Goal: Task Accomplishment & Management: Complete application form

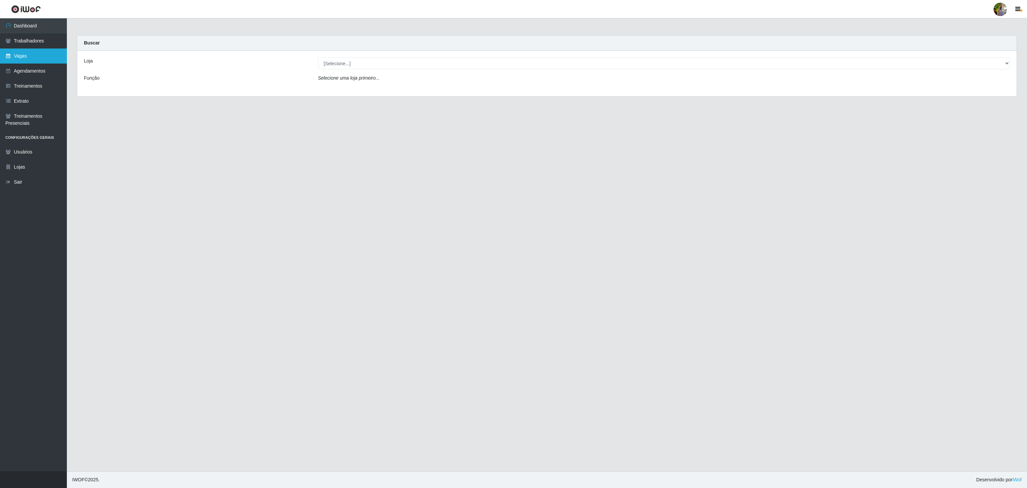
click at [35, 54] on link "Vagas" at bounding box center [33, 55] width 67 height 15
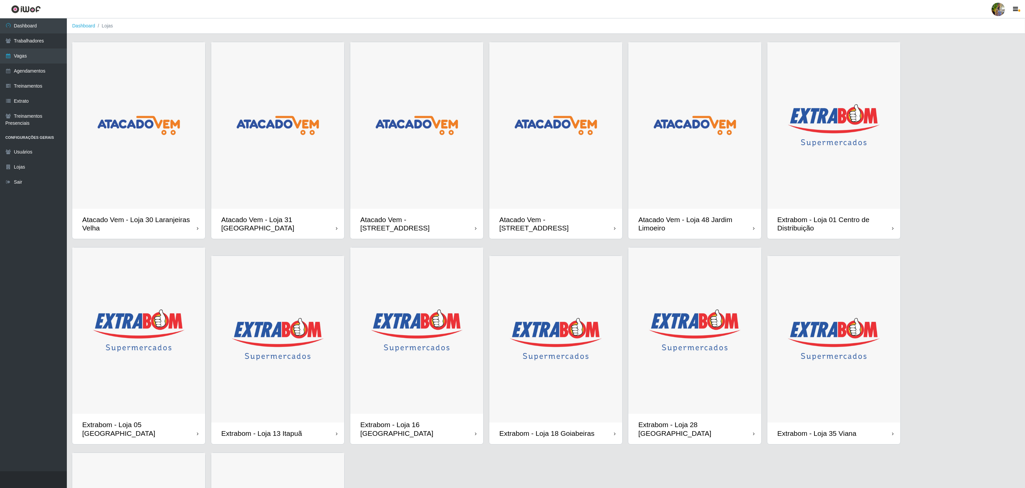
click at [198, 142] on img at bounding box center [138, 125] width 133 height 166
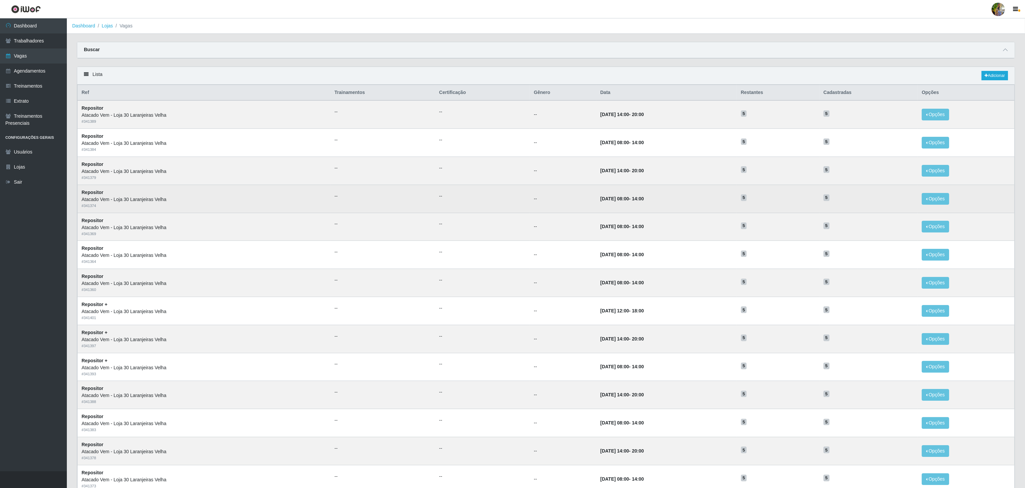
click at [722, 207] on td "30/10/2025, 08:00 - 14:00" at bounding box center [666, 198] width 140 height 28
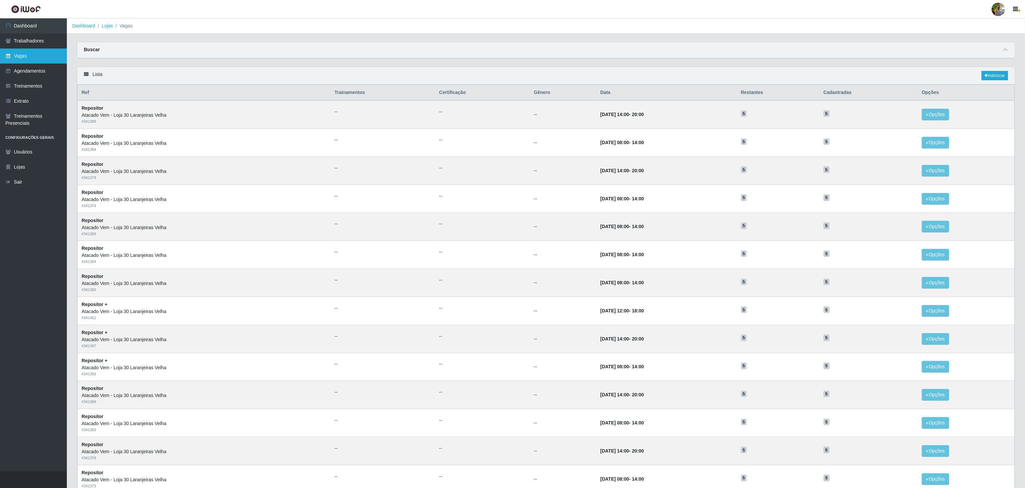
click at [47, 50] on link "Vagas" at bounding box center [33, 55] width 67 height 15
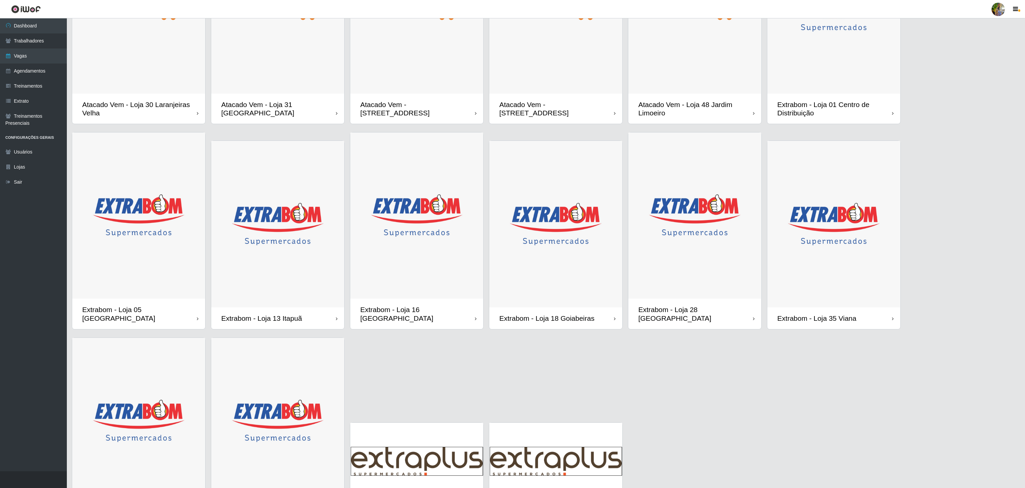
scroll to position [36, 0]
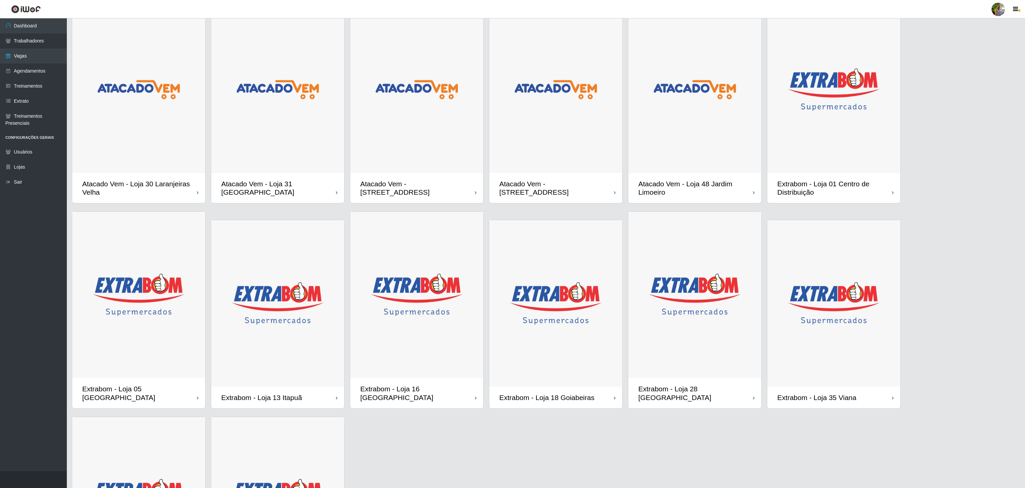
click at [791, 141] on img at bounding box center [833, 89] width 133 height 166
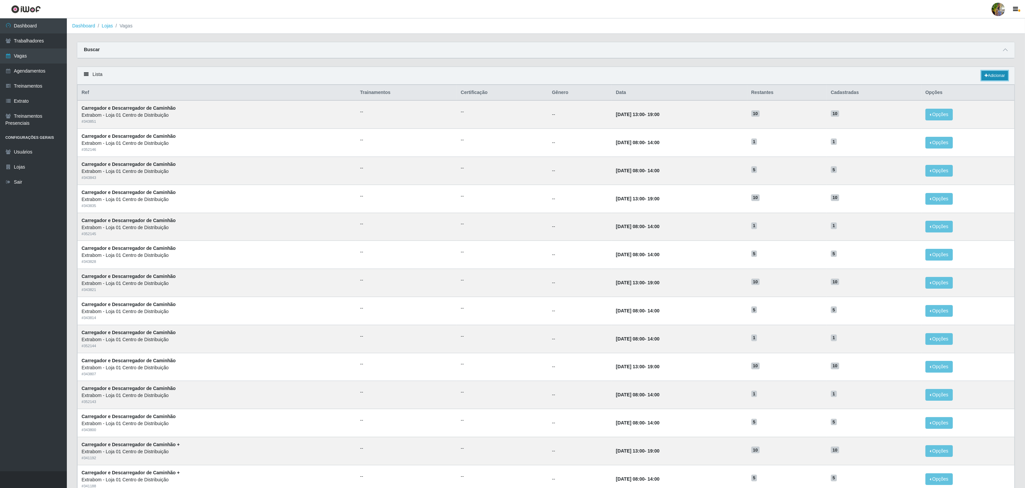
click at [984, 78] on icon at bounding box center [985, 76] width 3 height 4
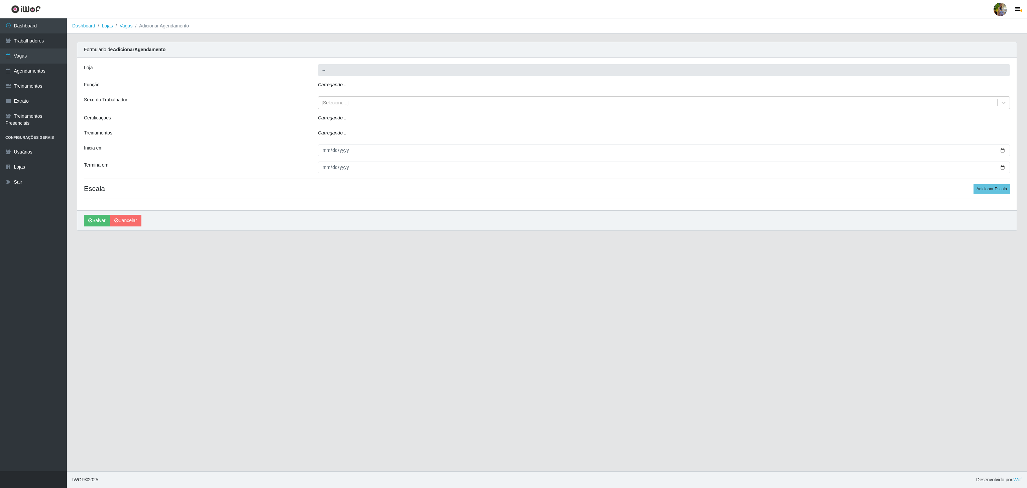
type input "Extrabom - Loja 01 Centro de Distribuição"
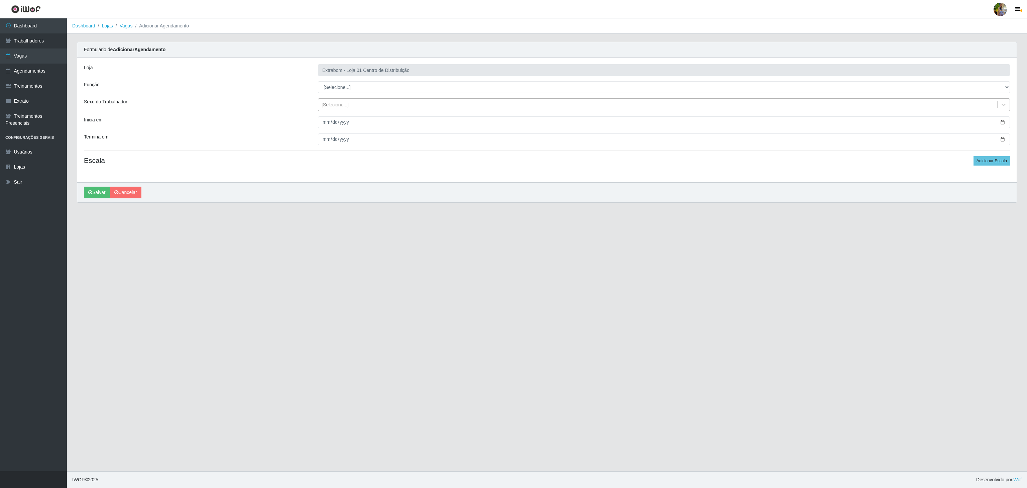
click at [337, 102] on div "[Selecione...]" at bounding box center [334, 104] width 27 height 7
click at [348, 83] on select "[Selecione...] Carregador e Descarregador de Caminhão Carregador e Descarregado…" at bounding box center [664, 87] width 692 height 12
select select "11"
click at [318, 82] on select "[Selecione...] Carregador e Descarregador de Caminhão Carregador e Descarregado…" at bounding box center [664, 87] width 692 height 12
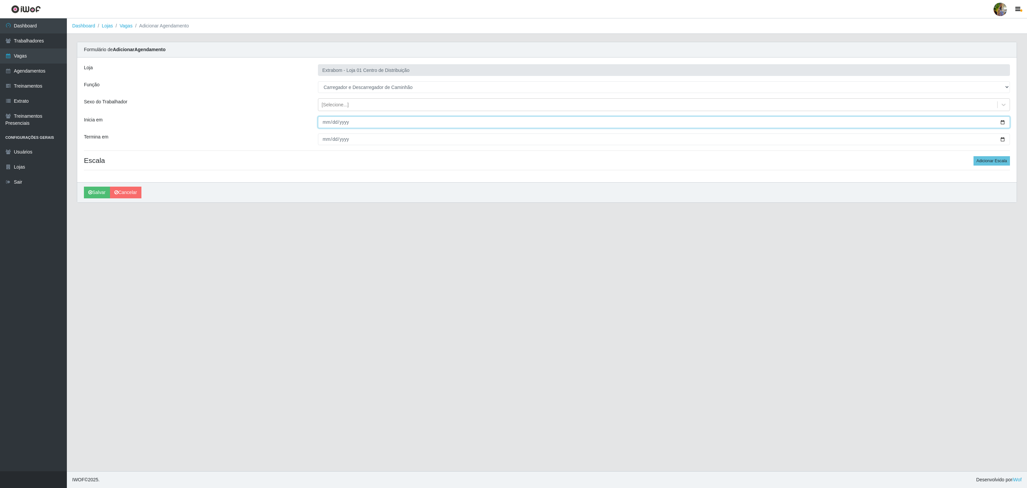
click at [324, 127] on input "Inicia em" at bounding box center [664, 122] width 692 height 12
type input "2025-11-01"
click at [325, 143] on input "Termina em" at bounding box center [664, 139] width 692 height 12
click at [326, 141] on input "2025-11-29" at bounding box center [664, 139] width 692 height 12
type input "2025-11-30"
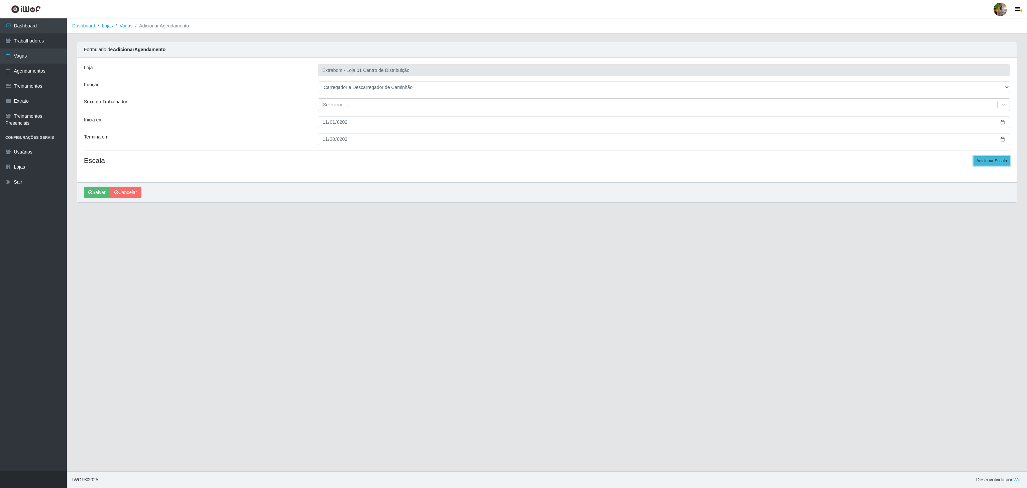
click at [994, 165] on button "Adicionar Escala" at bounding box center [991, 160] width 36 height 9
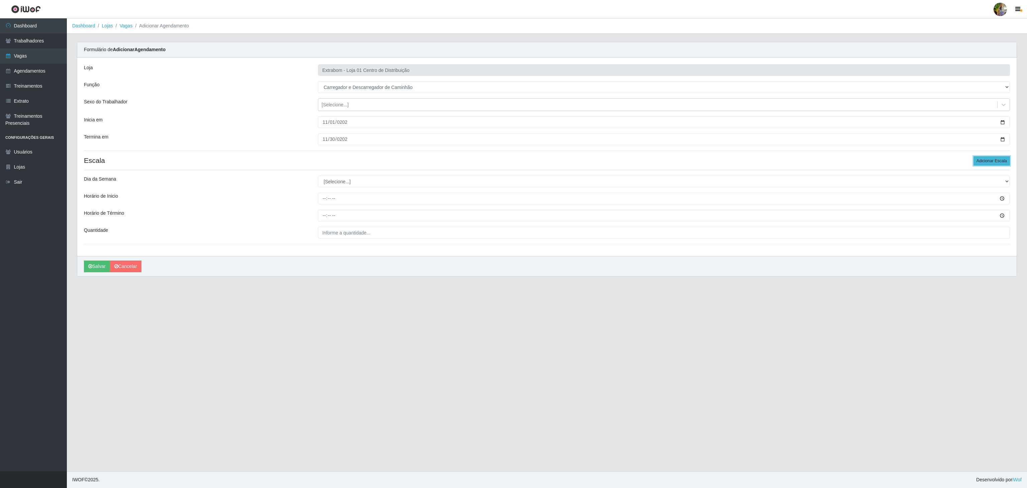
click at [994, 165] on button "Adicionar Escala" at bounding box center [991, 160] width 36 height 9
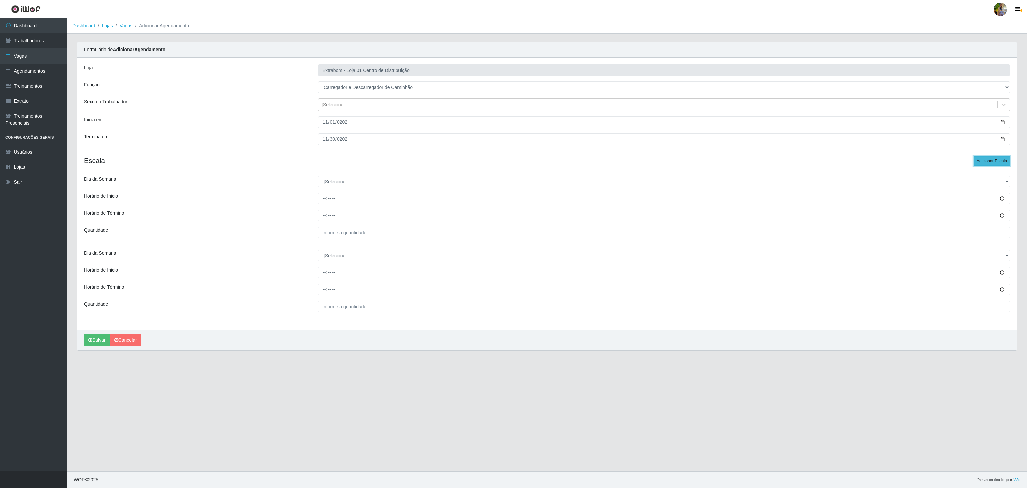
click at [994, 165] on button "Adicionar Escala" at bounding box center [991, 160] width 36 height 9
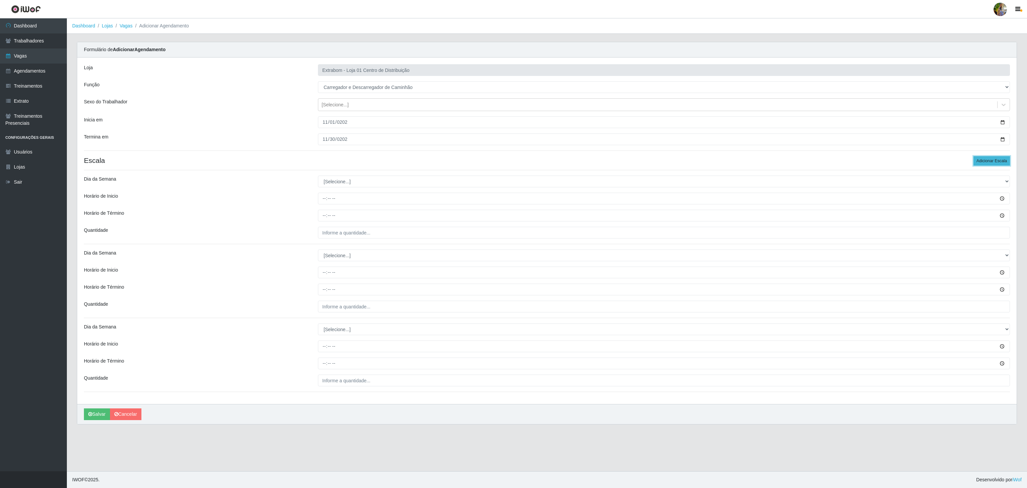
click at [994, 165] on button "Adicionar Escala" at bounding box center [991, 160] width 36 height 9
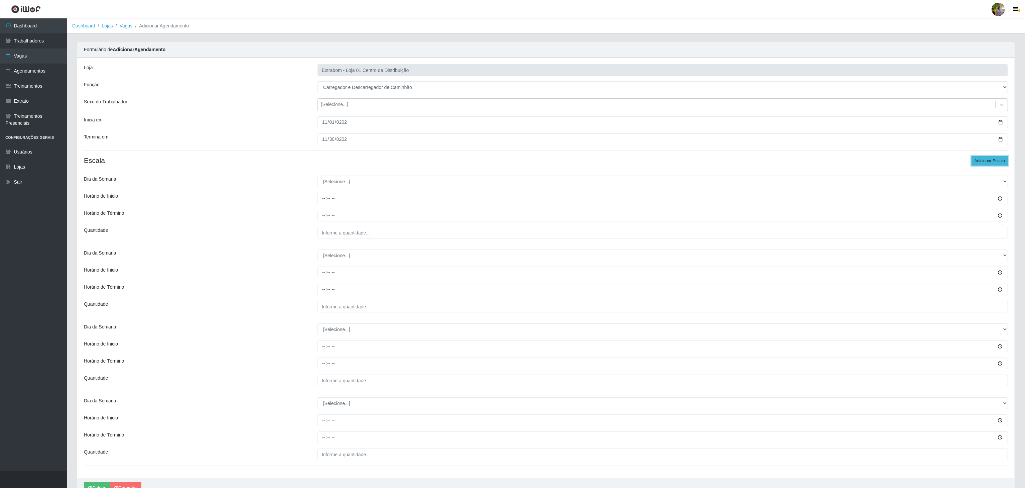
click at [994, 165] on button "Adicionar Escala" at bounding box center [989, 160] width 36 height 9
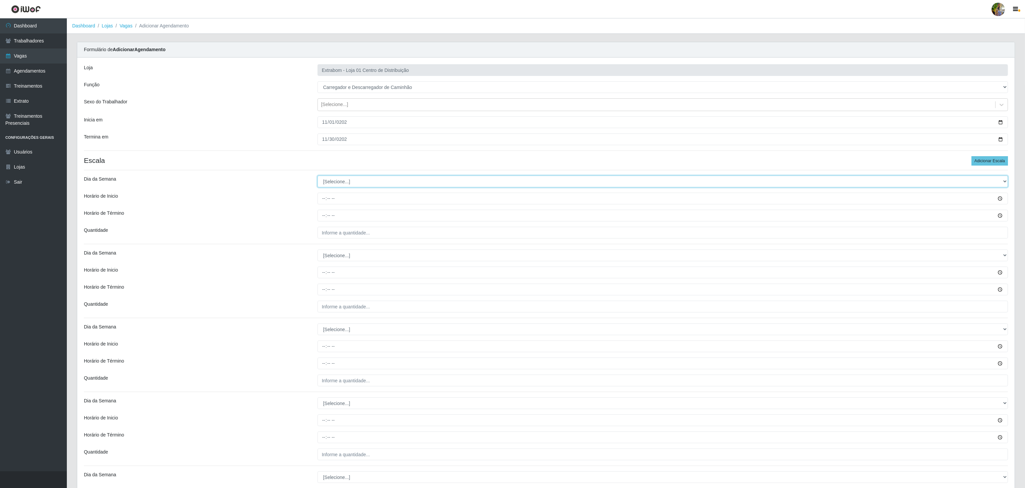
click at [382, 182] on select "[Selecione...] Segunda Terça Quarta Quinta Sexta Sábado Domingo" at bounding box center [662, 181] width 690 height 12
click at [994, 161] on button "Adicionar Escala" at bounding box center [989, 160] width 36 height 9
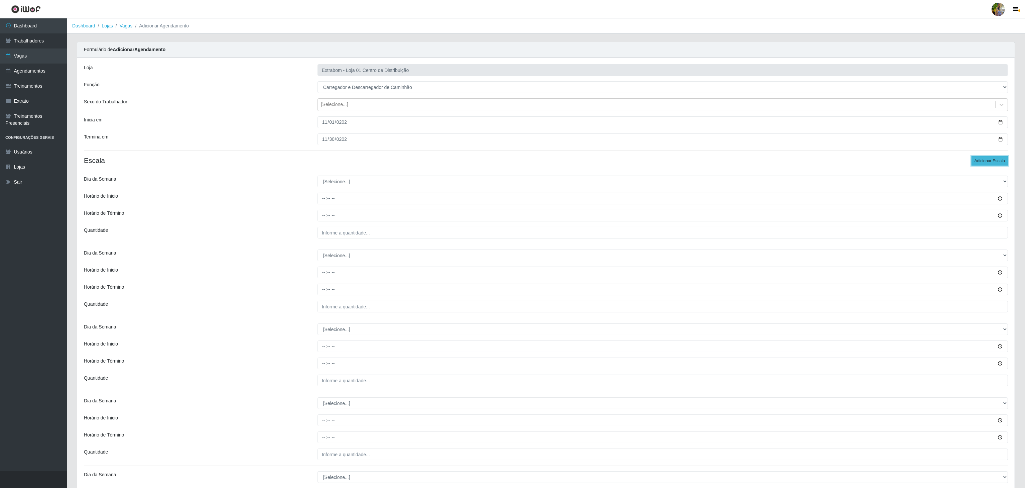
click at [994, 161] on button "Adicionar Escala" at bounding box center [989, 160] width 36 height 9
click at [364, 176] on div "Loja Extrabom - Loja 01 Centro de Distribuição Função [Selecione...] Carregador…" at bounding box center [545, 488] width 937 height 863
click at [363, 185] on select "[Selecione...] Segunda Terça Quarta Quinta Sexta Sábado Domingo" at bounding box center [662, 181] width 690 height 12
select select "1"
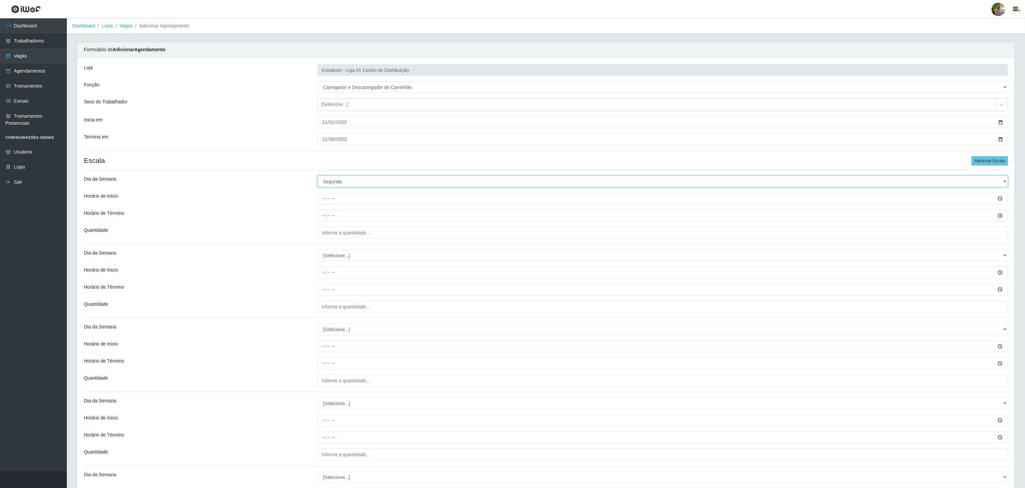
click at [317, 177] on select "[Selecione...] Segunda Terça Quarta Quinta Sexta Sábado Domingo" at bounding box center [662, 181] width 690 height 12
click at [317, 202] on input "Horário de Inicio" at bounding box center [662, 198] width 690 height 12
type input "08:00"
click at [322, 221] on input "Horário de Término" at bounding box center [662, 216] width 690 height 12
type input "14:00"
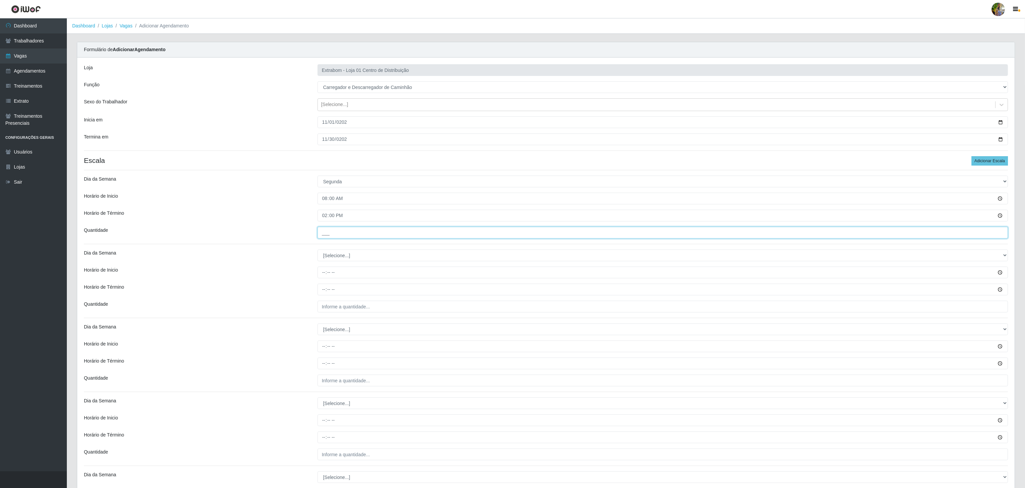
click at [331, 231] on input "___" at bounding box center [662, 233] width 690 height 12
type input "5__"
click at [364, 258] on select "[Selecione...] Segunda Terça Quarta Quinta Sexta Sábado Domingo" at bounding box center [662, 255] width 690 height 12
click at [329, 258] on select "[Selecione...] Segunda Terça Quarta Quinta Sexta Sábado Domingo" at bounding box center [662, 255] width 690 height 12
select select "1"
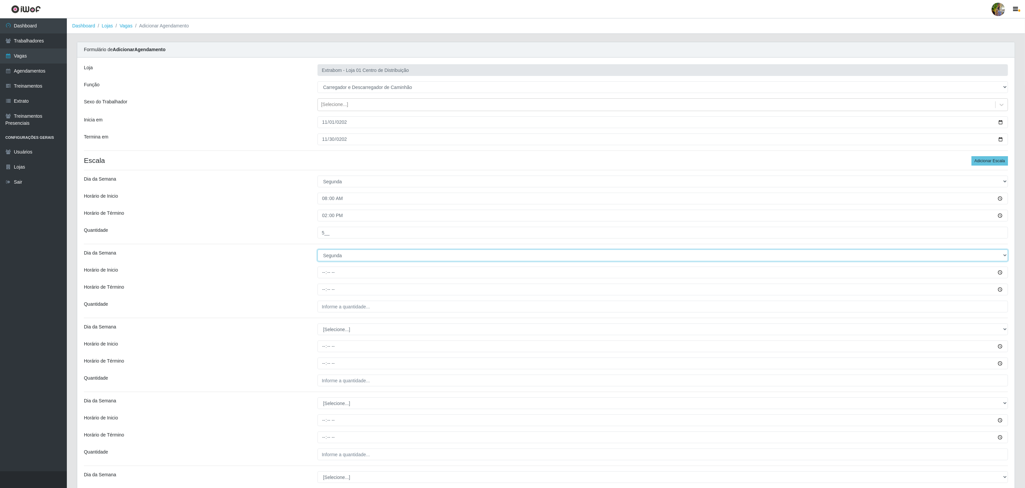
click at [317, 251] on select "[Selecione...] Segunda Terça Quarta Quinta Sexta Sábado Domingo" at bounding box center [662, 255] width 690 height 12
click at [326, 271] on input "Horário de Inicio" at bounding box center [662, 272] width 690 height 12
type input "13:00"
click at [322, 287] on input "Horário de Término" at bounding box center [662, 289] width 690 height 12
type input "19:00"
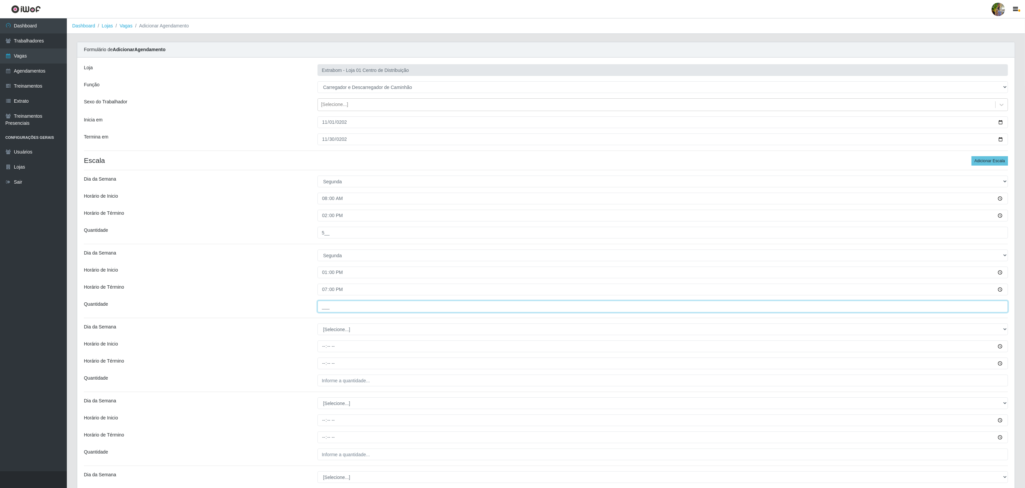
click at [337, 310] on input "___" at bounding box center [662, 306] width 690 height 12
type input "10_"
click at [329, 327] on select "[Selecione...] Segunda Terça Quarta Quinta Sexta Sábado Domingo" at bounding box center [662, 329] width 690 height 12
select select "2"
click at [317, 325] on select "[Selecione...] Segunda Terça Quarta Quinta Sexta Sábado Domingo" at bounding box center [662, 329] width 690 height 12
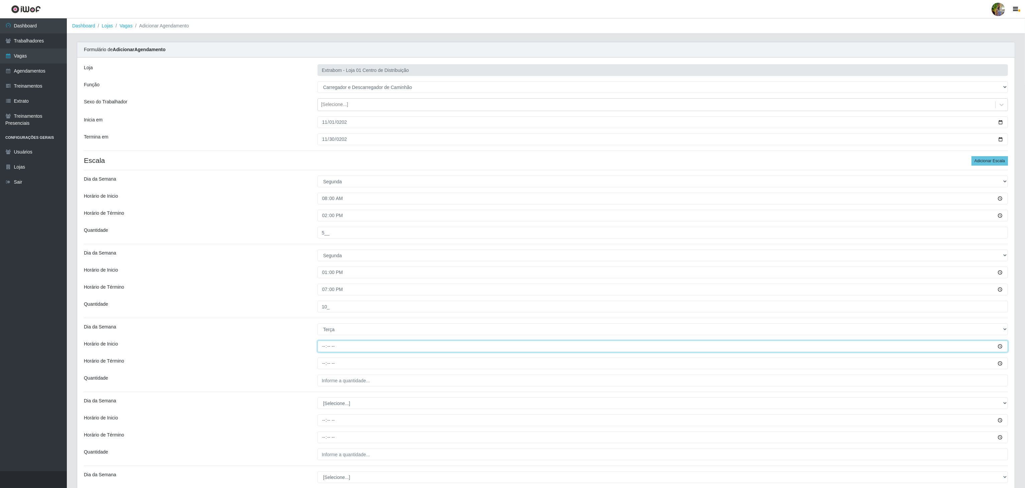
click at [321, 351] on input "Horário de Inicio" at bounding box center [662, 346] width 690 height 12
type input "08:00"
click at [322, 367] on input "Horário de Término" at bounding box center [662, 363] width 690 height 12
type input "14:00"
click at [331, 378] on input "___" at bounding box center [662, 380] width 690 height 12
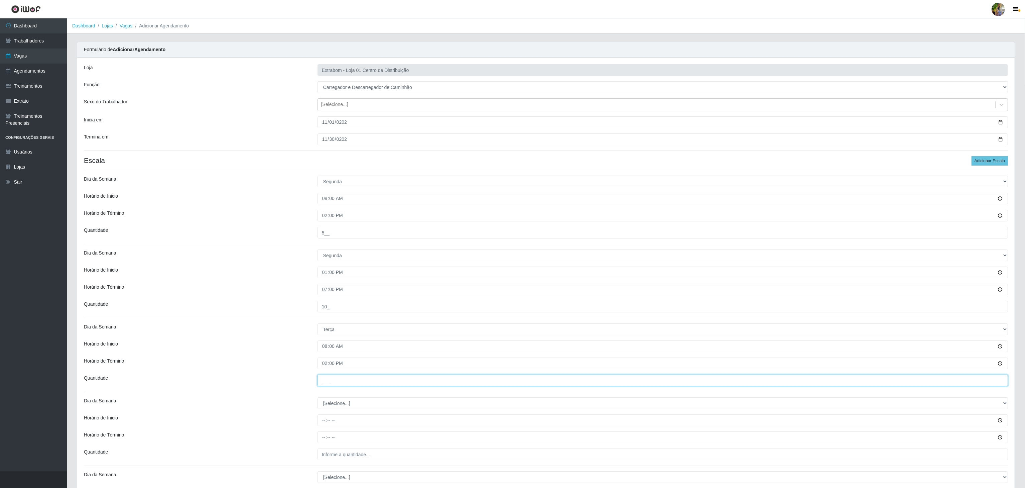
type input "5__"
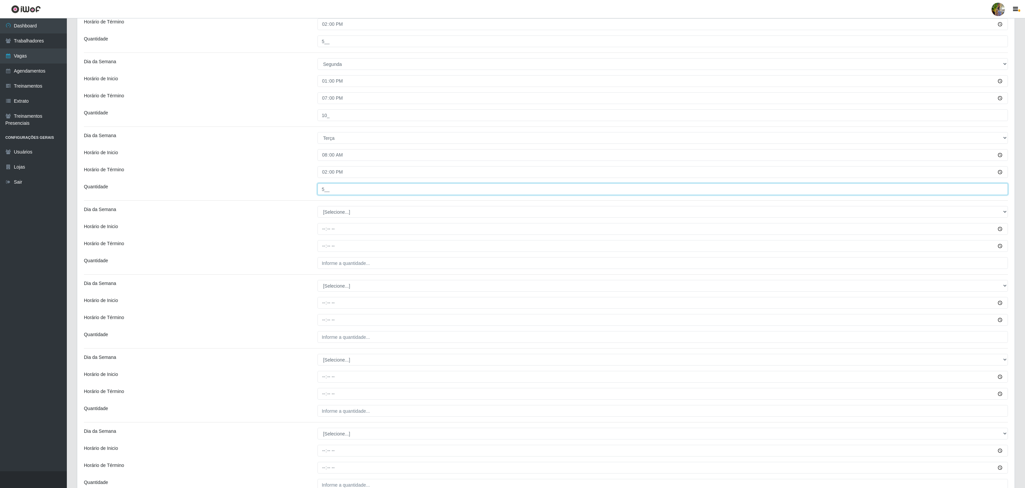
scroll to position [201, 0]
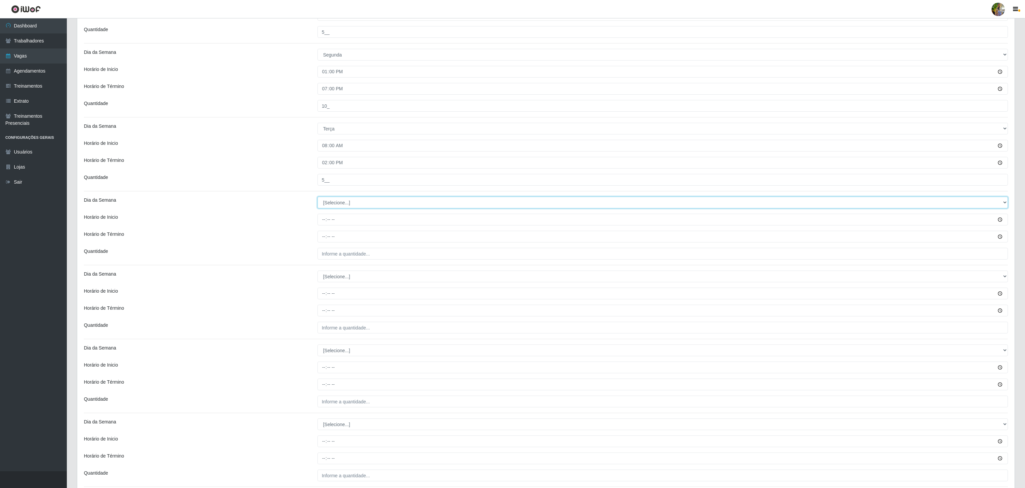
click at [333, 203] on select "[Selecione...] Segunda Terça Quarta Quinta Sexta Sábado Domingo" at bounding box center [662, 202] width 690 height 12
select select "2"
click at [317, 198] on select "[Selecione...] Segunda Terça Quarta Quinta Sexta Sábado Domingo" at bounding box center [662, 202] width 690 height 12
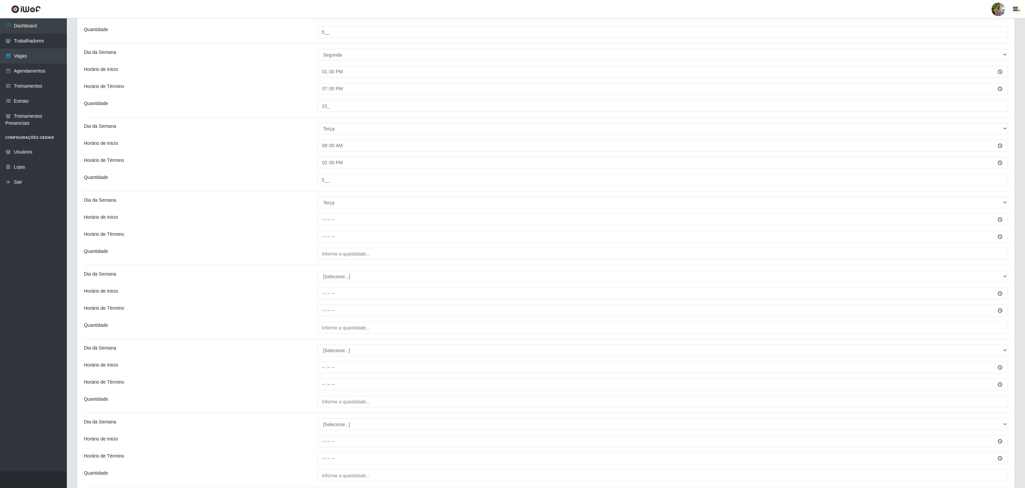
click at [322, 228] on div "Loja Extrabom - Loja 01 Centro de Distribuição Função [Selecione...] Carregador…" at bounding box center [545, 288] width 937 height 863
click at [323, 223] on input "Horário de Inicio" at bounding box center [662, 220] width 690 height 12
type input "13:00"
click at [323, 239] on input "Horário de Término" at bounding box center [662, 237] width 690 height 12
type input "19:00"
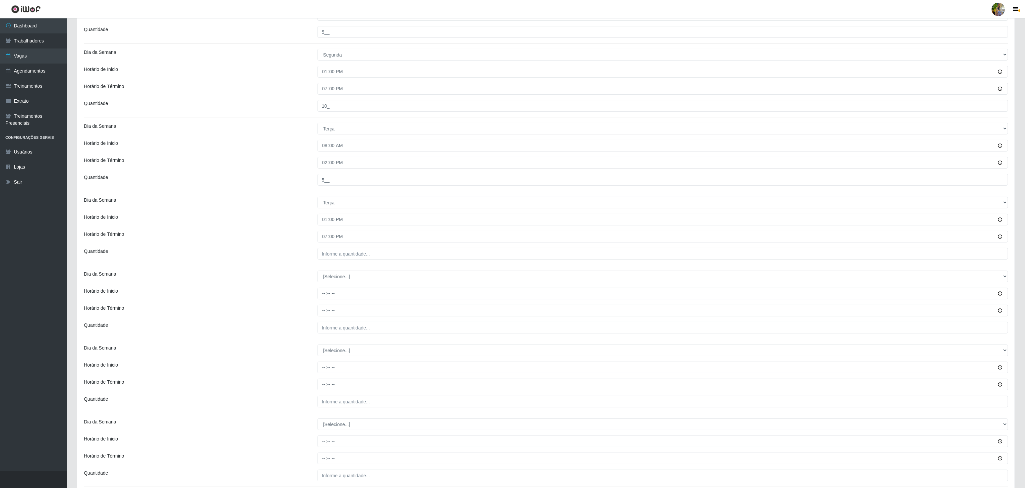
drag, startPoint x: 337, startPoint y: 262, endPoint x: 343, endPoint y: 253, distance: 10.8
click at [337, 260] on div "Loja Extrabom - Loja 01 Centro de Distribuição Função [Selecione...] Carregador…" at bounding box center [545, 288] width 937 height 863
click at [343, 253] on input "___" at bounding box center [662, 254] width 690 height 12
type input "10_"
click at [338, 277] on select "[Selecione...] Segunda Terça Quarta Quinta Sexta Sábado Domingo" at bounding box center [662, 276] width 690 height 12
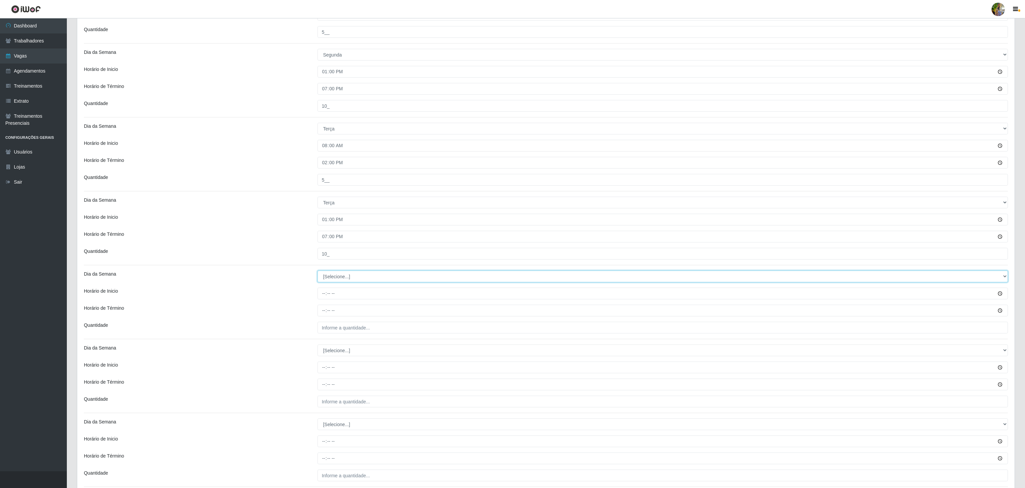
select select "3"
click at [317, 272] on select "[Selecione...] Segunda Terça Quarta Quinta Sexta Sábado Domingo" at bounding box center [662, 276] width 690 height 12
click at [319, 295] on input "Horário de Inicio" at bounding box center [662, 293] width 690 height 12
type input "08:00"
click at [321, 312] on input "Horário de Término" at bounding box center [662, 310] width 690 height 12
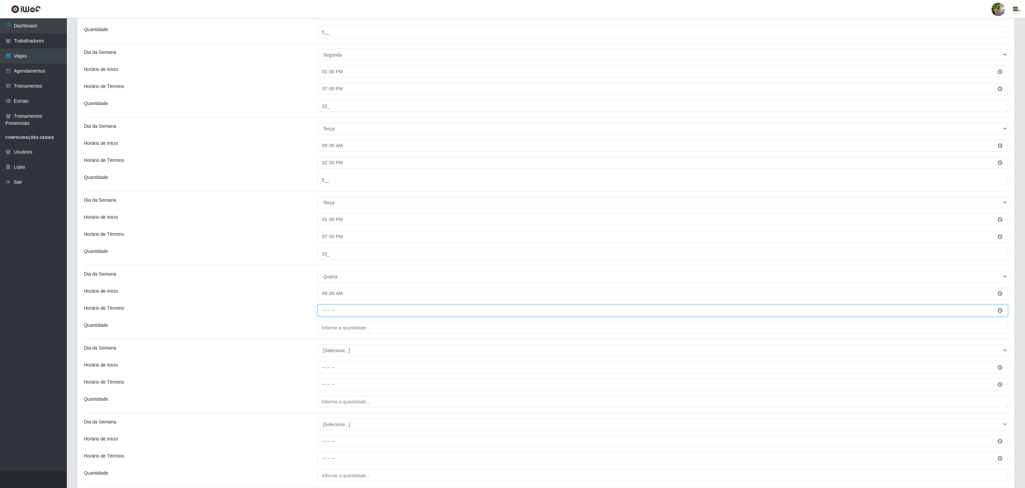
type input "14:00"
click at [333, 338] on div "Loja Extrabom - Loja 01 Centro de Distribuição Função [Selecione...] Carregador…" at bounding box center [545, 288] width 937 height 863
click at [336, 331] on input "___" at bounding box center [662, 327] width 690 height 12
type input "5__"
click at [345, 348] on select "[Selecione...] Segunda Terça Quarta Quinta Sexta Sábado Domingo" at bounding box center [662, 350] width 690 height 12
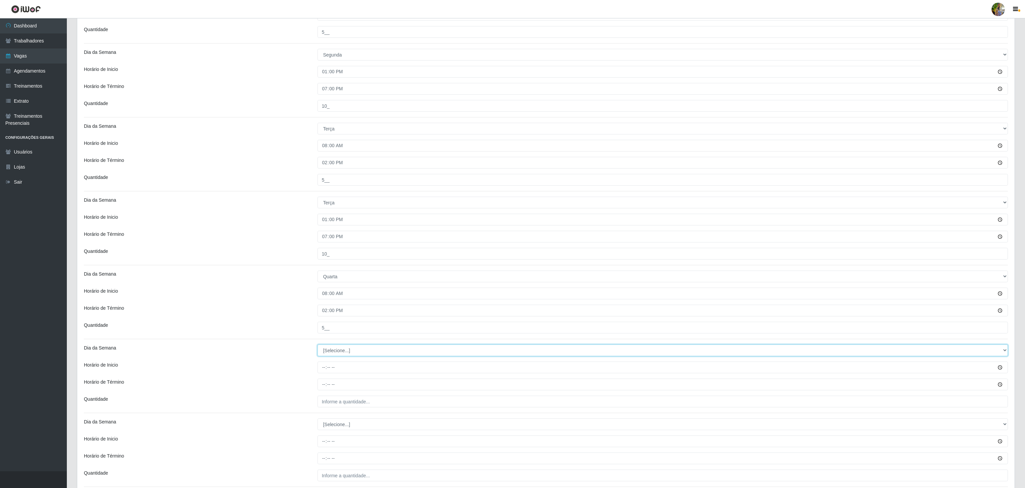
select select "3"
click at [317, 347] on select "[Selecione...] Segunda Terça Quarta Quinta Sexta Sábado Domingo" at bounding box center [662, 350] width 690 height 12
click at [319, 368] on input "Horário de Inicio" at bounding box center [662, 367] width 690 height 12
type input "13:00"
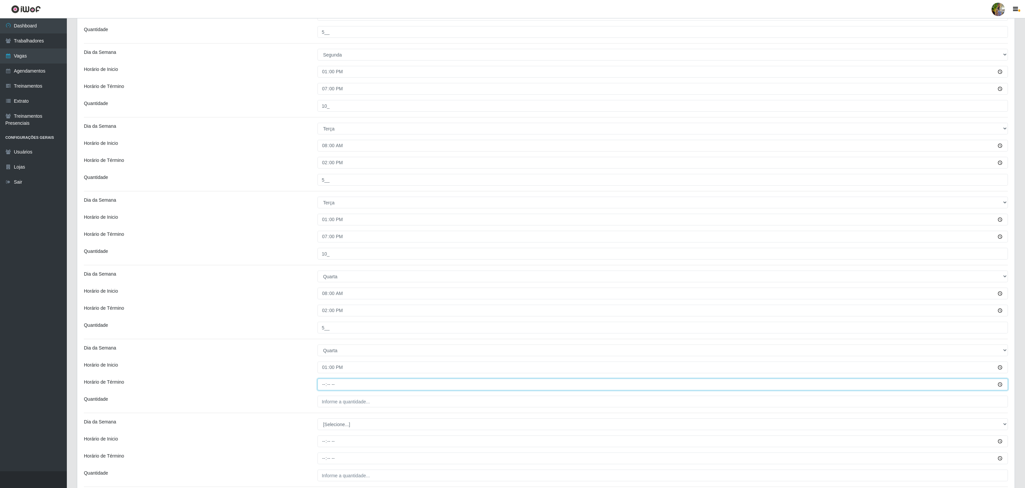
click at [323, 383] on input "Horário de Término" at bounding box center [662, 384] width 690 height 12
type input "19:00"
click at [348, 403] on input "___" at bounding box center [662, 401] width 690 height 12
type input "10_"
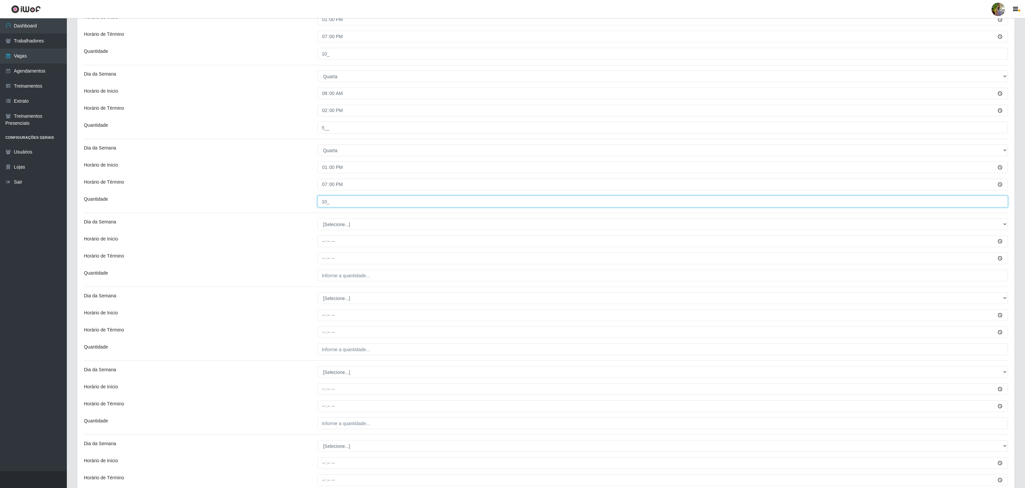
scroll to position [401, 0]
click at [343, 228] on select "[Selecione...] Segunda Terça Quarta Quinta Sexta Sábado Domingo" at bounding box center [662, 224] width 690 height 12
select select "4"
click at [317, 220] on select "[Selecione...] Segunda Terça Quarta Quinta Sexta Sábado Domingo" at bounding box center [662, 224] width 690 height 12
click at [322, 246] on input "Horário de Inicio" at bounding box center [662, 241] width 690 height 12
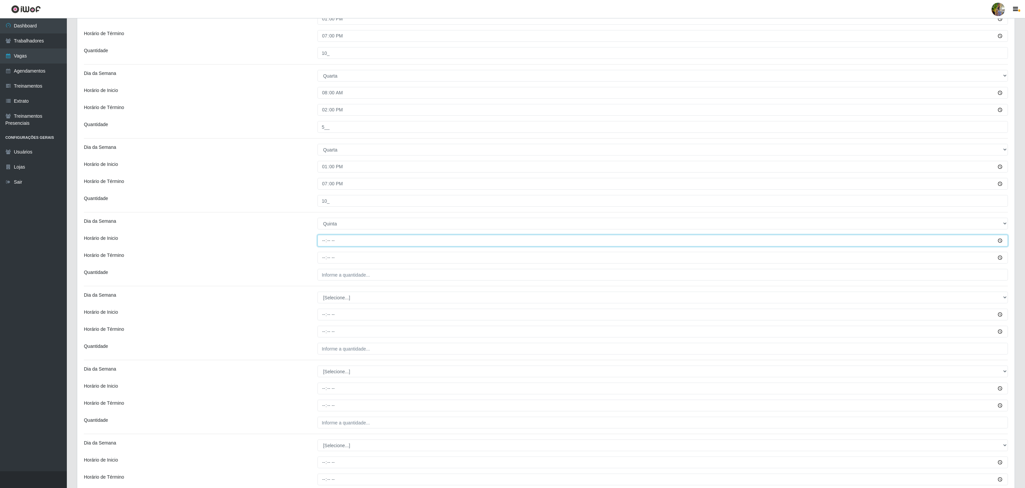
type input "08:00"
click at [321, 252] on div "Loja Extrabom - Loja 01 Centro de Distribuição Função [Selecione...] Carregador…" at bounding box center [545, 87] width 937 height 863
click at [322, 258] on input "Horário de Término" at bounding box center [662, 258] width 690 height 12
type input "14:59"
type input "14:00"
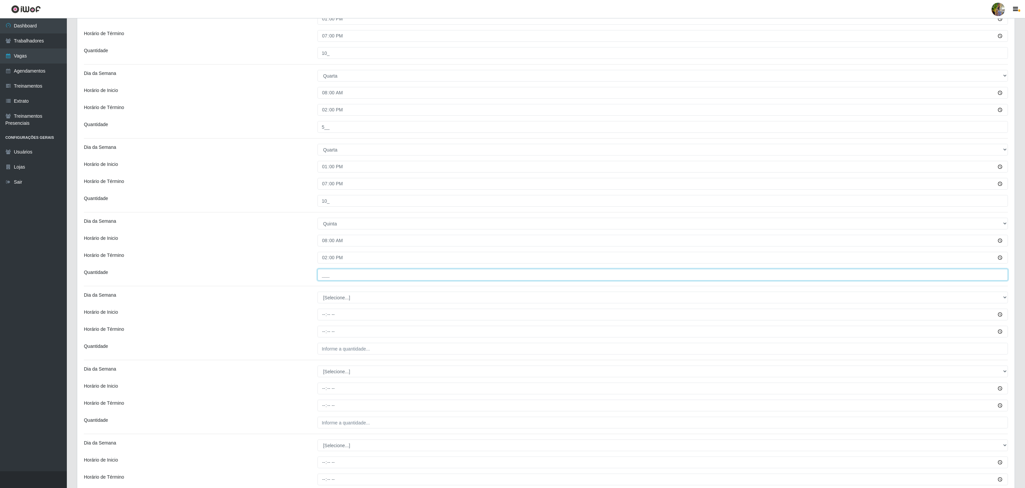
click at [349, 278] on input "___" at bounding box center [662, 275] width 690 height 12
type input "5__"
click at [359, 301] on select "[Selecione...] Segunda Terça Quarta Quinta Sexta Sábado Domingo" at bounding box center [662, 297] width 690 height 12
select select "4"
click at [317, 294] on select "[Selecione...] Segunda Terça Quarta Quinta Sexta Sábado Domingo" at bounding box center [662, 297] width 690 height 12
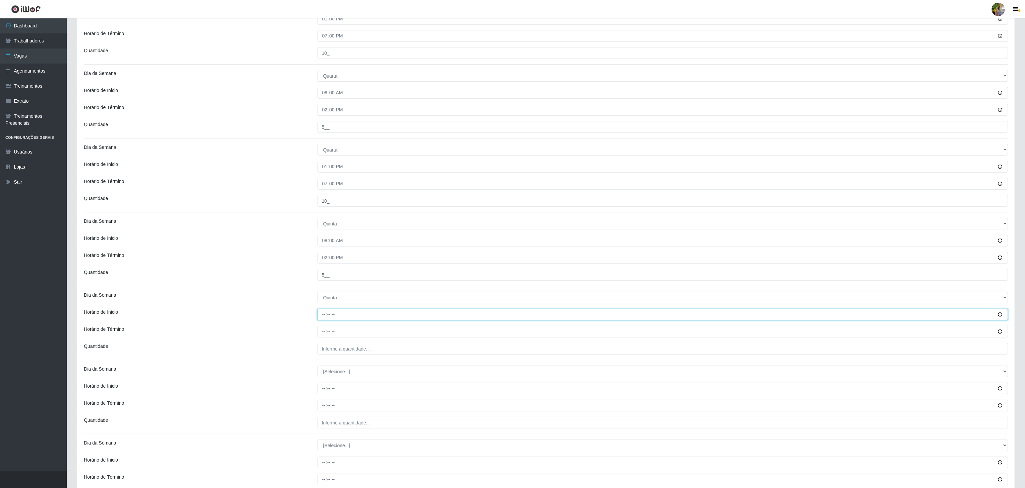
click at [324, 317] on input "Horário de Inicio" at bounding box center [662, 314] width 690 height 12
type input "13:00"
click at [325, 333] on input "Horário de Término" at bounding box center [662, 331] width 690 height 12
type input "19:00"
click at [332, 350] on input "___" at bounding box center [662, 349] width 690 height 12
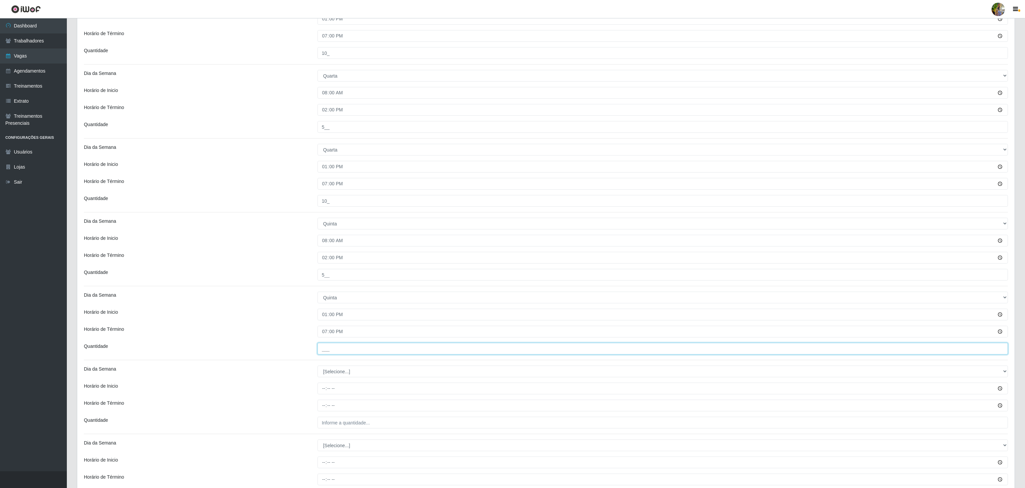
type input "10_"
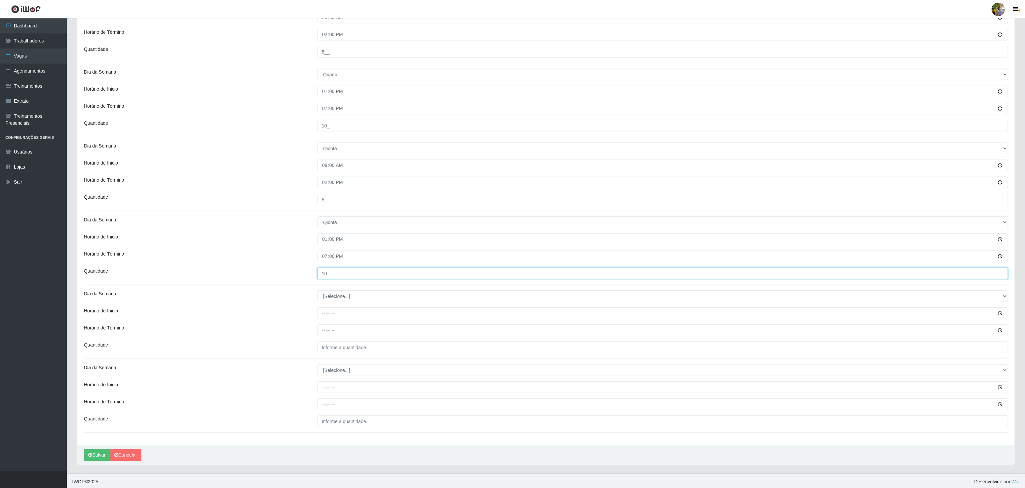
scroll to position [482, 0]
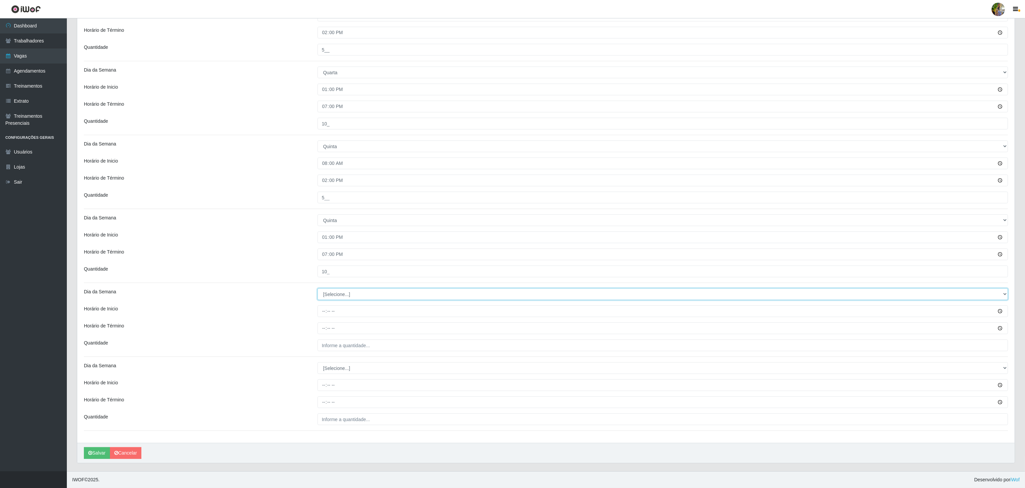
click at [350, 292] on select "[Selecione...] Segunda Terça Quarta Quinta Sexta Sábado Domingo" at bounding box center [662, 294] width 690 height 12
select select "5"
click at [317, 288] on select "[Selecione...] Segunda Terça Quarta Quinta Sexta Sábado Domingo" at bounding box center [662, 294] width 690 height 12
click at [321, 309] on input "Horário de Inicio" at bounding box center [662, 311] width 690 height 12
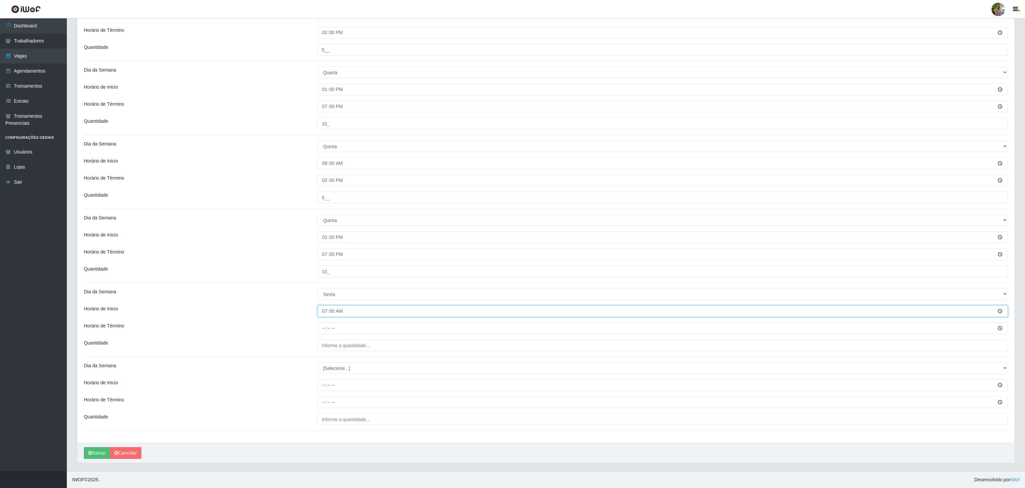
click at [322, 311] on input "07:00" at bounding box center [662, 311] width 690 height 12
type input "08:00"
click at [324, 329] on input "Horário de Término" at bounding box center [662, 328] width 690 height 12
type input "14:00"
click at [348, 343] on input "___" at bounding box center [662, 345] width 690 height 12
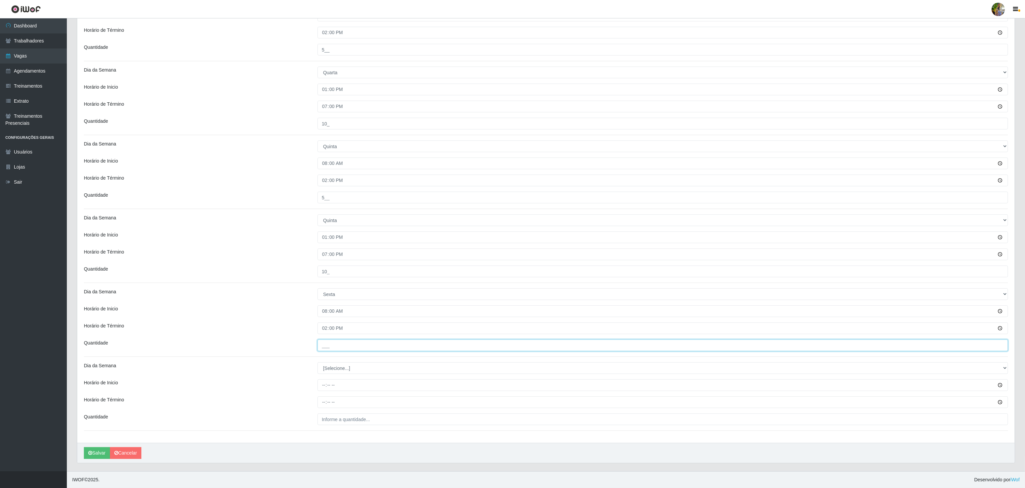
type input "5__"
click at [344, 370] on select "[Selecione...] Segunda Terça Quarta Quinta Sexta Sábado Domingo" at bounding box center [662, 368] width 690 height 12
select select "5"
click at [317, 362] on select "[Selecione...] Segunda Terça Quarta Quinta Sexta Sábado Domingo" at bounding box center [662, 368] width 690 height 12
click at [319, 383] on input "Horário de Inicio" at bounding box center [662, 385] width 690 height 12
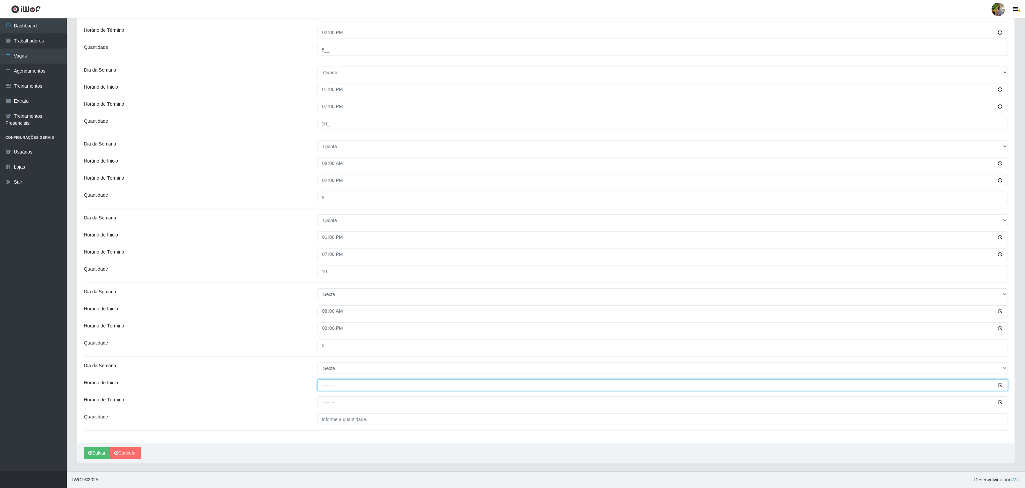
type input "13:00"
click at [324, 400] on input "Horário de Término" at bounding box center [662, 402] width 690 height 12
type input "19:00"
click at [330, 414] on input "___" at bounding box center [662, 419] width 690 height 12
type input "10_"
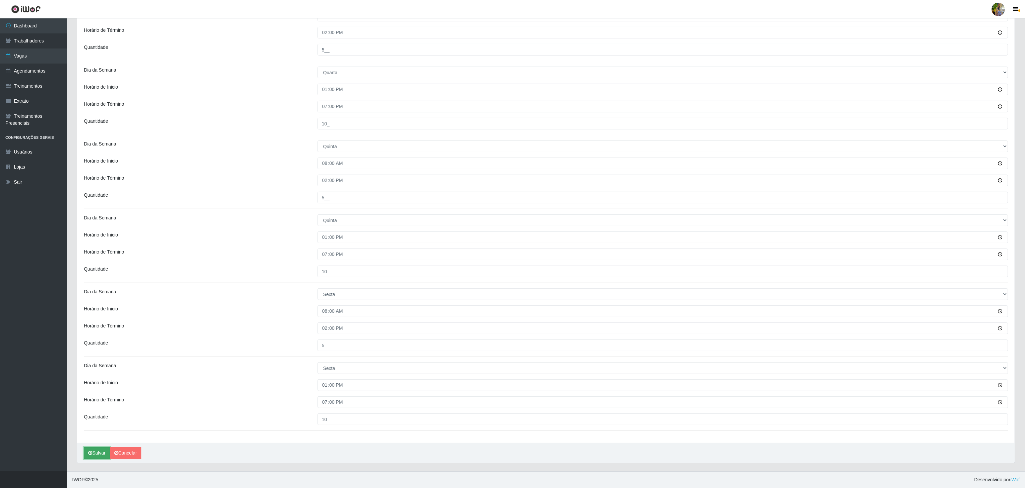
click at [96, 452] on button "Salvar" at bounding box center [97, 453] width 26 height 12
click at [100, 451] on button "Salvar" at bounding box center [97, 453] width 26 height 12
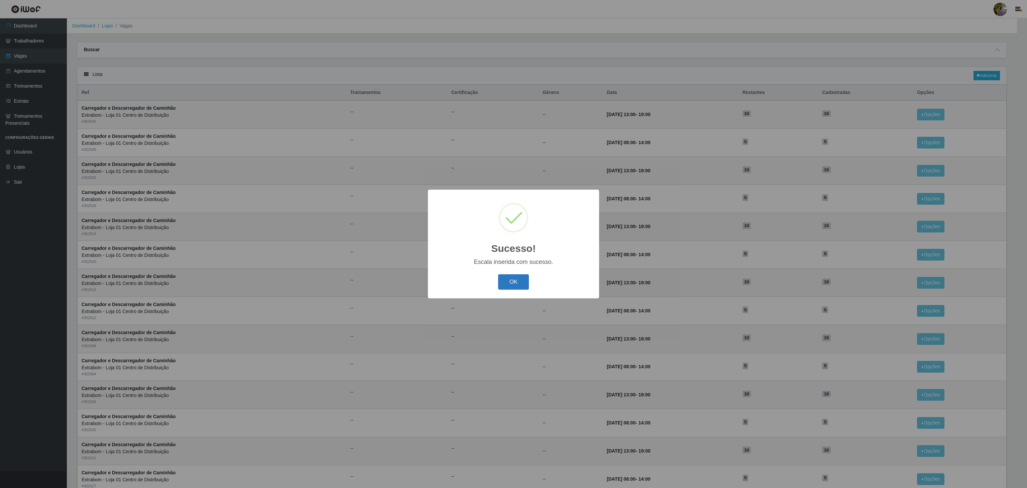
click at [511, 284] on button "OK" at bounding box center [513, 282] width 31 height 16
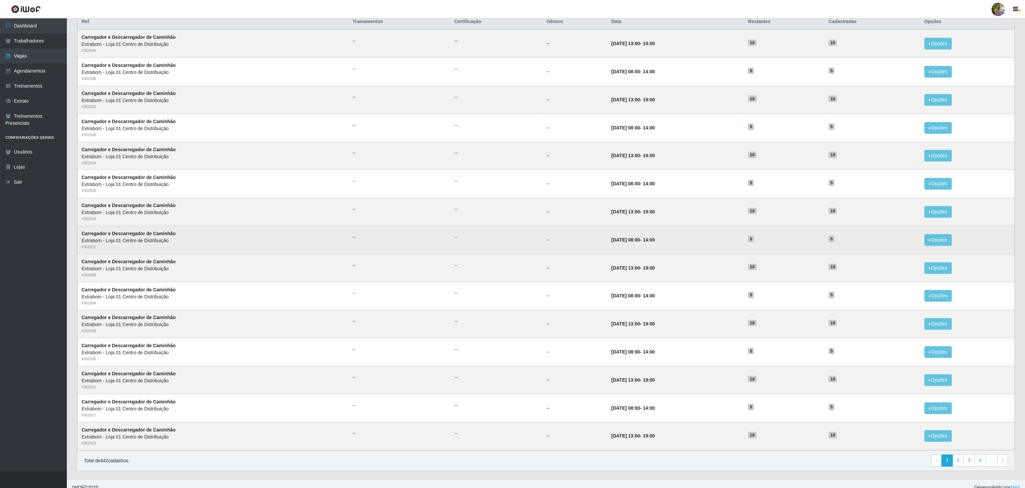
scroll to position [84, 0]
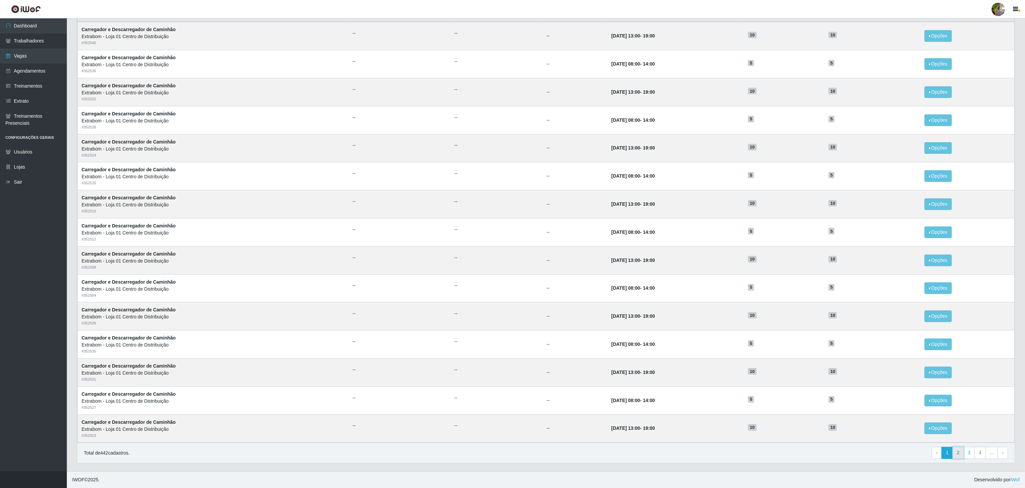
click at [961, 453] on link "2" at bounding box center [957, 452] width 11 height 12
click at [936, 452] on link "1" at bounding box center [936, 452] width 11 height 12
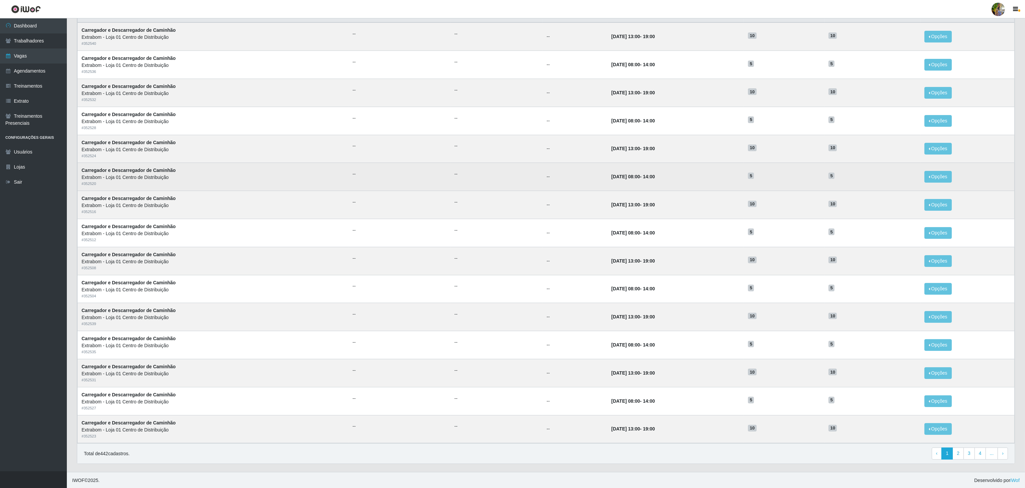
scroll to position [84, 0]
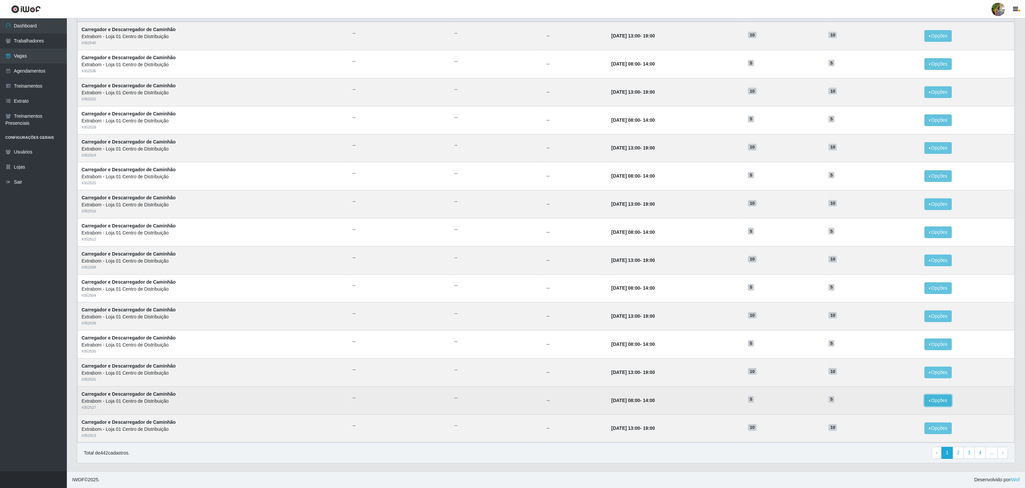
click at [936, 401] on button "Opções" at bounding box center [937, 400] width 27 height 12
click at [889, 399] on link "Editar" at bounding box center [886, 401] width 19 height 5
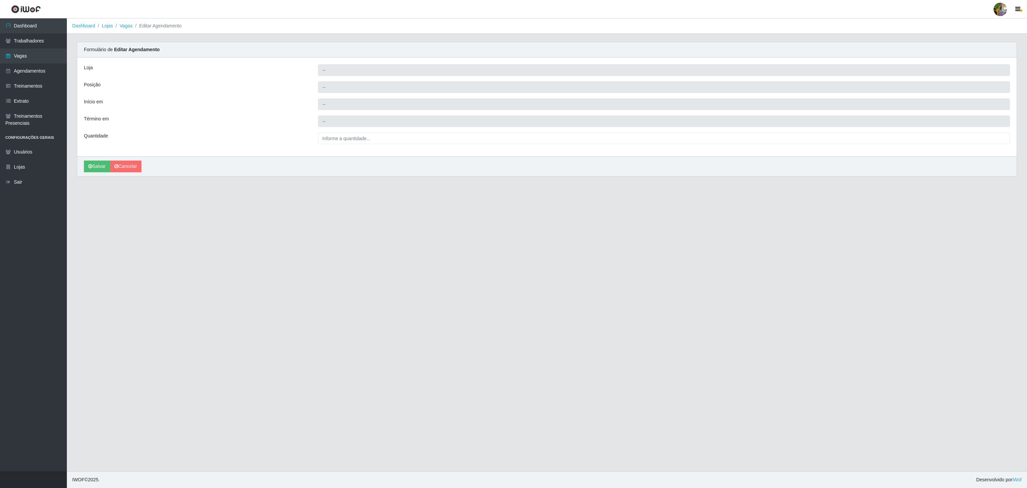
type input "Extrabom - Loja 01 Centro de Distribuição"
type input "Carregador e Descarregador de Caminhão"
type input "2025-11-20 08:00:00"
type input "2025-11-20 14:00:00"
type input "5__"
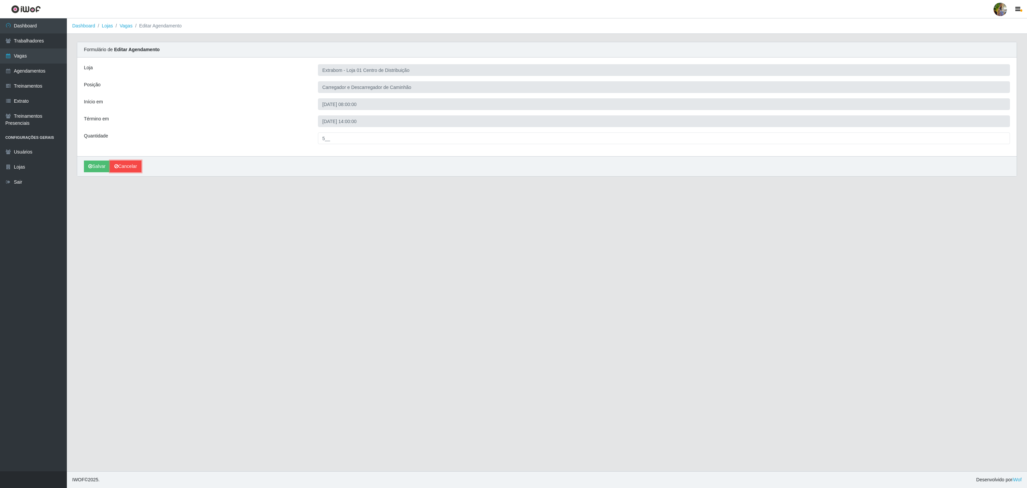
click at [120, 165] on link "Cancelar" at bounding box center [125, 166] width 31 height 12
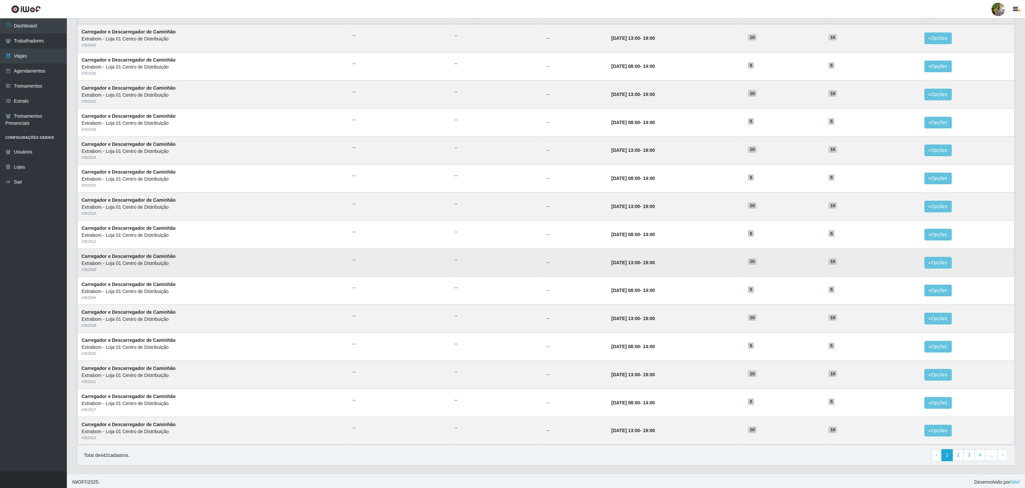
scroll to position [84, 0]
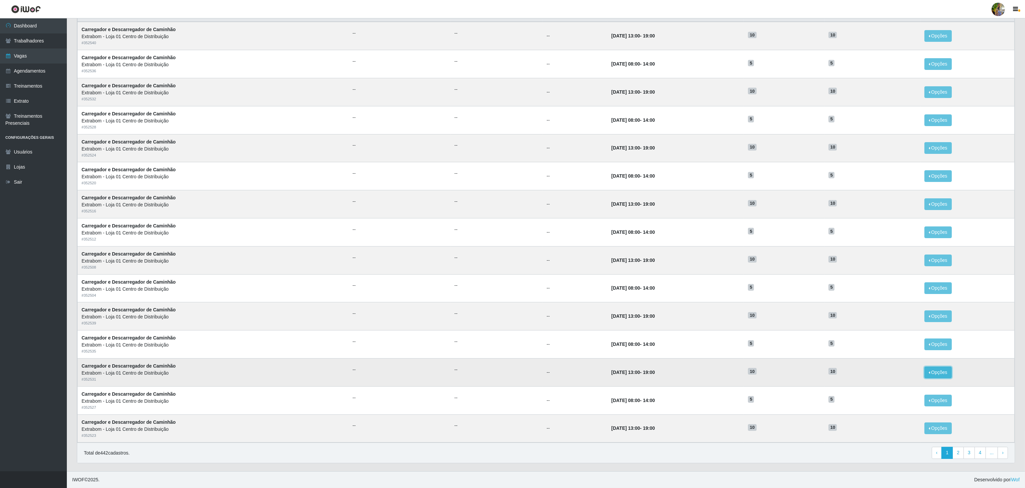
click at [937, 369] on button "Opções" at bounding box center [937, 372] width 27 height 12
click at [900, 389] on div "Deletar" at bounding box center [896, 387] width 39 height 7
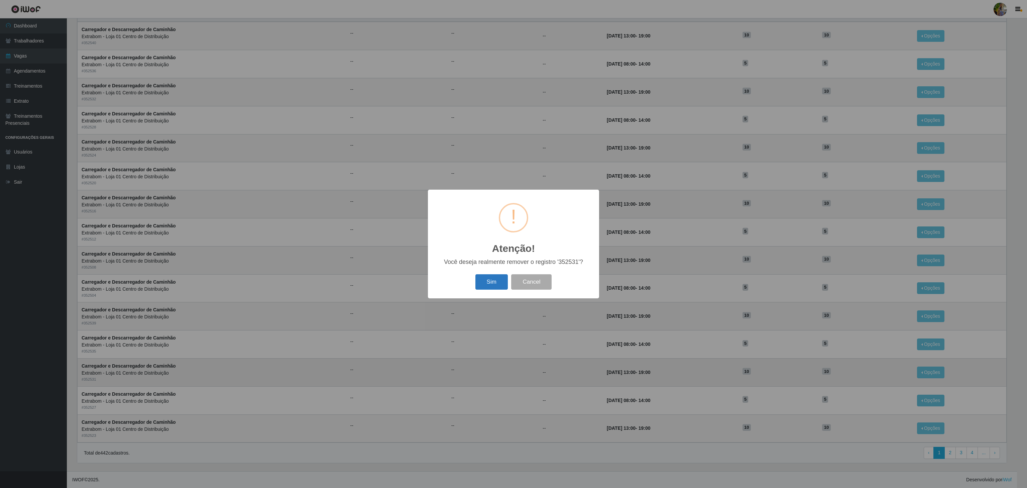
click at [501, 283] on button "Sim" at bounding box center [491, 282] width 32 height 16
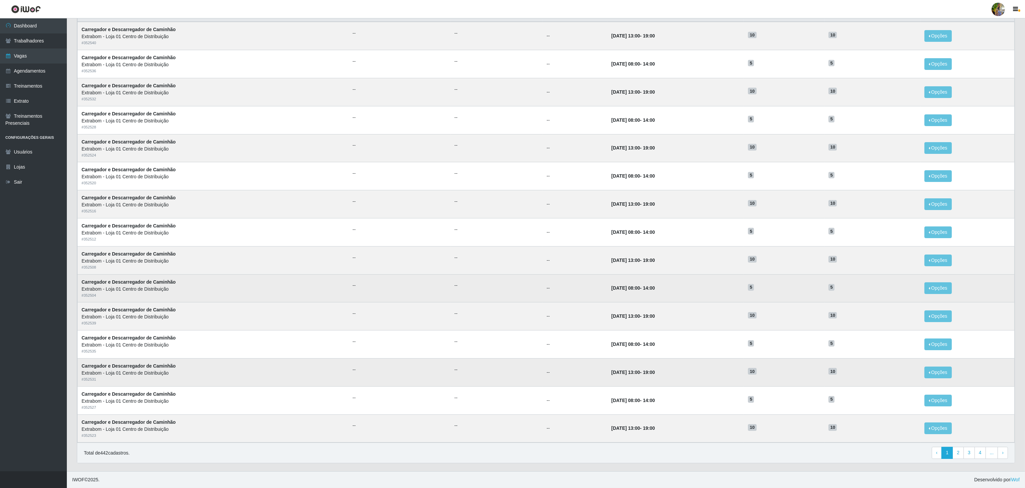
scroll to position [0, 0]
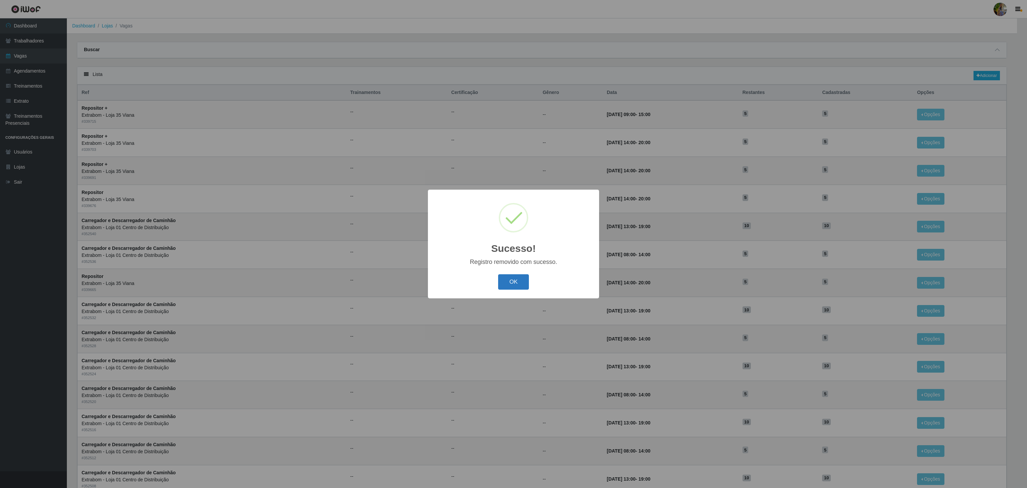
click at [510, 284] on button "OK" at bounding box center [513, 282] width 31 height 16
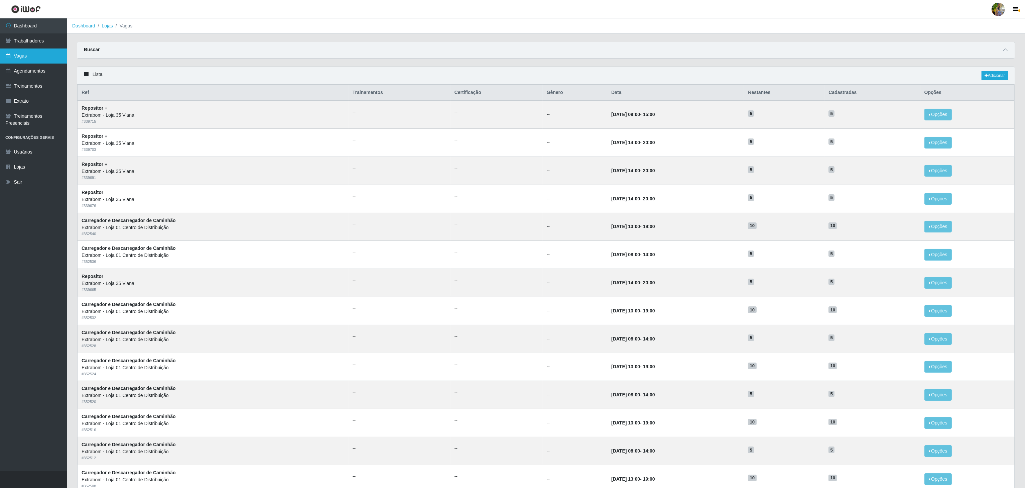
click at [31, 54] on link "Vagas" at bounding box center [33, 55] width 67 height 15
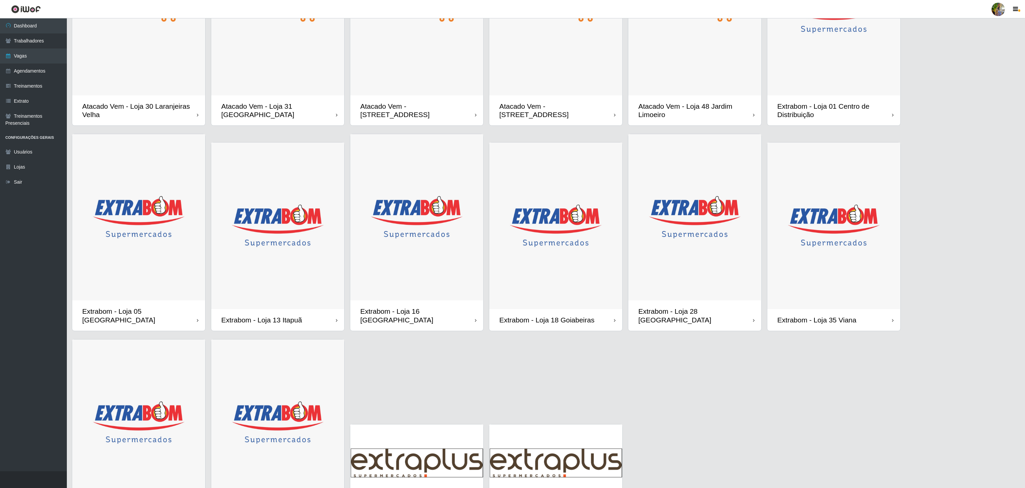
scroll to position [36, 0]
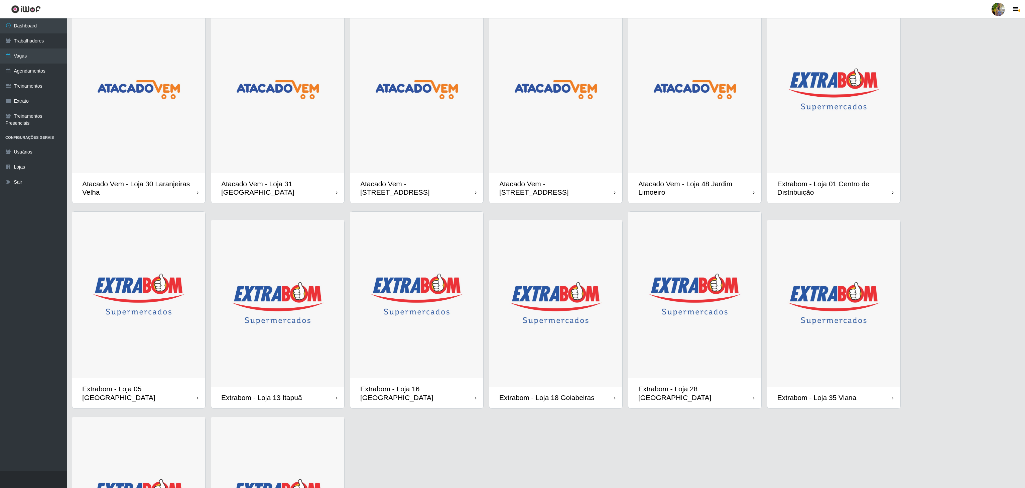
click at [800, 160] on img at bounding box center [833, 89] width 133 height 166
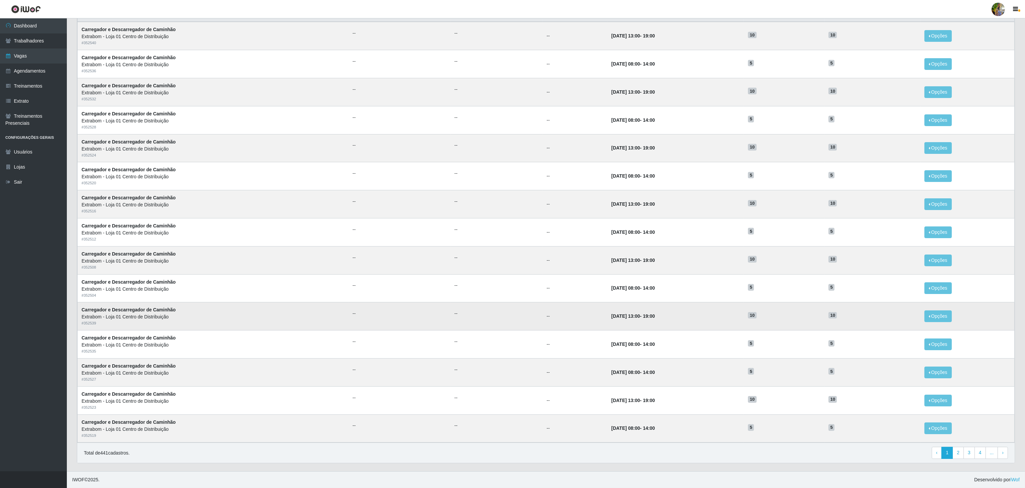
scroll to position [84, 0]
click at [934, 368] on button "Opções" at bounding box center [937, 372] width 27 height 12
click at [898, 384] on div "Deletar" at bounding box center [896, 387] width 39 height 7
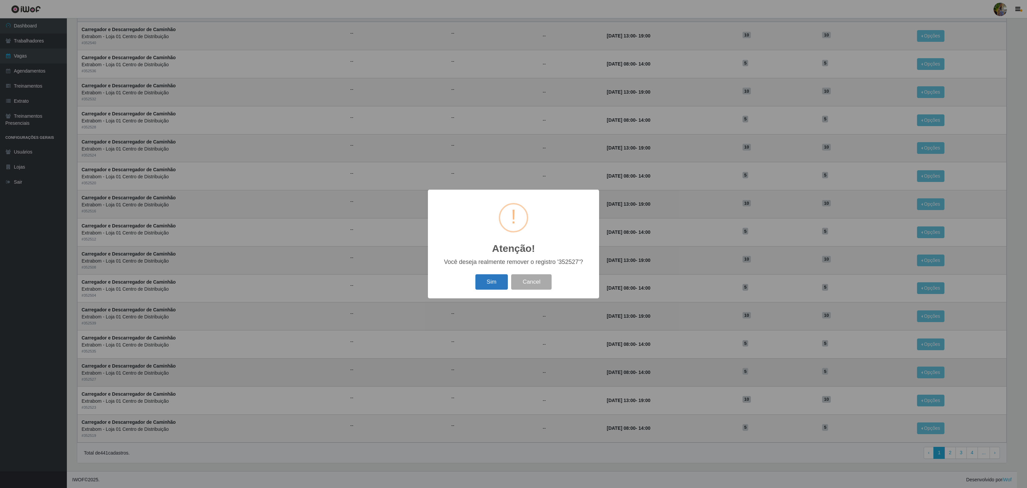
click at [490, 277] on button "Sim" at bounding box center [491, 282] width 32 height 16
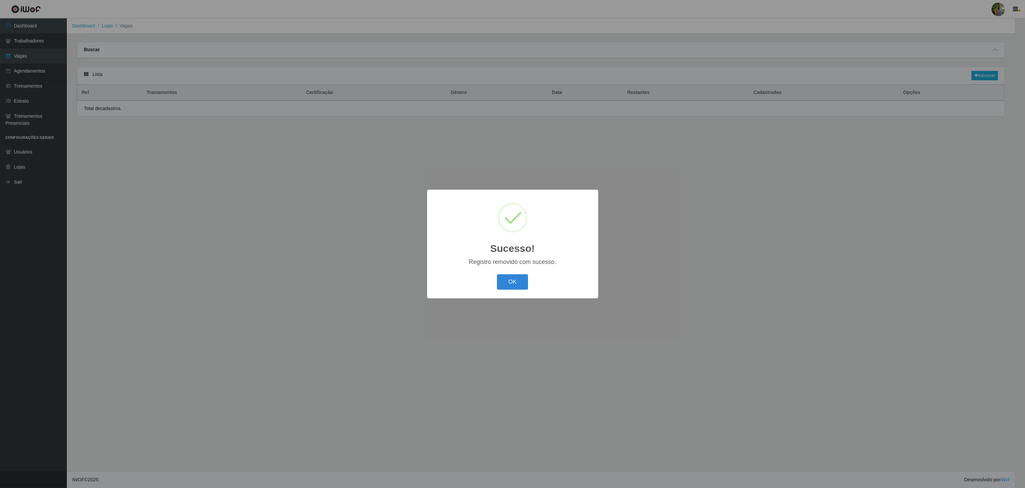
scroll to position [0, 0]
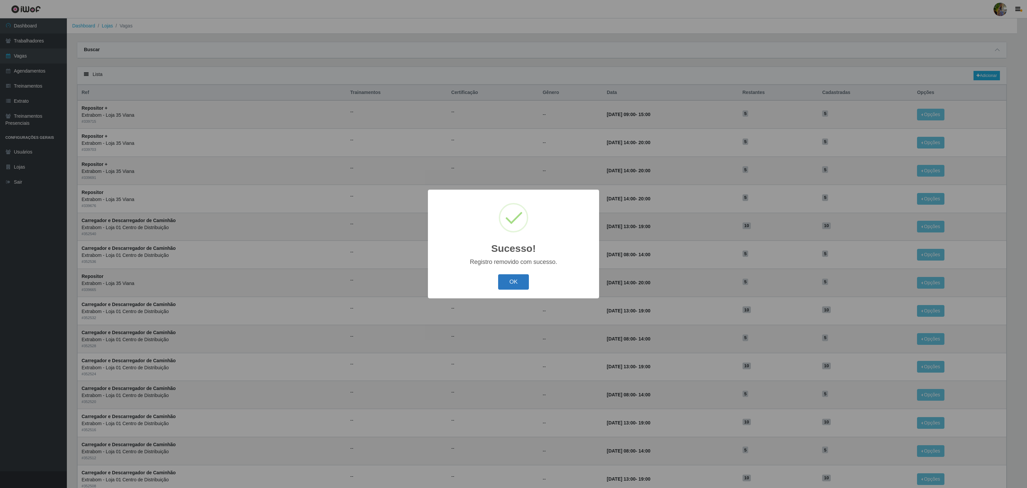
click at [516, 276] on button "OK" at bounding box center [513, 282] width 31 height 16
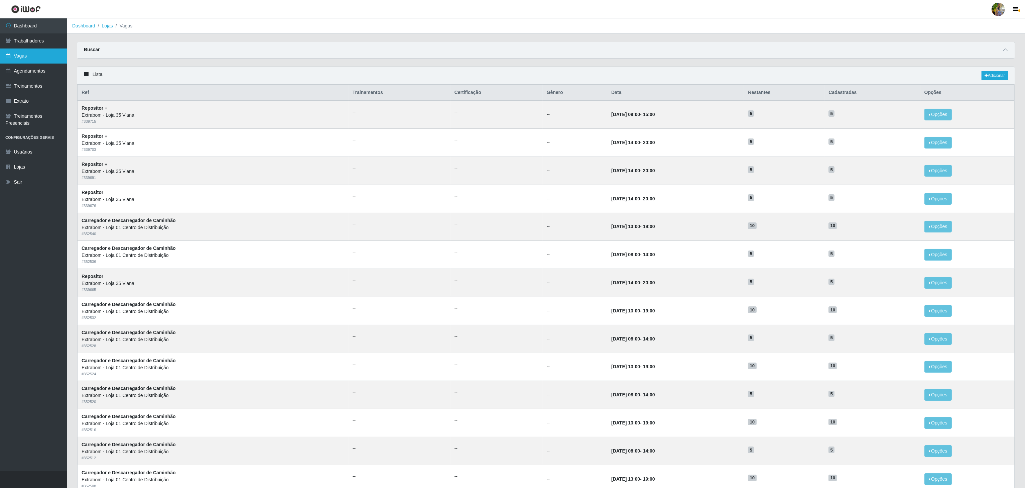
click at [22, 51] on link "Vagas" at bounding box center [33, 55] width 67 height 15
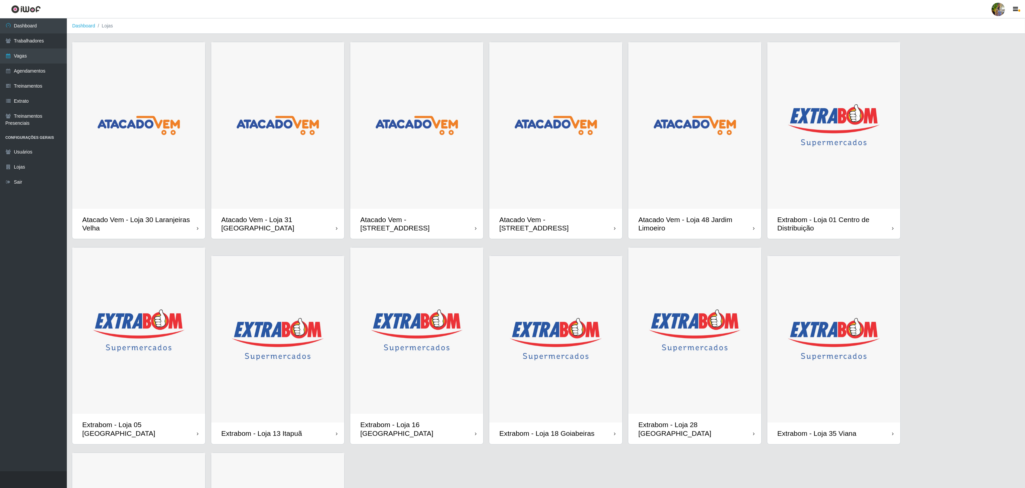
scroll to position [67, 0]
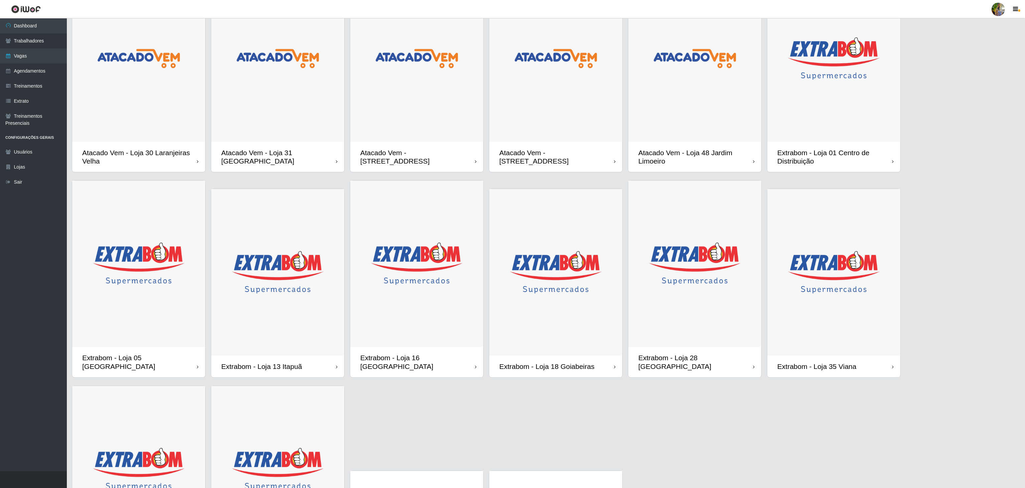
click at [827, 111] on img at bounding box center [833, 58] width 133 height 166
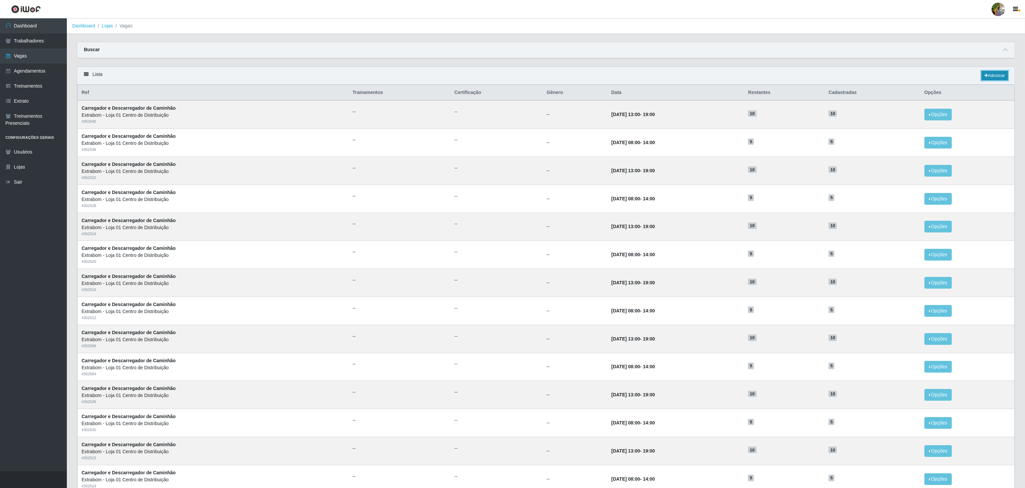
click at [997, 76] on link "Adicionar" at bounding box center [994, 75] width 26 height 9
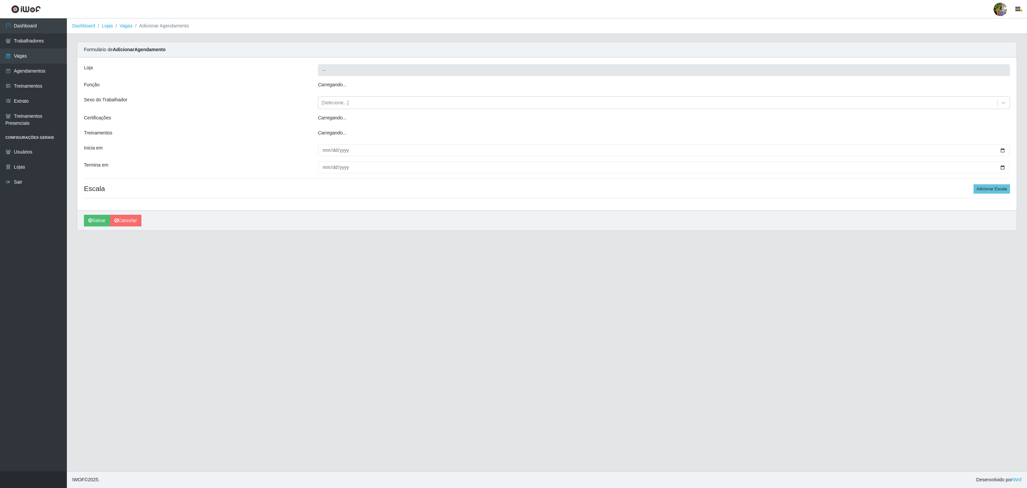
type input "Extrabom - Loja 01 Centro de Distribuição"
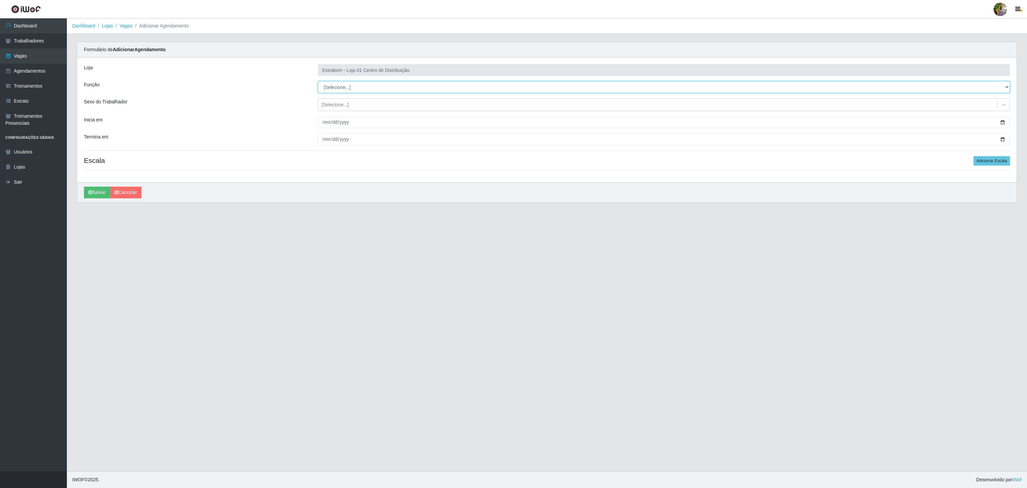
click at [325, 88] on select "[Selecione...] Carregador e Descarregador de Caminhão Carregador e Descarregado…" at bounding box center [664, 87] width 692 height 12
select select "138"
click at [318, 82] on select "[Selecione...] Carregador e Descarregador de Caminhão Carregador e Descarregado…" at bounding box center [664, 87] width 692 height 12
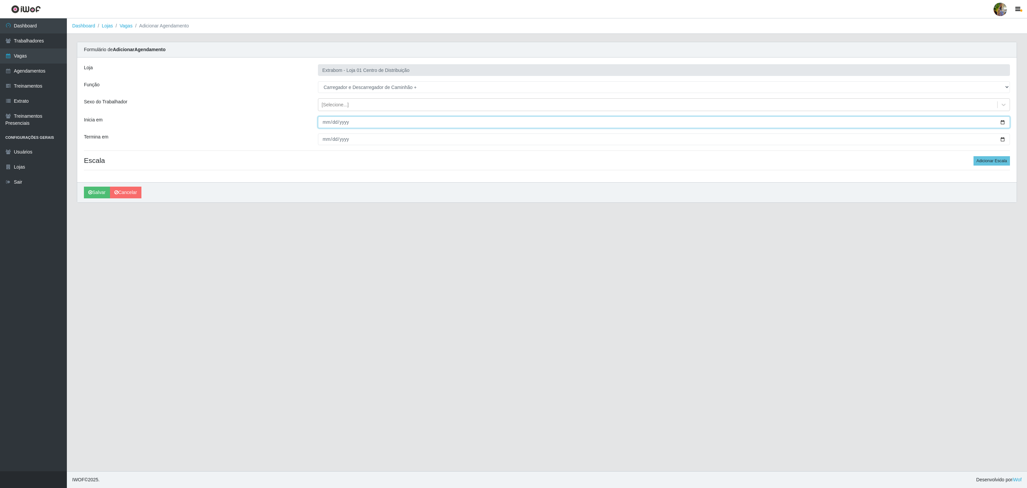
click at [322, 125] on input "Inicia em" at bounding box center [664, 122] width 692 height 12
type input "2025-11-01"
click at [326, 136] on input "Termina em" at bounding box center [664, 139] width 692 height 12
type input "2025-11-30"
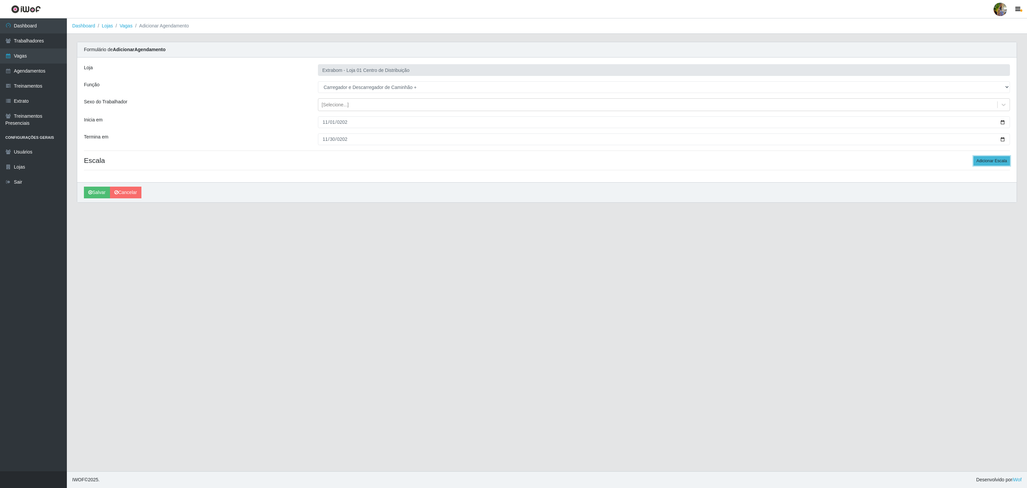
click at [996, 163] on button "Adicionar Escala" at bounding box center [991, 160] width 36 height 9
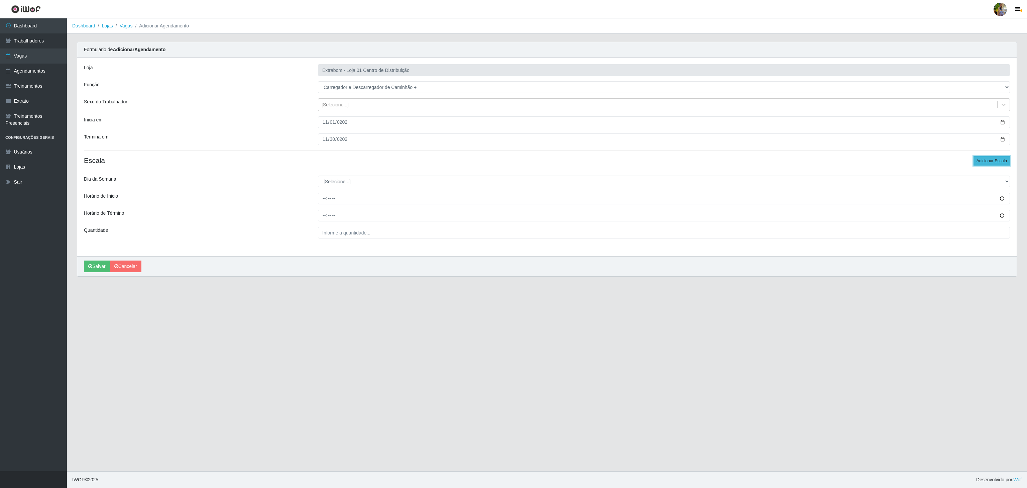
click at [996, 163] on button "Adicionar Escala" at bounding box center [991, 160] width 36 height 9
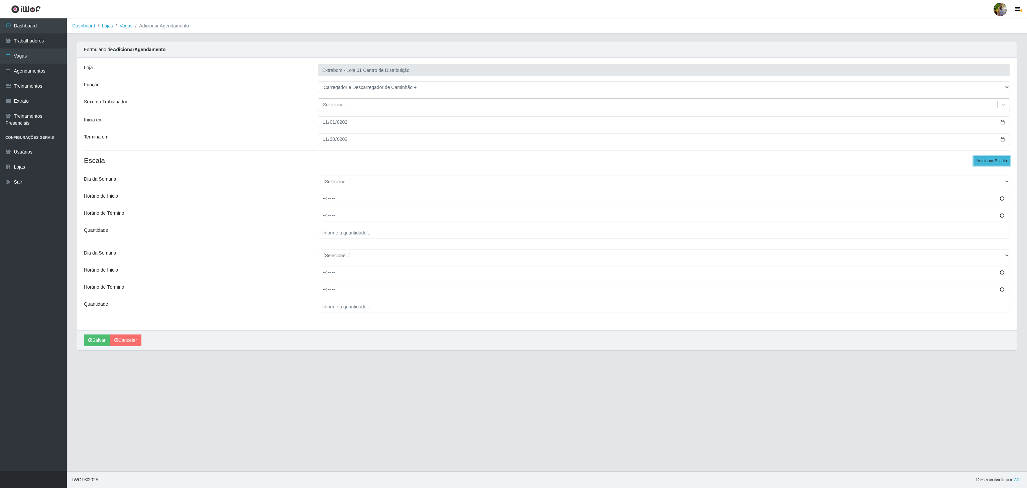
click at [996, 163] on button "Adicionar Escala" at bounding box center [991, 160] width 36 height 9
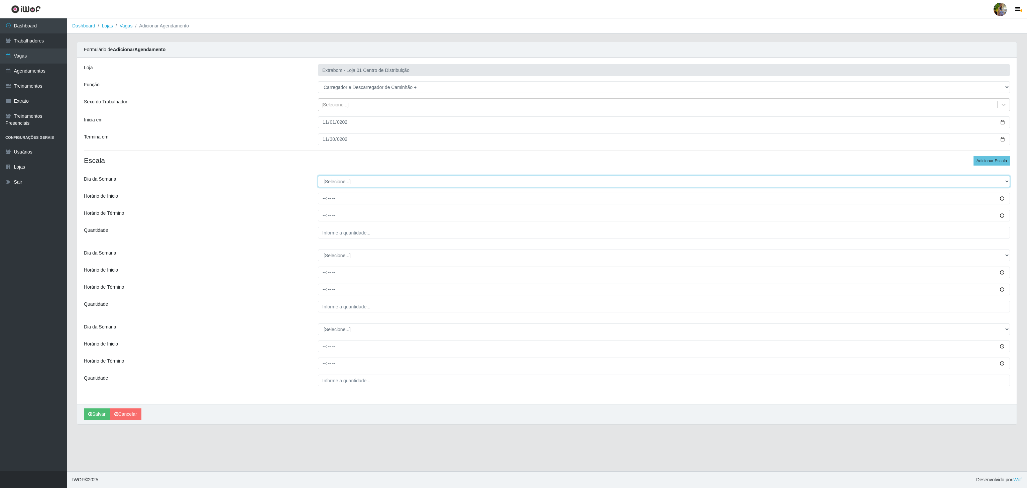
click at [376, 179] on select "[Selecione...] Segunda Terça Quarta Quinta Sexta Sábado Domingo" at bounding box center [664, 181] width 692 height 12
select select "6"
click at [318, 177] on select "[Selecione...] Segunda Terça Quarta Quinta Sexta Sábado Domingo" at bounding box center [664, 181] width 692 height 12
click at [321, 204] on input "Horário de Inicio" at bounding box center [664, 198] width 692 height 12
type input "08:00"
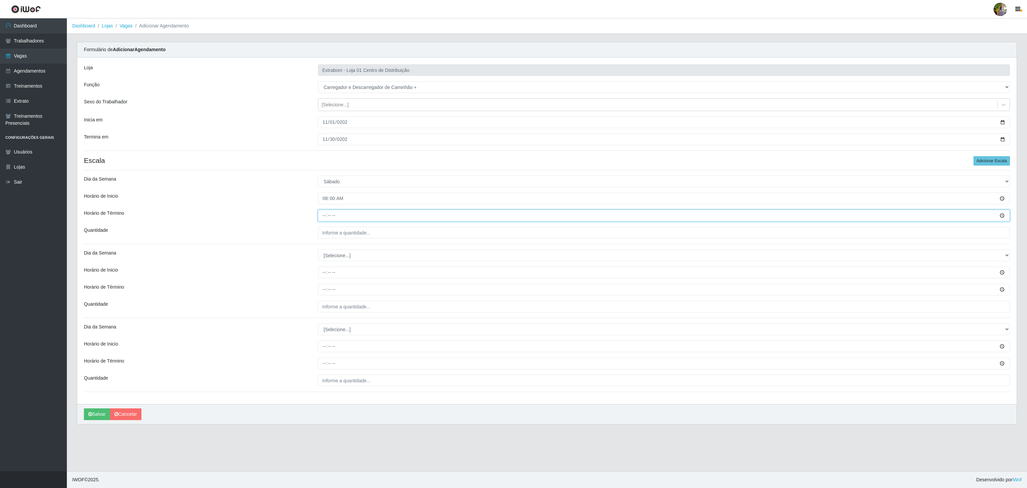
click at [326, 217] on input "Horário de Término" at bounding box center [664, 216] width 692 height 12
type input "14:00"
click at [365, 235] on input "___" at bounding box center [664, 233] width 692 height 12
type input "5__"
click at [336, 261] on select "[Selecione...] Segunda Terça Quarta Quinta Sexta Sábado Domingo" at bounding box center [664, 255] width 692 height 12
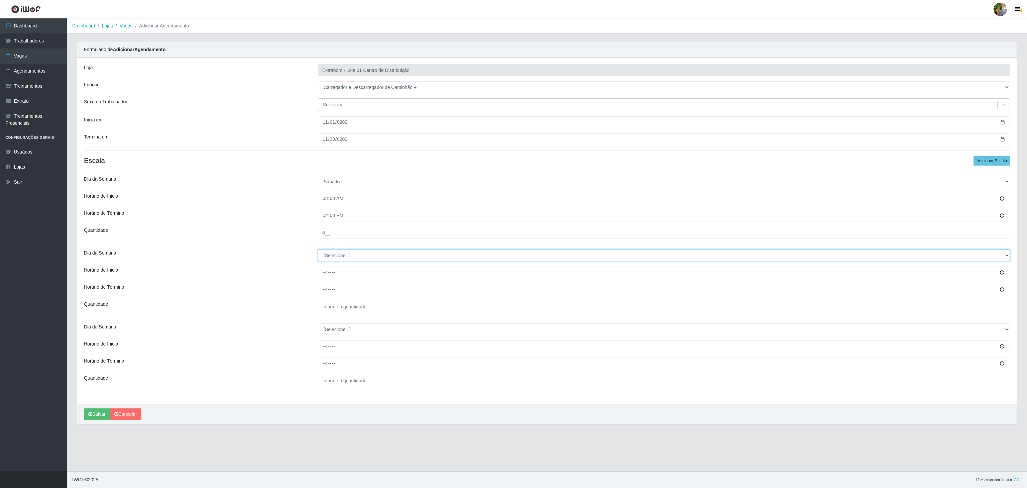
select select "6"
click at [318, 251] on select "[Selecione...] Segunda Terça Quarta Quinta Sexta Sábado Domingo" at bounding box center [664, 255] width 692 height 12
click at [325, 273] on input "Horário de Inicio" at bounding box center [664, 272] width 692 height 12
type input "13:00"
click at [324, 290] on input "Horário de Término" at bounding box center [664, 289] width 692 height 12
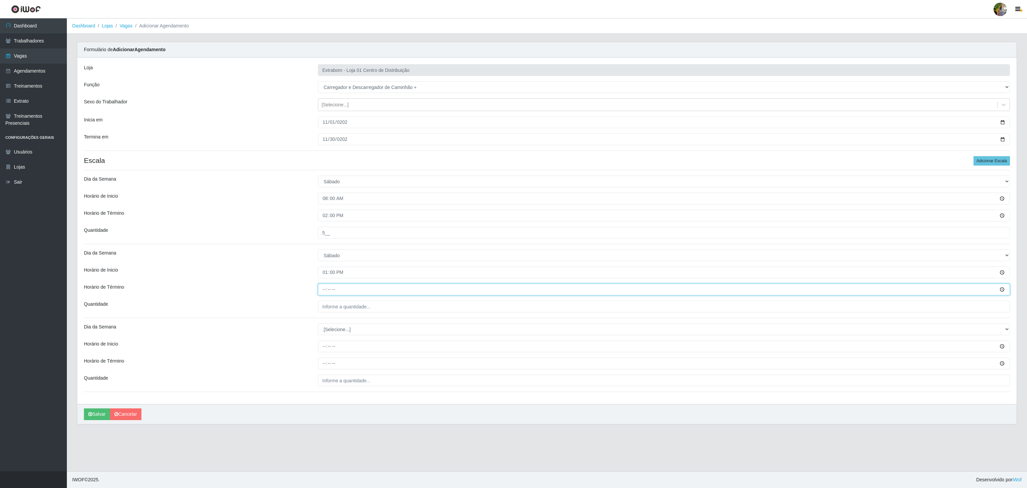
type input "19:00"
click at [336, 307] on input "___" at bounding box center [664, 306] width 692 height 12
type input "10_"
click at [344, 329] on select "[Selecione...] Segunda Terça Quarta Quinta Sexta Sábado Domingo" at bounding box center [664, 329] width 692 height 12
select select "0"
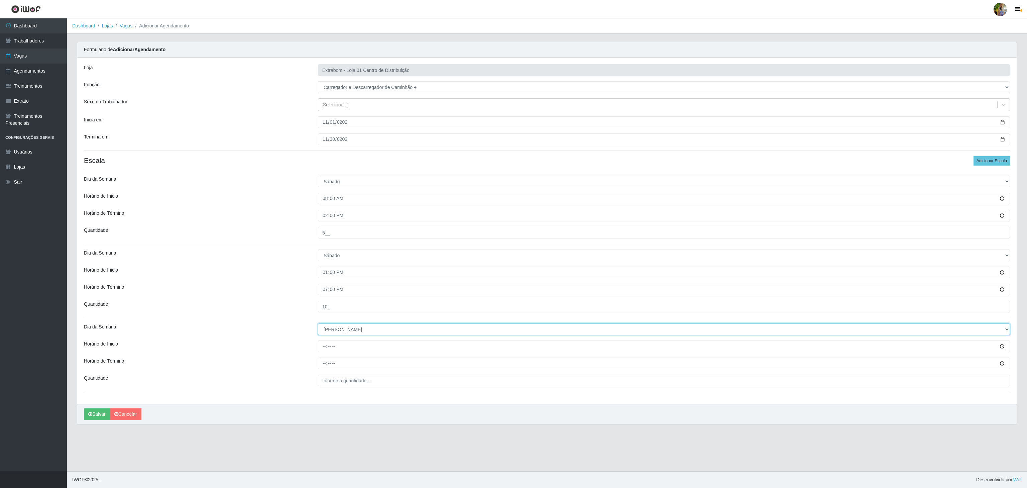
click at [318, 325] on select "[Selecione...] Segunda Terça Quarta Quinta Sexta Sábado Domingo" at bounding box center [664, 329] width 692 height 12
click at [323, 345] on input "Horário de Inicio" at bounding box center [664, 346] width 692 height 12
type input "08:00"
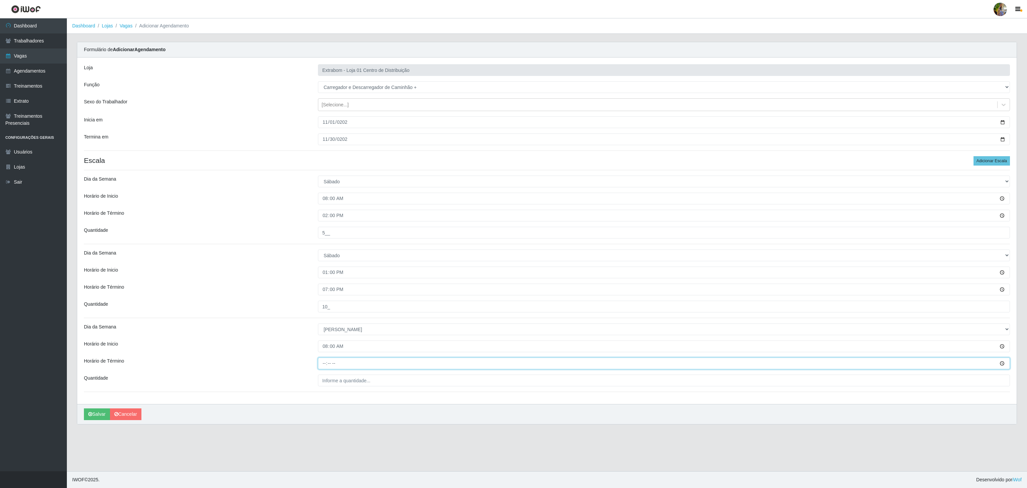
click at [322, 363] on input "Horário de Término" at bounding box center [664, 363] width 692 height 12
type input "14:00"
click at [334, 381] on input "___" at bounding box center [664, 380] width 692 height 12
type input "5__"
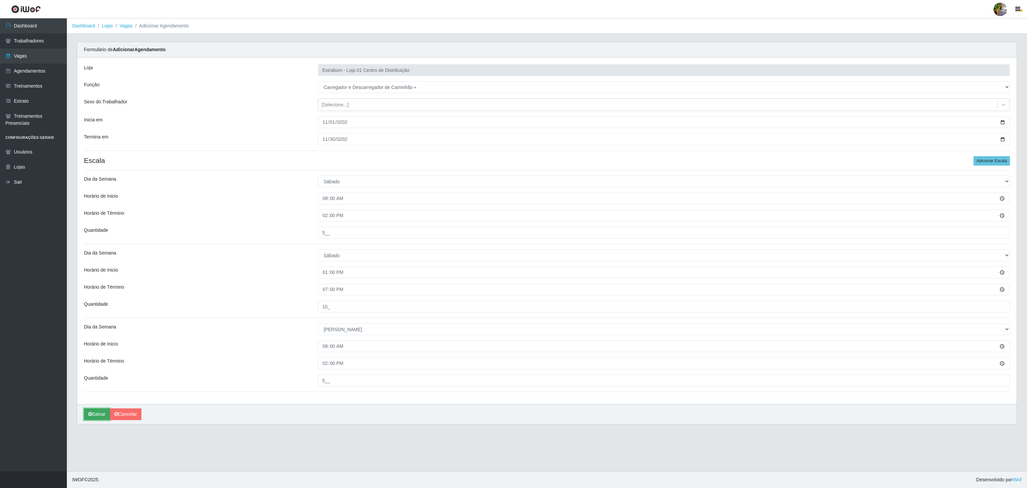
click at [92, 414] on button "Salvar" at bounding box center [97, 414] width 26 height 12
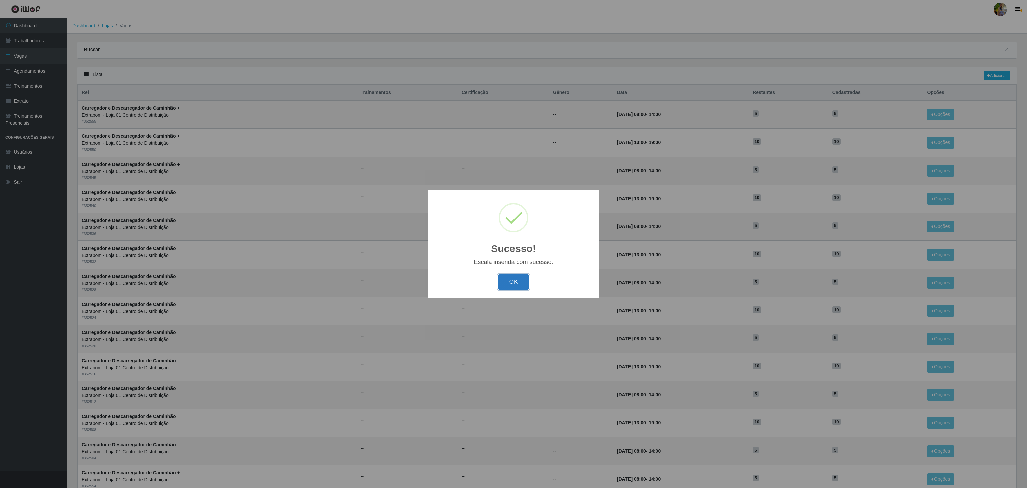
click at [516, 285] on button "OK" at bounding box center [513, 282] width 31 height 16
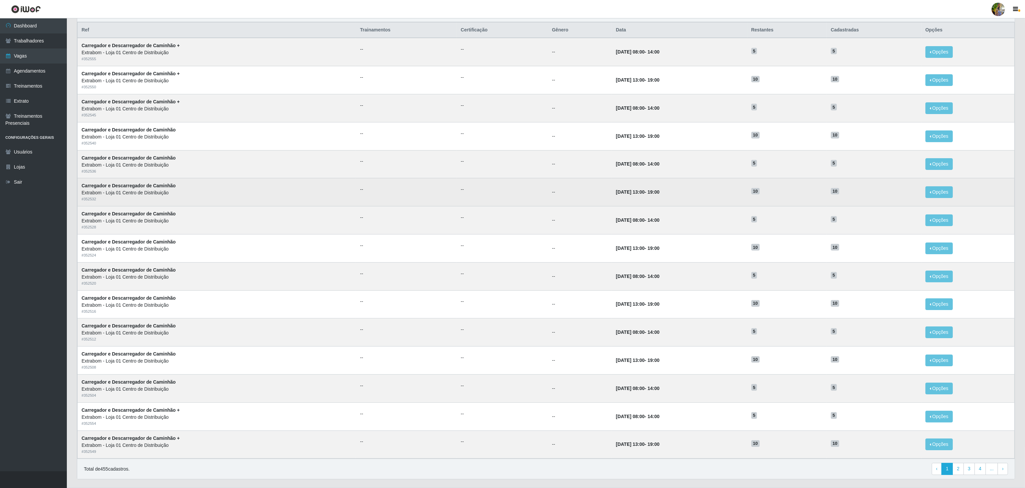
scroll to position [84, 0]
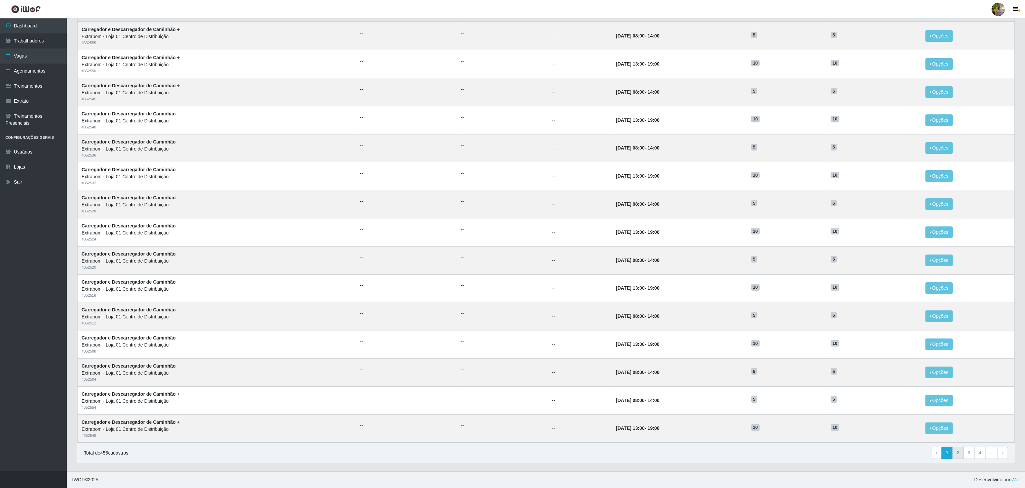
click at [960, 455] on link "2" at bounding box center [957, 452] width 11 height 12
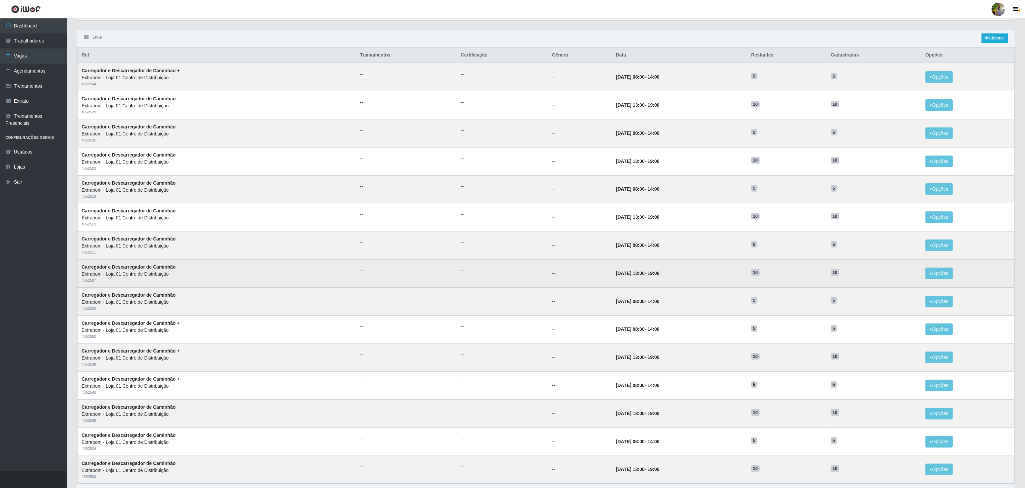
scroll to position [84, 0]
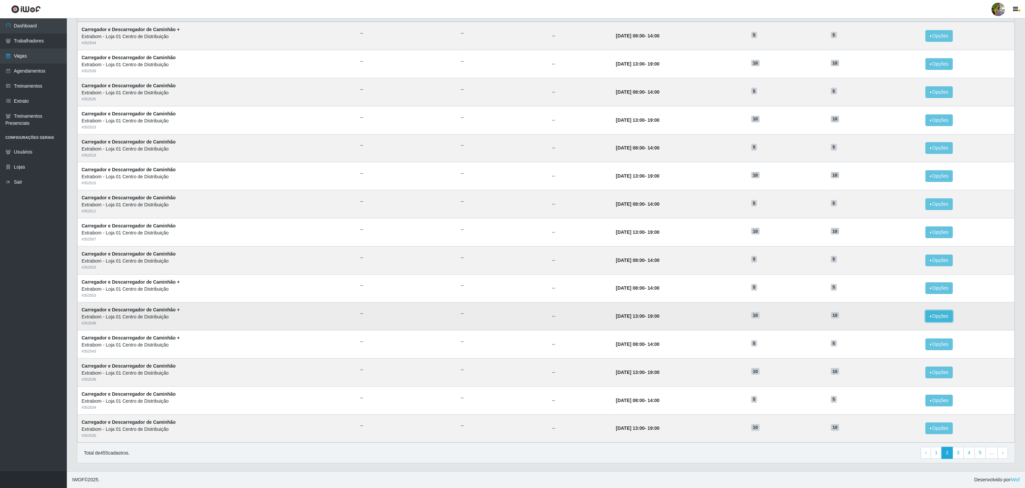
click at [931, 311] on button "Opções" at bounding box center [938, 316] width 27 height 12
click at [898, 328] on div "Deletar" at bounding box center [897, 331] width 39 height 7
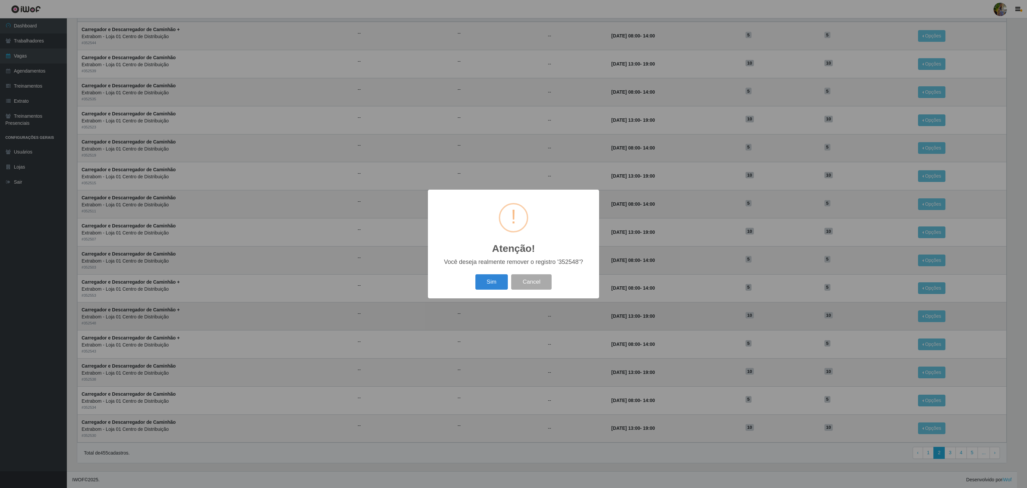
click at [499, 283] on button "Sim" at bounding box center [491, 282] width 32 height 16
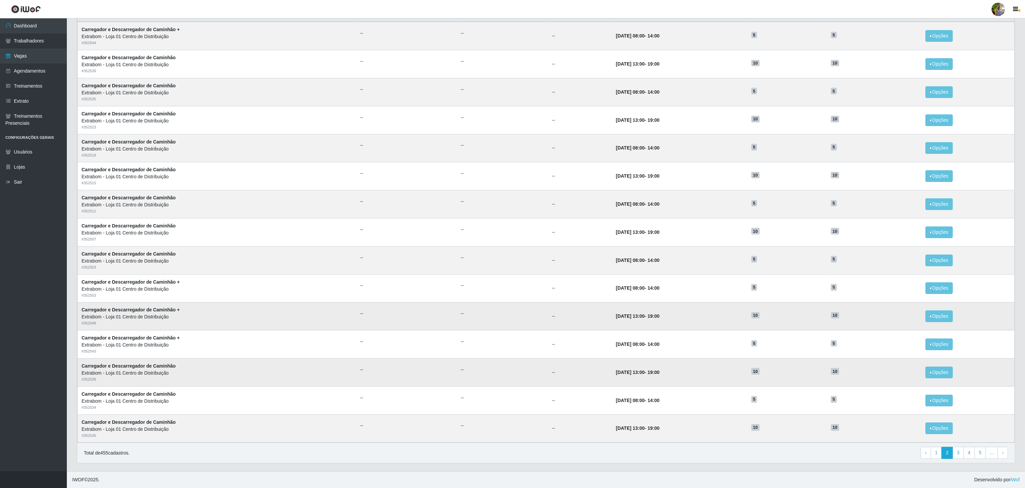
scroll to position [0, 0]
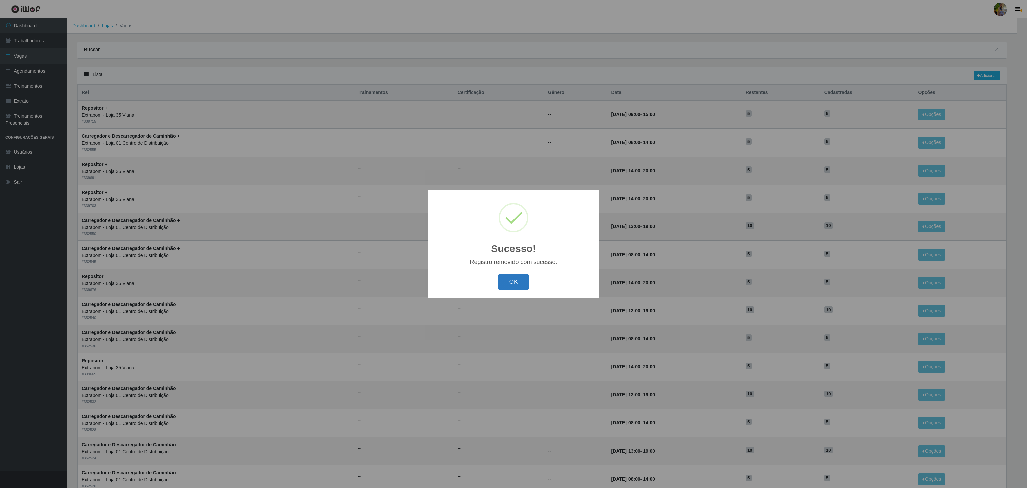
click at [522, 285] on button "OK" at bounding box center [513, 282] width 31 height 16
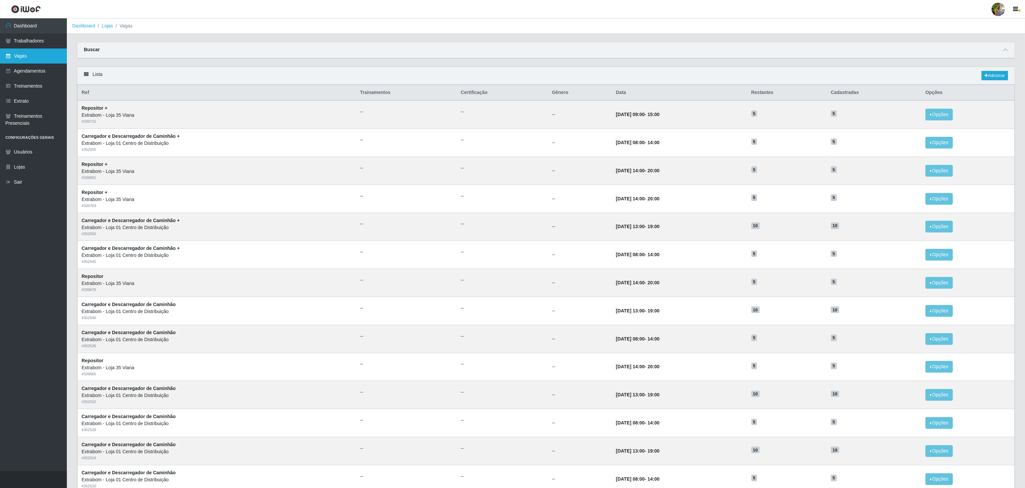
click at [45, 54] on link "Vagas" at bounding box center [33, 55] width 67 height 15
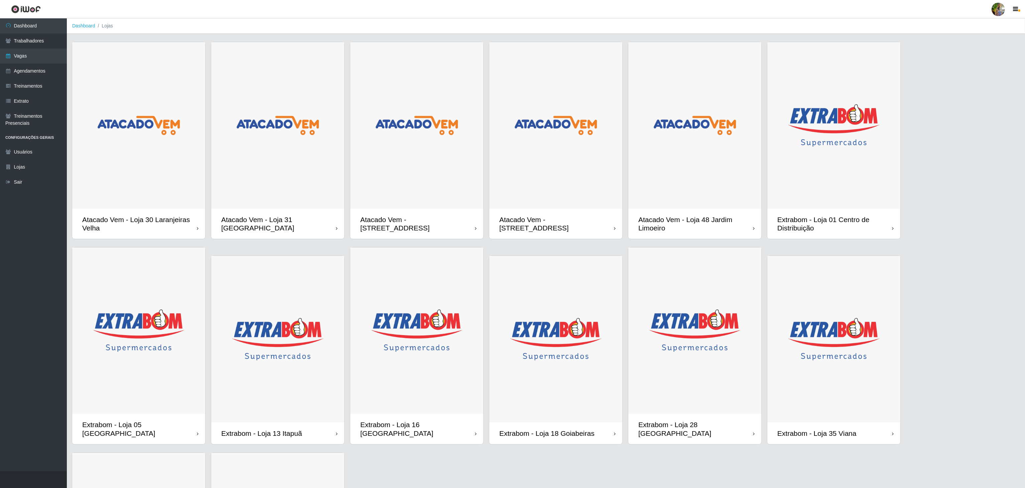
click at [815, 128] on img at bounding box center [833, 125] width 133 height 166
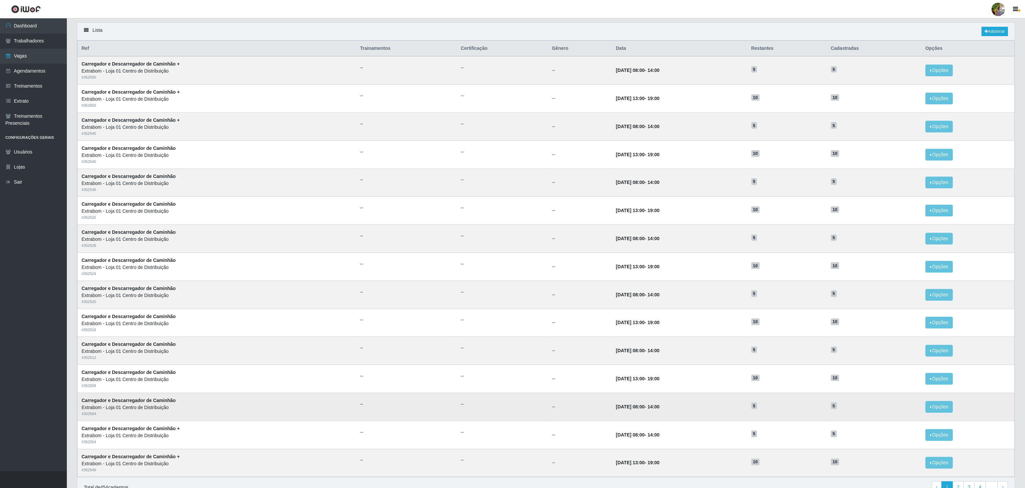
scroll to position [84, 0]
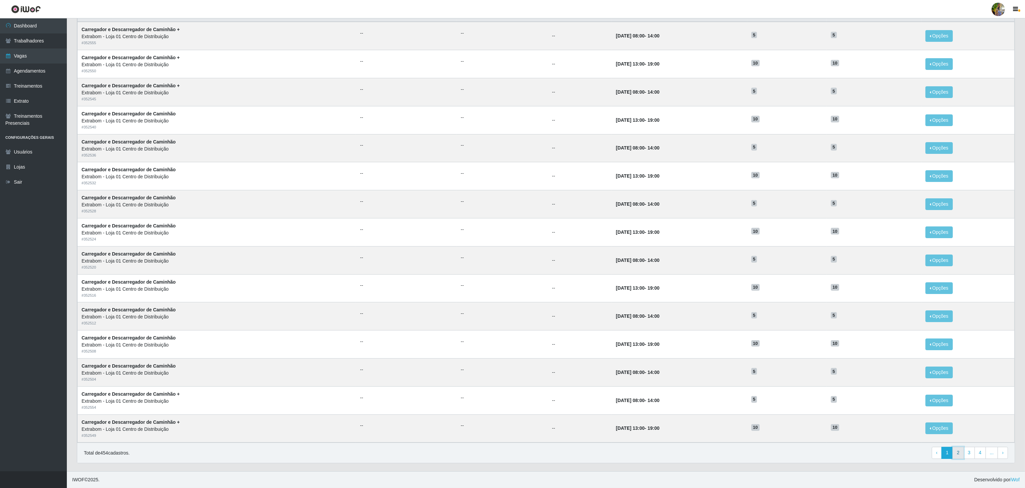
click at [955, 453] on link "2" at bounding box center [957, 452] width 11 height 12
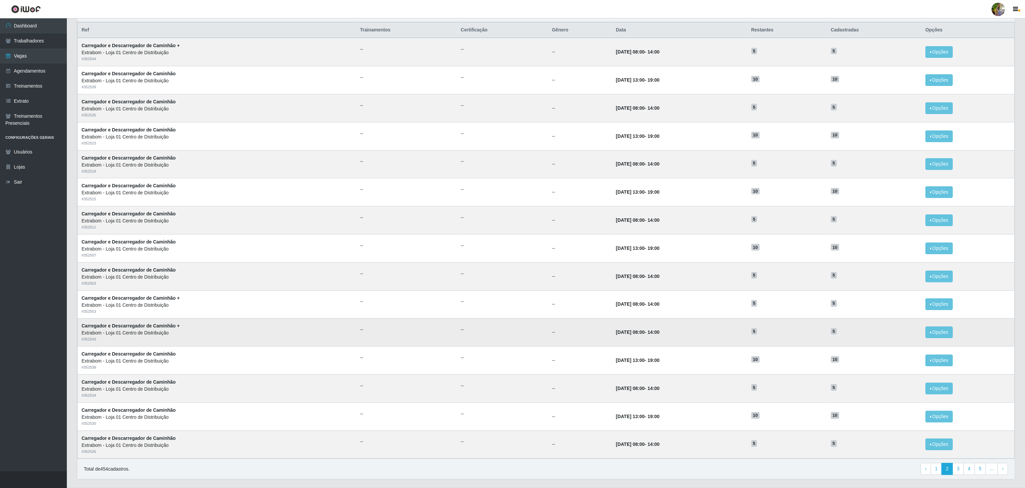
scroll to position [84, 0]
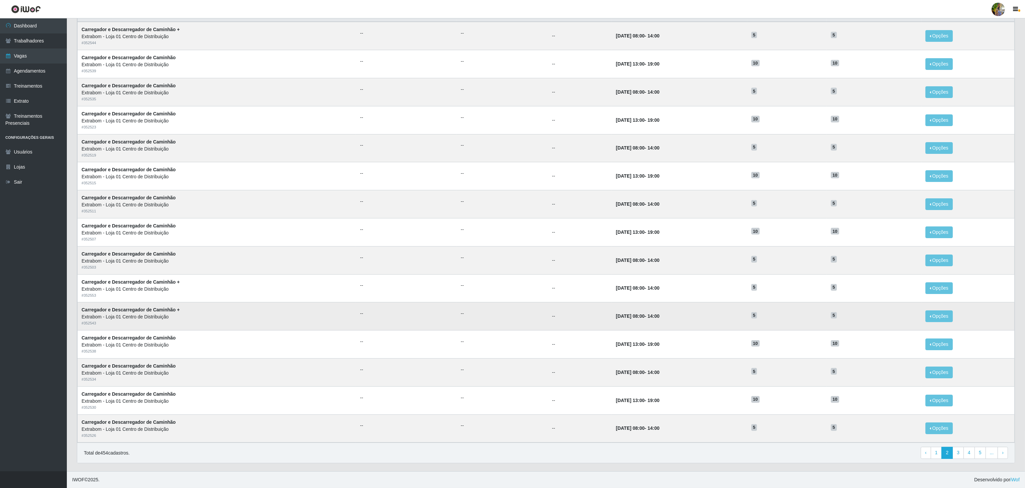
click at [936, 306] on td "Opções Editar Deletar" at bounding box center [967, 316] width 93 height 28
click at [931, 315] on button "Opções" at bounding box center [938, 316] width 27 height 12
click at [903, 330] on div "Deletar" at bounding box center [897, 331] width 39 height 7
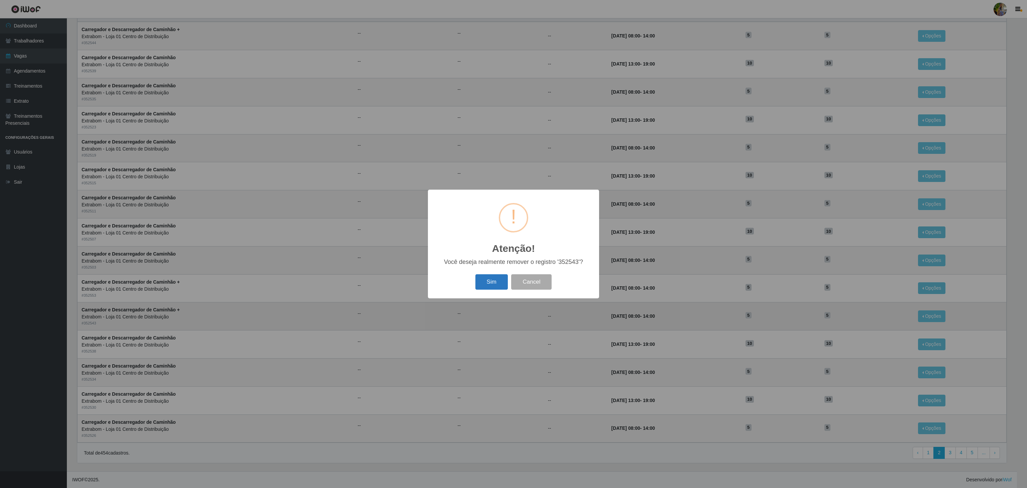
click at [484, 283] on button "Sim" at bounding box center [491, 282] width 32 height 16
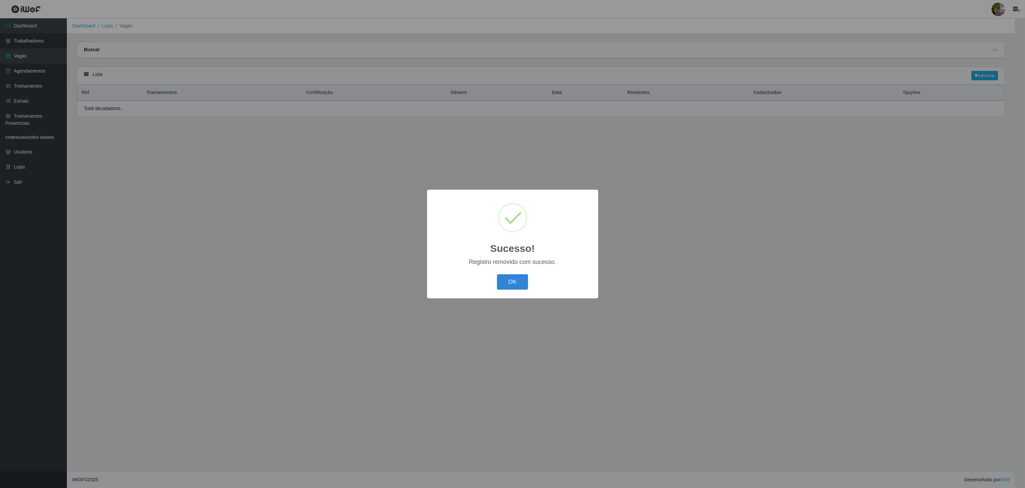
scroll to position [0, 0]
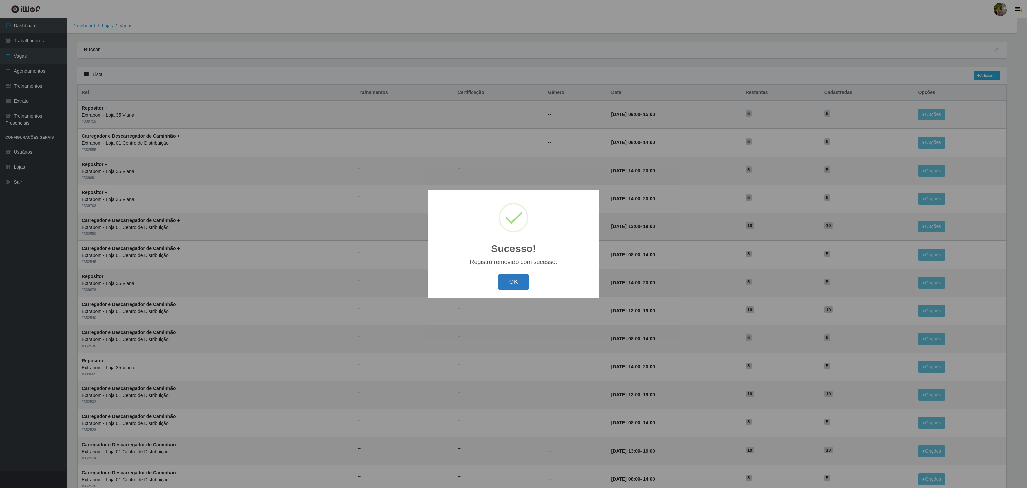
click at [505, 284] on button "OK" at bounding box center [513, 282] width 31 height 16
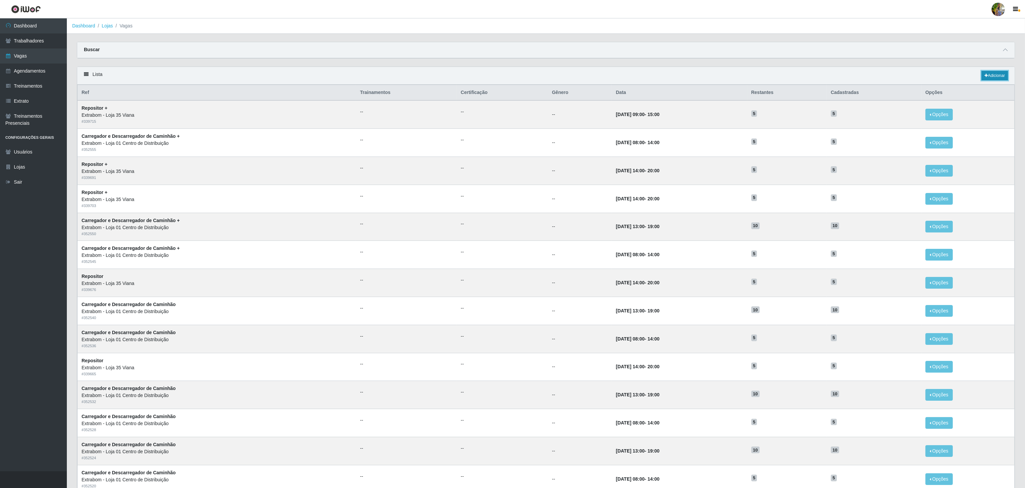
click at [993, 79] on link "Adicionar" at bounding box center [994, 75] width 26 height 9
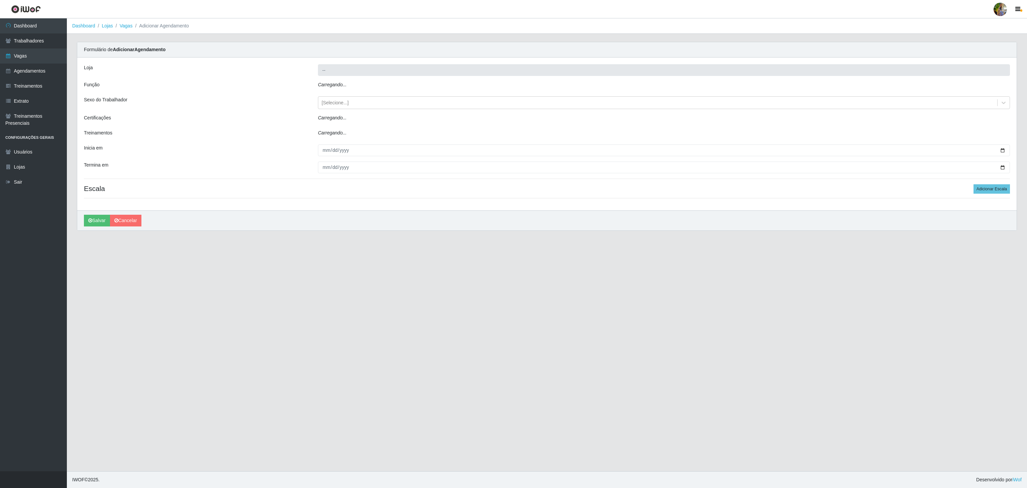
type input "Extrabom - Loja 01 Centro de Distribuição"
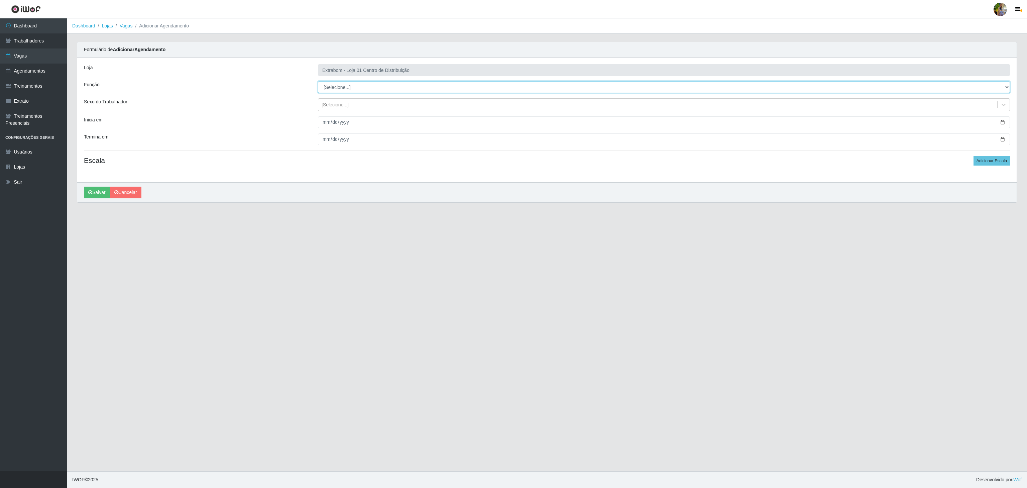
click at [327, 85] on select "[Selecione...] Carregador e Descarregador de Caminhão Carregador e Descarregado…" at bounding box center [664, 87] width 692 height 12
select select "139"
click at [318, 82] on select "[Selecione...] Carregador e Descarregador de Caminhão Carregador e Descarregado…" at bounding box center [664, 87] width 692 height 12
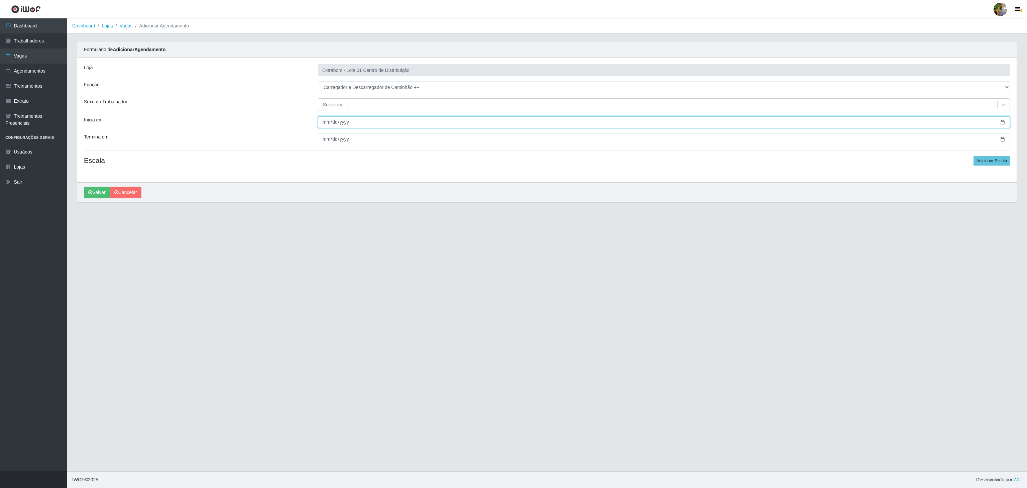
click at [318, 124] on input "Inicia em" at bounding box center [664, 122] width 692 height 12
type input "[DATE]"
click at [321, 140] on input "Termina em" at bounding box center [664, 139] width 692 height 12
type input "[DATE]"
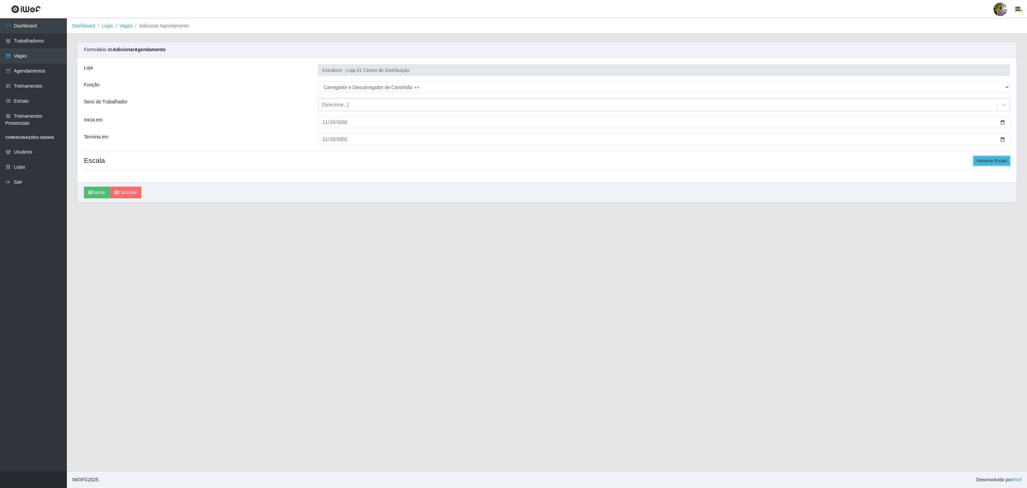
click at [981, 162] on button "Adicionar Escala" at bounding box center [991, 160] width 36 height 9
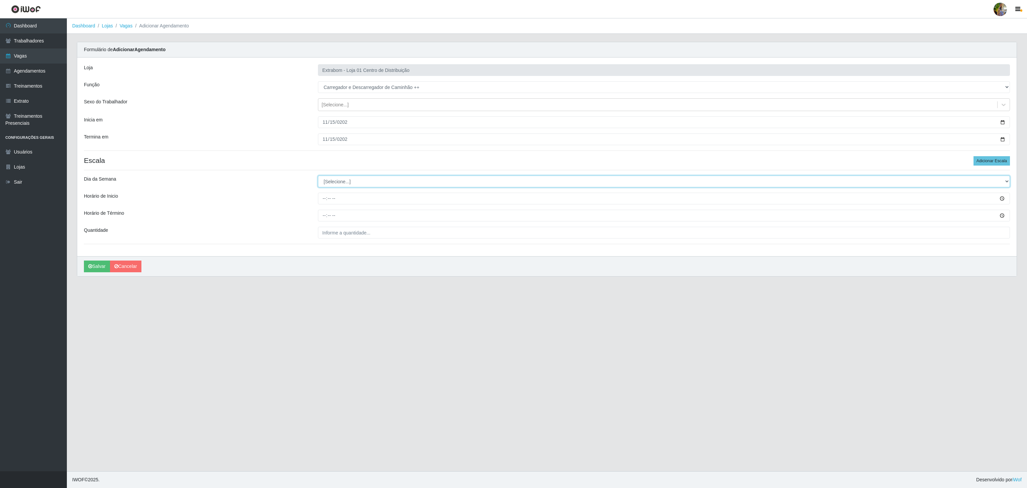
click at [344, 182] on select "[Selecione...] Segunda Terça Quarta Quinta Sexta Sábado Domingo" at bounding box center [664, 181] width 692 height 12
select select "0"
click at [318, 177] on select "[Selecione...] Segunda Terça Quarta Quinta Sexta Sábado Domingo" at bounding box center [664, 181] width 692 height 12
click at [323, 200] on input "Horário de Inicio" at bounding box center [664, 198] width 692 height 12
type input "08:00"
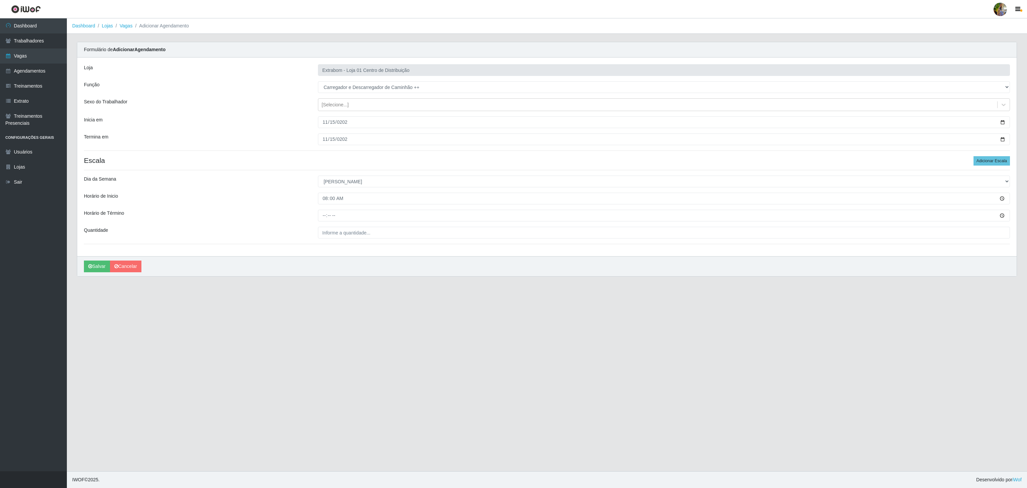
click at [325, 224] on div "Loja Extrabom - Loja 01 Centro de Distribuição Função [Selecione...] Carregador…" at bounding box center [546, 156] width 939 height 198
click at [325, 217] on input "Horário de Término" at bounding box center [664, 216] width 692 height 12
type input "14:00"
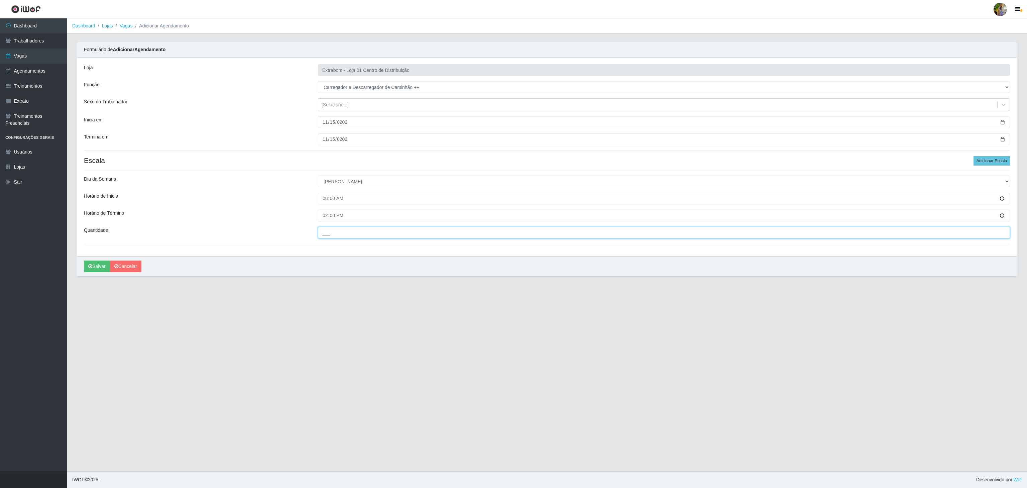
click at [337, 233] on input "___" at bounding box center [664, 233] width 692 height 12
type input "5__"
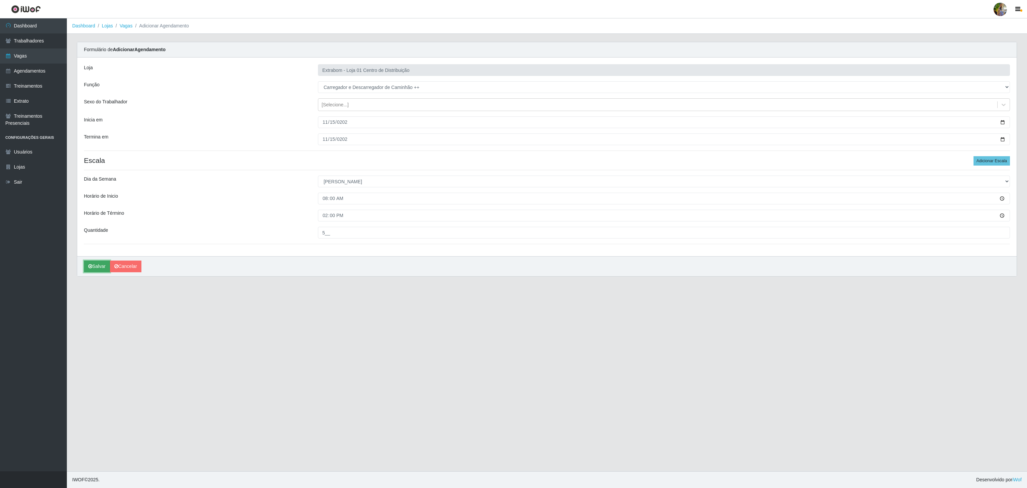
click at [100, 267] on button "Salvar" at bounding box center [97, 266] width 26 height 12
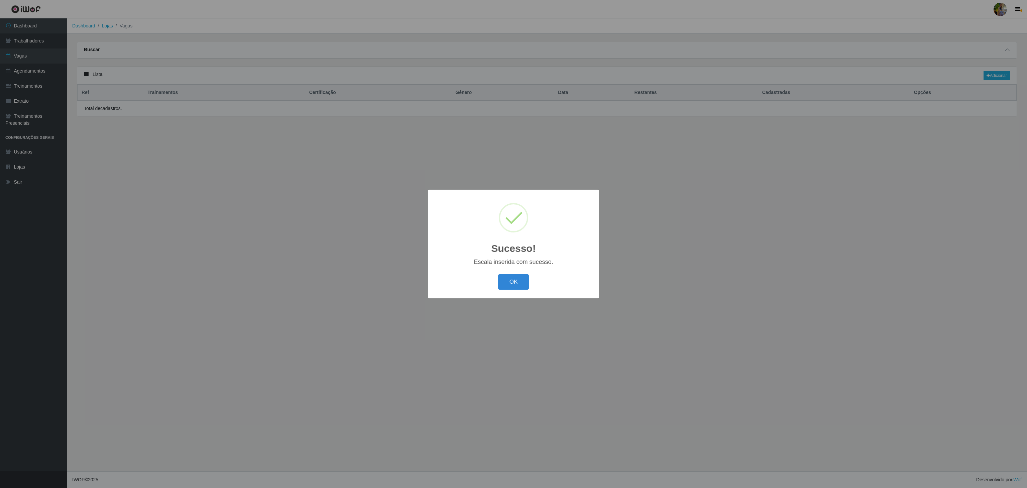
click at [507, 283] on button "OK" at bounding box center [513, 282] width 31 height 16
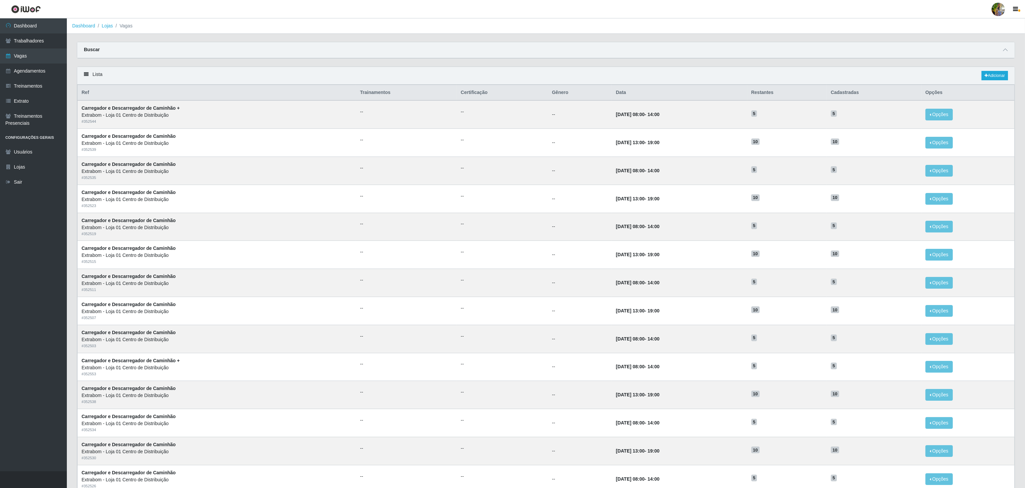
click at [986, 72] on div "Lista Adicionar" at bounding box center [545, 76] width 937 height 18
click at [986, 77] on icon at bounding box center [985, 76] width 3 height 4
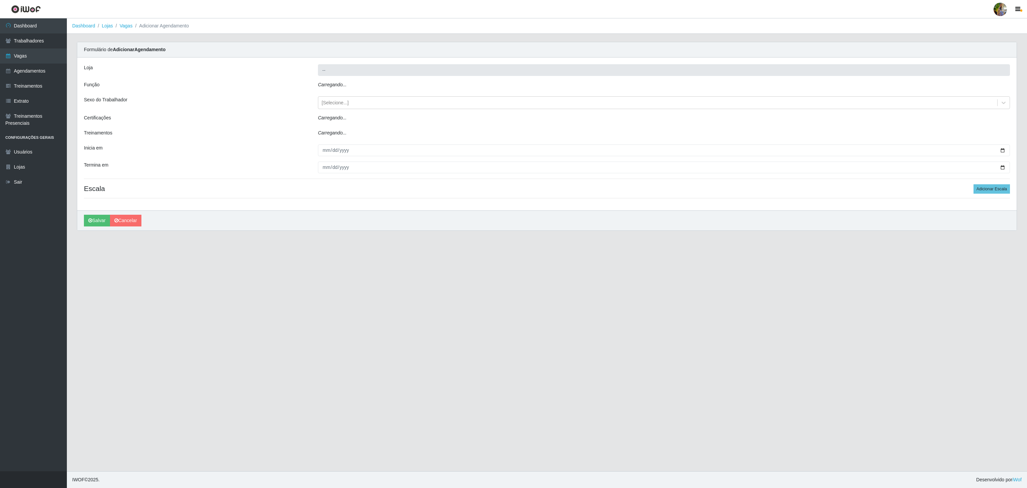
type input "Extrabom - Loja 01 Centro de Distribuição"
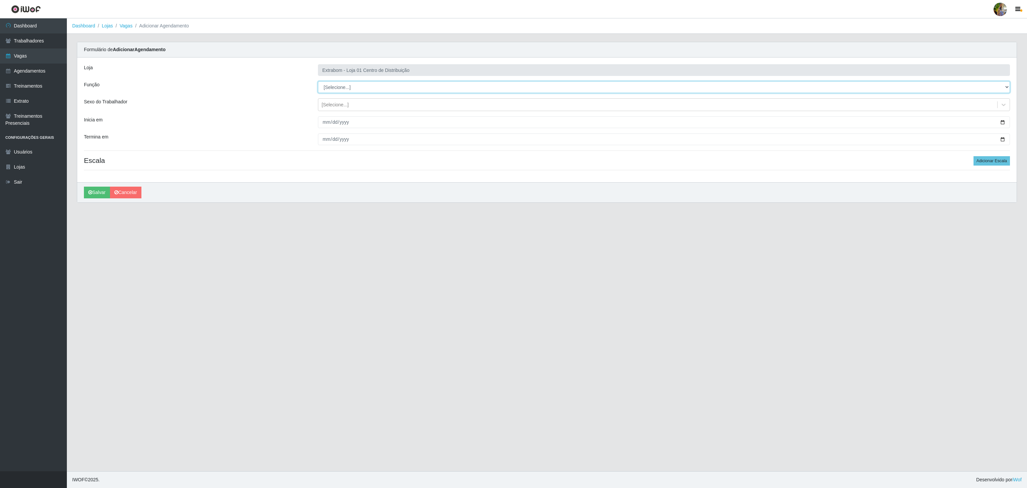
click at [349, 86] on select "[Selecione...] Carregador e Descarregador de Caminhão Carregador e Descarregado…" at bounding box center [664, 87] width 692 height 12
select select "139"
click at [318, 82] on select "[Selecione...] Carregador e Descarregador de Caminhão Carregador e Descarregado…" at bounding box center [664, 87] width 692 height 12
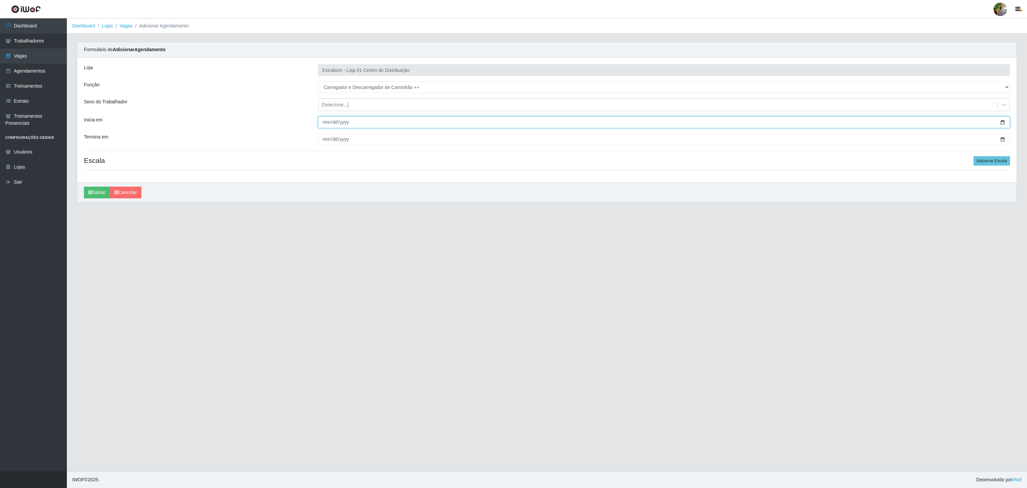
click at [323, 122] on input "Inicia em" at bounding box center [664, 122] width 692 height 12
type input "2025-11-20"
click at [327, 143] on input "Termina em" at bounding box center [664, 139] width 692 height 12
type input "2025-11-20"
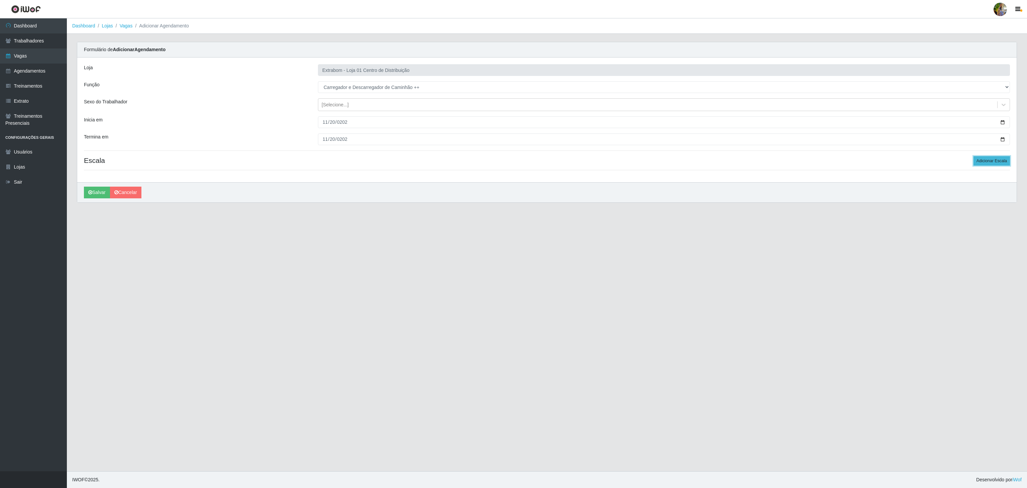
click at [999, 161] on button "Adicionar Escala" at bounding box center [991, 160] width 36 height 9
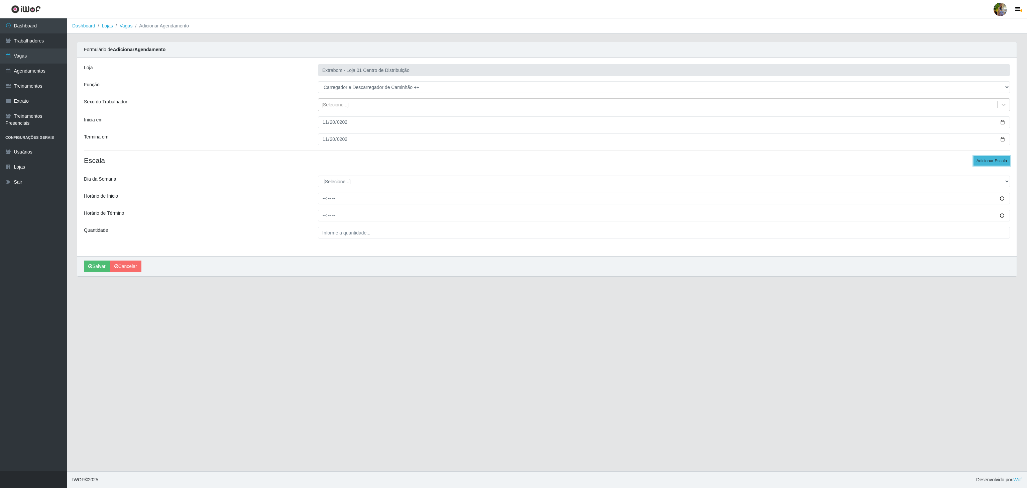
click at [999, 161] on button "Adicionar Escala" at bounding box center [991, 160] width 36 height 9
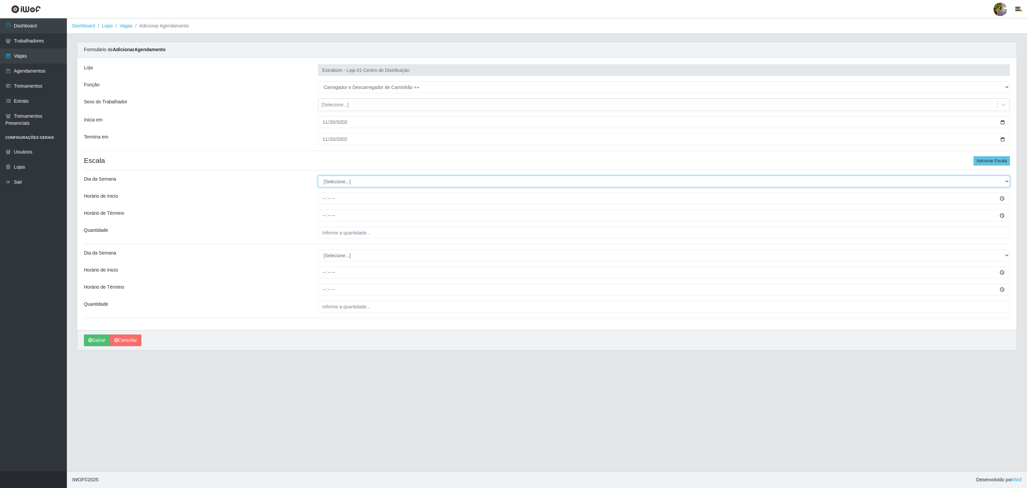
click at [351, 185] on select "[Selecione...] Segunda Terça Quarta Quinta Sexta Sábado Domingo" at bounding box center [664, 181] width 692 height 12
select select "4"
click at [318, 177] on select "[Selecione...] Segunda Terça Quarta Quinta Sexta Sábado Domingo" at bounding box center [664, 181] width 692 height 12
click at [320, 194] on input "Horário de Inicio" at bounding box center [664, 198] width 692 height 12
type input "08:00"
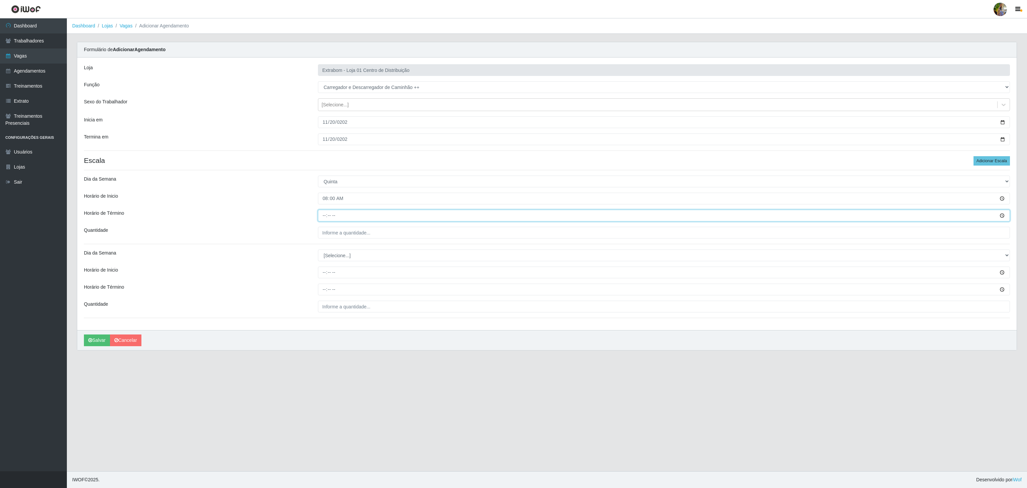
click at [324, 213] on input "Horário de Término" at bounding box center [664, 216] width 692 height 12
type input "14:00"
click at [346, 227] on div "Loja Extrabom - Loja 01 Centro de Distribuição Função [Selecione...] Carregador…" at bounding box center [546, 193] width 939 height 272
type input "___"
click at [376, 237] on input "___" at bounding box center [664, 233] width 692 height 12
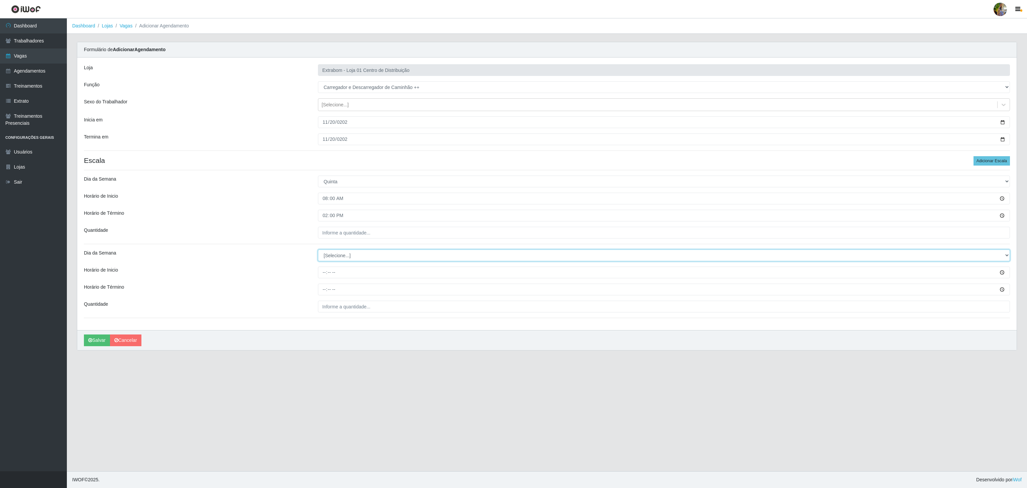
click at [338, 257] on select "[Selecione...] Segunda Terça Quarta Quinta Sexta Sábado Domingo" at bounding box center [664, 255] width 692 height 12
click at [350, 232] on input "___" at bounding box center [664, 233] width 692 height 12
type input "5__"
click at [373, 260] on select "[Selecione...] Segunda Terça Quarta Quinta Sexta Sábado Domingo" at bounding box center [664, 255] width 692 height 12
select select "4"
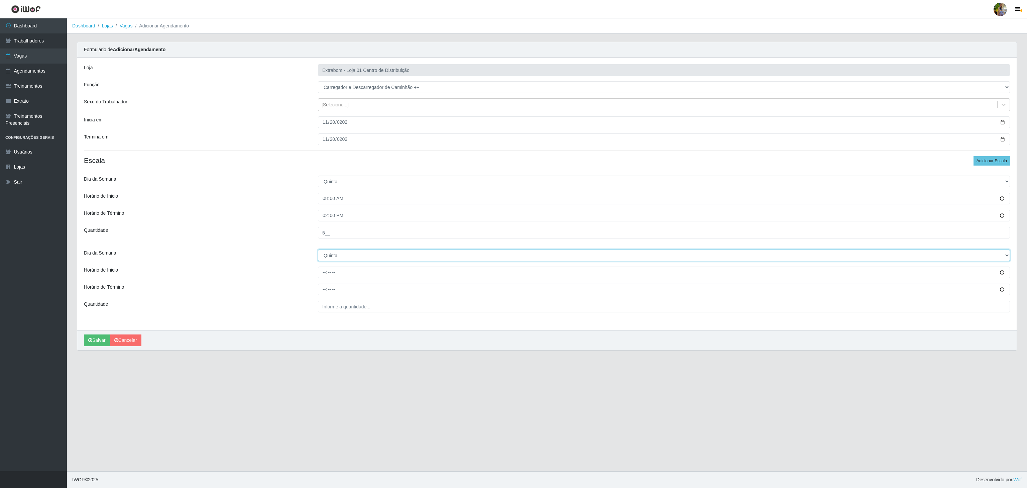
click at [318, 251] on select "[Selecione...] Segunda Terça Quarta Quinta Sexta Sábado Domingo" at bounding box center [664, 255] width 692 height 12
click at [319, 273] on input "Horário de Inicio" at bounding box center [664, 272] width 692 height 12
type input "13:00"
click at [321, 293] on input "Horário de Término" at bounding box center [664, 289] width 692 height 12
type input "19:00"
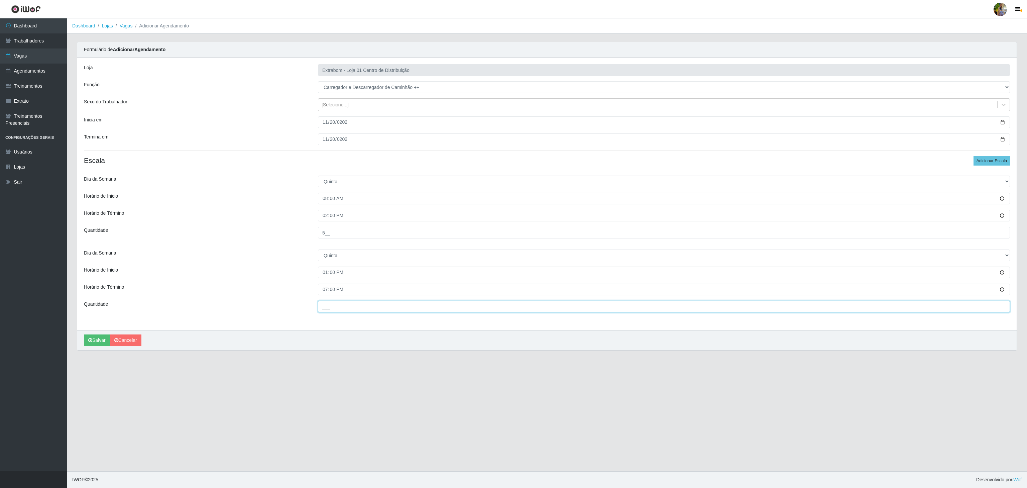
click at [323, 307] on input "___" at bounding box center [664, 306] width 692 height 12
type input "10_"
click at [103, 345] on button "Salvar" at bounding box center [97, 340] width 26 height 12
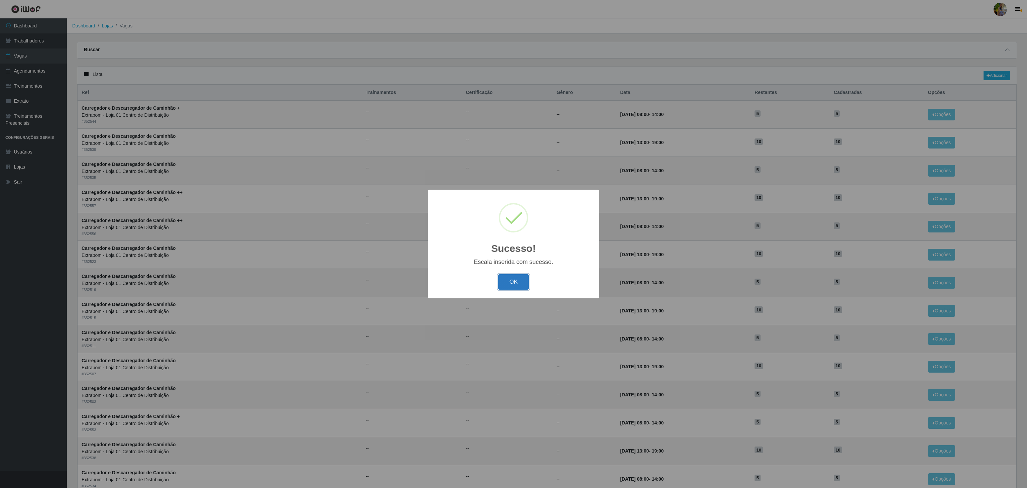
click at [514, 284] on button "OK" at bounding box center [513, 282] width 31 height 16
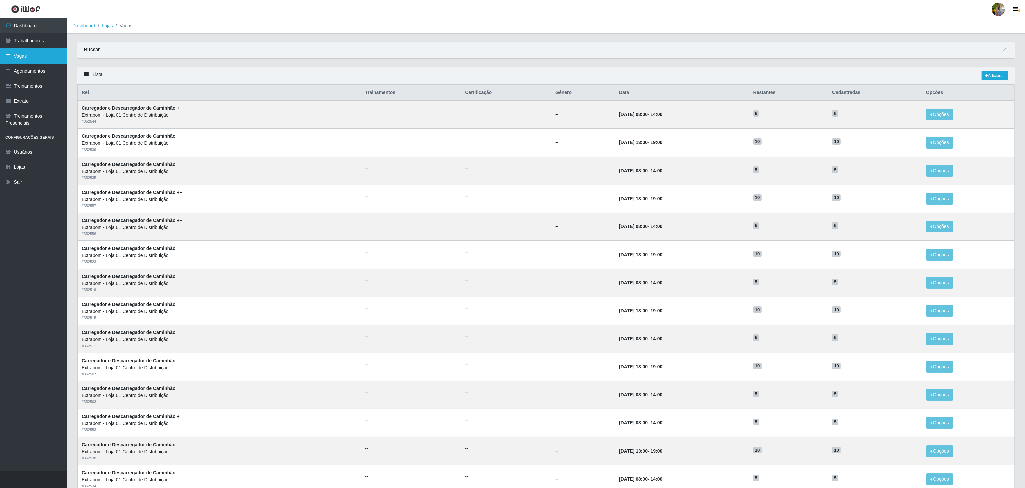
click at [37, 51] on link "Vagas" at bounding box center [33, 55] width 67 height 15
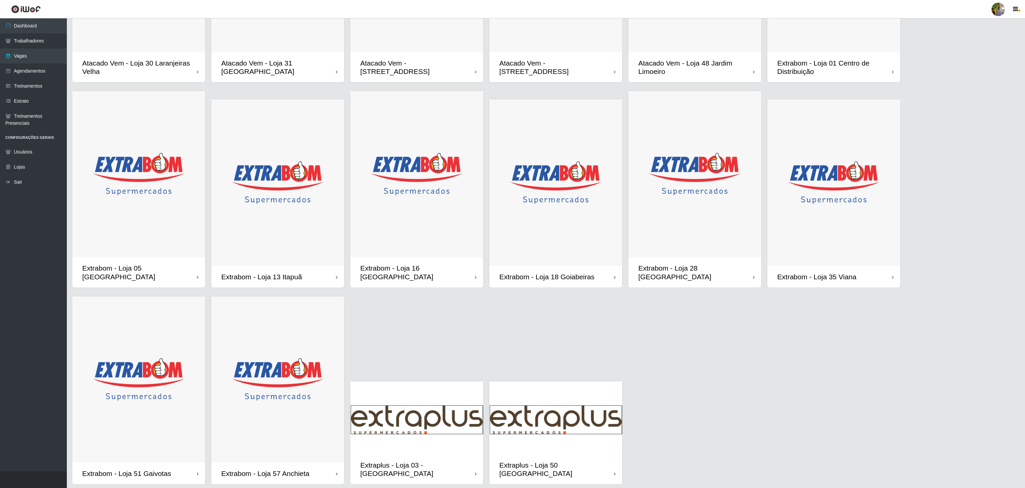
scroll to position [169, 0]
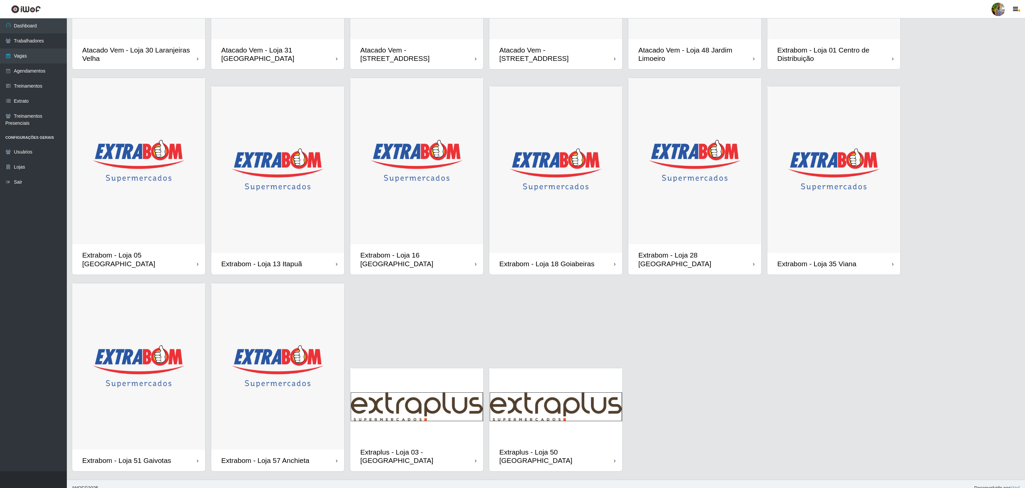
click at [160, 192] on img at bounding box center [138, 161] width 133 height 166
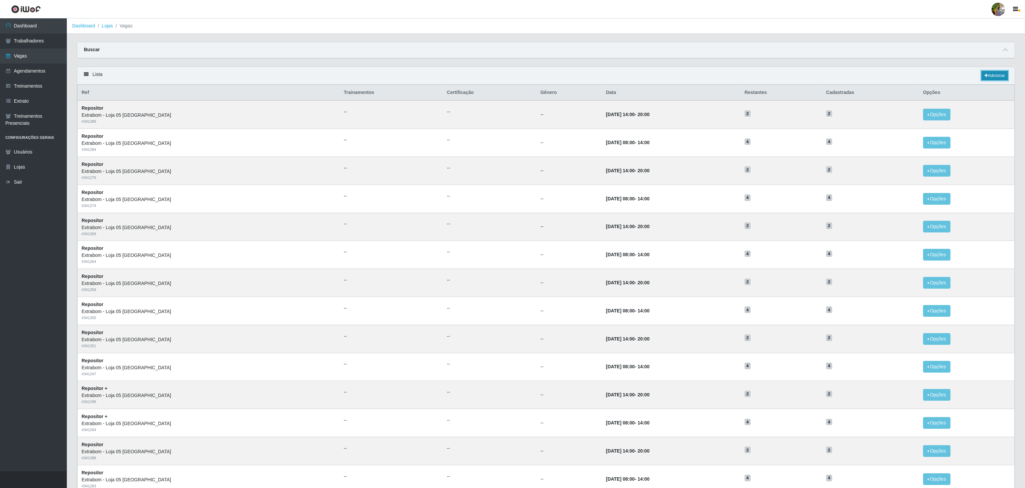
click at [992, 74] on link "Adicionar" at bounding box center [994, 75] width 26 height 9
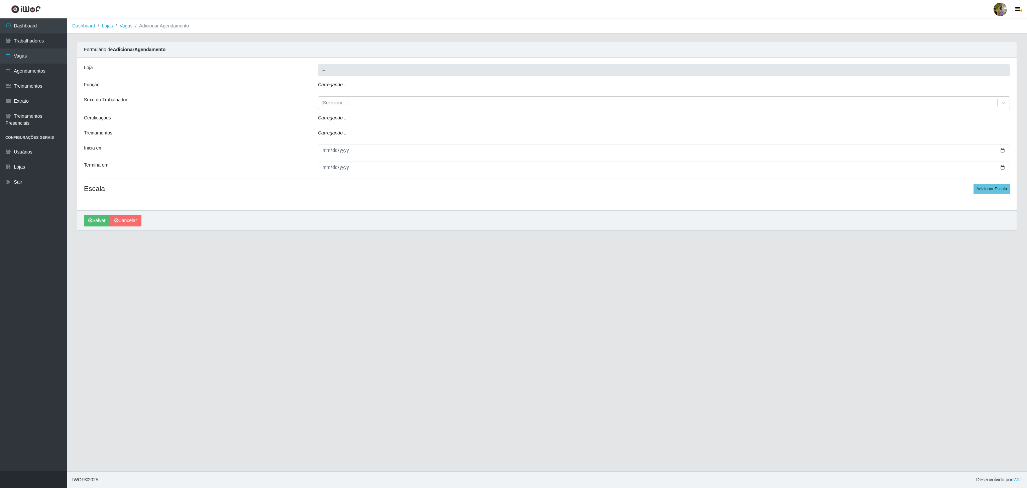
type input "Extrabom - Loja 05 [GEOGRAPHIC_DATA]"
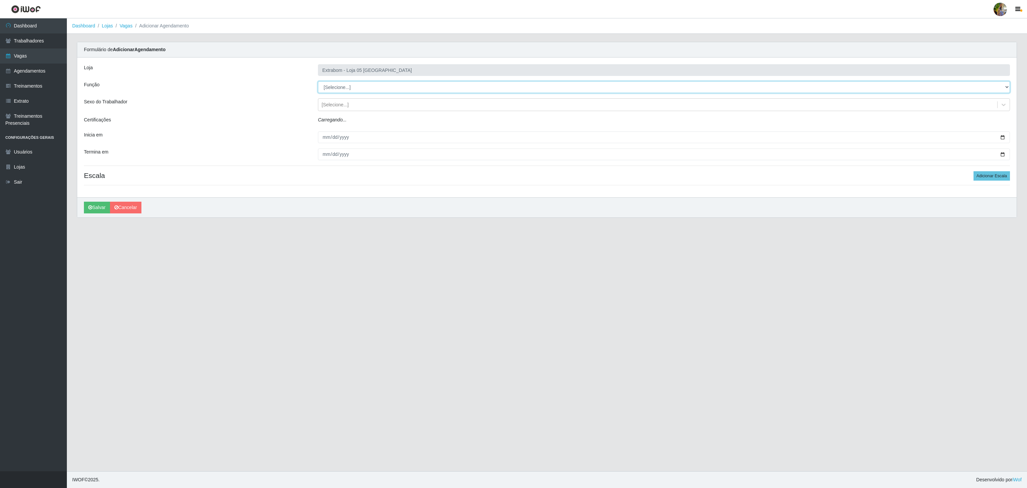
click at [375, 89] on select "[Selecione...] Repositor Repositor + Repositor ++" at bounding box center [664, 87] width 692 height 12
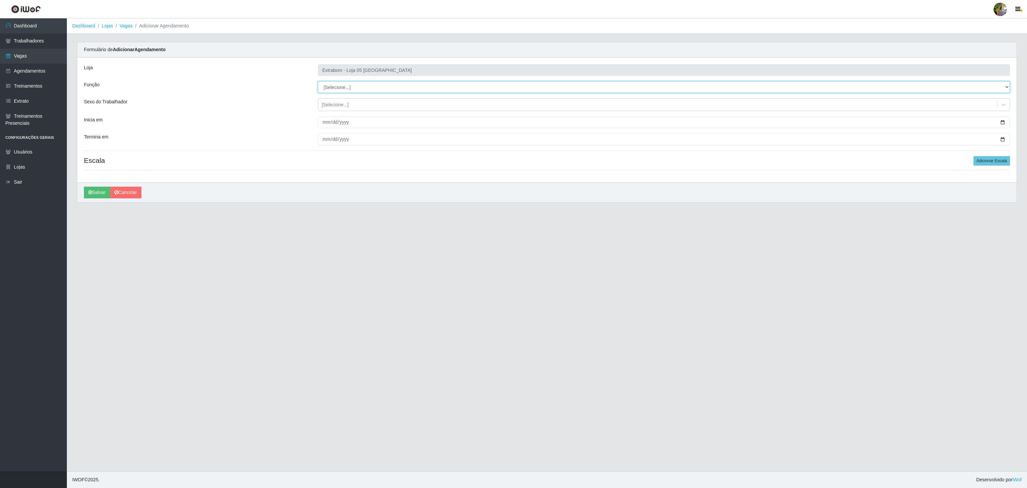
select select "24"
click at [318, 82] on select "[Selecione...] Repositor Repositor + Repositor ++" at bounding box center [664, 87] width 692 height 12
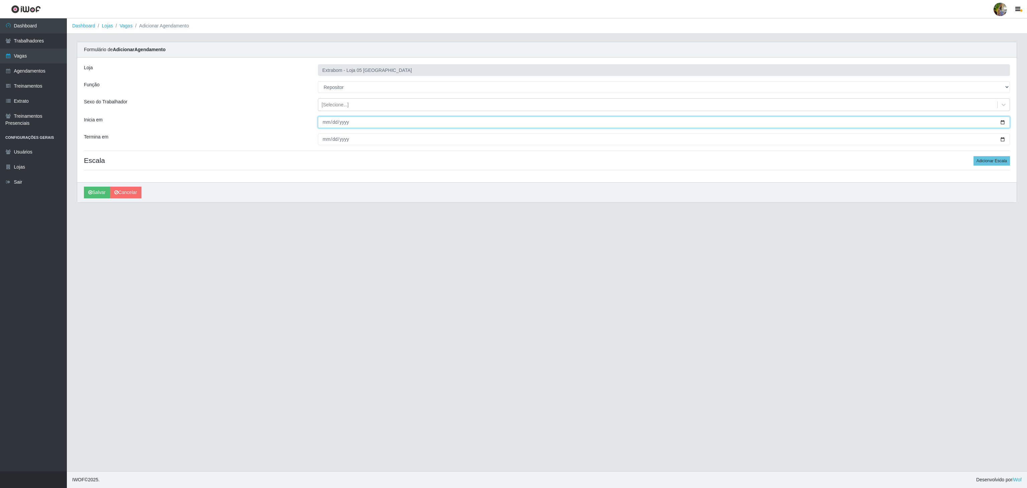
click at [322, 123] on input "Inicia em" at bounding box center [664, 122] width 692 height 12
type input "2025-11-01"
click at [326, 142] on input "Termina em" at bounding box center [664, 139] width 692 height 12
type input "2025-11-30"
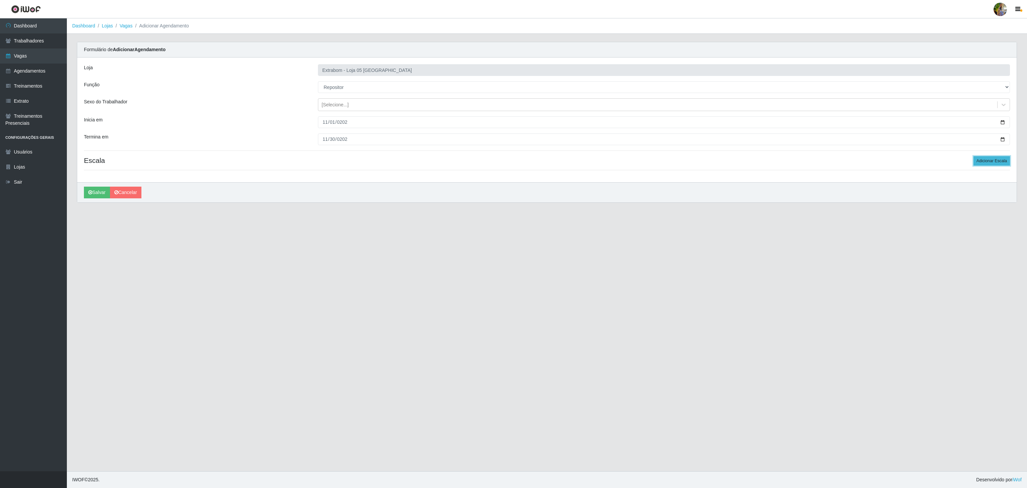
click at [993, 160] on button "Adicionar Escala" at bounding box center [991, 160] width 36 height 9
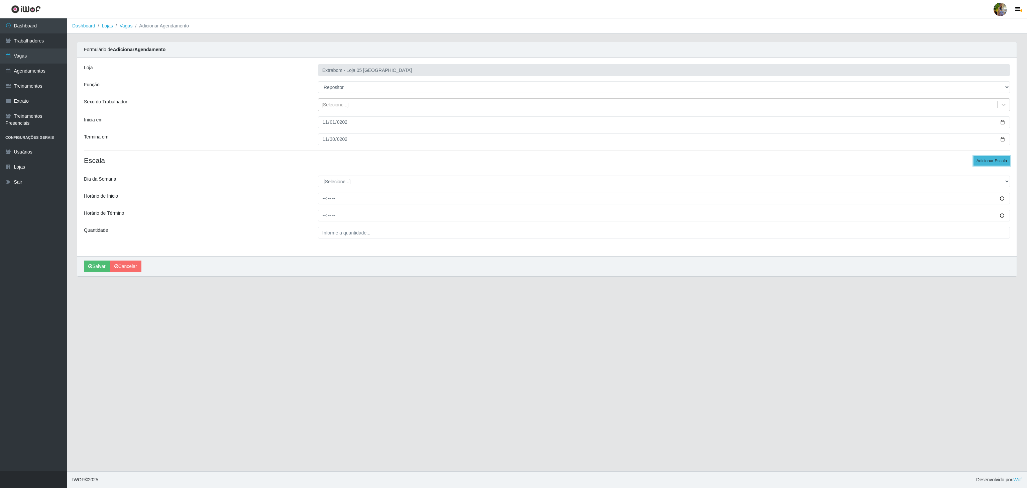
click at [993, 160] on button "Adicionar Escala" at bounding box center [991, 160] width 36 height 9
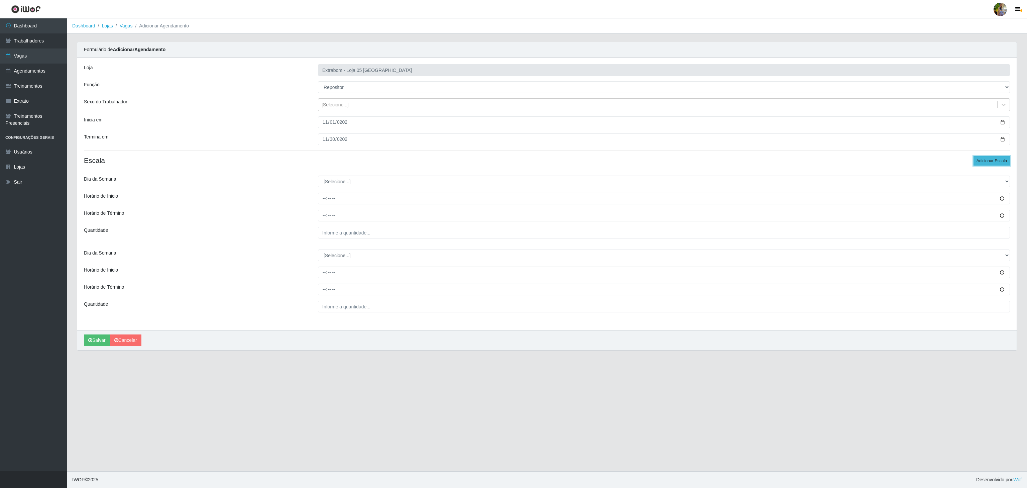
click at [993, 160] on button "Adicionar Escala" at bounding box center [991, 160] width 36 height 9
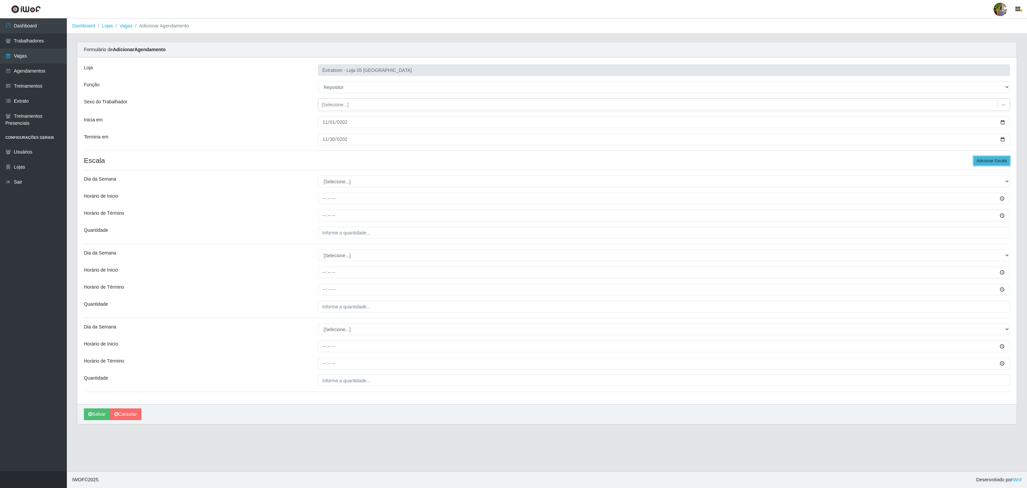
click at [993, 160] on button "Adicionar Escala" at bounding box center [991, 160] width 36 height 9
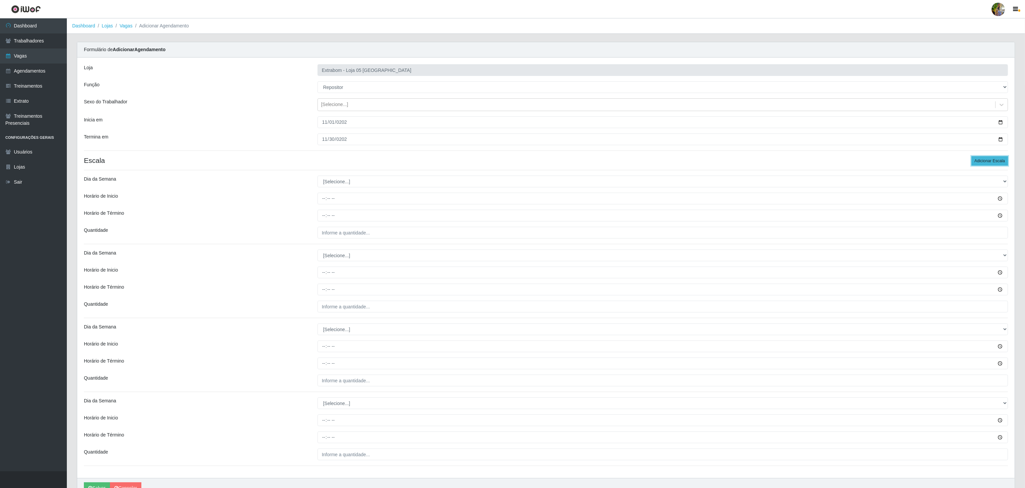
click at [993, 160] on button "Adicionar Escala" at bounding box center [989, 160] width 36 height 9
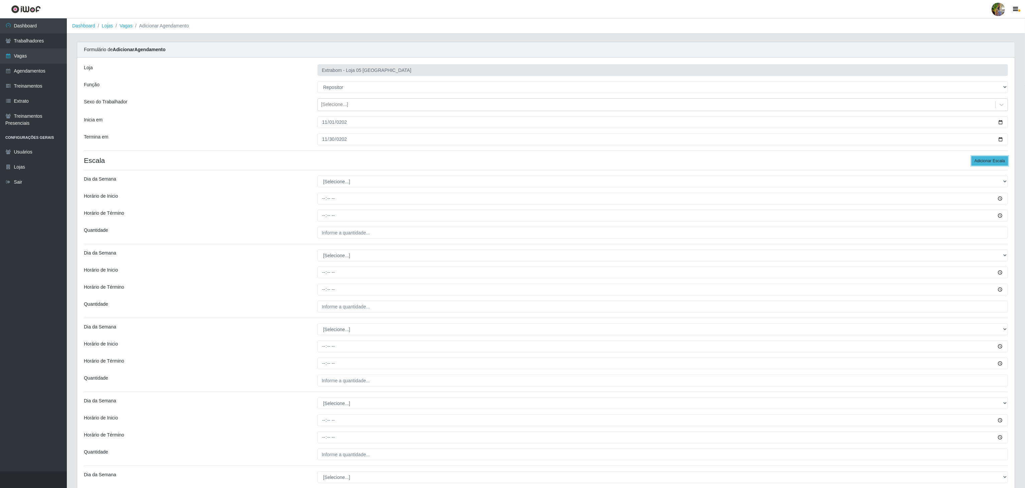
click at [985, 160] on button "Adicionar Escala" at bounding box center [989, 160] width 36 height 9
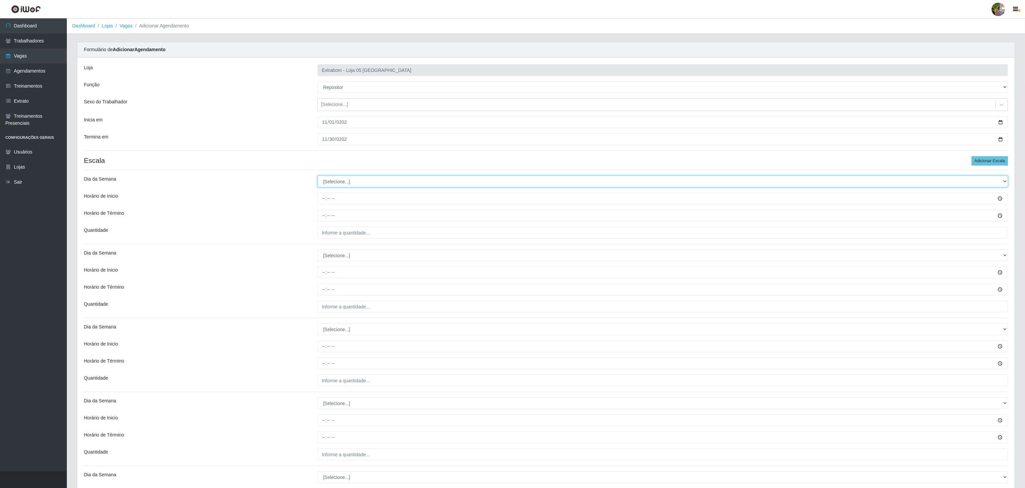
click at [340, 178] on select "[Selecione...] Segunda Terça Quarta Quinta Sexta Sábado Domingo" at bounding box center [662, 181] width 690 height 12
select select "1"
click at [317, 177] on select "[Selecione...] Segunda Terça Quarta Quinta Sexta Sábado Domingo" at bounding box center [662, 181] width 690 height 12
click at [323, 201] on input "Horário de Inicio" at bounding box center [662, 198] width 690 height 12
type input "08:00"
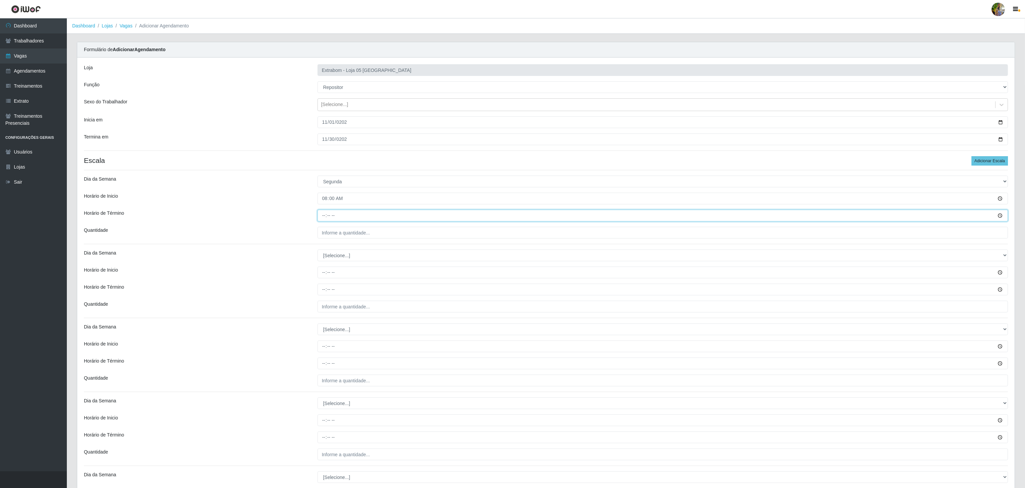
click at [325, 216] on input "Horário de Término" at bounding box center [662, 216] width 690 height 12
type input "14:00"
click at [334, 241] on div "Loja Extrabom - Loja 05 Jardim Camburi Função [Selecione...] Repositor Reposito…" at bounding box center [545, 488] width 937 height 863
click at [336, 241] on div "Loja Extrabom - Loja 05 Jardim Camburi Função [Selecione...] Repositor Reposito…" at bounding box center [545, 488] width 937 height 863
click at [340, 235] on input "___" at bounding box center [662, 233] width 690 height 12
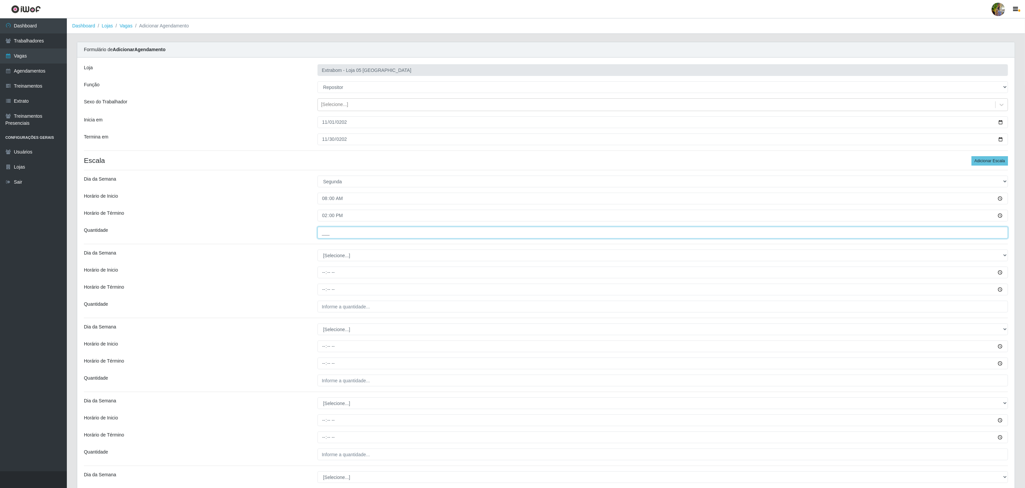
type input "4__"
click at [327, 255] on select "[Selecione...] Segunda Terça Quarta Quinta Sexta Sábado Domingo" at bounding box center [662, 255] width 690 height 12
select select "1"
click at [317, 251] on select "[Selecione...] Segunda Terça Quarta Quinta Sexta Sábado Domingo" at bounding box center [662, 255] width 690 height 12
click at [322, 278] on input "Horário de Inicio" at bounding box center [662, 272] width 690 height 12
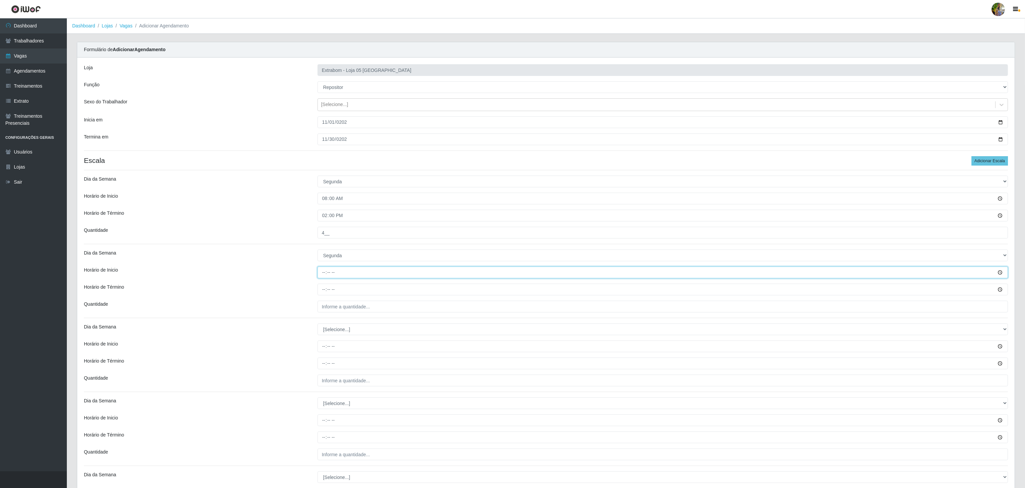
type input "14:00"
click at [321, 295] on input "Horário de Término" at bounding box center [662, 289] width 690 height 12
type input "20:00"
click at [327, 310] on input "___" at bounding box center [662, 306] width 690 height 12
type input "2__"
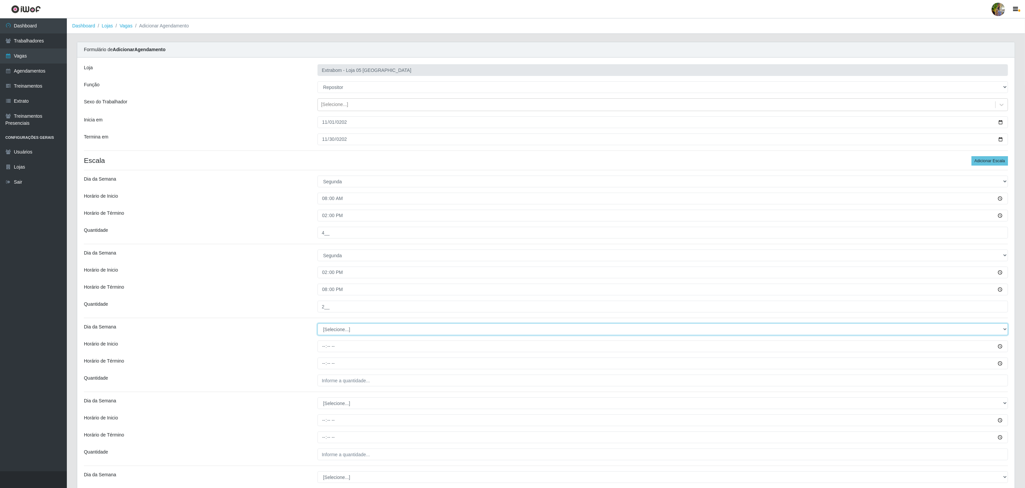
click at [351, 335] on select "[Selecione...] Segunda Terça Quarta Quinta Sexta Sábado Domingo" at bounding box center [662, 329] width 690 height 12
select select "2"
click at [317, 325] on select "[Selecione...] Segunda Terça Quarta Quinta Sexta Sábado Domingo" at bounding box center [662, 329] width 690 height 12
click at [324, 352] on input "Horário de Inicio" at bounding box center [662, 346] width 690 height 12
type input "08:00"
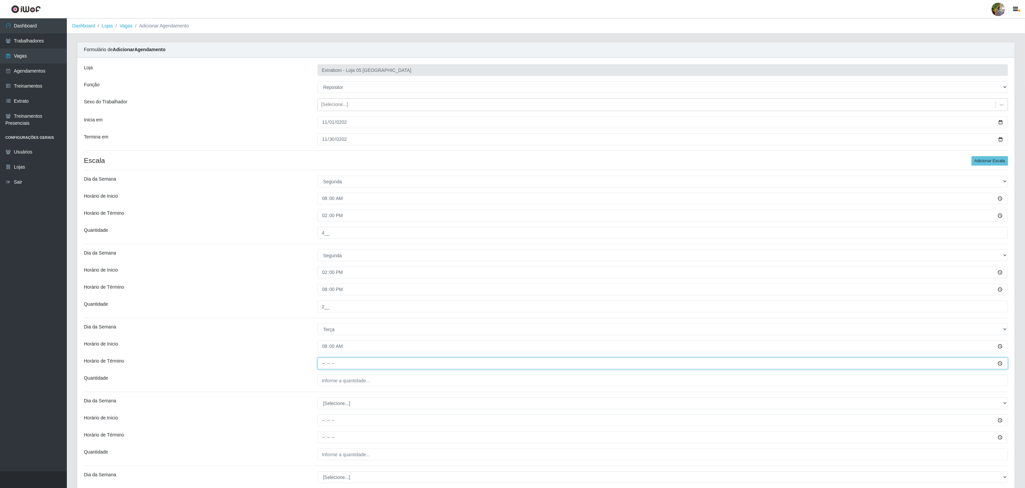
click at [318, 366] on input "Horário de Término" at bounding box center [662, 363] width 690 height 12
type input "14:00"
click at [353, 390] on div "Loja Extrabom - Loja 05 Jardim Camburi Função [Selecione...] Repositor Reposito…" at bounding box center [545, 488] width 937 height 863
click at [356, 381] on input "___" at bounding box center [662, 380] width 690 height 12
type input "4__"
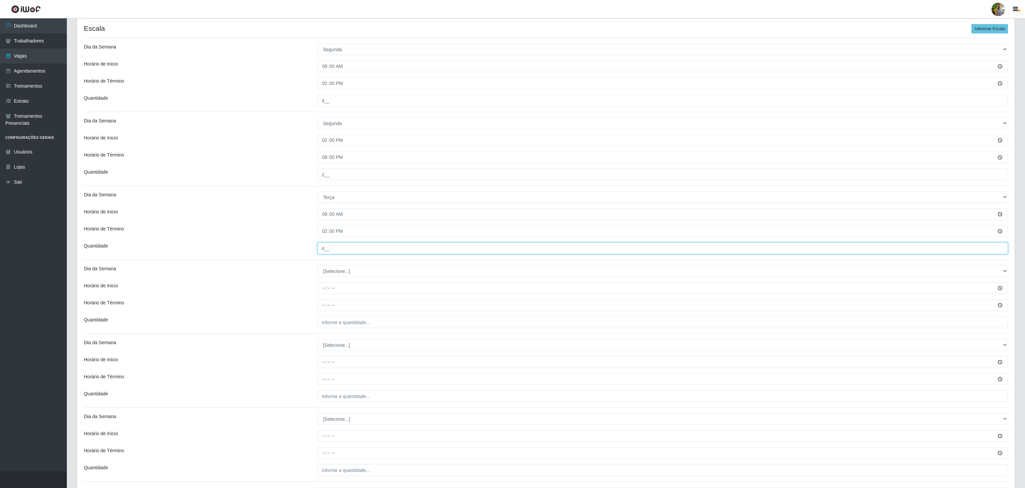
scroll to position [134, 0]
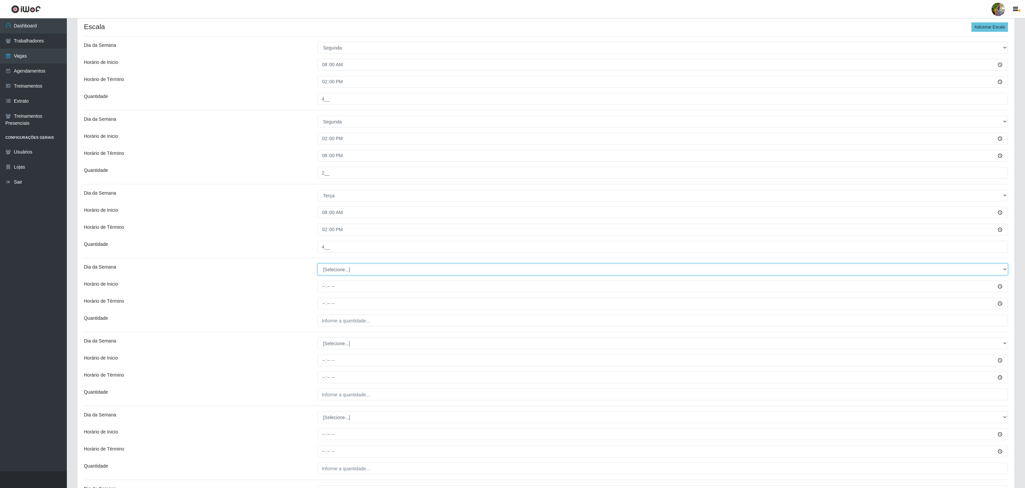
click at [346, 268] on select "[Selecione...] Segunda Terça Quarta Quinta Sexta Sábado Domingo" at bounding box center [662, 269] width 690 height 12
select select "2"
click at [317, 265] on select "[Selecione...] Segunda Terça Quarta Quinta Sexta Sábado Domingo" at bounding box center [662, 269] width 690 height 12
click at [324, 291] on input "Horário de Inicio" at bounding box center [662, 286] width 690 height 12
type input "14:00"
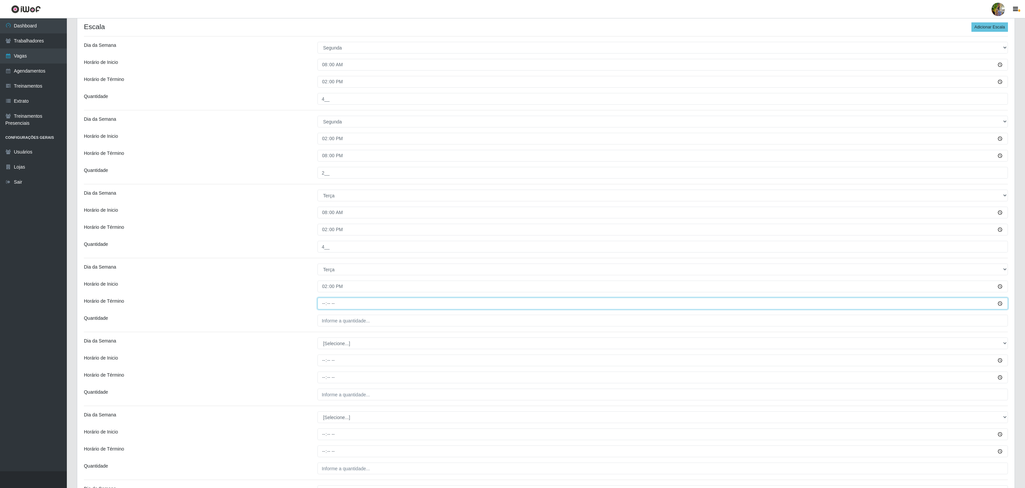
click at [325, 304] on input "Horário de Término" at bounding box center [662, 303] width 690 height 12
type input "20:00"
drag, startPoint x: 330, startPoint y: 316, endPoint x: 334, endPoint y: 316, distance: 4.0
click at [330, 316] on input "___" at bounding box center [662, 320] width 690 height 12
type input "2__"
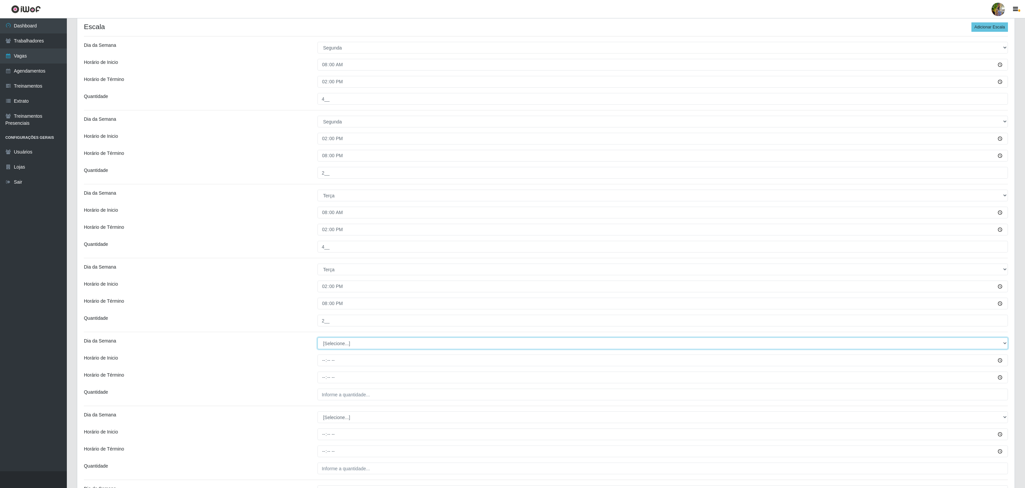
click at [345, 346] on select "[Selecione...] Segunda Terça Quarta Quinta Sexta Sábado Domingo" at bounding box center [662, 343] width 690 height 12
select select "3"
click at [317, 339] on select "[Selecione...] Segunda Terça Quarta Quinta Sexta Sábado Domingo" at bounding box center [662, 343] width 690 height 12
click at [328, 365] on input "Horário de Inicio" at bounding box center [662, 360] width 690 height 12
click at [324, 365] on input "Horário de Inicio" at bounding box center [662, 360] width 690 height 12
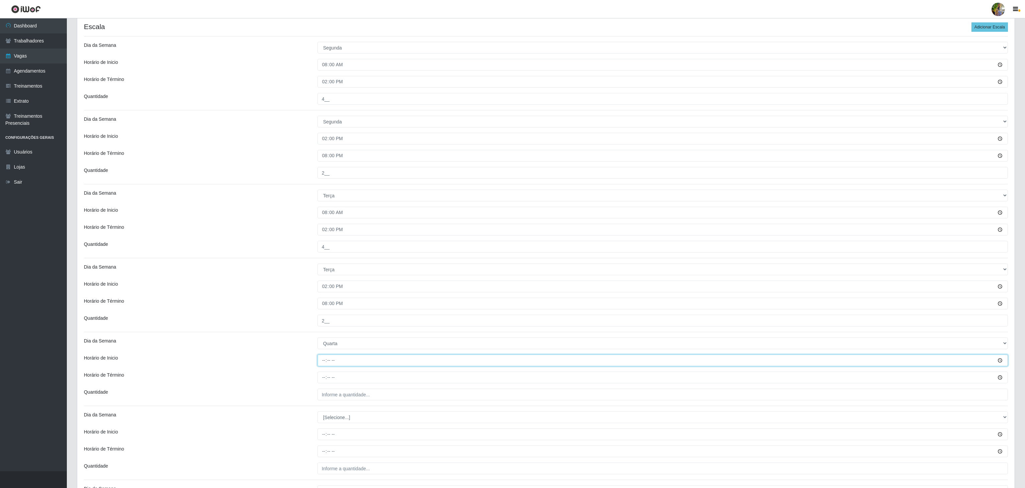
type input "08:00"
click at [322, 381] on input "Horário de Término" at bounding box center [662, 377] width 690 height 12
type input "14:00"
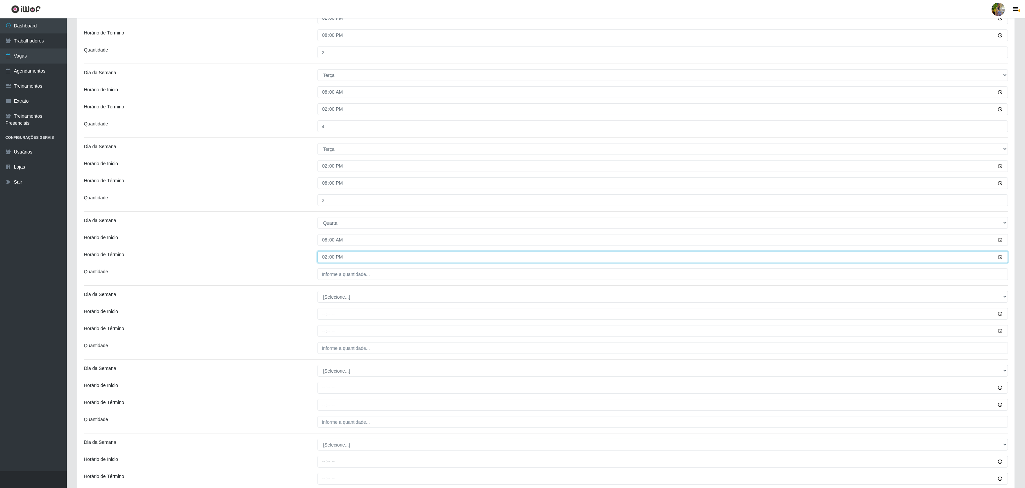
scroll to position [267, 0]
click at [341, 266] on input "___" at bounding box center [662, 261] width 690 height 12
type input "4__"
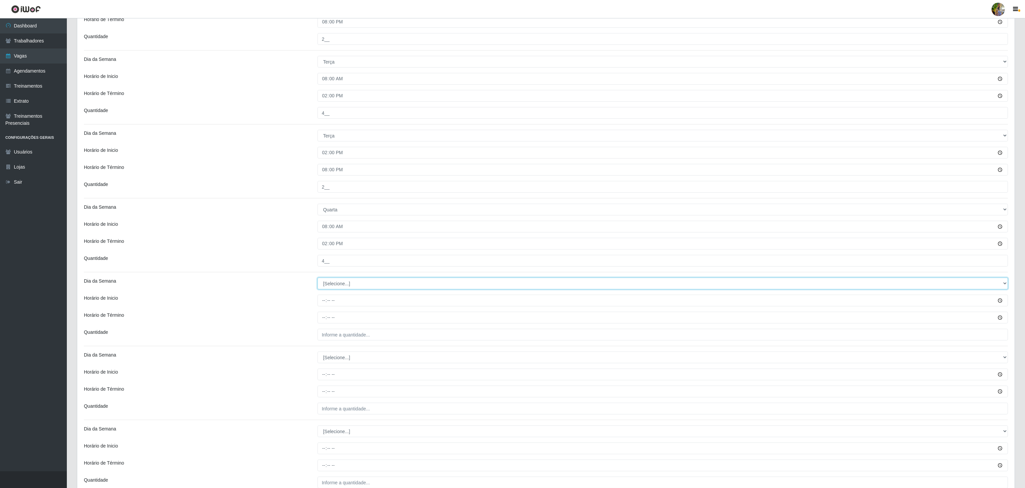
click at [370, 289] on select "[Selecione...] Segunda Terça Quarta Quinta Sexta Sábado Domingo" at bounding box center [662, 283] width 690 height 12
select select "3"
click at [317, 280] on select "[Selecione...] Segunda Terça Quarta Quinta Sexta Sábado Domingo" at bounding box center [662, 283] width 690 height 12
click at [326, 303] on input "Horário de Inicio" at bounding box center [662, 300] width 690 height 12
type input "14:00"
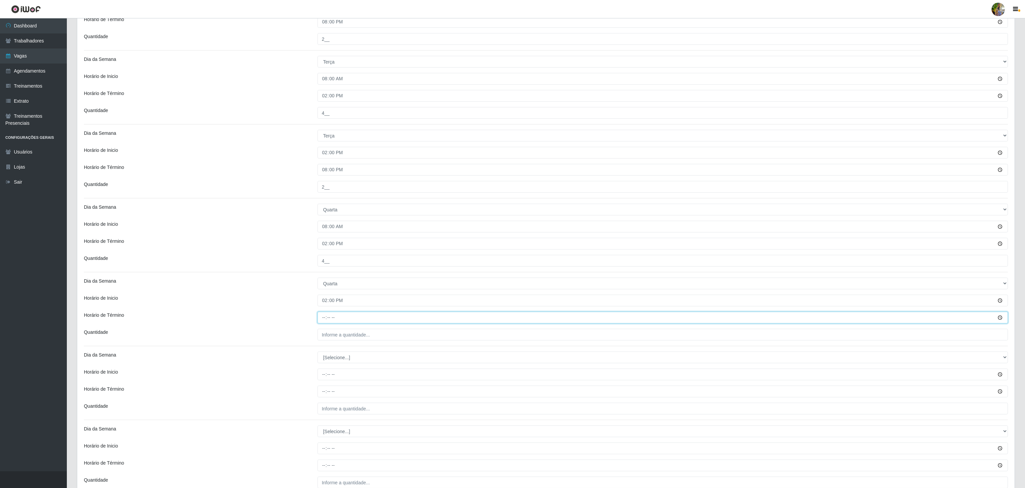
click at [324, 323] on input "Horário de Término" at bounding box center [662, 317] width 690 height 12
type input "20:00"
click at [407, 333] on input "___" at bounding box center [662, 334] width 690 height 12
type input "2__"
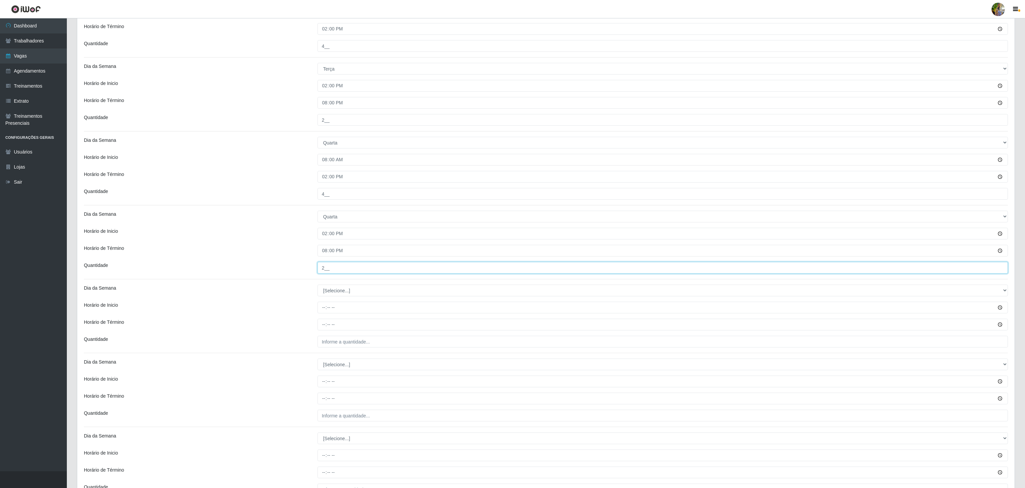
scroll to position [401, 0]
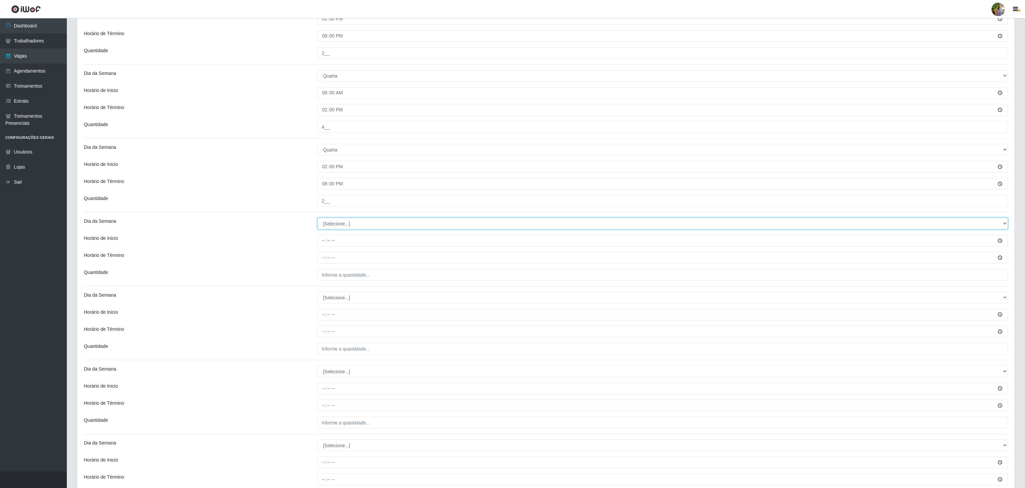
click at [336, 229] on select "[Selecione...] Segunda Terça Quarta Quinta Sexta Sábado Domingo" at bounding box center [662, 224] width 690 height 12
select select "4"
click at [317, 220] on select "[Selecione...] Segunda Terça Quarta Quinta Sexta Sábado Domingo" at bounding box center [662, 224] width 690 height 12
click at [327, 246] on input "Horário de Inicio" at bounding box center [662, 241] width 690 height 12
type input "08:00"
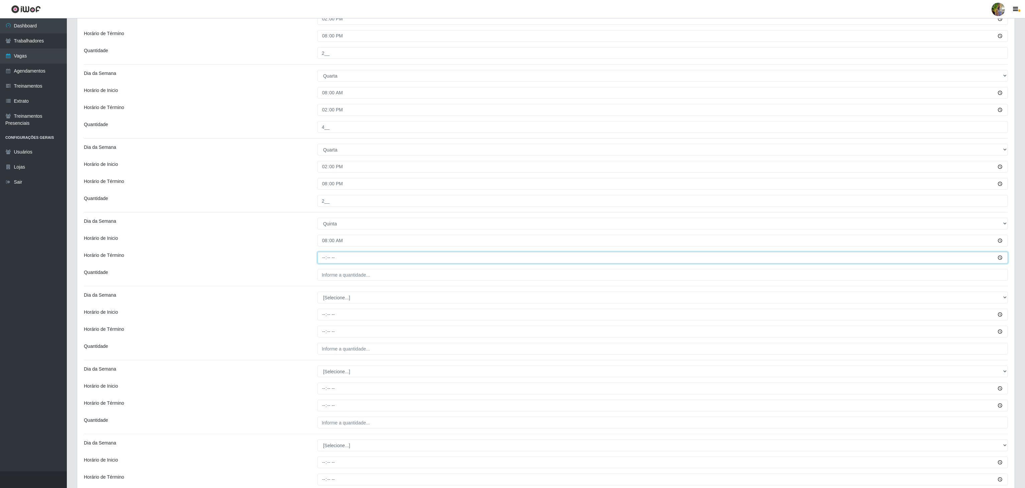
click at [319, 260] on input "Horário de Término" at bounding box center [662, 258] width 690 height 12
type input "14:00"
click at [346, 280] on input "___" at bounding box center [662, 275] width 690 height 12
type input "4__"
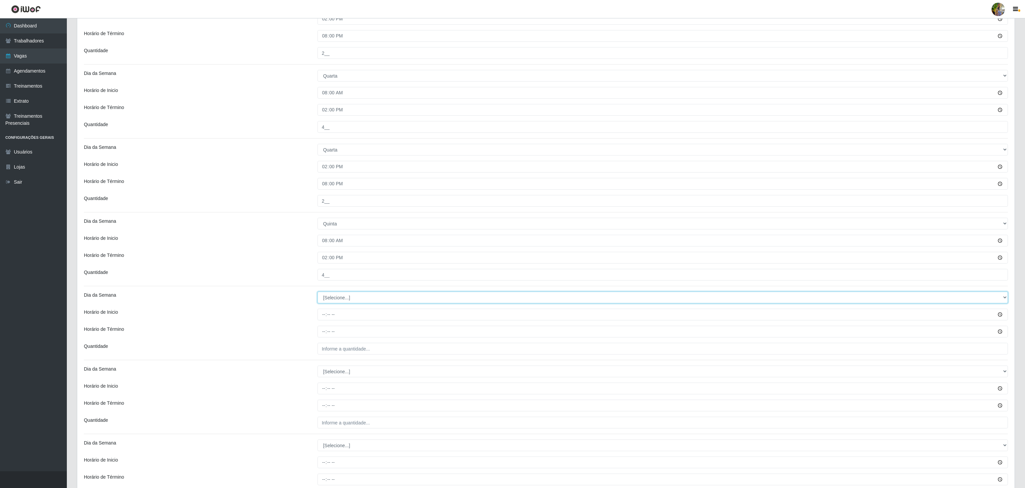
click at [344, 300] on select "[Selecione...] Segunda Terça Quarta Quinta Sexta Sábado Domingo" at bounding box center [662, 297] width 690 height 12
select select "4"
click at [317, 294] on select "[Selecione...] Segunda Terça Quarta Quinta Sexta Sábado Domingo" at bounding box center [662, 297] width 690 height 12
click at [326, 315] on input "Horário de Inicio" at bounding box center [662, 314] width 690 height 12
type input "14:00"
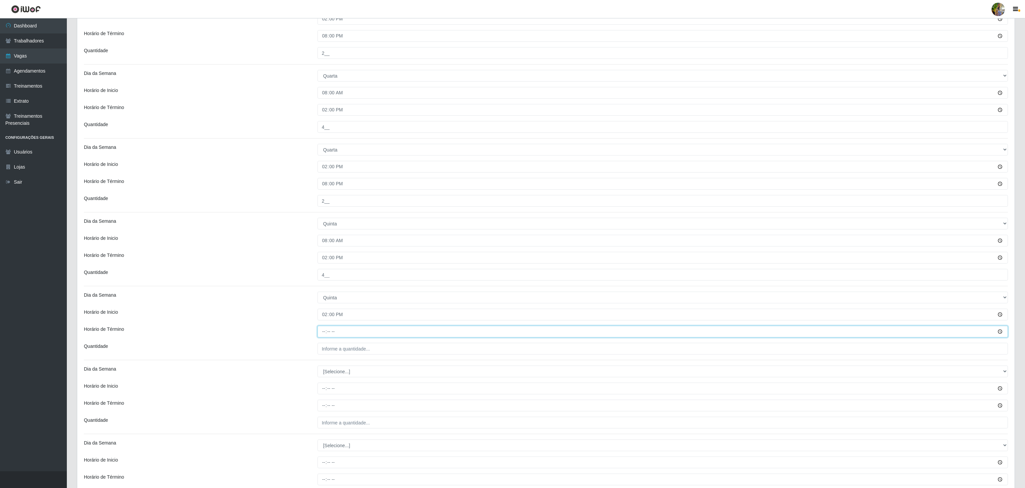
click at [319, 336] on input "Horário de Término" at bounding box center [662, 331] width 690 height 12
type input "20:00"
click at [340, 345] on input "___" at bounding box center [662, 349] width 690 height 12
type input "2__"
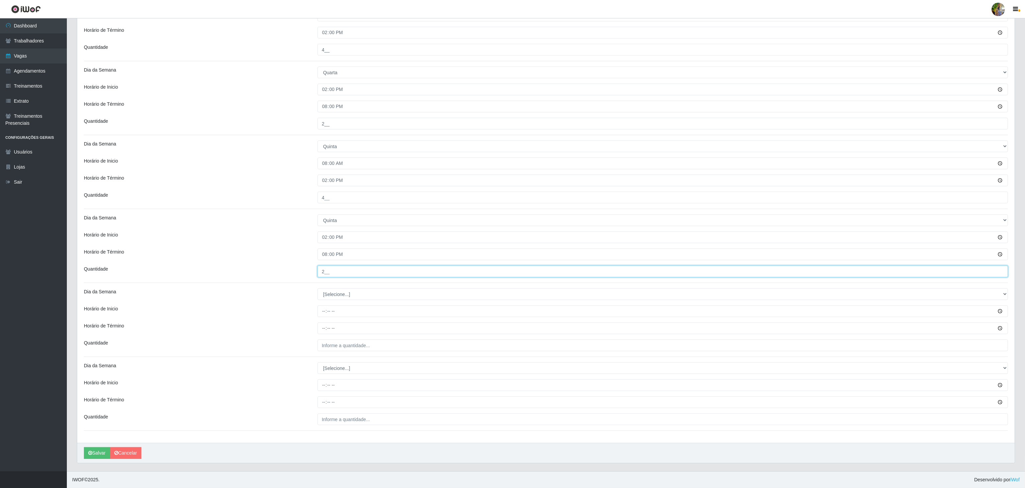
scroll to position [482, 0]
click at [335, 293] on select "[Selecione...] Segunda Terça Quarta Quinta Sexta Sábado Domingo" at bounding box center [662, 294] width 690 height 12
select select "5"
click at [317, 288] on select "[Selecione...] Segunda Terça Quarta Quinta Sexta Sábado Domingo" at bounding box center [662, 294] width 690 height 12
click at [321, 309] on input "Horário de Inicio" at bounding box center [662, 311] width 690 height 12
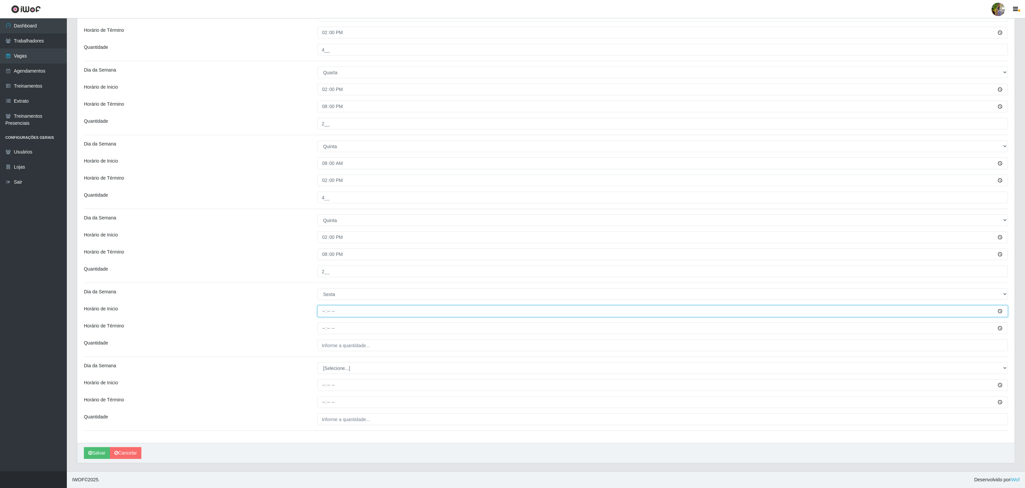
type input "08:00"
click at [319, 323] on input "Horário de Término" at bounding box center [662, 328] width 690 height 12
type input "14:00"
click at [343, 354] on div "Loja Extrabom - Loja 05 Jardim Camburi Função [Selecione...] Repositor Reposito…" at bounding box center [545, 10] width 937 height 863
click at [349, 348] on input "___" at bounding box center [662, 345] width 690 height 12
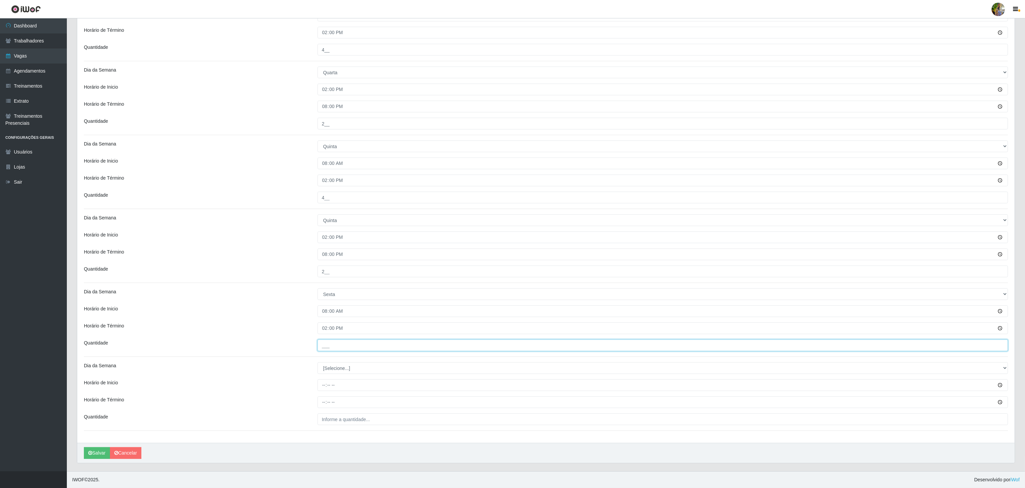
type input "4__"
click at [346, 363] on select "[Selecione...] Segunda Terça Quarta Quinta Sexta Sábado Domingo" at bounding box center [662, 368] width 690 height 12
select select "5"
click at [317, 362] on select "[Selecione...] Segunda Terça Quarta Quinta Sexta Sábado Domingo" at bounding box center [662, 368] width 690 height 12
click at [319, 382] on input "Horário de Inicio" at bounding box center [662, 385] width 690 height 12
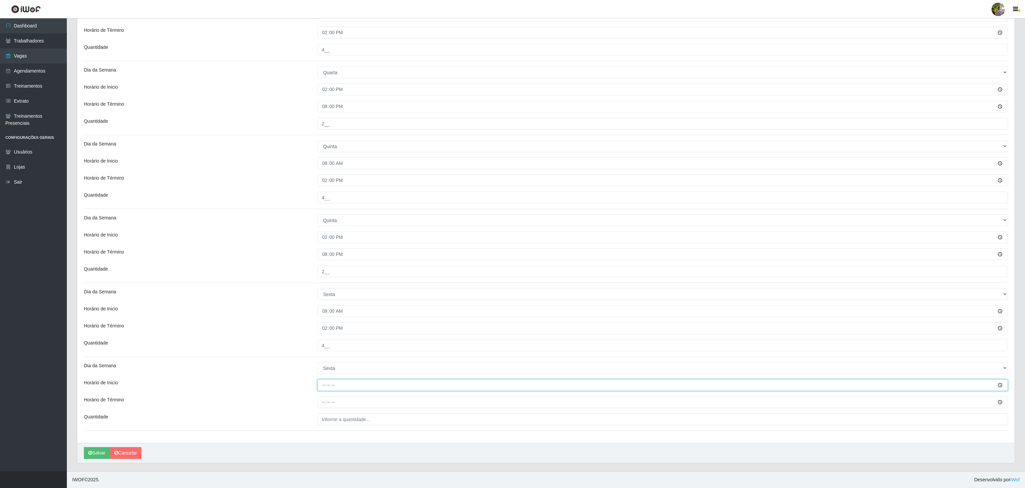
type input "14:00"
click at [323, 396] on input "Horário de Término" at bounding box center [662, 402] width 690 height 12
type input "20:00"
click at [359, 418] on input "___" at bounding box center [662, 419] width 690 height 12
type input "2__"
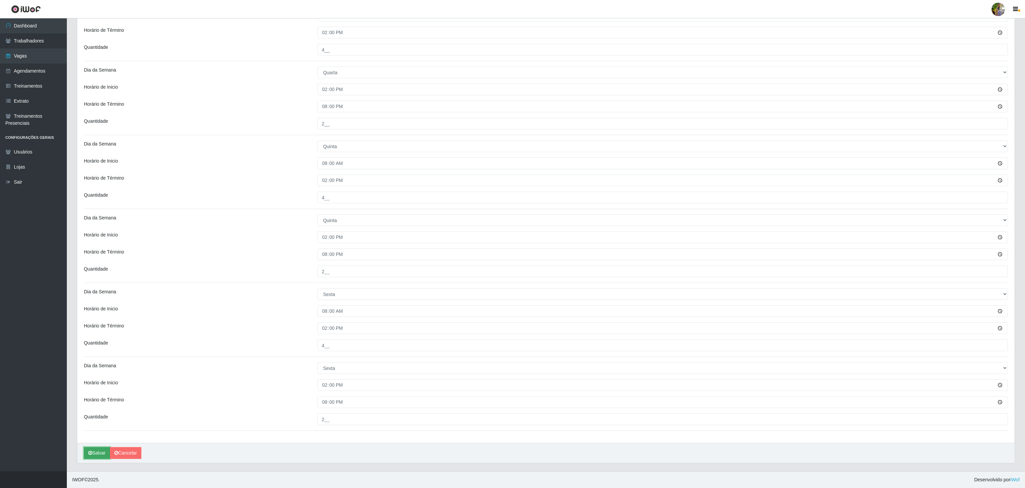
click at [89, 453] on icon "submit" at bounding box center [90, 452] width 4 height 5
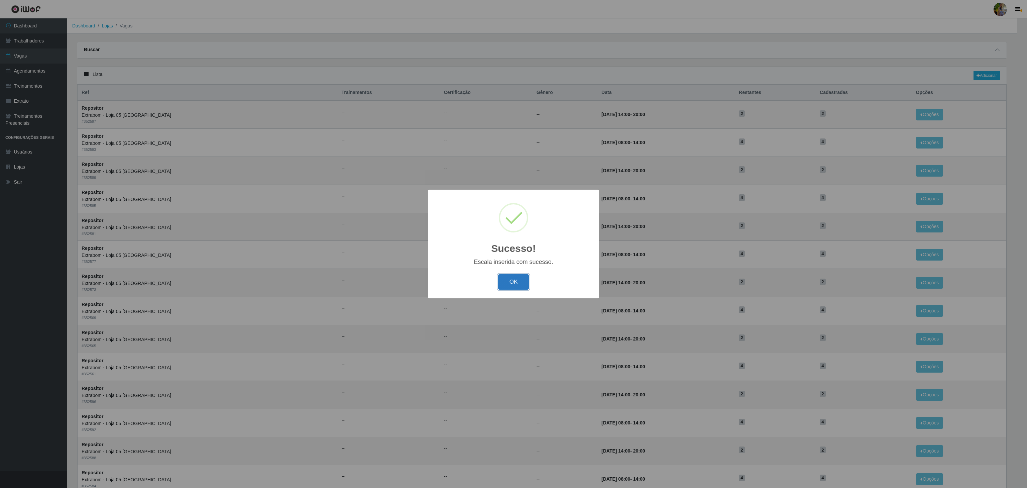
click at [514, 286] on button "OK" at bounding box center [513, 282] width 31 height 16
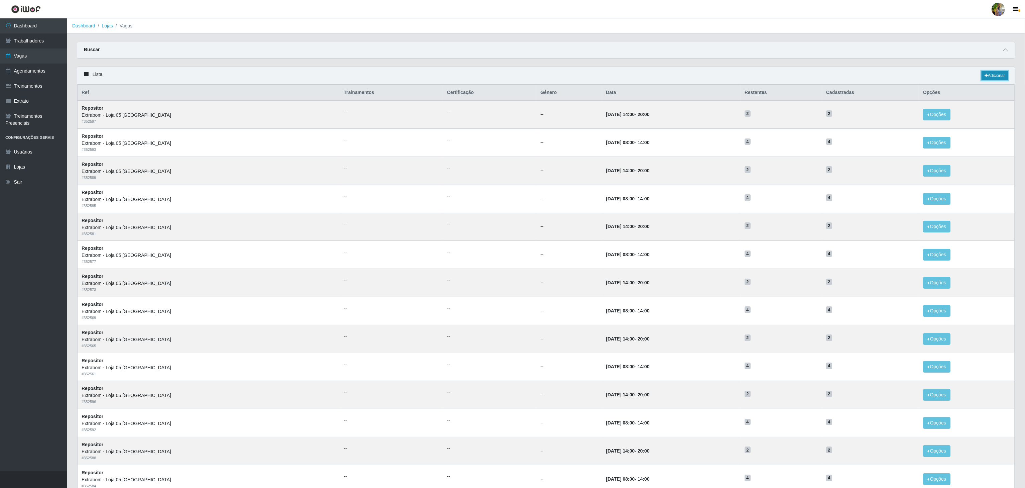
click at [989, 77] on link "Adicionar" at bounding box center [994, 75] width 26 height 9
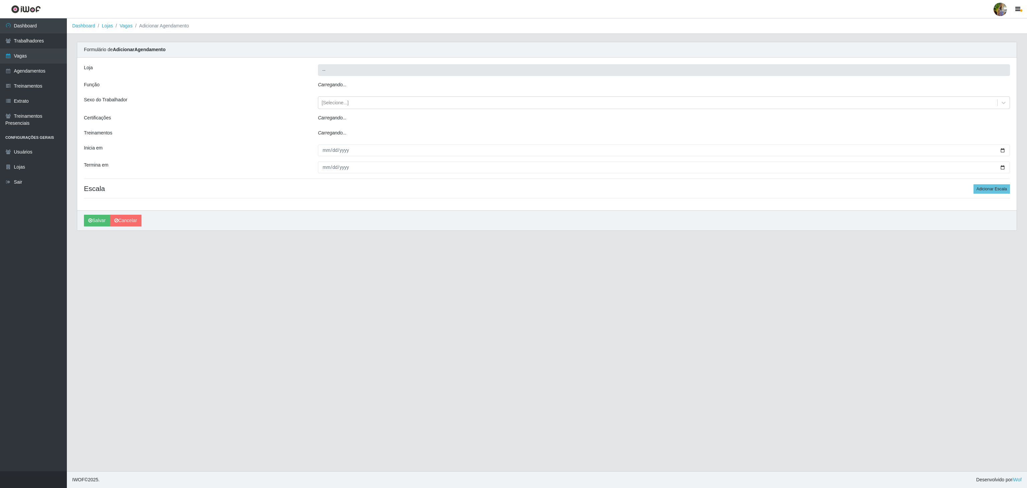
type input "Extrabom - Loja 05 [GEOGRAPHIC_DATA]"
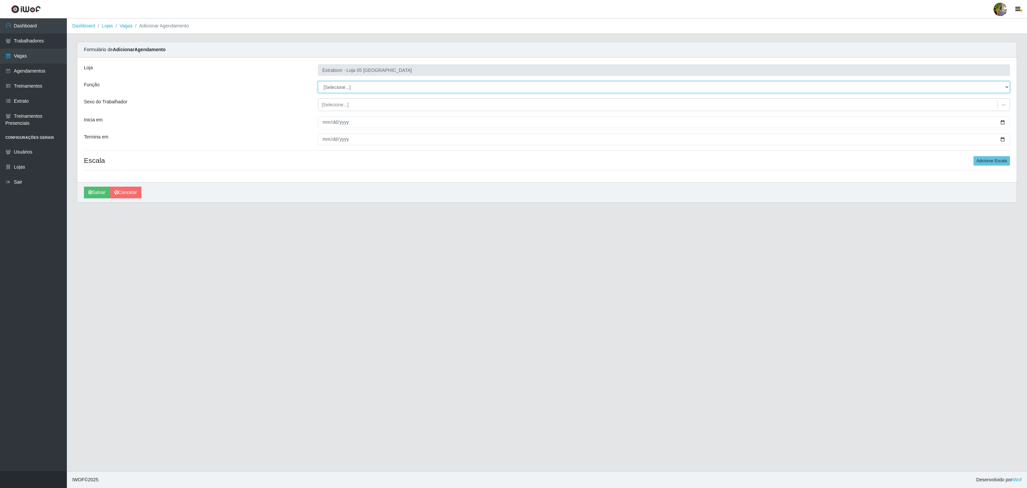
click at [353, 83] on select "[Selecione...] Repositor Repositor + Repositor ++" at bounding box center [664, 87] width 692 height 12
select select "82"
click at [318, 82] on select "[Selecione...] Repositor Repositor + Repositor ++" at bounding box center [664, 87] width 692 height 12
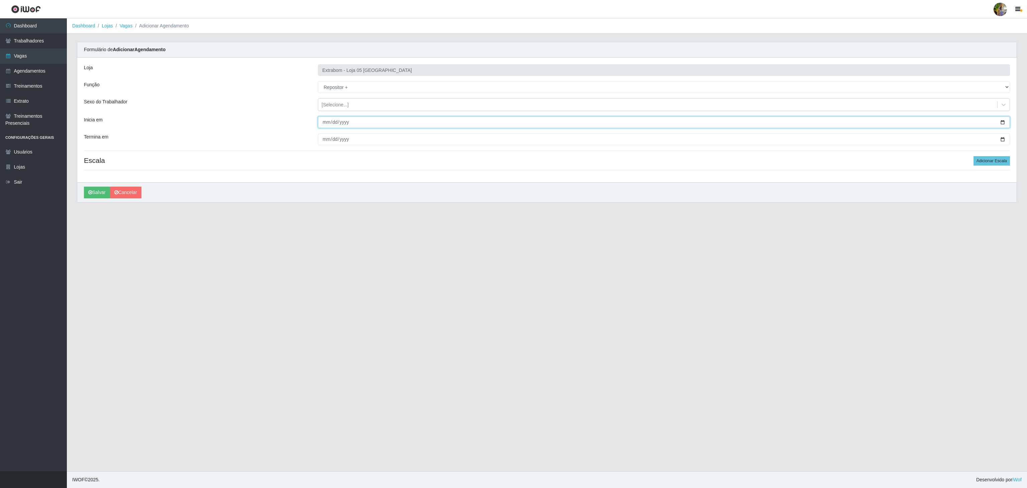
click at [319, 121] on input "Inicia em" at bounding box center [664, 122] width 692 height 12
click at [324, 124] on input "Inicia em" at bounding box center [664, 122] width 692 height 12
type input "2025-11-01"
click at [324, 141] on input "Termina em" at bounding box center [664, 139] width 692 height 12
type input "2025-11-30"
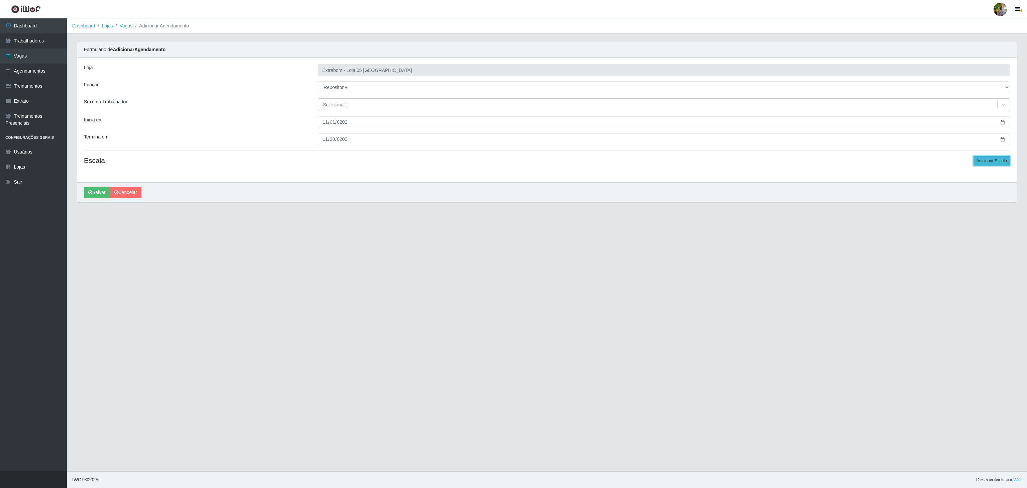
click at [995, 164] on button "Adicionar Escala" at bounding box center [991, 160] width 36 height 9
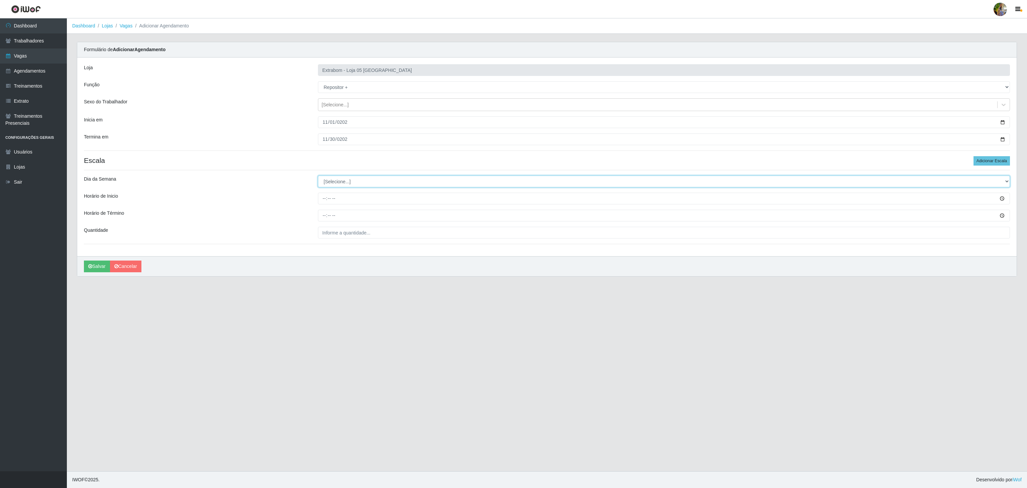
click at [348, 181] on select "[Selecione...] Segunda Terça Quarta Quinta Sexta Sábado Domingo" at bounding box center [664, 181] width 692 height 12
click at [974, 160] on button "Adicionar Escala" at bounding box center [991, 160] width 36 height 9
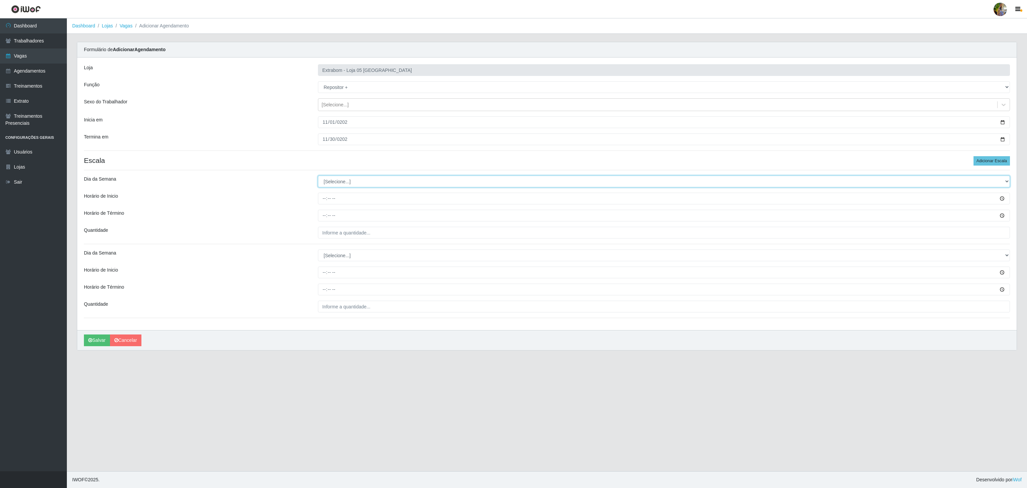
click at [346, 178] on select "[Selecione...] Segunda Terça Quarta Quinta Sexta Sábado Domingo" at bounding box center [664, 181] width 692 height 12
select select "6"
click at [318, 177] on select "[Selecione...] Segunda Terça Quarta Quinta Sexta Sábado Domingo" at bounding box center [664, 181] width 692 height 12
click at [323, 199] on input "Horário de Inicio" at bounding box center [664, 198] width 692 height 12
type input "08:00"
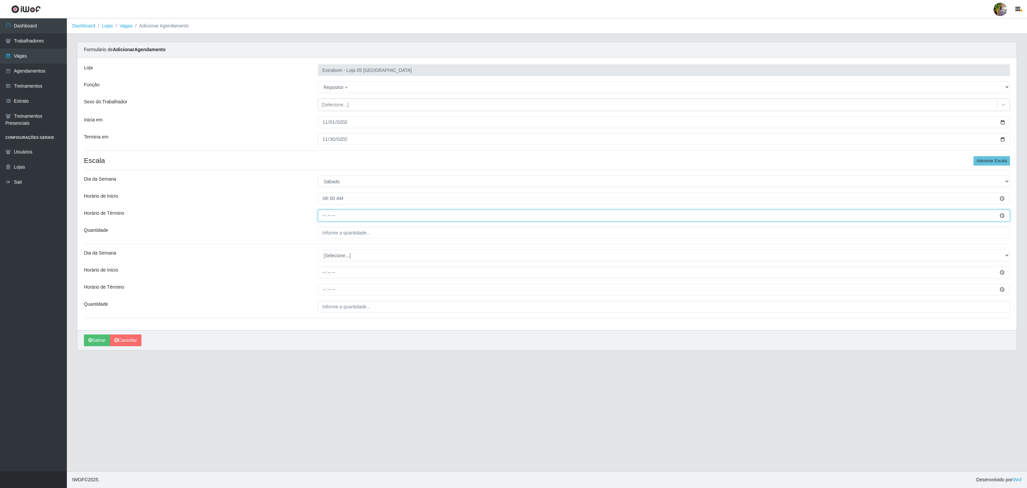
click at [323, 218] on input "Horário de Término" at bounding box center [664, 216] width 692 height 12
type input "14:00"
click at [332, 237] on input "___" at bounding box center [664, 233] width 692 height 12
type input "4__"
click at [347, 259] on select "[Selecione...] Segunda Terça Quarta Quinta Sexta Sábado Domingo" at bounding box center [664, 255] width 692 height 12
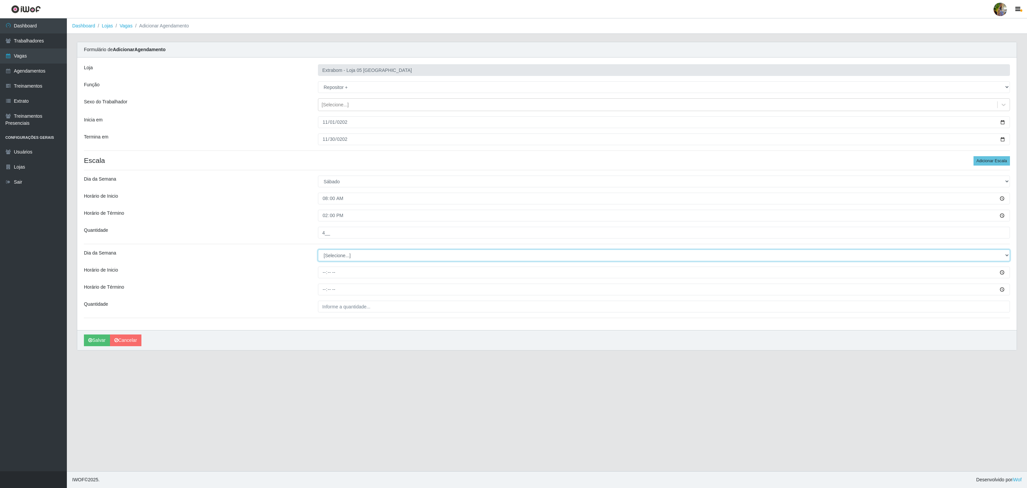
select select "6"
click at [318, 251] on select "[Selecione...] Segunda Terça Quarta Quinta Sexta Sábado Domingo" at bounding box center [664, 255] width 692 height 12
click at [329, 273] on input "Horário de Inicio" at bounding box center [664, 272] width 692 height 12
click at [327, 277] on input "Horário de Inicio" at bounding box center [664, 272] width 692 height 12
click at [326, 275] on input "Horário de Inicio" at bounding box center [664, 272] width 692 height 12
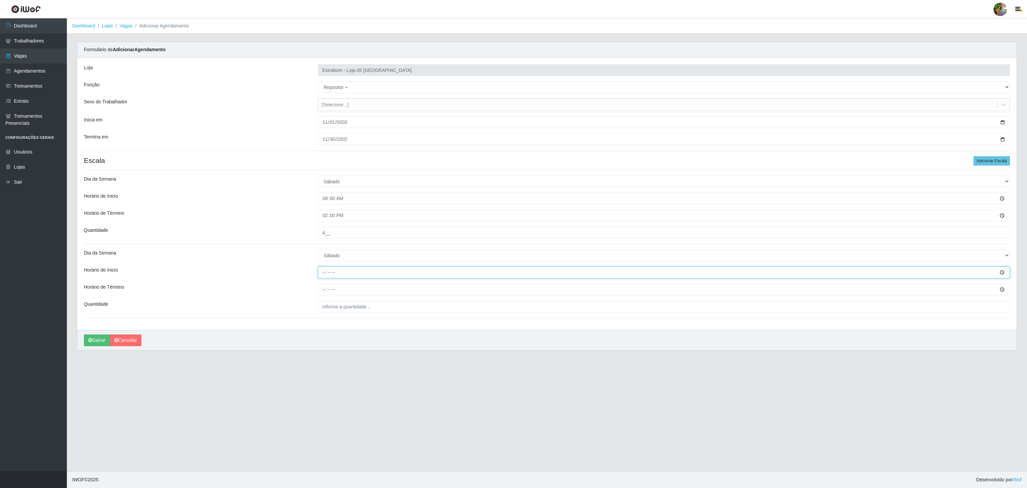
click at [326, 276] on input "Horário de Inicio" at bounding box center [664, 272] width 692 height 12
click at [317, 269] on div at bounding box center [664, 272] width 702 height 12
click at [321, 275] on input "Horário de Inicio" at bounding box center [664, 272] width 692 height 12
type input "14:00"
click at [323, 293] on input "Horário de Término" at bounding box center [664, 289] width 692 height 12
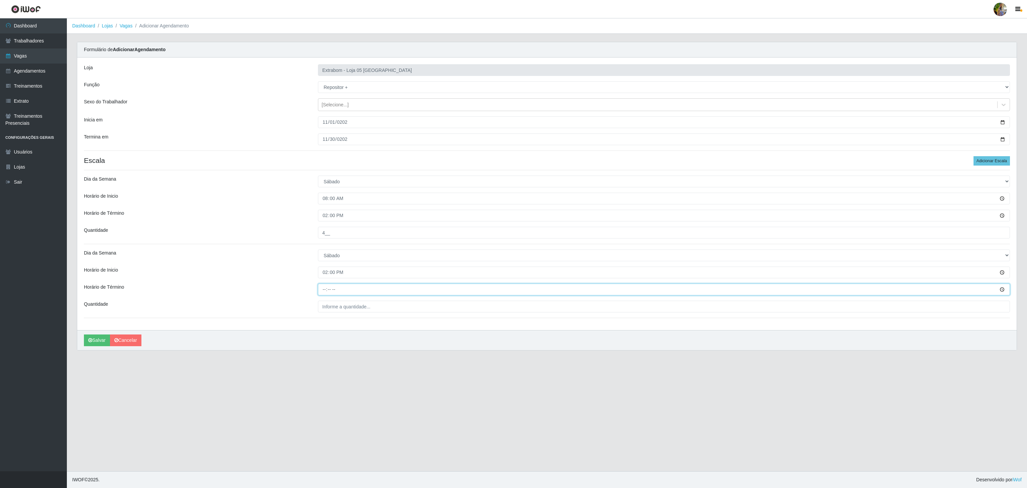
type input "20:00"
click at [333, 309] on input "___" at bounding box center [664, 306] width 692 height 12
type input "2__"
click at [100, 344] on button "Salvar" at bounding box center [97, 340] width 26 height 12
click at [90, 342] on icon "submit" at bounding box center [90, 340] width 4 height 5
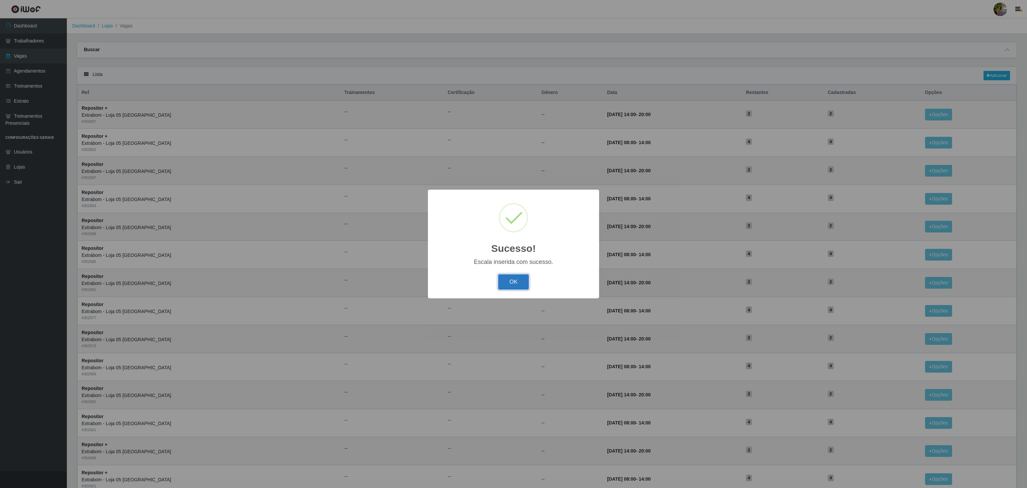
click at [527, 284] on button "OK" at bounding box center [513, 282] width 31 height 16
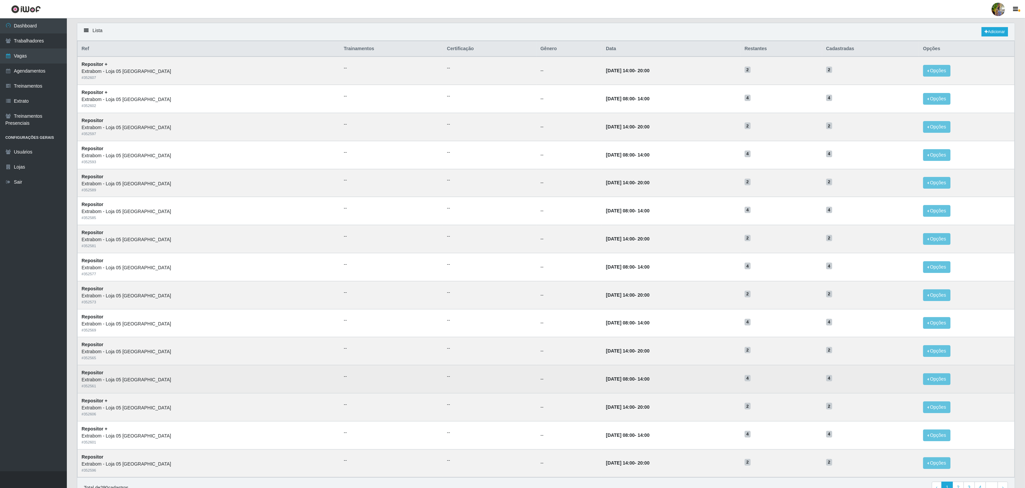
scroll to position [84, 0]
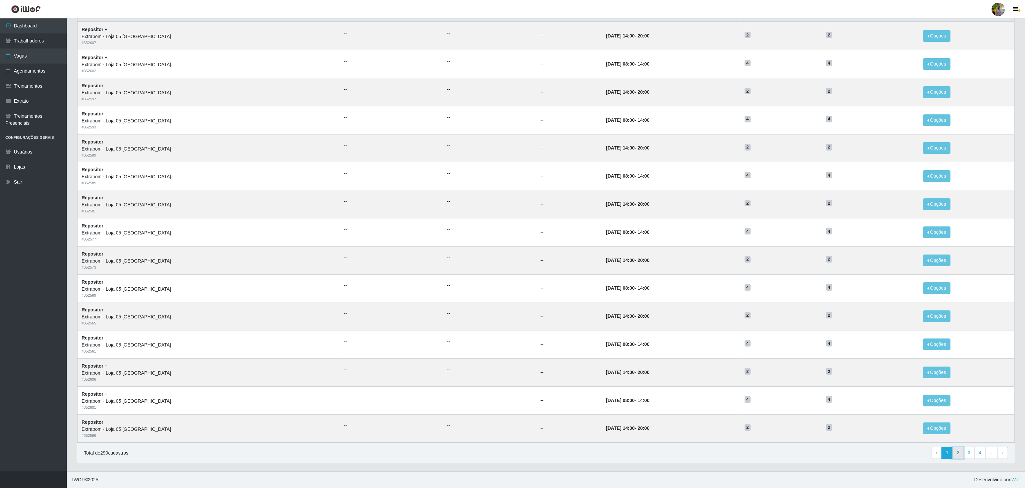
click at [960, 451] on link "2" at bounding box center [957, 452] width 11 height 12
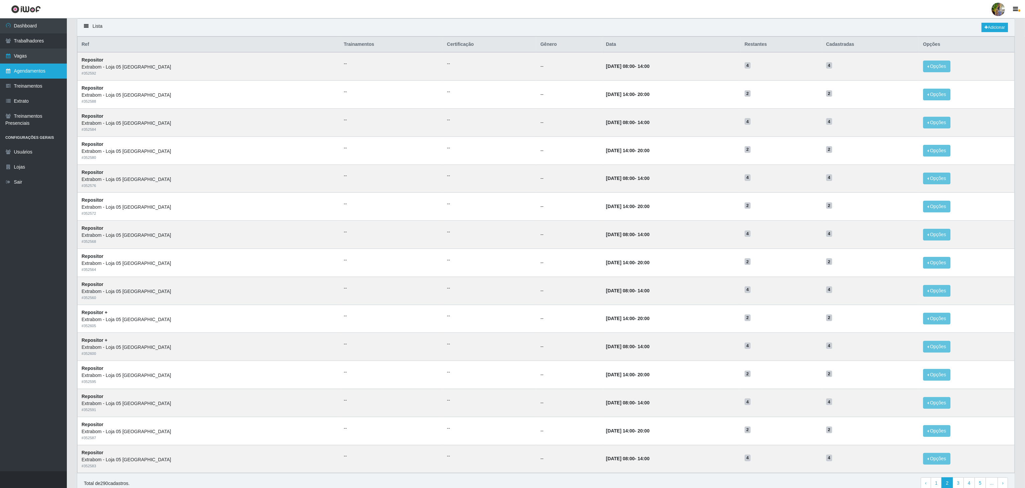
scroll to position [17, 0]
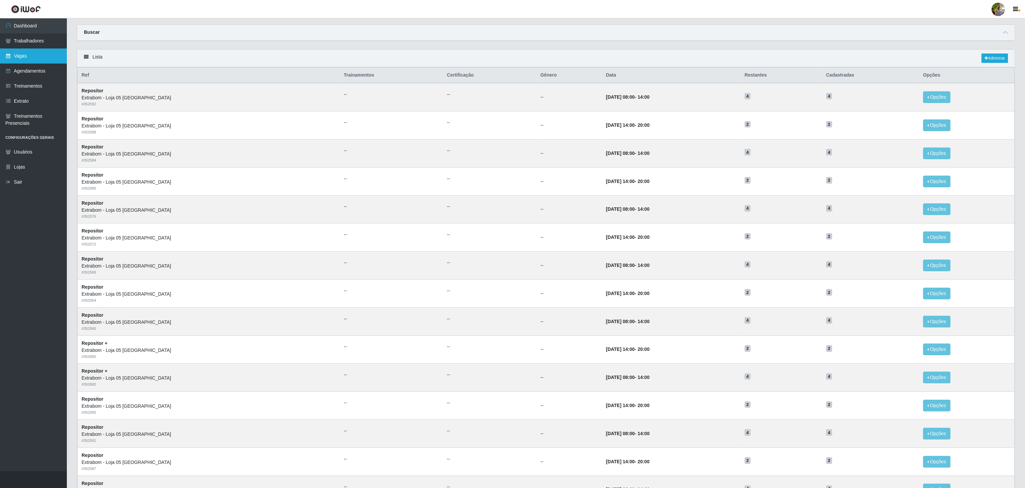
click at [24, 56] on link "Vagas" at bounding box center [33, 55] width 67 height 15
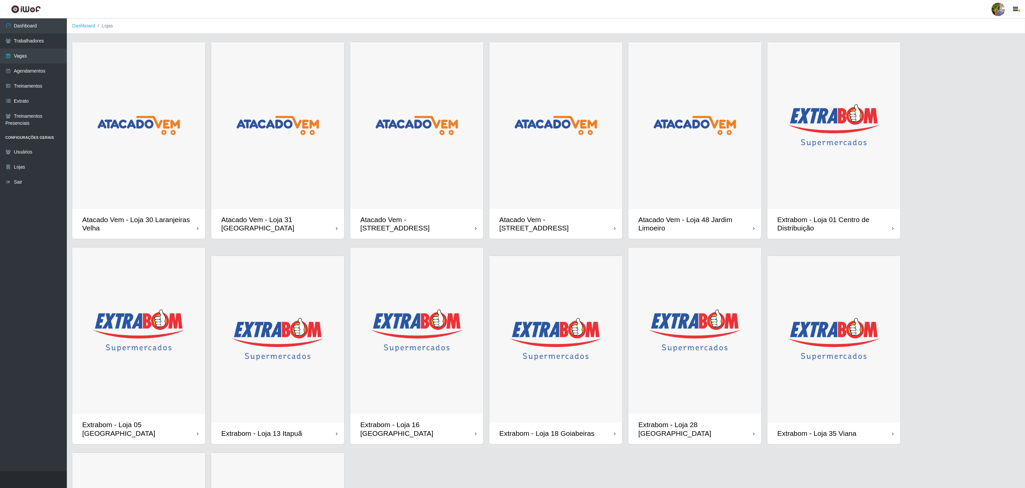
click at [823, 200] on img at bounding box center [833, 125] width 133 height 166
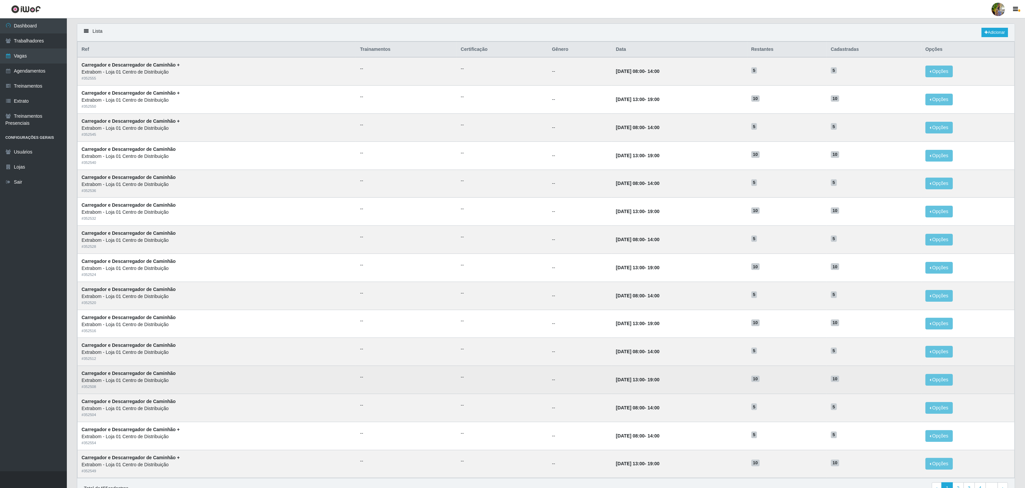
scroll to position [84, 0]
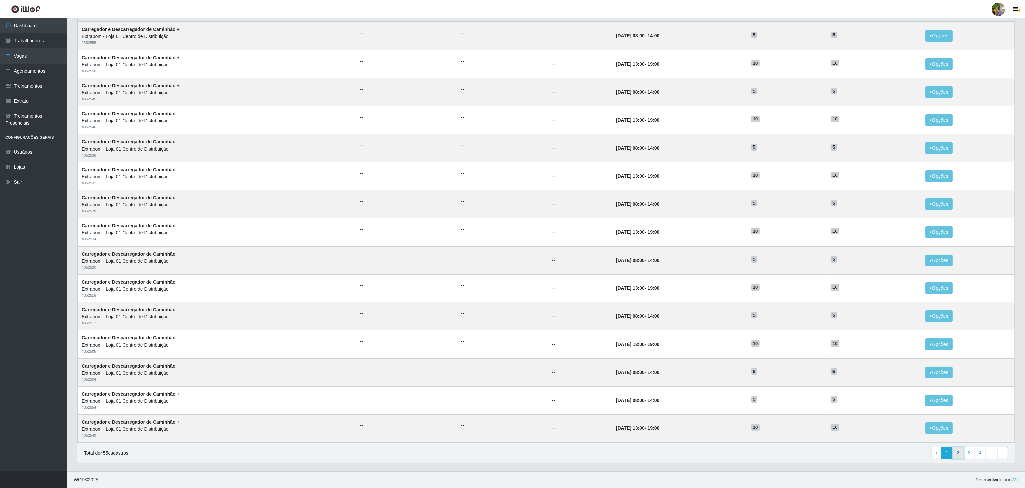
click at [954, 448] on link "2" at bounding box center [957, 452] width 11 height 12
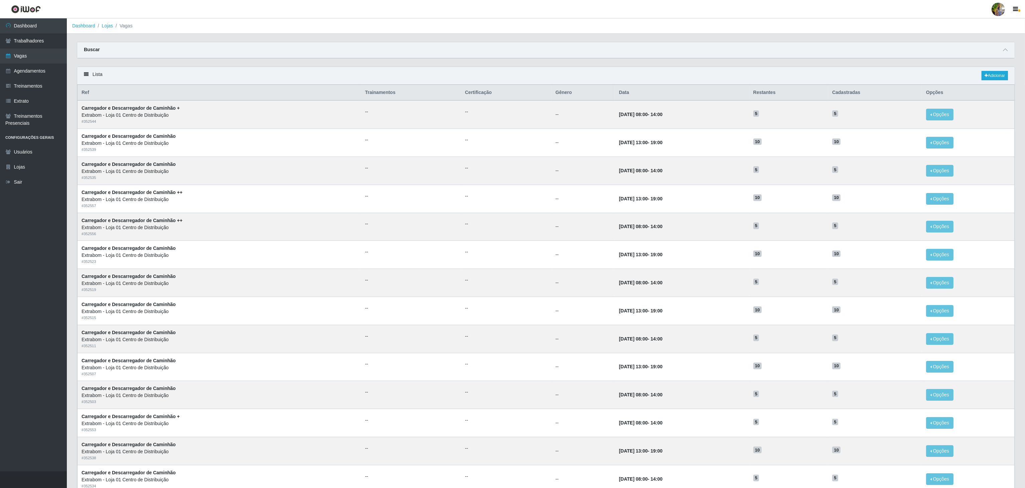
click at [991, 83] on div "Lista Adicionar" at bounding box center [545, 76] width 937 height 18
click at [991, 77] on link "Adicionar" at bounding box center [994, 75] width 26 height 9
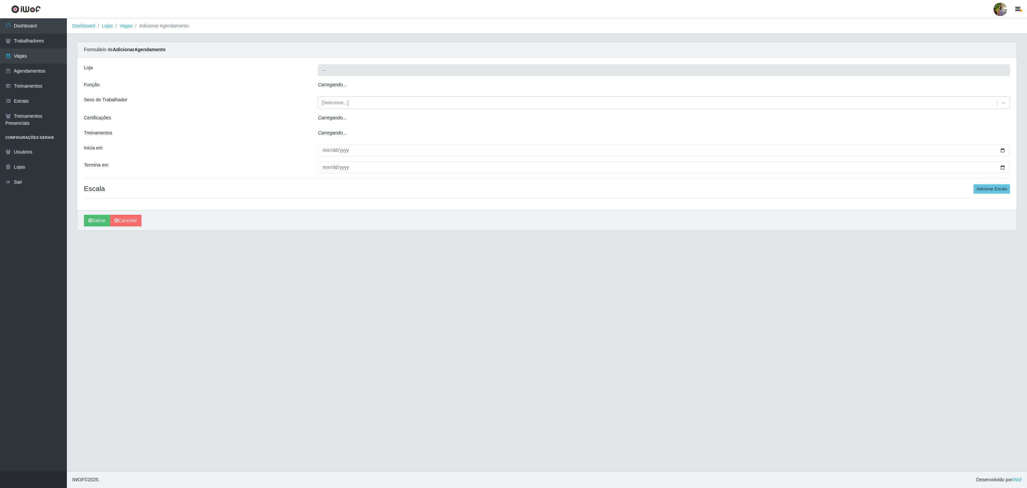
type input "Extrabom - Loja 01 Centro de Distribuição"
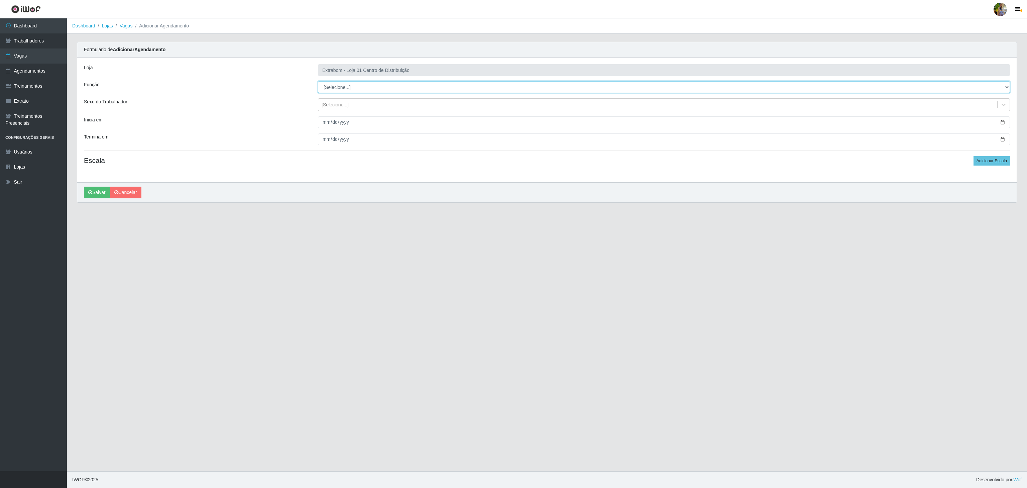
click at [340, 86] on select "[Selecione...] Carregador e Descarregador de Caminhão Carregador e Descarregado…" at bounding box center [664, 87] width 692 height 12
select select "139"
click at [318, 82] on select "[Selecione...] Carregador e Descarregador de Caminhão Carregador e Descarregado…" at bounding box center [664, 87] width 692 height 12
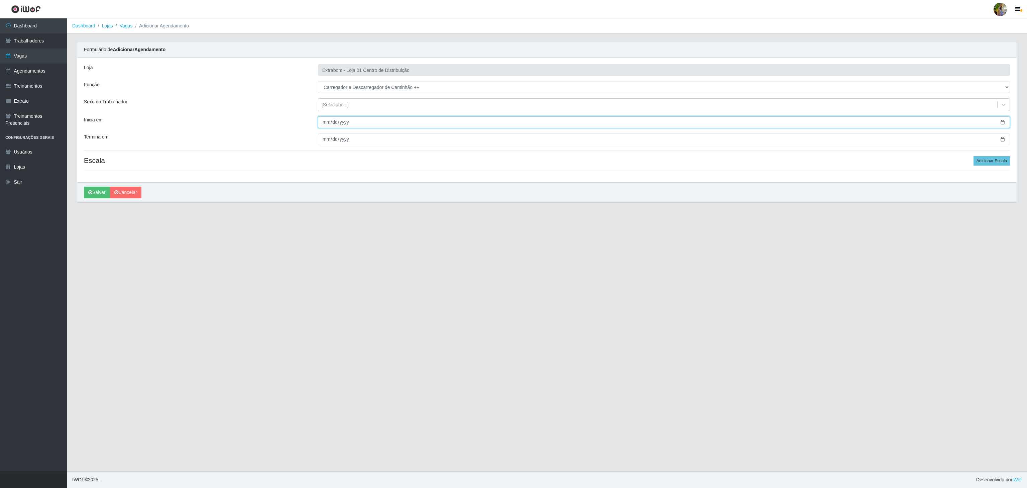
click at [326, 121] on input "Inicia em" at bounding box center [664, 122] width 692 height 12
type input "[DATE]"
click at [323, 140] on input "Termina em" at bounding box center [664, 139] width 692 height 12
type input "[DATE]"
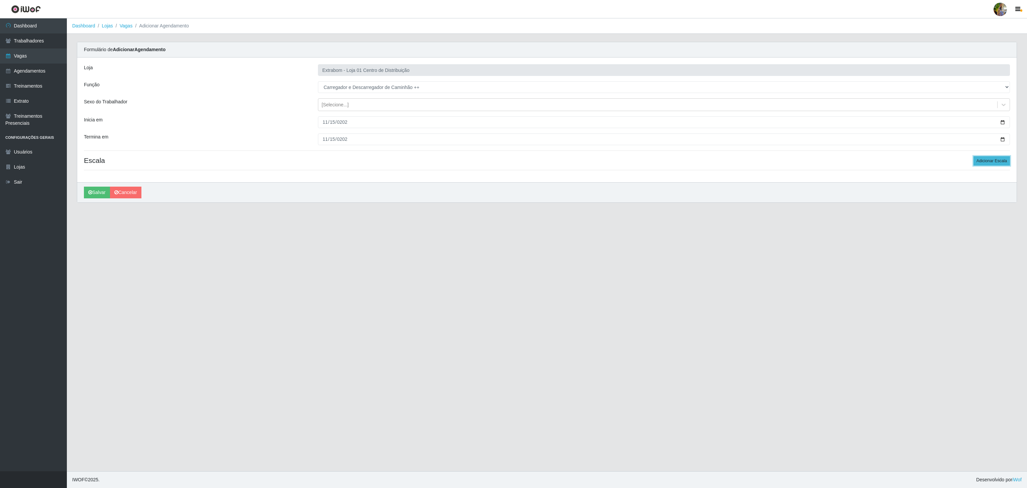
click at [984, 158] on button "Adicionar Escala" at bounding box center [991, 160] width 36 height 9
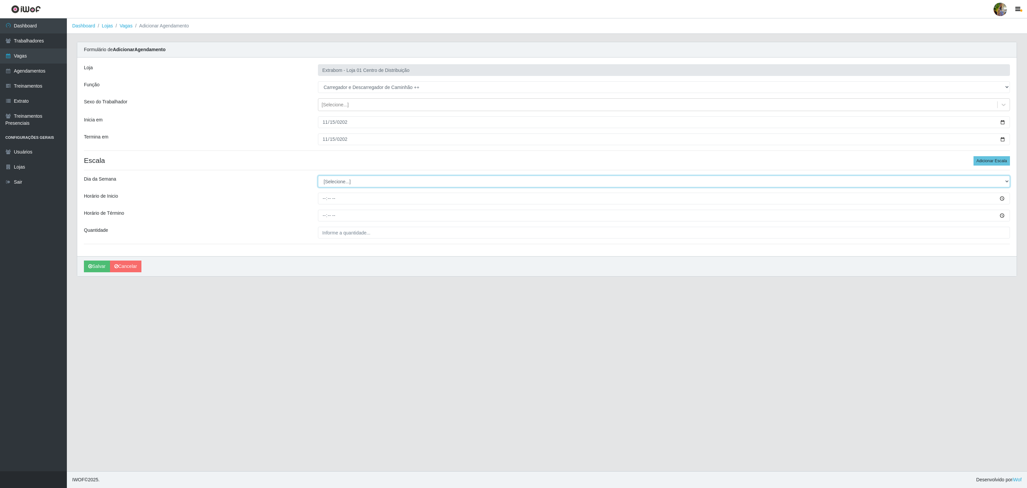
click at [369, 186] on select "[Selecione...] Segunda Terça Quarta Quinta Sexta Sábado Domingo" at bounding box center [664, 181] width 692 height 12
select select "0"
click at [318, 177] on select "[Selecione...] Segunda Terça Quarta Quinta Sexta Sábado Domingo" at bounding box center [664, 181] width 692 height 12
click at [319, 199] on input "Horário de Inicio" at bounding box center [664, 198] width 692 height 12
type input "08:00"
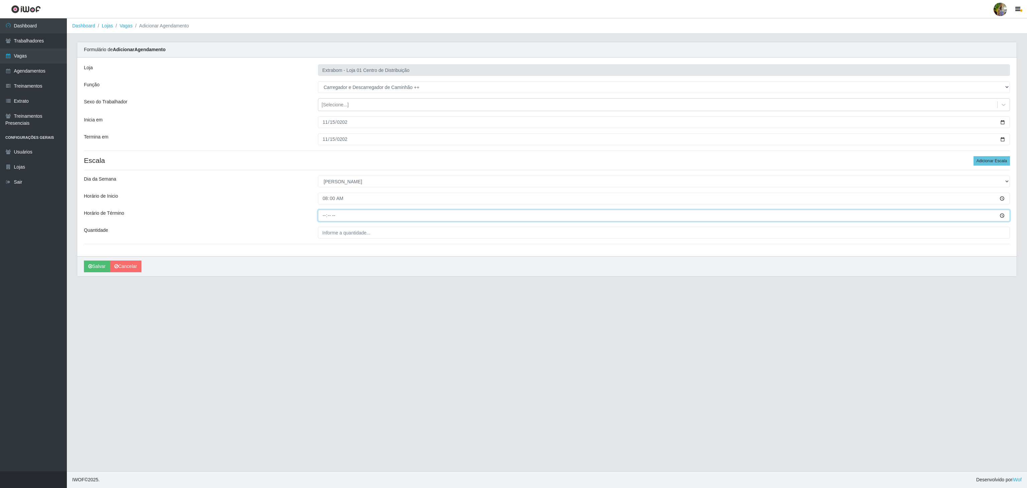
click at [322, 218] on input "Horário de Término" at bounding box center [664, 216] width 692 height 12
type input "14:00"
click at [335, 231] on input "___" at bounding box center [664, 233] width 692 height 12
type input "5__"
click at [99, 263] on button "Salvar" at bounding box center [97, 266] width 26 height 12
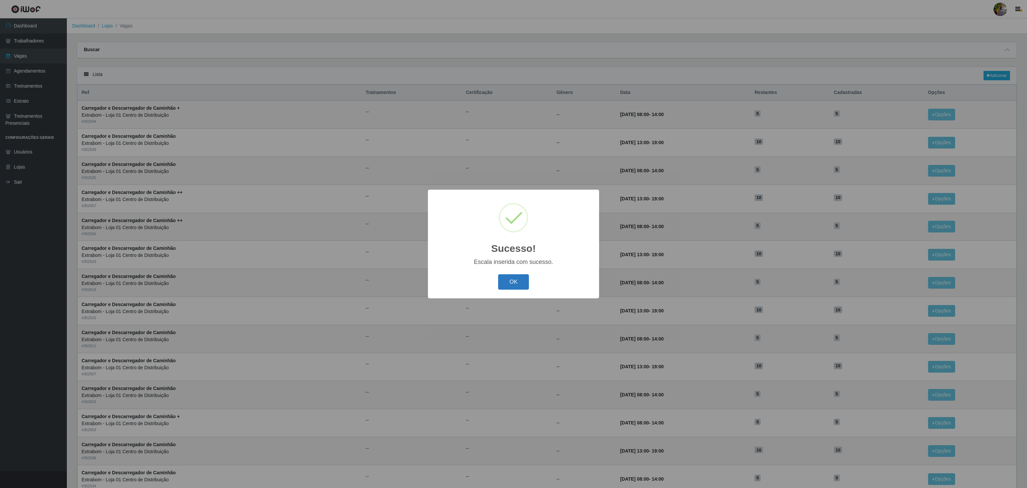
click at [499, 282] on button "OK" at bounding box center [513, 282] width 31 height 16
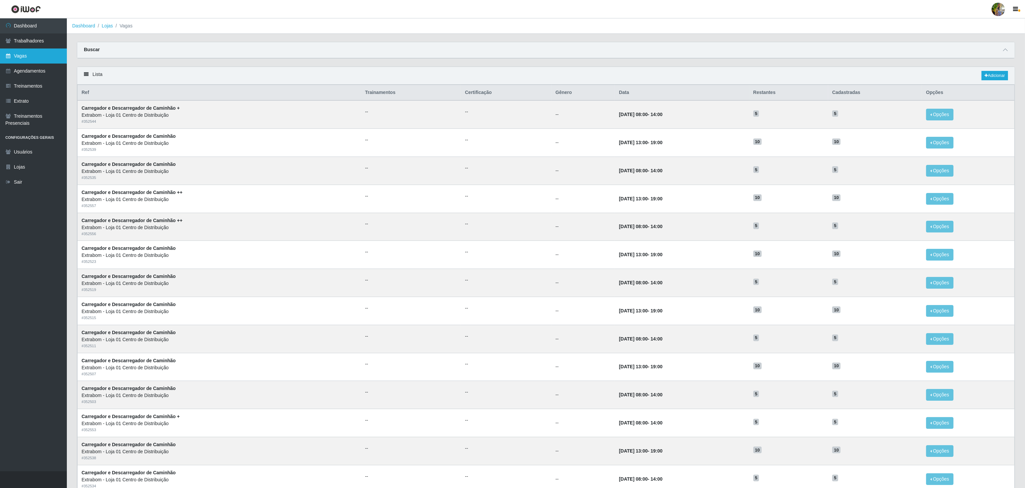
click at [34, 50] on link "Vagas" at bounding box center [33, 55] width 67 height 15
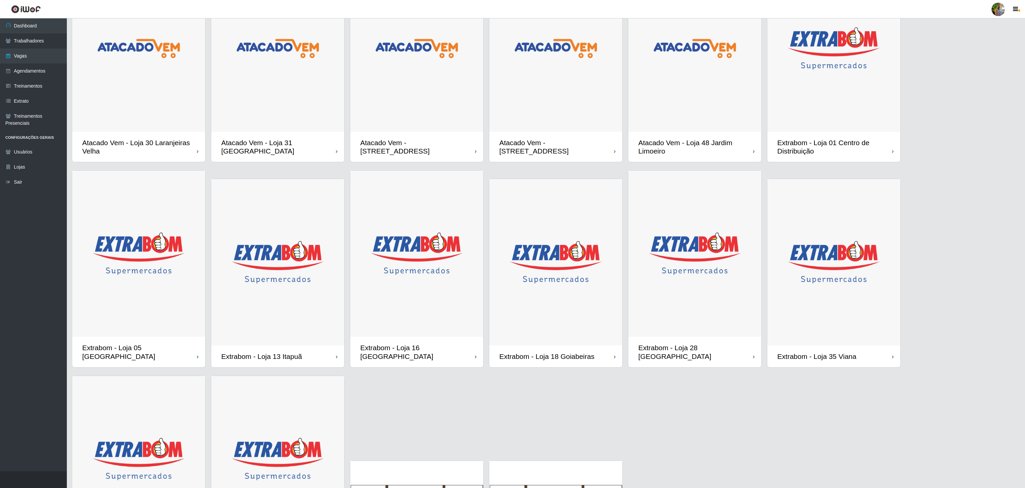
scroll to position [134, 0]
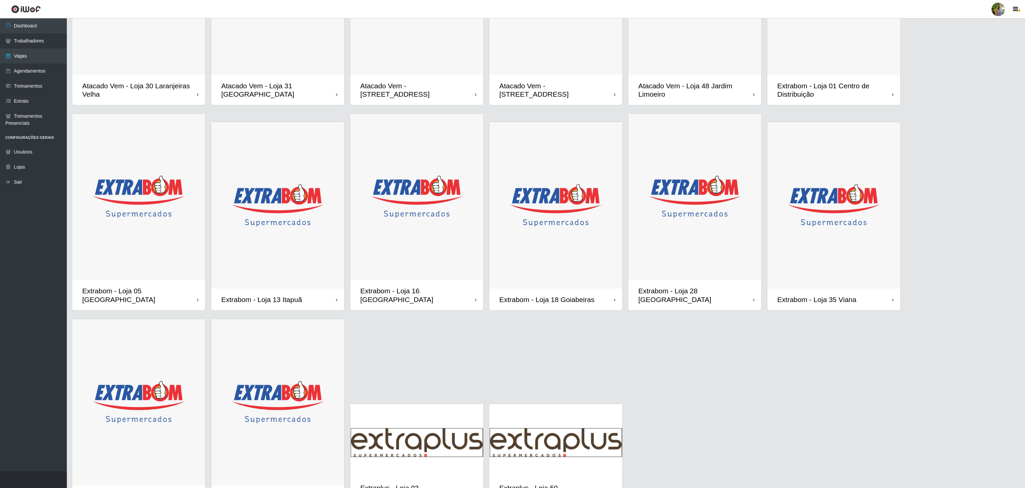
click at [150, 215] on img at bounding box center [138, 197] width 133 height 166
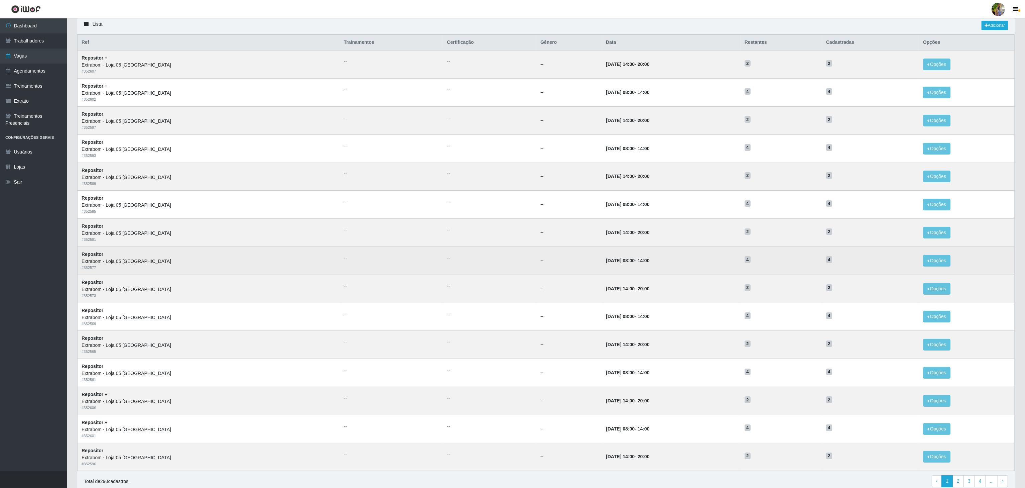
scroll to position [84, 0]
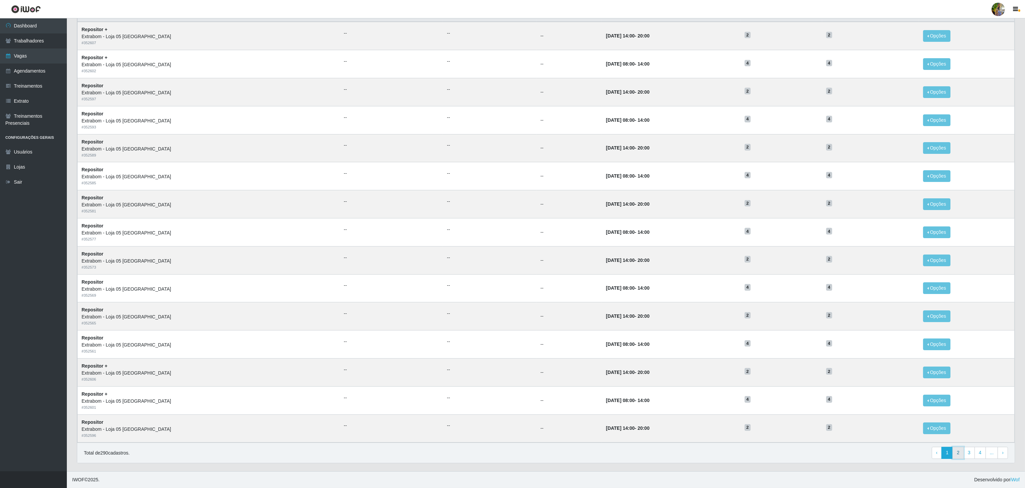
click at [955, 453] on link "2" at bounding box center [957, 452] width 11 height 12
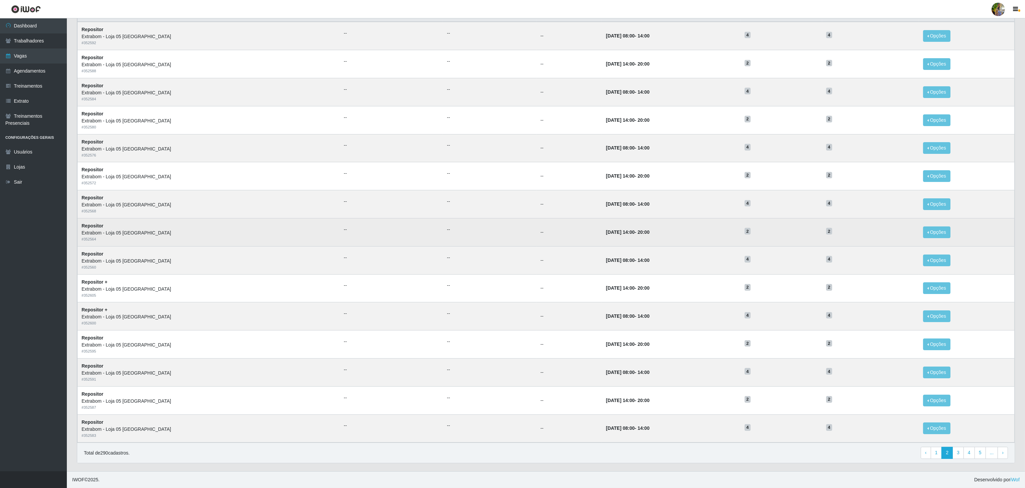
scroll to position [84, 0]
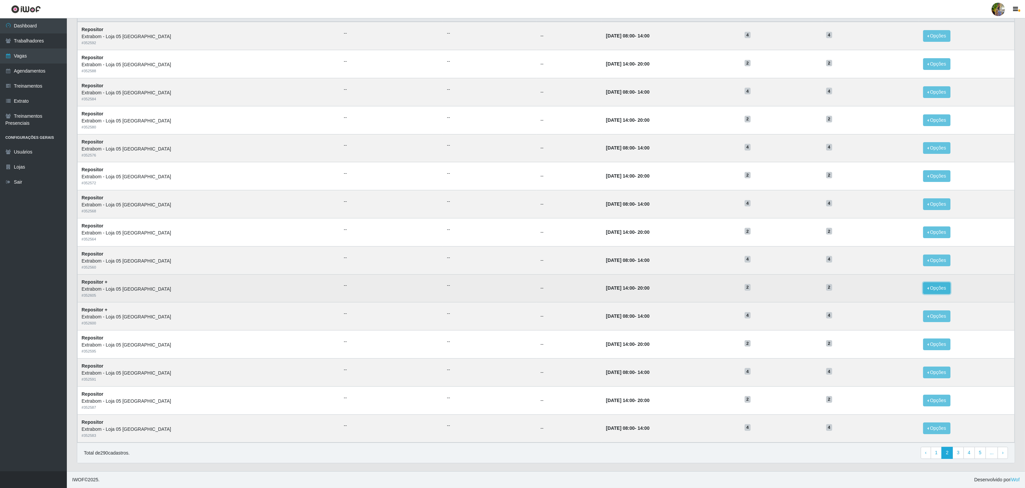
click at [935, 285] on button "Opções" at bounding box center [936, 288] width 27 height 12
click at [886, 300] on div "Deletar" at bounding box center [895, 303] width 39 height 7
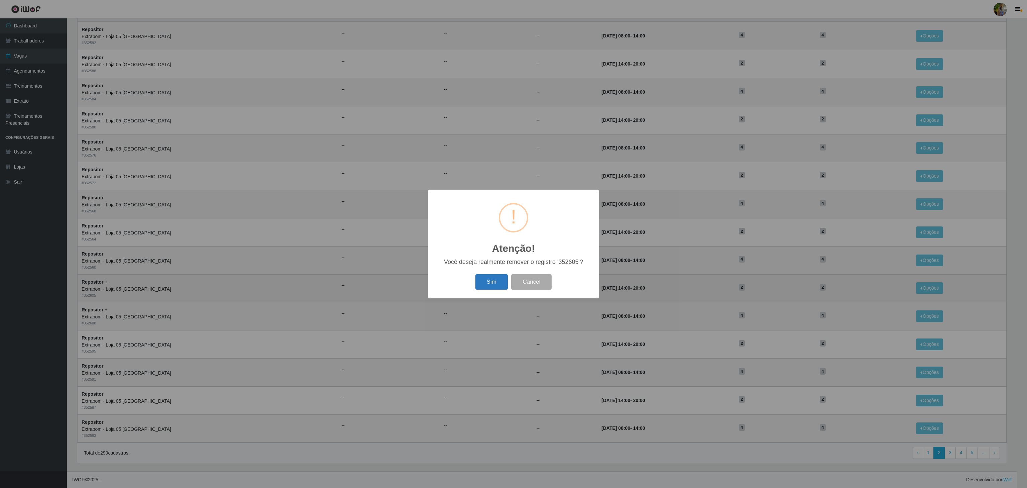
click at [504, 282] on button "Sim" at bounding box center [491, 282] width 32 height 16
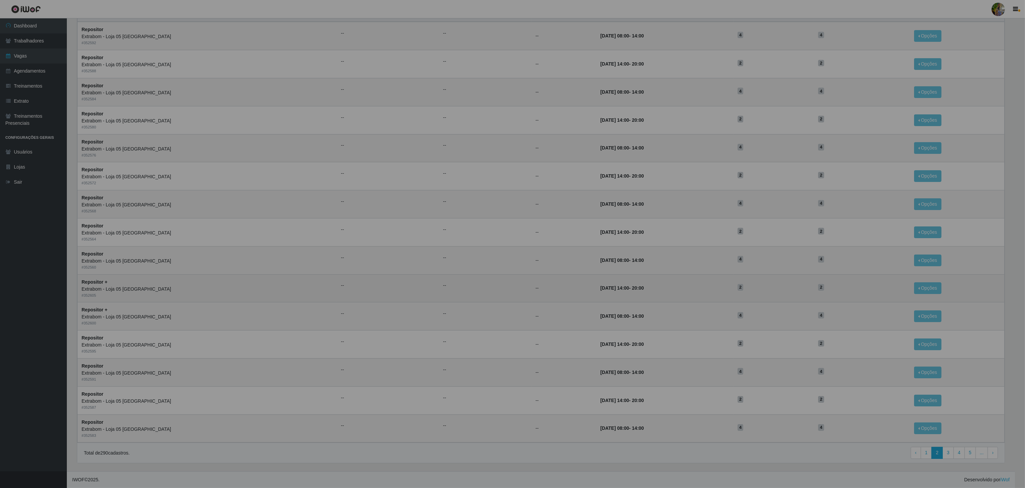
scroll to position [0, 0]
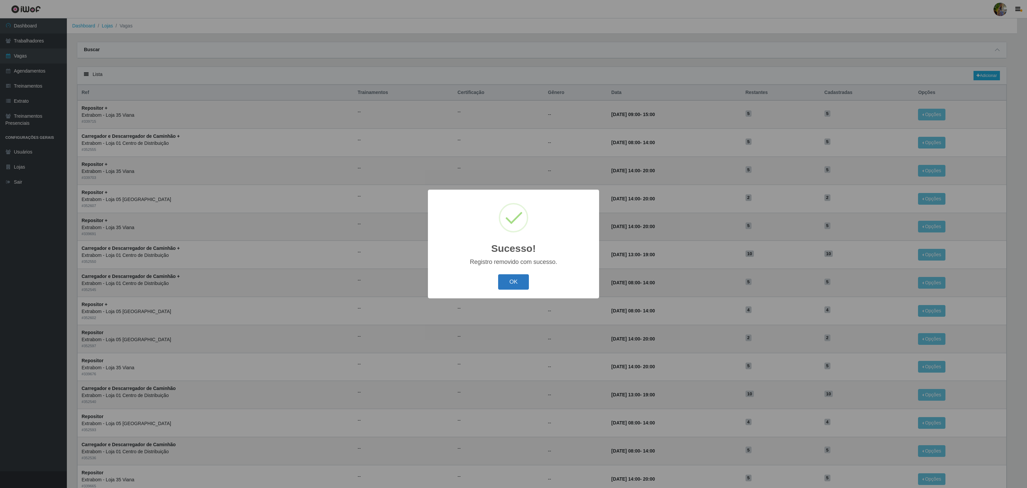
click at [512, 276] on button "OK" at bounding box center [513, 282] width 31 height 16
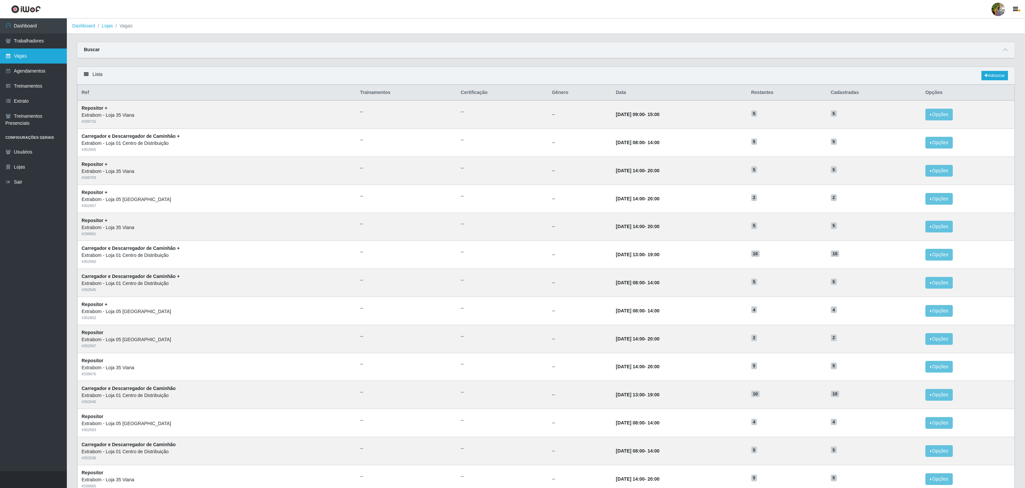
click at [38, 59] on link "Vagas" at bounding box center [33, 55] width 67 height 15
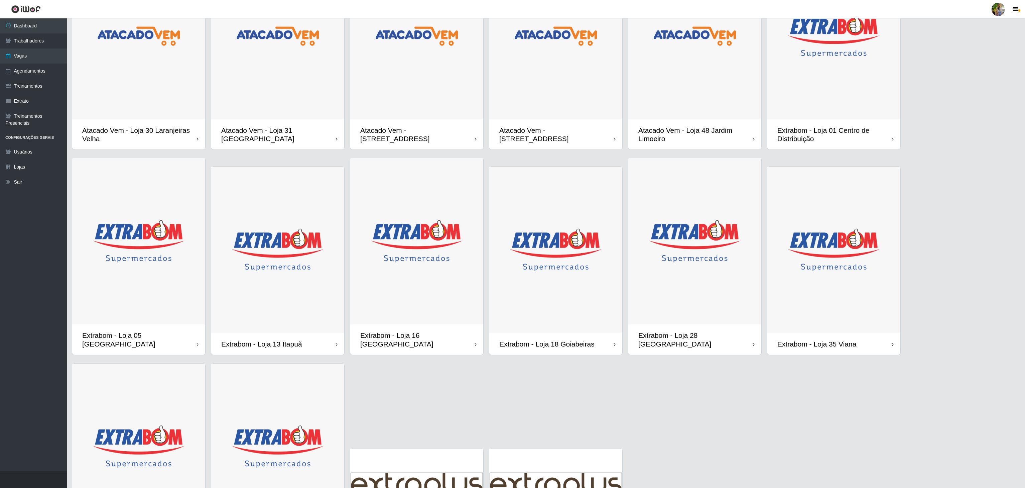
scroll to position [169, 0]
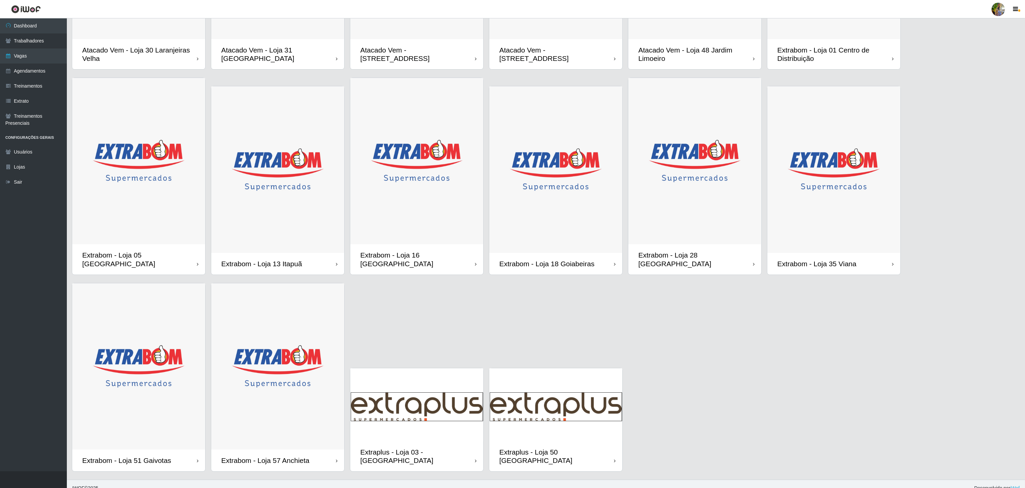
click at [105, 198] on img at bounding box center [138, 161] width 133 height 166
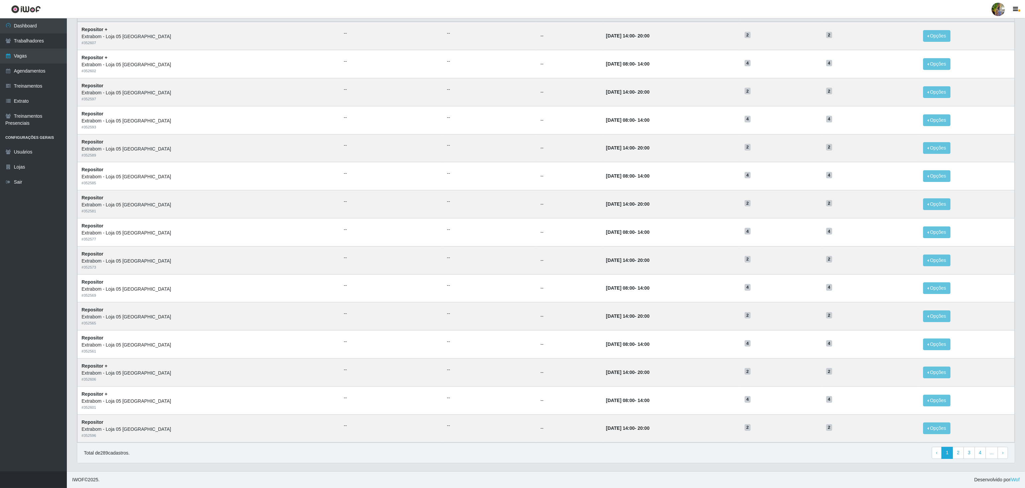
scroll to position [84, 0]
click at [960, 452] on link "2" at bounding box center [957, 452] width 11 height 12
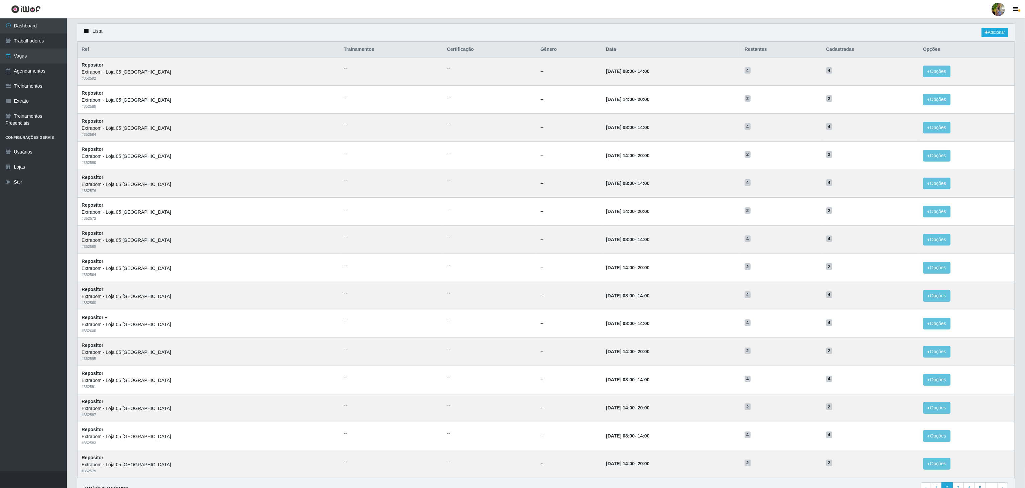
scroll to position [84, 0]
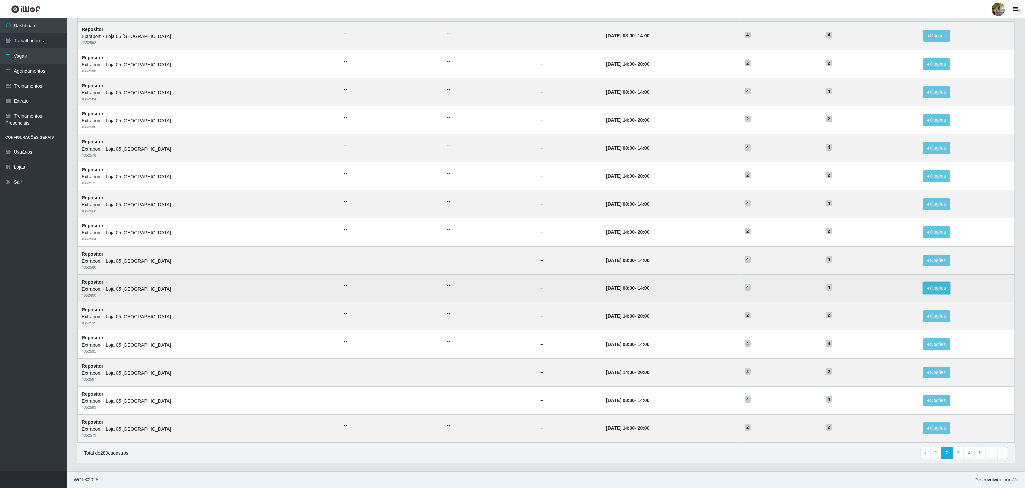
click at [924, 288] on button "Opções" at bounding box center [936, 288] width 27 height 12
click at [905, 305] on div "Deletar" at bounding box center [895, 303] width 39 height 7
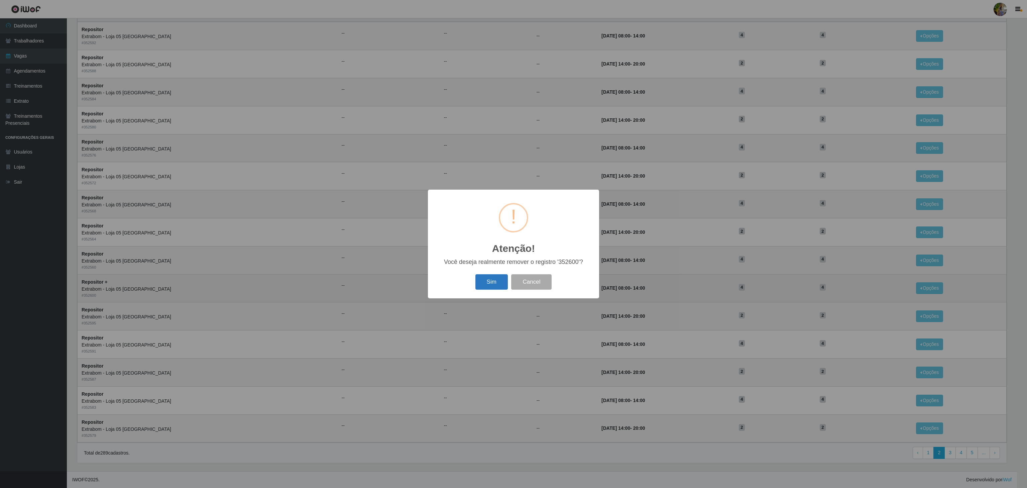
click at [487, 283] on button "Sim" at bounding box center [491, 282] width 32 height 16
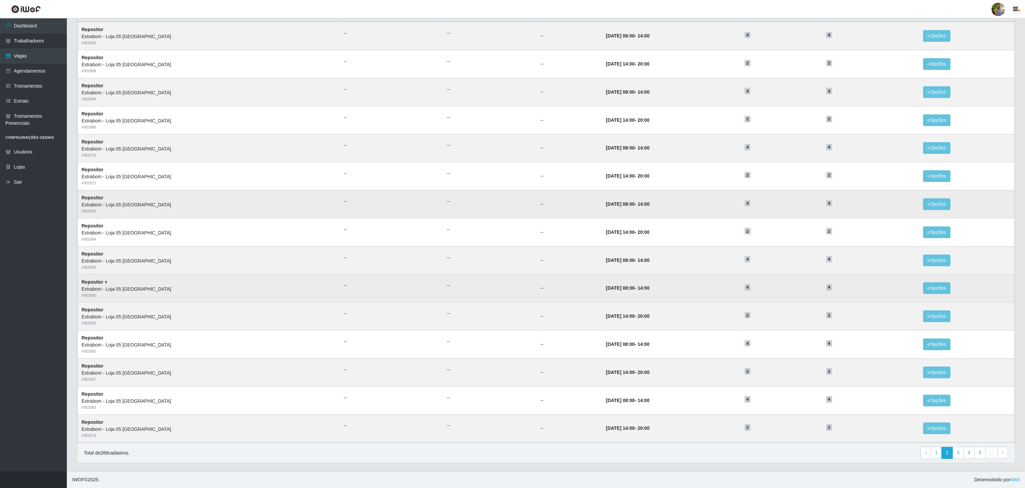
scroll to position [0, 0]
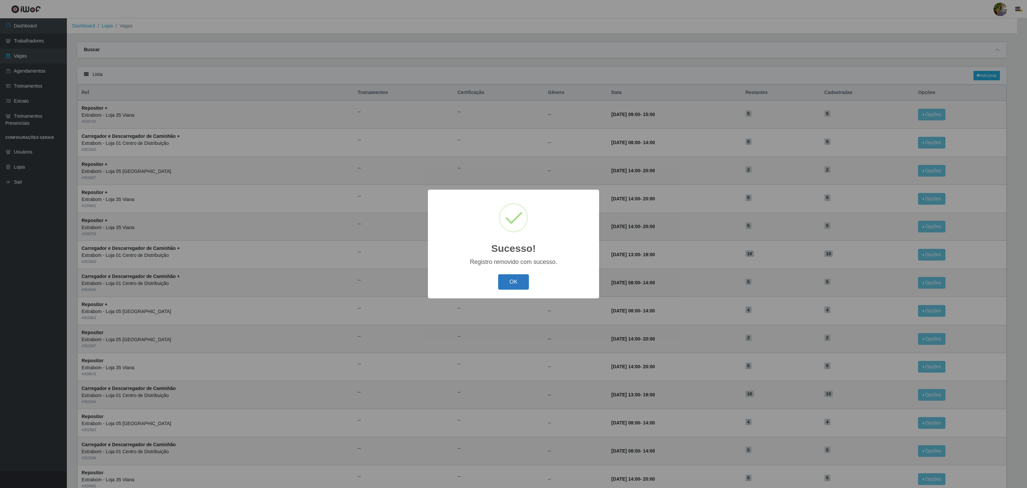
click at [516, 287] on button "OK" at bounding box center [513, 282] width 31 height 16
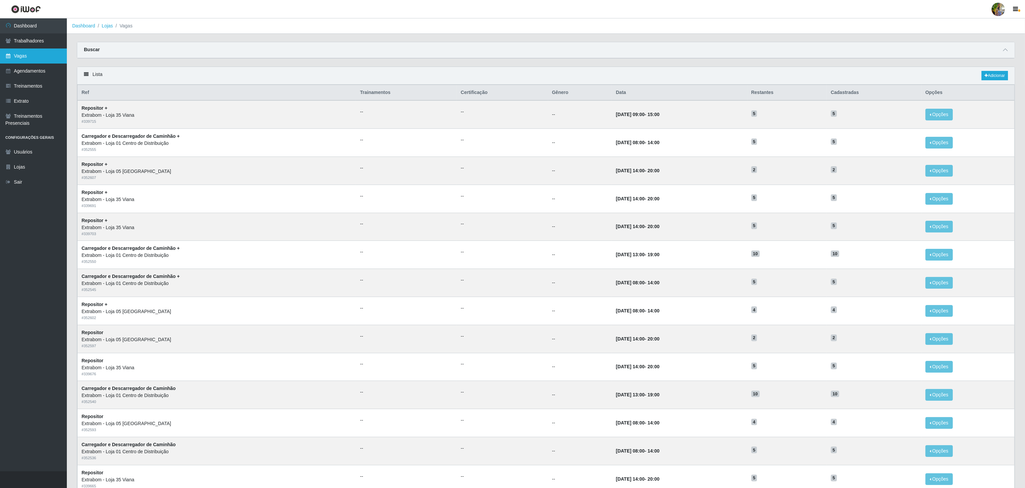
click at [44, 56] on link "Vagas" at bounding box center [33, 55] width 67 height 15
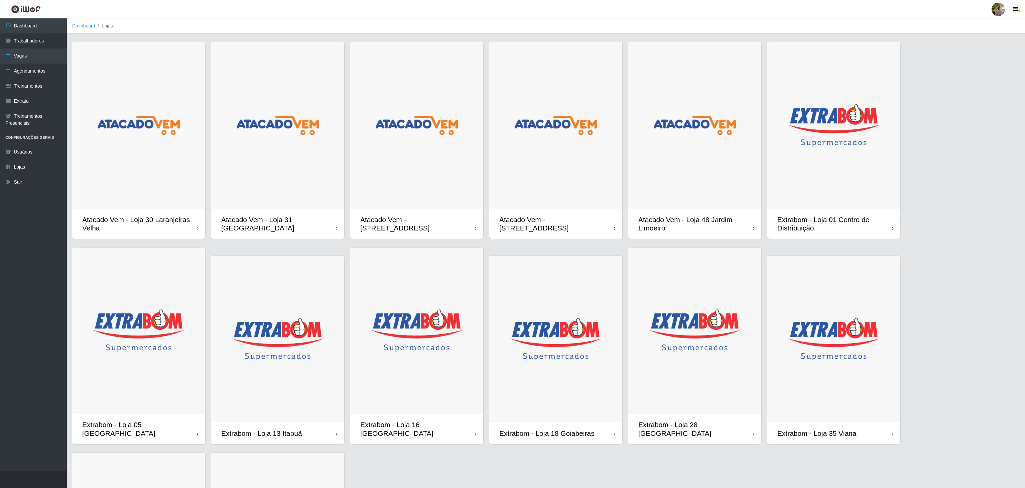
click at [169, 311] on img at bounding box center [138, 330] width 133 height 166
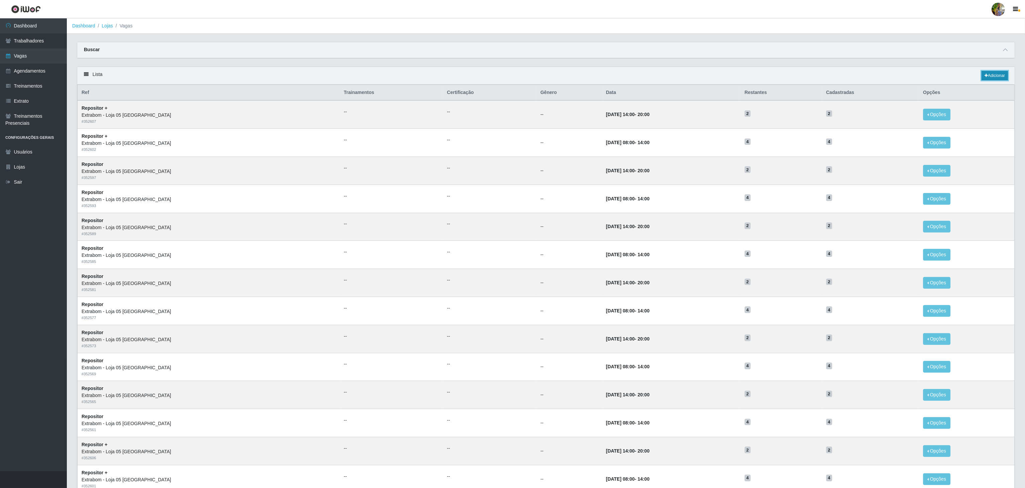
click at [992, 76] on link "Adicionar" at bounding box center [994, 75] width 26 height 9
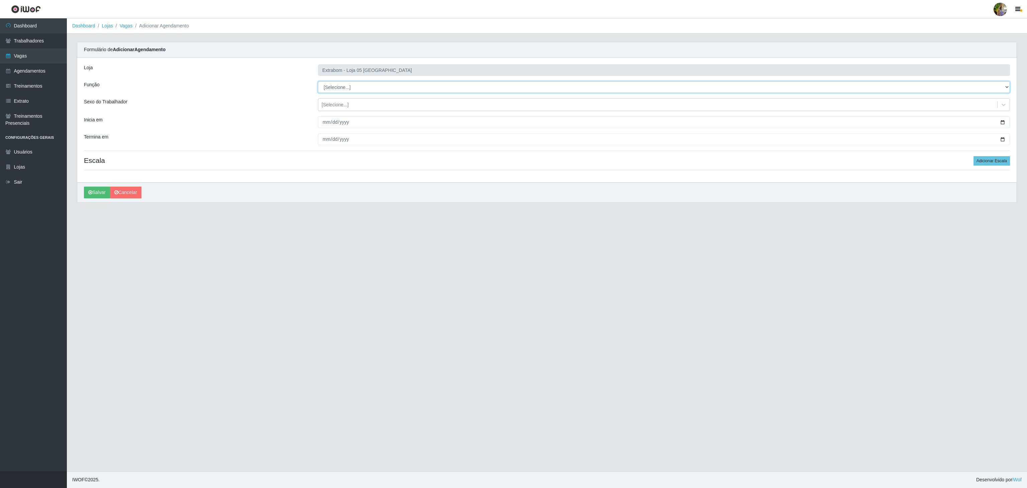
click at [340, 89] on select "[Selecione...] Repositor Repositor + Repositor ++" at bounding box center [664, 87] width 692 height 12
select select "86"
click at [318, 82] on select "[Selecione...] Repositor Repositor + Repositor ++" at bounding box center [664, 87] width 692 height 12
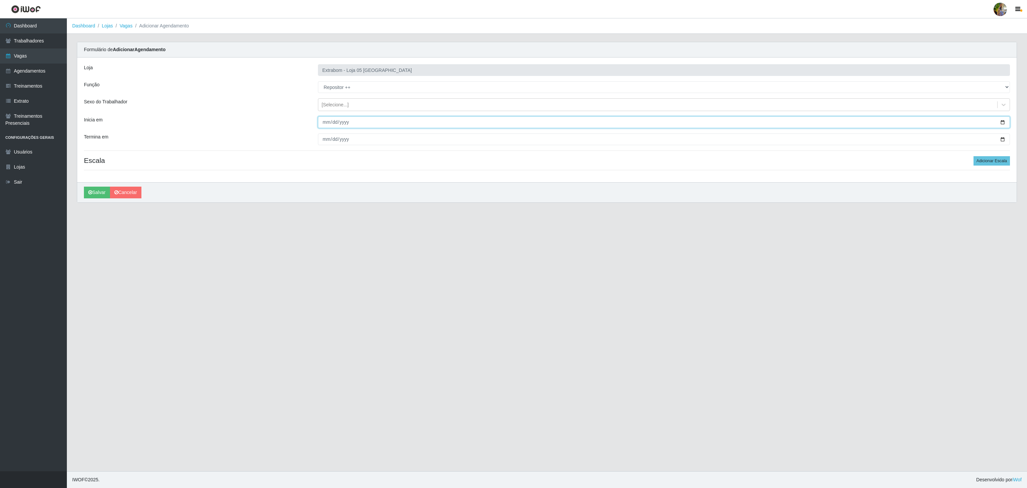
click at [323, 122] on input "Inicia em" at bounding box center [664, 122] width 692 height 12
type input "2025-11-15"
click at [326, 140] on input "Termina em" at bounding box center [664, 139] width 692 height 12
type input "2025-11-15"
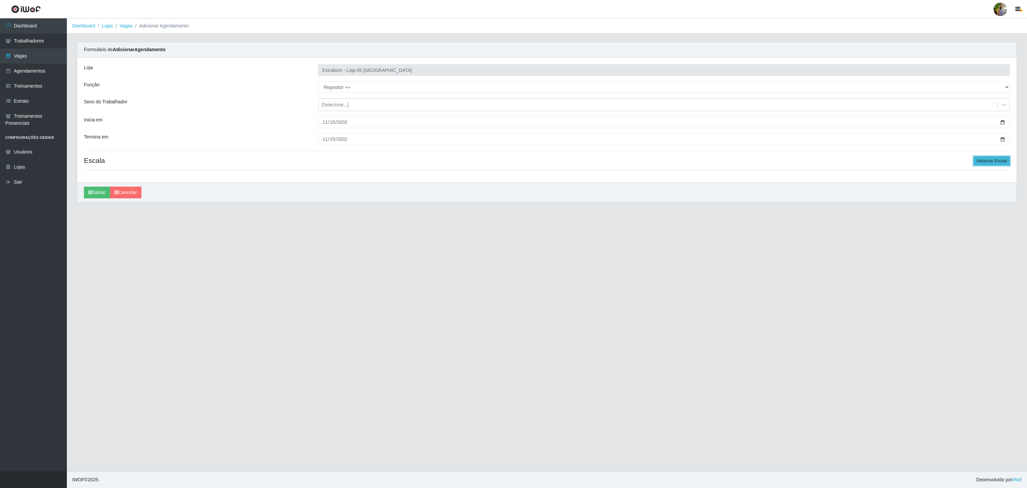
click at [989, 158] on button "Adicionar Escala" at bounding box center [991, 160] width 36 height 9
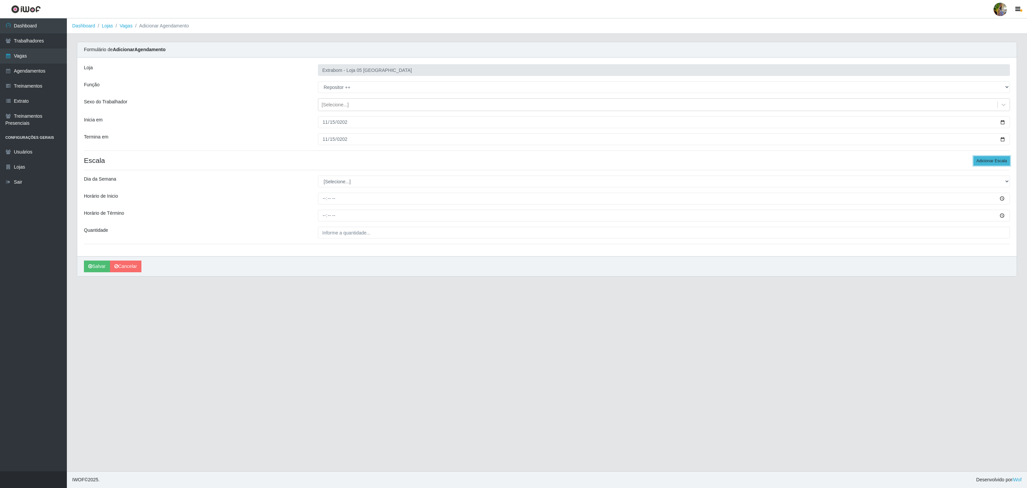
click at [989, 158] on button "Adicionar Escala" at bounding box center [991, 160] width 36 height 9
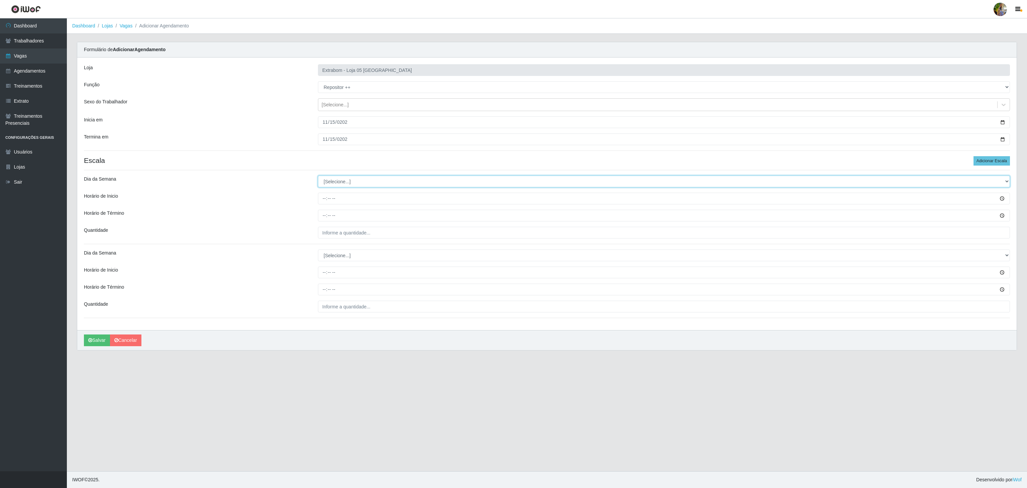
drag, startPoint x: 352, startPoint y: 177, endPoint x: 350, endPoint y: 182, distance: 5.7
click at [352, 177] on select "[Selecione...] Segunda Terça Quarta Quinta Sexta Sábado Domingo" at bounding box center [664, 181] width 692 height 12
select select "6"
click at [318, 177] on select "[Selecione...] Segunda Terça Quarta Quinta Sexta Sábado Domingo" at bounding box center [664, 181] width 692 height 12
click at [322, 207] on div "Loja Extrabom - Loja 05 Jardim Camburi Função [Selecione...] Repositor Reposito…" at bounding box center [546, 193] width 939 height 272
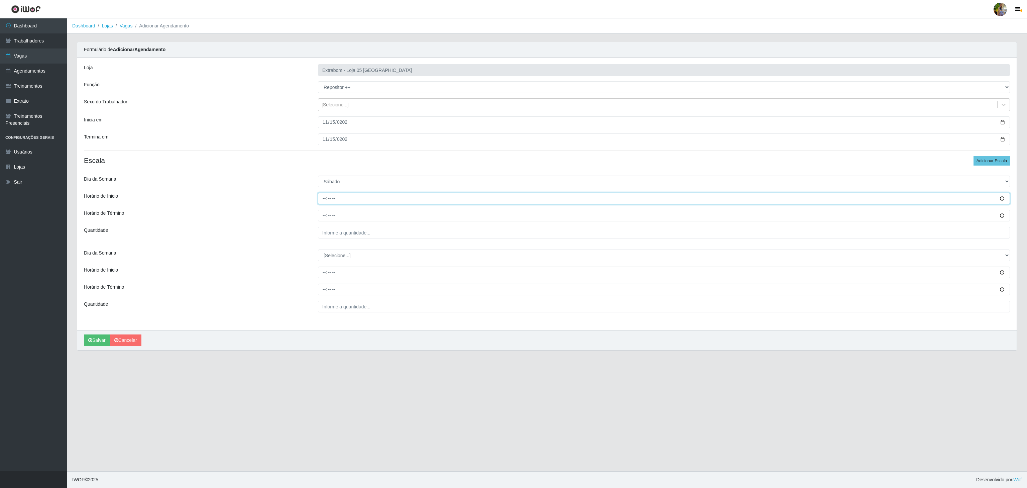
click at [318, 200] on input "Horário de Inicio" at bounding box center [664, 198] width 692 height 12
type input "08:00"
click at [321, 218] on input "Horário de Término" at bounding box center [664, 216] width 692 height 12
type input "14:00"
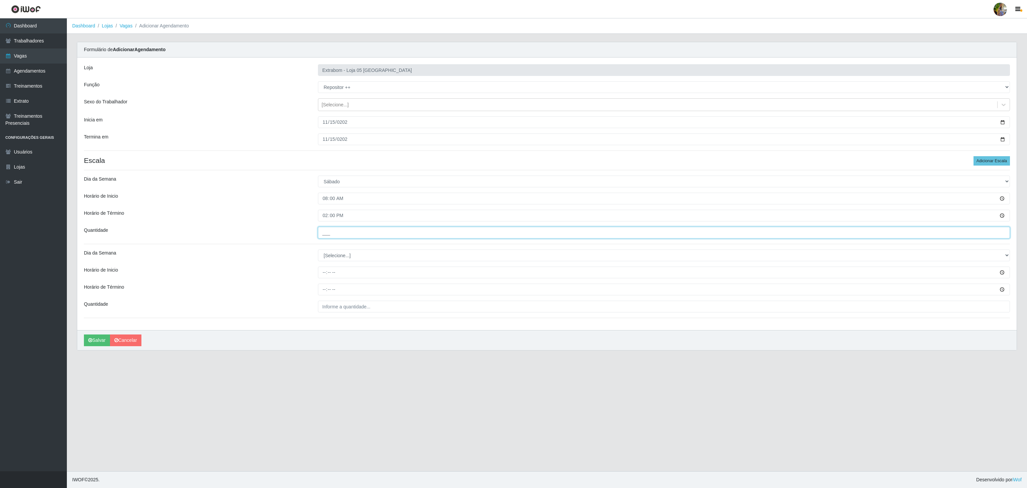
click at [338, 233] on input "___" at bounding box center [664, 233] width 692 height 12
type input "4__"
click at [342, 263] on div "Loja Extrabom - Loja 05 Jardim Camburi Função [Selecione...] Repositor Reposito…" at bounding box center [546, 193] width 939 height 272
click at [341, 261] on select "[Selecione...] Segunda Terça Quarta Quinta Sexta Sábado Domingo" at bounding box center [664, 255] width 692 height 12
select select "6"
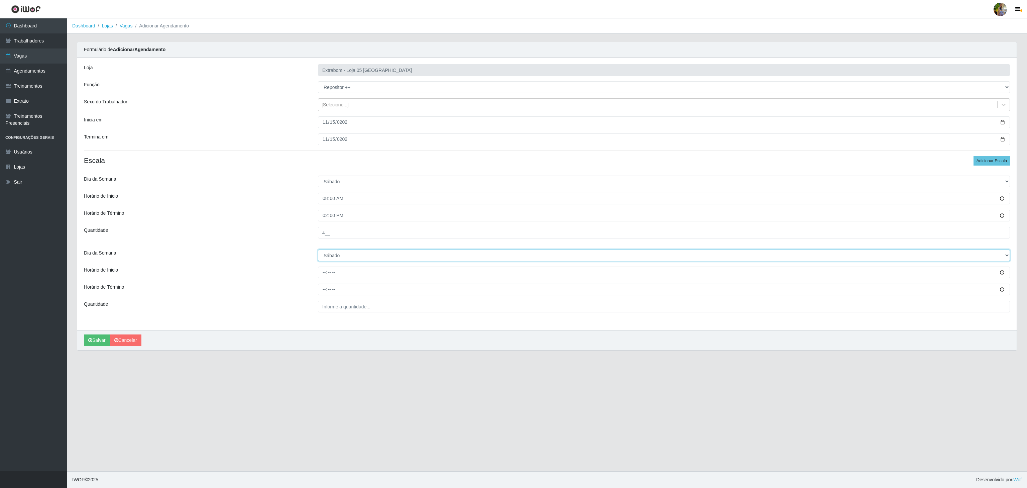
click at [318, 251] on select "[Selecione...] Segunda Terça Quarta Quinta Sexta Sábado Domingo" at bounding box center [664, 255] width 692 height 12
click at [318, 275] on input "Horário de Inicio" at bounding box center [664, 272] width 692 height 12
type input "14:00"
click at [325, 287] on input "Horário de Término" at bounding box center [664, 289] width 692 height 12
type input "20:00"
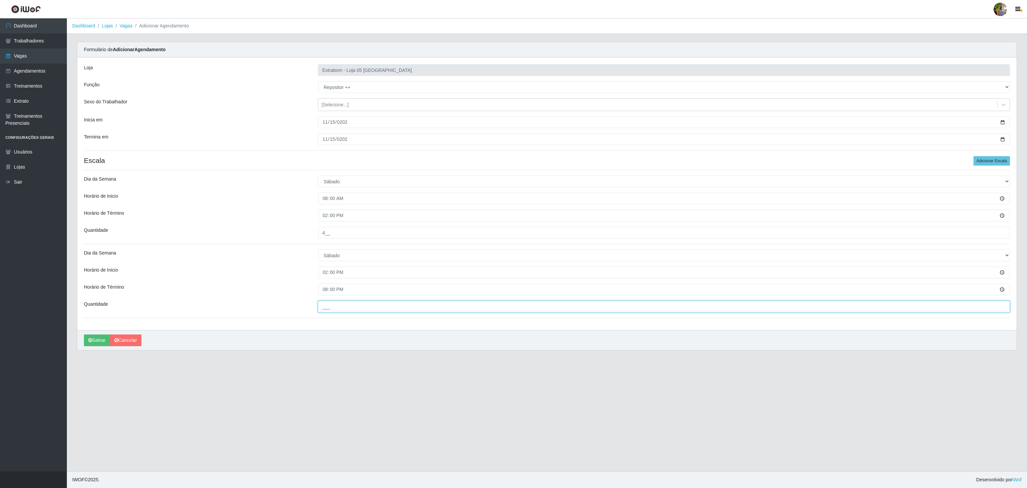
click at [330, 305] on input "___" at bounding box center [664, 306] width 692 height 12
type input "2__"
click at [100, 340] on button "Salvar" at bounding box center [97, 340] width 26 height 12
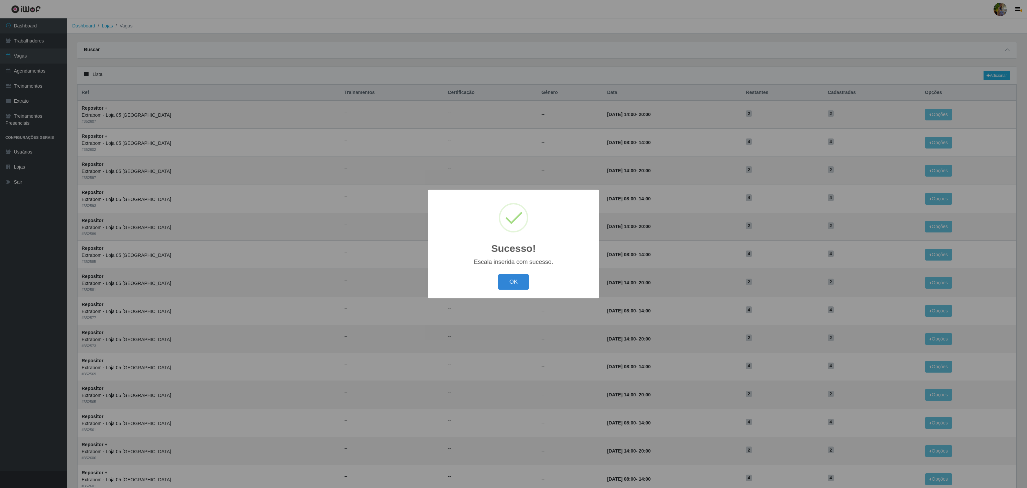
drag, startPoint x: 513, startPoint y: 281, endPoint x: 521, endPoint y: 282, distance: 7.4
click at [513, 281] on button "OK" at bounding box center [513, 282] width 31 height 16
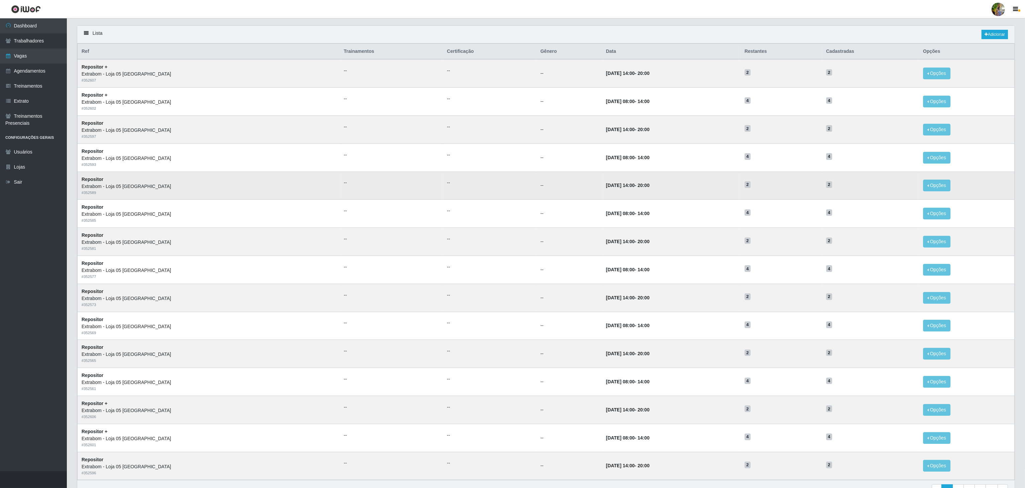
scroll to position [84, 0]
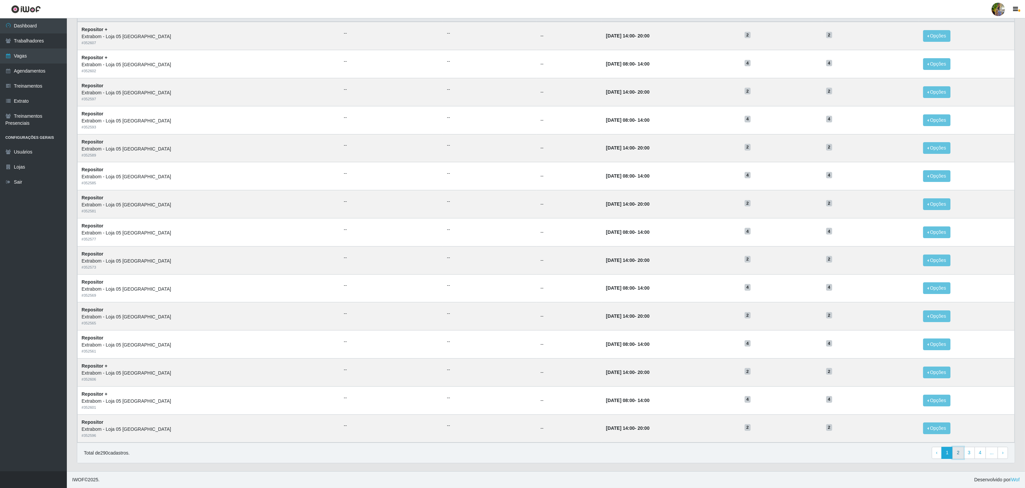
click at [957, 450] on link "2" at bounding box center [957, 452] width 11 height 12
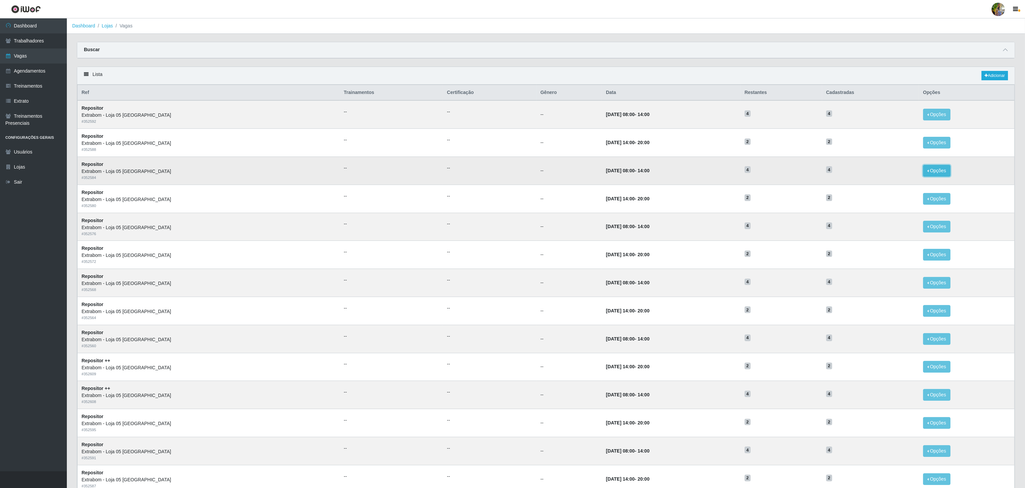
click at [935, 175] on button "Opções" at bounding box center [936, 171] width 27 height 12
click at [880, 186] on div "Deletar" at bounding box center [895, 185] width 39 height 7
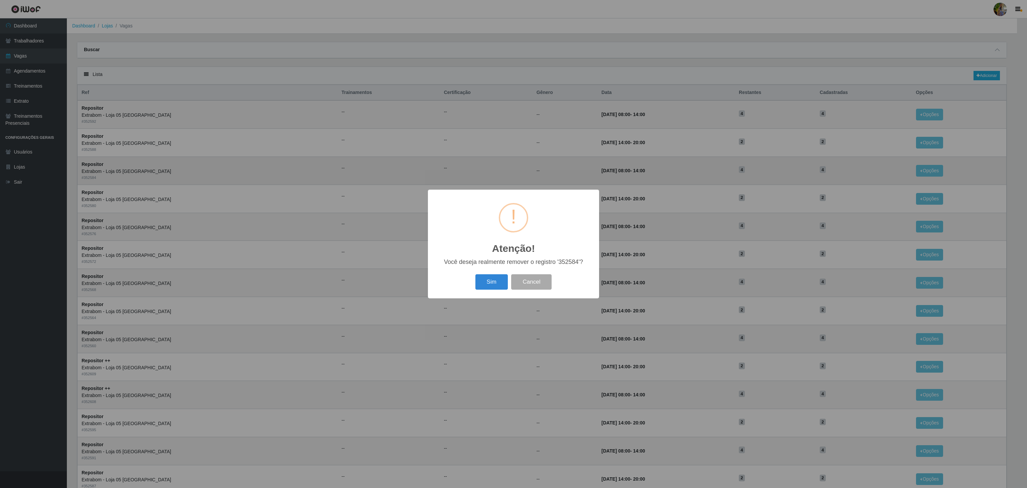
click at [475, 283] on div "Sim Cancel" at bounding box center [513, 281] width 158 height 19
click at [493, 284] on button "Sim" at bounding box center [491, 282] width 32 height 16
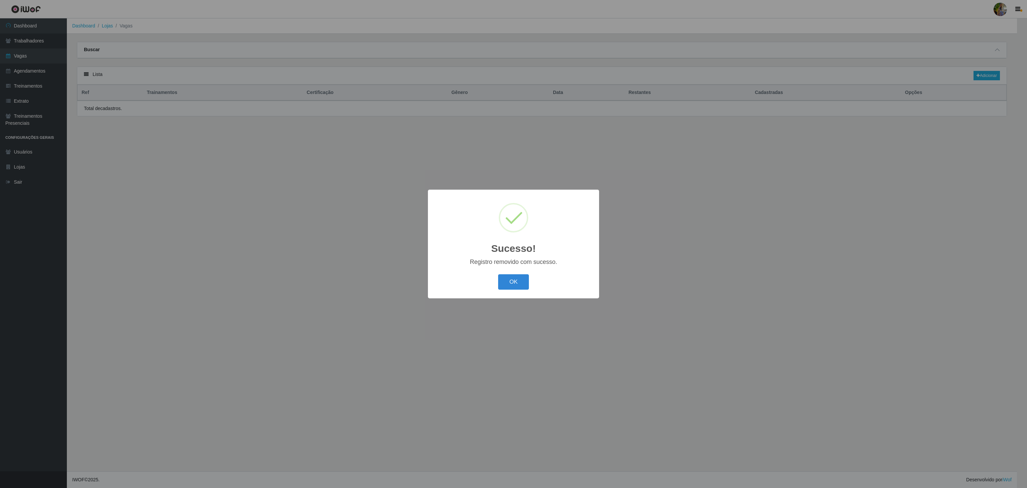
click at [22, 53] on div "Sucesso! × Registro removido com sucesso. OK Cancel" at bounding box center [513, 244] width 1027 height 488
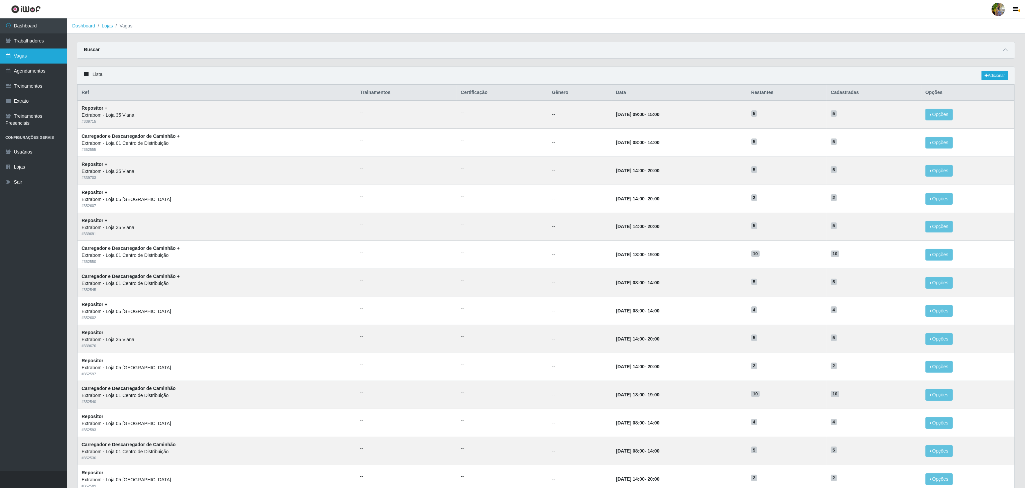
click at [29, 57] on link "Vagas" at bounding box center [33, 55] width 67 height 15
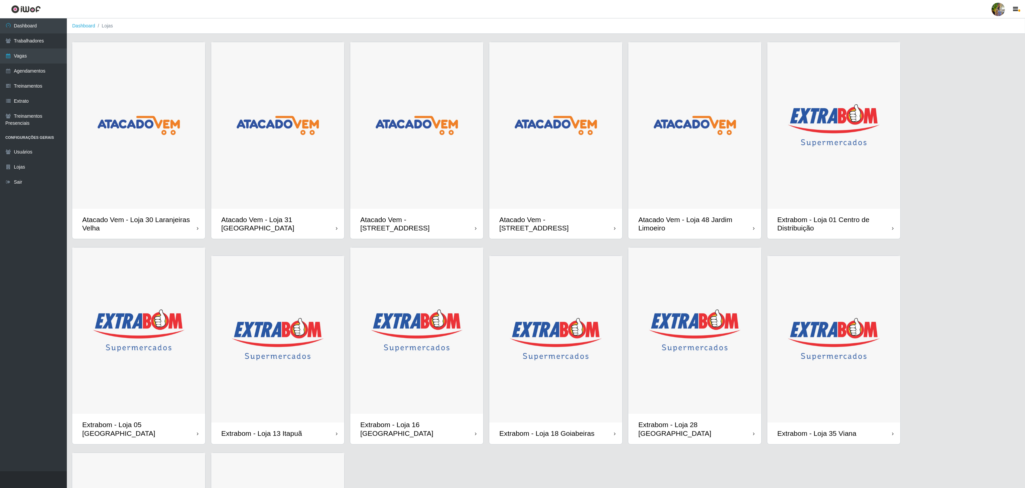
click at [176, 328] on img at bounding box center [138, 330] width 133 height 166
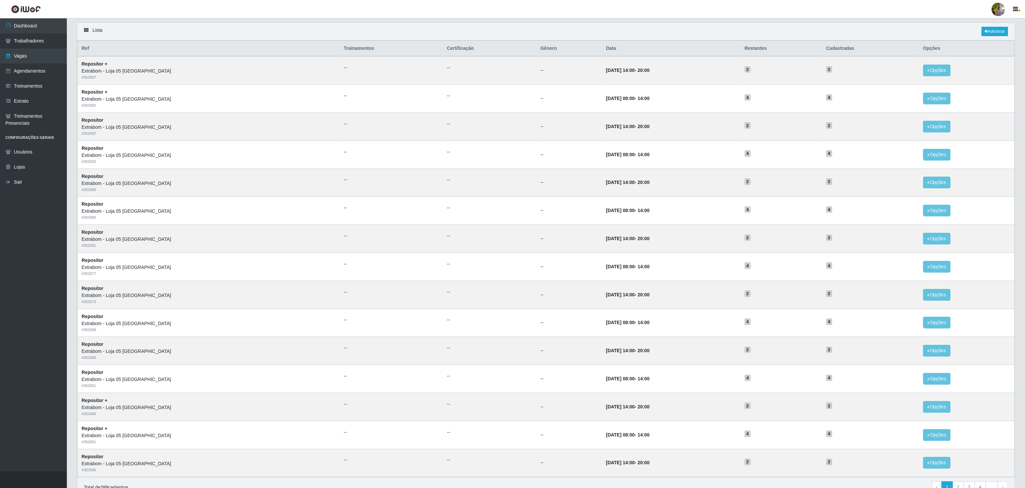
scroll to position [84, 0]
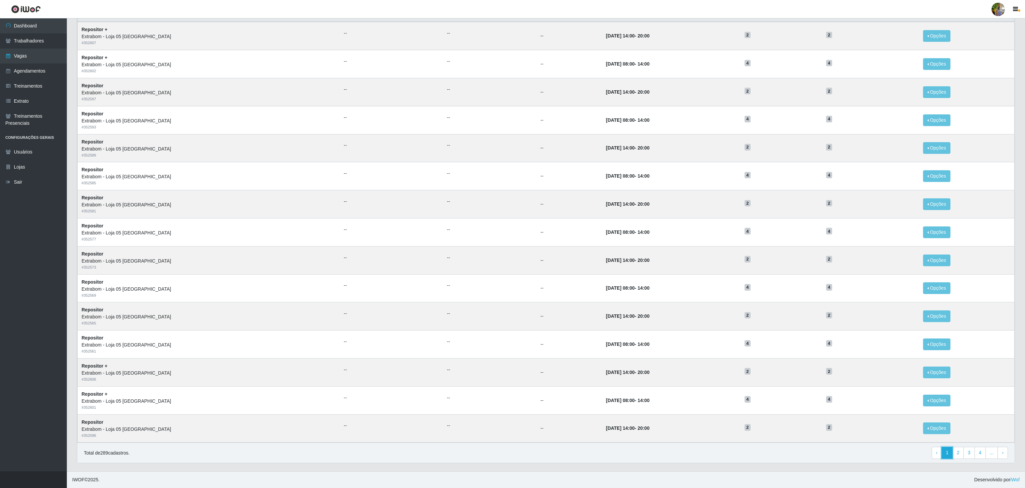
click at [950, 454] on link "1" at bounding box center [946, 452] width 11 height 12
click at [956, 451] on link "2" at bounding box center [957, 452] width 11 height 12
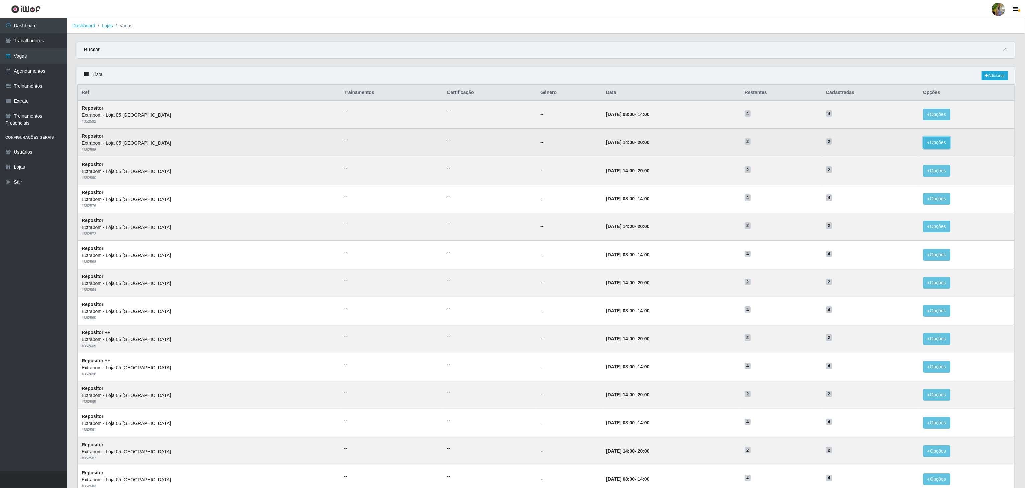
click at [934, 141] on button "Opções" at bounding box center [936, 143] width 27 height 12
click at [894, 159] on div "Deletar" at bounding box center [895, 157] width 39 height 7
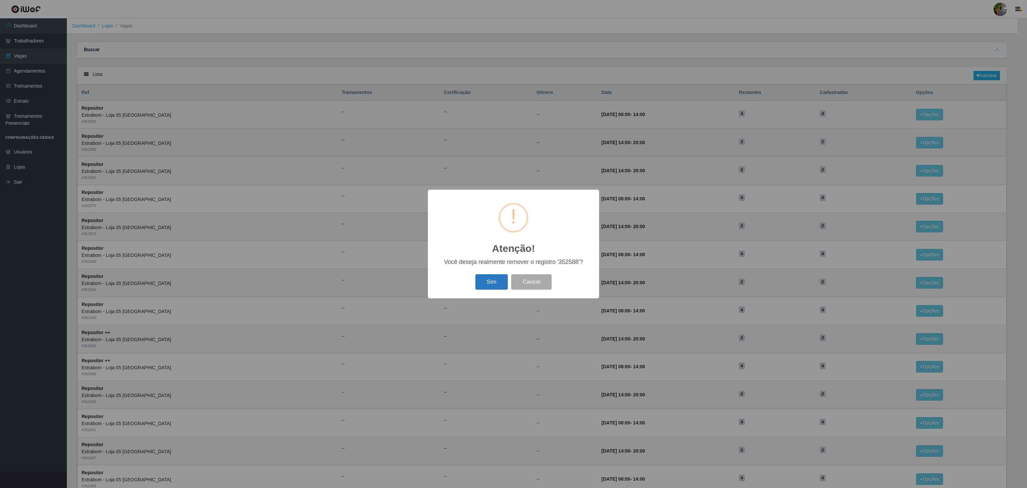
click at [483, 288] on button "Sim" at bounding box center [491, 282] width 32 height 16
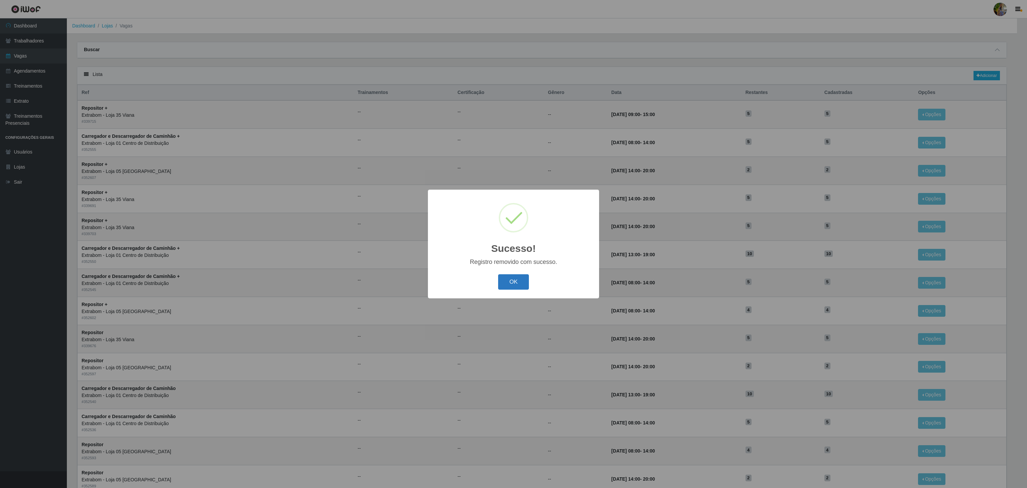
click at [500, 280] on button "OK" at bounding box center [513, 282] width 31 height 16
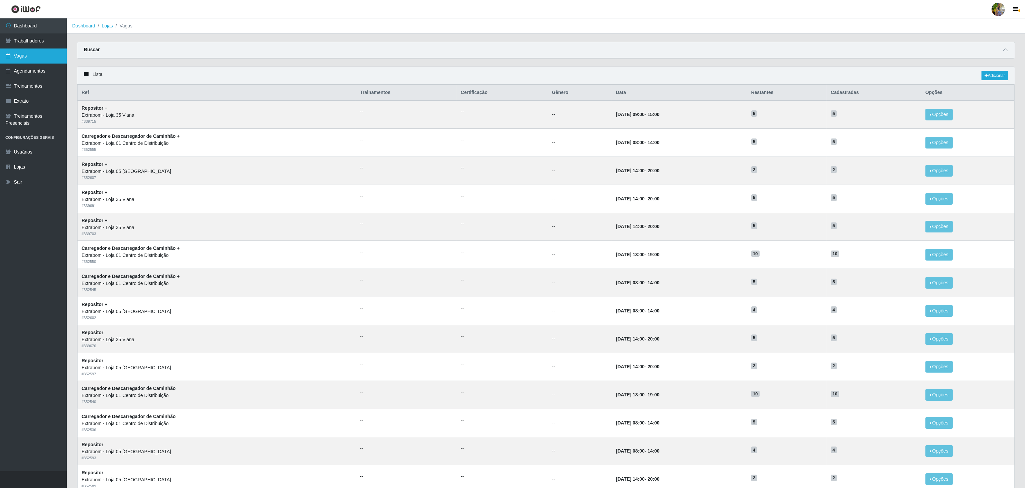
click at [52, 53] on link "Vagas" at bounding box center [33, 55] width 67 height 15
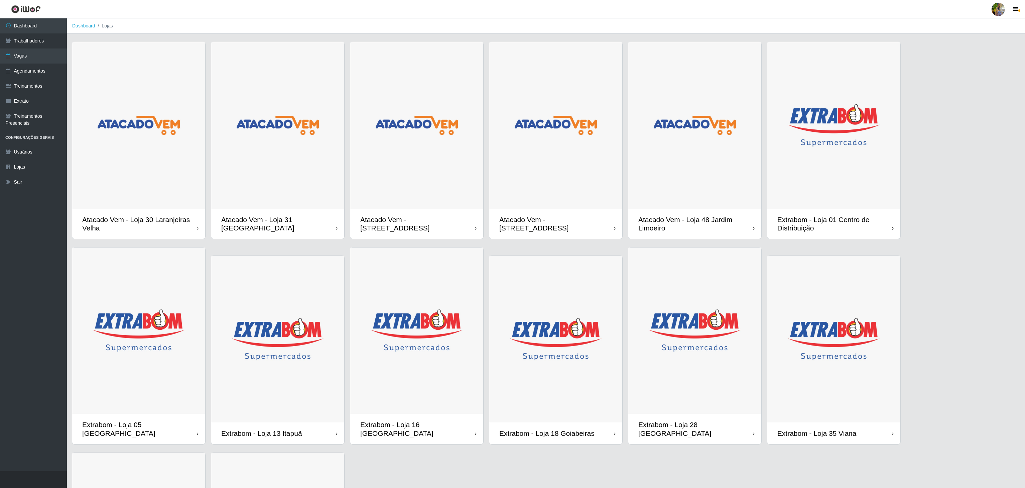
click at [155, 307] on img at bounding box center [138, 330] width 133 height 166
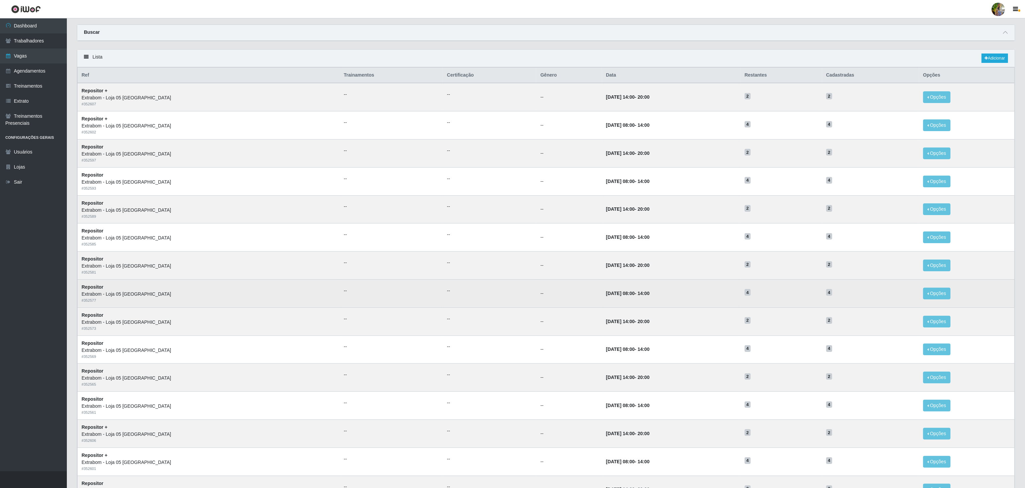
scroll to position [84, 0]
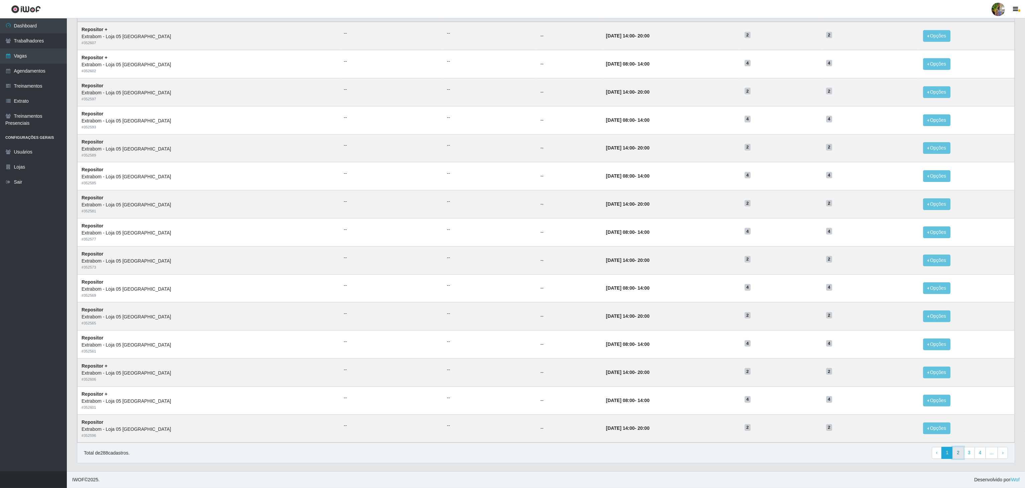
click at [955, 448] on link "2" at bounding box center [957, 452] width 11 height 12
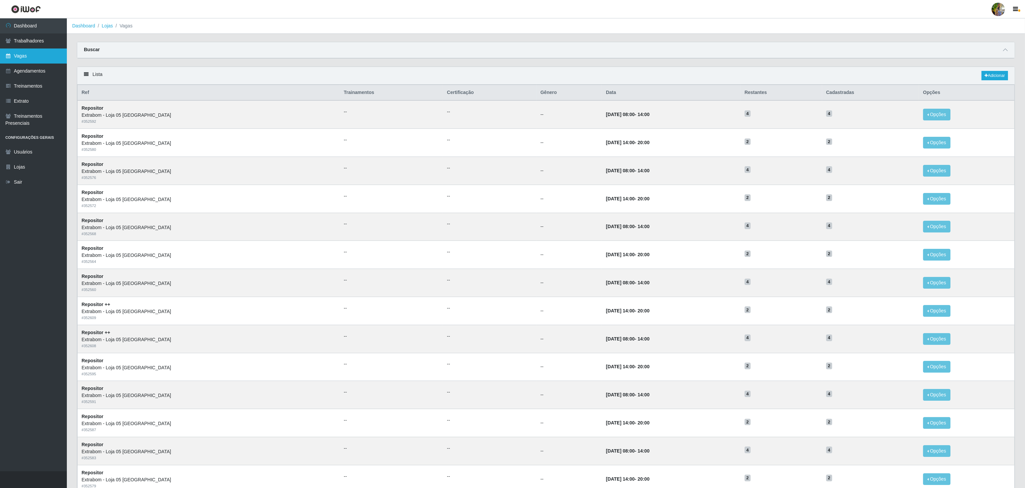
click at [37, 56] on link "Vagas" at bounding box center [33, 55] width 67 height 15
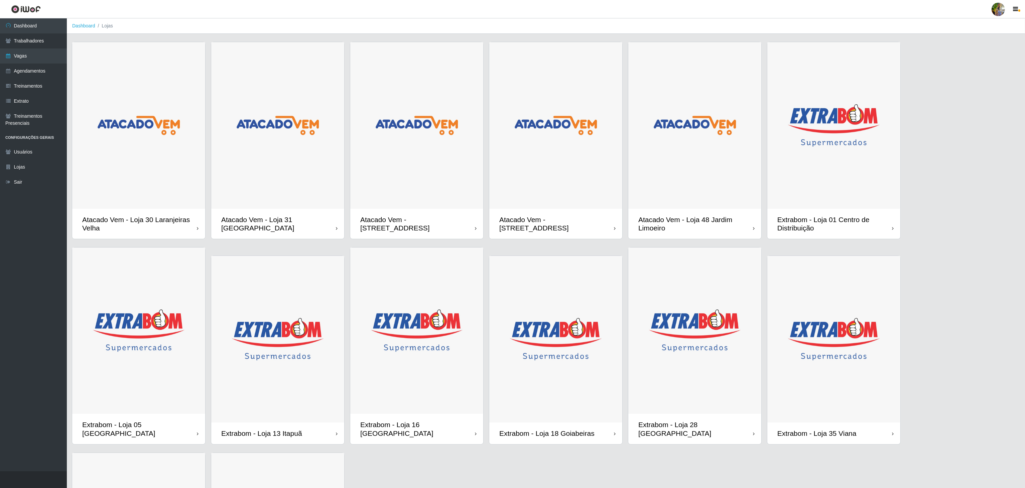
click at [176, 291] on img at bounding box center [138, 330] width 133 height 166
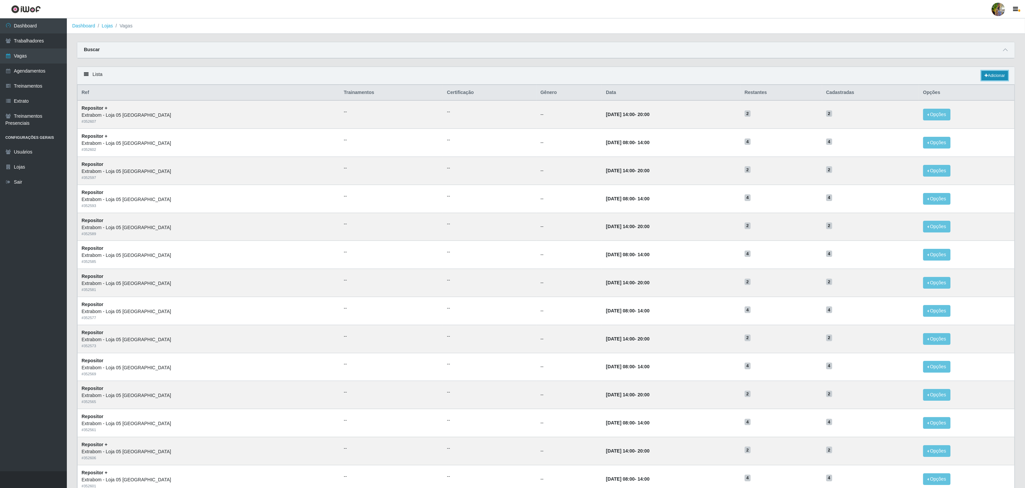
click at [1000, 80] on link "Adicionar" at bounding box center [994, 75] width 26 height 9
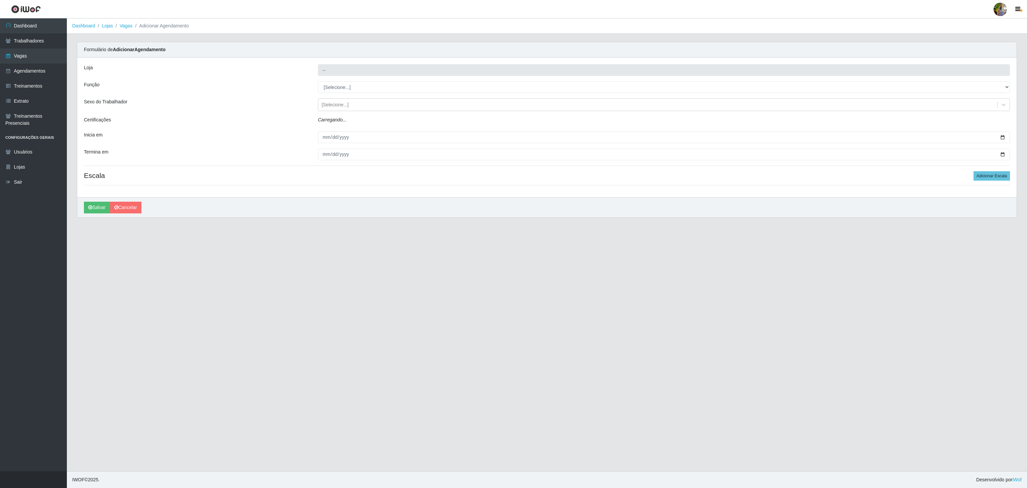
type input "Extrabom - Loja 05 [GEOGRAPHIC_DATA]"
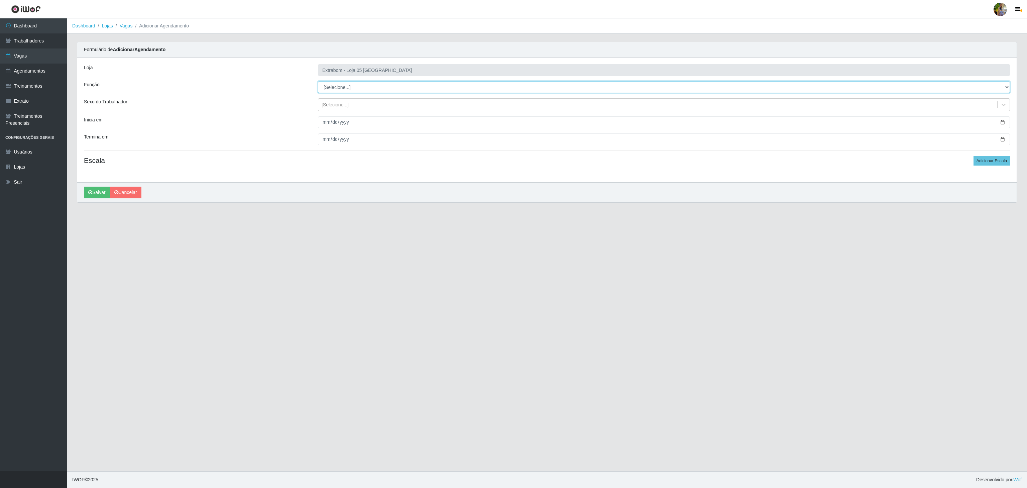
click at [346, 88] on select "[Selecione...] Repositor Repositor + Repositor ++" at bounding box center [664, 87] width 692 height 12
select select "86"
click at [318, 82] on select "[Selecione...] Repositor Repositor + Repositor ++" at bounding box center [664, 87] width 692 height 12
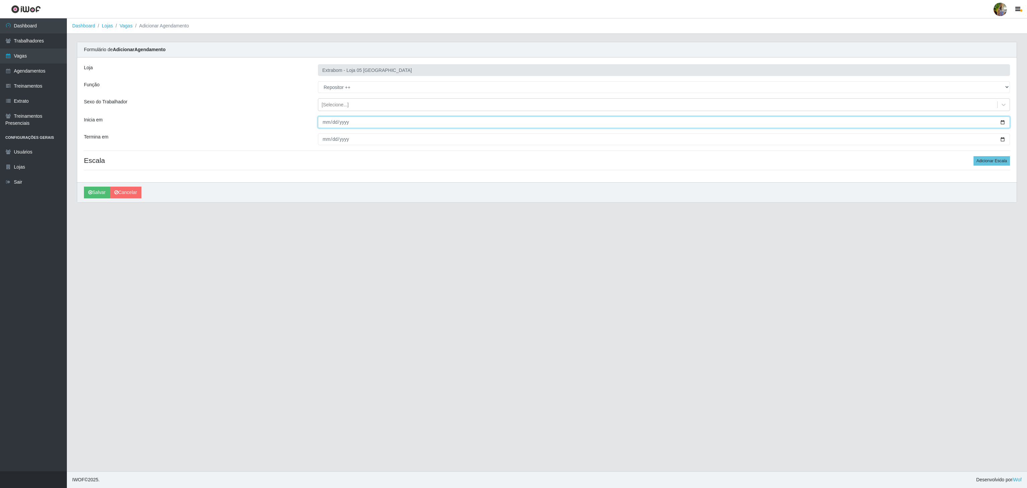
click at [322, 119] on input "Inicia em" at bounding box center [664, 122] width 692 height 12
type input "2025-11-20"
click at [326, 139] on input "Termina em" at bounding box center [664, 139] width 692 height 12
type input "2025-11-20"
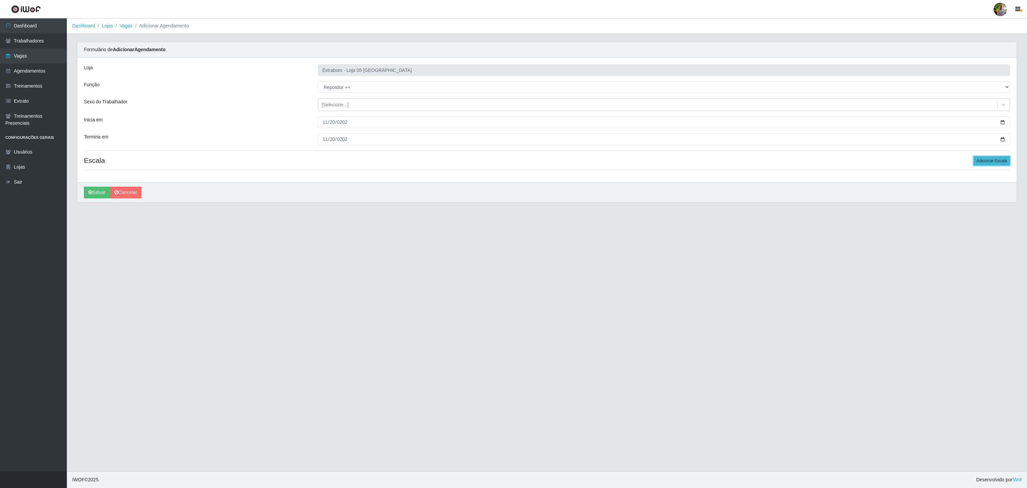
click at [980, 163] on button "Adicionar Escala" at bounding box center [991, 160] width 36 height 9
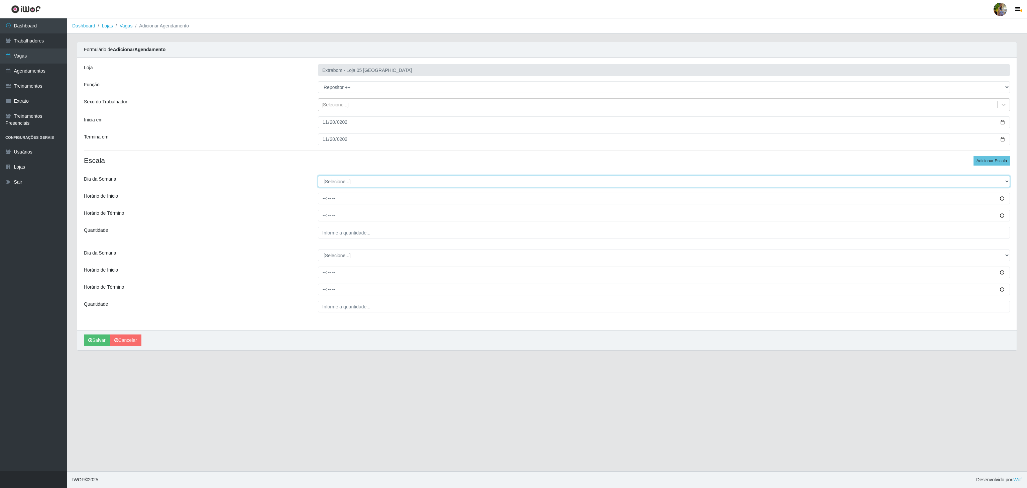
click at [323, 182] on select "[Selecione...] Segunda Terça Quarta Quinta Sexta Sábado Domingo" at bounding box center [664, 181] width 692 height 12
select select "4"
click at [318, 177] on select "[Selecione...] Segunda Terça Quarta Quinta Sexta Sábado Domingo" at bounding box center [664, 181] width 692 height 12
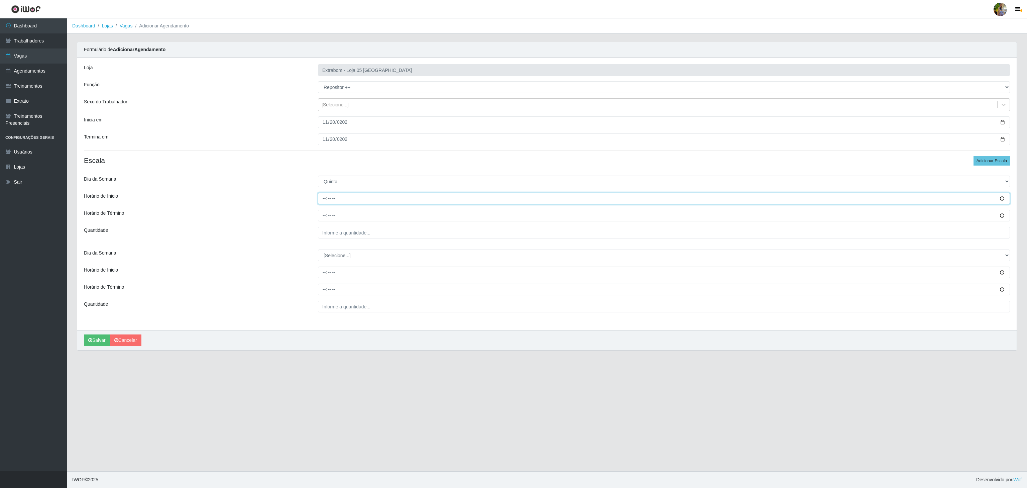
click at [326, 202] on input "Horário de Inicio" at bounding box center [664, 198] width 692 height 12
type input "08:00"
click at [325, 216] on input "Horário de Término" at bounding box center [664, 216] width 692 height 12
type input "14:00"
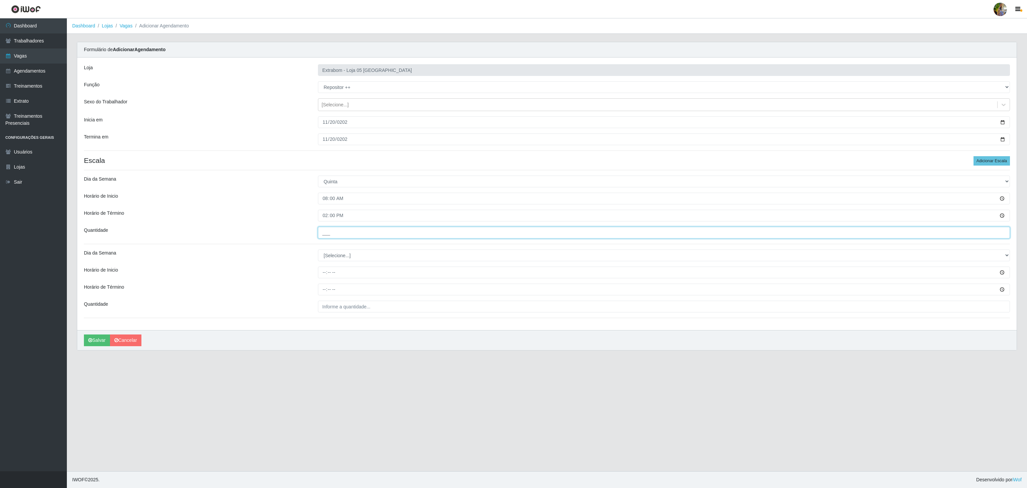
click at [355, 229] on input "___" at bounding box center [664, 233] width 692 height 12
type input "4__"
click at [337, 260] on select "[Selecione...] Segunda Terça Quarta Quinta Sexta Sábado Domingo" at bounding box center [664, 255] width 692 height 12
select select "4"
click at [318, 251] on select "[Selecione...] Segunda Terça Quarta Quinta Sexta Sábado Domingo" at bounding box center [664, 255] width 692 height 12
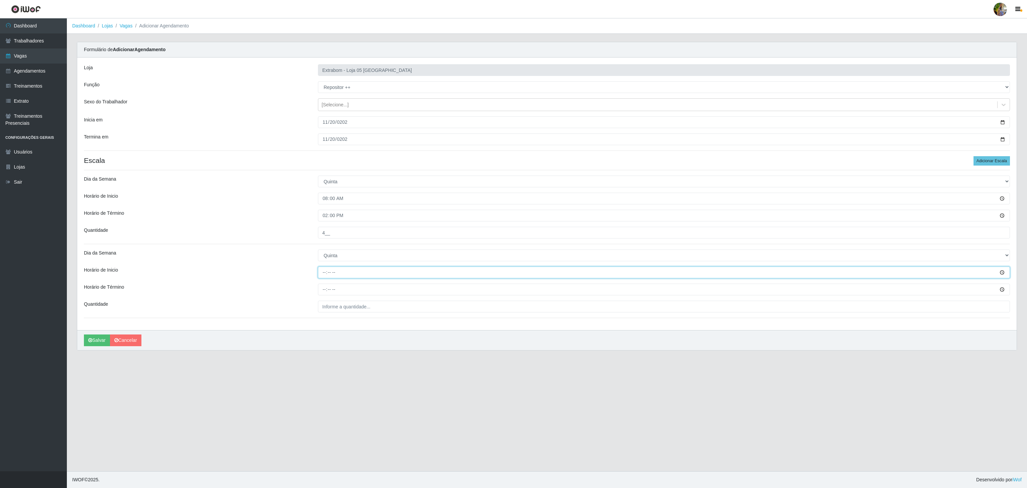
click at [323, 274] on input "Horário de Inicio" at bounding box center [664, 272] width 692 height 12
type input "14:00"
click at [319, 288] on input "Horário de Término" at bounding box center [664, 289] width 692 height 12
type input "20:00"
click at [332, 304] on input "___" at bounding box center [664, 306] width 692 height 12
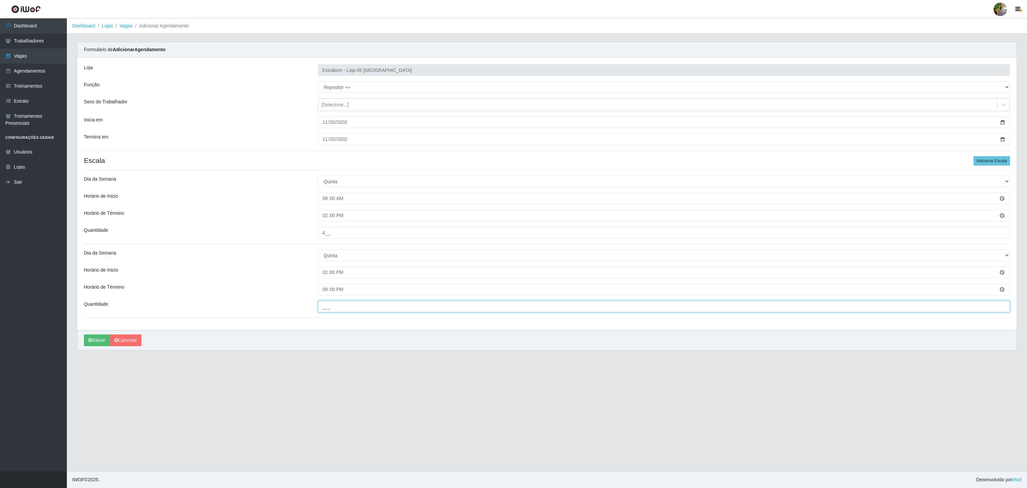
type input "2__"
click at [84, 339] on button "Salvar" at bounding box center [97, 340] width 26 height 12
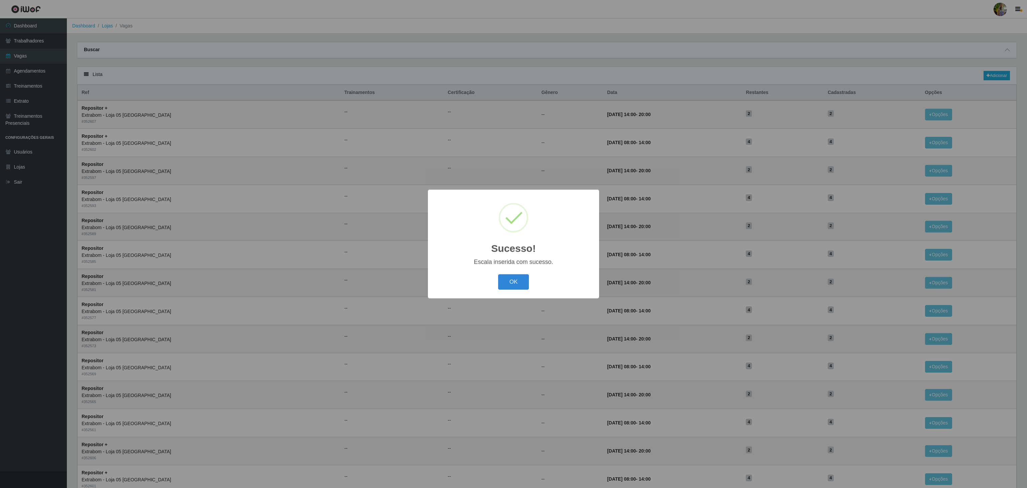
drag, startPoint x: 529, startPoint y: 281, endPoint x: 530, endPoint y: 287, distance: 5.4
click at [529, 282] on div "OK Cancel" at bounding box center [513, 281] width 158 height 19
click at [516, 282] on button "OK" at bounding box center [513, 282] width 31 height 16
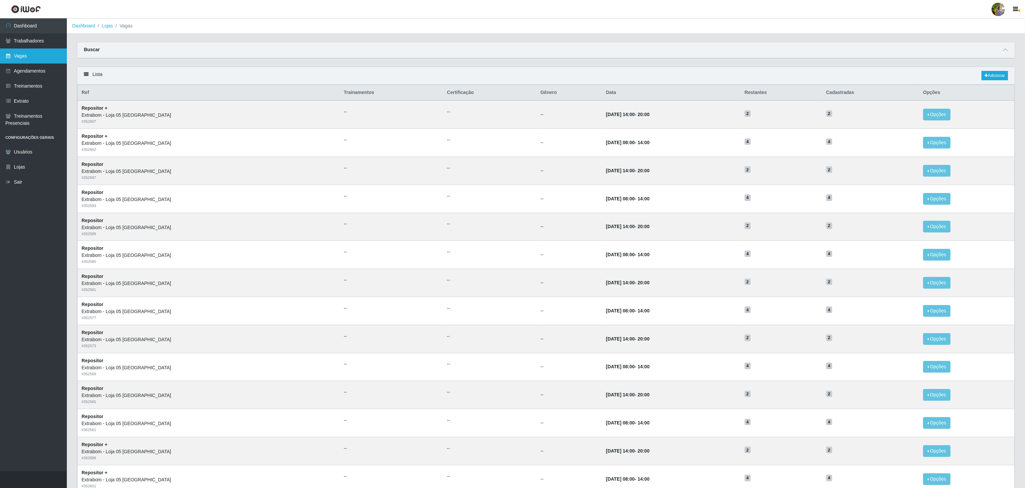
click at [36, 54] on link "Vagas" at bounding box center [33, 55] width 67 height 15
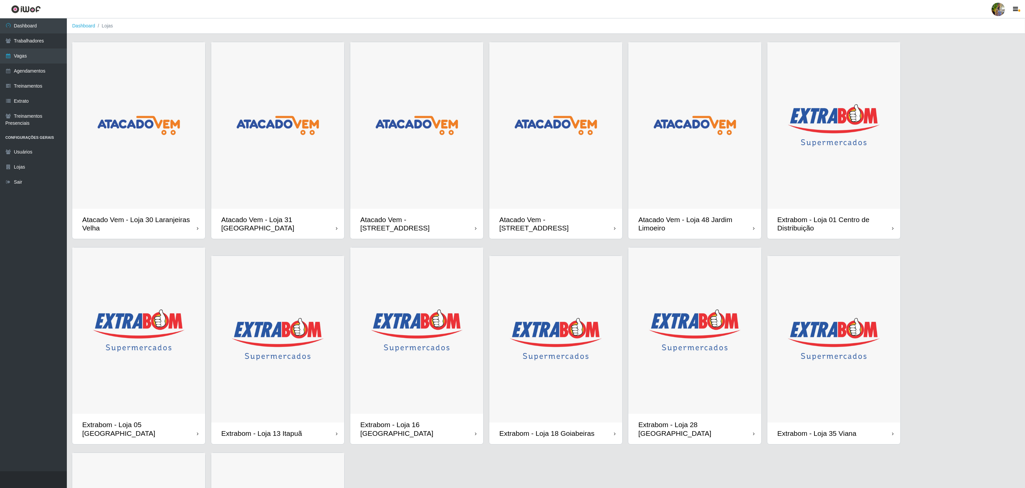
click at [691, 194] on img at bounding box center [694, 125] width 133 height 166
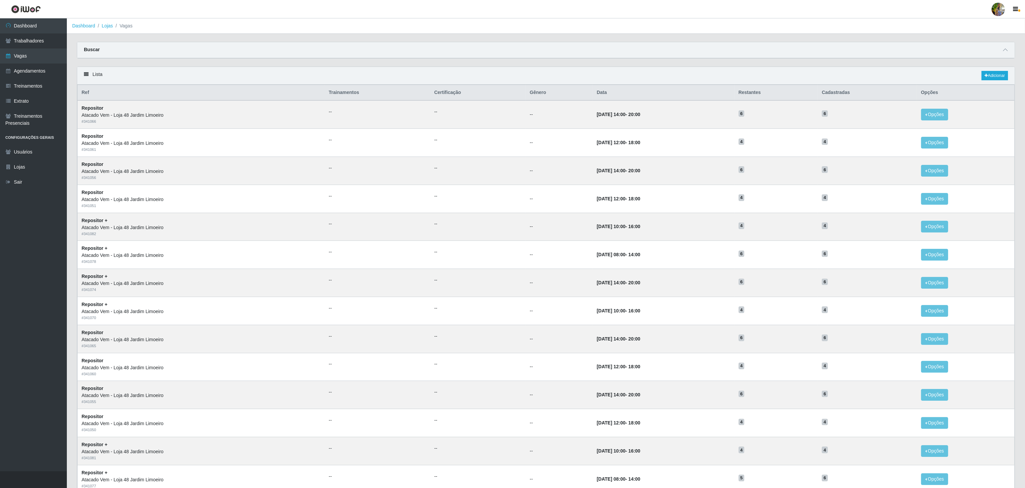
click at [999, 71] on div "Lista Adicionar" at bounding box center [545, 76] width 937 height 18
click at [998, 73] on link "Adicionar" at bounding box center [994, 75] width 26 height 9
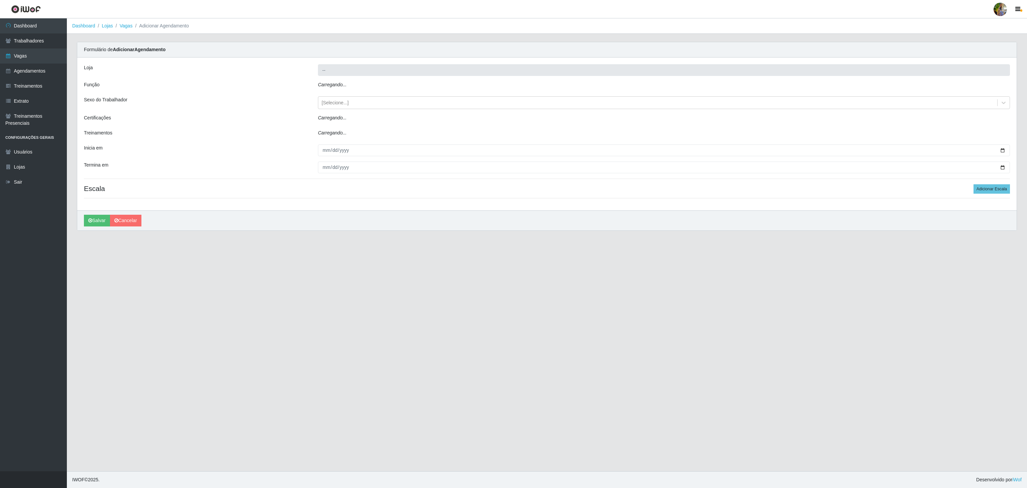
type input "Atacado Vem - Loja 48 Jardim Limoeiro"
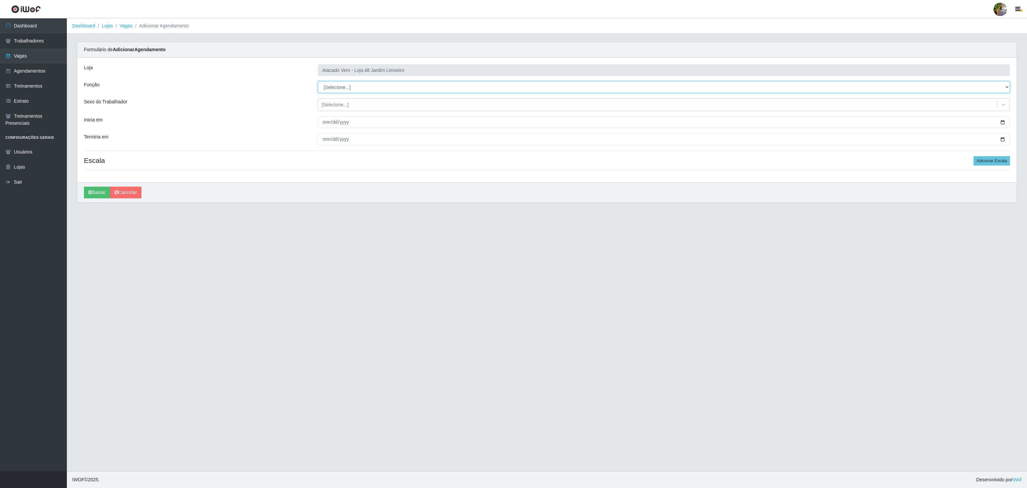
click at [345, 85] on select "[Selecione...] Repositor Repositor + Repositor ++" at bounding box center [664, 87] width 692 height 12
select select "24"
click at [318, 82] on select "[Selecione...] Repositor Repositor + Repositor ++" at bounding box center [664, 87] width 692 height 12
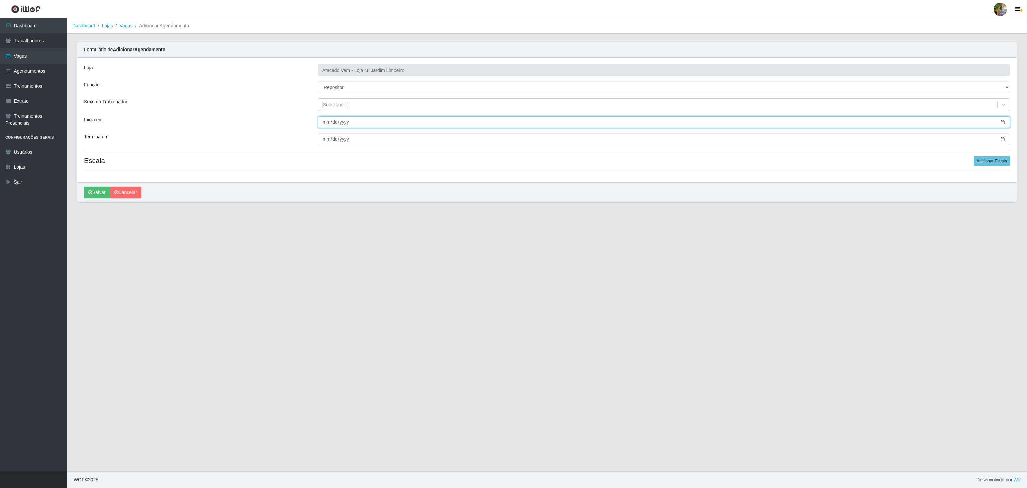
click at [327, 124] on input "Inicia em" at bounding box center [664, 122] width 692 height 12
type input "2025-11-01"
click at [328, 139] on input "Termina em" at bounding box center [664, 139] width 692 height 12
type input "2025-11-30"
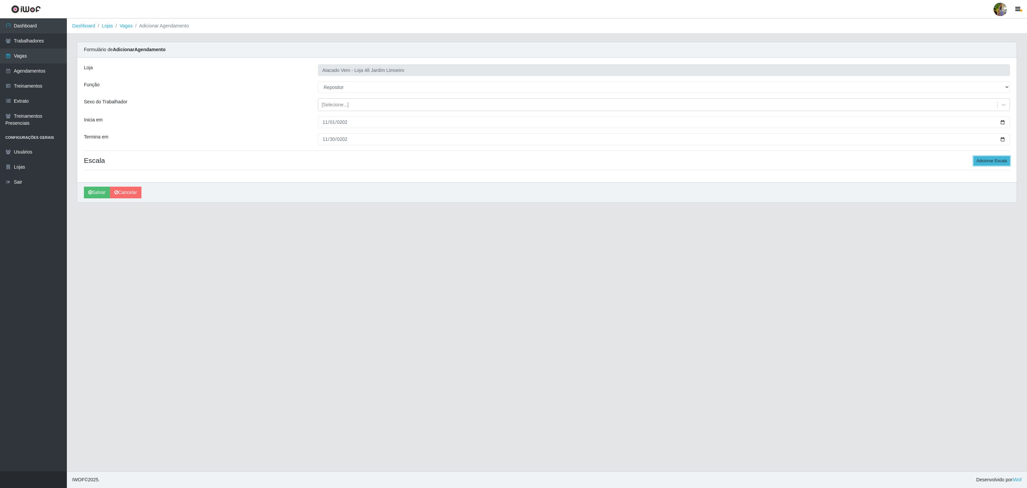
click at [984, 161] on button "Adicionar Escala" at bounding box center [991, 160] width 36 height 9
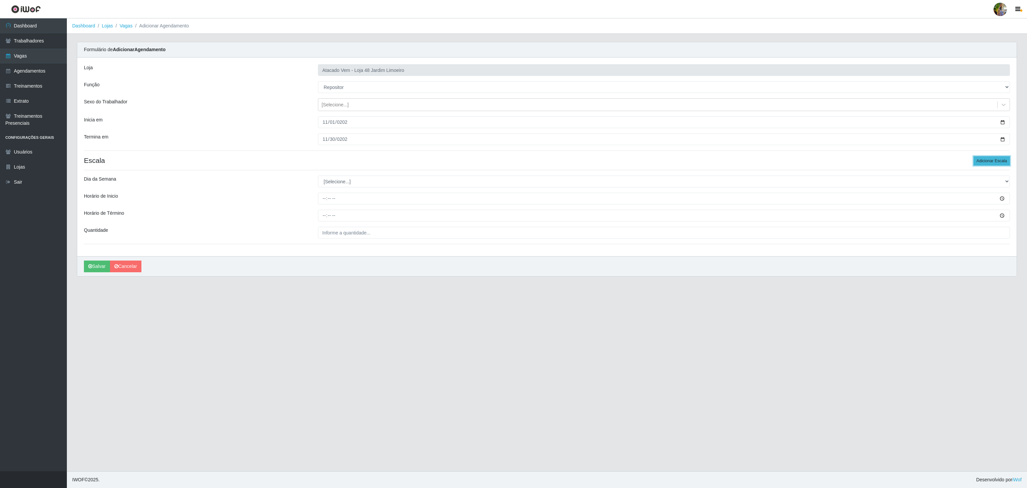
click at [984, 161] on button "Adicionar Escala" at bounding box center [991, 160] width 36 height 9
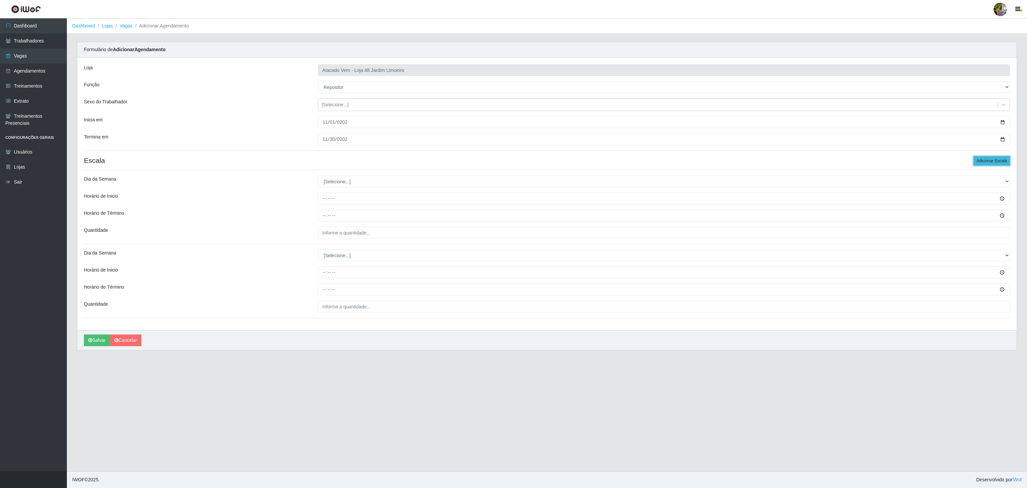
click at [984, 161] on button "Adicionar Escala" at bounding box center [991, 160] width 36 height 9
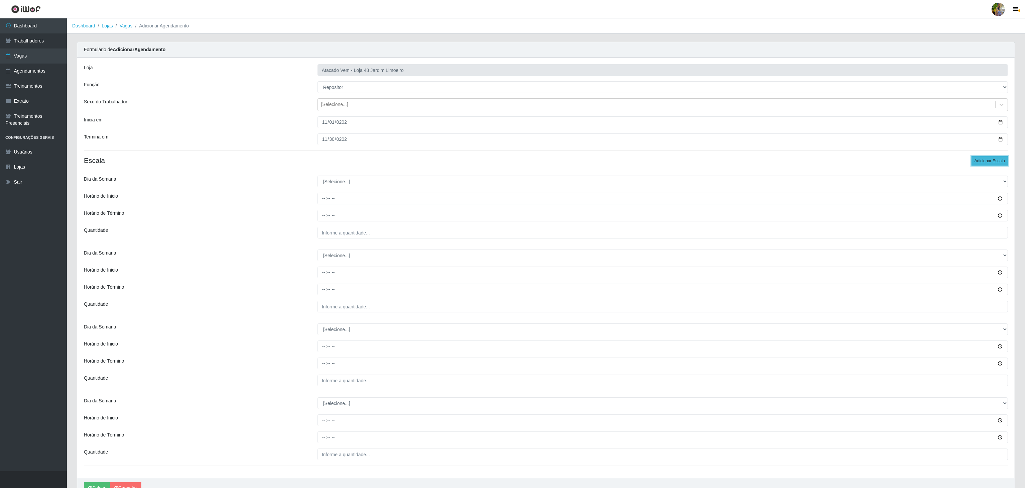
click at [984, 161] on button "Adicionar Escala" at bounding box center [989, 160] width 36 height 9
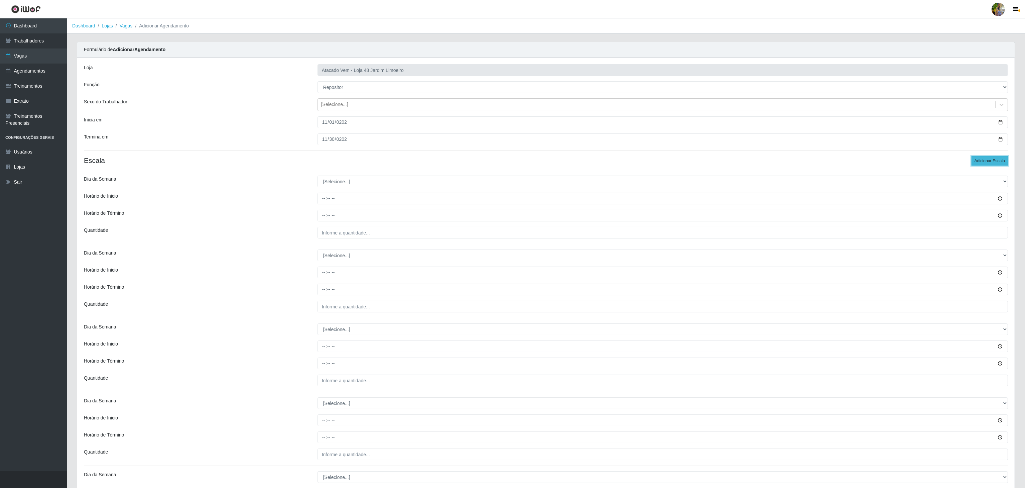
click at [984, 161] on button "Adicionar Escala" at bounding box center [989, 160] width 36 height 9
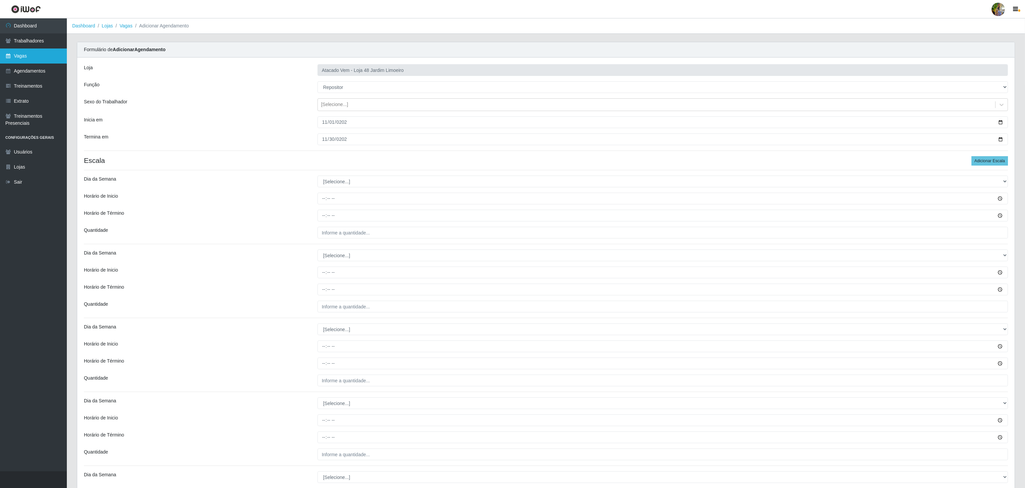
click at [36, 58] on link "Vagas" at bounding box center [33, 55] width 67 height 15
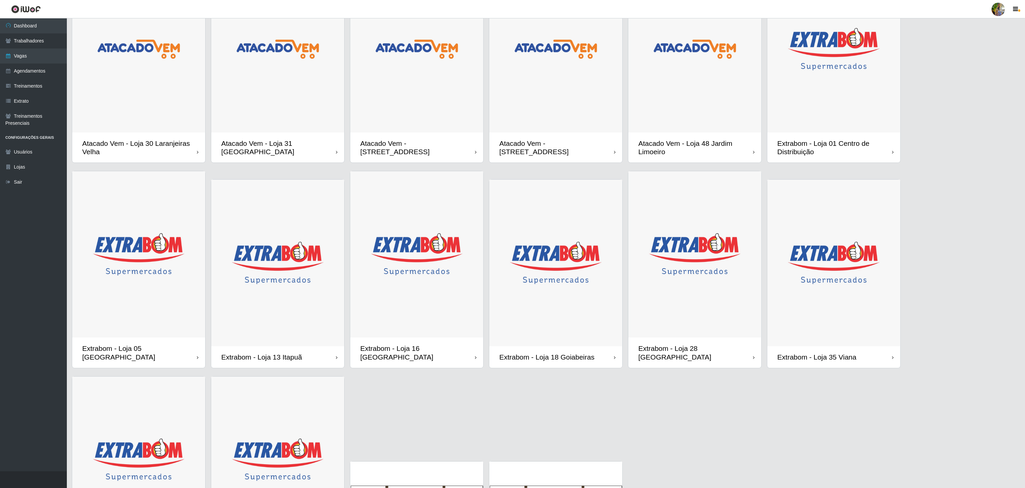
scroll to position [36, 0]
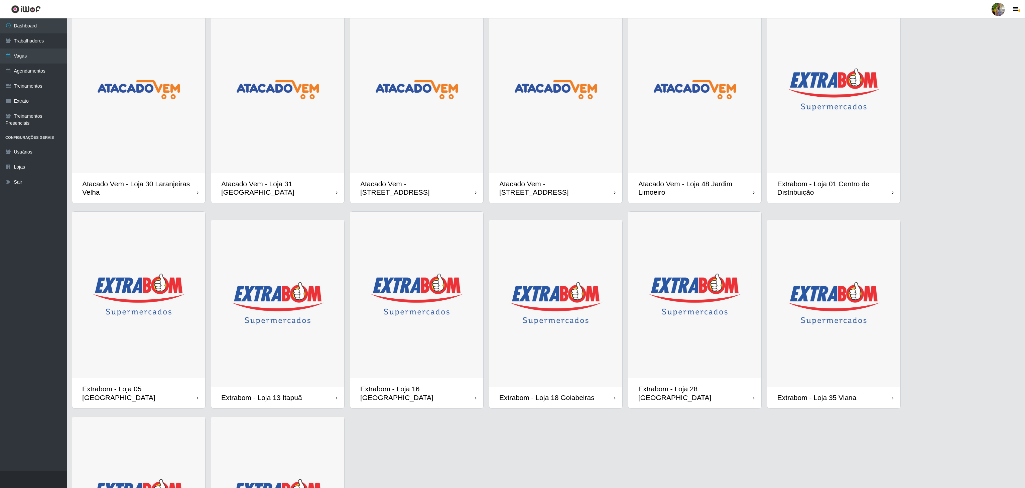
click at [704, 141] on img at bounding box center [694, 89] width 133 height 166
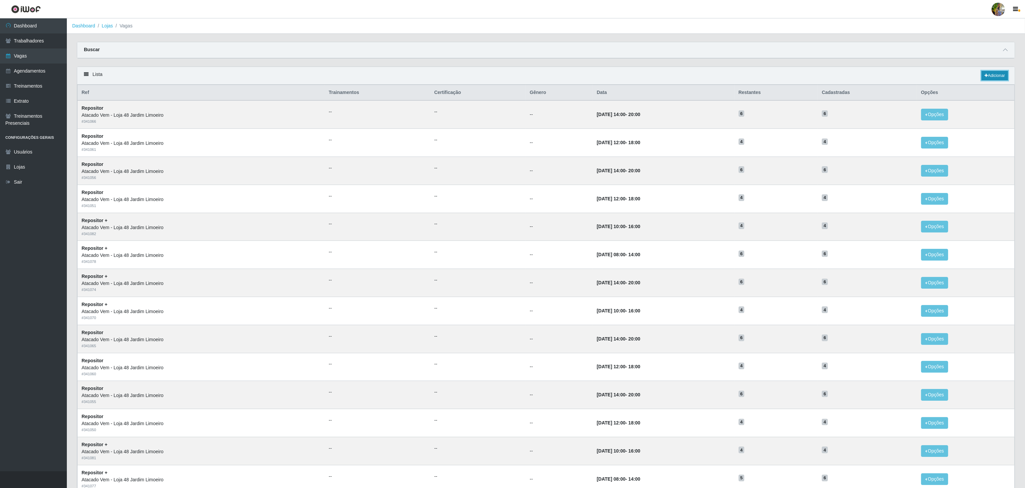
click at [989, 77] on link "Adicionar" at bounding box center [994, 75] width 26 height 9
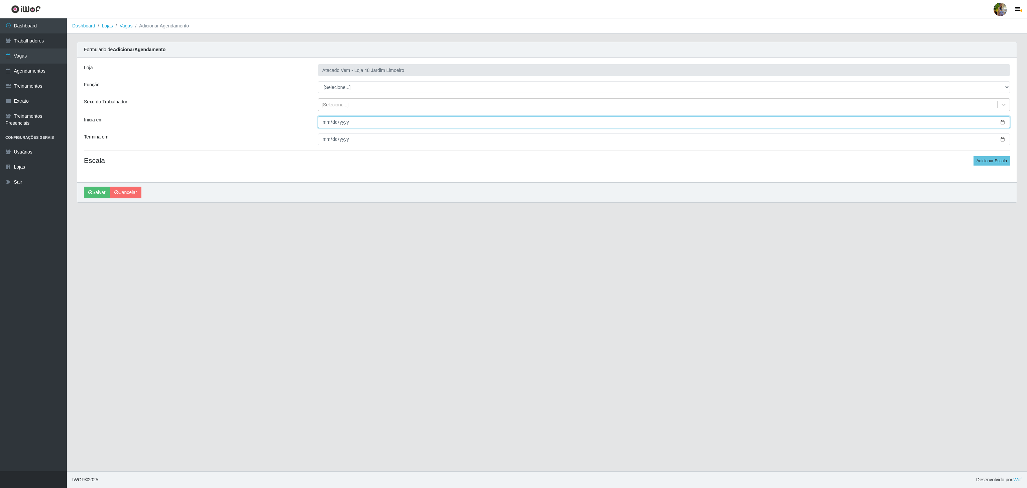
click at [320, 124] on input "Inicia em" at bounding box center [664, 122] width 692 height 12
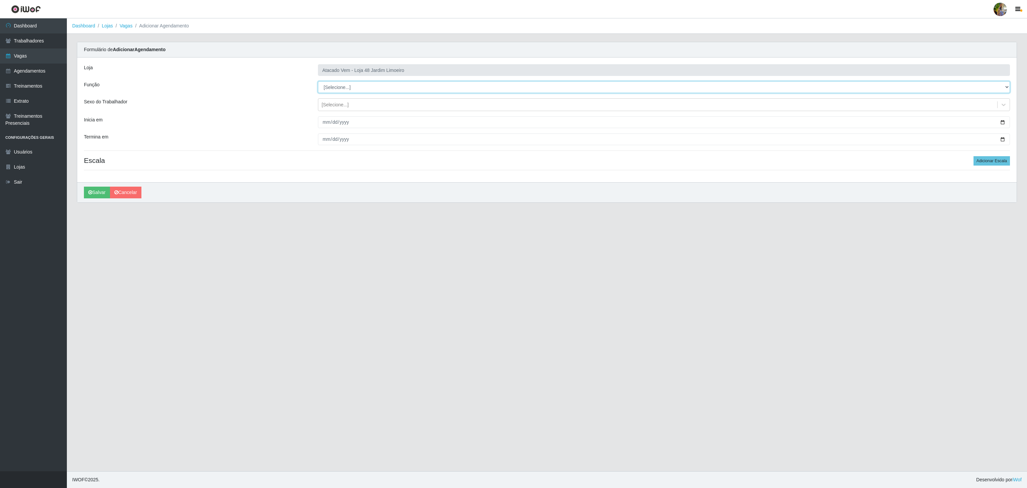
click at [344, 92] on select "[Selecione...] Repositor Repositor + Repositor ++" at bounding box center [664, 87] width 692 height 12
select select "24"
click at [318, 82] on select "[Selecione...] Repositor Repositor + Repositor ++" at bounding box center [664, 87] width 692 height 12
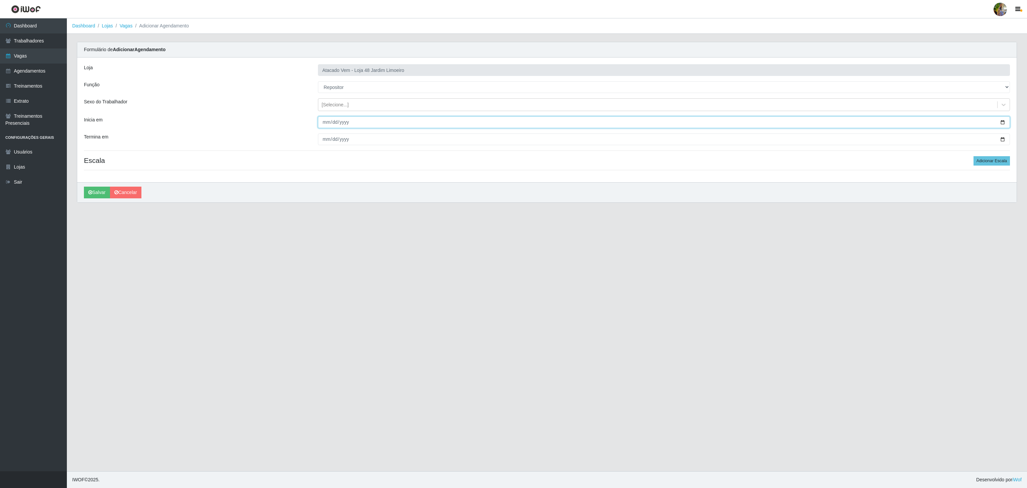
click at [320, 127] on input "Inicia em" at bounding box center [664, 122] width 692 height 12
type input "[DATE]"
click at [329, 144] on input "Termina em" at bounding box center [664, 139] width 692 height 12
type input "[DATE]"
click at [997, 167] on div "Loja Atacado Vem - Loja 48 Jardim Limoeiro Função [Selecione...] Repositor Repo…" at bounding box center [546, 119] width 939 height 125
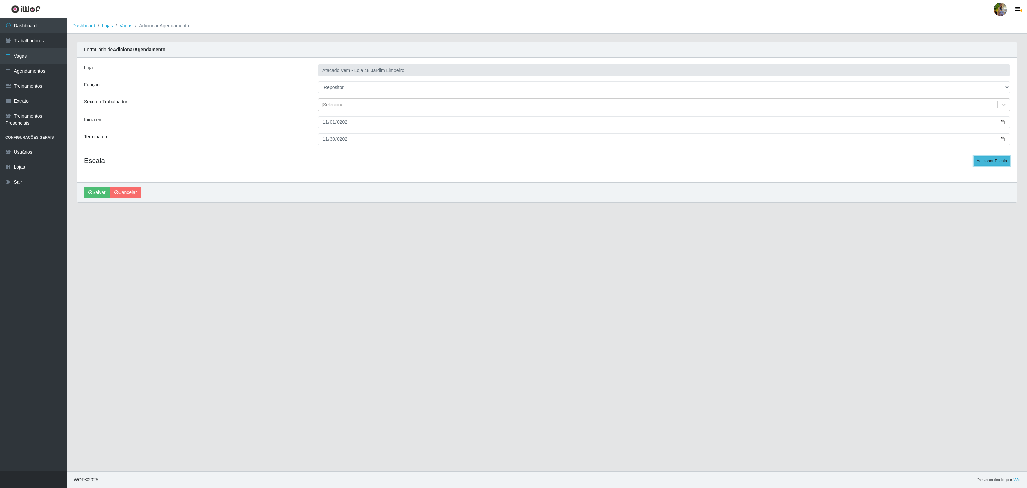
click at [997, 163] on button "Adicionar Escala" at bounding box center [991, 160] width 36 height 9
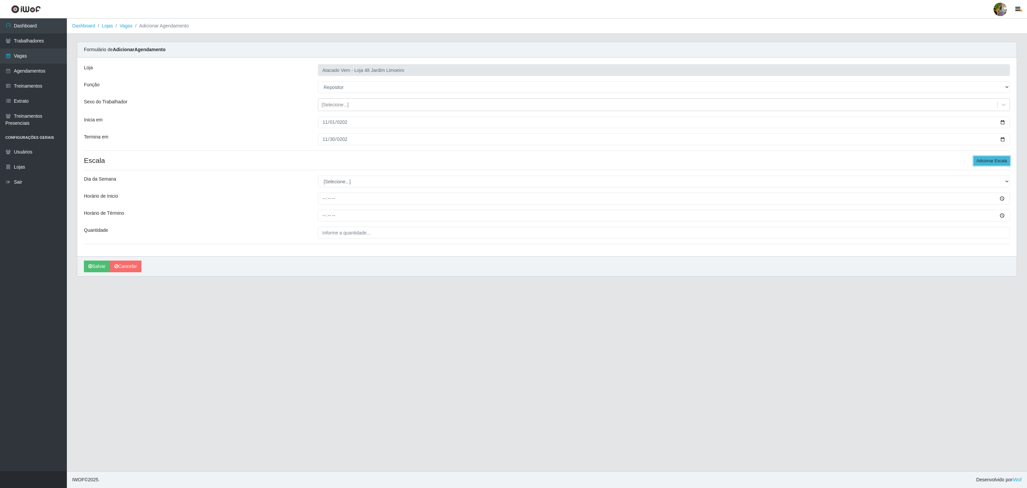
click at [997, 163] on button "Adicionar Escala" at bounding box center [991, 160] width 36 height 9
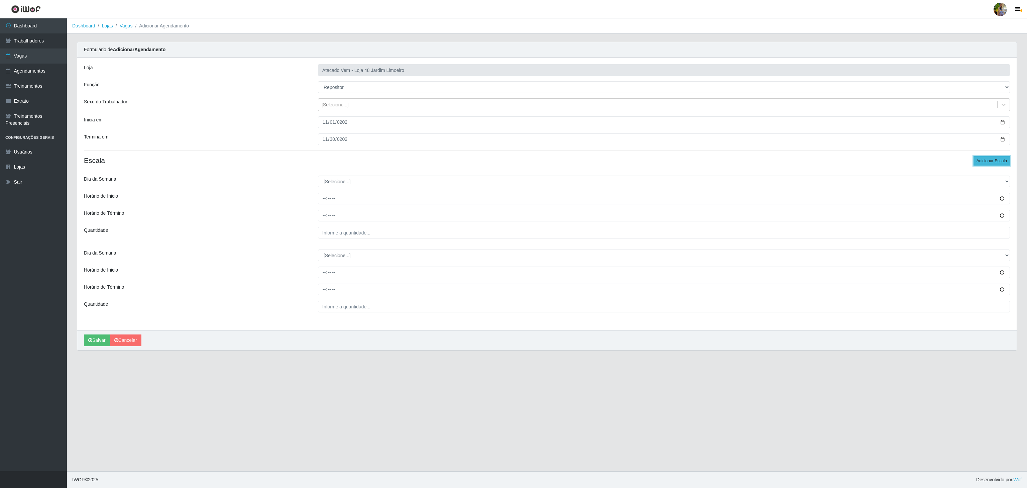
click at [997, 163] on button "Adicionar Escala" at bounding box center [991, 160] width 36 height 9
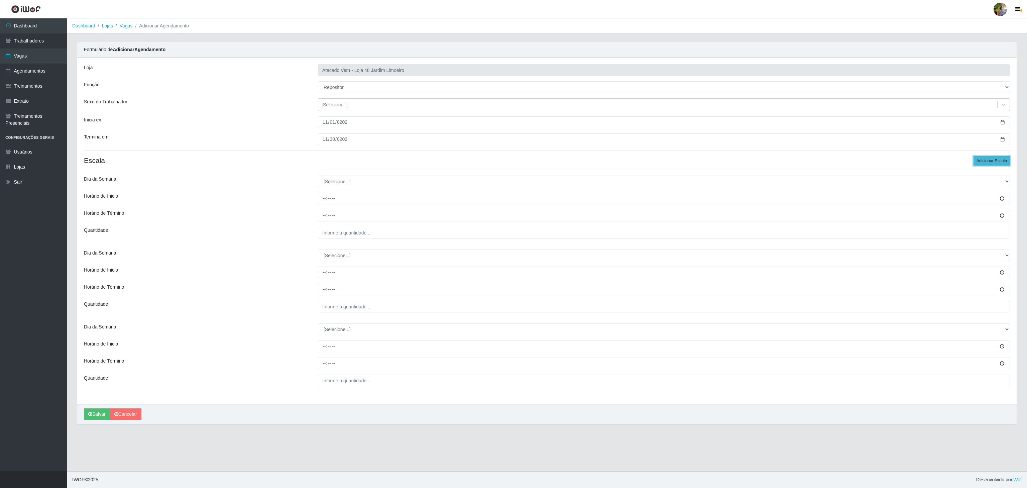
click at [997, 163] on button "Adicionar Escala" at bounding box center [991, 160] width 36 height 9
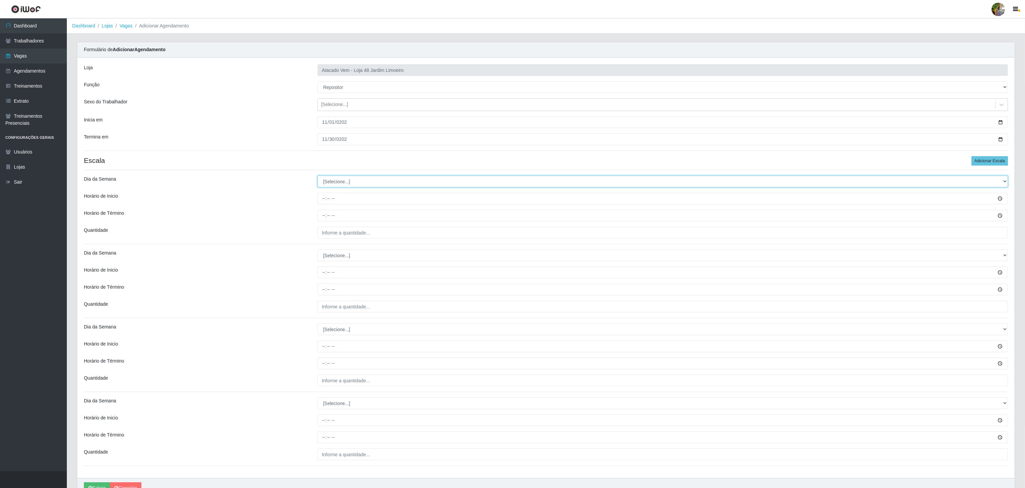
click at [398, 183] on select "[Selecione...] Segunda Terça Quarta Quinta Sexta Sábado Domingo" at bounding box center [662, 181] width 690 height 12
select select "4"
click at [317, 177] on select "[Selecione...] Segunda Terça Quarta Quinta Sexta Sábado Domingo" at bounding box center [662, 181] width 690 height 12
click at [322, 197] on input "Horário de Inicio" at bounding box center [662, 198] width 690 height 12
type input "12:00"
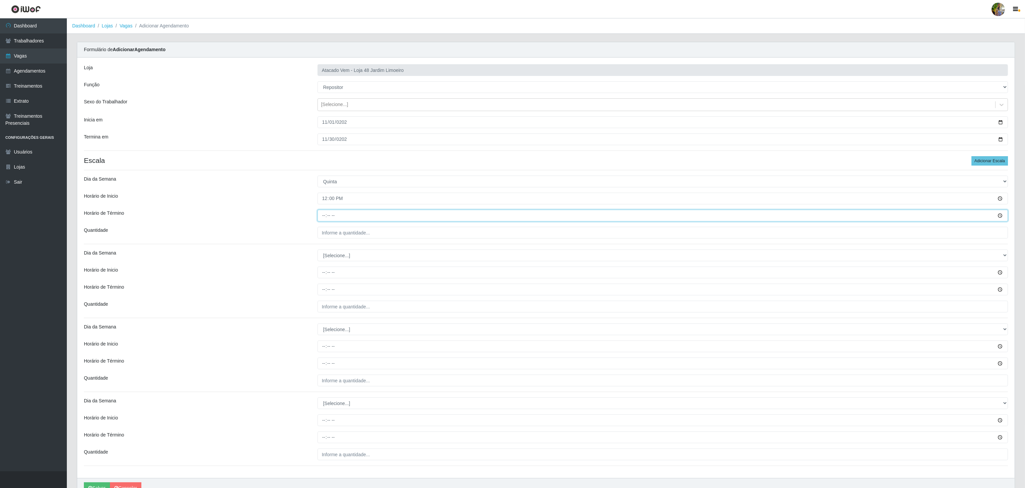
click at [324, 220] on input "Horário de Término" at bounding box center [662, 216] width 690 height 12
type input "18:00"
click at [334, 233] on input "___" at bounding box center [662, 233] width 690 height 12
type input "4__"
click at [328, 256] on select "[Selecione...] Segunda Terça Quarta Quinta Sexta Sábado Domingo" at bounding box center [662, 255] width 690 height 12
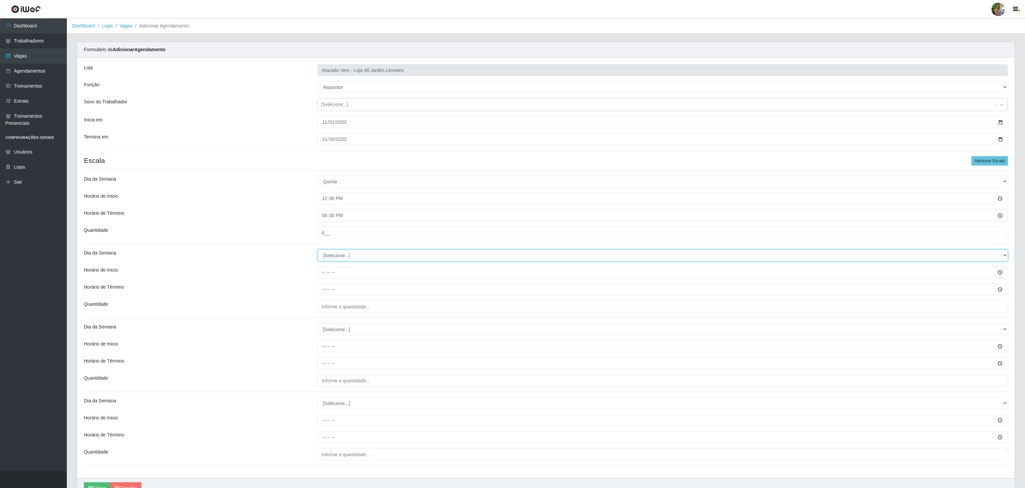
select select "3"
click at [317, 251] on select "[Selecione...] Segunda Terça Quarta Quinta Sexta Sábado Domingo" at bounding box center [662, 255] width 690 height 12
click at [321, 272] on input "Horário de Inicio" at bounding box center [662, 272] width 690 height 12
type input "14:00"
click at [317, 285] on input "Horário de Término" at bounding box center [662, 289] width 690 height 12
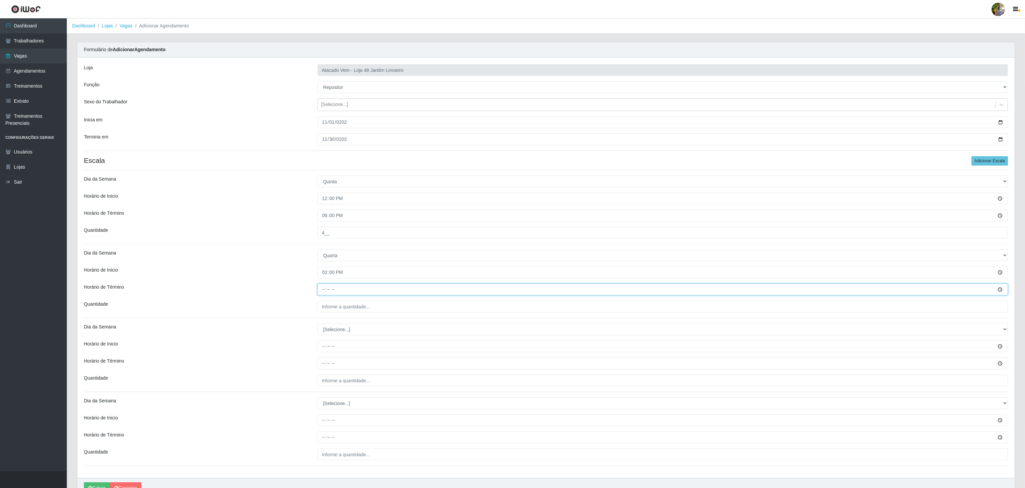
type input "20:00"
click at [357, 303] on input "___" at bounding box center [662, 306] width 690 height 12
type input "6__"
click at [350, 323] on div "Loja Atacado Vem - Loja 48 Jardim Limoeiro Função [Selecione...] Repositor Repo…" at bounding box center [545, 267] width 937 height 420
click at [351, 325] on select "[Selecione...] Segunda Terça Quarta Quinta Sexta Sábado Domingo" at bounding box center [662, 329] width 690 height 12
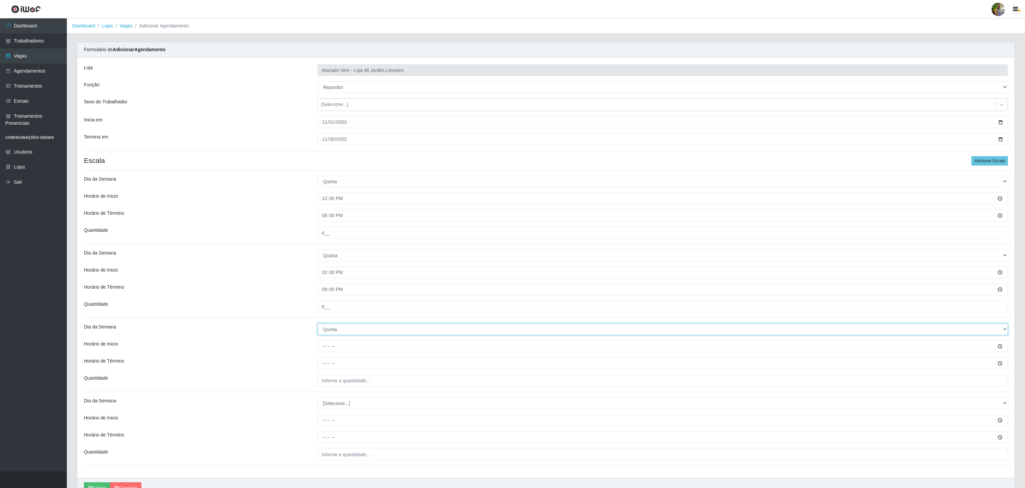
click at [317, 325] on select "[Selecione...] Segunda Terça Quarta Quinta Sexta Sábado Domingo" at bounding box center [662, 329] width 690 height 12
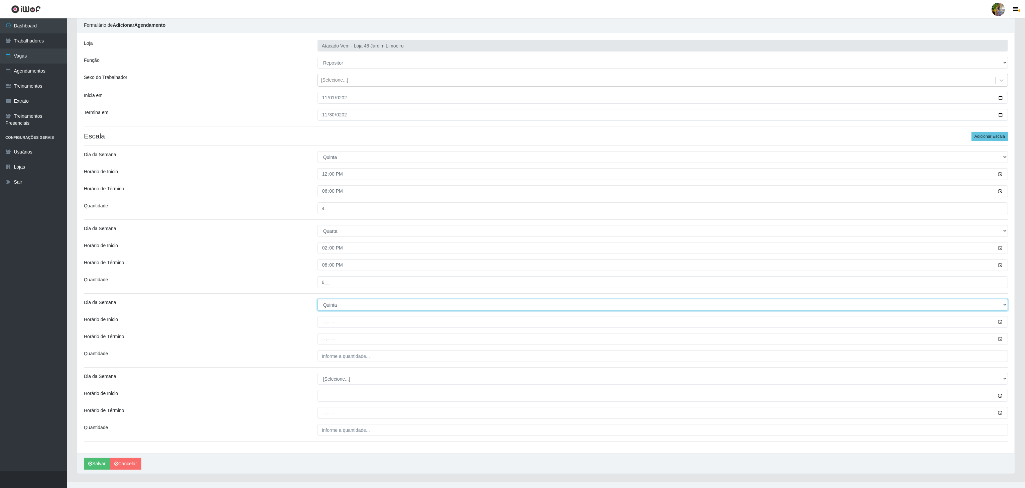
scroll to position [38, 0]
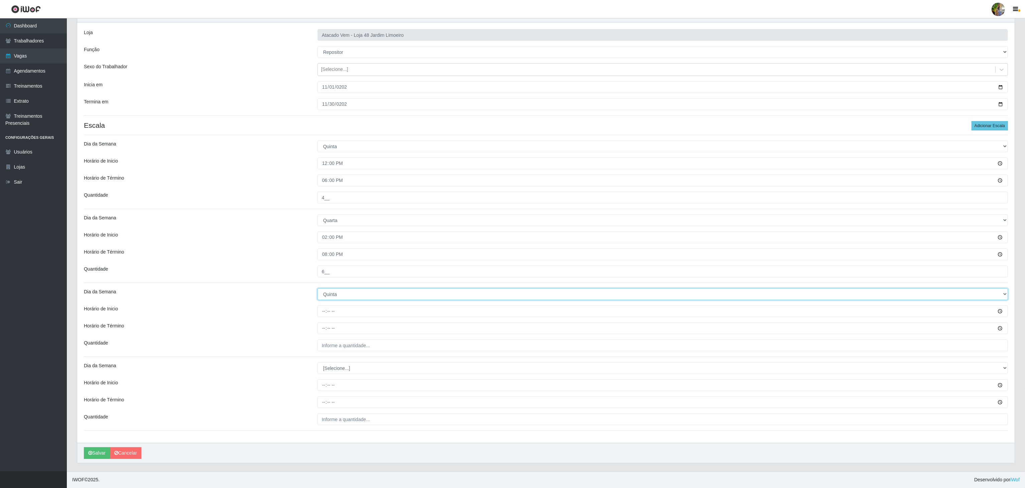
click at [338, 291] on select "[Selecione...] Segunda Terça Quarta Quinta Sexta Sábado Domingo" at bounding box center [662, 294] width 690 height 12
select select "5"
click at [317, 288] on select "[Selecione...] Segunda Terça Quarta Quinta Sexta Sábado Domingo" at bounding box center [662, 294] width 690 height 12
click at [325, 308] on div "Loja Atacado Vem - Loja 48 Jardim Limoeiro Função [Selecione...] Repositor Repo…" at bounding box center [545, 232] width 937 height 420
click at [325, 308] on input "Horário de Inicio" at bounding box center [662, 311] width 690 height 12
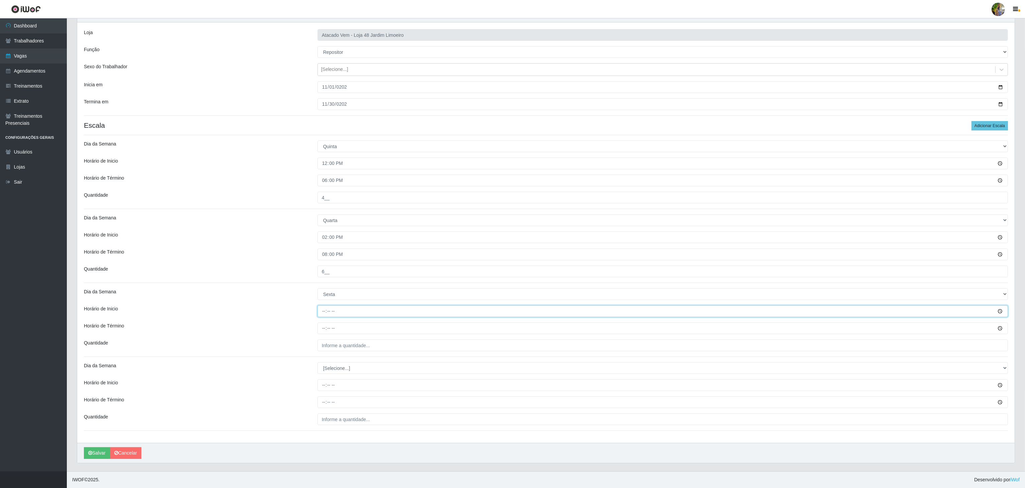
click at [321, 312] on input "Horário de Inicio" at bounding box center [662, 311] width 690 height 12
type input "12:00"
click at [324, 325] on input "Horário de Término" at bounding box center [662, 328] width 690 height 12
type input "18:00"
drag, startPoint x: 343, startPoint y: 347, endPoint x: 343, endPoint y: 353, distance: 6.3
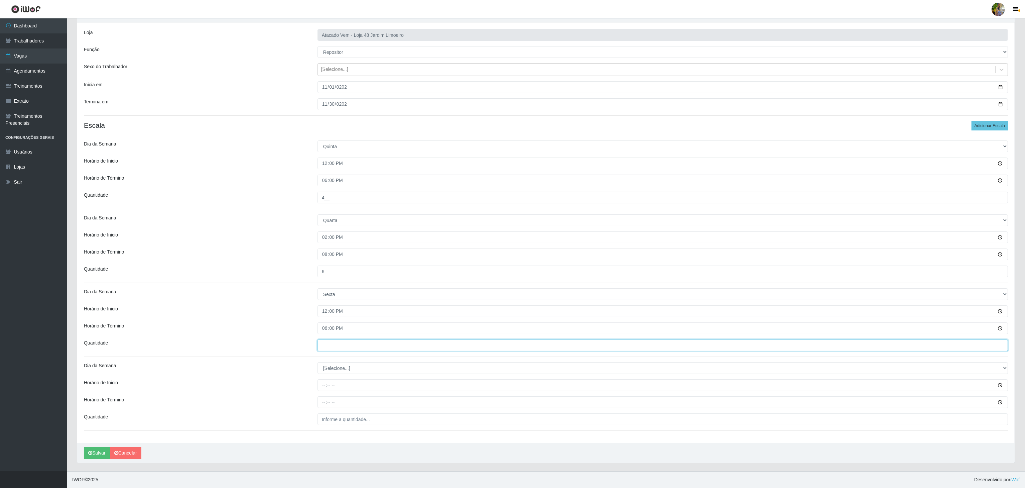
click at [343, 347] on input "___" at bounding box center [662, 345] width 690 height 12
type input "4__"
click at [333, 368] on select "[Selecione...] Segunda Terça Quarta Quinta Sexta Sábado Domingo" at bounding box center [662, 368] width 690 height 12
select select "5"
click at [317, 362] on select "[Selecione...] Segunda Terça Quarta Quinta Sexta Sábado Domingo" at bounding box center [662, 368] width 690 height 12
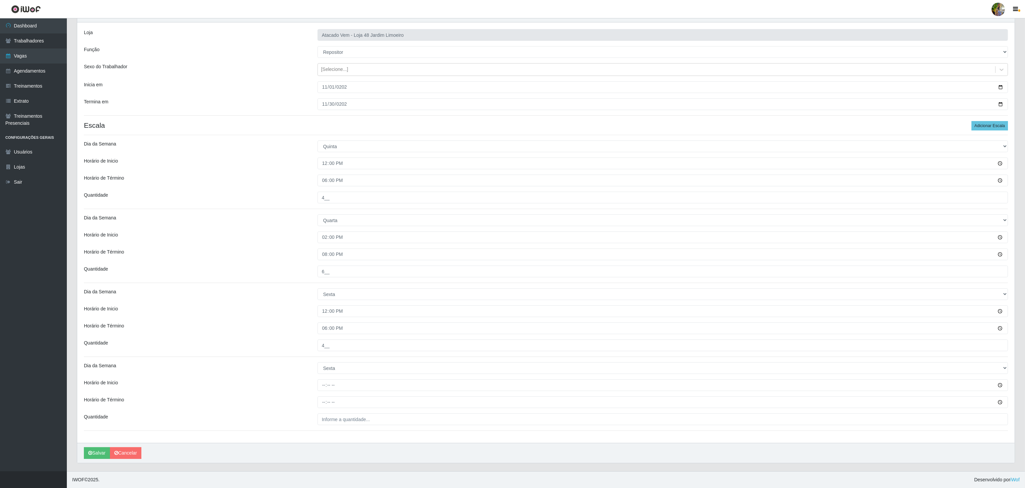
click at [322, 380] on div "Loja Atacado Vem - Loja 48 Jardim Limoeiro Função [Selecione...] Repositor Repo…" at bounding box center [545, 232] width 937 height 420
click at [322, 380] on input "Horário de Inicio" at bounding box center [662, 385] width 690 height 12
type input "14:00"
click at [324, 399] on input "Horário de Término" at bounding box center [662, 402] width 690 height 12
type input "20:00"
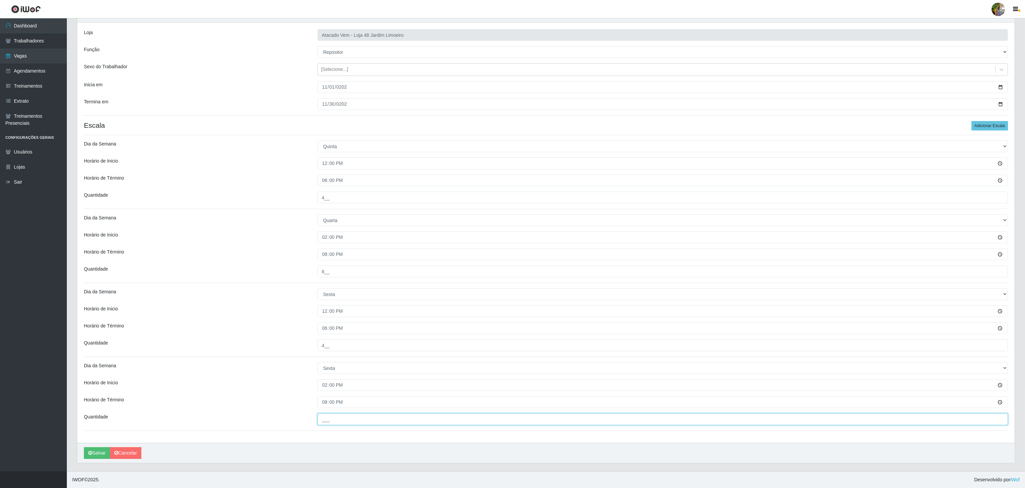
click at [355, 421] on input "___" at bounding box center [662, 419] width 690 height 12
type input "6__"
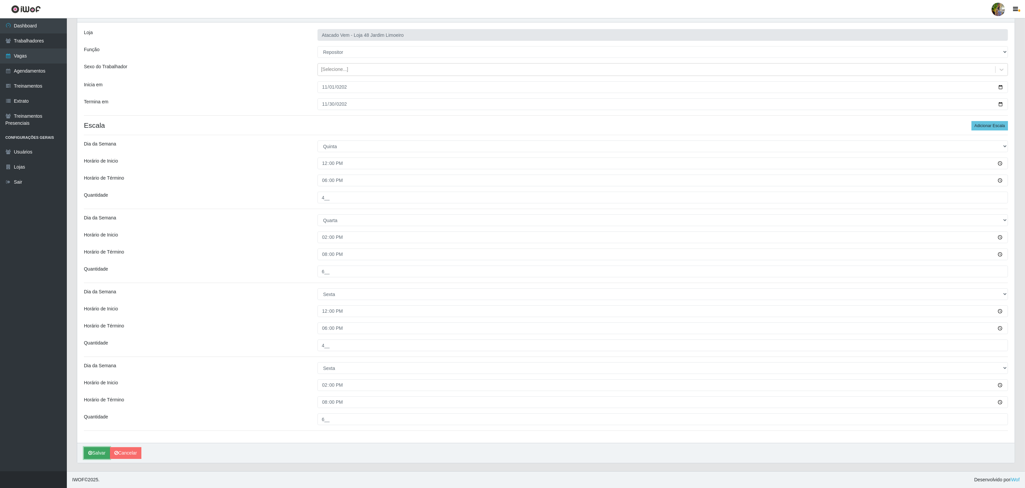
click at [87, 452] on button "Salvar" at bounding box center [97, 453] width 26 height 12
click at [102, 452] on button "Salvar" at bounding box center [97, 453] width 26 height 12
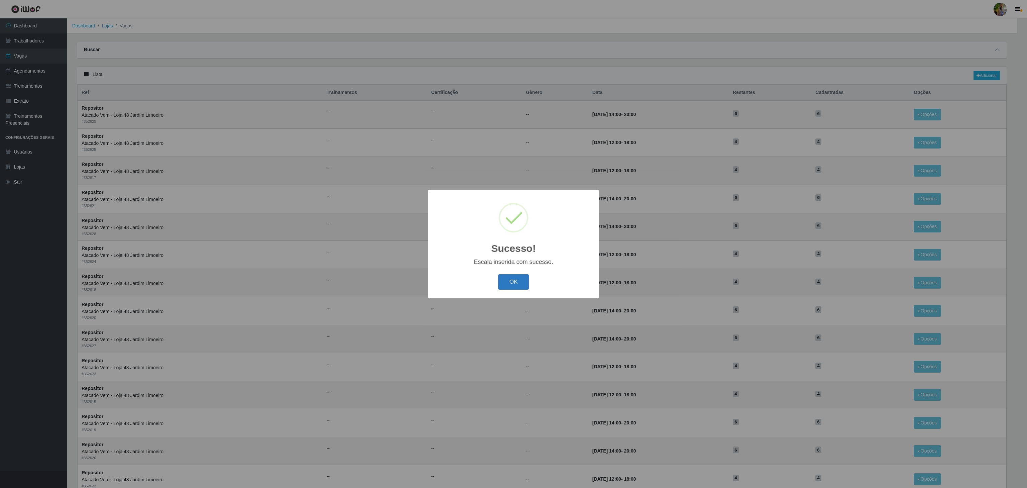
click at [507, 280] on button "OK" at bounding box center [513, 282] width 31 height 16
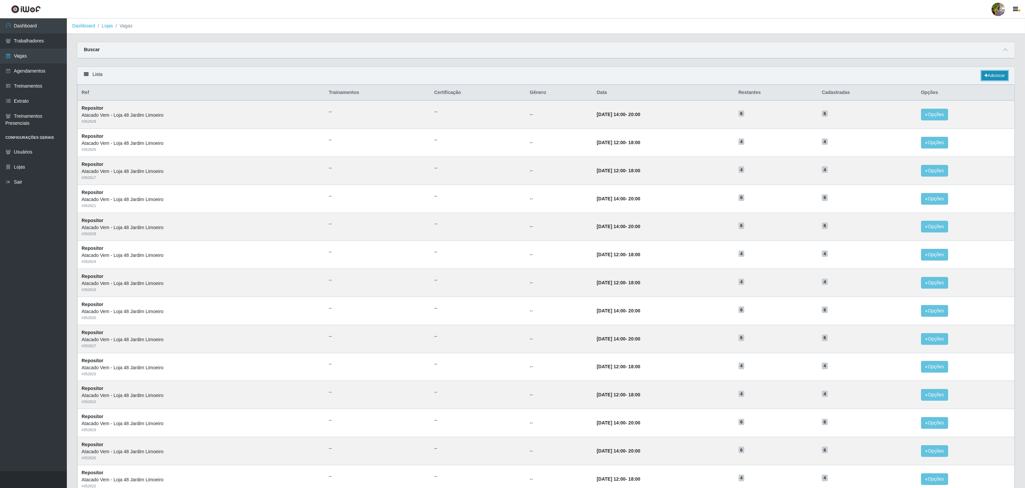
click at [989, 72] on link "Adicionar" at bounding box center [994, 75] width 26 height 9
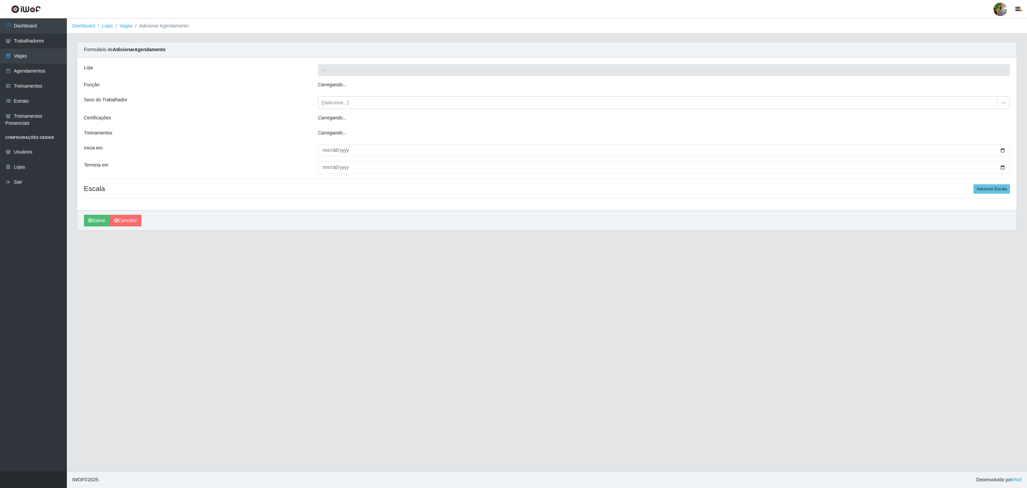
type input "Atacado Vem - Loja 48 Jardim Limoeiro"
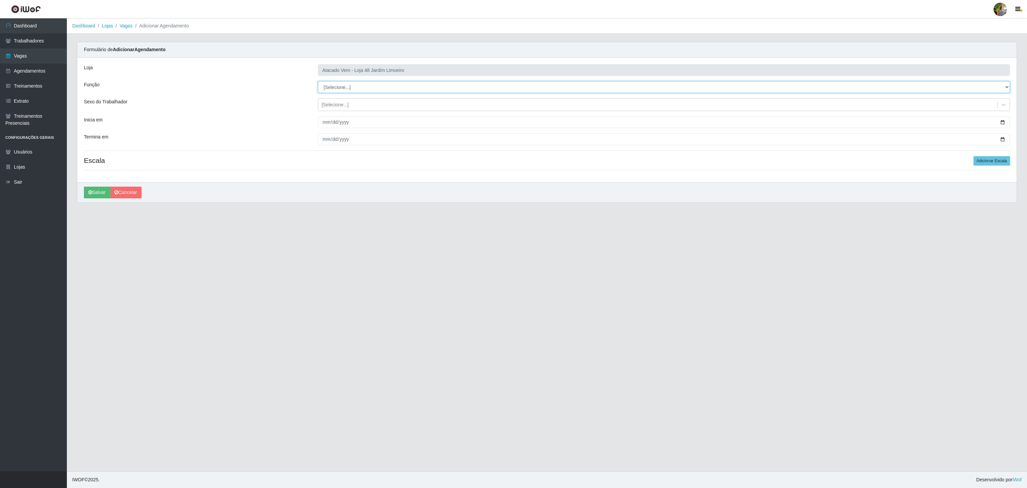
click at [350, 84] on select "[Selecione...] Repositor Repositor + Repositor ++" at bounding box center [664, 87] width 692 height 12
select select "82"
click at [318, 82] on select "[Selecione...] Repositor Repositor + Repositor ++" at bounding box center [664, 87] width 692 height 12
click at [324, 130] on div "Loja Atacado Vem - Loja 48 Jardim Limoeiro Função [Selecione...] Repositor Repo…" at bounding box center [546, 119] width 939 height 125
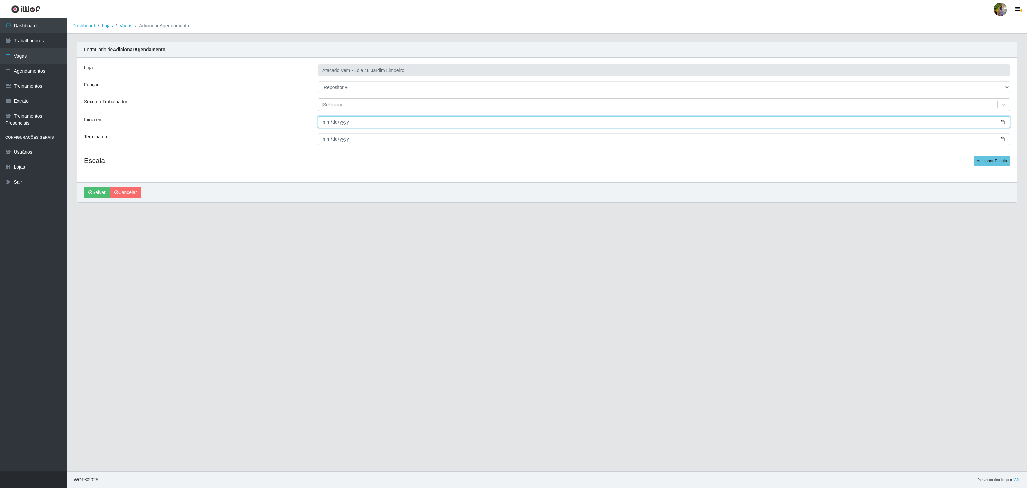
click at [324, 122] on input "Inicia em" at bounding box center [664, 122] width 692 height 12
type input "2025-11-01"
click at [329, 141] on input "Termina em" at bounding box center [664, 139] width 692 height 12
type input "20242-11-30"
type input "2025-11-30"
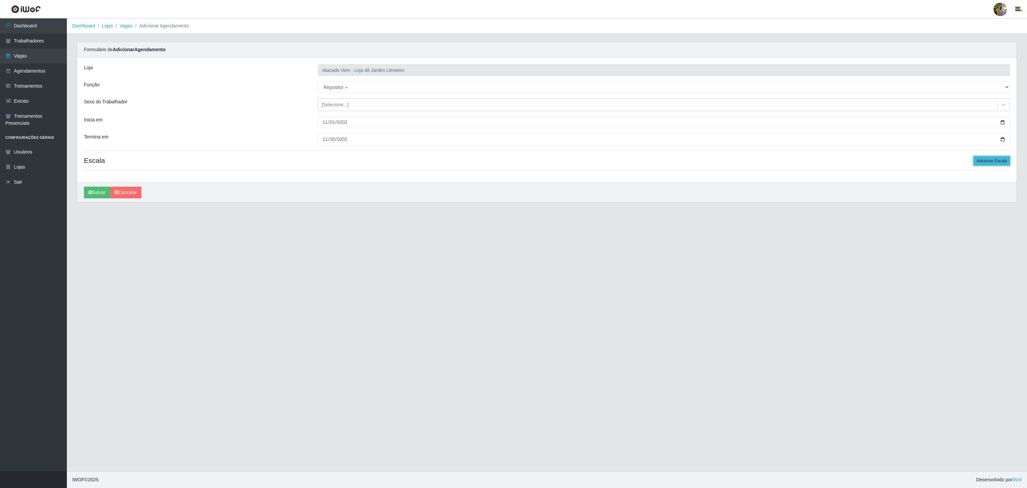
click at [988, 162] on button "Adicionar Escala" at bounding box center [991, 160] width 36 height 9
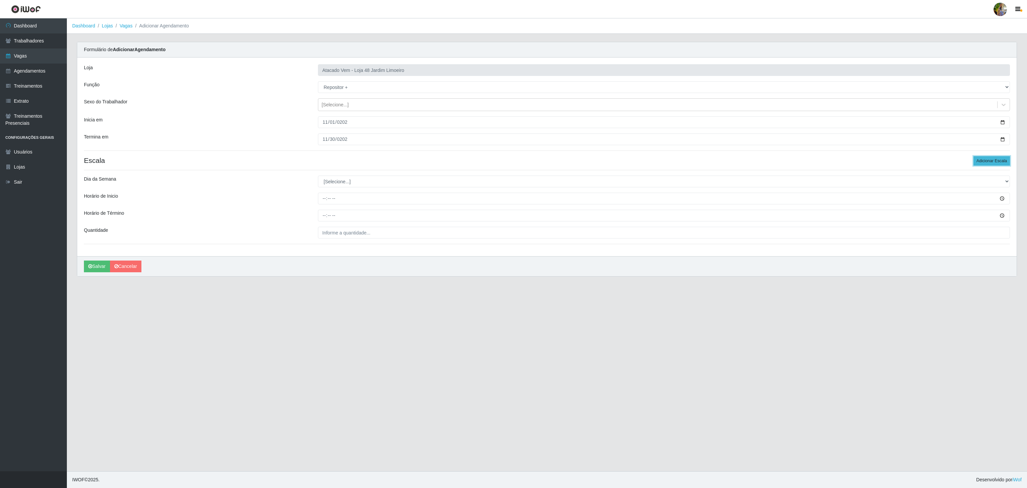
click at [988, 162] on button "Adicionar Escala" at bounding box center [991, 160] width 36 height 9
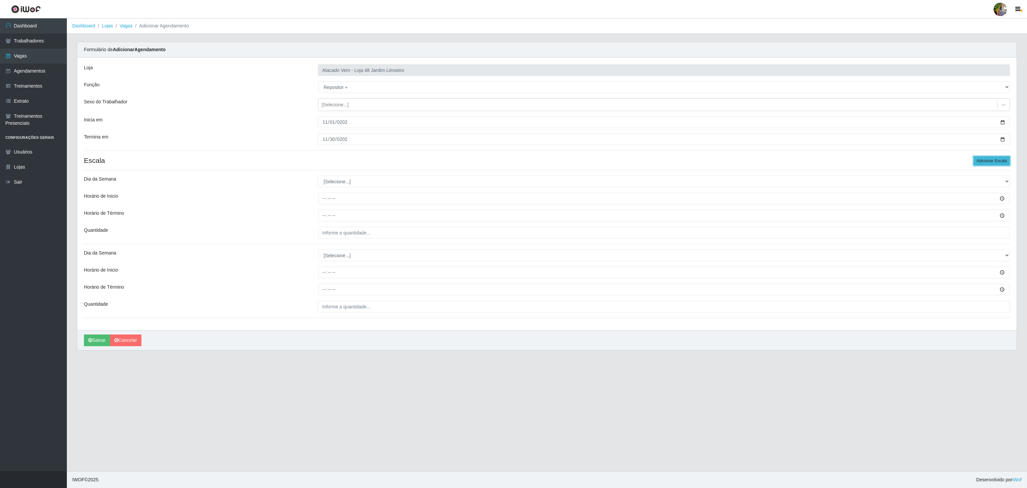
click at [980, 159] on button "Adicionar Escala" at bounding box center [991, 160] width 36 height 9
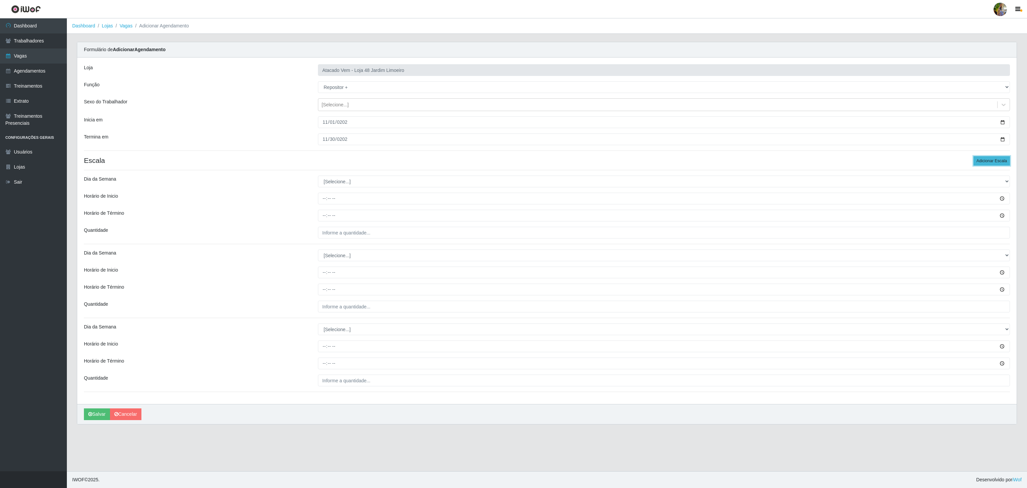
click at [978, 161] on button "Adicionar Escala" at bounding box center [991, 160] width 36 height 9
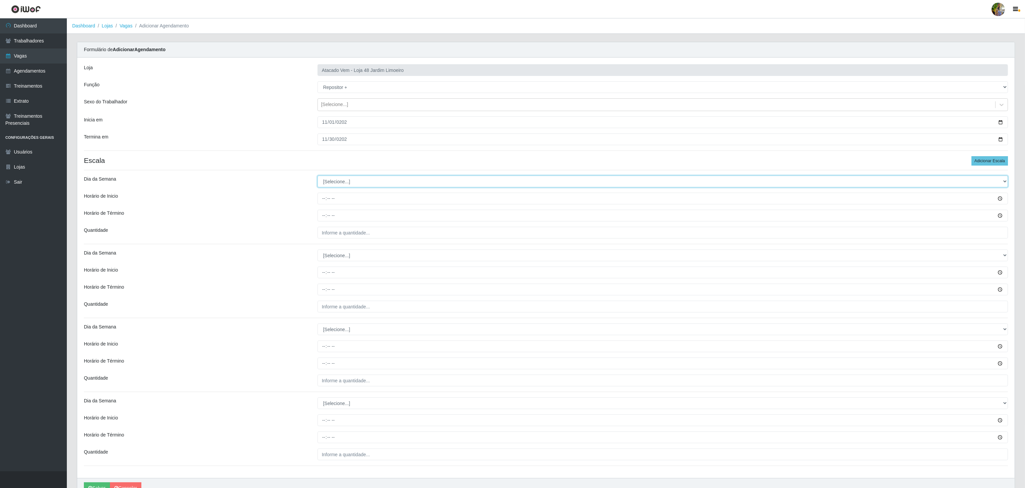
click at [320, 181] on select "[Selecione...] Segunda Terça Quarta Quinta Sexta Sábado Domingo" at bounding box center [662, 181] width 690 height 12
select select "6"
click at [317, 177] on select "[Selecione...] Segunda Terça Quarta Quinta Sexta Sábado Domingo" at bounding box center [662, 181] width 690 height 12
click at [317, 204] on input "Horário de Inicio" at bounding box center [662, 198] width 690 height 12
type input "10:00"
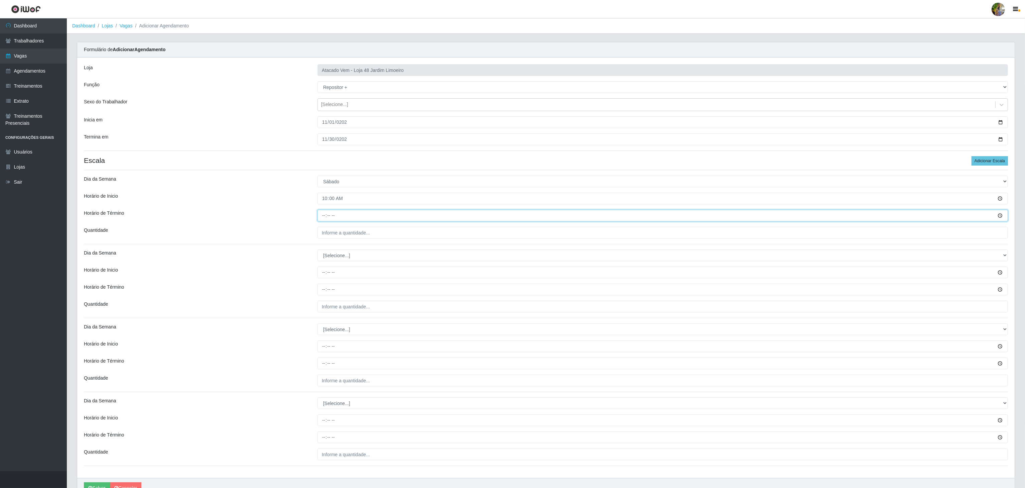
click at [325, 216] on input "Horário de Término" at bounding box center [662, 216] width 690 height 12
type input "16:00"
click at [331, 228] on input "___" at bounding box center [662, 233] width 690 height 12
type input "4__"
click at [338, 260] on select "[Selecione...] Segunda Terça Quarta Quinta Sexta Sábado Domingo" at bounding box center [662, 255] width 690 height 12
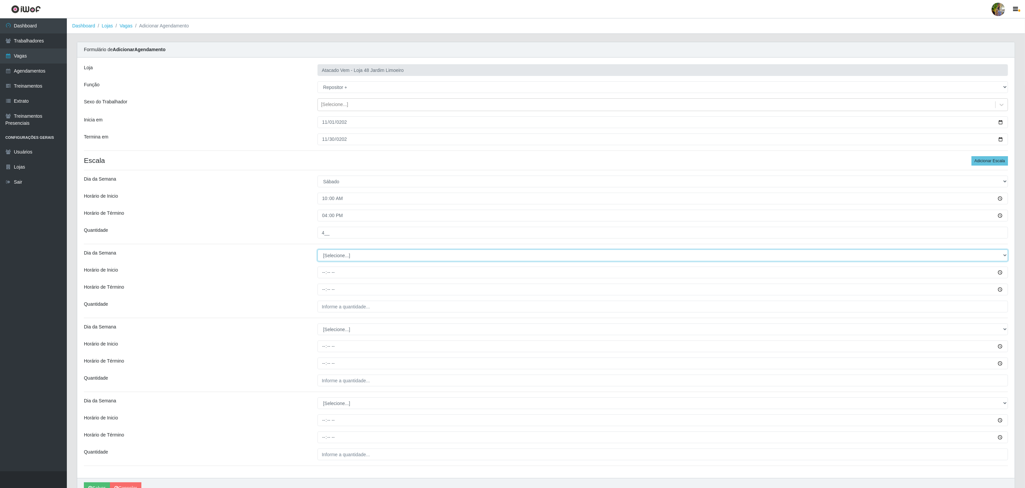
select select "6"
click at [317, 251] on select "[Selecione...] Segunda Terça Quarta Quinta Sexta Sábado Domingo" at bounding box center [662, 255] width 690 height 12
click at [322, 274] on input "Horário de Inicio" at bounding box center [662, 272] width 690 height 12
type input "14:00"
click at [321, 292] on input "Horário de Término" at bounding box center [662, 289] width 690 height 12
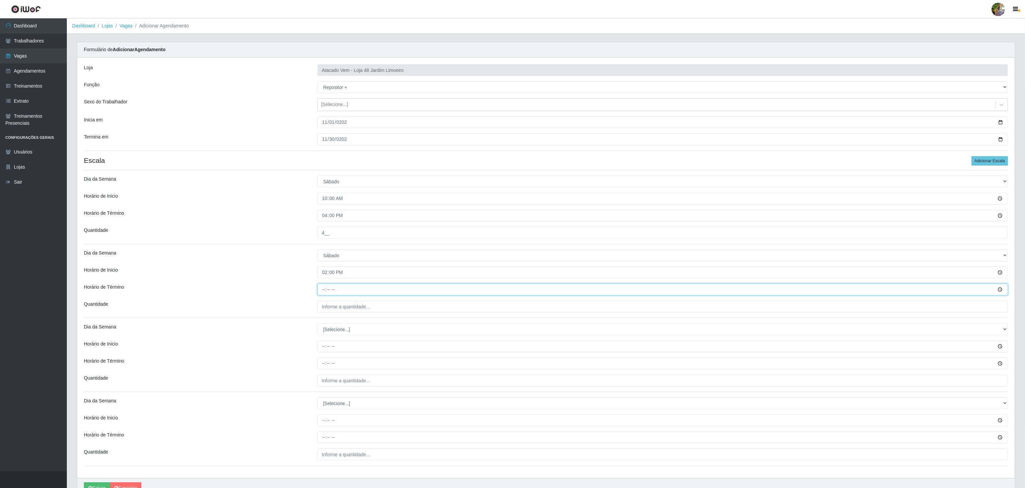
type input "20:00"
click at [337, 312] on input "___" at bounding box center [662, 306] width 690 height 12
type input "6__"
click at [335, 335] on select "[Selecione...] Segunda Terça Quarta Quinta Sexta Sábado Domingo" at bounding box center [662, 329] width 690 height 12
select select "0"
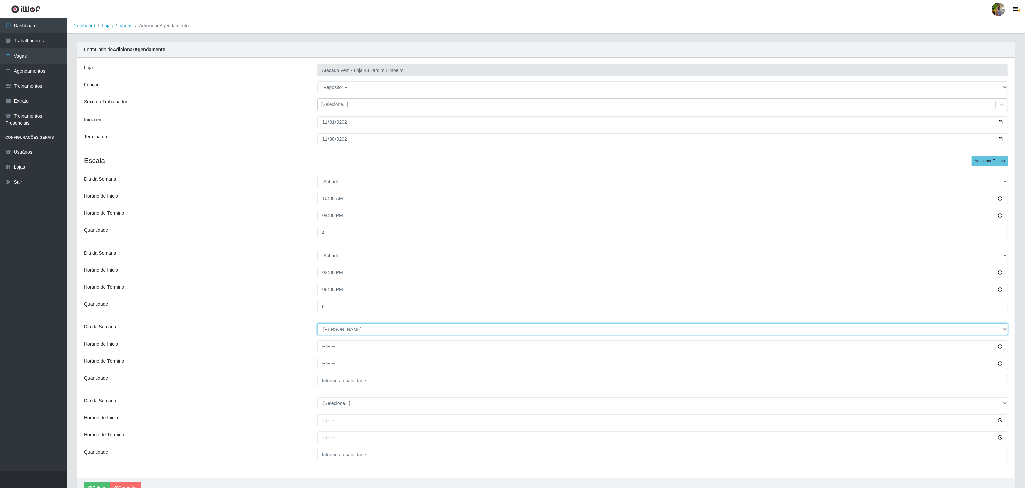
click at [317, 325] on select "[Selecione...] Segunda Terça Quarta Quinta Sexta Sábado Domingo" at bounding box center [662, 329] width 690 height 12
click at [319, 352] on input "Horário de Inicio" at bounding box center [662, 346] width 690 height 12
type input "08:00"
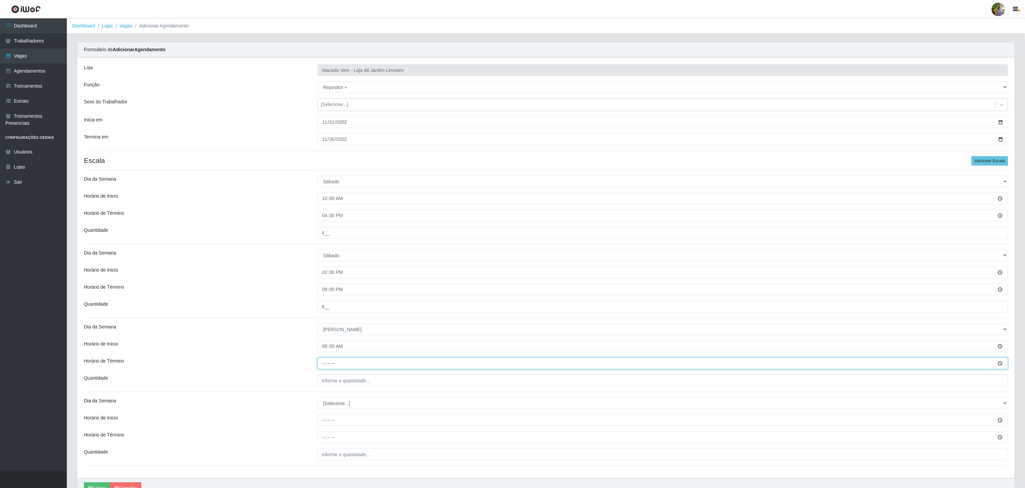
click at [322, 367] on input "Horário de Término" at bounding box center [662, 363] width 690 height 12
type input "14:00"
click at [335, 386] on div "Loja Atacado Vem - Loja 48 Jardim Limoeiro Função [Selecione...] Repositor Repo…" at bounding box center [545, 267] width 937 height 420
click at [338, 384] on input "___" at bounding box center [662, 380] width 690 height 12
type input "6__"
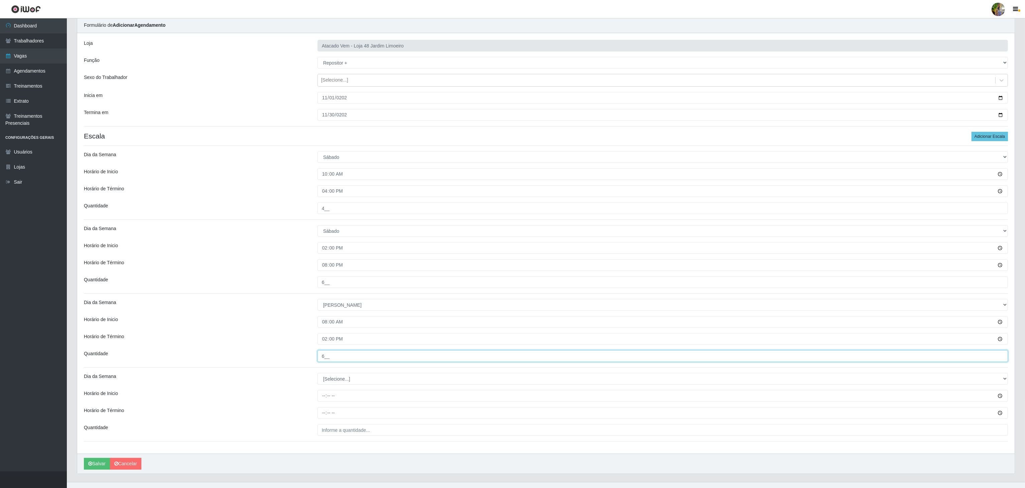
scroll to position [38, 0]
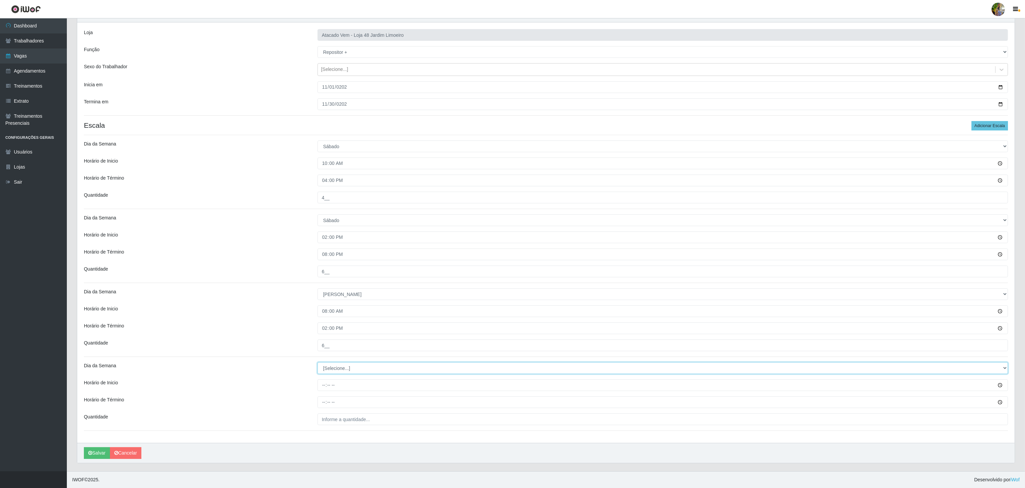
click at [344, 362] on select "[Selecione...] Segunda Terça Quarta Quinta Sexta Sábado Domingo" at bounding box center [662, 368] width 690 height 12
select select "0"
click at [317, 362] on select "[Selecione...] Segunda Terça Quarta Quinta Sexta Sábado Domingo" at bounding box center [662, 368] width 690 height 12
click at [322, 383] on input "Horário de Inicio" at bounding box center [662, 385] width 690 height 12
type input "10:00"
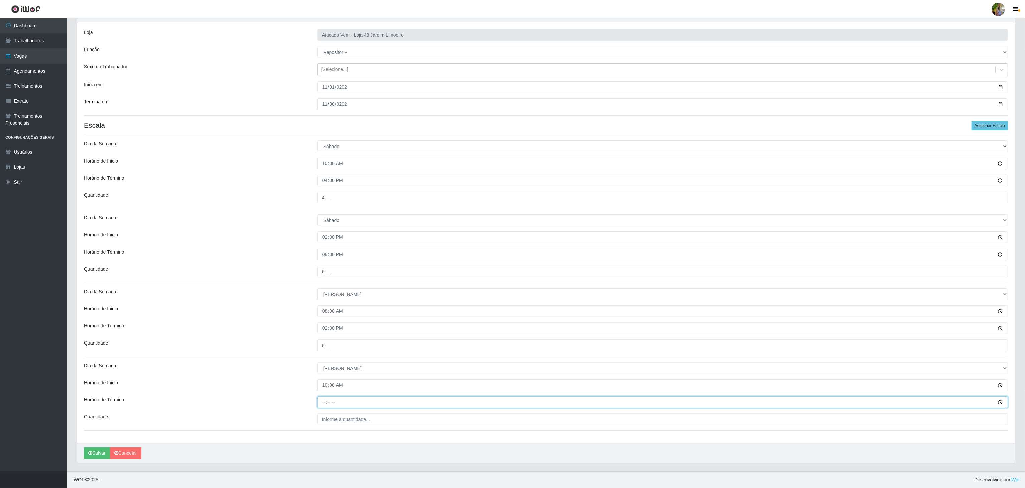
click at [322, 400] on input "Horário de Término" at bounding box center [662, 402] width 690 height 12
type input "16:00"
drag, startPoint x: 382, startPoint y: 424, endPoint x: 381, endPoint y: 419, distance: 5.8
click at [382, 424] on div "Loja Atacado Vem - Loja 48 Jardim Limoeiro Função [Selecione...] Repositor Repo…" at bounding box center [545, 232] width 937 height 420
click at [381, 419] on input "___" at bounding box center [662, 419] width 690 height 12
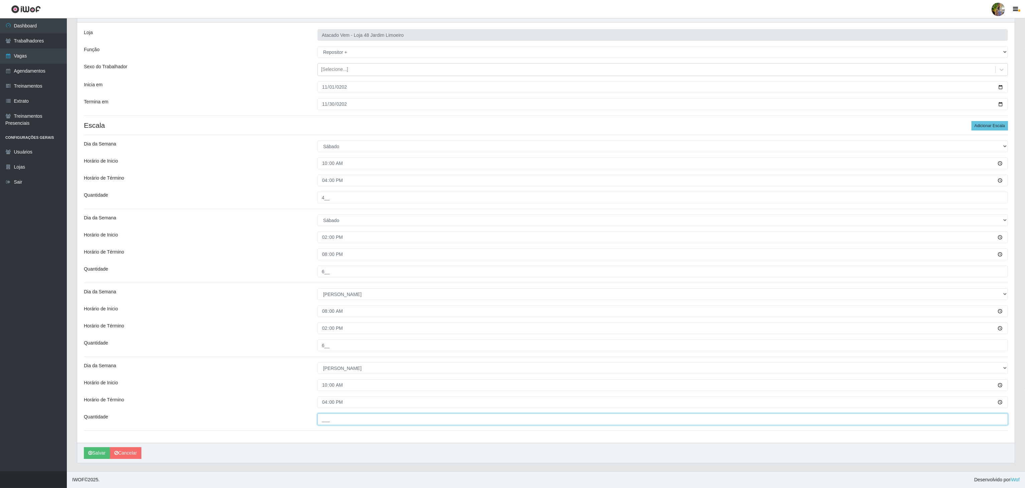
type input "4__"
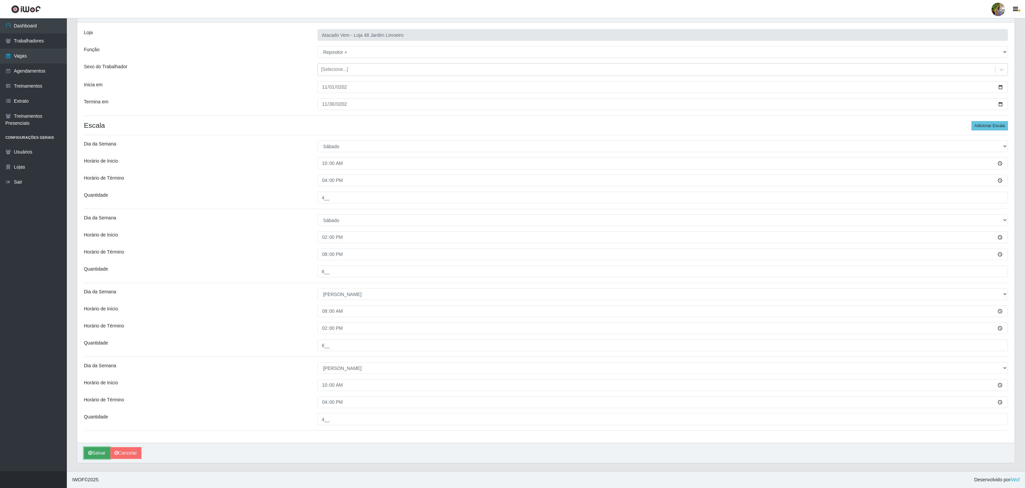
click at [95, 448] on button "Salvar" at bounding box center [97, 453] width 26 height 12
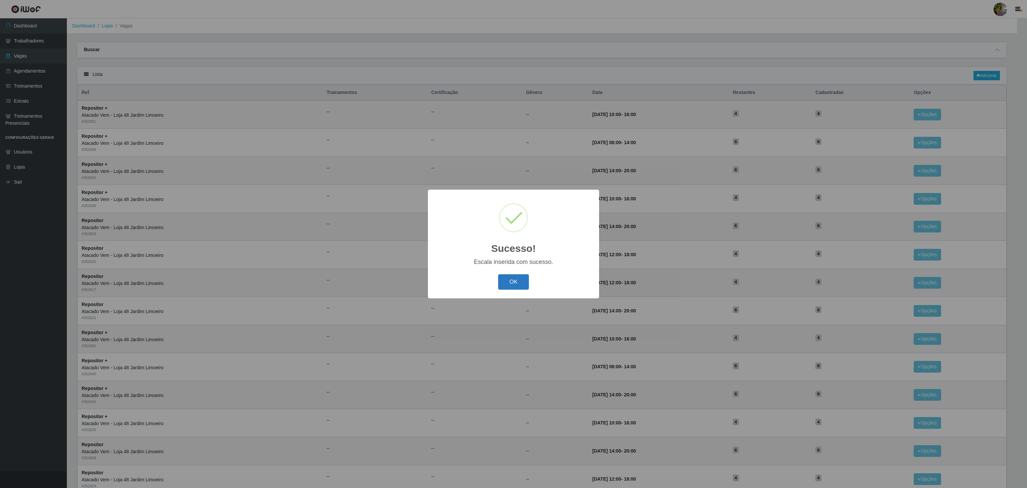
click at [511, 284] on button "OK" at bounding box center [513, 282] width 31 height 16
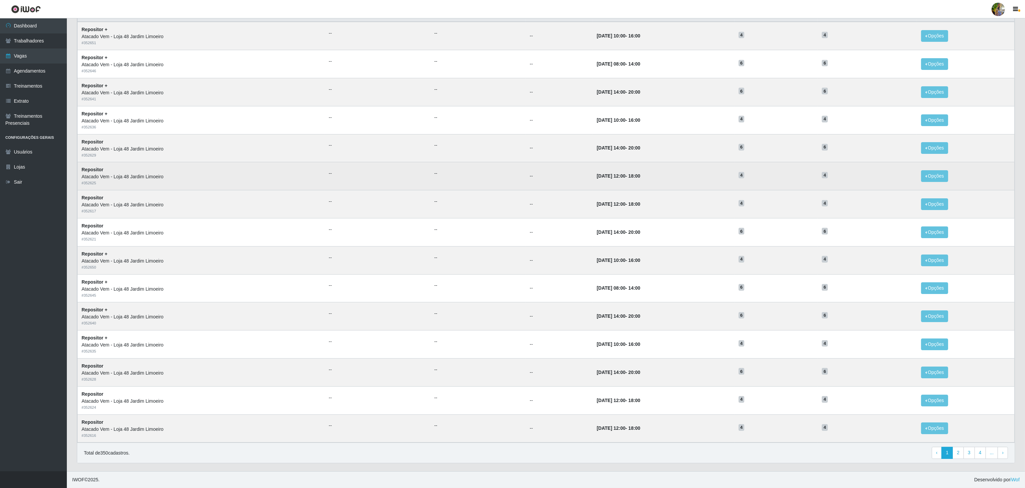
scroll to position [84, 0]
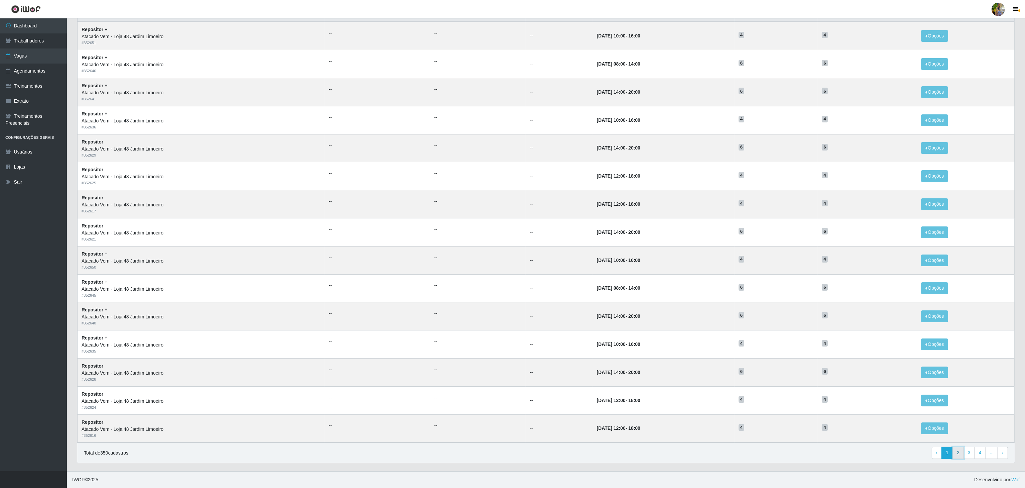
click at [955, 452] on link "2" at bounding box center [957, 452] width 11 height 12
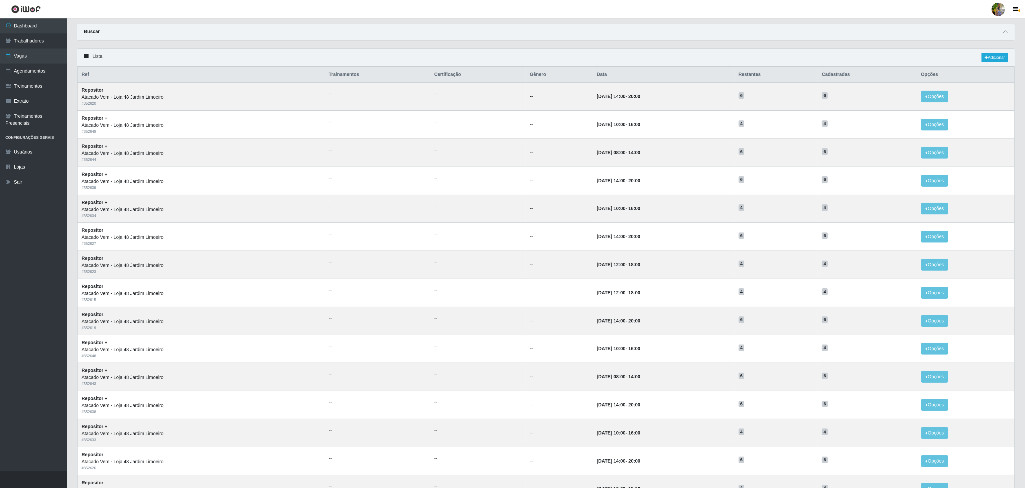
scroll to position [17, 0]
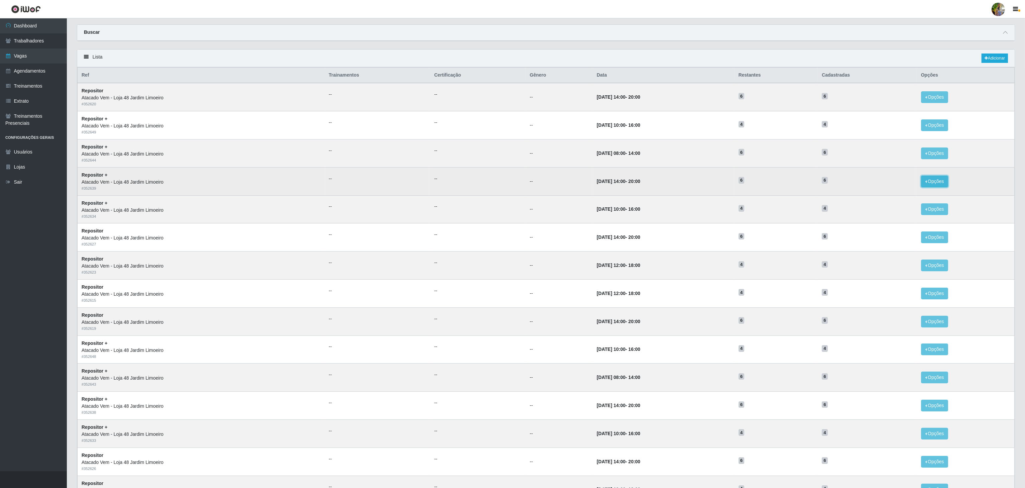
click at [929, 182] on button "Opções" at bounding box center [934, 181] width 27 height 12
click at [909, 198] on div "Deletar" at bounding box center [893, 196] width 39 height 7
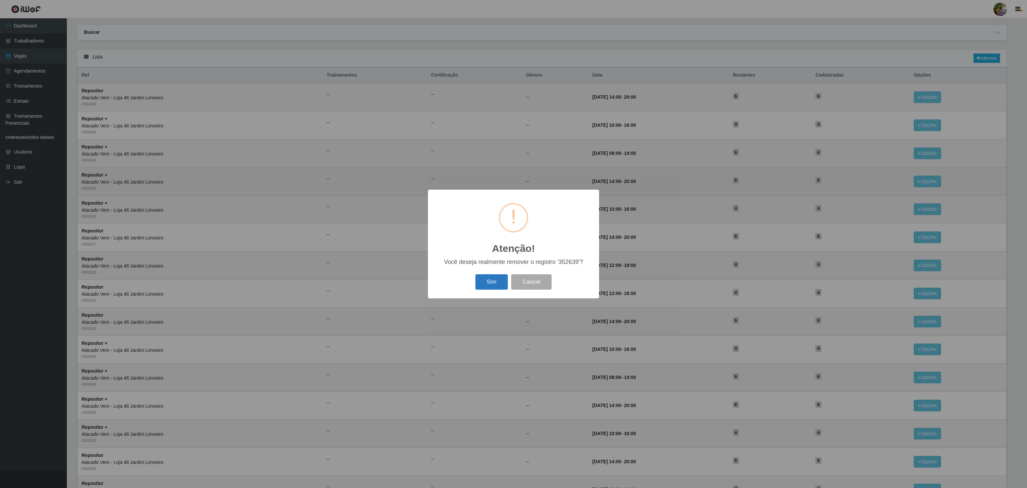
click at [498, 281] on button "Sim" at bounding box center [491, 282] width 32 height 16
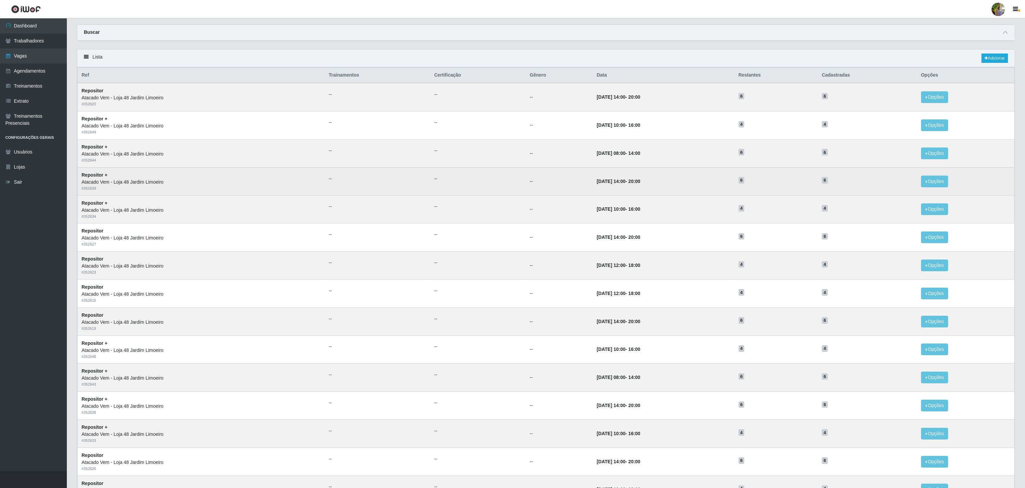
scroll to position [0, 0]
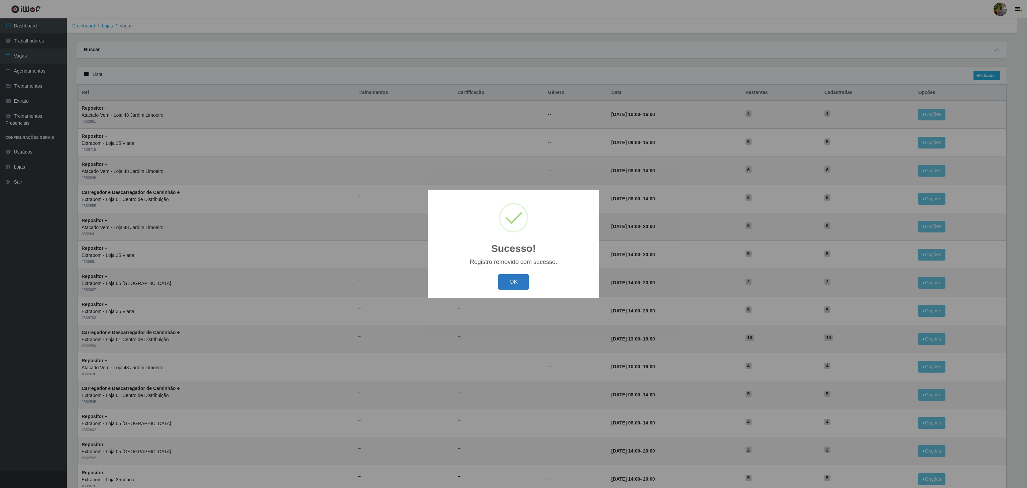
click at [512, 279] on button "OK" at bounding box center [513, 282] width 31 height 16
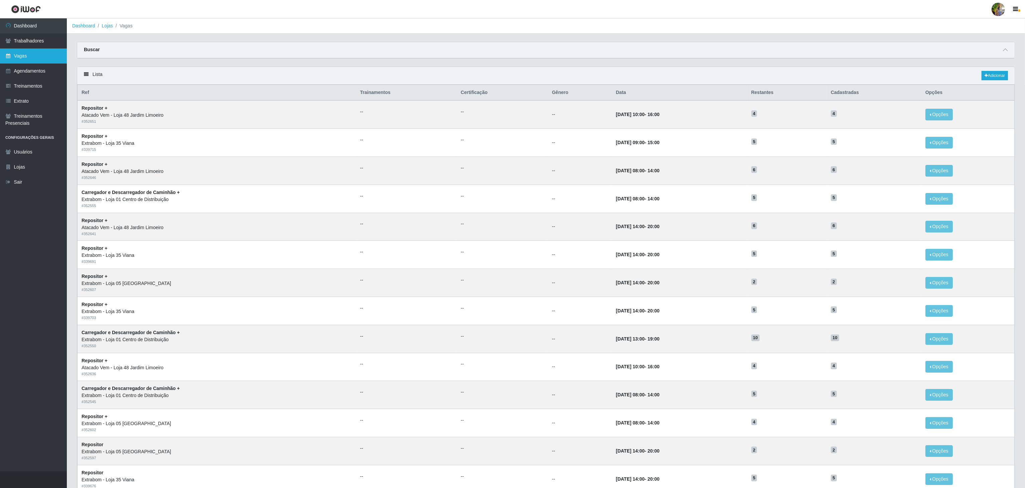
click at [37, 53] on link "Vagas" at bounding box center [33, 55] width 67 height 15
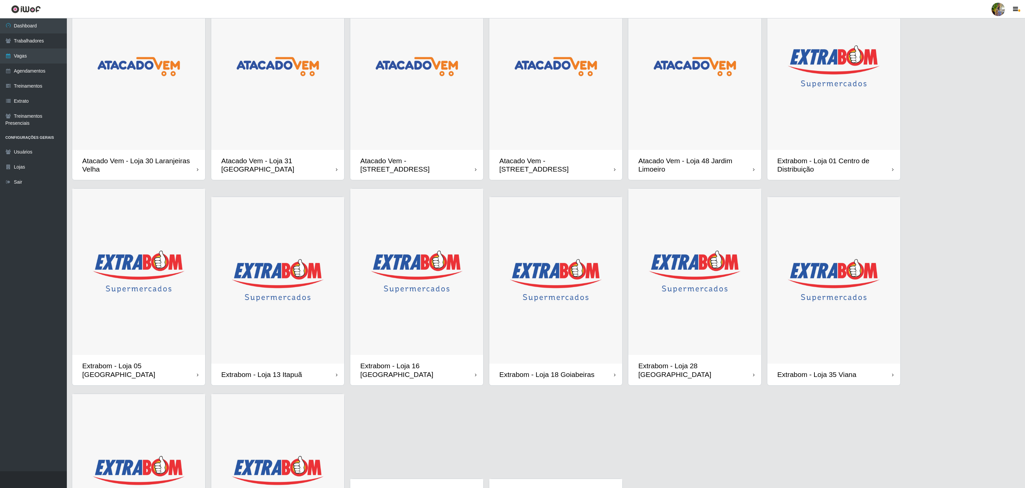
scroll to position [36, 0]
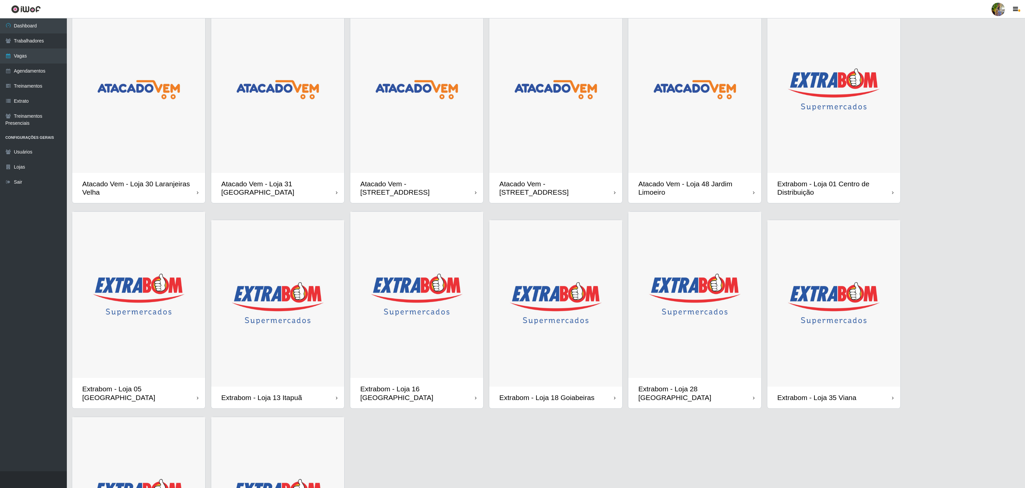
click at [738, 157] on img at bounding box center [694, 89] width 133 height 166
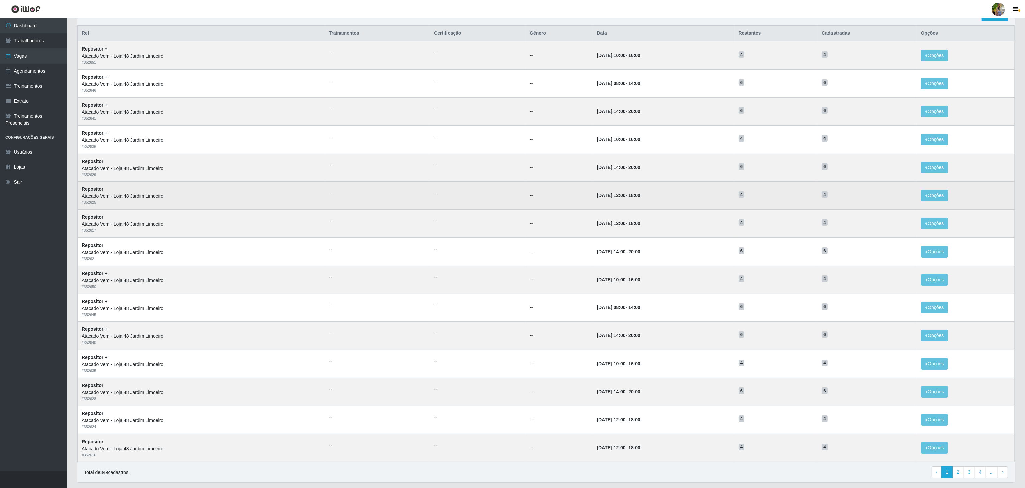
scroll to position [84, 0]
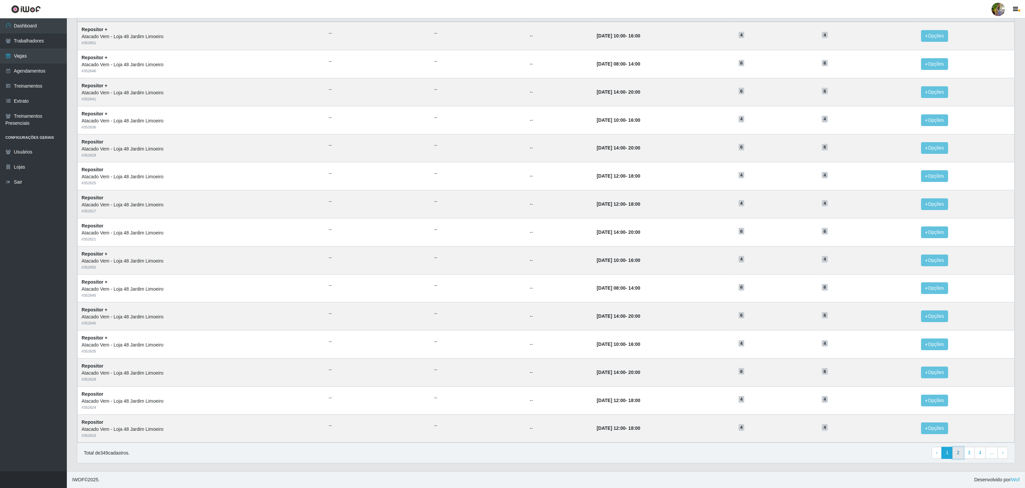
click at [954, 451] on link "2" at bounding box center [957, 452] width 11 height 12
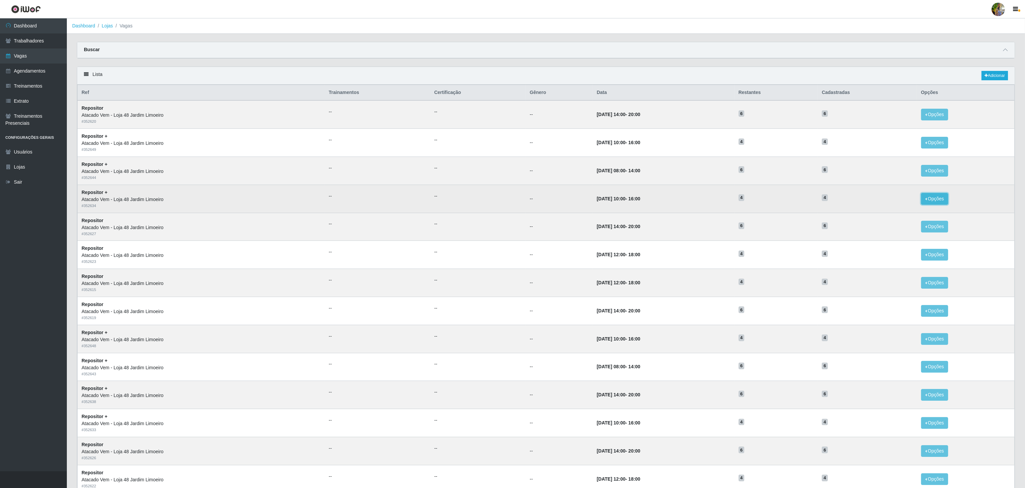
click at [932, 202] on button "Opções" at bounding box center [934, 199] width 27 height 12
click at [895, 218] on div "Deletar" at bounding box center [893, 214] width 39 height 7
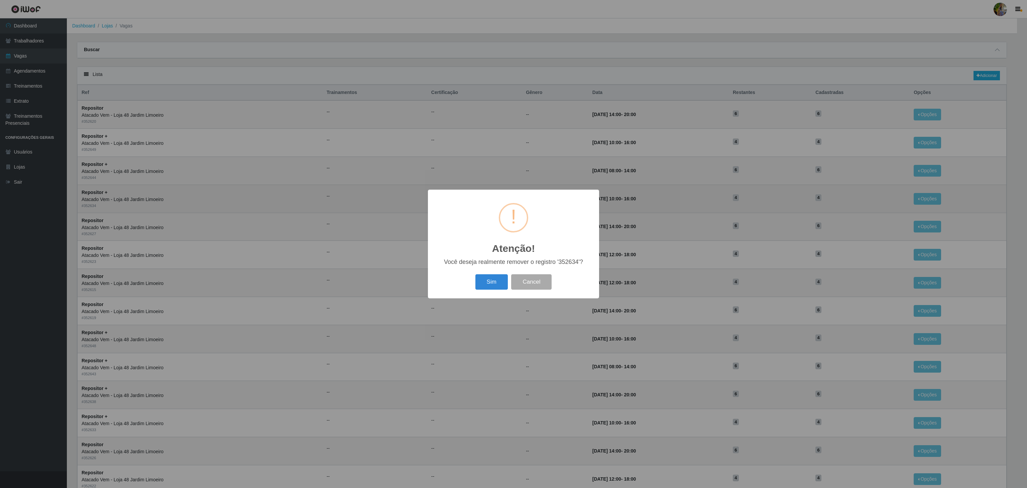
click at [508, 283] on div "Sim Cancel" at bounding box center [513, 281] width 158 height 19
click at [505, 284] on button "Sim" at bounding box center [491, 282] width 32 height 16
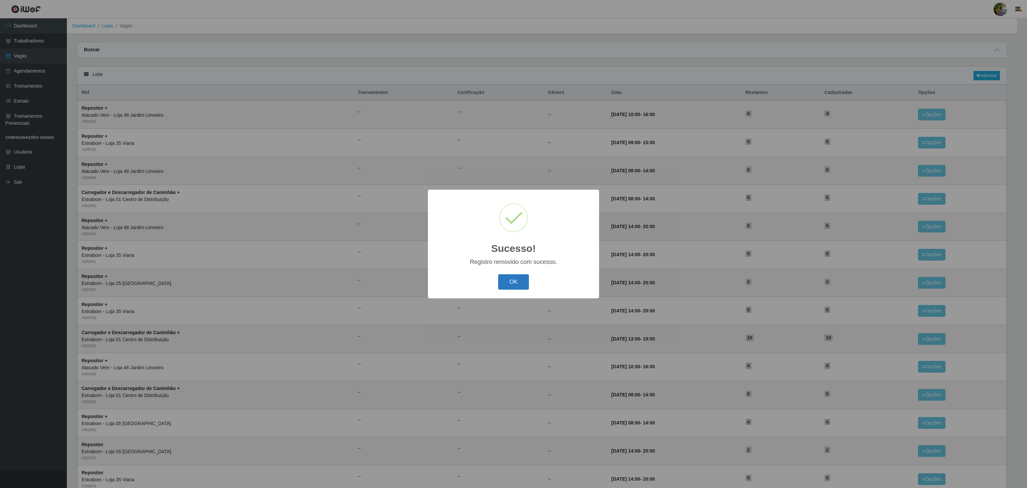
click at [508, 278] on button "OK" at bounding box center [513, 282] width 31 height 16
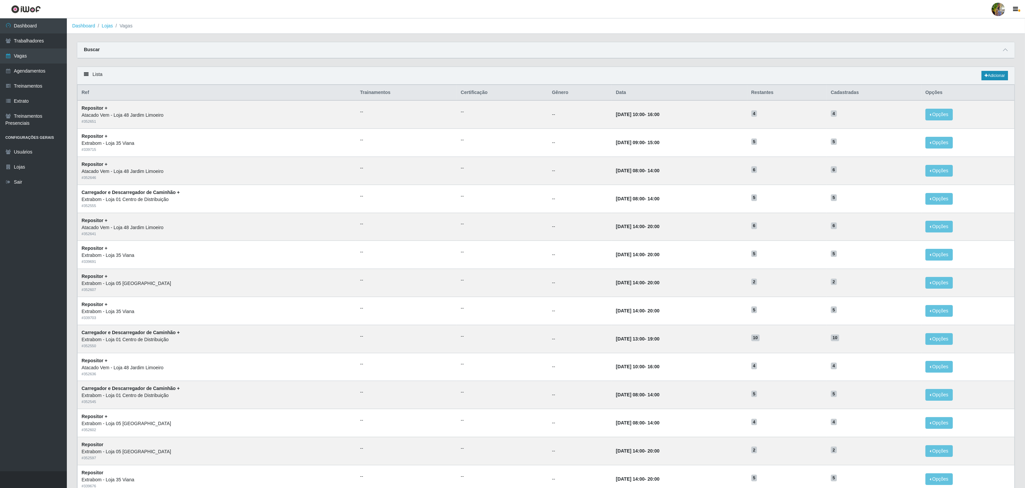
click at [990, 73] on div "Lista Adicionar" at bounding box center [545, 76] width 937 height 18
click at [989, 71] on div "Lista Adicionar" at bounding box center [545, 76] width 937 height 18
click at [992, 78] on link "Adicionar" at bounding box center [994, 75] width 26 height 9
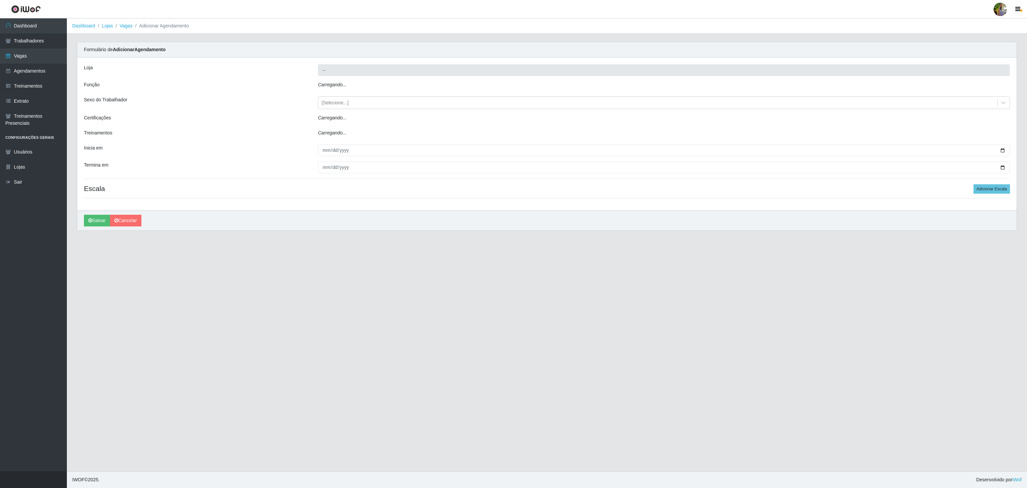
type input "Atacado Vem - Loja 48 Jardim Limoeiro"
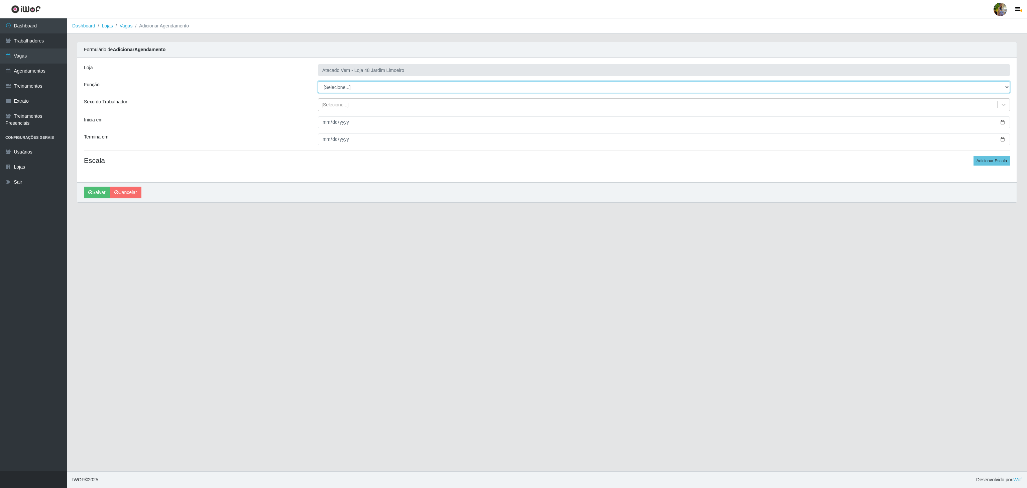
click at [339, 92] on select "[Selecione...] Repositor Repositor + Repositor ++" at bounding box center [664, 87] width 692 height 12
select select "86"
click at [318, 82] on select "[Selecione...] Repositor Repositor + Repositor ++" at bounding box center [664, 87] width 692 height 12
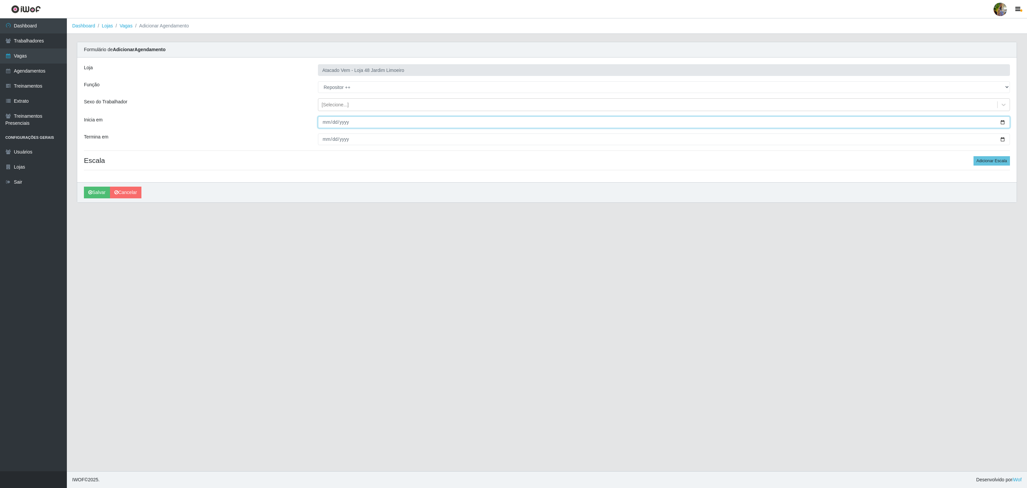
click at [322, 124] on input "Inicia em" at bounding box center [664, 122] width 692 height 12
type input "2025-11-15"
click at [323, 143] on input "Termina em" at bounding box center [664, 139] width 692 height 12
type input "2025-11-15"
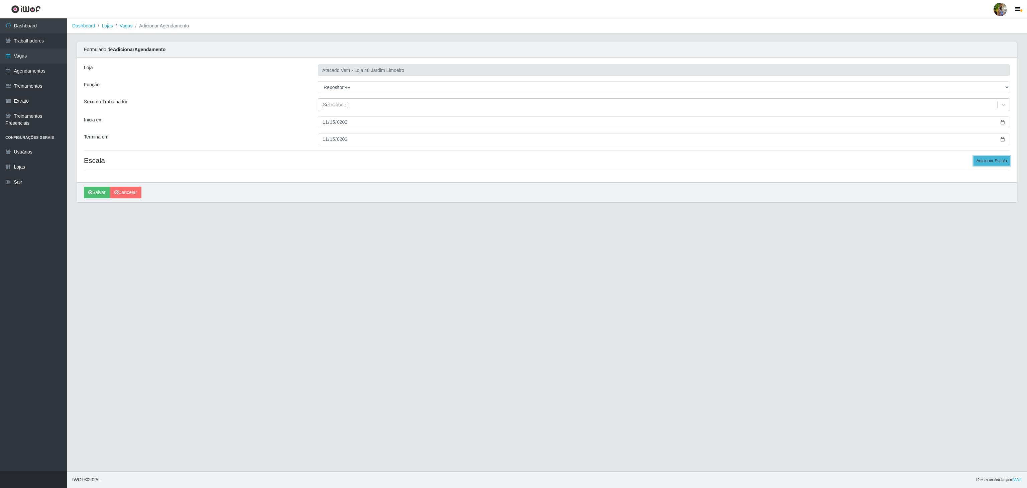
click at [999, 161] on button "Adicionar Escala" at bounding box center [991, 160] width 36 height 9
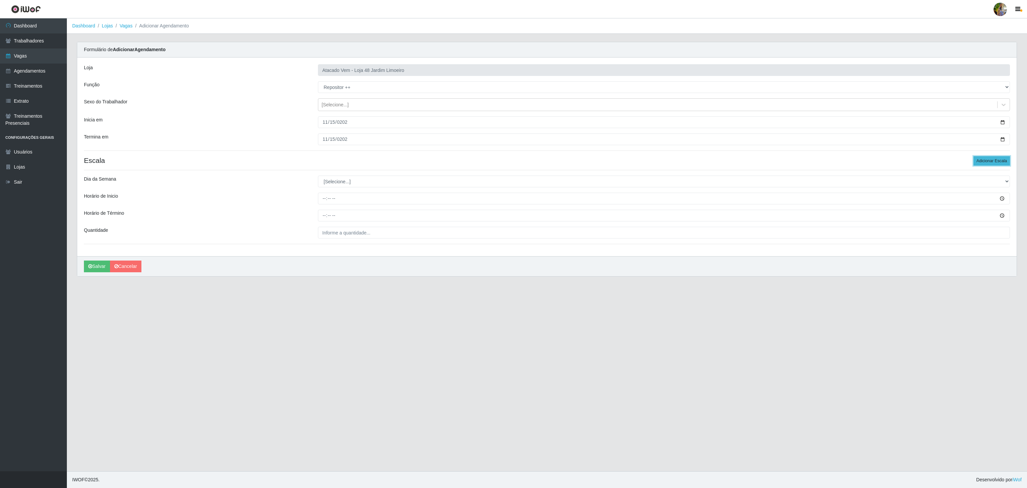
click at [999, 161] on button "Adicionar Escala" at bounding box center [991, 160] width 36 height 9
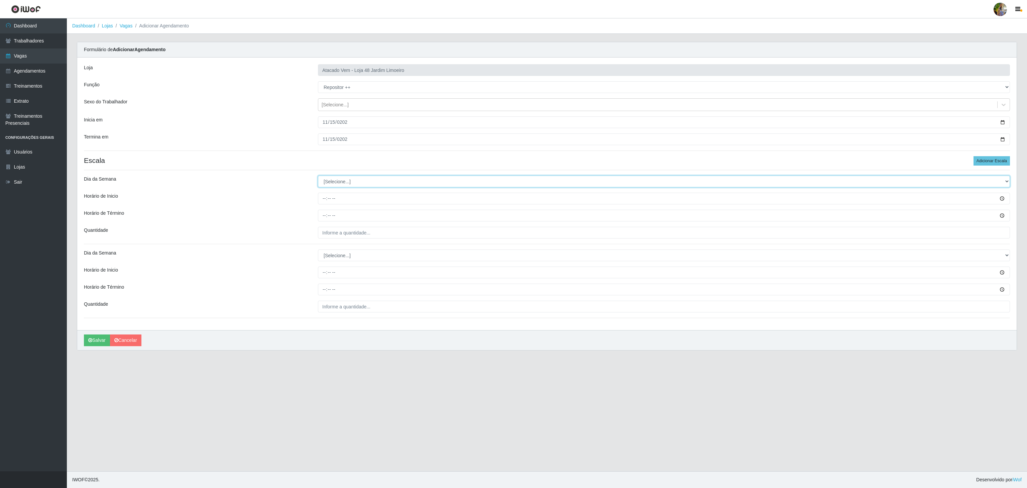
click at [390, 182] on select "[Selecione...] Segunda Terça Quarta Quinta Sexta Sábado Domingo" at bounding box center [664, 181] width 692 height 12
select select "6"
click at [318, 177] on select "[Selecione...] Segunda Terça Quarta Quinta Sexta Sábado Domingo" at bounding box center [664, 181] width 692 height 12
click at [329, 202] on input "Horário de Inicio" at bounding box center [664, 198] width 692 height 12
click at [322, 199] on input "Horário de Inicio" at bounding box center [664, 198] width 692 height 12
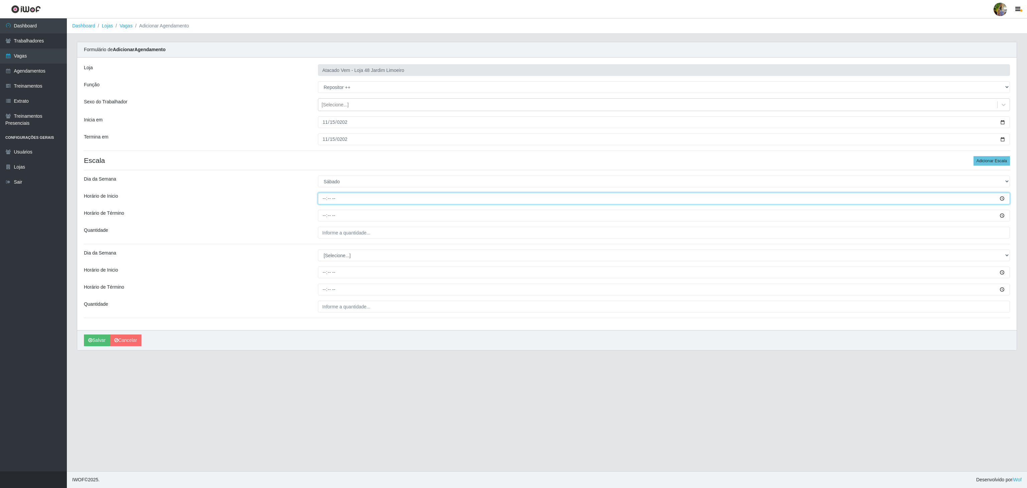
click at [324, 203] on input "Horário de Inicio" at bounding box center [664, 198] width 692 height 12
type input "10:00"
click at [324, 216] on input "Horário de Término" at bounding box center [664, 216] width 692 height 12
type input "16:00"
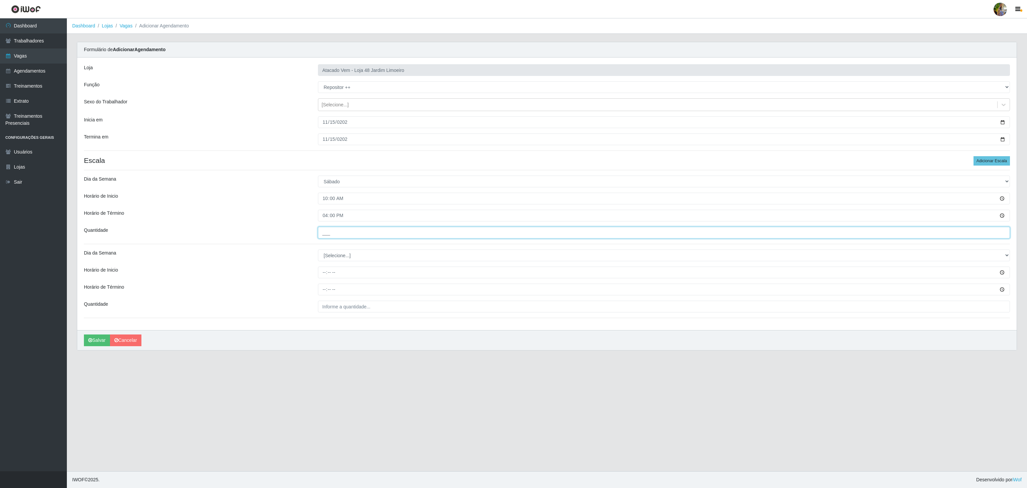
click at [353, 236] on input "___" at bounding box center [664, 233] width 692 height 12
type input "4__"
click at [346, 254] on select "[Selecione...] Segunda Terça Quarta Quinta Sexta Sábado Domingo" at bounding box center [664, 255] width 692 height 12
select select "6"
click at [318, 251] on select "[Selecione...] Segunda Terça Quarta Quinta Sexta Sábado Domingo" at bounding box center [664, 255] width 692 height 12
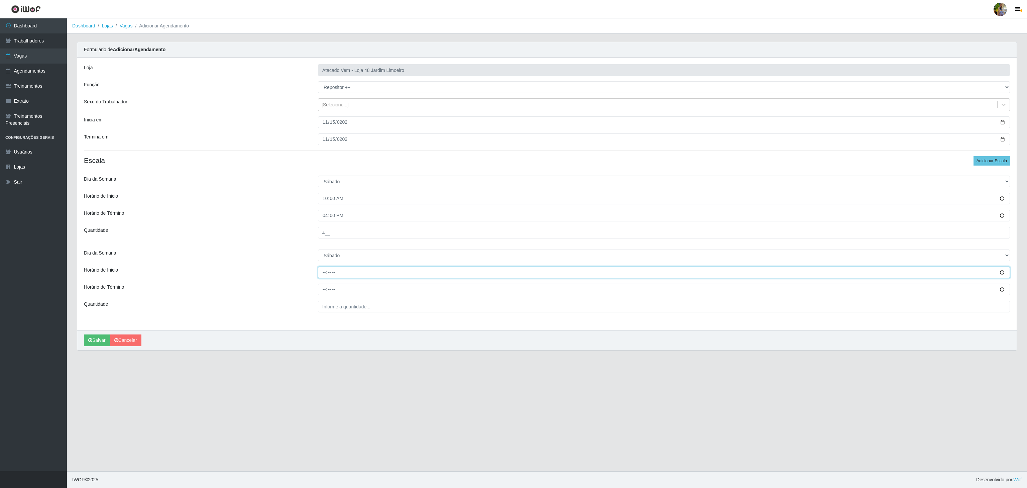
click at [324, 274] on input "Horário de Inicio" at bounding box center [664, 272] width 692 height 12
type input "14:00"
click at [324, 288] on input "Horário de Término" at bounding box center [664, 289] width 692 height 12
type input "20:00"
click at [345, 307] on input "___" at bounding box center [664, 306] width 692 height 12
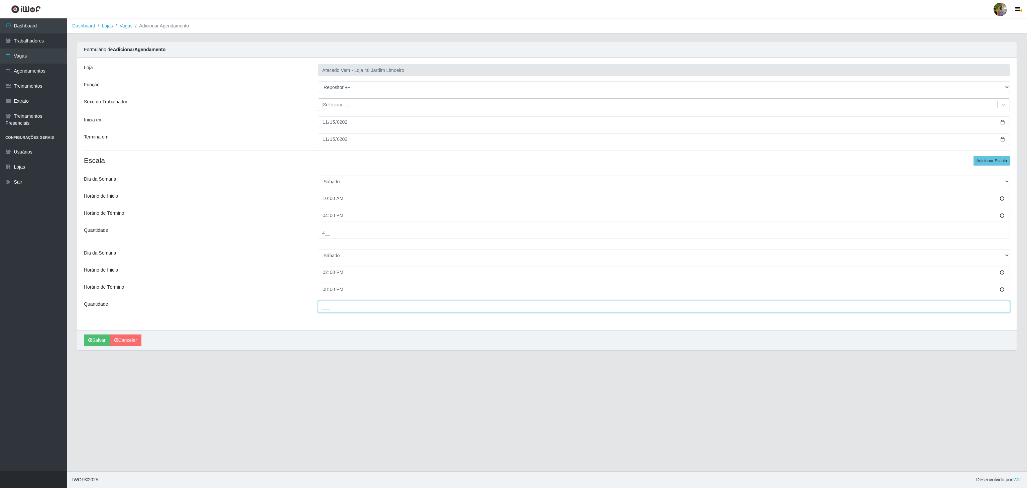
type input "6__"
click at [87, 339] on button "Salvar" at bounding box center [97, 340] width 26 height 12
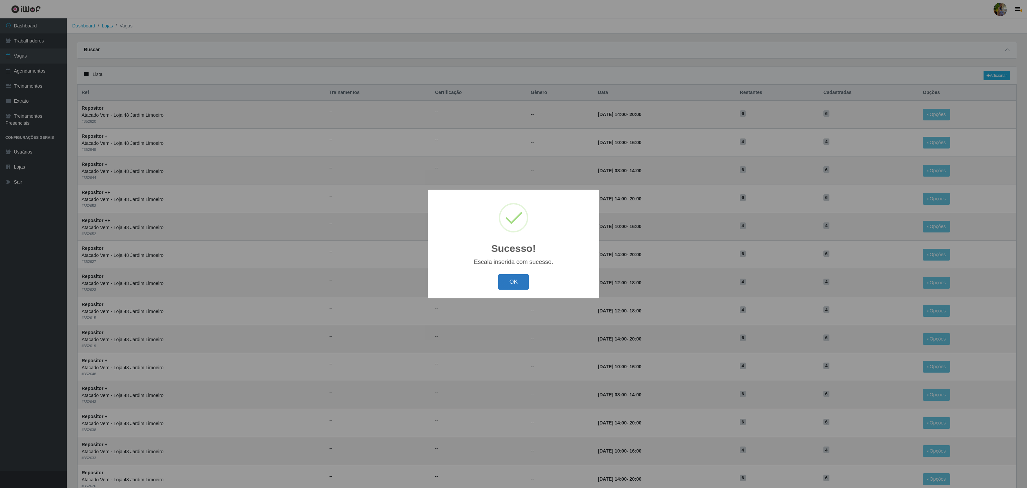
click at [504, 280] on button "OK" at bounding box center [513, 282] width 31 height 16
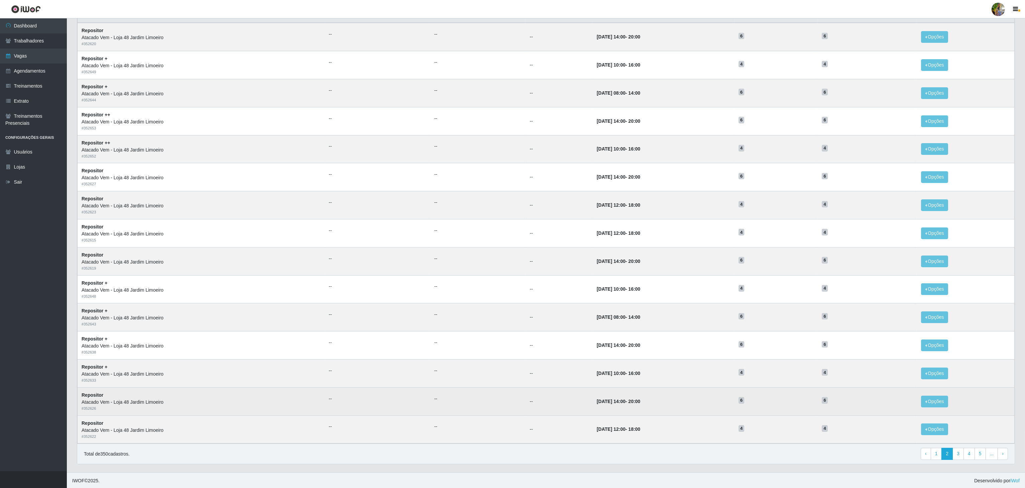
scroll to position [84, 0]
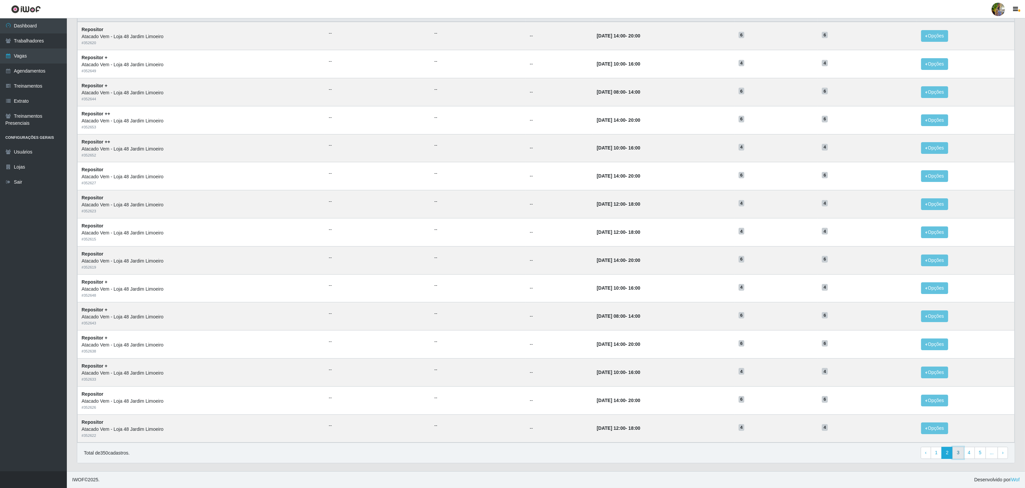
click at [955, 450] on link "3" at bounding box center [957, 452] width 11 height 12
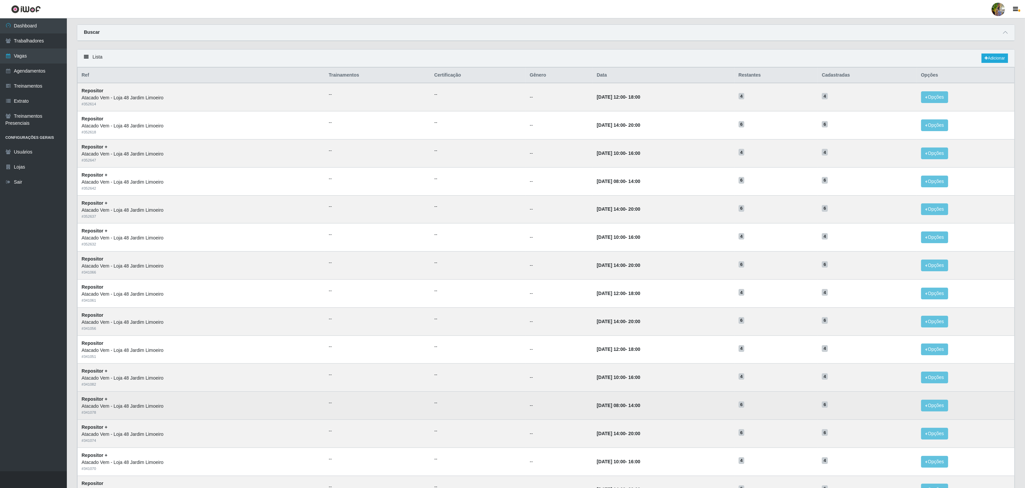
scroll to position [84, 0]
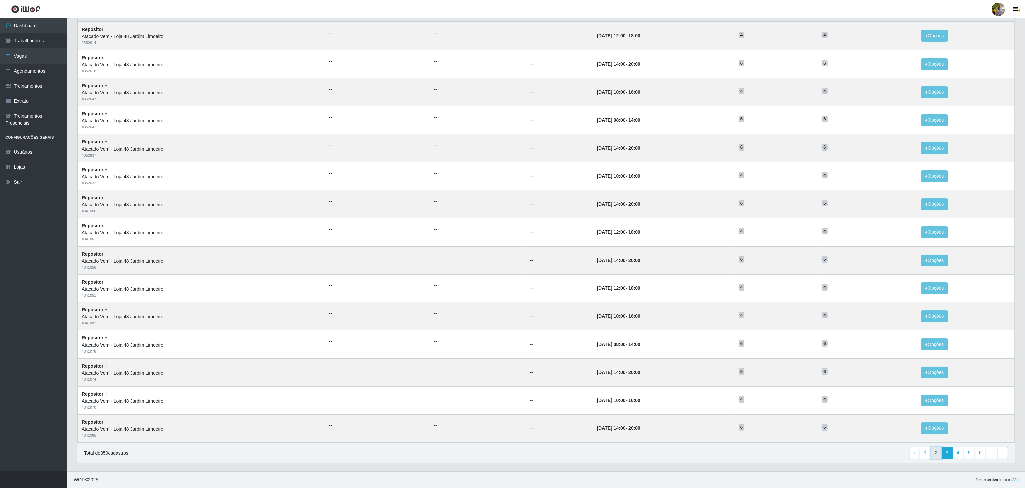
click at [939, 450] on link "2" at bounding box center [936, 452] width 11 height 12
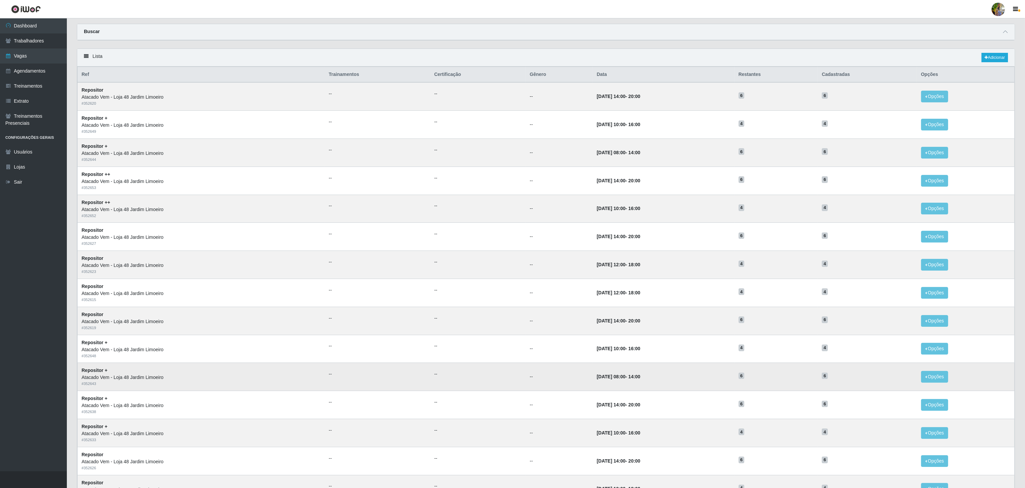
scroll to position [17, 0]
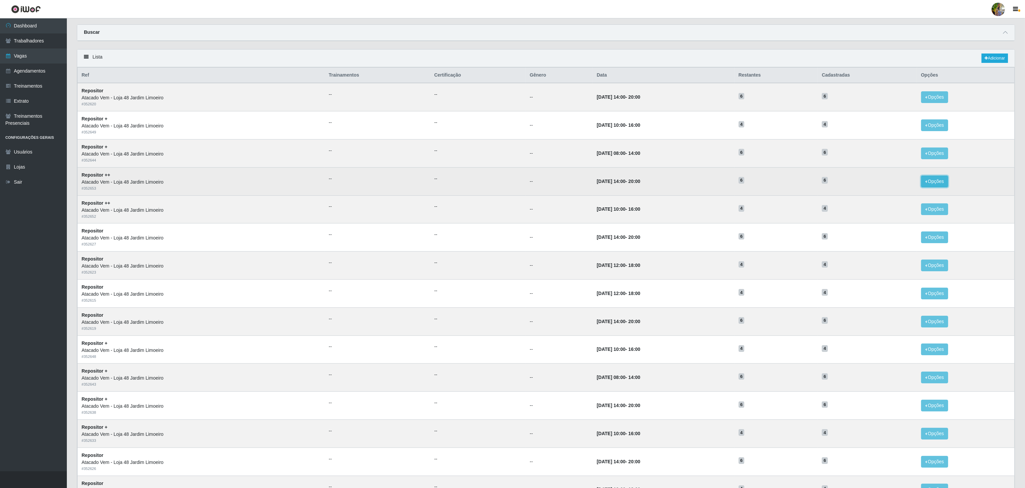
click at [936, 184] on button "Opções" at bounding box center [934, 181] width 27 height 12
click at [881, 200] on div "Deletar" at bounding box center [893, 196] width 39 height 7
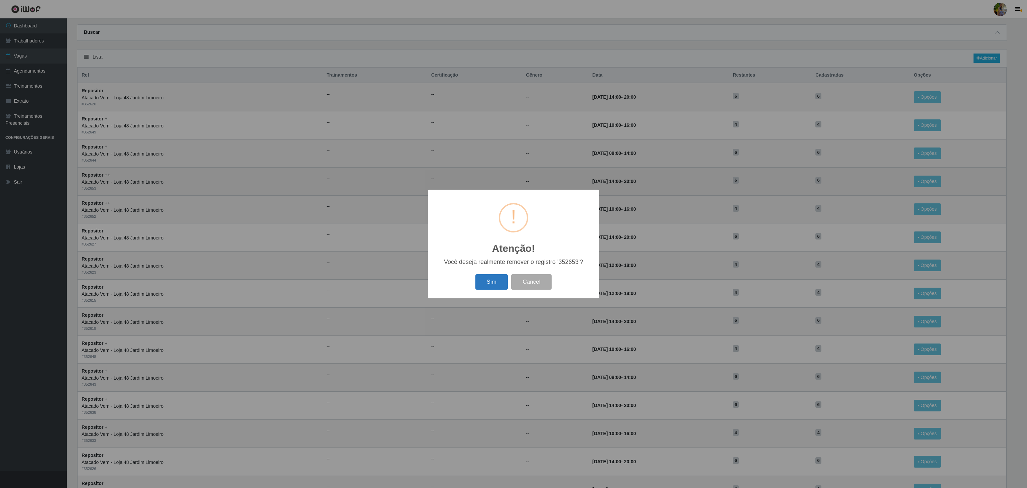
click at [495, 281] on button "Sim" at bounding box center [491, 282] width 32 height 16
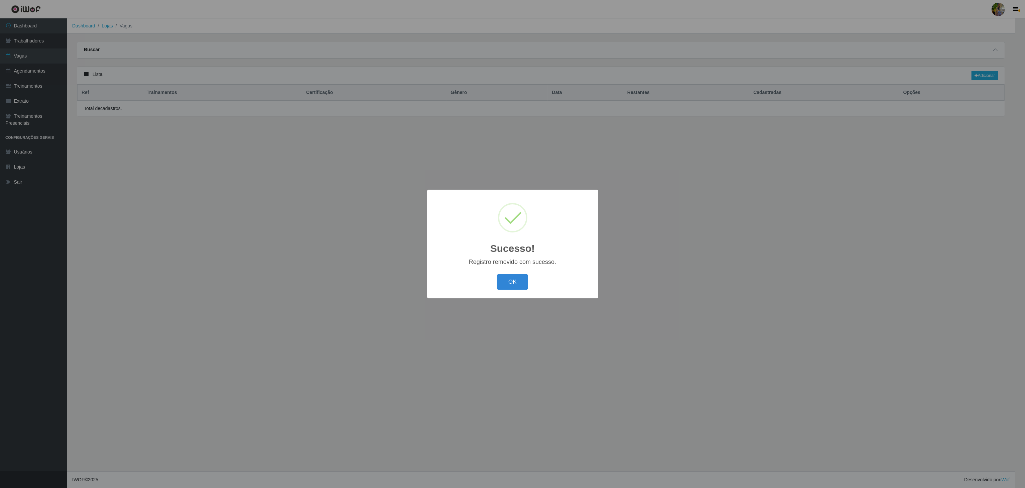
scroll to position [0, 0]
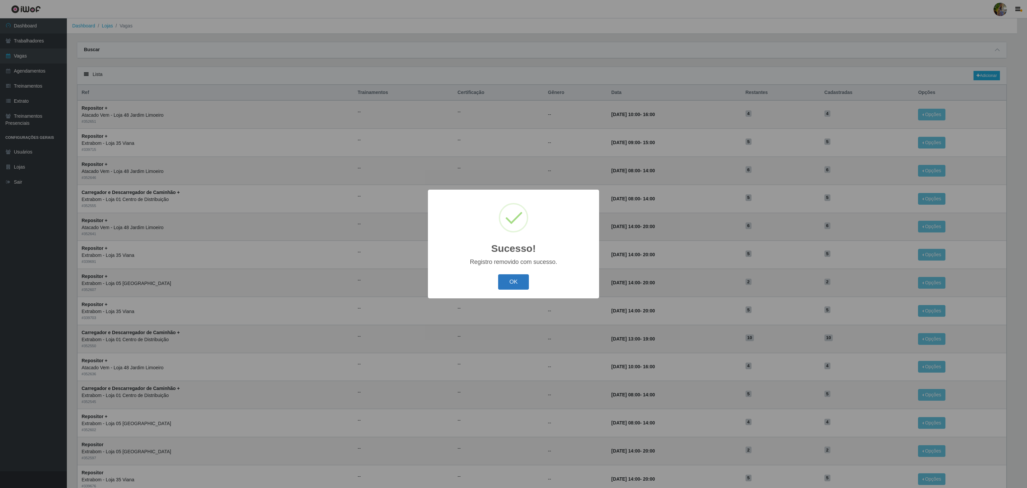
click at [517, 286] on button "OK" at bounding box center [513, 282] width 31 height 16
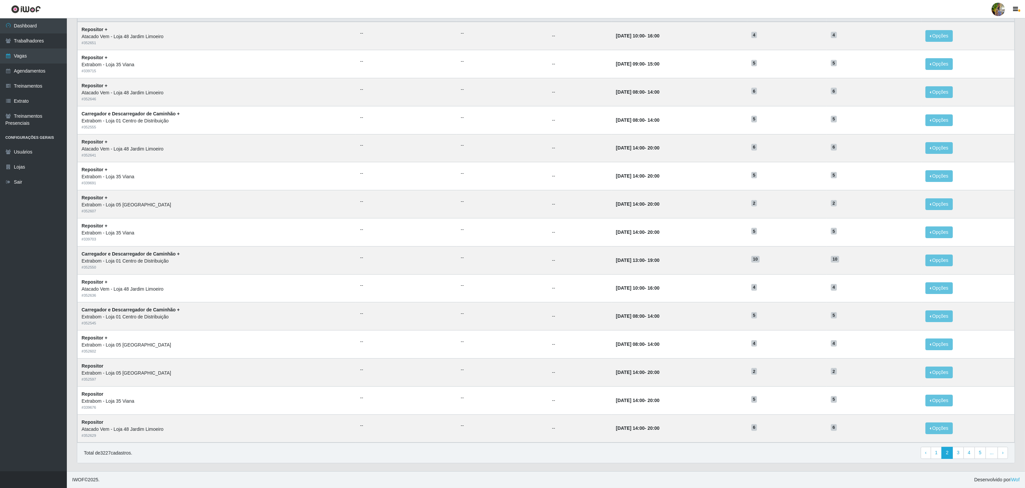
scroll to position [84, 0]
click at [935, 451] on link "1" at bounding box center [936, 452] width 11 height 12
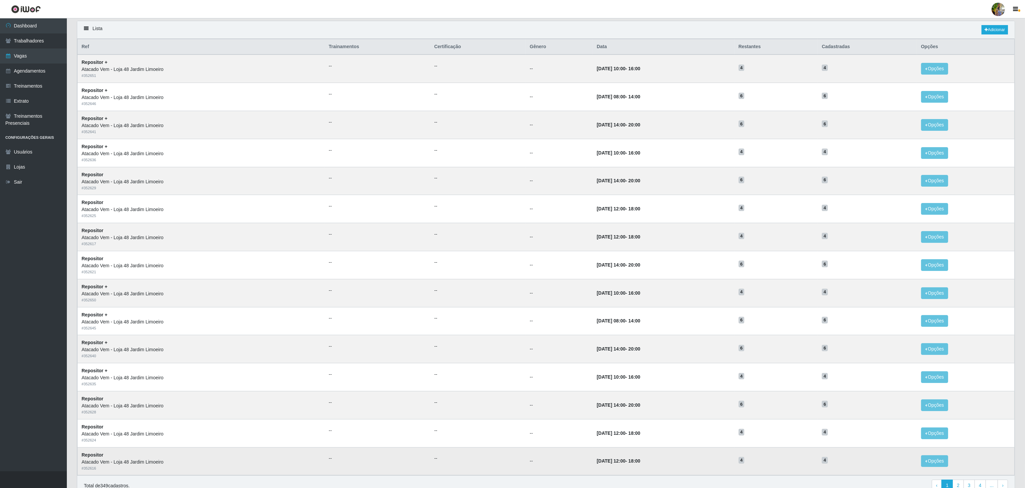
scroll to position [84, 0]
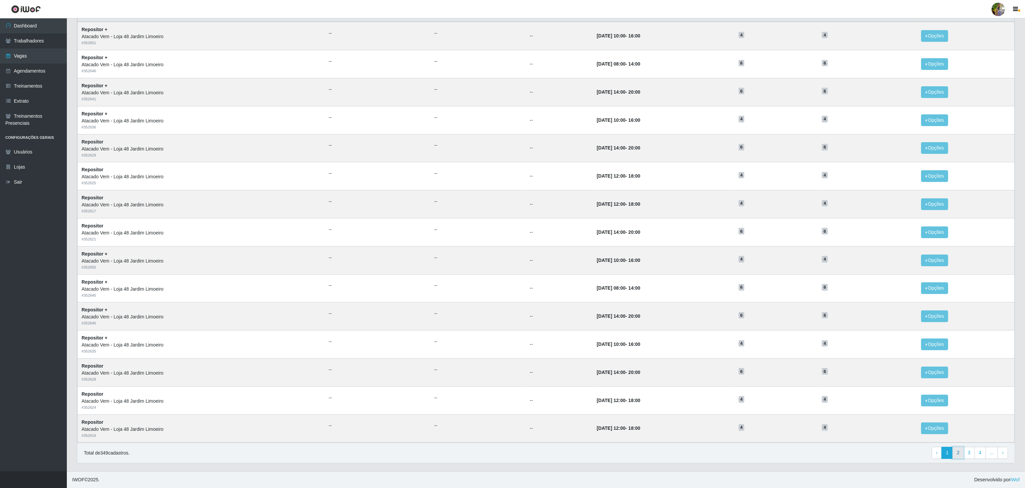
click at [954, 456] on link "2" at bounding box center [957, 452] width 11 height 12
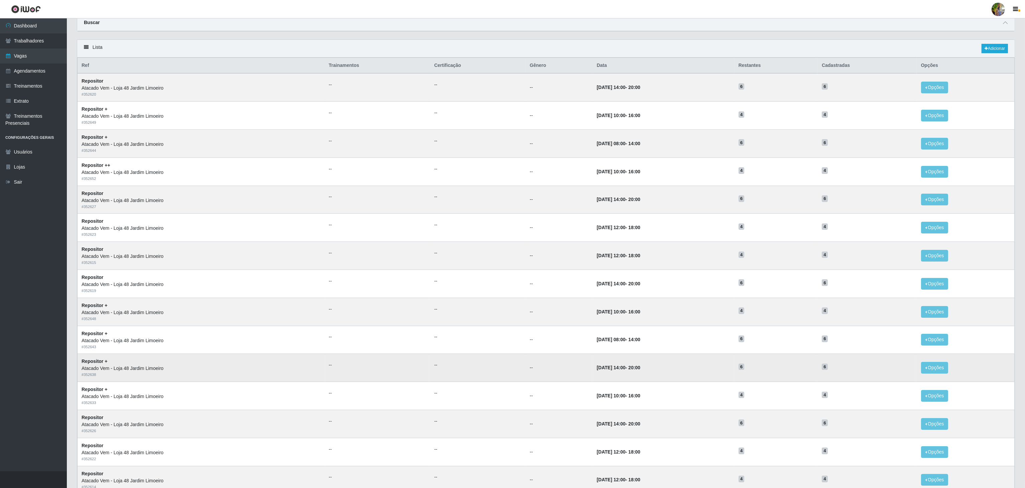
scroll to position [84, 0]
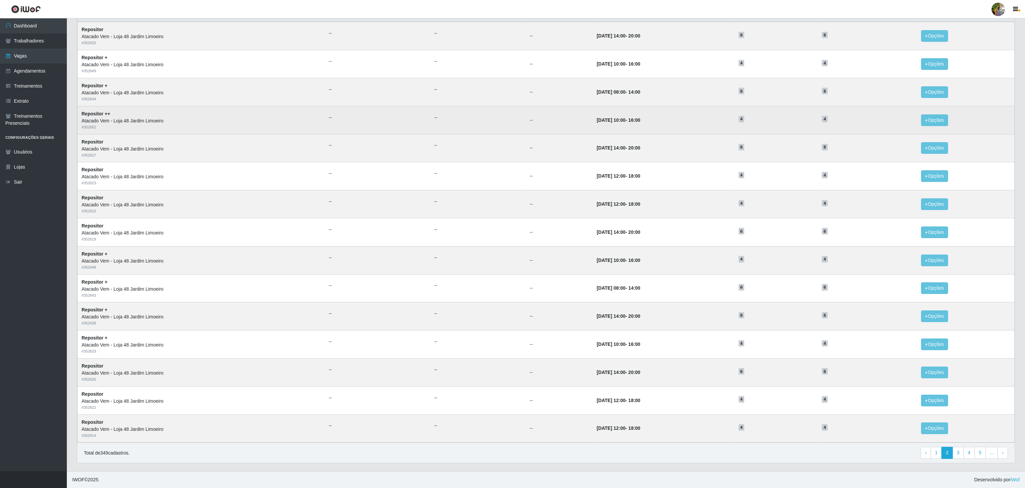
click at [922, 114] on td "Opções Editar Deletar" at bounding box center [966, 120] width 98 height 28
click at [924, 114] on button "Opções" at bounding box center [934, 120] width 27 height 12
click at [887, 134] on div "Deletar" at bounding box center [893, 135] width 39 height 7
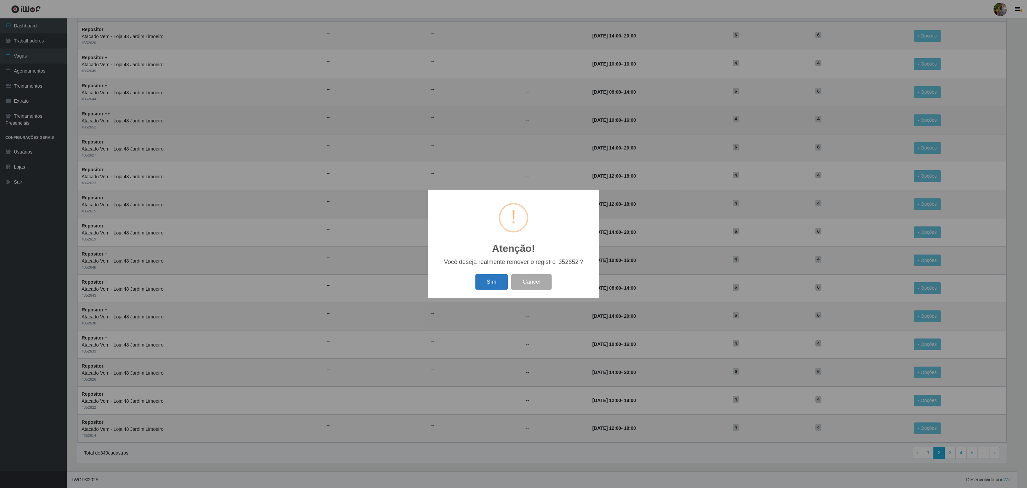
click at [502, 280] on button "Sim" at bounding box center [491, 282] width 32 height 16
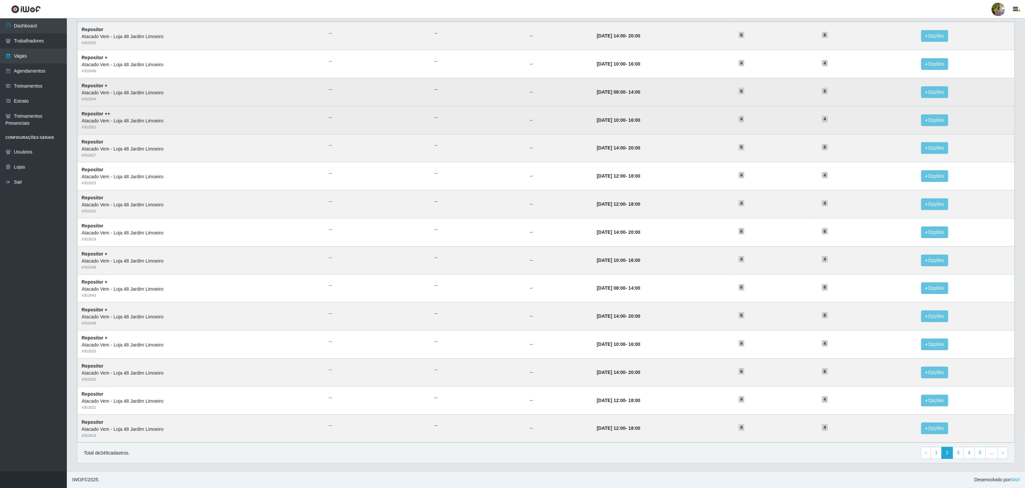
scroll to position [0, 0]
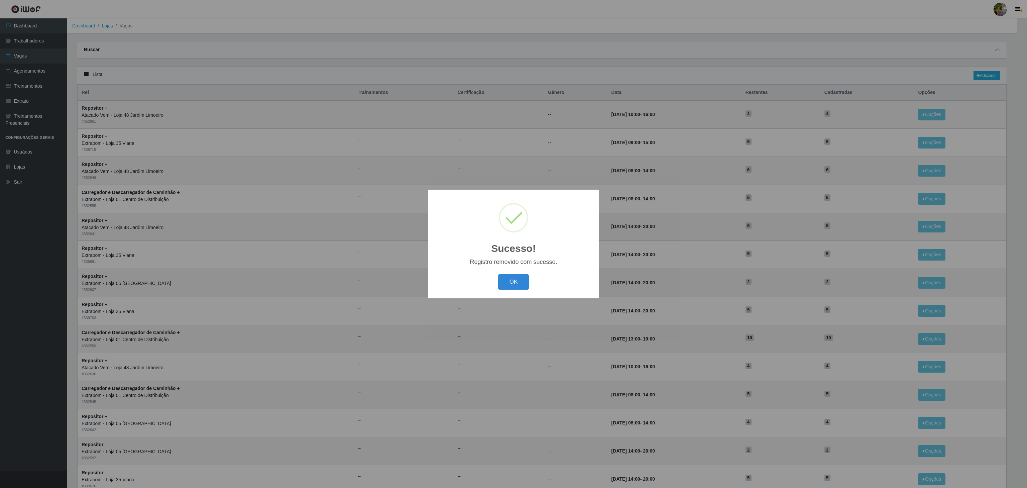
click at [984, 76] on div "Sucesso! × Registro removido com sucesso. OK Cancel" at bounding box center [513, 244] width 1027 height 488
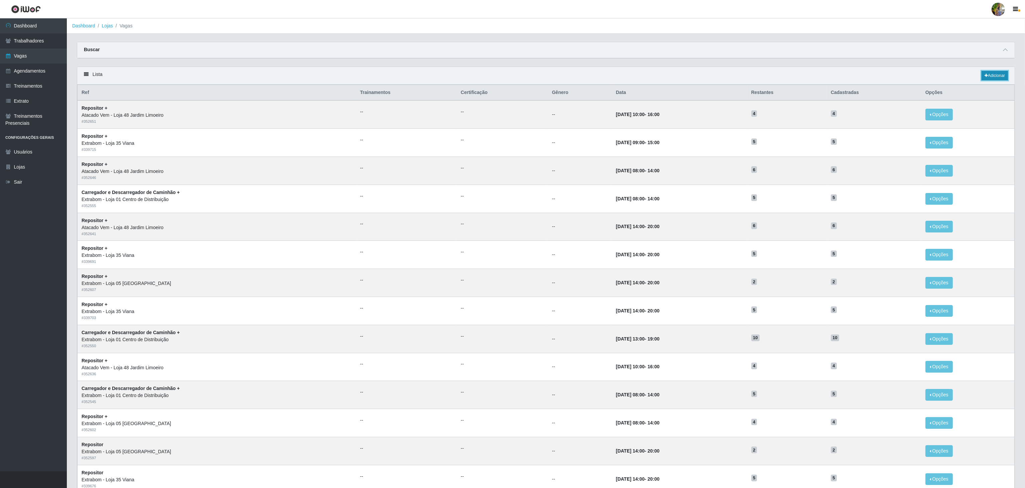
click at [981, 76] on link "Adicionar" at bounding box center [994, 75] width 26 height 9
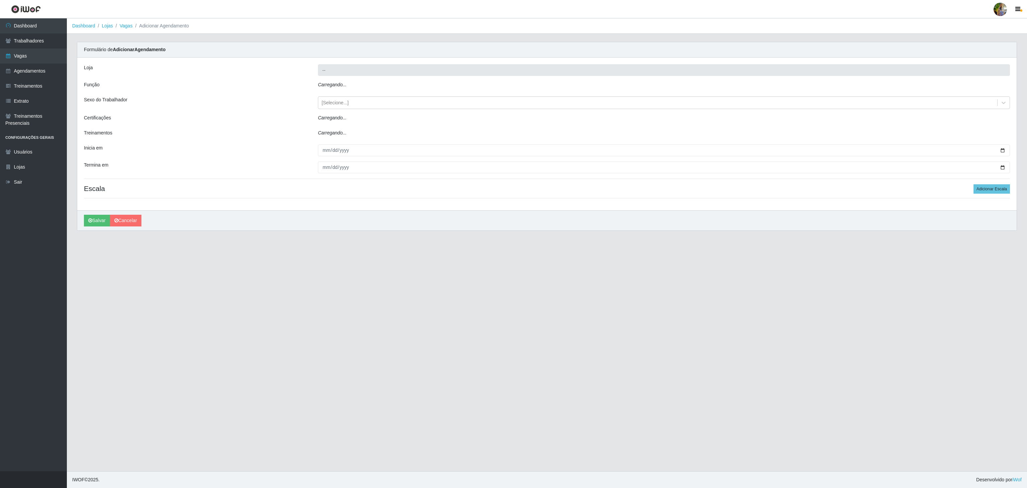
type input "Atacado Vem - Loja 48 Jardim Limoeiro"
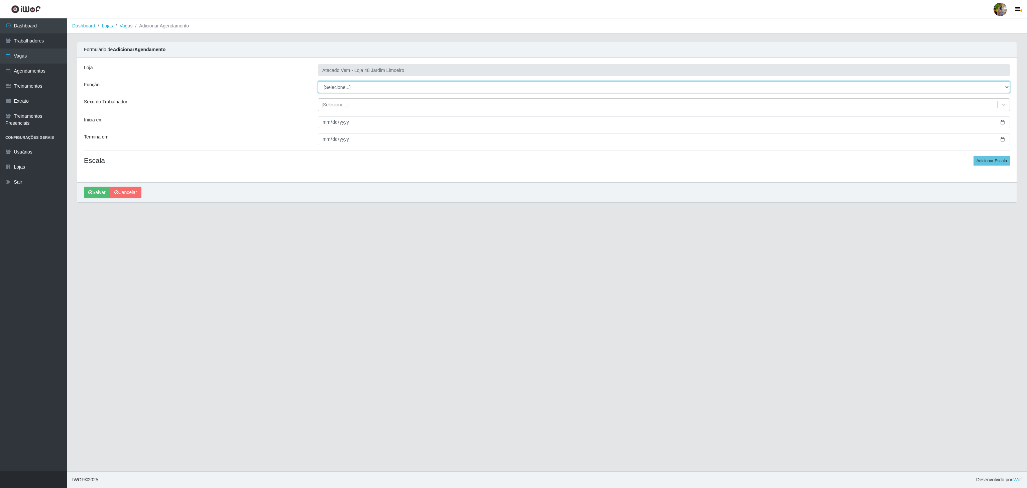
click at [324, 85] on select "[Selecione...] Repositor Repositor + Repositor ++" at bounding box center [664, 87] width 692 height 12
select select "86"
click at [318, 82] on select "[Selecione...] Repositor Repositor + Repositor ++" at bounding box center [664, 87] width 692 height 12
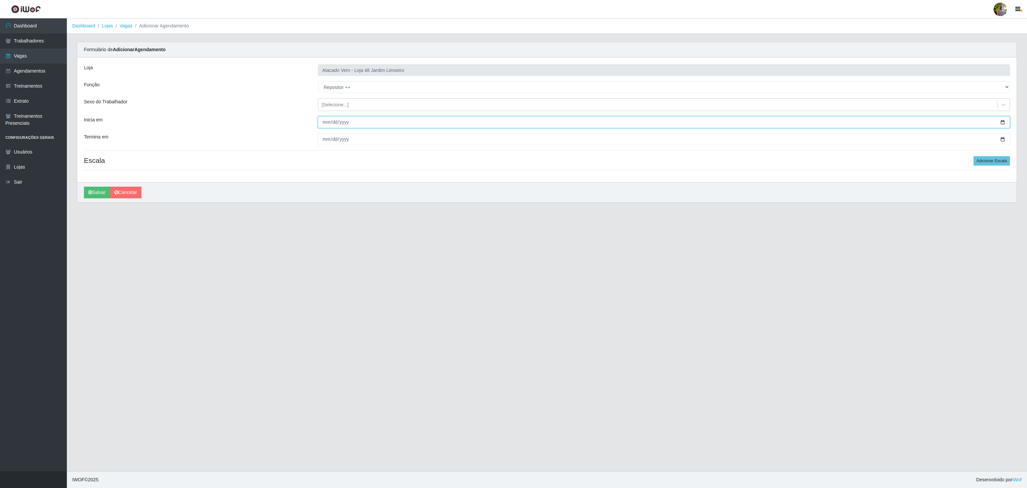
click at [324, 125] on input "Inicia em" at bounding box center [664, 122] width 692 height 12
type input "[DATE]"
click at [324, 141] on input "Termina em" at bounding box center [664, 139] width 692 height 12
type input "2025-11-15"
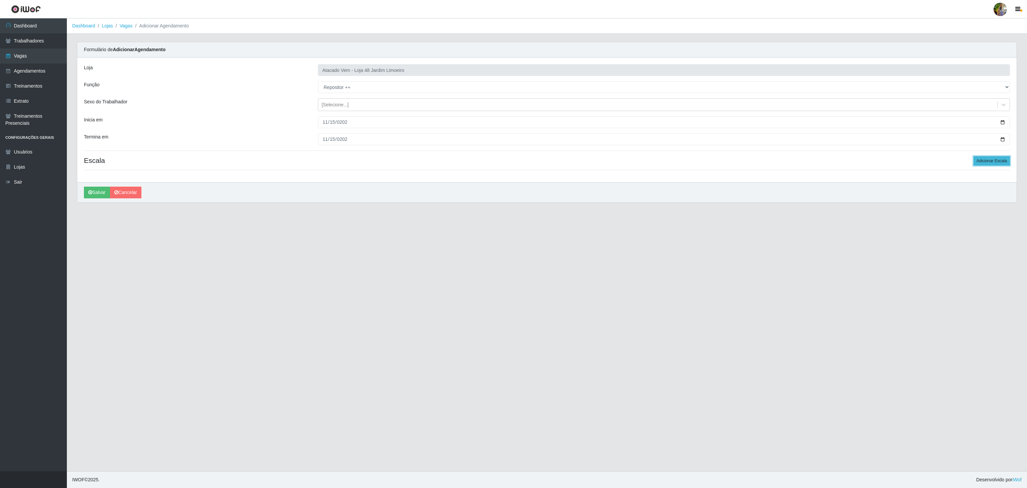
click at [980, 164] on button "Adicionar Escala" at bounding box center [991, 160] width 36 height 9
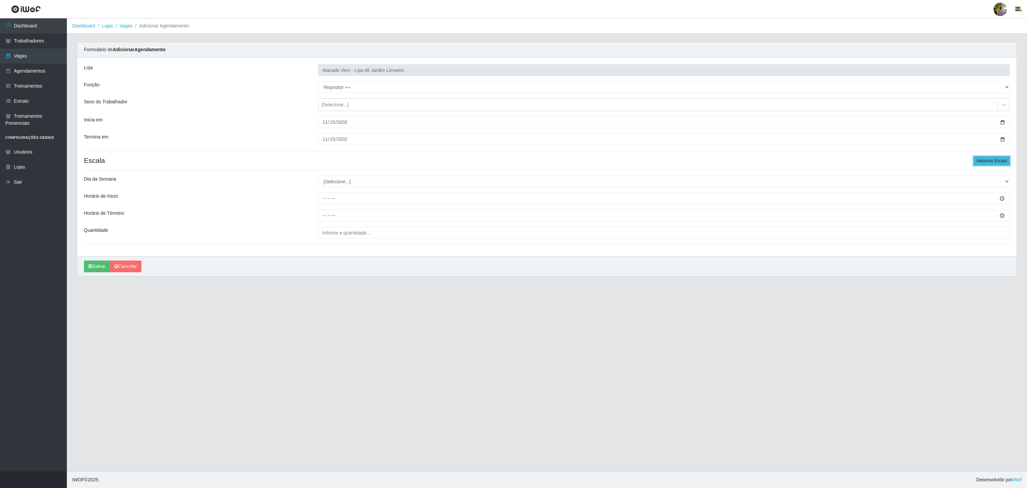
click at [980, 164] on button "Adicionar Escala" at bounding box center [991, 160] width 36 height 9
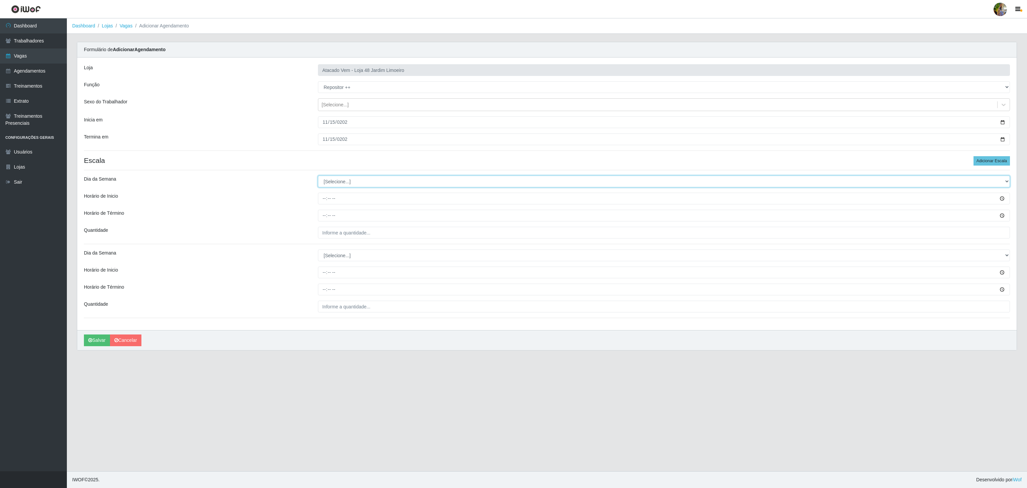
click at [326, 182] on select "[Selecione...] Segunda Terça Quarta Quinta Sexta Sábado Domingo" at bounding box center [664, 181] width 692 height 12
select select "6"
click at [318, 177] on select "[Selecione...] Segunda Terça Quarta Quinta Sexta Sábado Domingo" at bounding box center [664, 181] width 692 height 12
click at [322, 200] on input "Horário de Inicio" at bounding box center [664, 198] width 692 height 12
type input "08:00"
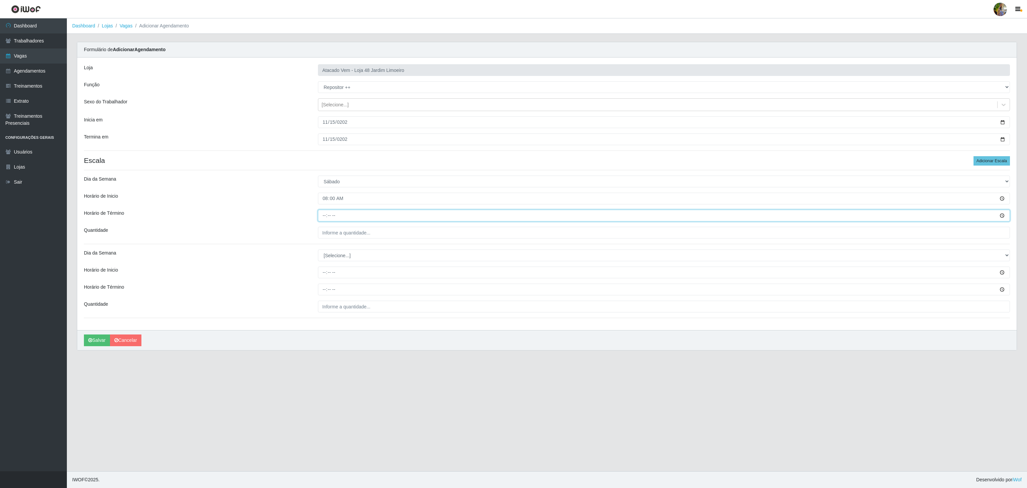
click at [324, 220] on input "Horário de Término" at bounding box center [664, 216] width 692 height 12
type input "14:00"
click at [345, 233] on div "Loja Atacado Vem - Loja 48 Jardim Limoeiro Função [Selecione...] Repositor Repo…" at bounding box center [546, 193] width 939 height 272
click at [364, 240] on div "Loja Atacado Vem - Loja 48 Jardim Limoeiro Função [Selecione...] Repositor Repo…" at bounding box center [546, 193] width 939 height 272
click at [365, 231] on input "___" at bounding box center [664, 233] width 692 height 12
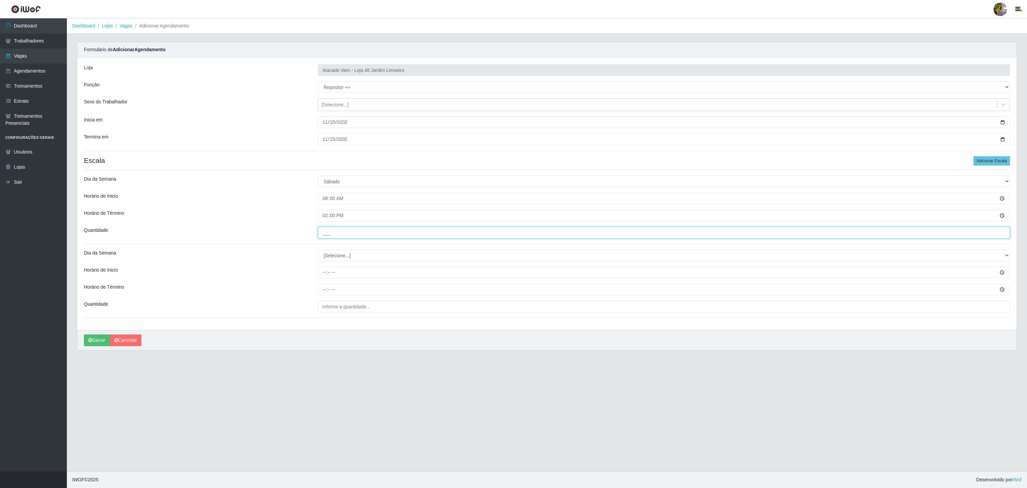
type input "6__"
click at [345, 259] on select "[Selecione...] Segunda Terça Quarta Quinta Sexta Sábado Domingo" at bounding box center [664, 255] width 692 height 12
select select "6"
click at [318, 251] on select "[Selecione...] Segunda Terça Quarta Quinta Sexta Sábado Domingo" at bounding box center [664, 255] width 692 height 12
click at [331, 274] on input "Horário de Inicio" at bounding box center [664, 272] width 692 height 12
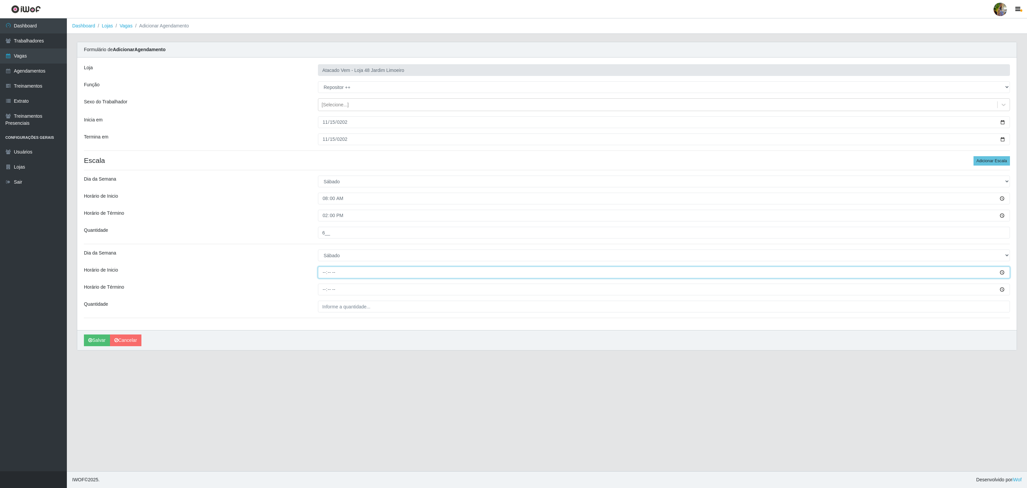
click at [321, 271] on input "Horário de Inicio" at bounding box center [664, 272] width 692 height 12
click at [323, 273] on input "Horário de Inicio" at bounding box center [664, 272] width 692 height 12
type input "10:00"
click at [324, 286] on input "Horário de Término" at bounding box center [664, 289] width 692 height 12
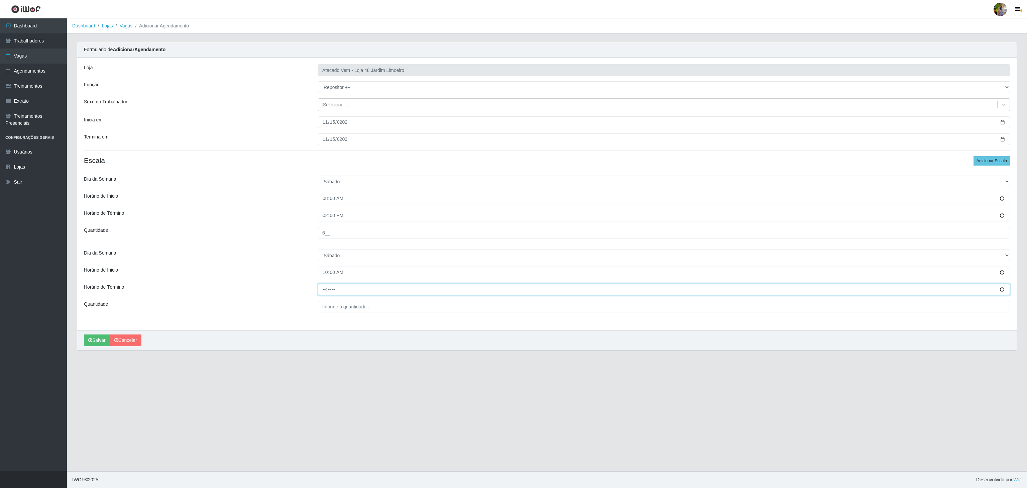
type input "16:00"
click at [349, 309] on input "___" at bounding box center [664, 306] width 692 height 12
type input "4__"
click at [92, 341] on icon "submit" at bounding box center [90, 340] width 4 height 5
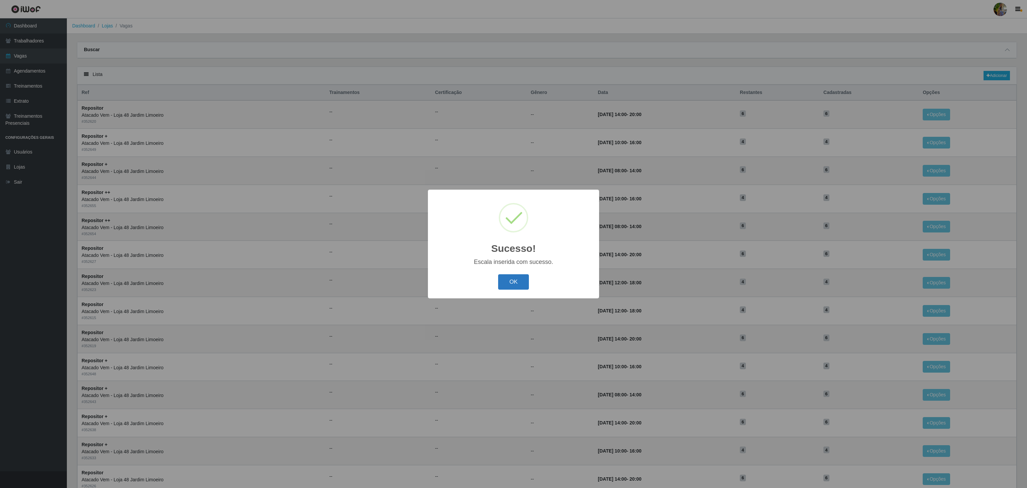
click at [516, 285] on button "OK" at bounding box center [513, 282] width 31 height 16
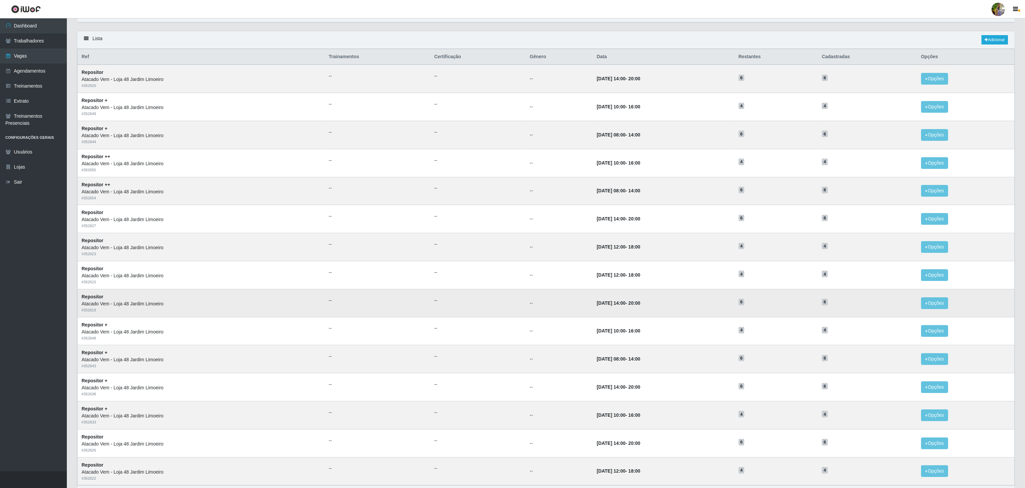
scroll to position [67, 0]
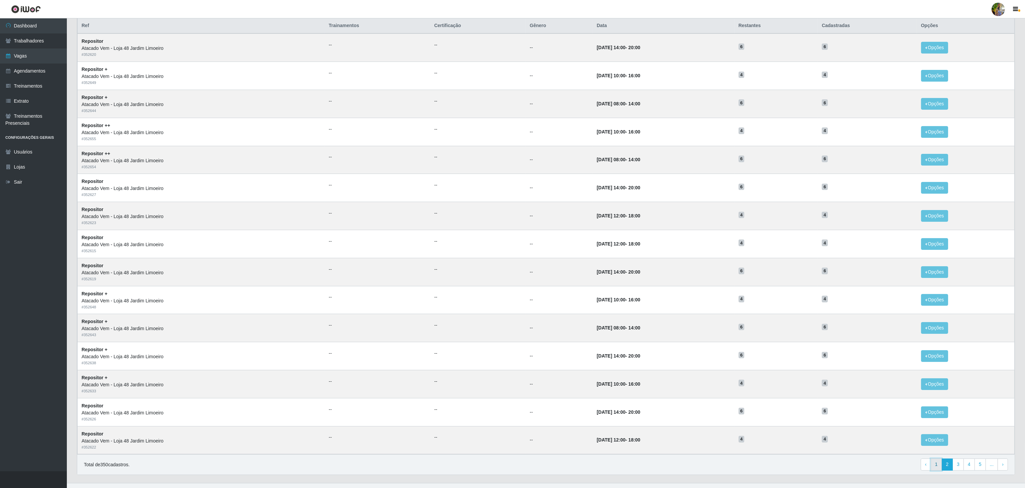
click at [932, 467] on link "1" at bounding box center [936, 464] width 11 height 12
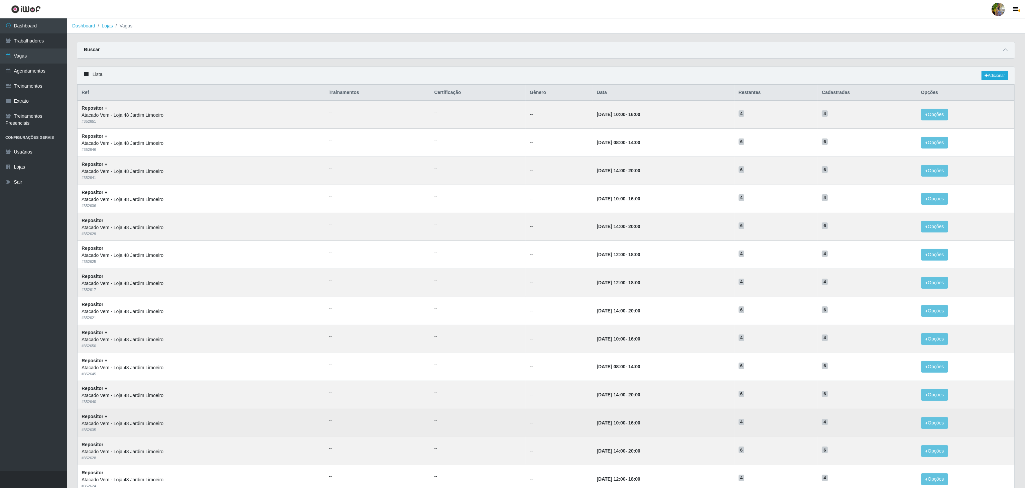
scroll to position [84, 0]
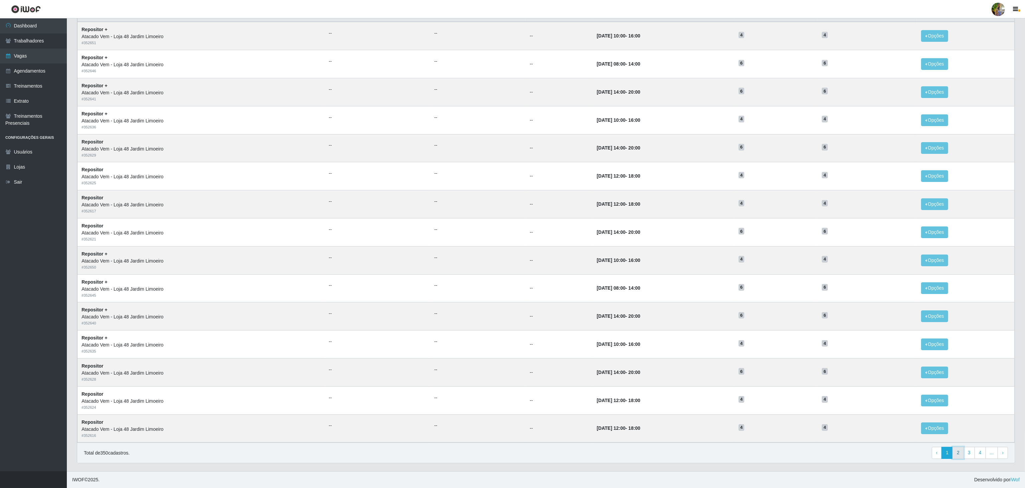
click at [955, 449] on link "2" at bounding box center [957, 452] width 11 height 12
click at [938, 451] on link "1" at bounding box center [936, 452] width 11 height 12
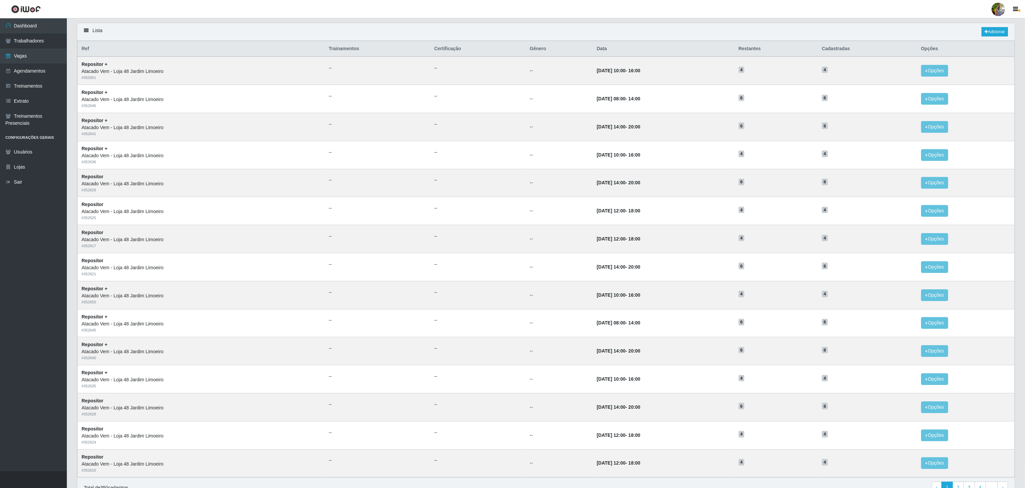
scroll to position [84, 0]
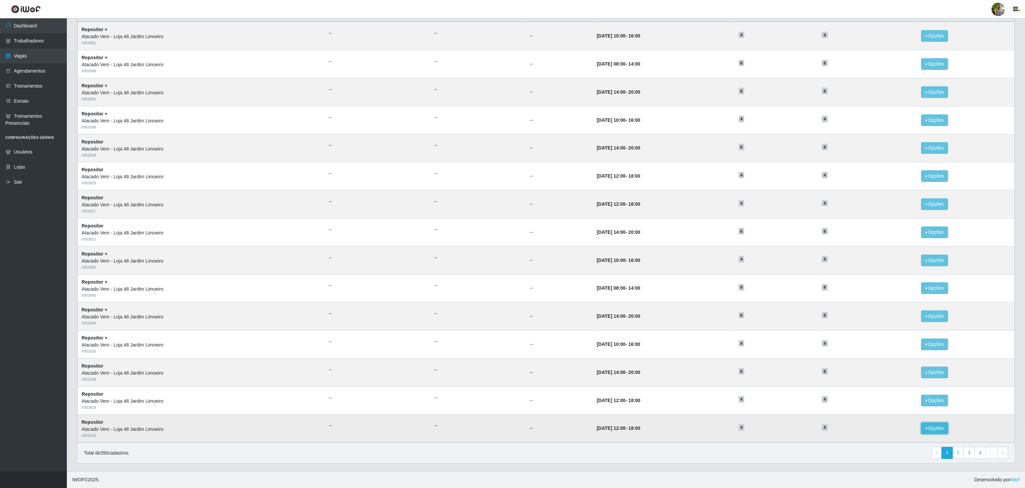
click at [939, 429] on button "Opções" at bounding box center [934, 428] width 27 height 12
click at [893, 434] on div "Deletar" at bounding box center [893, 432] width 39 height 7
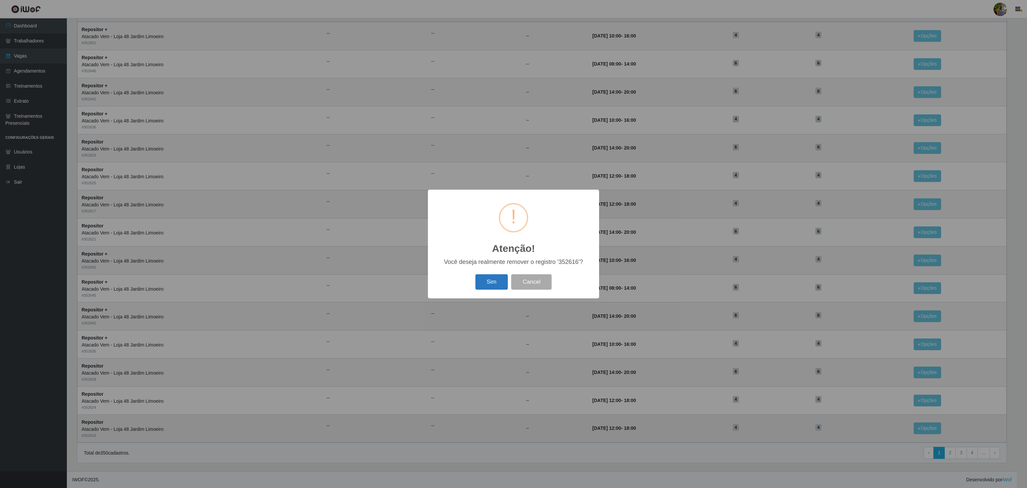
click at [507, 281] on button "Sim" at bounding box center [491, 282] width 32 height 16
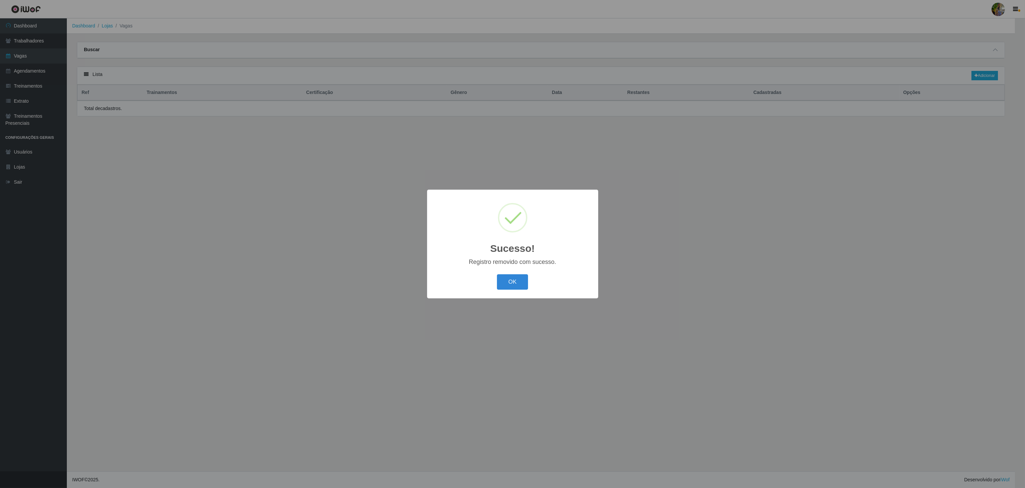
scroll to position [0, 0]
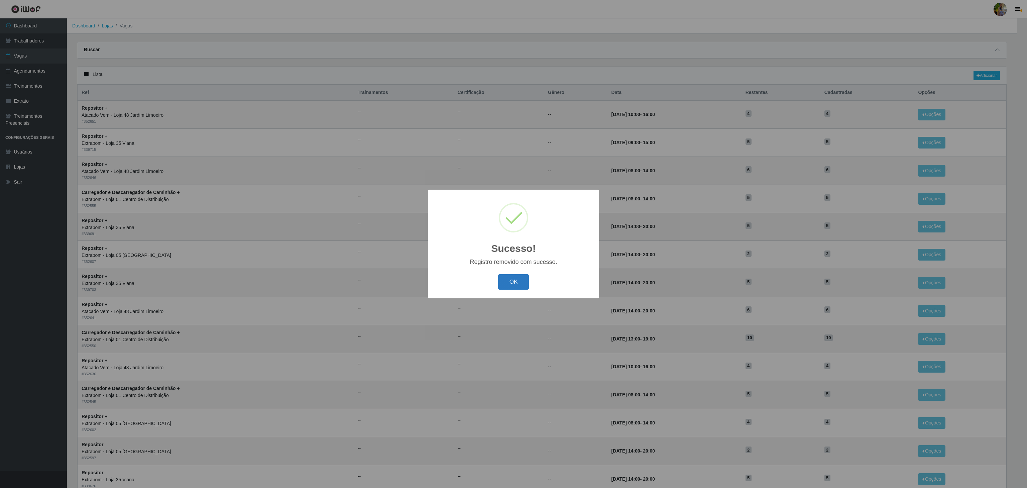
click at [522, 284] on button "OK" at bounding box center [513, 282] width 31 height 16
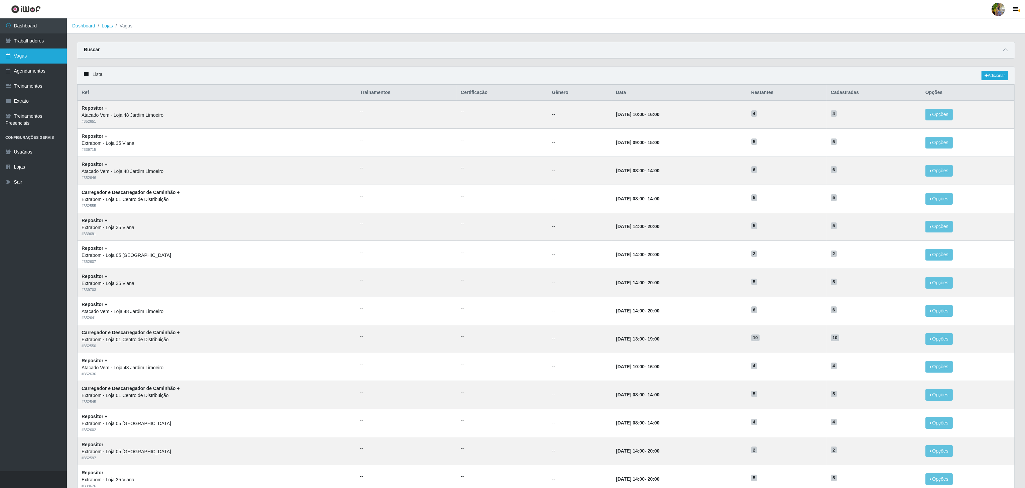
click at [40, 57] on link "Vagas" at bounding box center [33, 55] width 67 height 15
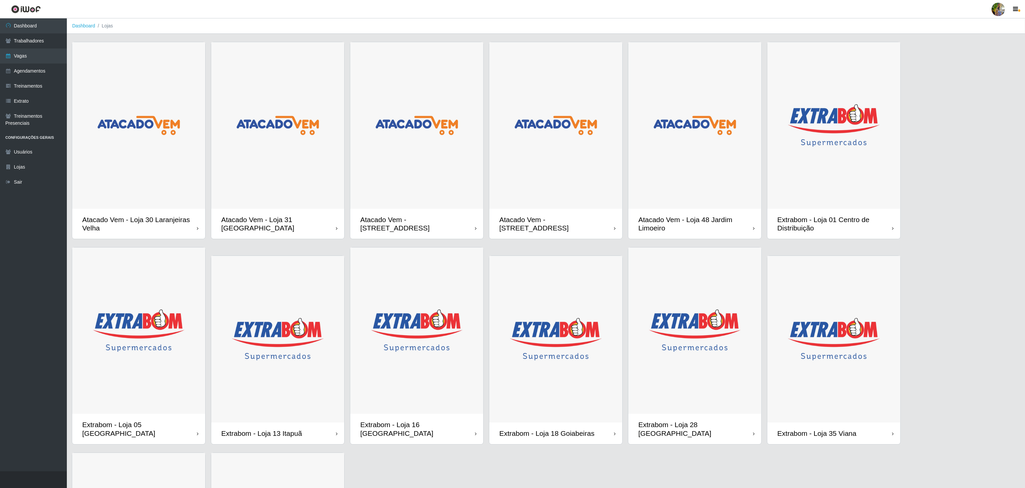
click at [708, 205] on img at bounding box center [694, 125] width 133 height 166
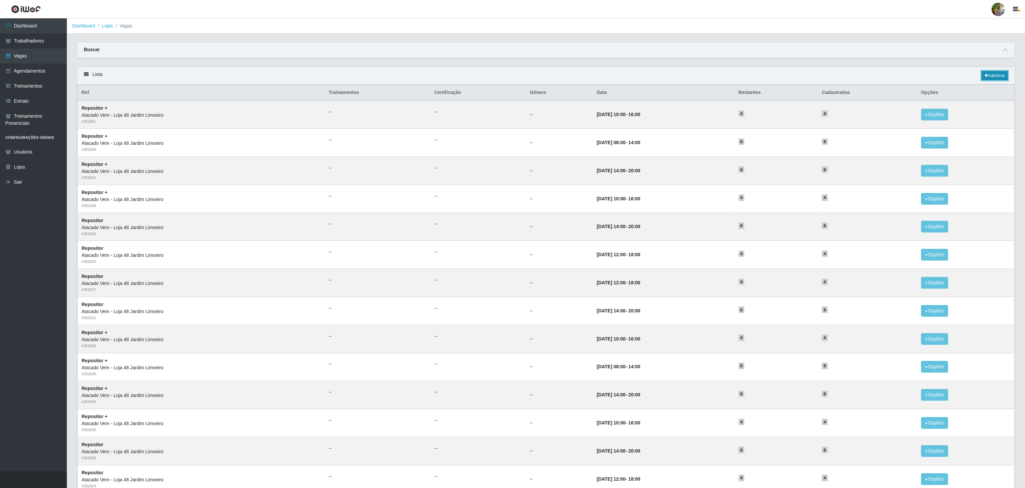
click at [998, 80] on link "Adicionar" at bounding box center [994, 75] width 26 height 9
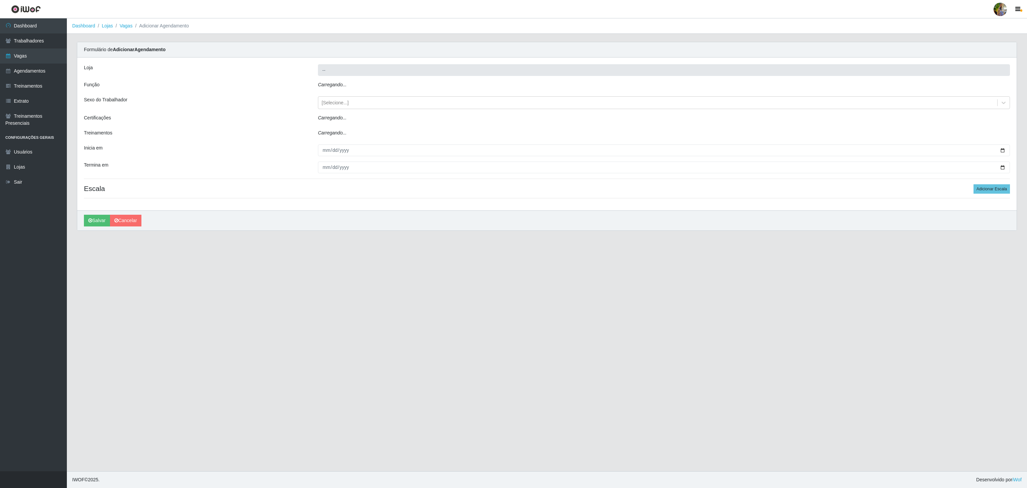
type input "Atacado Vem - Loja 48 Jardim Limoeiro"
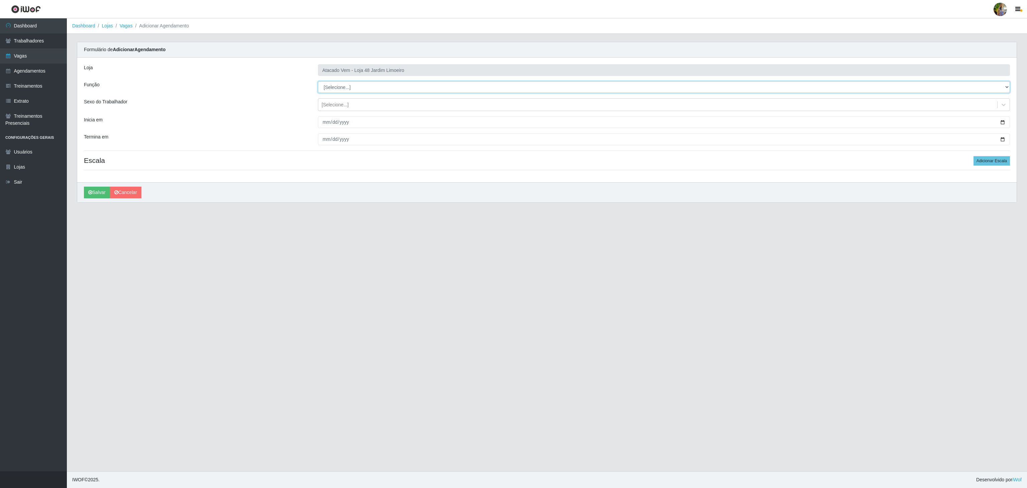
click at [351, 90] on select "[Selecione...] Repositor Repositor + Repositor ++" at bounding box center [664, 87] width 692 height 12
select select "86"
click at [318, 82] on select "[Selecione...] Repositor Repositor + Repositor ++" at bounding box center [664, 87] width 692 height 12
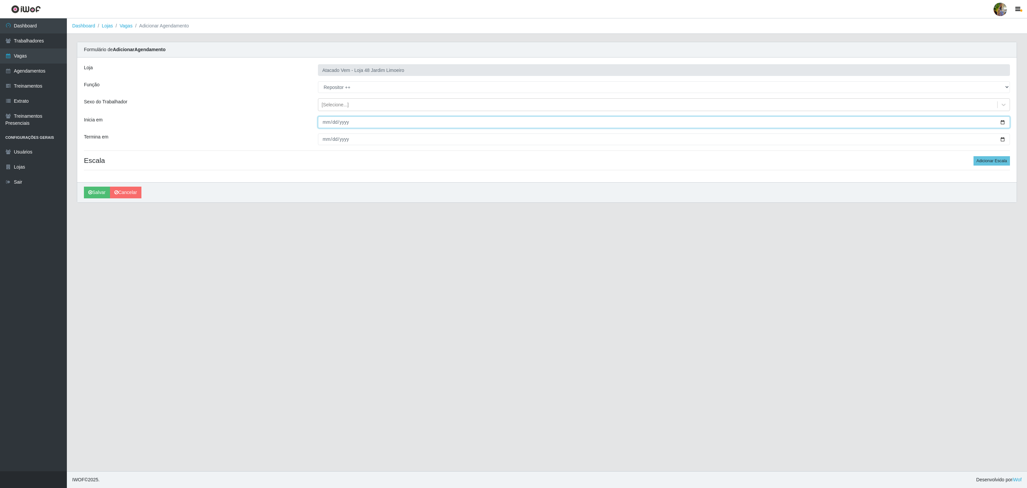
click at [325, 122] on input "Inicia em" at bounding box center [664, 122] width 692 height 12
type input "[DATE]"
click at [324, 136] on input "Termina em" at bounding box center [664, 139] width 692 height 12
type input "[DATE]"
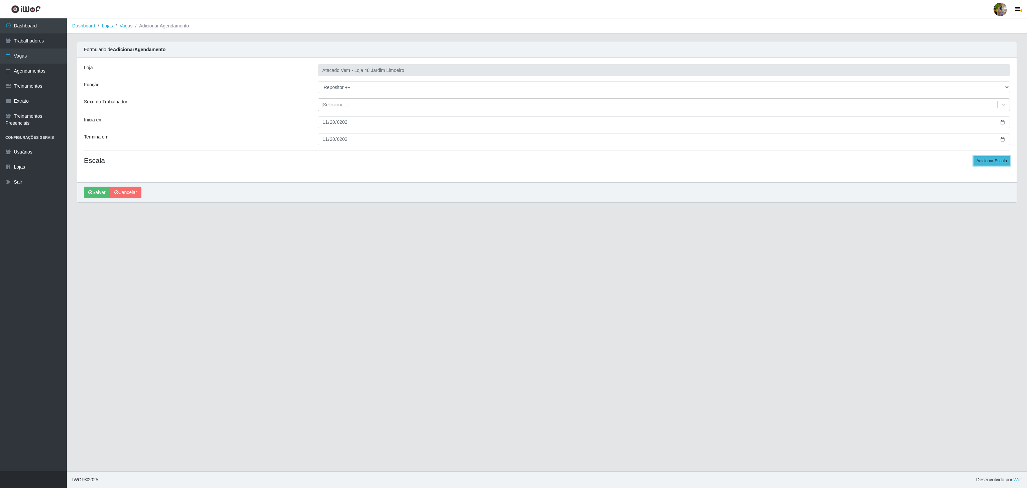
click at [986, 158] on button "Adicionar Escala" at bounding box center [991, 160] width 36 height 9
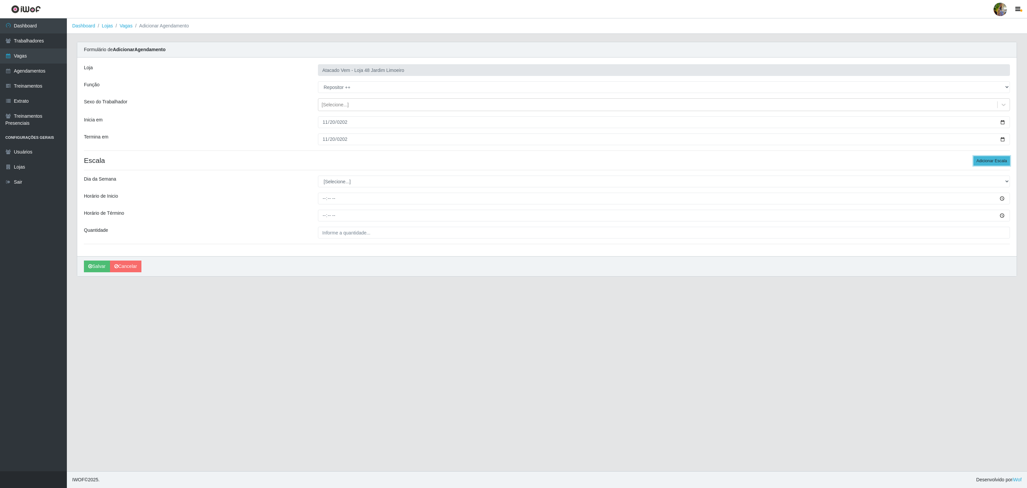
click at [986, 158] on button "Adicionar Escala" at bounding box center [991, 160] width 36 height 9
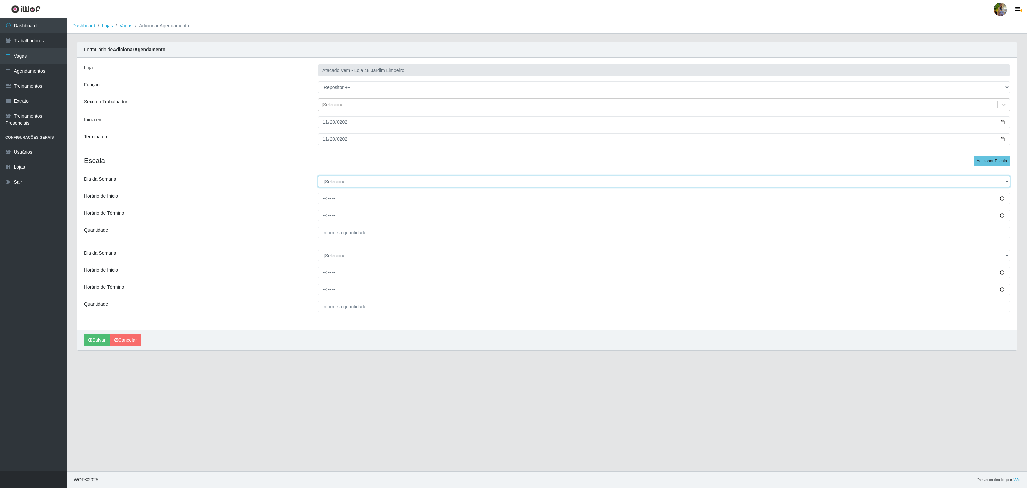
click at [366, 183] on select "[Selecione...] Segunda Terça Quarta Quinta Sexta Sábado Domingo" at bounding box center [664, 181] width 692 height 12
select select "4"
click at [318, 177] on select "[Selecione...] Segunda Terça Quarta Quinta Sexta Sábado Domingo" at bounding box center [664, 181] width 692 height 12
click at [322, 203] on input "Horário de Inicio" at bounding box center [664, 198] width 692 height 12
type input "08:00"
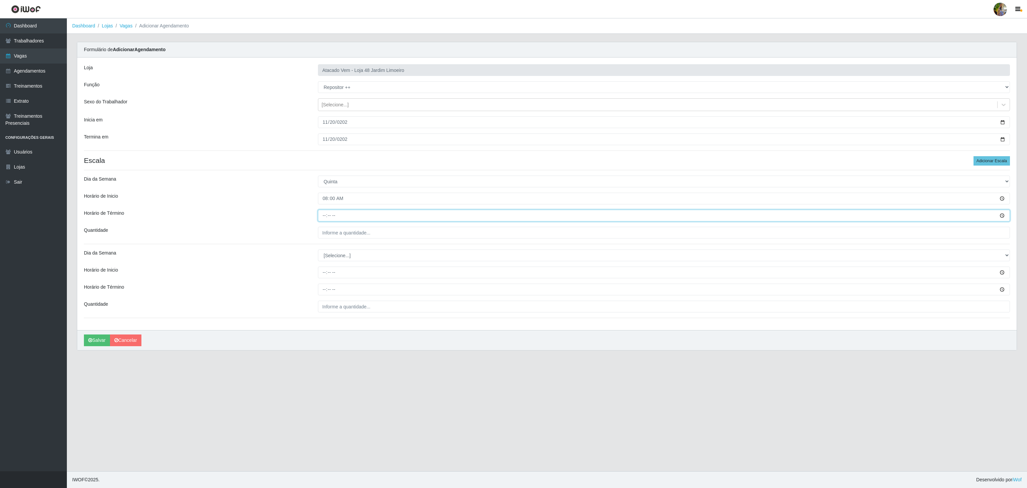
click at [321, 215] on input "Horário de Término" at bounding box center [664, 216] width 692 height 12
type input "14:00"
click at [338, 225] on div "Loja Atacado Vem - Loja 48 Jardim Limoeiro Função [Selecione...] Repositor Repo…" at bounding box center [546, 193] width 939 height 272
click at [340, 236] on input "___" at bounding box center [664, 233] width 692 height 12
type input "6__"
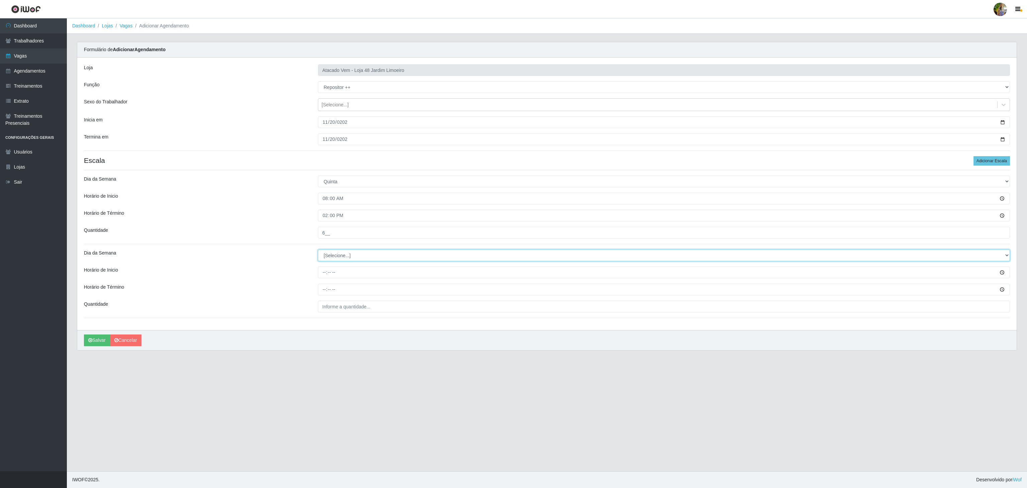
drag, startPoint x: 319, startPoint y: 255, endPoint x: 323, endPoint y: 256, distance: 3.4
click at [323, 256] on select "[Selecione...] Segunda Terça Quarta Quinta Sexta Sábado Domingo" at bounding box center [664, 255] width 692 height 12
select select "4"
click at [318, 251] on select "[Selecione...] Segunda Terça Quarta Quinta Sexta Sábado Domingo" at bounding box center [664, 255] width 692 height 12
click at [322, 275] on input "Horário de Inicio" at bounding box center [664, 272] width 692 height 12
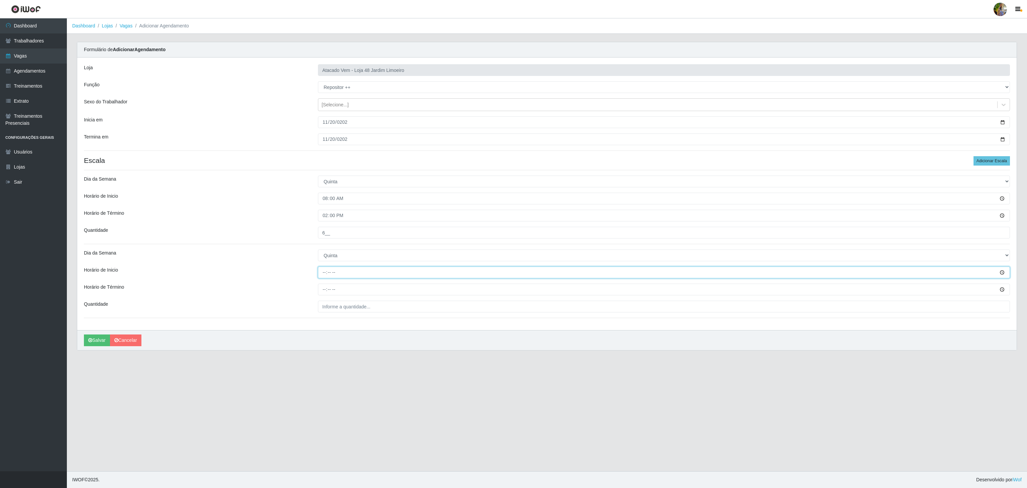
type input "10:00"
click at [327, 293] on input "Horário de Término" at bounding box center [664, 289] width 692 height 12
click at [322, 293] on input "Horário de Término" at bounding box center [664, 289] width 692 height 12
click at [324, 292] on input "Horário de Término" at bounding box center [664, 289] width 692 height 12
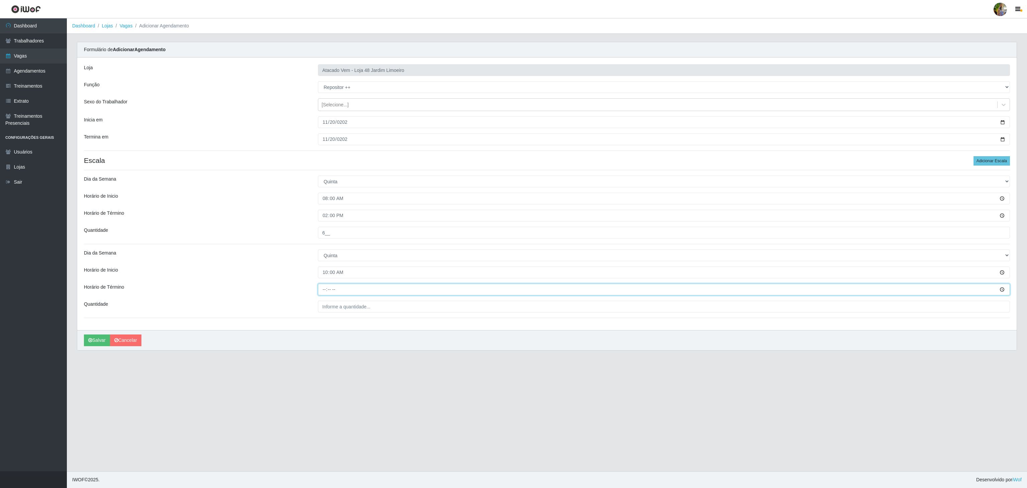
type input "16:00"
click at [332, 304] on input "___" at bounding box center [664, 306] width 692 height 12
type input "4__"
click at [94, 340] on button "Salvar" at bounding box center [97, 340] width 26 height 12
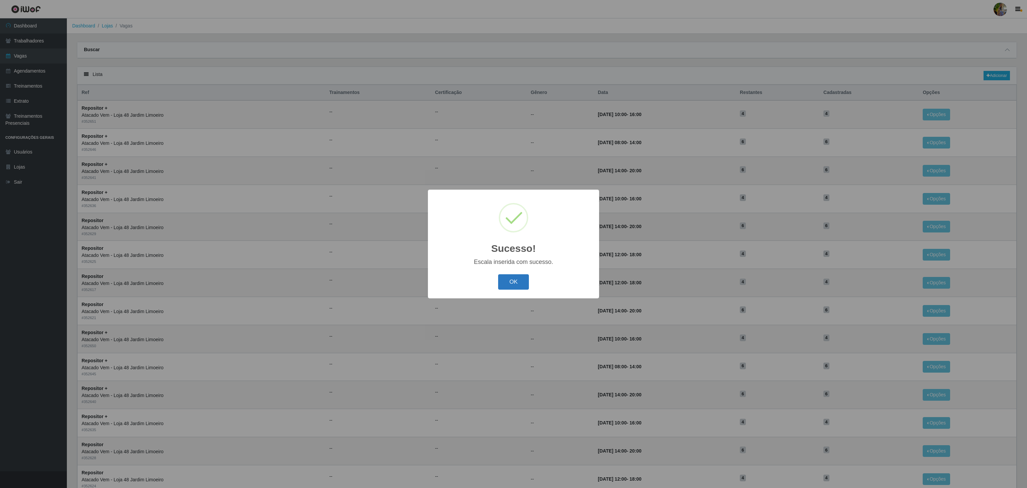
click at [511, 284] on button "OK" at bounding box center [513, 282] width 31 height 16
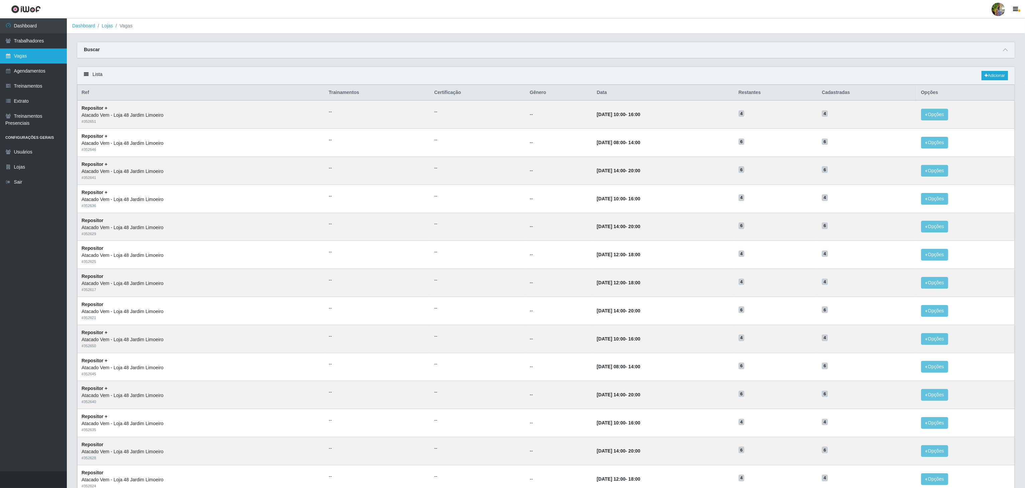
click at [41, 55] on link "Vagas" at bounding box center [33, 55] width 67 height 15
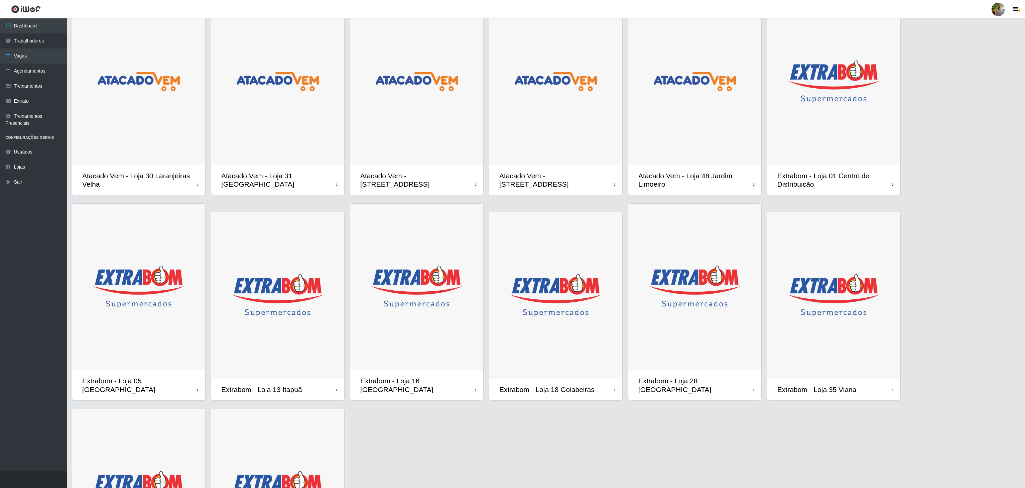
scroll to position [67, 0]
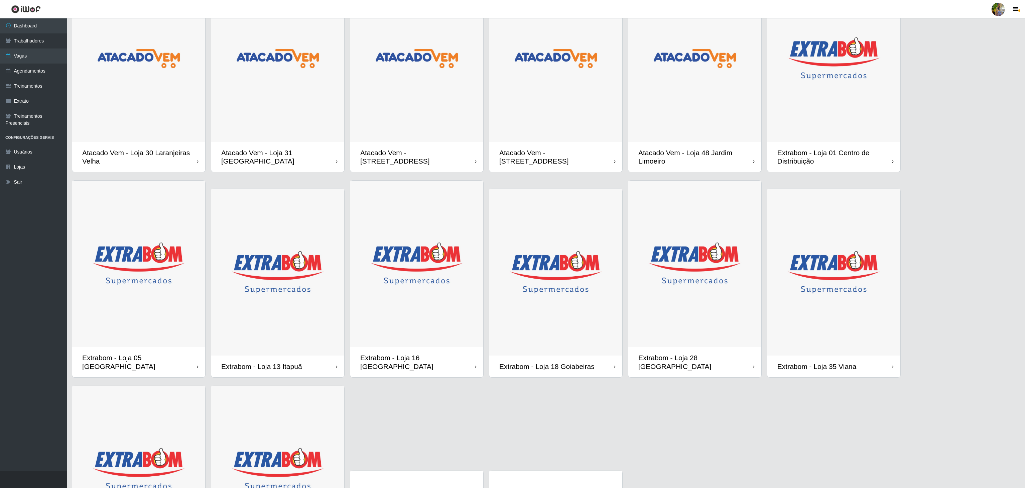
click at [848, 116] on img at bounding box center [833, 58] width 133 height 166
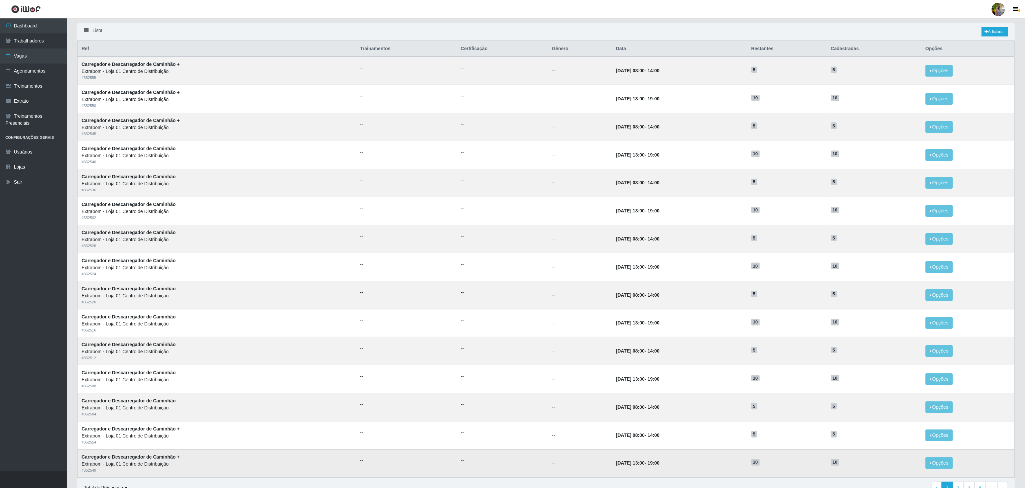
scroll to position [84, 0]
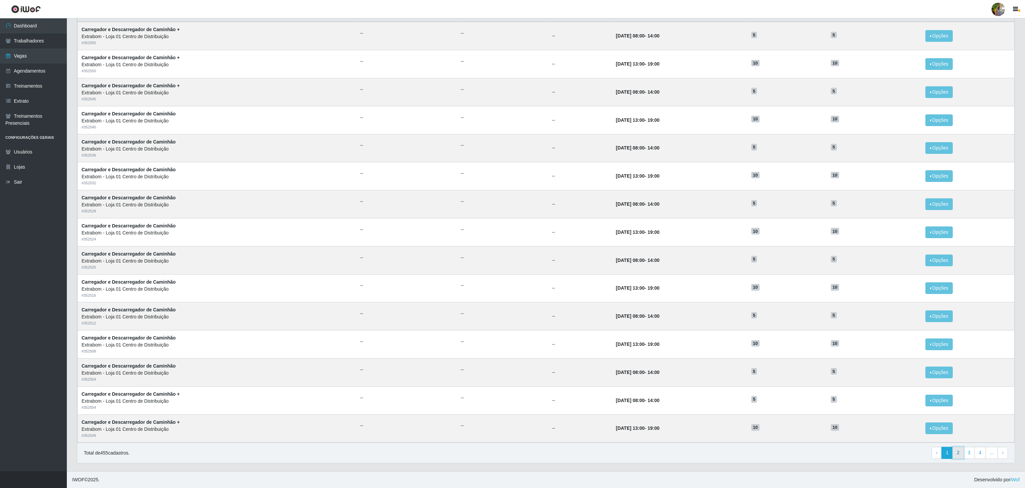
click at [961, 454] on link "2" at bounding box center [957, 452] width 11 height 12
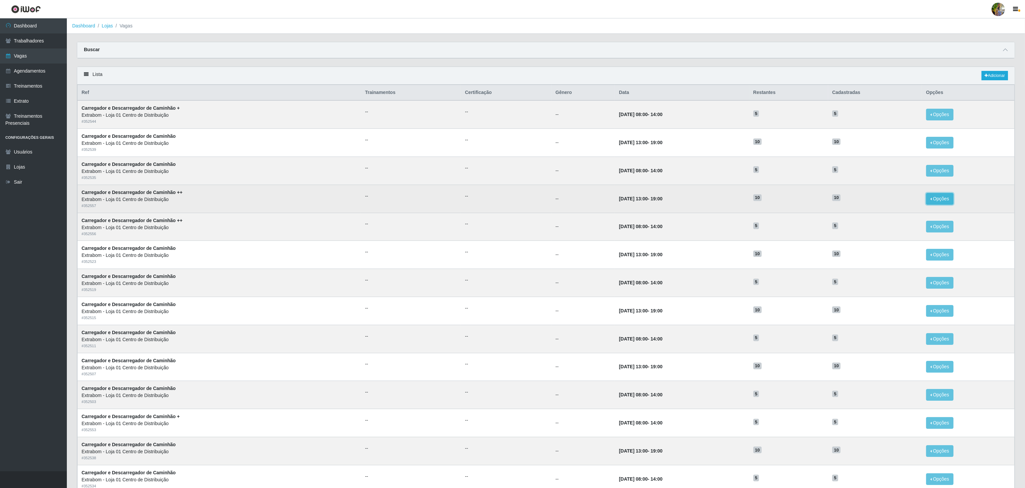
click at [943, 205] on button "Opções" at bounding box center [939, 199] width 27 height 12
click at [907, 217] on div "Deletar" at bounding box center [898, 214] width 39 height 7
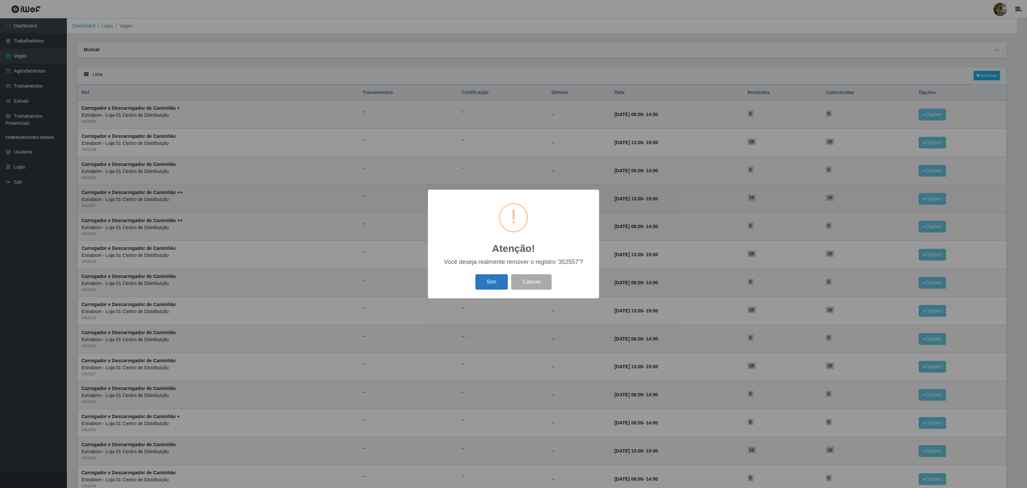
click at [484, 283] on button "Sim" at bounding box center [491, 282] width 32 height 16
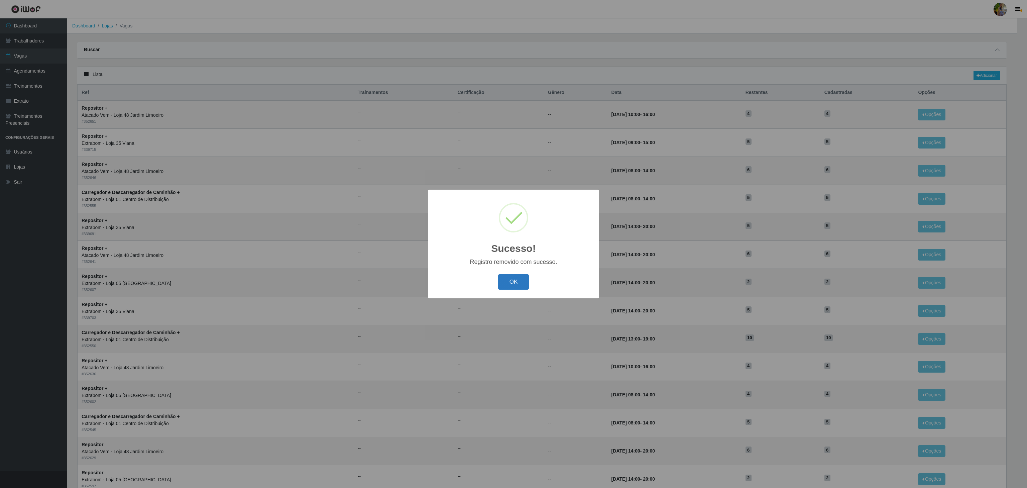
click at [509, 282] on button "OK" at bounding box center [513, 282] width 31 height 16
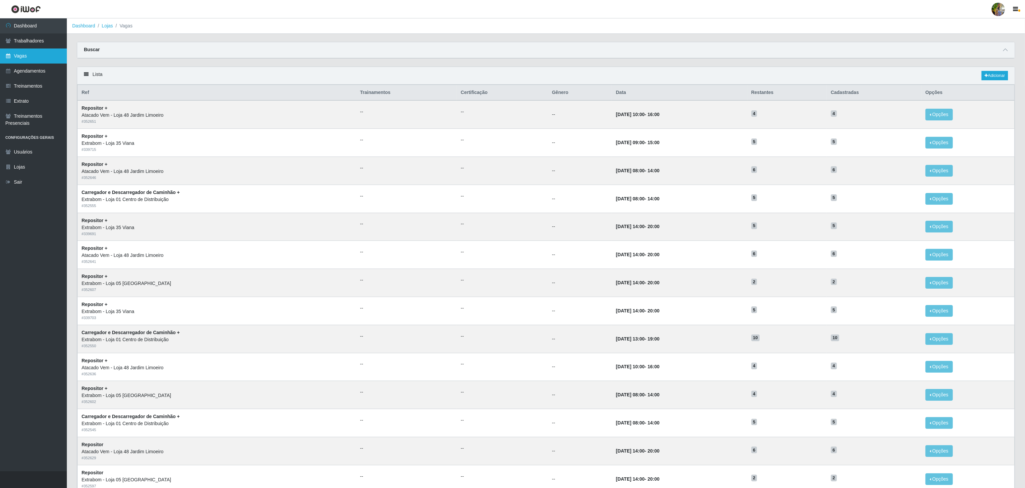
click at [30, 60] on link "Vagas" at bounding box center [33, 55] width 67 height 15
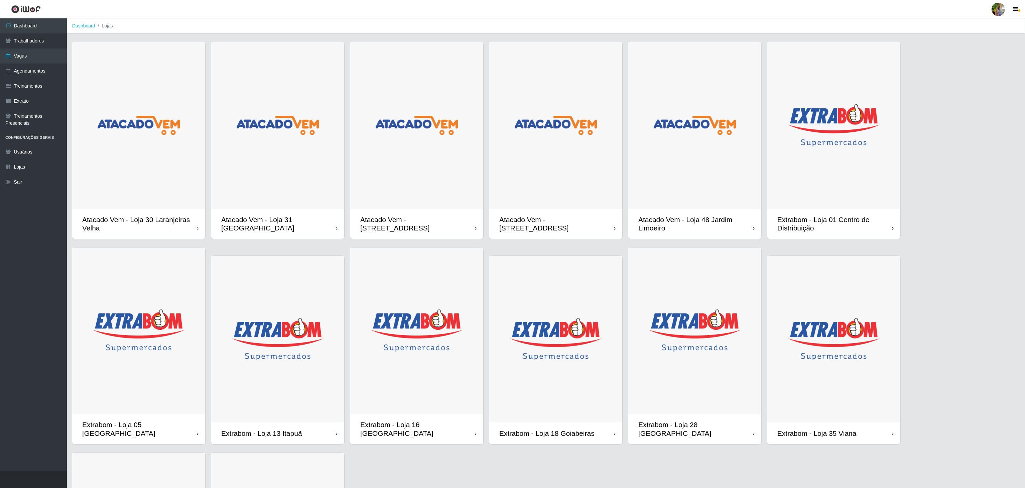
click at [835, 124] on img at bounding box center [833, 125] width 133 height 166
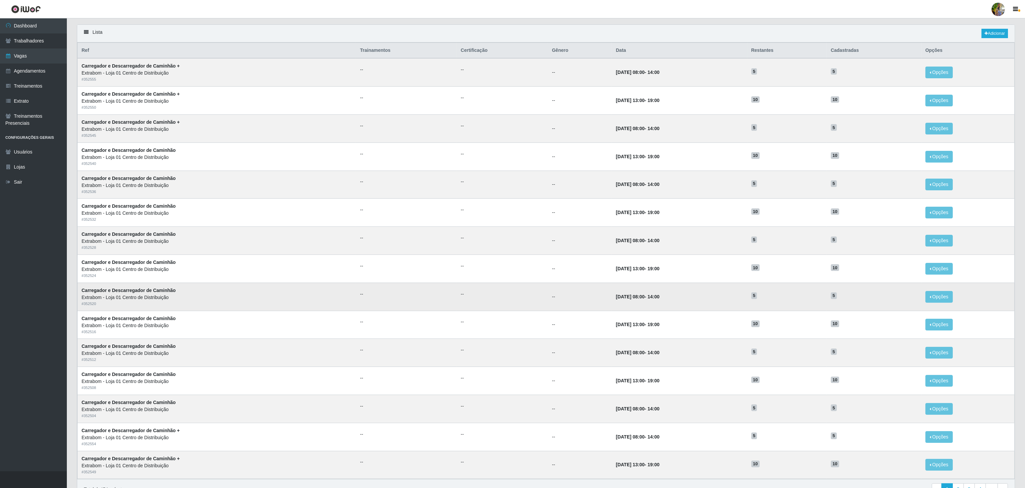
scroll to position [84, 0]
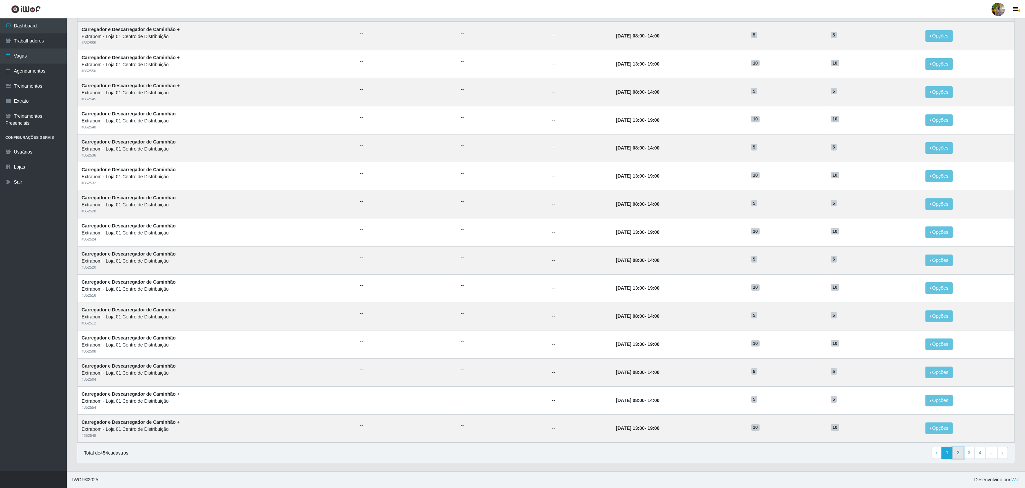
click at [953, 447] on link "2" at bounding box center [957, 452] width 11 height 12
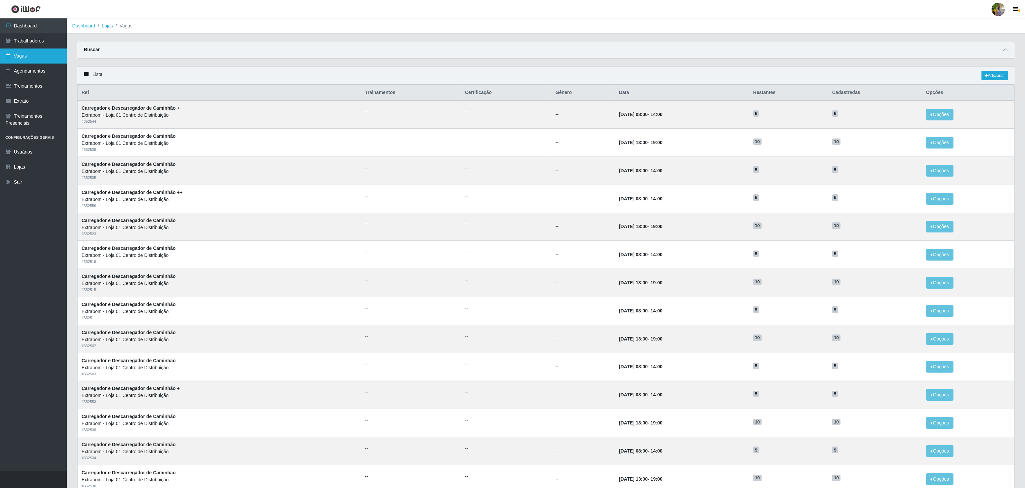
click at [25, 52] on link "Vagas" at bounding box center [33, 55] width 67 height 15
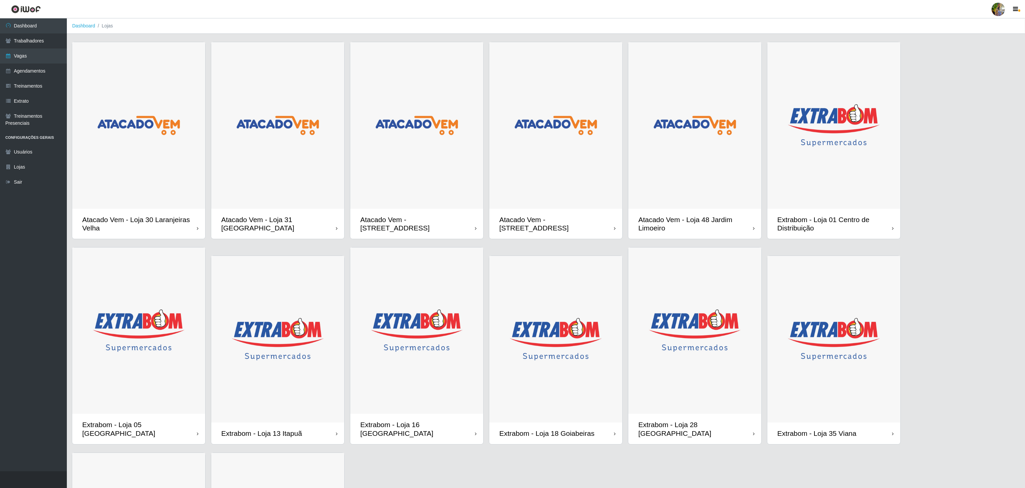
click at [161, 349] on img at bounding box center [138, 330] width 133 height 166
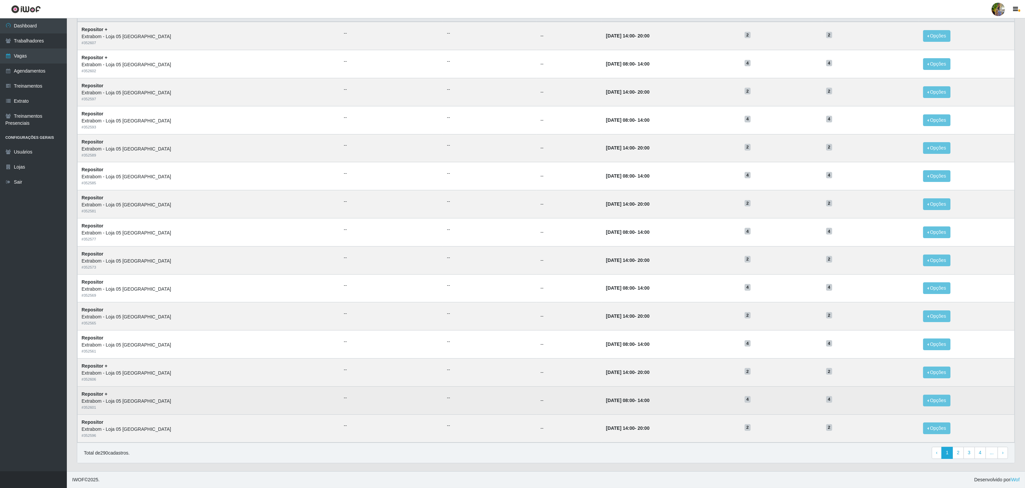
scroll to position [84, 0]
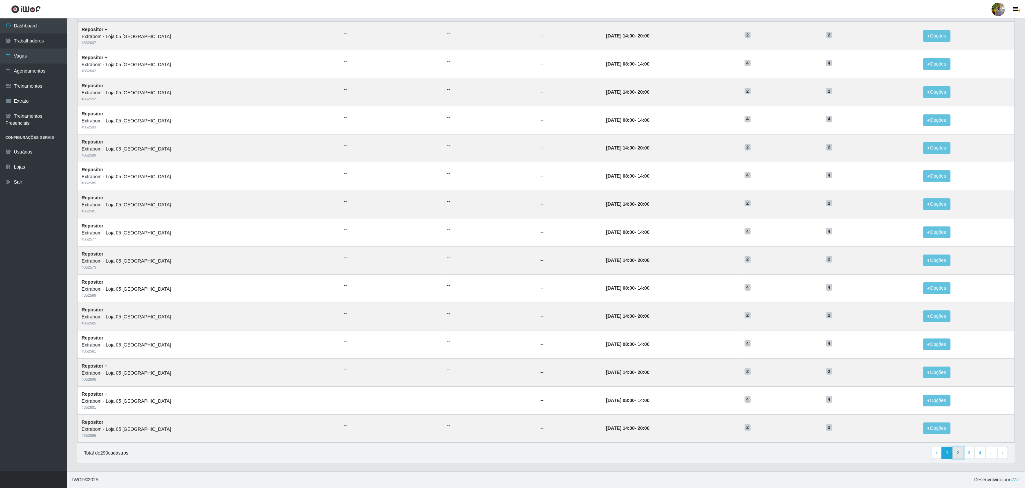
click at [957, 454] on link "2" at bounding box center [957, 452] width 11 height 12
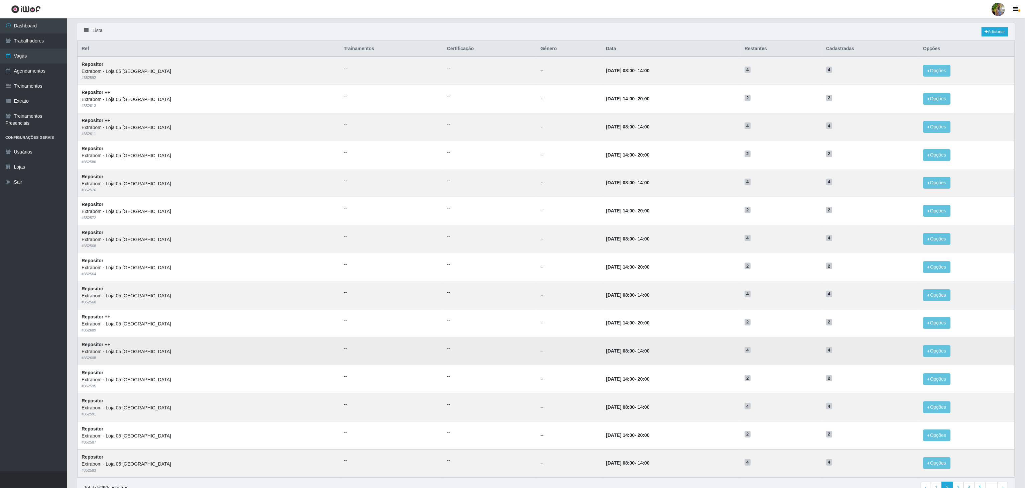
scroll to position [67, 0]
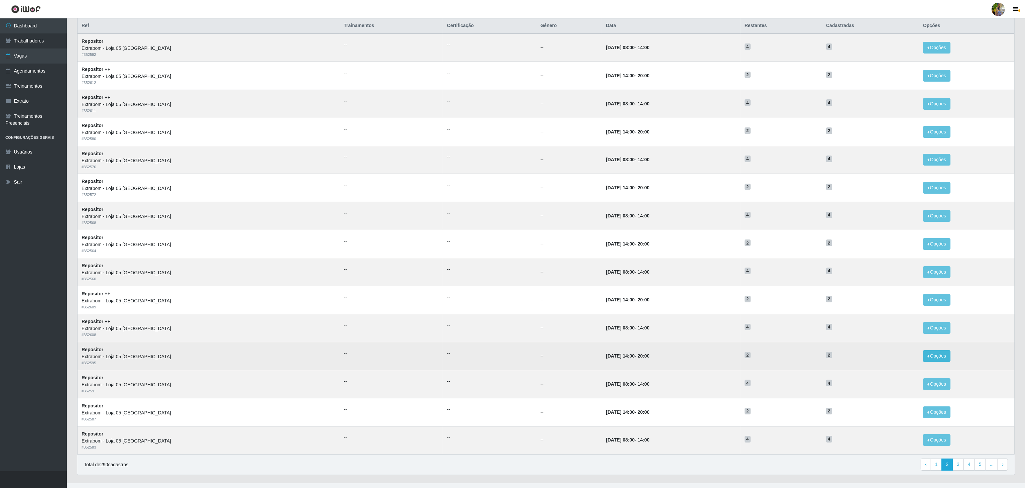
click at [929, 354] on td "Opções Editar Deletar" at bounding box center [966, 356] width 95 height 28
click at [938, 356] on button "Opções" at bounding box center [936, 356] width 27 height 12
click at [879, 374] on div "Deletar" at bounding box center [895, 371] width 39 height 7
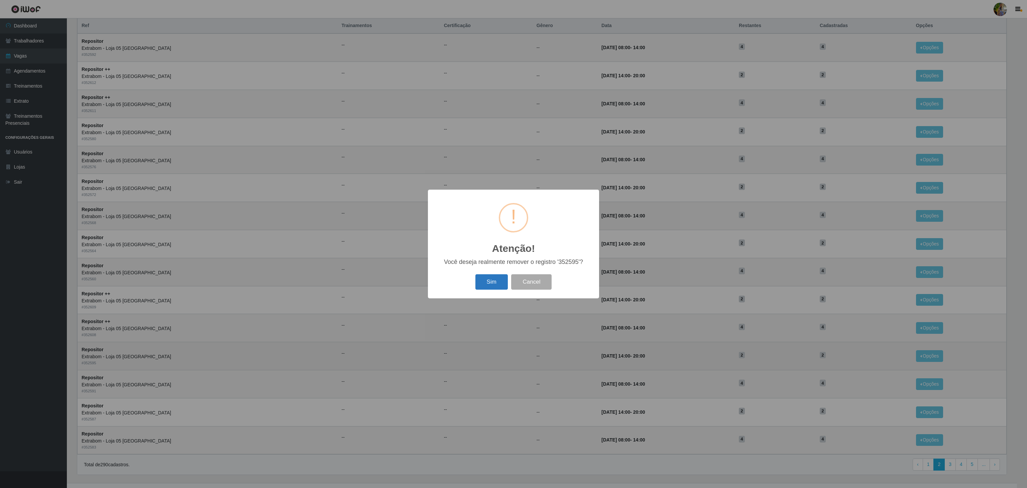
click at [497, 277] on button "Sim" at bounding box center [491, 282] width 32 height 16
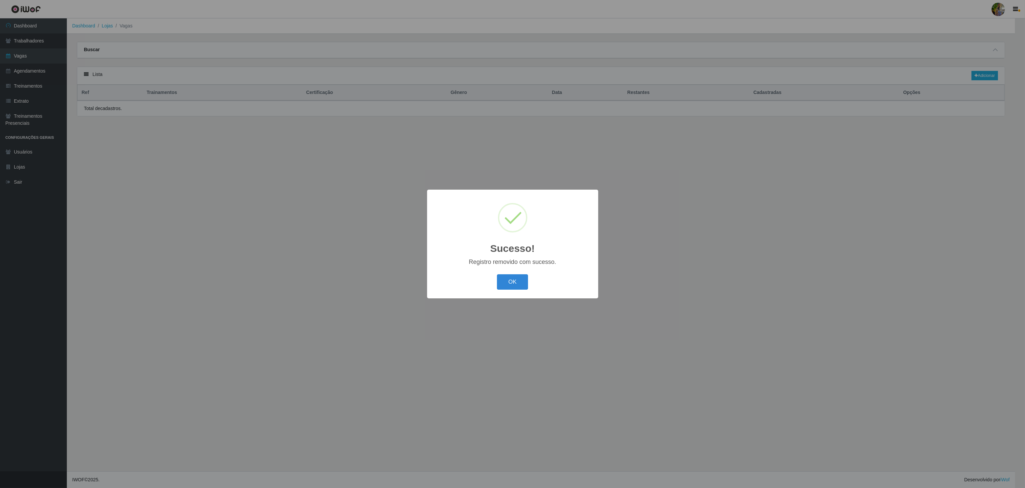
scroll to position [0, 0]
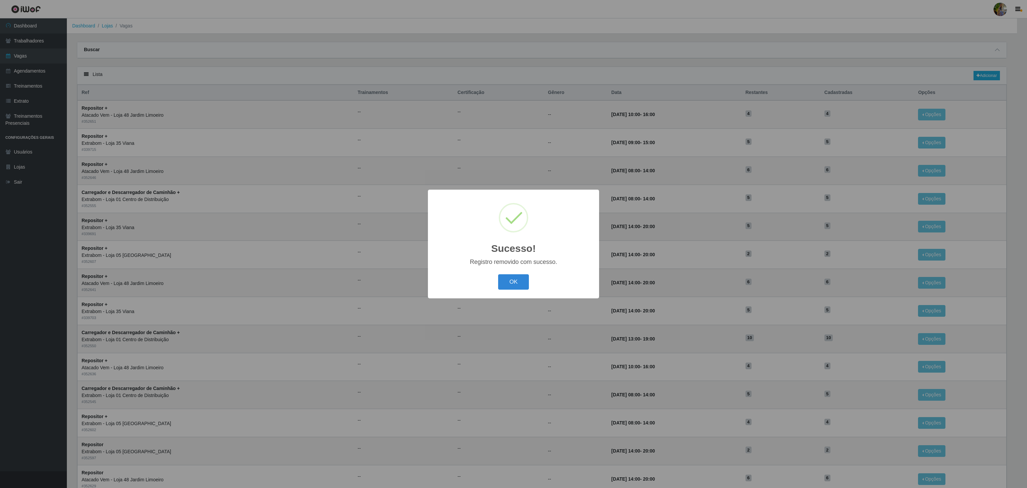
click at [517, 272] on div "OK Cancel" at bounding box center [513, 281] width 158 height 19
click at [513, 276] on button "OK" at bounding box center [513, 282] width 31 height 16
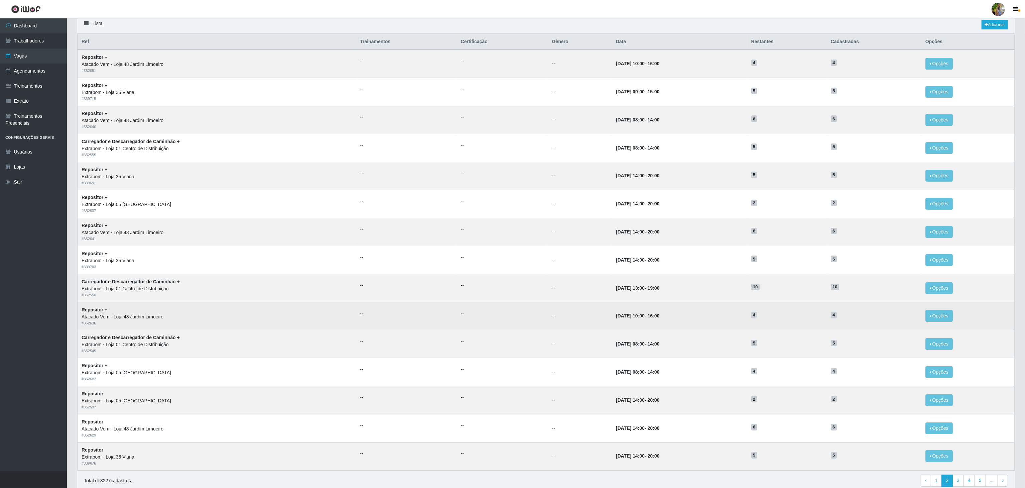
scroll to position [84, 0]
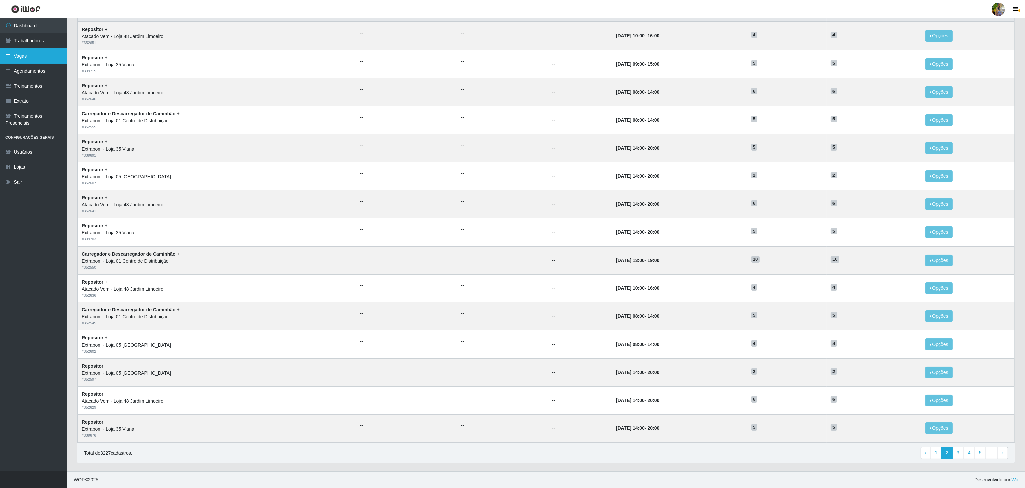
click at [35, 59] on link "Vagas" at bounding box center [33, 55] width 67 height 15
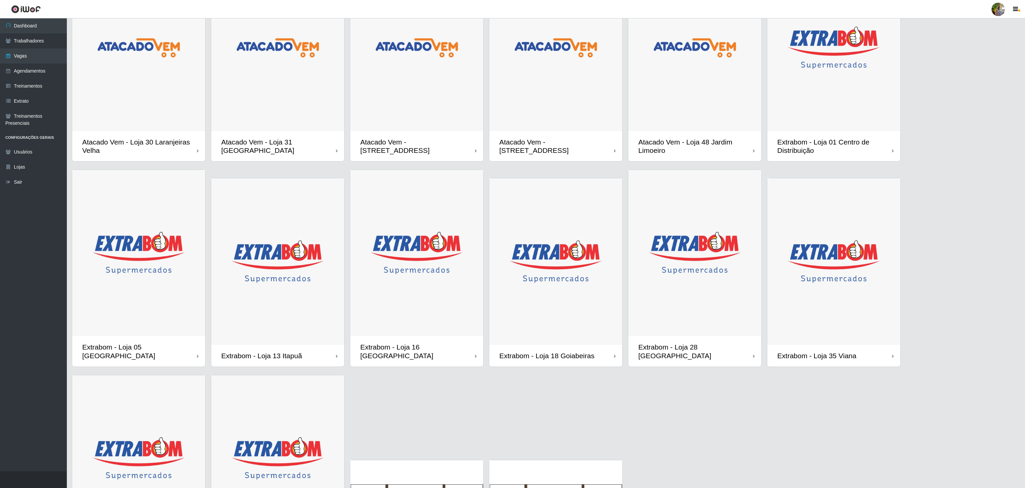
scroll to position [169, 0]
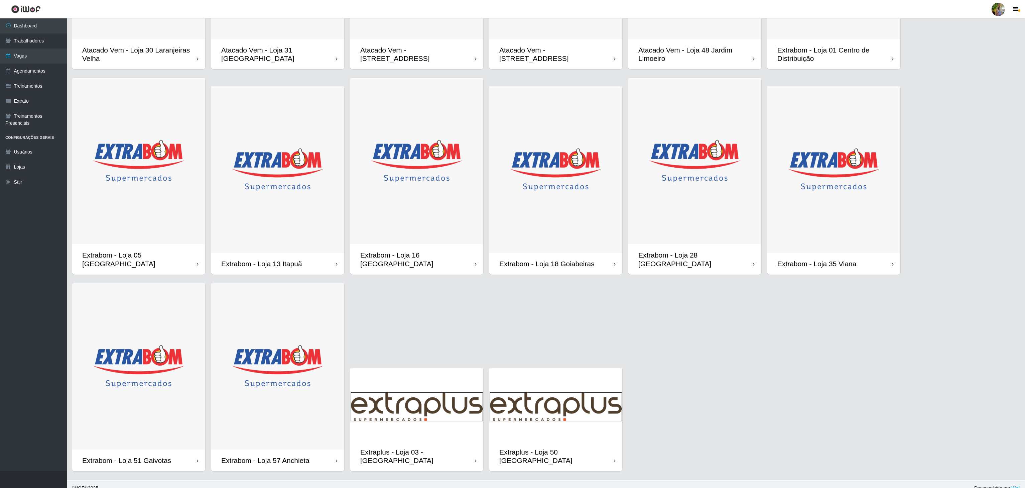
click at [143, 200] on img at bounding box center [138, 161] width 133 height 166
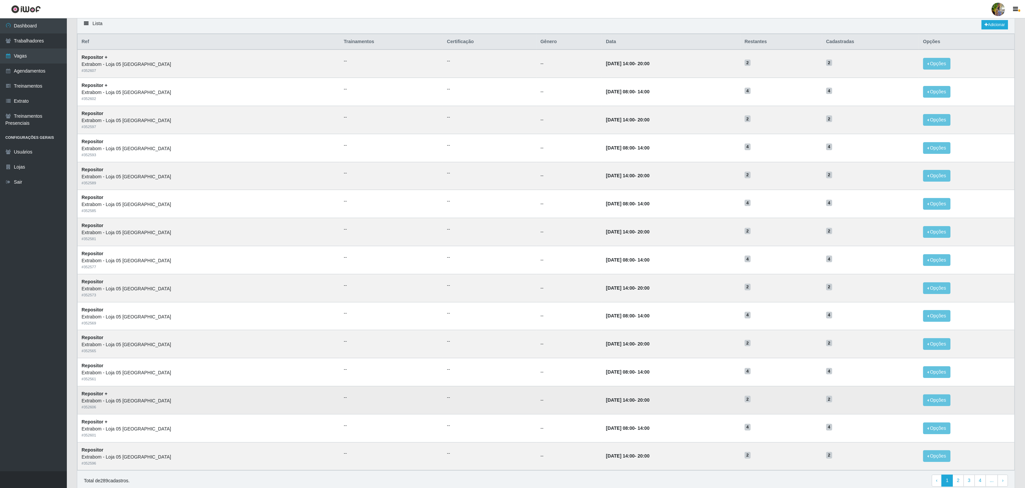
scroll to position [84, 0]
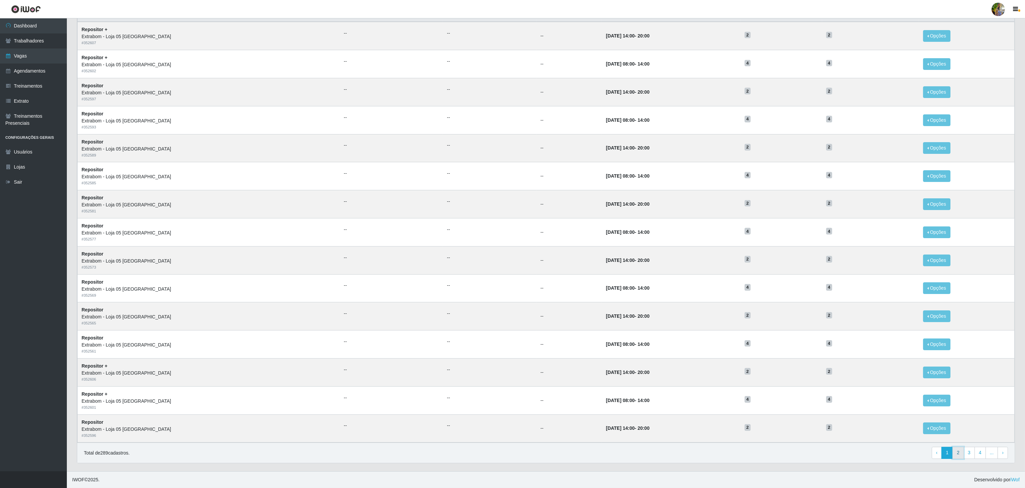
click at [955, 451] on link "2" at bounding box center [957, 452] width 11 height 12
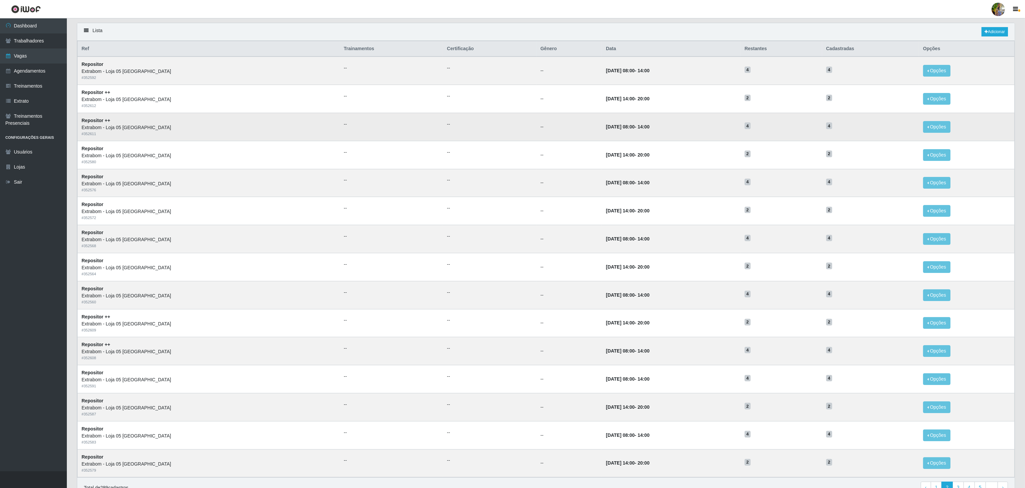
scroll to position [67, 0]
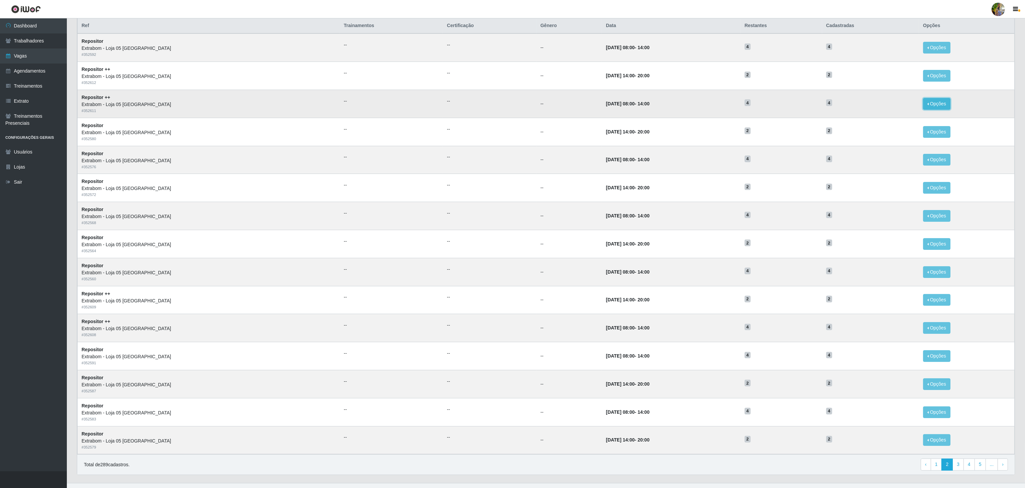
click at [928, 105] on button "Opções" at bounding box center [936, 104] width 27 height 12
click at [896, 123] on div "Deletar" at bounding box center [895, 119] width 39 height 7
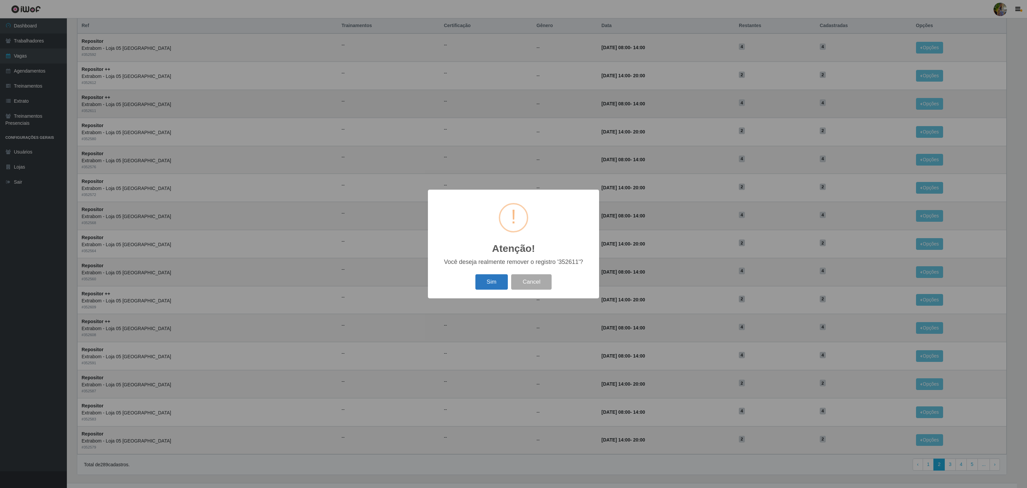
click at [496, 281] on button "Sim" at bounding box center [491, 282] width 32 height 16
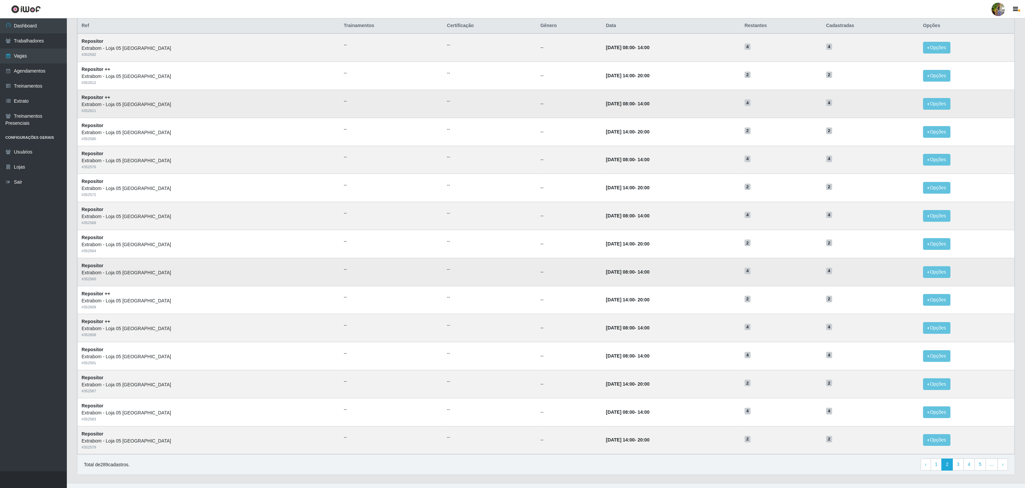
scroll to position [0, 0]
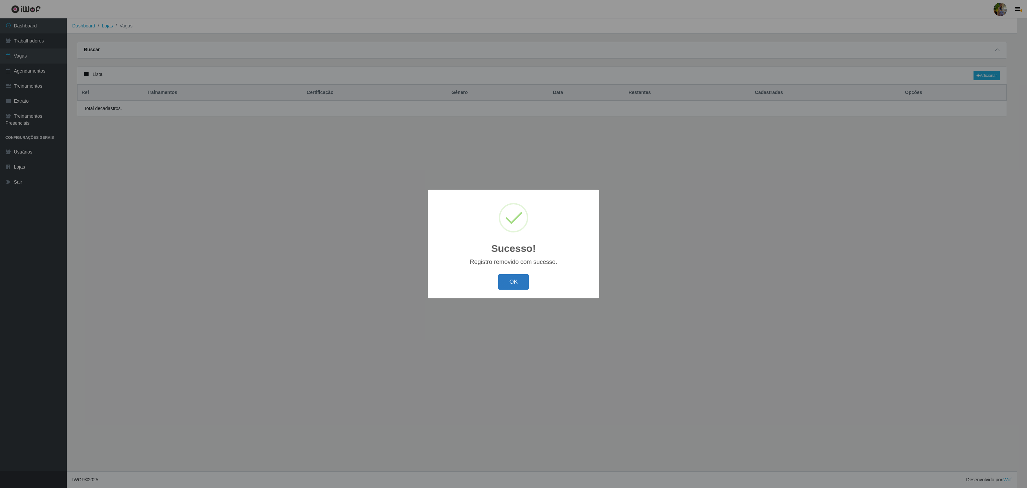
click at [506, 277] on button "OK" at bounding box center [513, 282] width 31 height 16
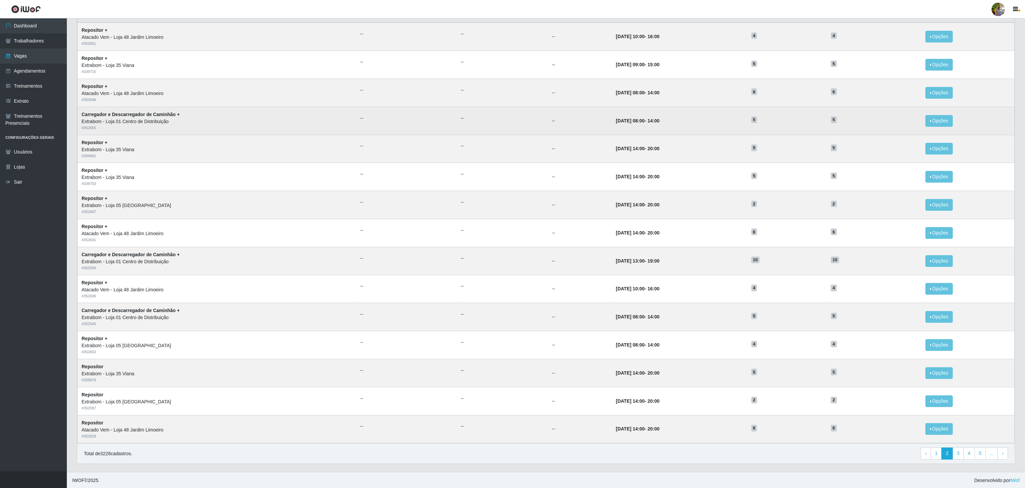
scroll to position [84, 0]
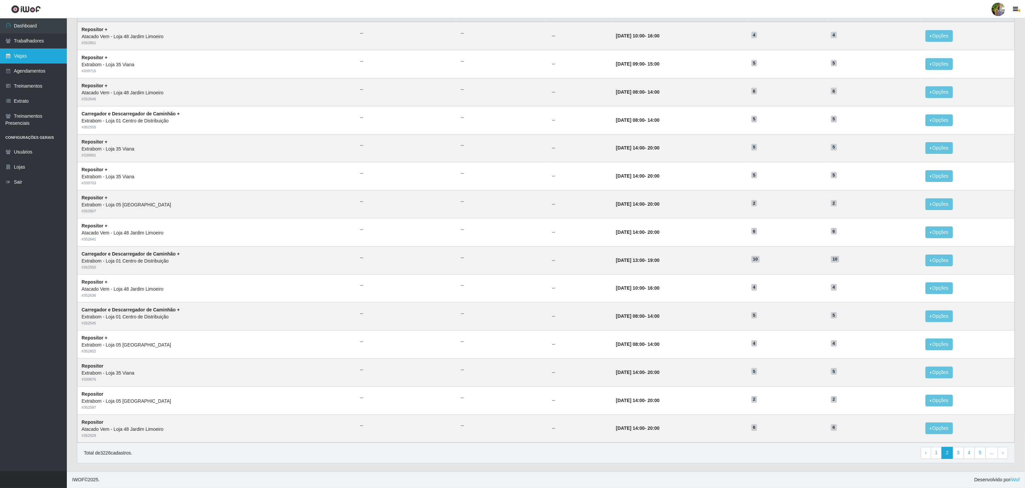
click at [51, 55] on link "Vagas" at bounding box center [33, 55] width 67 height 15
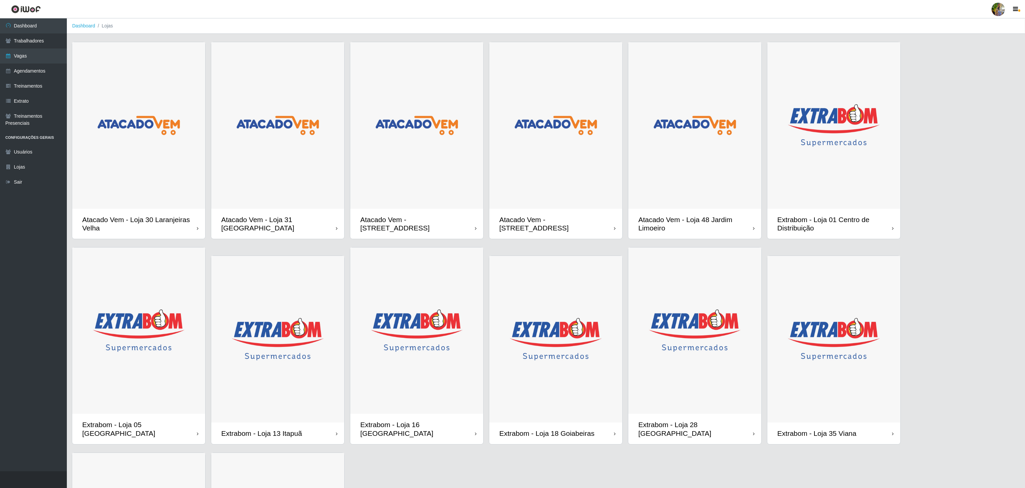
click at [186, 292] on img at bounding box center [138, 330] width 133 height 166
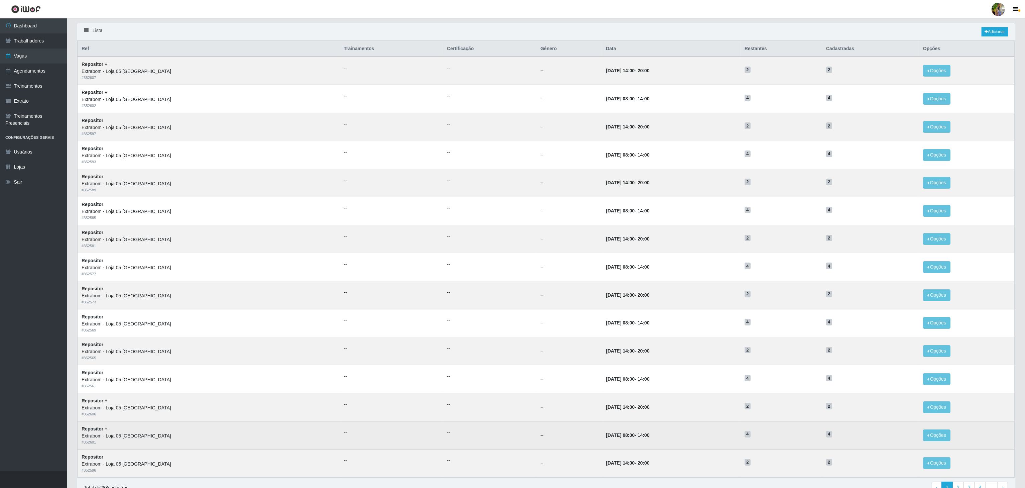
scroll to position [84, 0]
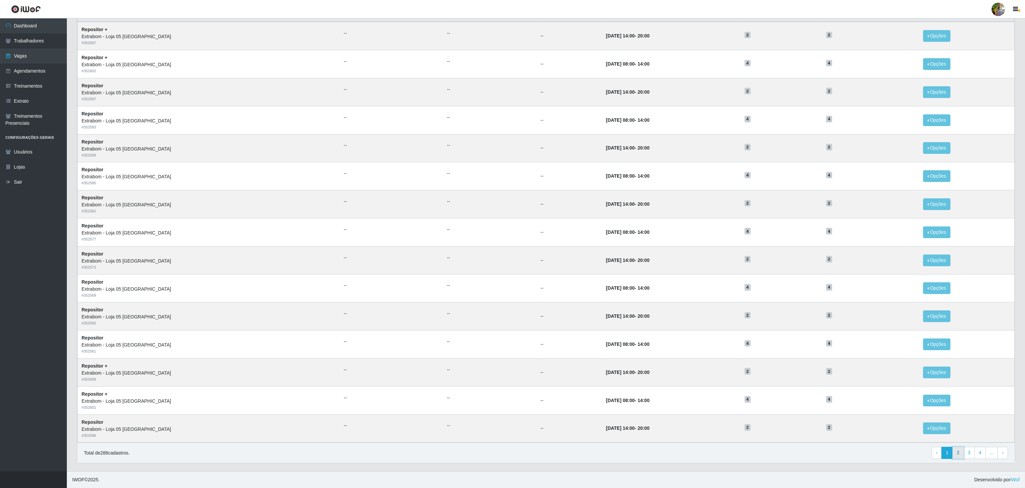
click at [953, 452] on link "2" at bounding box center [957, 452] width 11 height 12
click at [923, 254] on button "Opções" at bounding box center [936, 260] width 27 height 12
click at [899, 269] on button "Deletar" at bounding box center [895, 276] width 53 height 14
click at [926, 259] on button "Opções" at bounding box center [936, 260] width 27 height 12
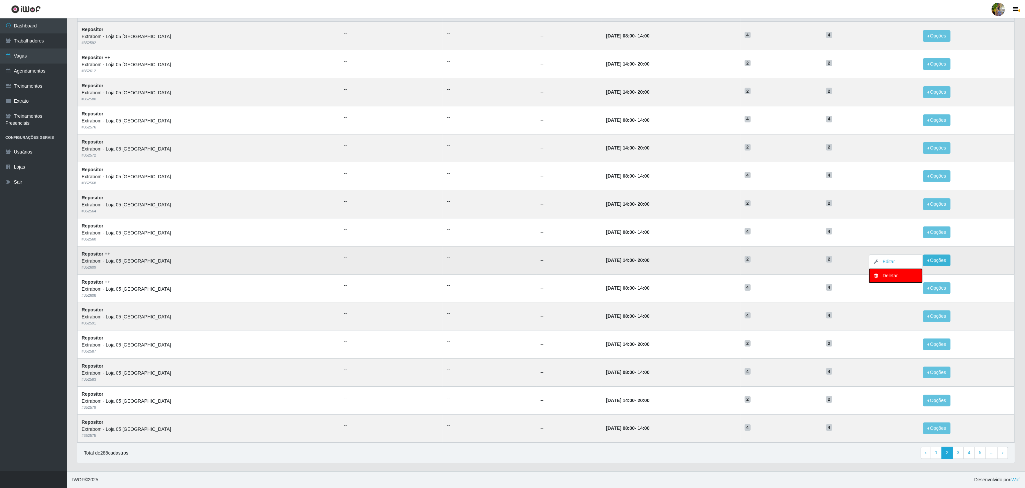
click at [898, 275] on div "Deletar" at bounding box center [895, 275] width 39 height 7
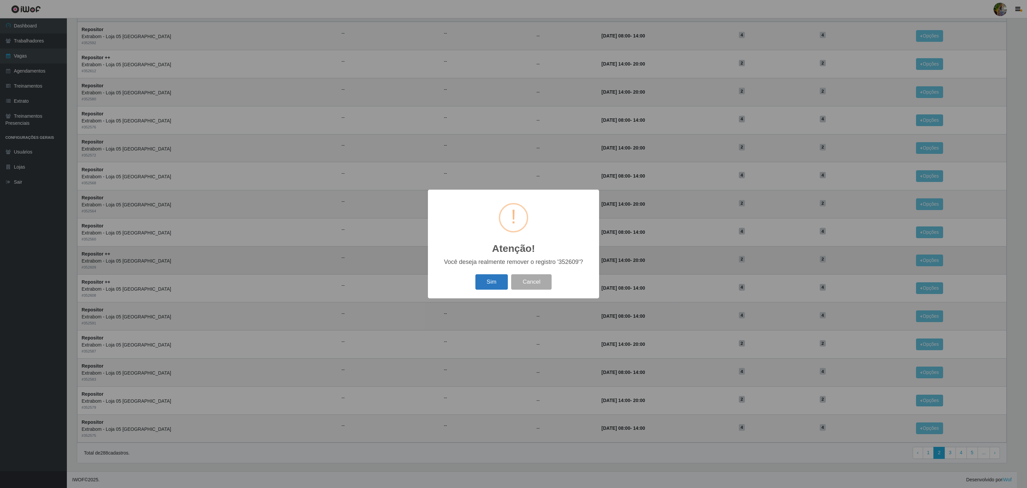
click at [497, 278] on button "Sim" at bounding box center [491, 282] width 32 height 16
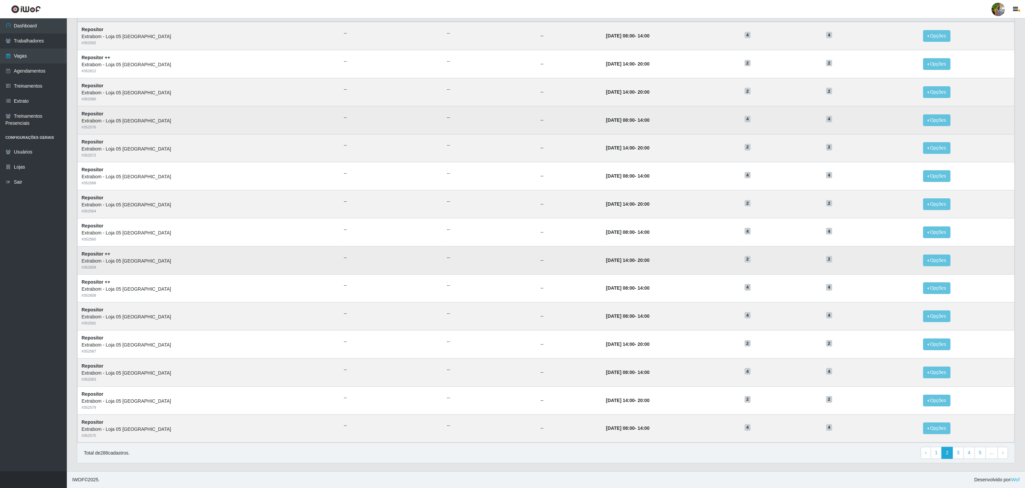
scroll to position [0, 0]
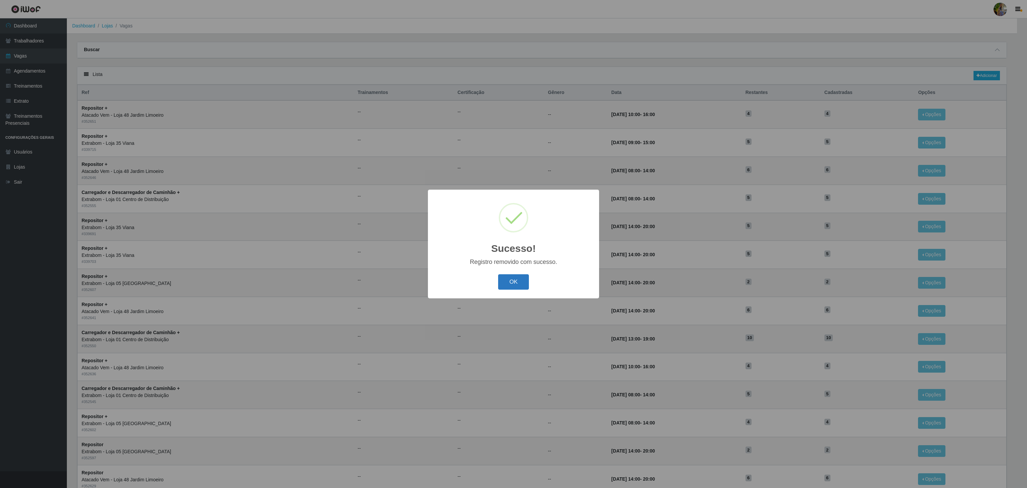
click at [505, 287] on button "OK" at bounding box center [513, 282] width 31 height 16
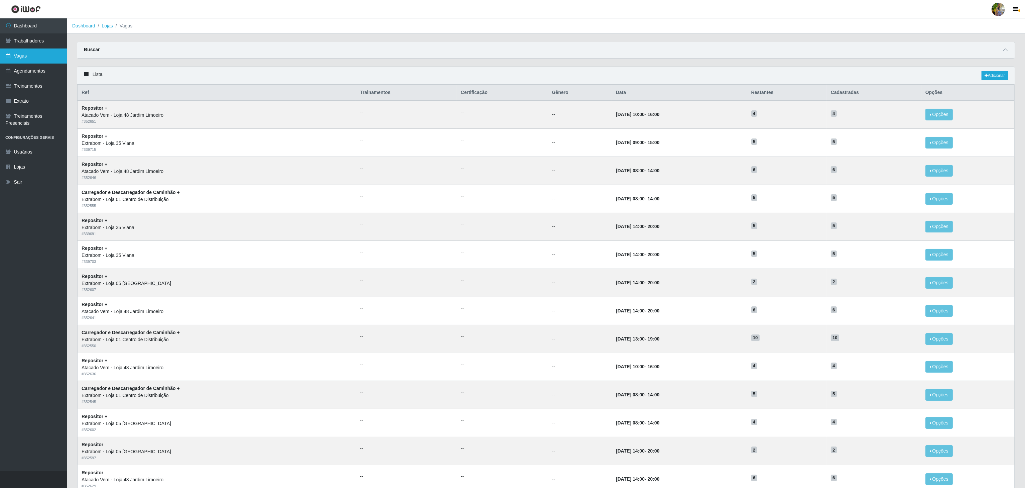
click at [53, 50] on link "Vagas" at bounding box center [33, 55] width 67 height 15
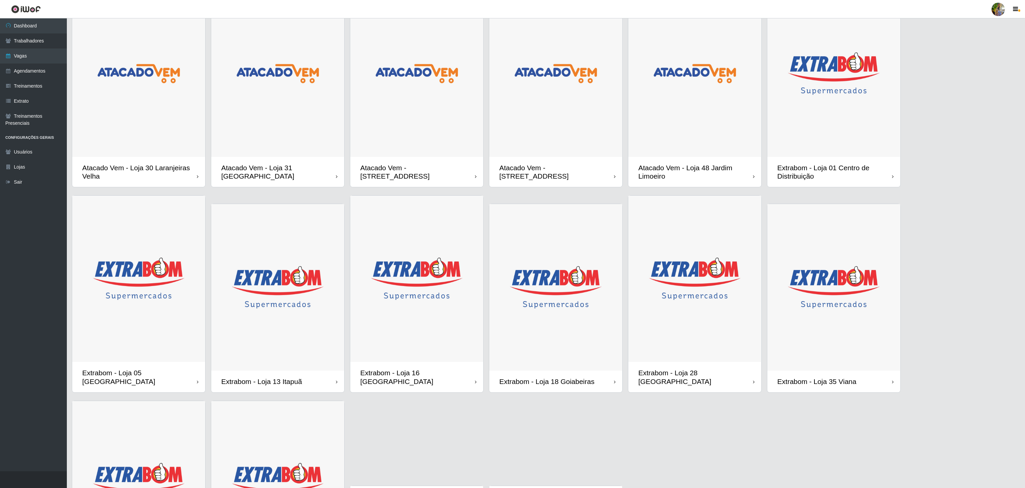
scroll to position [169, 0]
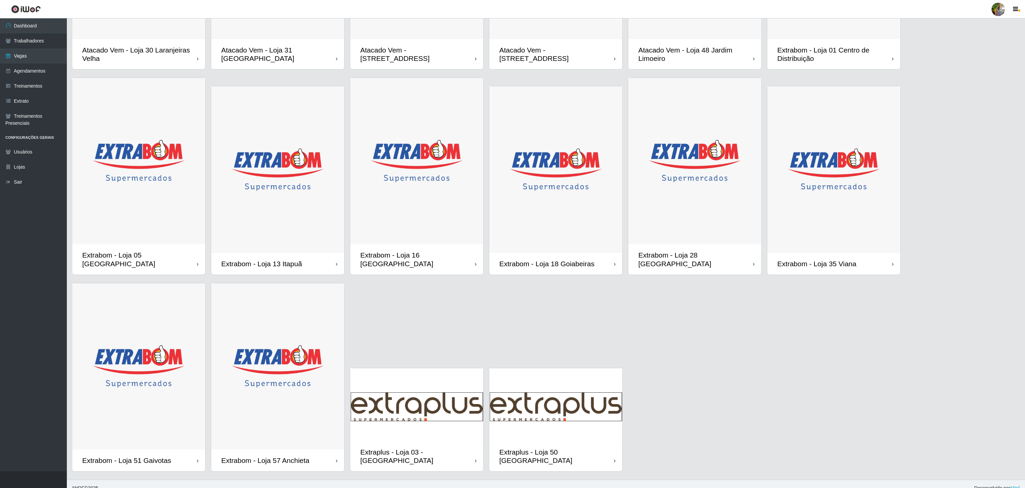
click at [107, 167] on img at bounding box center [138, 161] width 133 height 166
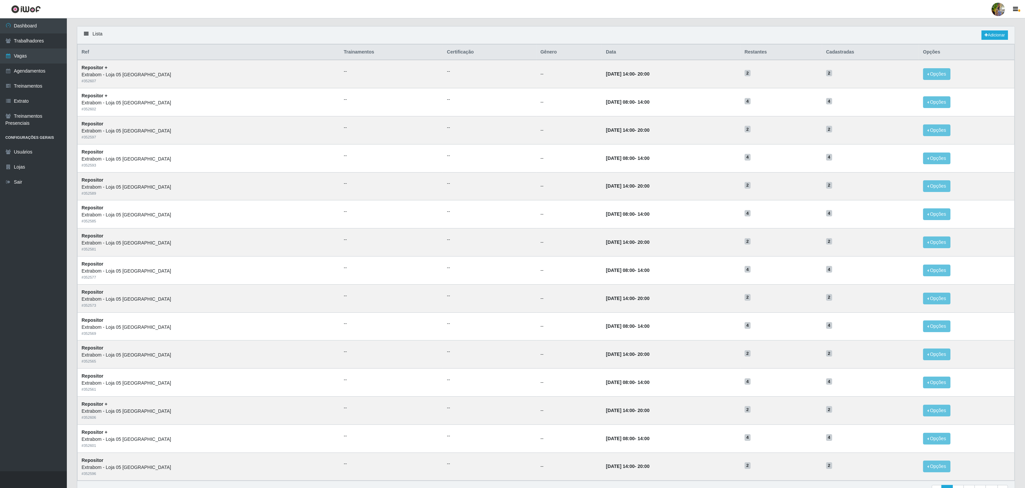
scroll to position [84, 0]
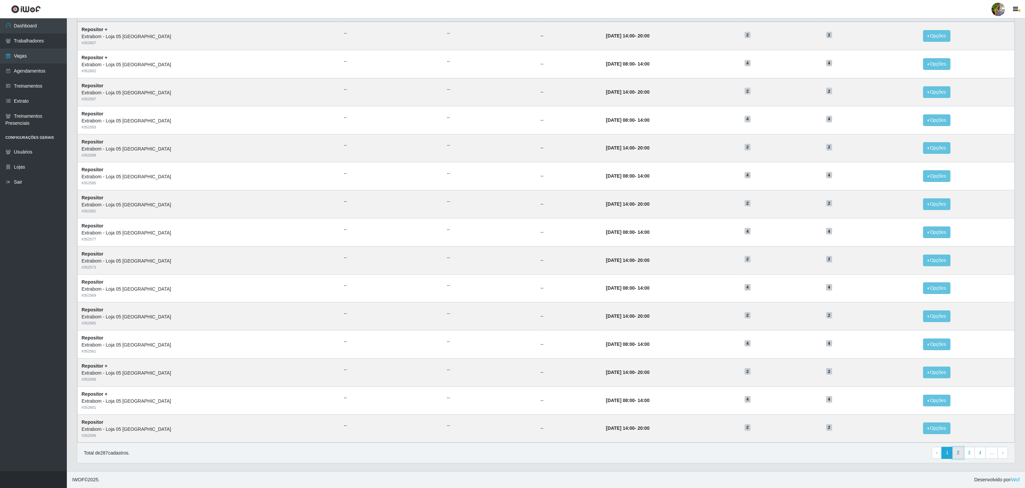
click at [954, 454] on link "2" at bounding box center [957, 452] width 11 height 12
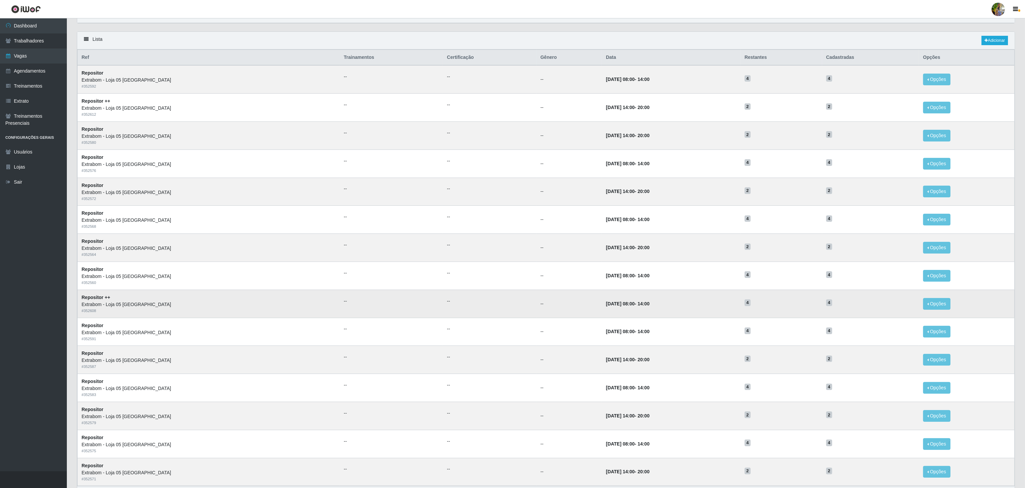
scroll to position [67, 0]
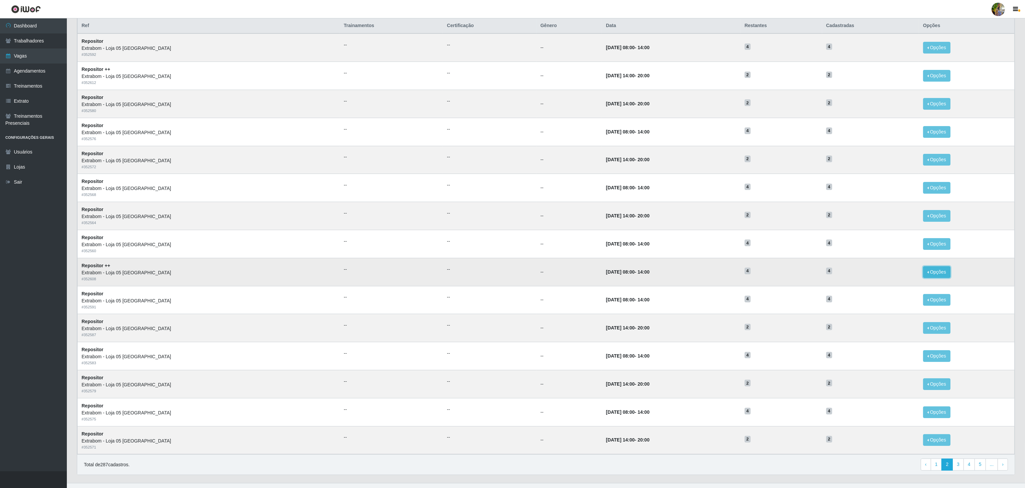
click at [937, 274] on button "Opções" at bounding box center [936, 272] width 27 height 12
click at [896, 291] on div "Deletar" at bounding box center [895, 287] width 39 height 7
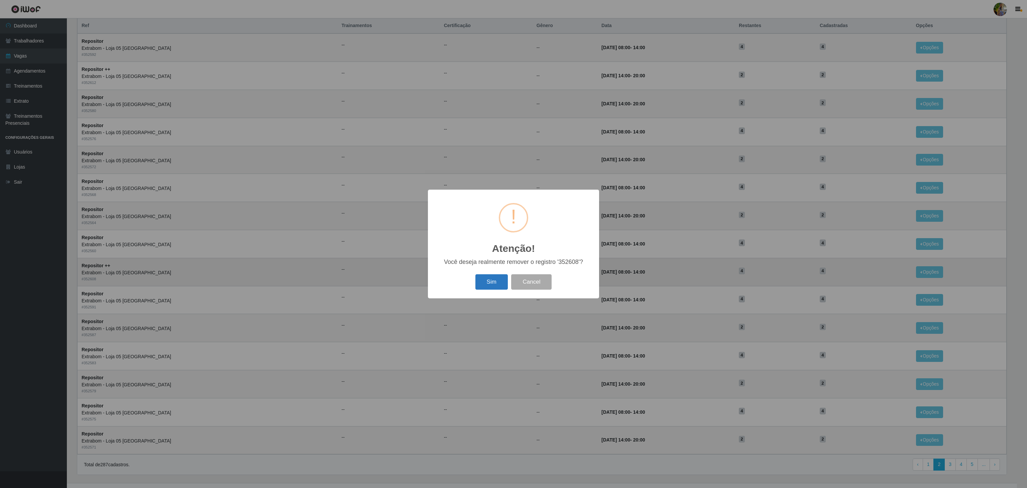
click at [486, 279] on button "Sim" at bounding box center [491, 282] width 32 height 16
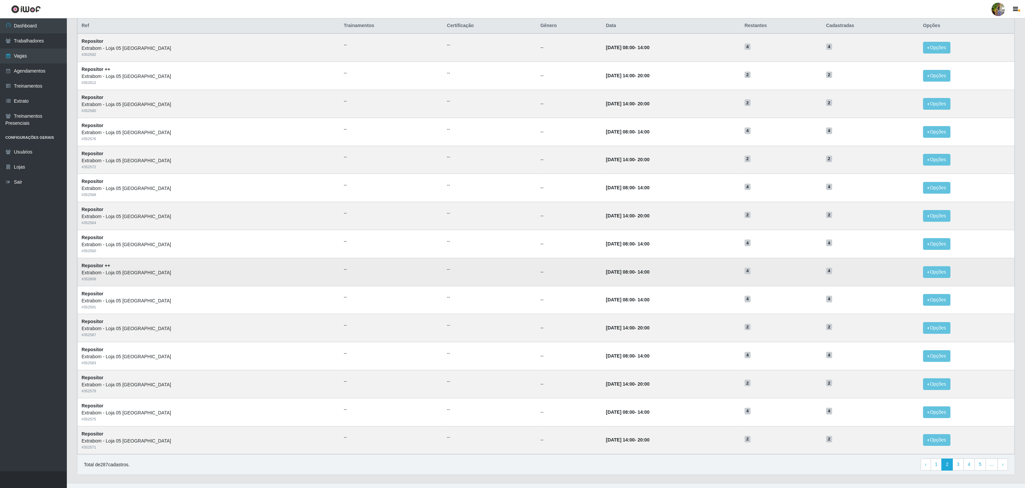
scroll to position [0, 0]
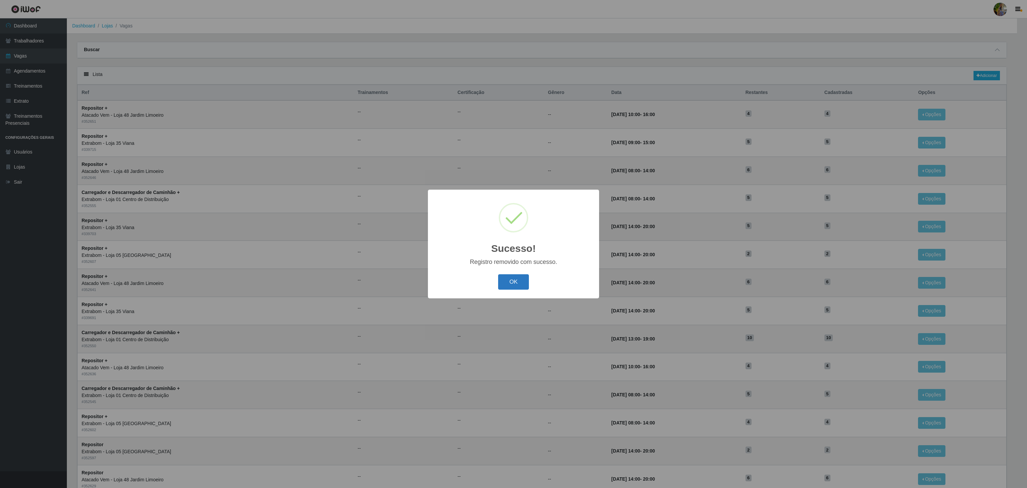
click at [518, 284] on button "OK" at bounding box center [513, 282] width 31 height 16
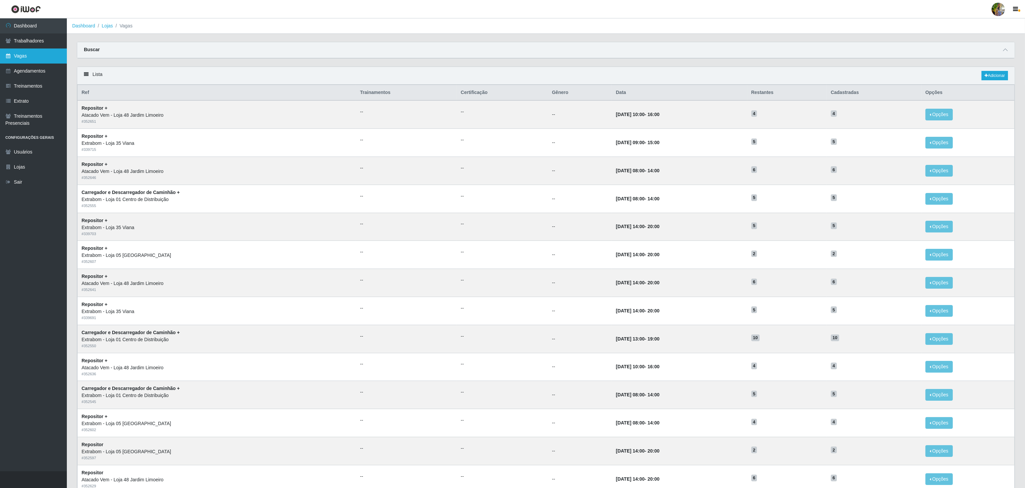
click at [21, 54] on link "Vagas" at bounding box center [33, 55] width 67 height 15
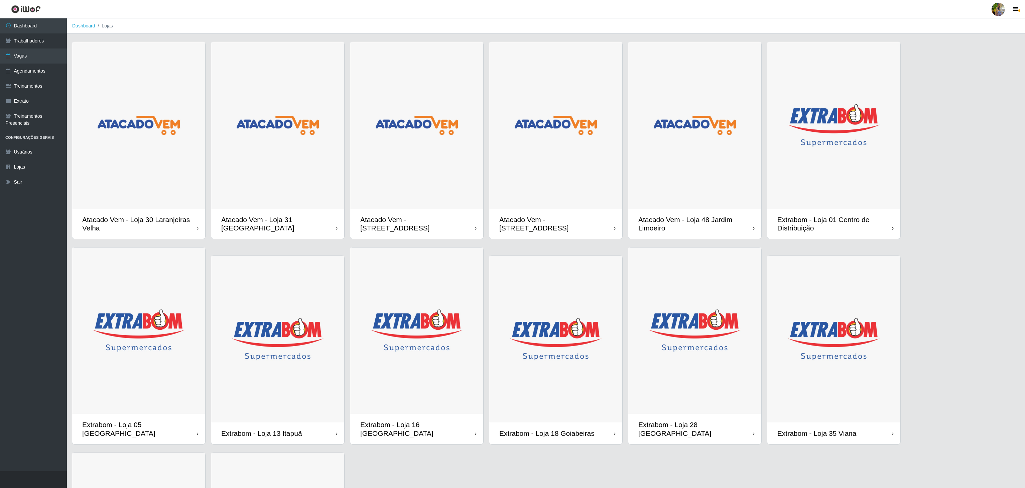
click at [696, 151] on img at bounding box center [694, 125] width 133 height 166
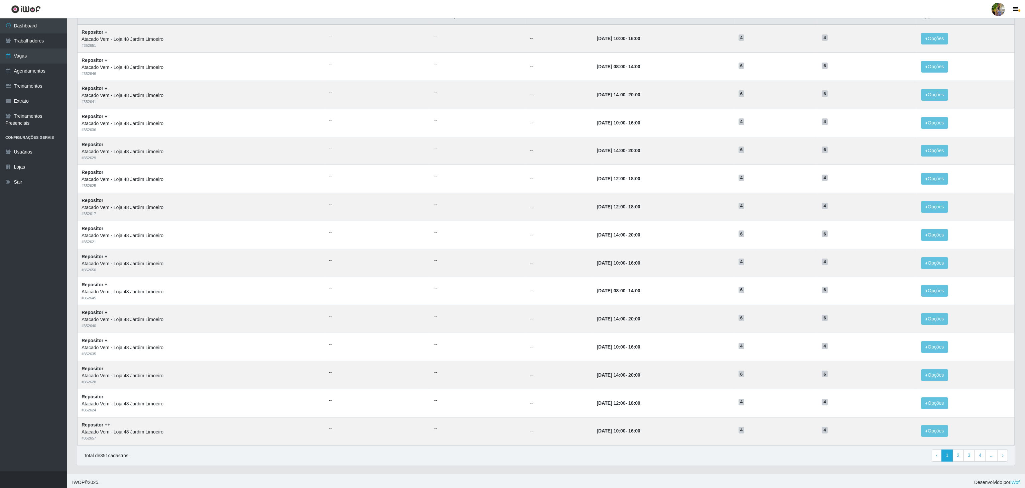
scroll to position [84, 0]
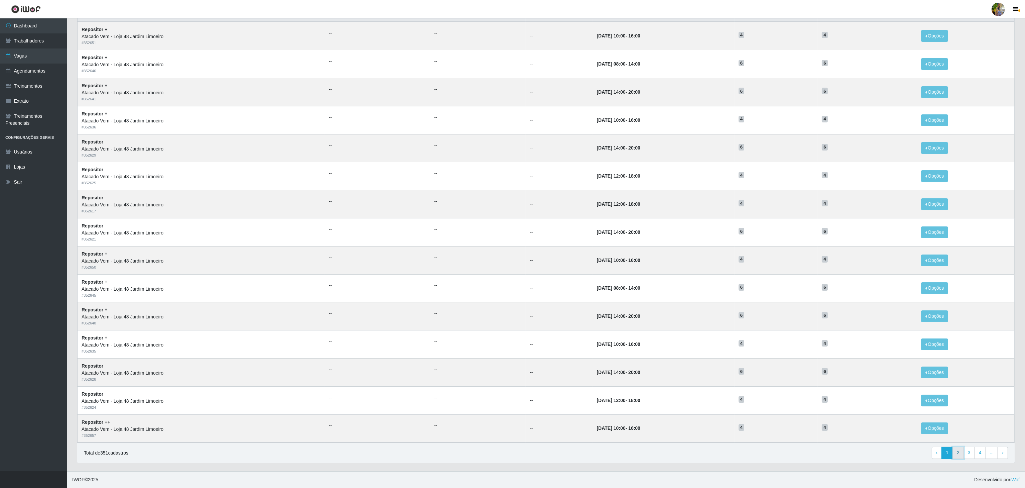
click at [957, 452] on link "2" at bounding box center [957, 452] width 11 height 12
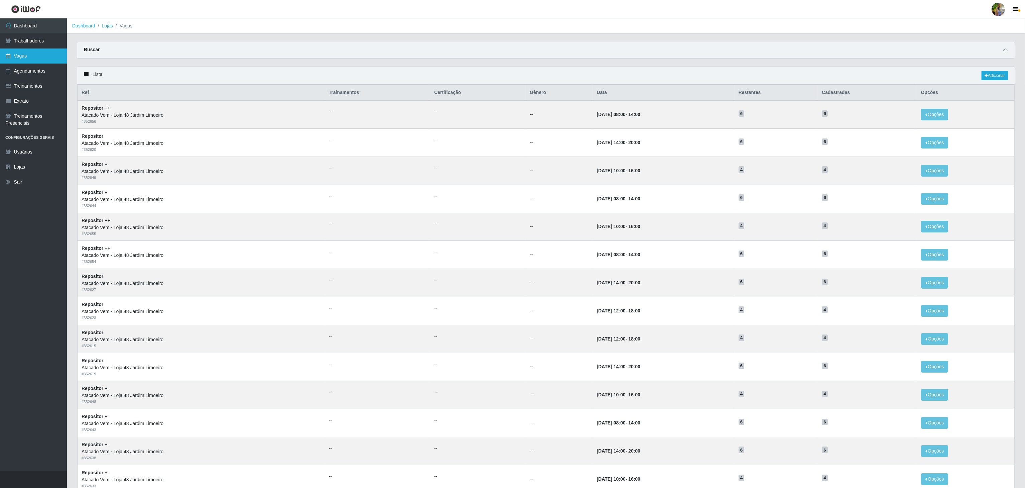
click at [37, 57] on link "Vagas" at bounding box center [33, 55] width 67 height 15
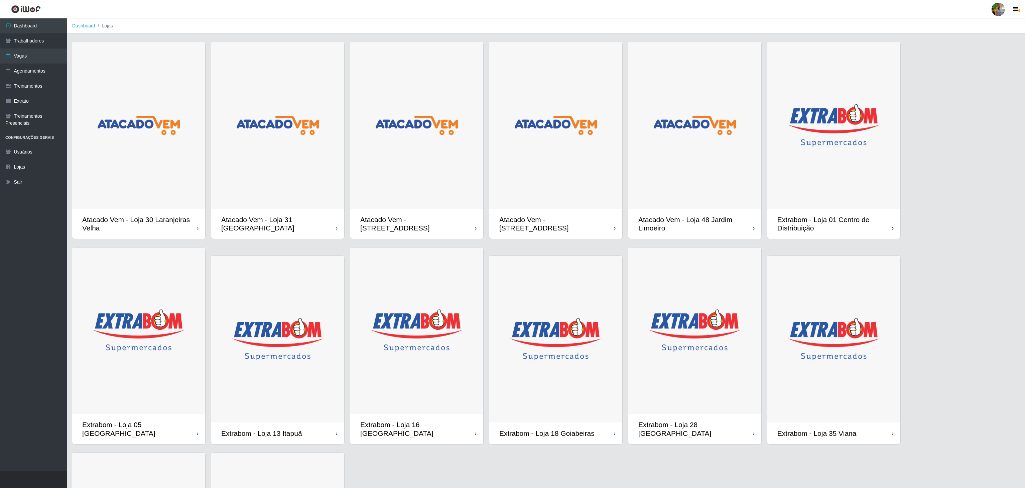
click at [157, 329] on img at bounding box center [138, 330] width 133 height 166
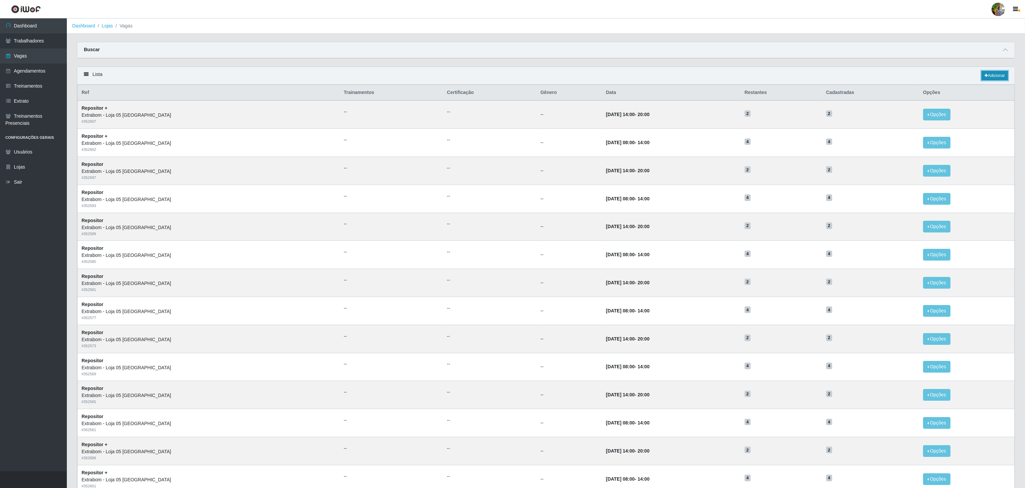
click at [991, 78] on link "Adicionar" at bounding box center [994, 75] width 26 height 9
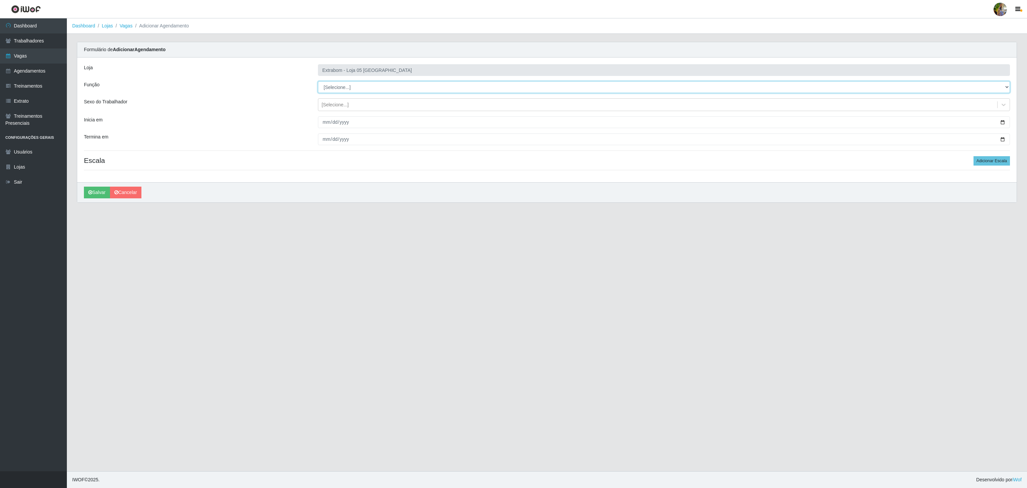
click at [362, 88] on select "[Selecione...] Repositor Repositor + Repositor ++" at bounding box center [664, 87] width 692 height 12
select select "86"
click at [318, 82] on select "[Selecione...] Repositor Repositor + Repositor ++" at bounding box center [664, 87] width 692 height 12
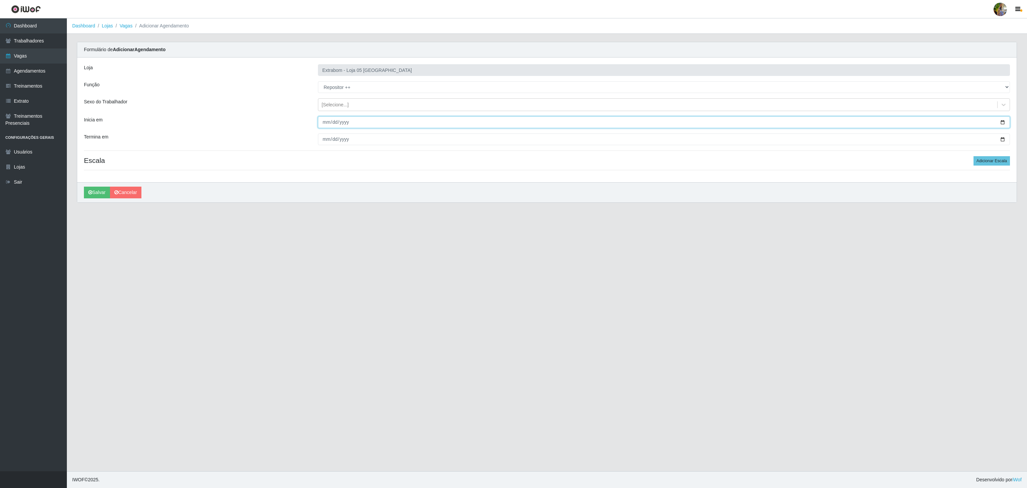
click at [324, 124] on input "Inicia em" at bounding box center [664, 122] width 692 height 12
type input "2025-11-15"
click at [324, 139] on input "Termina em" at bounding box center [664, 139] width 692 height 12
type input "2025-11-15"
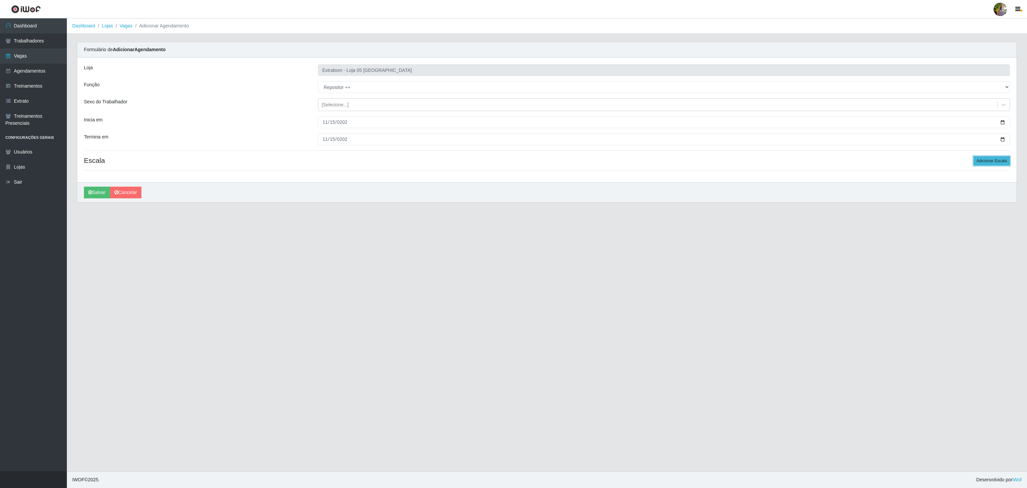
click at [996, 160] on button "Adicionar Escala" at bounding box center [991, 160] width 36 height 9
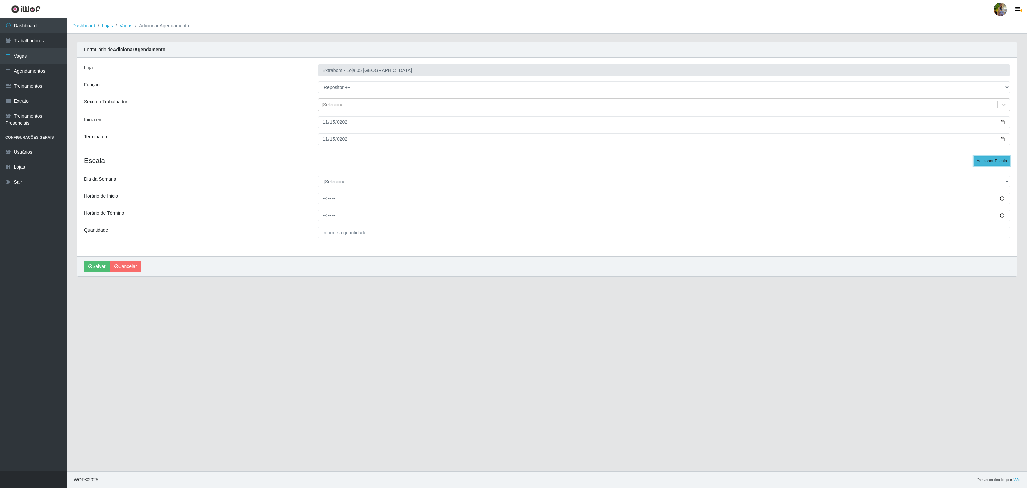
click at [996, 160] on button "Adicionar Escala" at bounding box center [991, 160] width 36 height 9
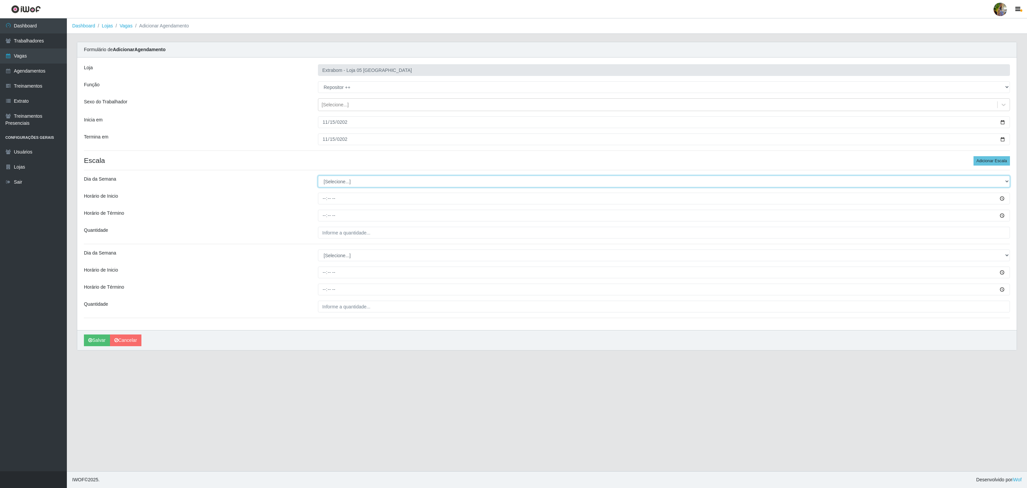
drag, startPoint x: 407, startPoint y: 185, endPoint x: 401, endPoint y: 186, distance: 5.8
click at [407, 185] on select "[Selecione...] Segunda Terça Quarta Quinta Sexta Sábado Domingo" at bounding box center [664, 181] width 692 height 12
select select "6"
click at [318, 177] on select "[Selecione...] Segunda Terça Quarta Quinta Sexta Sábado Domingo" at bounding box center [664, 181] width 692 height 12
click at [319, 194] on input "Horário de Inicio" at bounding box center [664, 198] width 692 height 12
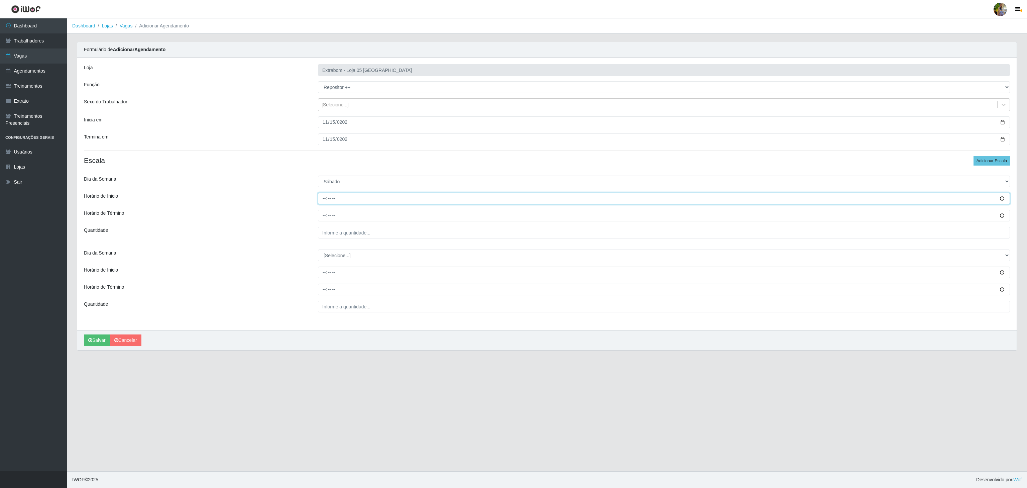
type input "08:00"
click at [324, 217] on input "Horário de Término" at bounding box center [664, 216] width 692 height 12
click at [323, 217] on input "15:00" at bounding box center [664, 216] width 692 height 12
type input "14:00"
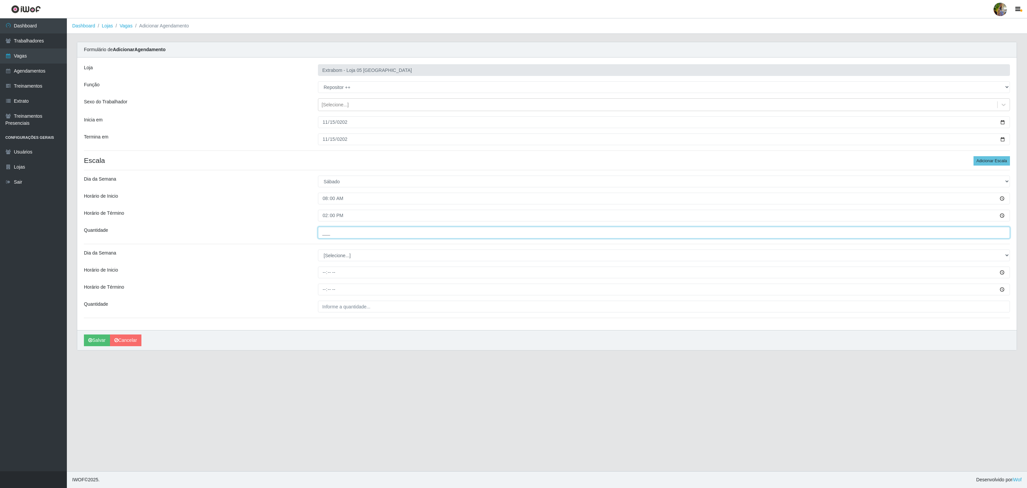
click at [337, 233] on input "___" at bounding box center [664, 233] width 692 height 12
type input "6__"
click at [105, 343] on button "Salvar" at bounding box center [97, 340] width 26 height 12
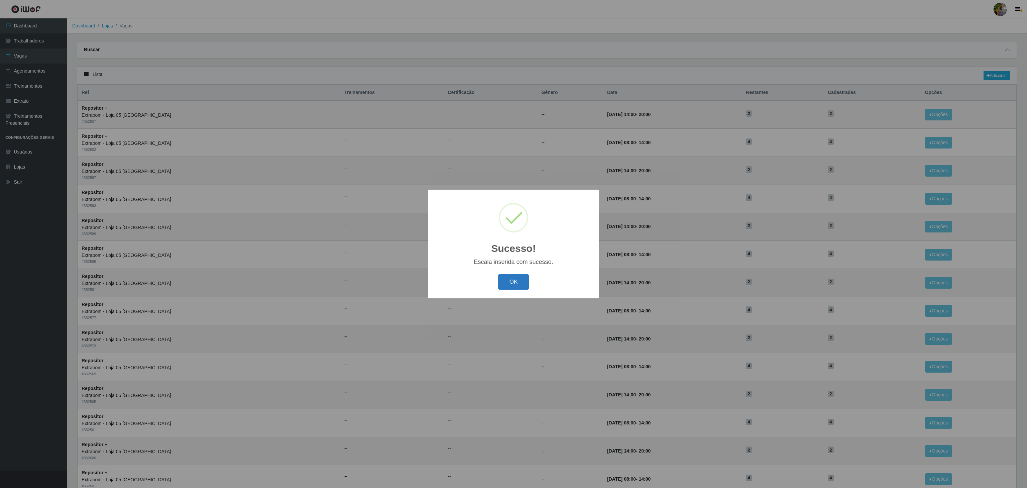
click at [502, 280] on button "OK" at bounding box center [513, 282] width 31 height 16
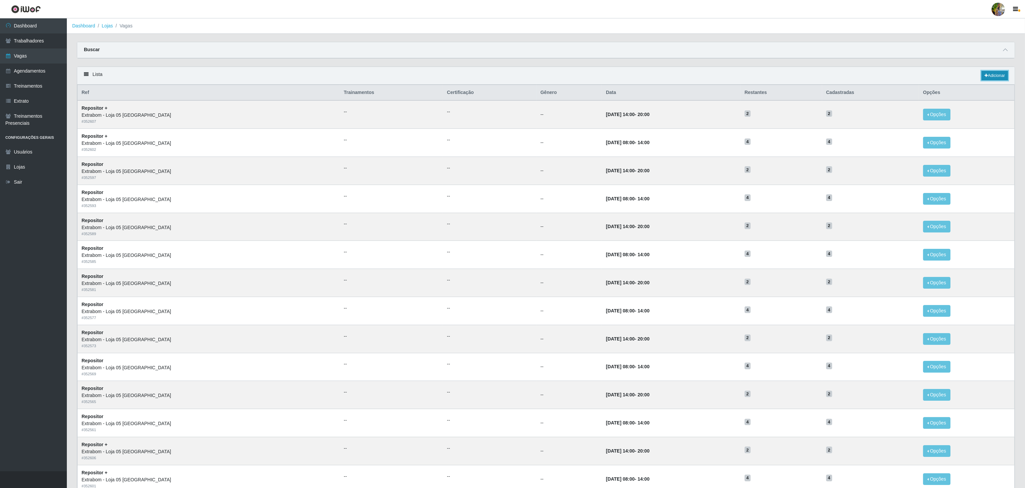
click at [987, 74] on link "Adicionar" at bounding box center [994, 75] width 26 height 9
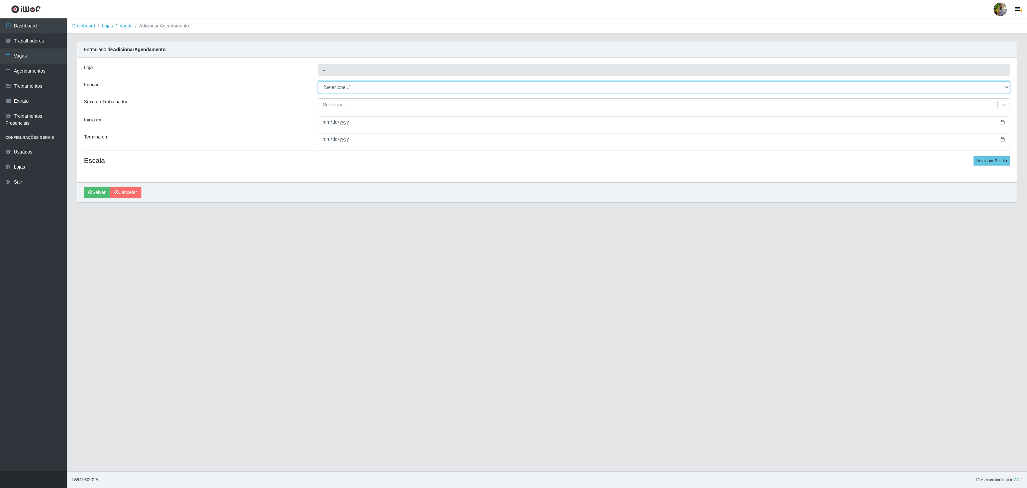
click at [352, 91] on select "[Selecione...] Repositor Repositor + Repositor ++" at bounding box center [664, 87] width 692 height 12
select select "86"
click at [318, 82] on select "[Selecione...] Repositor Repositor + Repositor ++" at bounding box center [664, 87] width 692 height 12
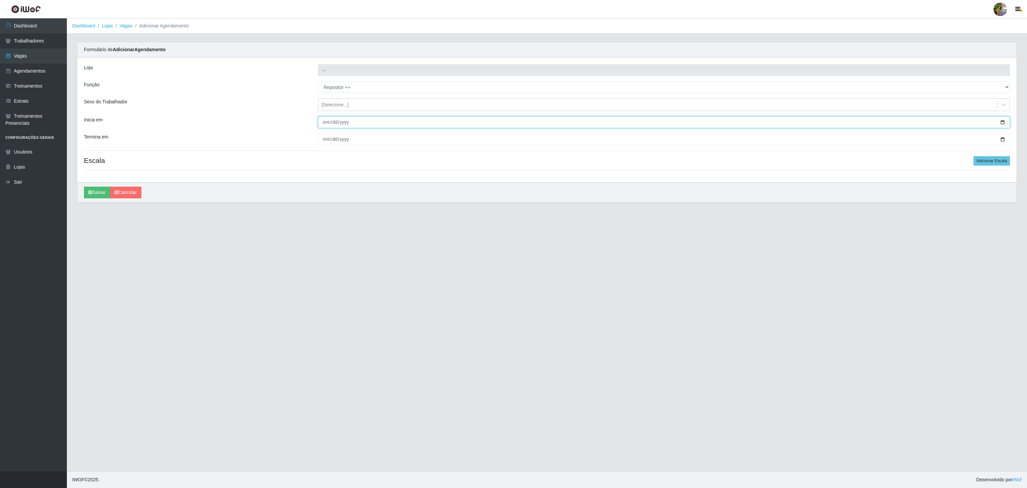
click at [326, 127] on input "Inicia em" at bounding box center [664, 122] width 692 height 12
type input "Extrabom - Loja 05 [GEOGRAPHIC_DATA]"
select select "[Selecione...]"
type input "2025-11-20"
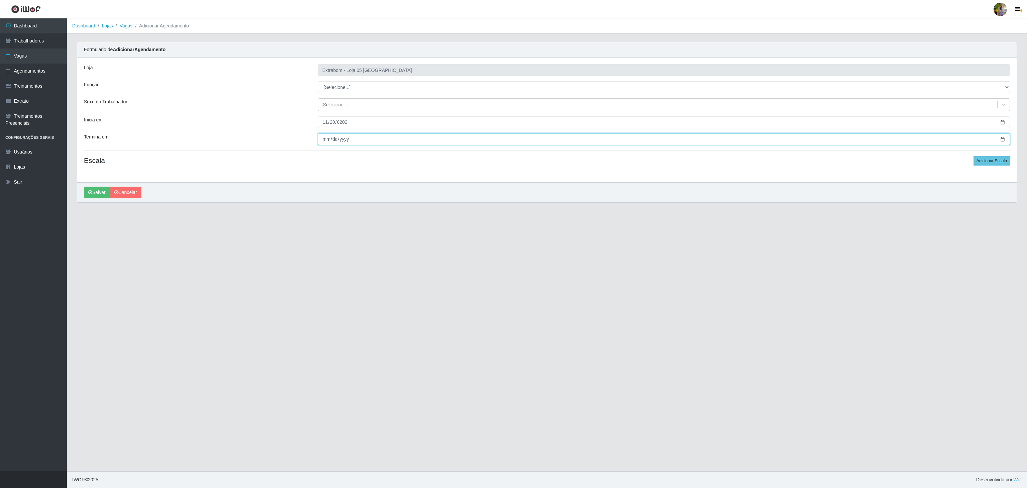
click at [326, 137] on input "Termina em" at bounding box center [664, 139] width 692 height 12
type input "2025-11-20"
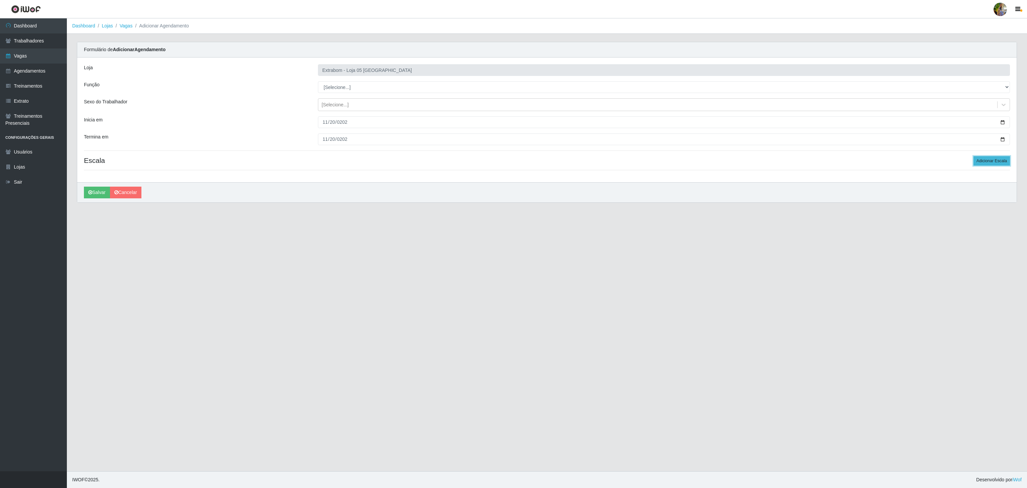
drag, startPoint x: 996, startPoint y: 159, endPoint x: 996, endPoint y: 163, distance: 4.3
click at [996, 163] on button "Adicionar Escala" at bounding box center [991, 160] width 36 height 9
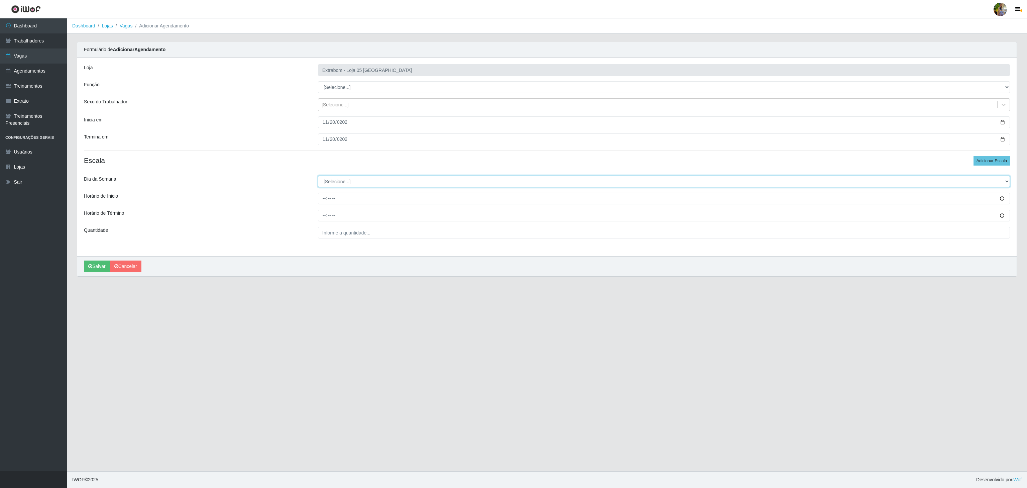
click at [435, 186] on select "[Selecione...] Segunda Terça Quarta Quinta Sexta Sábado Domingo" at bounding box center [664, 181] width 692 height 12
click at [369, 184] on select "[Selecione...] Segunda Terça Quarta Quinta Sexta Sábado Domingo" at bounding box center [664, 181] width 692 height 12
select select "4"
click at [318, 177] on select "[Selecione...] Segunda Terça Quarta Quinta Sexta Sábado Domingo" at bounding box center [664, 181] width 692 height 12
click at [324, 204] on input "Horário de Inicio" at bounding box center [664, 198] width 692 height 12
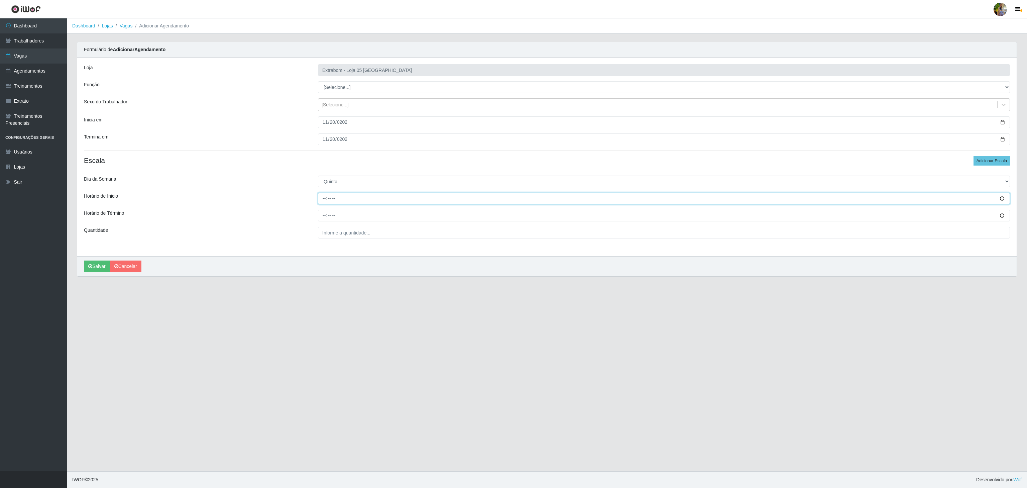
type input "08:00"
click at [321, 210] on div "Loja Extrabom - Loja 05 Jardim Camburi Função [Selecione...] Repositor Reposito…" at bounding box center [546, 156] width 939 height 198
click at [321, 216] on input "Horário de Término" at bounding box center [664, 216] width 692 height 12
type input "14:00"
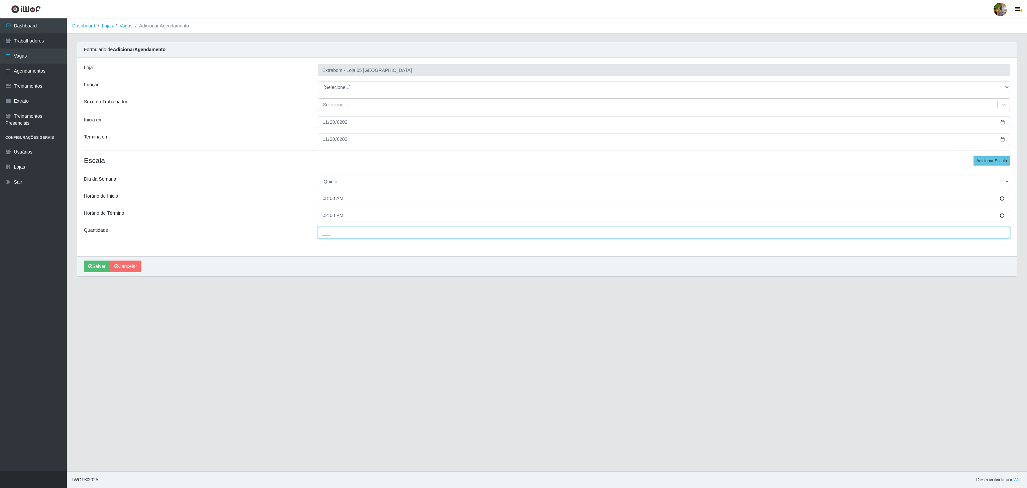
click at [352, 234] on input "___" at bounding box center [664, 233] width 692 height 12
type input "6__"
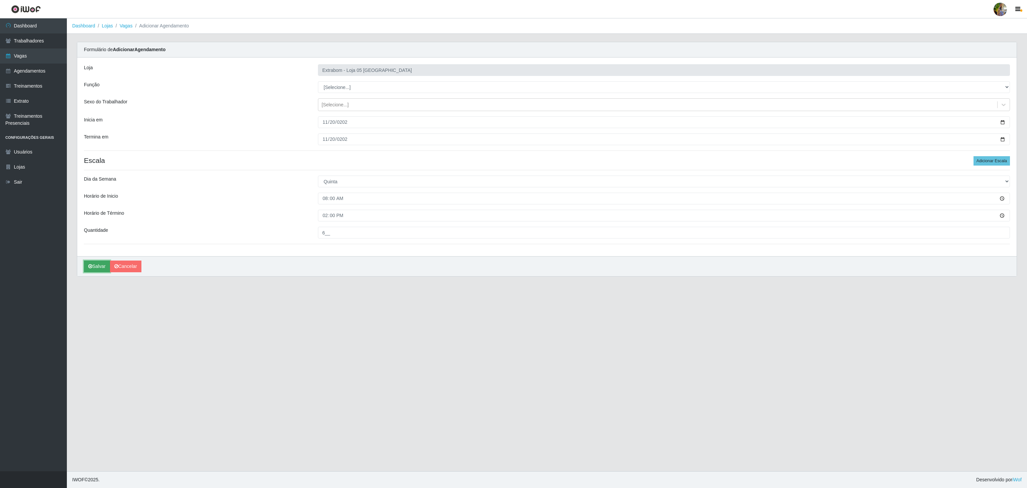
click at [102, 268] on button "Salvar" at bounding box center [97, 266] width 26 height 12
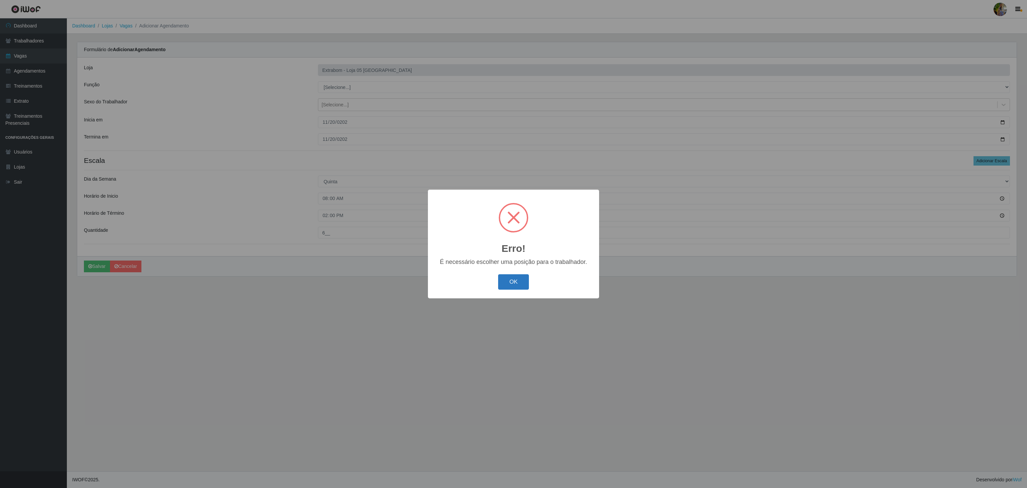
click at [518, 284] on button "OK" at bounding box center [513, 282] width 31 height 16
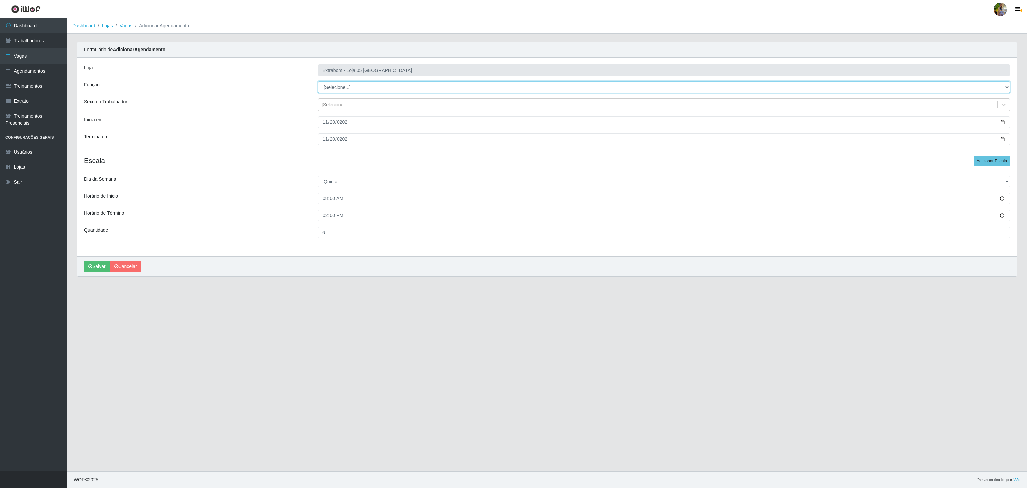
click at [359, 90] on select "[Selecione...] Repositor Repositor + Repositor ++" at bounding box center [664, 87] width 692 height 12
select select "86"
click at [318, 82] on select "[Selecione...] Repositor Repositor + Repositor ++" at bounding box center [664, 87] width 692 height 12
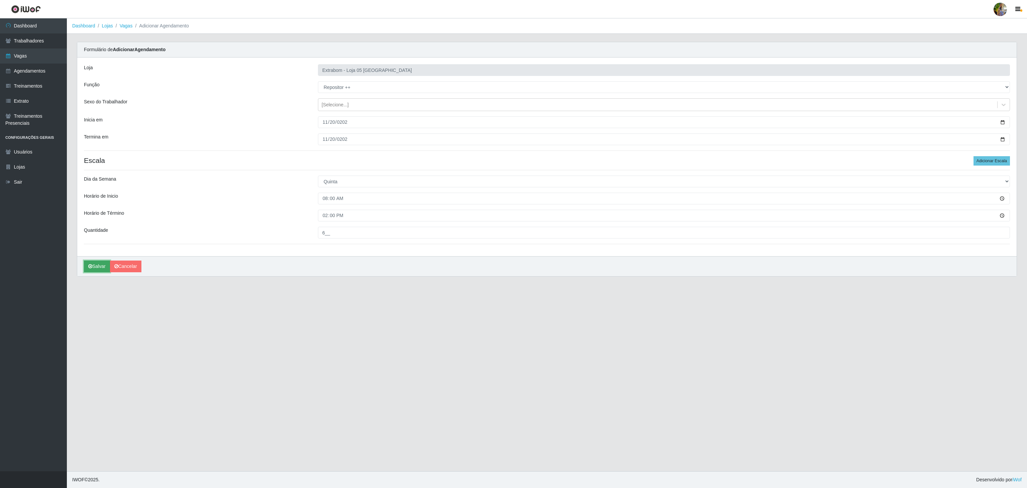
click at [102, 266] on button "Salvar" at bounding box center [97, 266] width 26 height 12
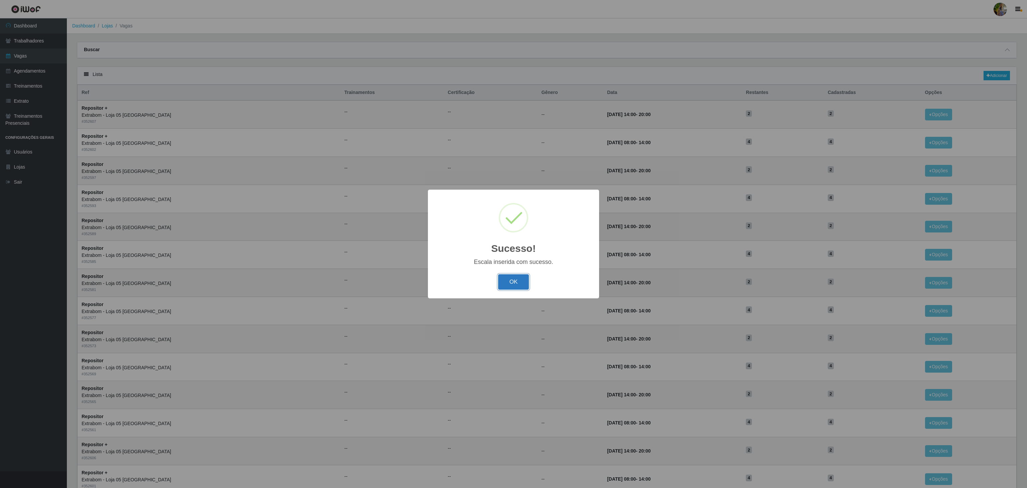
click at [509, 283] on button "OK" at bounding box center [513, 282] width 31 height 16
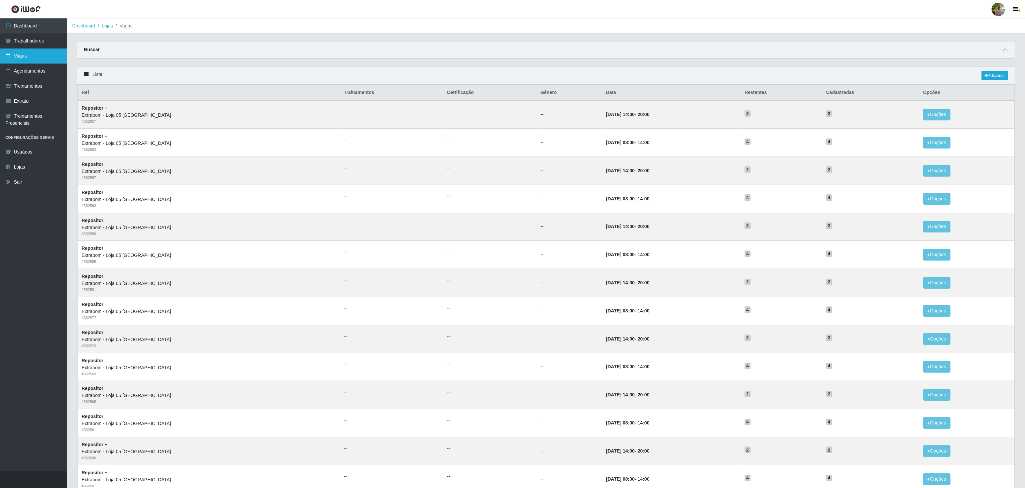
click at [36, 61] on link "Vagas" at bounding box center [33, 55] width 67 height 15
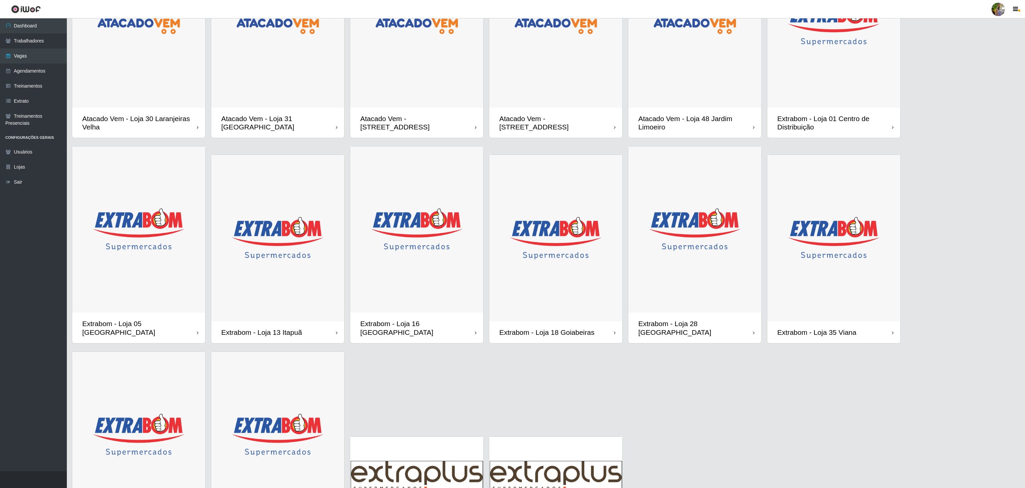
scroll to position [169, 0]
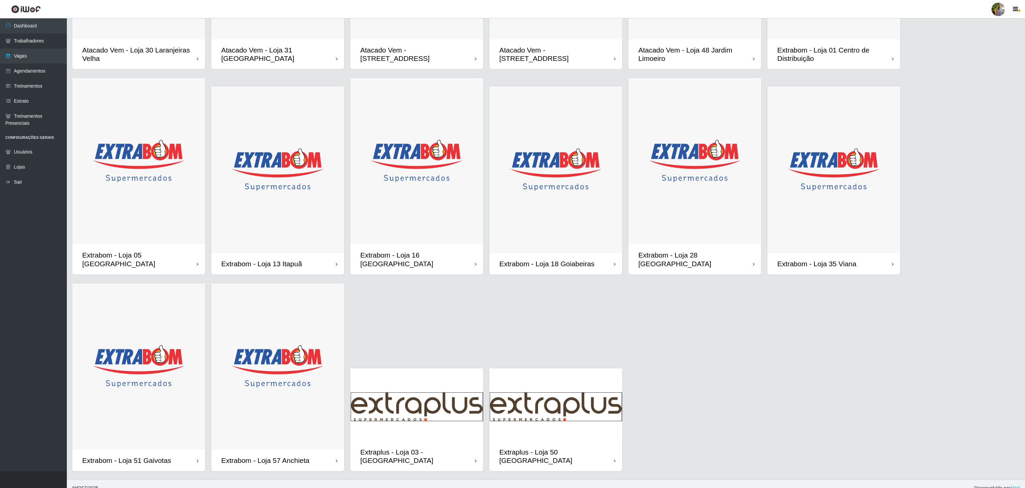
click at [298, 416] on img at bounding box center [277, 366] width 133 height 166
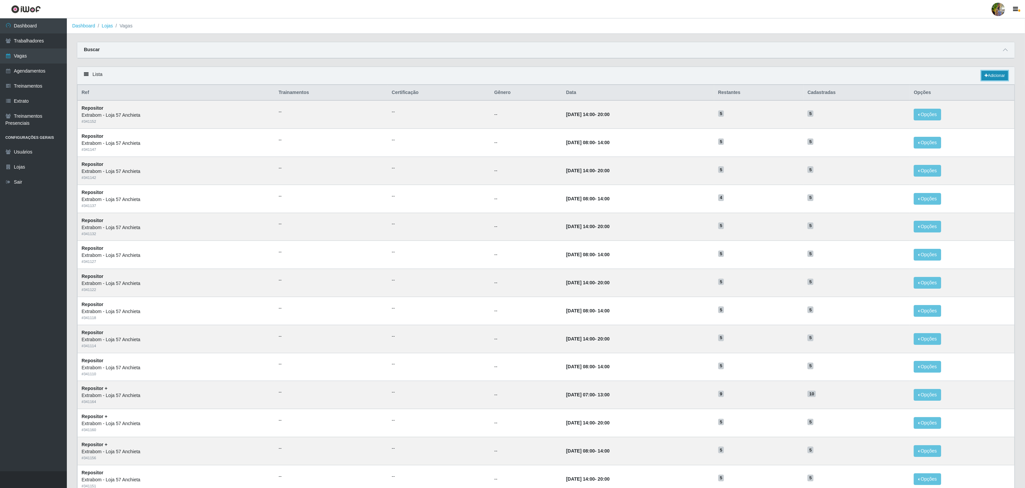
click at [985, 75] on icon at bounding box center [985, 76] width 3 height 4
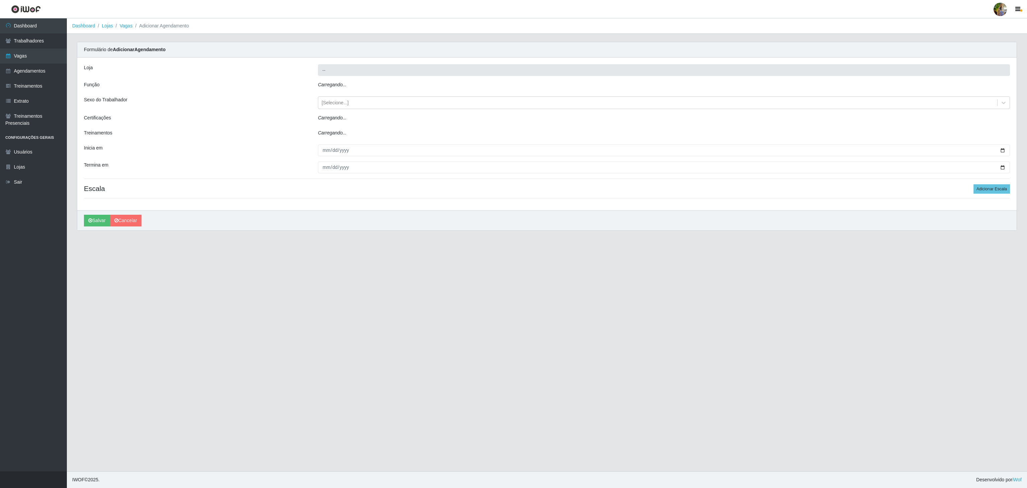
type input "Extrabom - Loja 57 Anchieta"
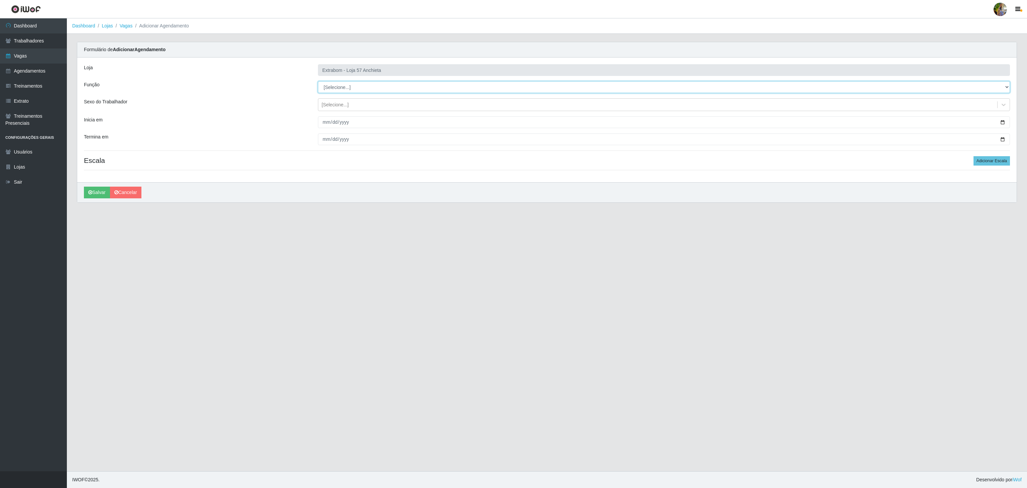
click at [330, 91] on select "[Selecione...] Repositor Repositor + Repositor ++" at bounding box center [664, 87] width 692 height 12
select select "24"
click at [318, 82] on select "[Selecione...] Repositor Repositor + Repositor ++" at bounding box center [664, 87] width 692 height 12
click at [326, 133] on div "Loja Extrabom - Loja 57 Anchieta Função [Selecione...] Repositor Repositor + Re…" at bounding box center [546, 119] width 939 height 125
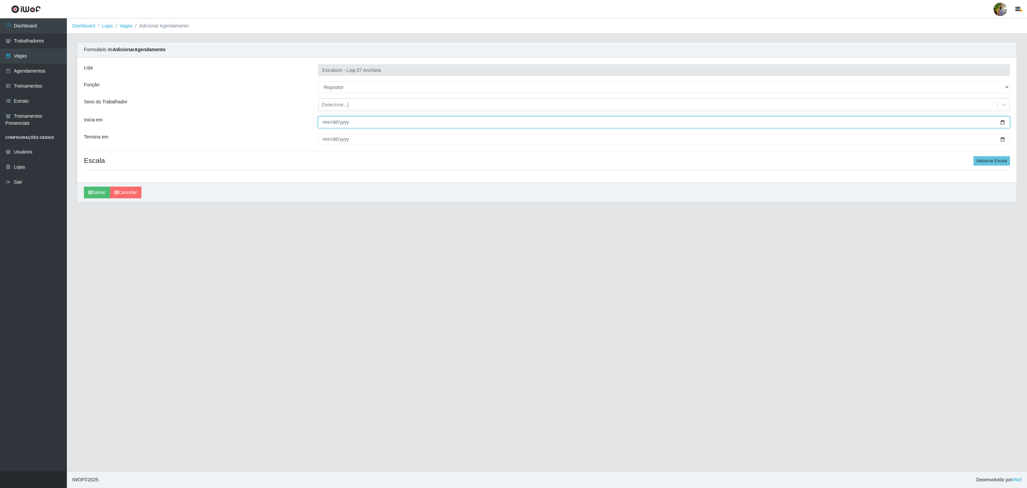
click at [323, 126] on input "Inicia em" at bounding box center [664, 122] width 692 height 12
type input "2025-11-01"
click at [329, 138] on input "Termina em" at bounding box center [664, 139] width 692 height 12
click at [326, 141] on input "Termina em" at bounding box center [664, 139] width 692 height 12
type input "2025-11-30"
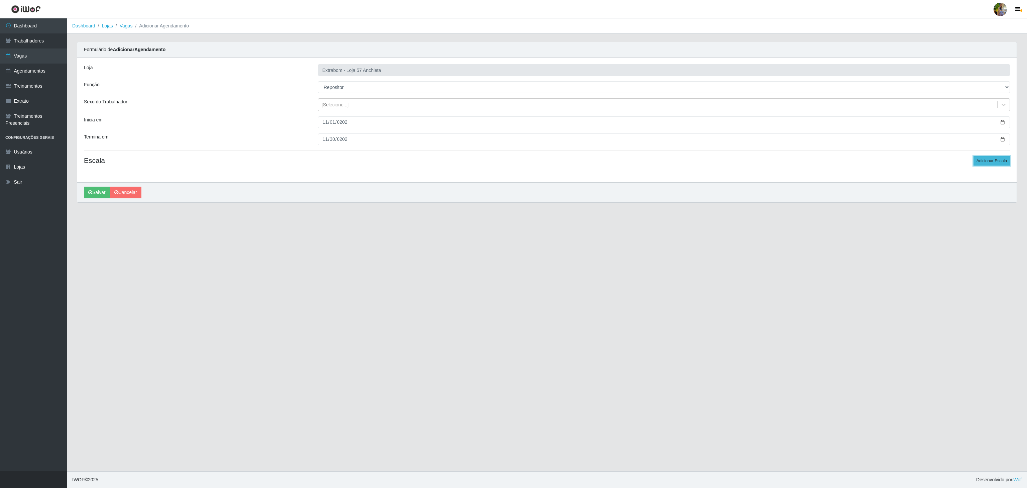
click at [977, 163] on button "Adicionar Escala" at bounding box center [991, 160] width 36 height 9
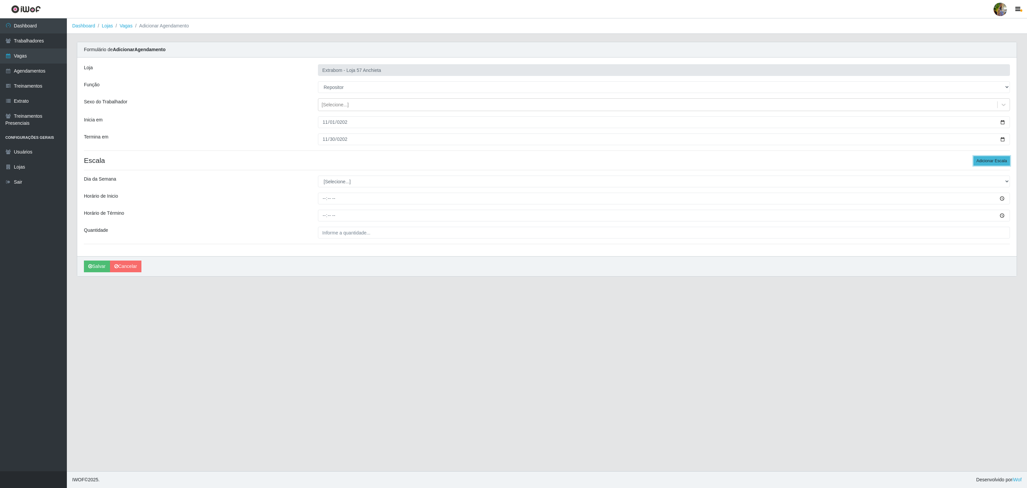
click at [977, 163] on button "Adicionar Escala" at bounding box center [991, 160] width 36 height 9
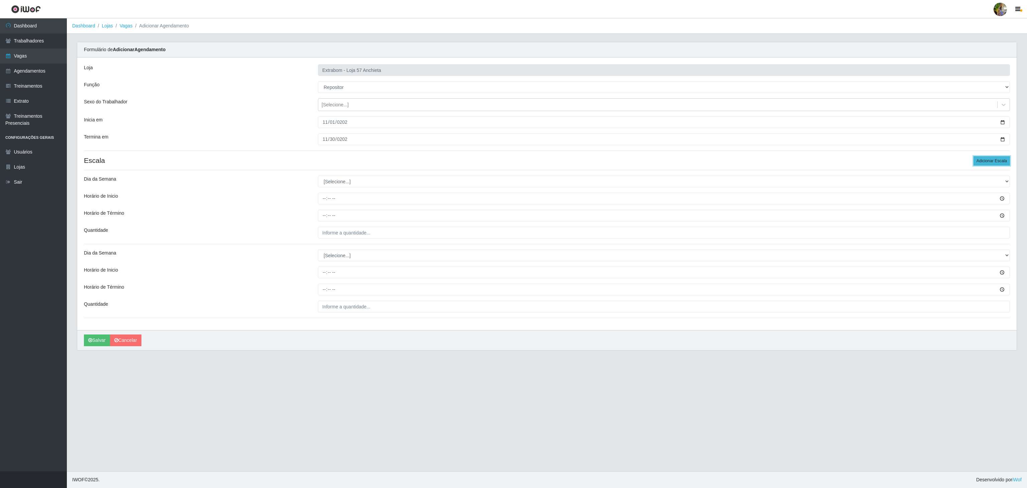
click at [977, 163] on button "Adicionar Escala" at bounding box center [991, 160] width 36 height 9
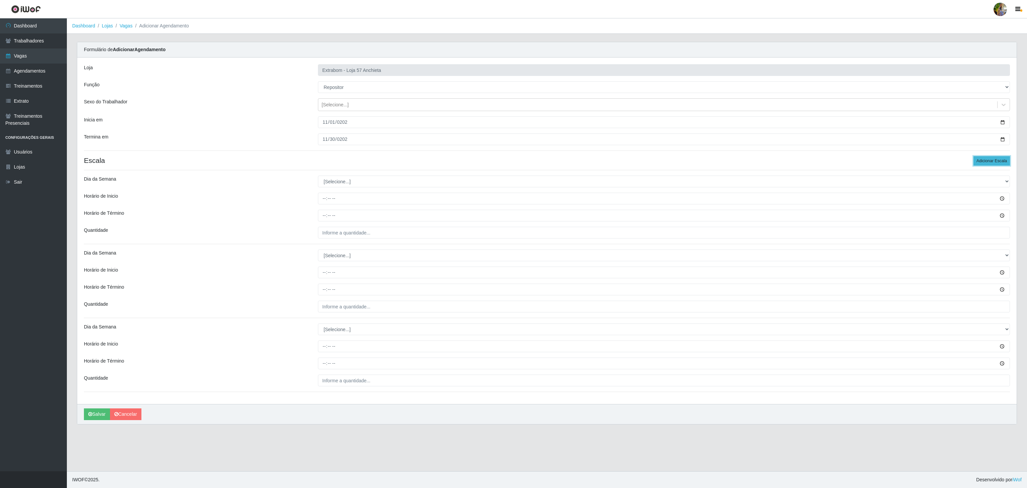
click at [977, 163] on button "Adicionar Escala" at bounding box center [991, 160] width 36 height 9
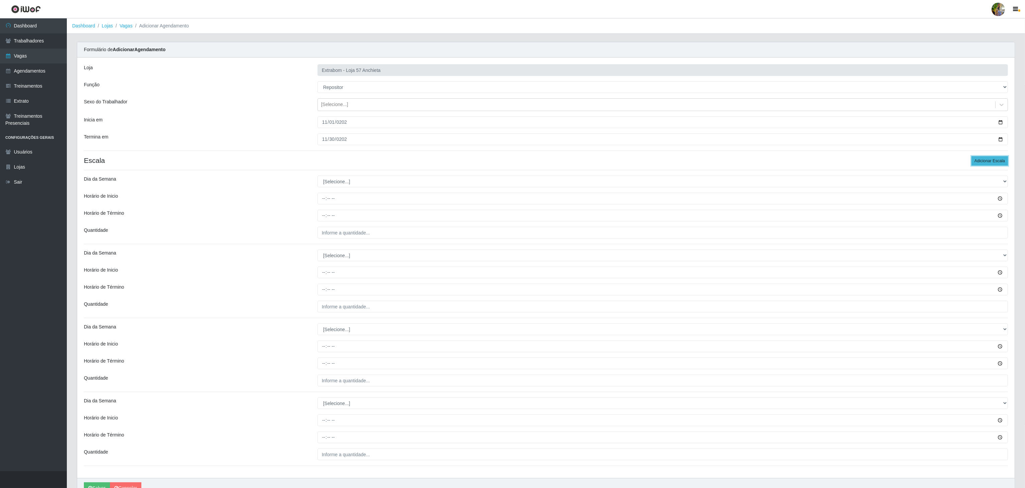
click at [977, 163] on button "Adicionar Escala" at bounding box center [989, 160] width 36 height 9
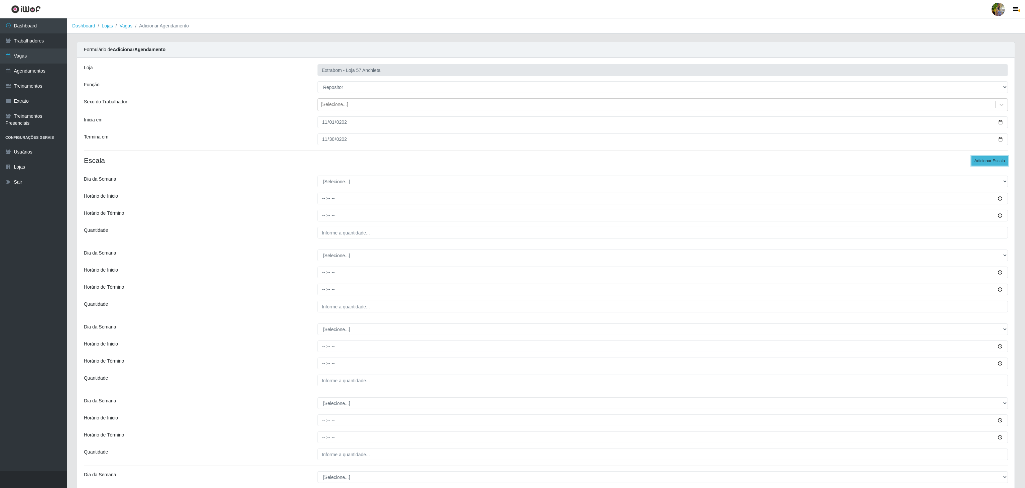
click at [977, 163] on button "Adicionar Escala" at bounding box center [989, 160] width 36 height 9
click at [327, 175] on div "Loja Extrabom - Loja 57 Anchieta Função [Selecione...] Repositor Repositor + Re…" at bounding box center [545, 488] width 937 height 863
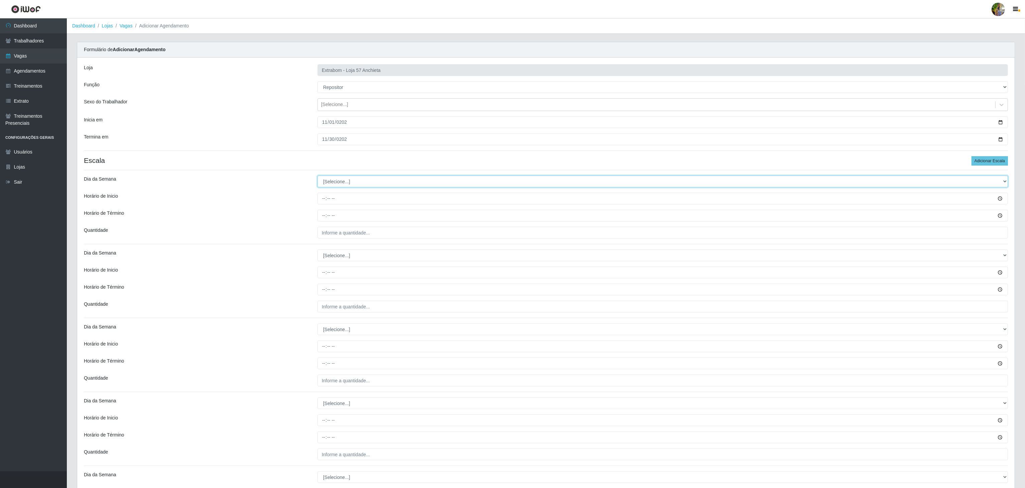
click at [330, 182] on select "[Selecione...] Segunda Terça Quarta Quinta Sexta Sábado Domingo" at bounding box center [662, 181] width 690 height 12
select select "1"
click at [317, 177] on select "[Selecione...] Segunda Terça Quarta Quinta Sexta Sábado Domingo" at bounding box center [662, 181] width 690 height 12
click at [316, 193] on div "Loja Extrabom - Loja 57 Anchieta Função [Selecione...] Repositor Repositor + Re…" at bounding box center [545, 488] width 937 height 863
click at [323, 200] on input "Horário de Inicio" at bounding box center [662, 198] width 690 height 12
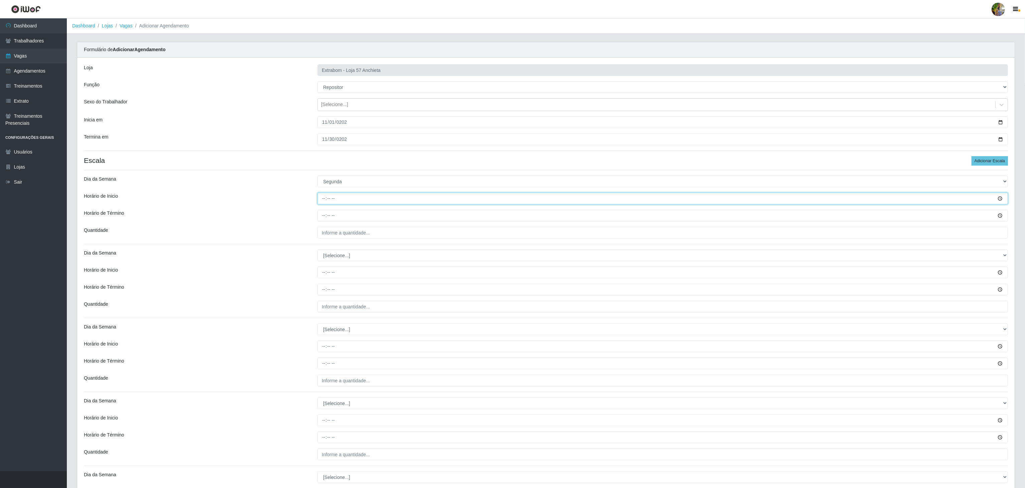
type input "08:00"
click at [324, 218] on input "Horário de Término" at bounding box center [662, 216] width 690 height 12
type input "14:00"
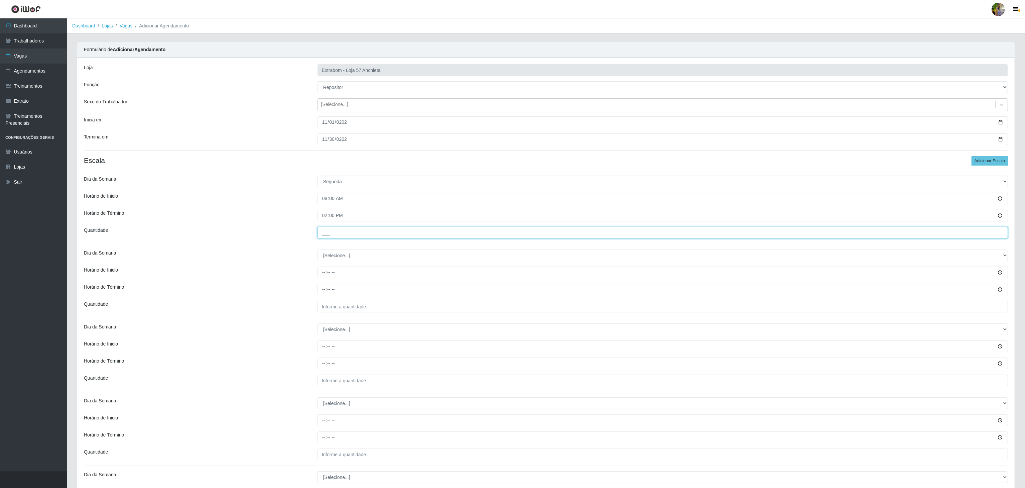
click at [360, 231] on input "___" at bounding box center [662, 233] width 690 height 12
type input "5__"
click at [364, 259] on select "[Selecione...] Segunda Terça Quarta Quinta Sexta Sábado Domingo" at bounding box center [662, 255] width 690 height 12
select select "1"
click at [317, 251] on select "[Selecione...] Segunda Terça Quarta Quinta Sexta Sábado Domingo" at bounding box center [662, 255] width 690 height 12
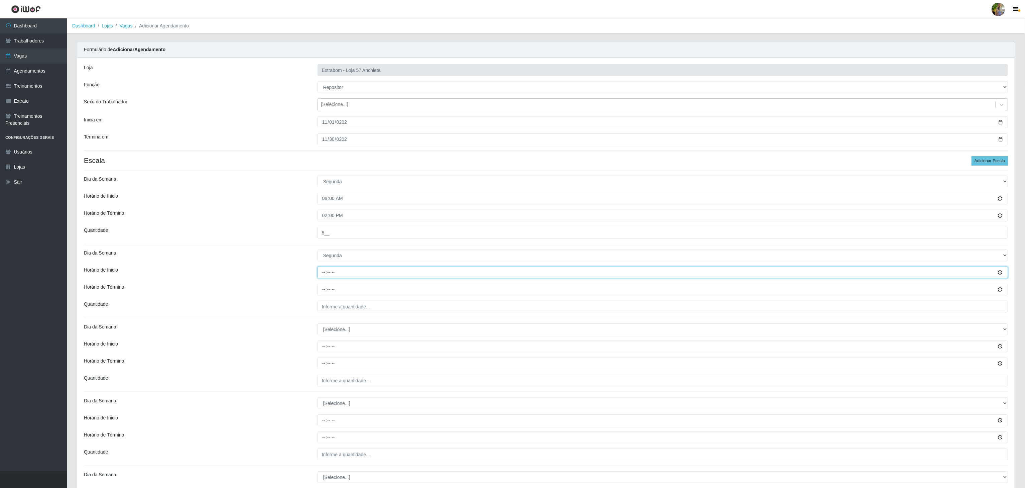
click at [323, 276] on input "Horário de Inicio" at bounding box center [662, 272] width 690 height 12
type input "14:00"
click at [325, 292] on input "Horário de Término" at bounding box center [662, 289] width 690 height 12
type input "20:00"
click at [334, 301] on input "___" at bounding box center [662, 306] width 690 height 12
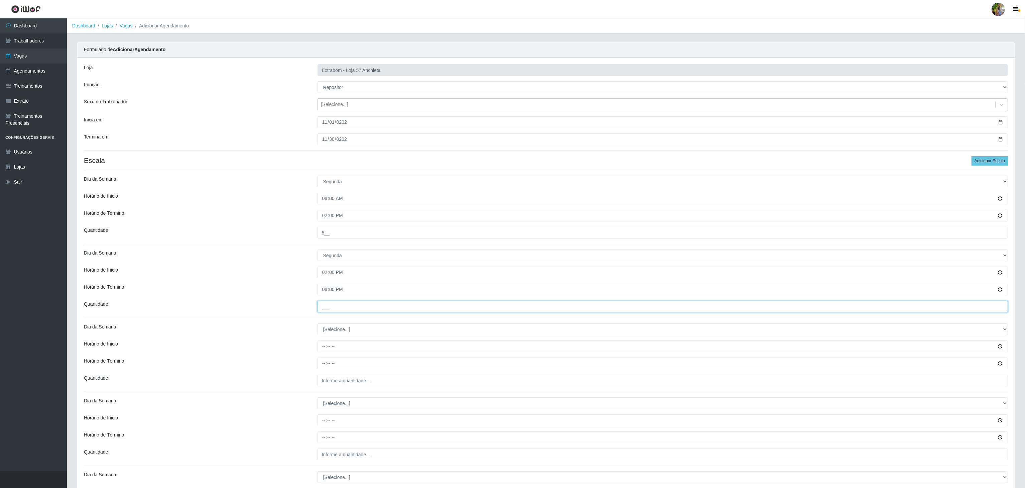
type input "5__"
click at [376, 330] on select "[Selecione...] Segunda Terça Quarta Quinta Sexta Sábado Domingo" at bounding box center [662, 329] width 690 height 12
select select "2"
click at [317, 325] on select "[Selecione...] Segunda Terça Quarta Quinta Sexta Sábado Domingo" at bounding box center [662, 329] width 690 height 12
click at [323, 347] on input "Horário de Inicio" at bounding box center [662, 346] width 690 height 12
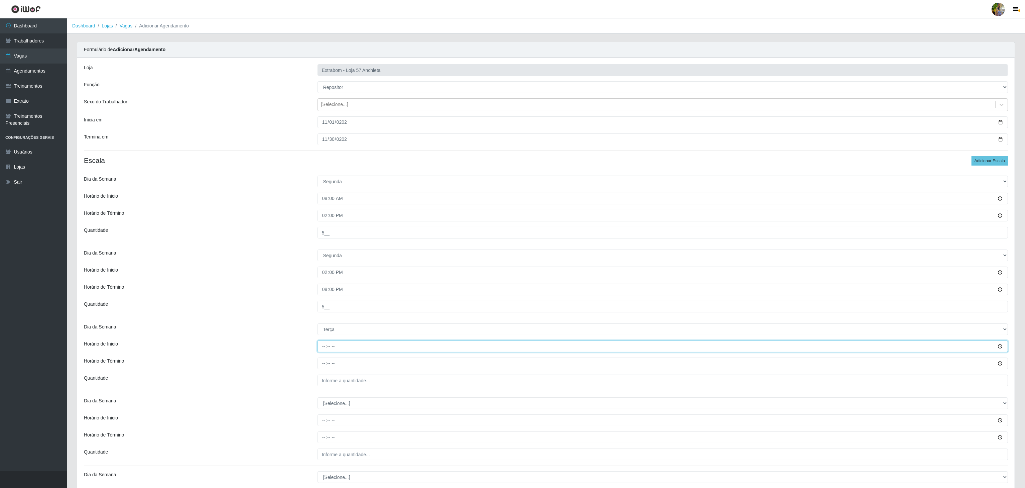
type input "08:00"
click at [324, 362] on input "Horário de Término" at bounding box center [662, 363] width 690 height 12
type input "14:00"
click at [331, 384] on input "___" at bounding box center [662, 380] width 690 height 12
type input "5__"
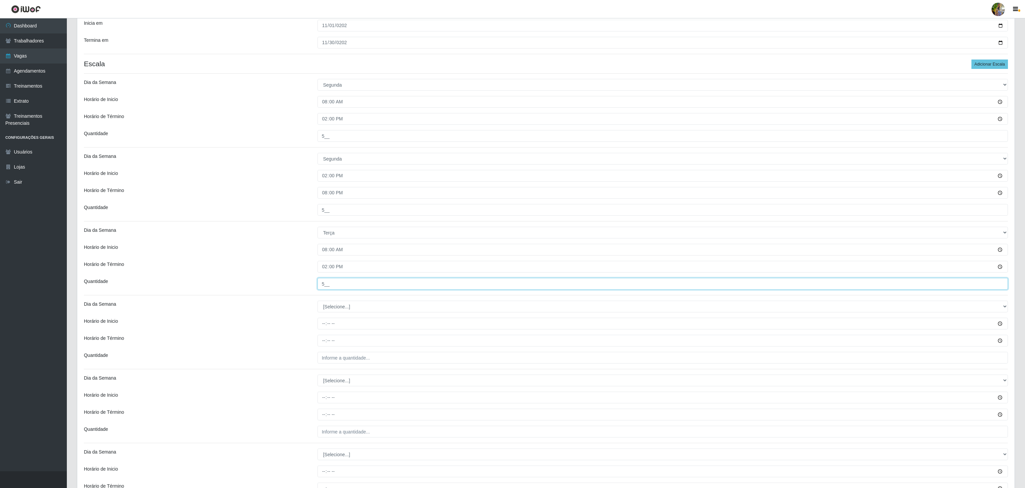
scroll to position [201, 0]
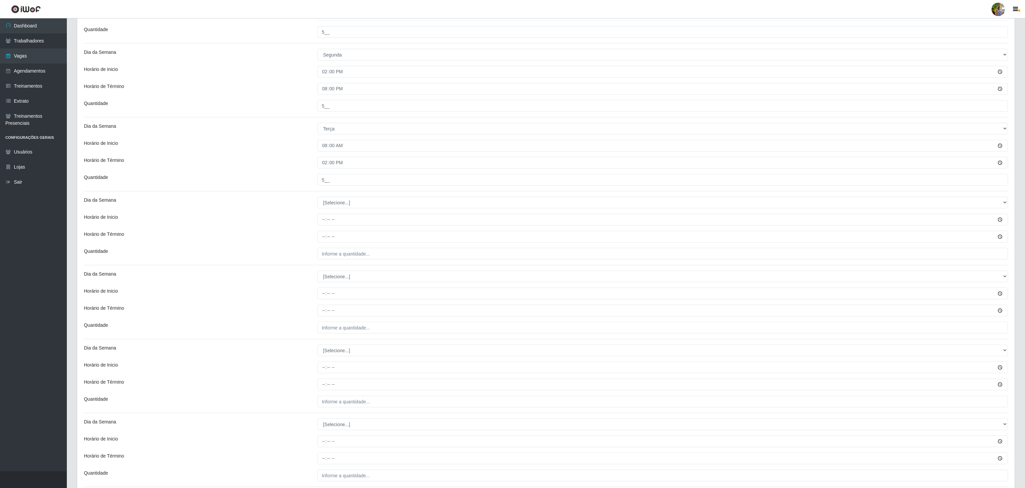
click at [348, 197] on div "Loja Extrabom - Loja 57 Anchieta Função [Selecione...] Repositor Repositor + Re…" at bounding box center [545, 288] width 937 height 863
click at [342, 203] on select "[Selecione...] Segunda Terça Quarta Quinta Sexta Sábado Domingo" at bounding box center [662, 202] width 690 height 12
select select "2"
click at [317, 198] on select "[Selecione...] Segunda Terça Quarta Quinta Sexta Sábado Domingo" at bounding box center [662, 202] width 690 height 12
click at [325, 218] on input "Horário de Inicio" at bounding box center [662, 220] width 690 height 12
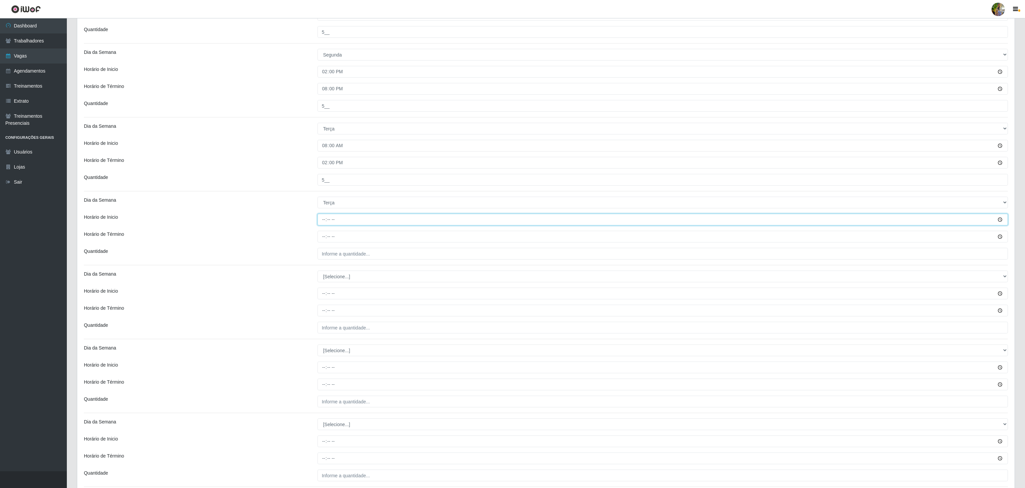
type input "14:00"
click at [325, 240] on input "Horário de Término" at bounding box center [662, 237] width 690 height 12
type input "20:00"
click at [354, 262] on div "Loja Extrabom - Loja 57 Anchieta Função [Selecione...] Repositor Repositor + Re…" at bounding box center [545, 288] width 937 height 863
drag, startPoint x: 364, startPoint y: 256, endPoint x: 378, endPoint y: 269, distance: 19.4
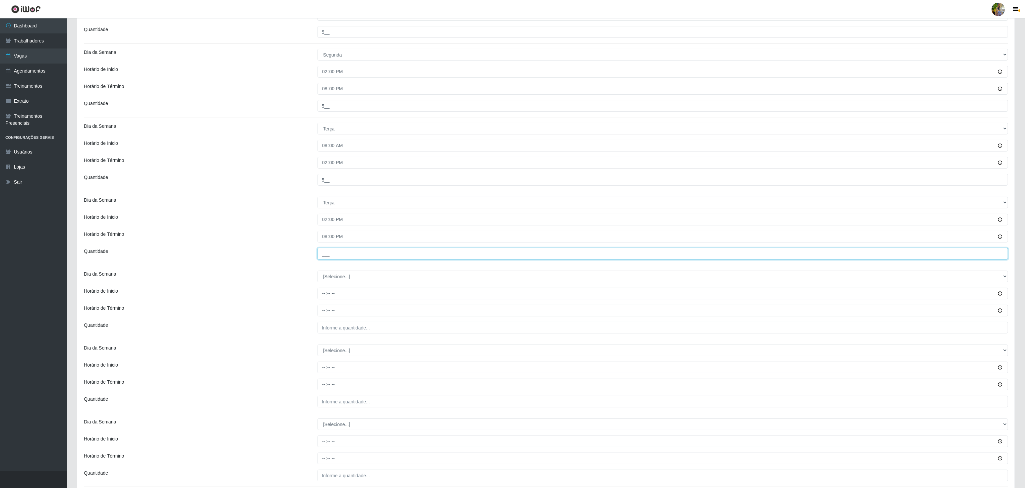
click at [364, 256] on input "___" at bounding box center [662, 254] width 690 height 12
type input "5__"
click at [395, 276] on select "[Selecione...] Segunda Terça Quarta Quinta Sexta Sábado Domingo" at bounding box center [662, 276] width 690 height 12
select select "3"
click at [317, 272] on select "[Selecione...] Segunda Terça Quarta Quinta Sexta Sábado Domingo" at bounding box center [662, 276] width 690 height 12
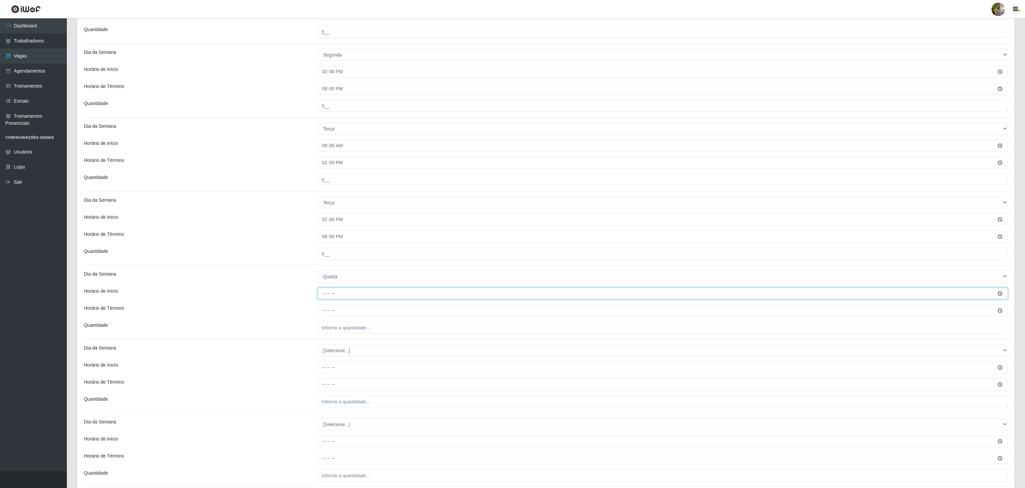
click at [326, 294] on input "Horário de Inicio" at bounding box center [662, 293] width 690 height 12
type input "08:00"
click at [321, 313] on input "Horário de Término" at bounding box center [662, 310] width 690 height 12
type input "14:00"
drag, startPoint x: 331, startPoint y: 332, endPoint x: 341, endPoint y: 330, distance: 9.6
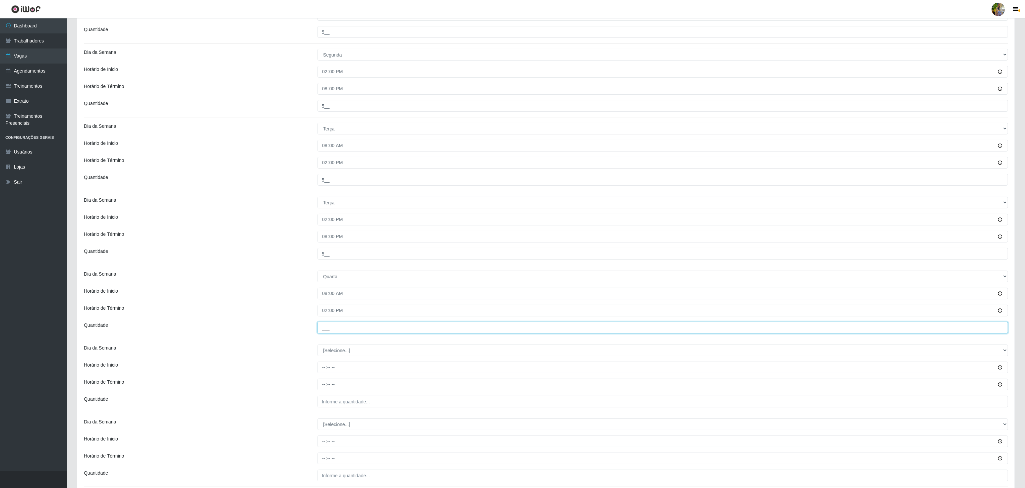
click at [331, 333] on input "___" at bounding box center [662, 327] width 690 height 12
type input "5__"
click at [339, 347] on select "[Selecione...] Segunda Terça Quarta Quinta Sexta Sábado Domingo" at bounding box center [662, 350] width 690 height 12
select select "3"
click at [317, 347] on select "[Selecione...] Segunda Terça Quarta Quinta Sexta Sábado Domingo" at bounding box center [662, 350] width 690 height 12
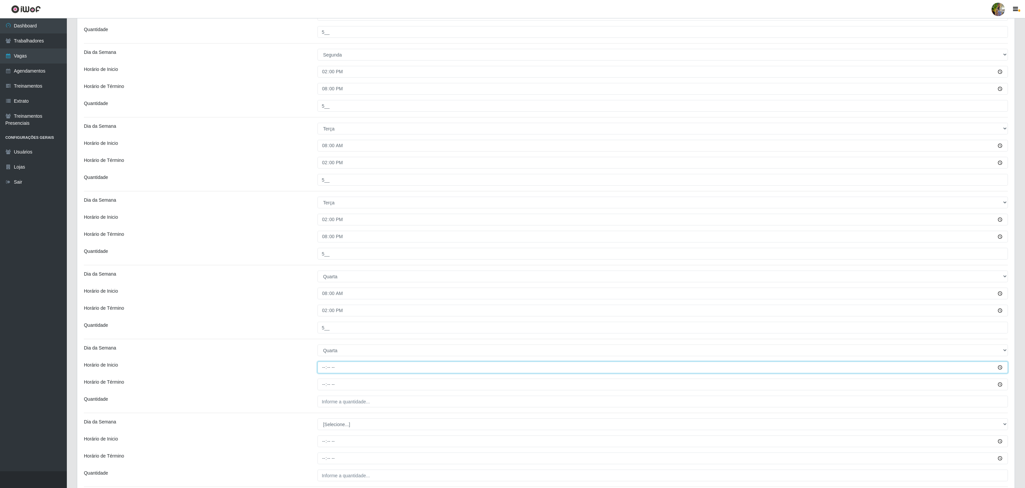
click at [319, 368] on input "Horário de Inicio" at bounding box center [662, 367] width 690 height 12
type input "14:00"
click at [323, 389] on input "Horário de Término" at bounding box center [662, 384] width 690 height 12
type input "20:00"
click at [372, 400] on input "___" at bounding box center [662, 401] width 690 height 12
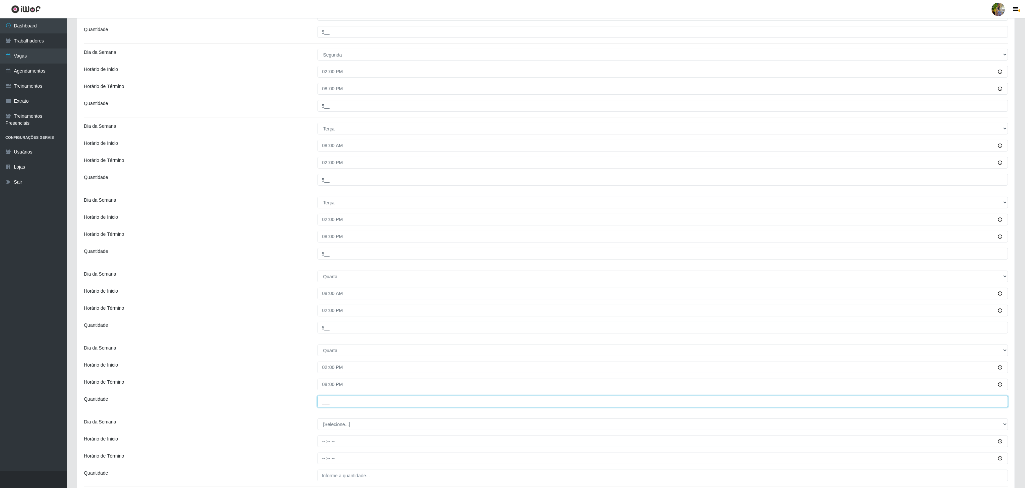
type input "5__"
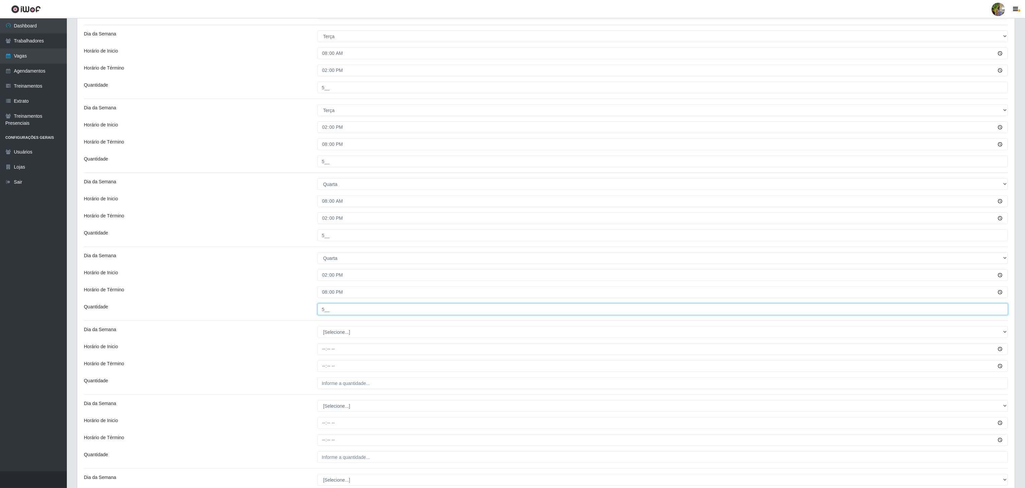
scroll to position [401, 0]
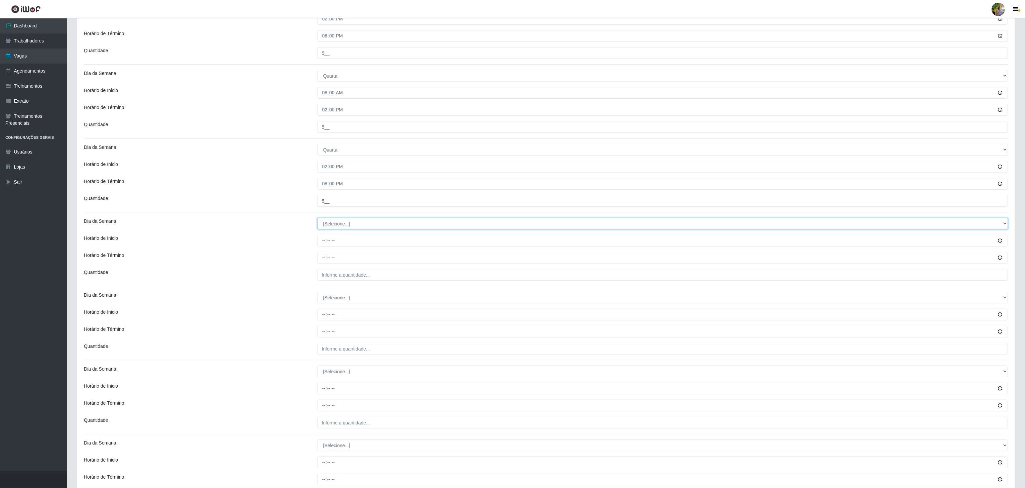
click at [344, 221] on select "[Selecione...] Segunda Terça Quarta Quinta Sexta Sábado Domingo" at bounding box center [662, 224] width 690 height 12
select select "4"
click at [317, 220] on select "[Selecione...] Segunda Terça Quarta Quinta Sexta Sábado Domingo" at bounding box center [662, 224] width 690 height 12
click at [323, 246] on input "Horário de Inicio" at bounding box center [662, 241] width 690 height 12
type input "08:00"
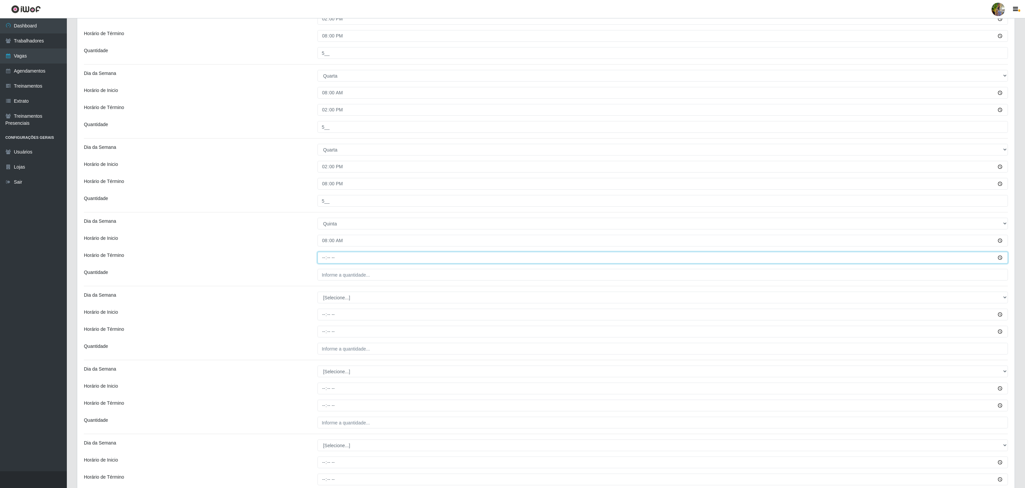
click at [322, 257] on input "Horário de Término" at bounding box center [662, 258] width 690 height 12
click at [327, 261] on input "Horário de Término" at bounding box center [662, 258] width 690 height 12
click at [325, 259] on input "Horário de Término" at bounding box center [662, 258] width 690 height 12
type input "14:00"
click at [326, 284] on div "Loja Extrabom - Loja 57 Anchieta Função [Selecione...] Repositor Repositor + Re…" at bounding box center [545, 87] width 937 height 863
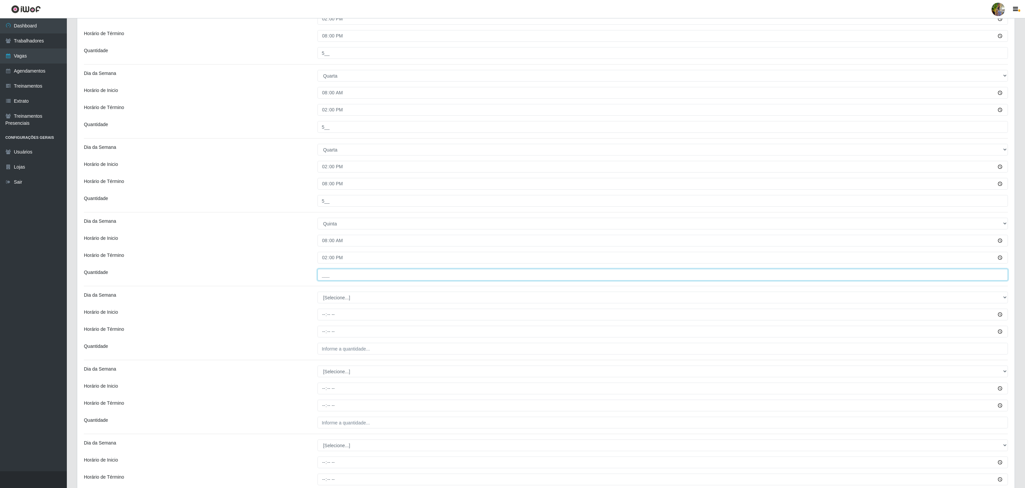
click at [329, 280] on input "___" at bounding box center [662, 275] width 690 height 12
type input "5__"
click at [358, 301] on select "[Selecione...] Segunda Terça Quarta Quinta Sexta Sábado Domingo" at bounding box center [662, 297] width 690 height 12
select select "4"
click at [317, 294] on select "[Selecione...] Segunda Terça Quarta Quinta Sexta Sábado Domingo" at bounding box center [662, 297] width 690 height 12
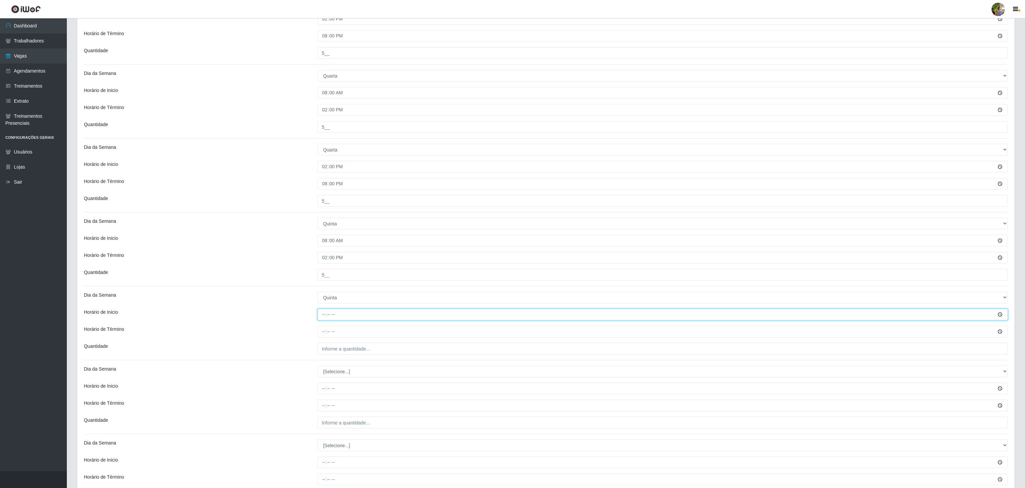
click at [319, 316] on input "Horário de Inicio" at bounding box center [662, 314] width 690 height 12
type input "14:00"
click at [322, 336] on input "Horário de Término" at bounding box center [662, 331] width 690 height 12
type input "20:00"
click at [337, 345] on input "___" at bounding box center [662, 349] width 690 height 12
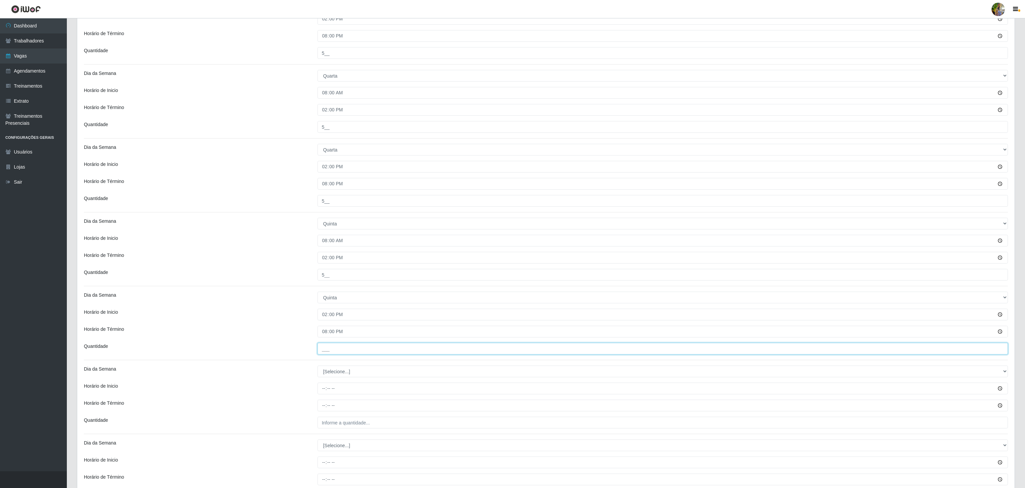
type input "5__"
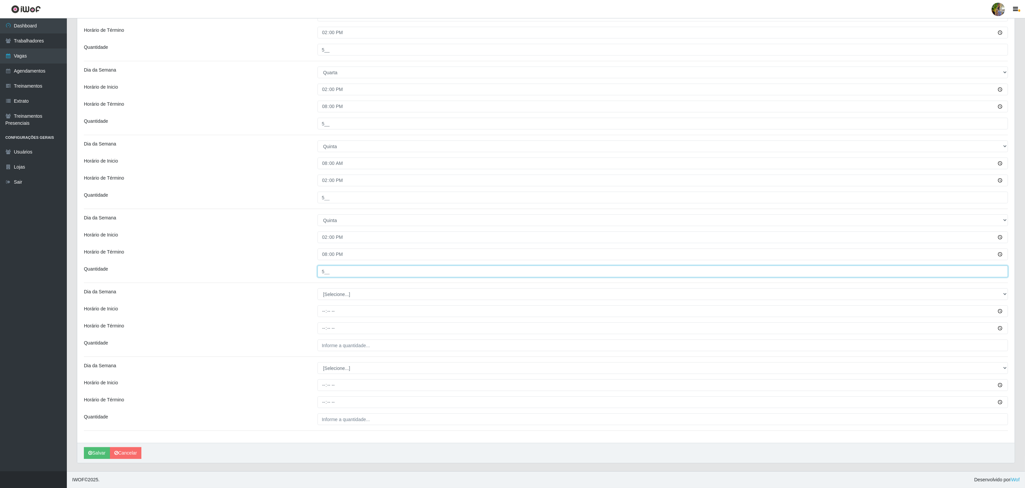
scroll to position [482, 0]
drag, startPoint x: 349, startPoint y: 292, endPoint x: 349, endPoint y: 297, distance: 5.0
click at [349, 292] on select "[Selecione...] Segunda Terça Quarta Quinta Sexta Sábado Domingo" at bounding box center [662, 294] width 690 height 12
click at [340, 286] on div "Loja Extrabom - Loja 57 Anchieta Função [Selecione...] Repositor Repositor + Re…" at bounding box center [545, 10] width 937 height 863
click at [339, 288] on select "[Selecione...] Segunda Terça Quarta Quinta Sexta Sábado Domingo" at bounding box center [662, 294] width 690 height 12
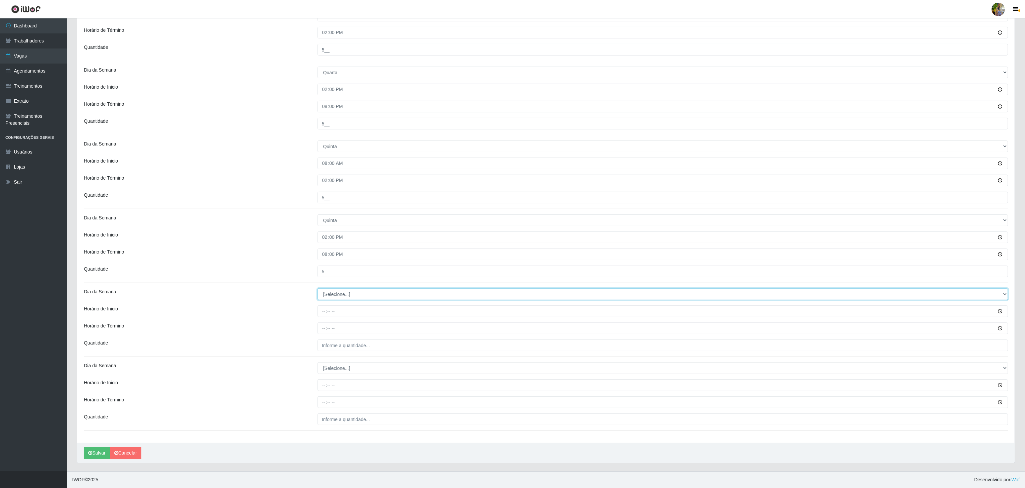
select select "5"
click at [317, 288] on select "[Selecione...] Segunda Terça Quarta Quinta Sexta Sábado Domingo" at bounding box center [662, 294] width 690 height 12
click at [324, 312] on input "Horário de Inicio" at bounding box center [662, 311] width 690 height 12
type input "08:00"
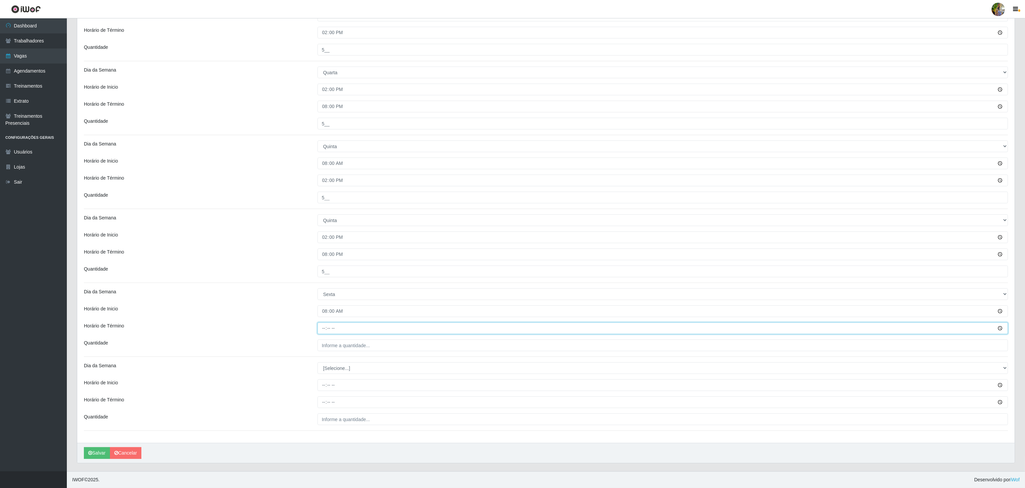
click at [319, 325] on input "Horário de Término" at bounding box center [662, 328] width 690 height 12
click at [322, 325] on input "Horário de Término" at bounding box center [662, 328] width 690 height 12
type input "14:00"
click at [329, 342] on input "___" at bounding box center [662, 345] width 690 height 12
type input "5__"
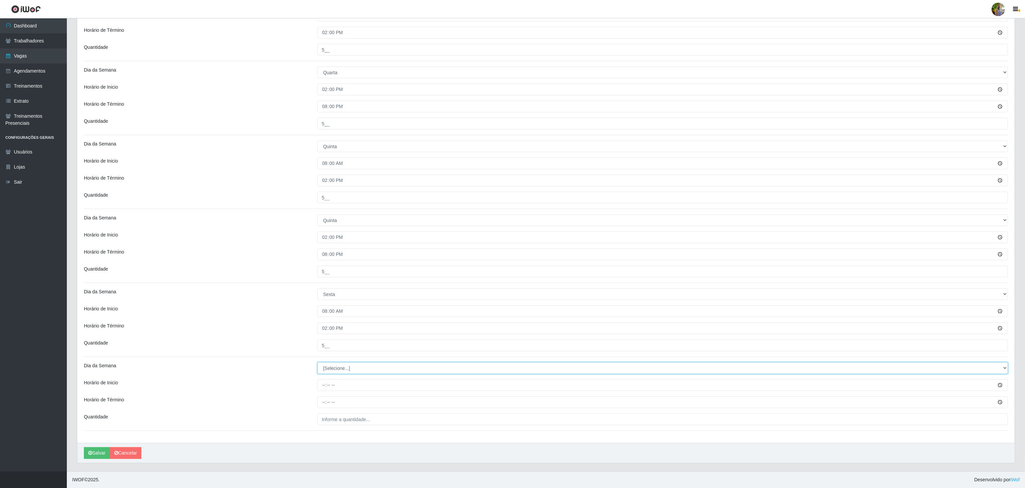
click at [393, 362] on select "[Selecione...] Segunda Terça Quarta Quinta Sexta Sábado Domingo" at bounding box center [662, 368] width 690 height 12
select select "5"
click at [317, 362] on select "[Selecione...] Segunda Terça Quarta Quinta Sexta Sábado Domingo" at bounding box center [662, 368] width 690 height 12
click at [325, 386] on input "Horário de Inicio" at bounding box center [662, 385] width 690 height 12
type input "14:00"
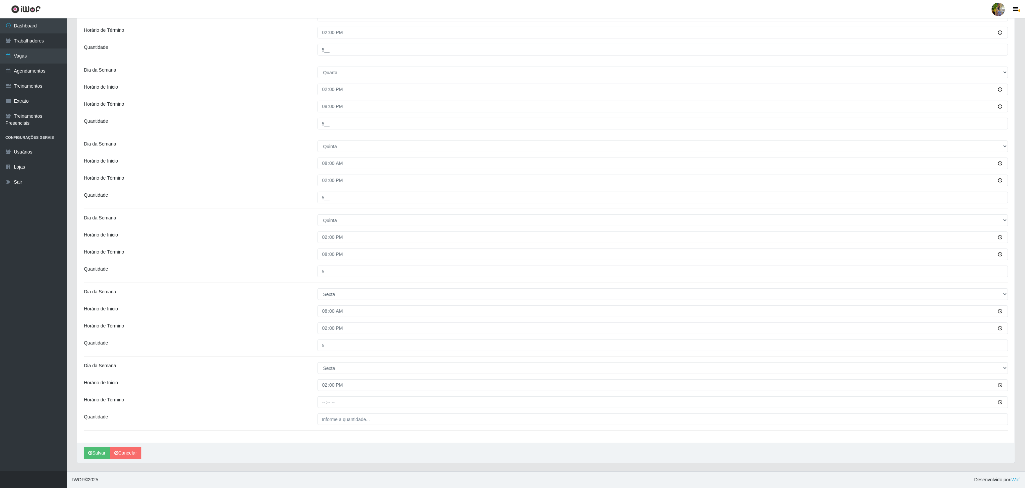
click at [322, 407] on div "Loja Extrabom - Loja 57 Anchieta Função [Selecione...] Repositor Repositor + Re…" at bounding box center [545, 10] width 937 height 863
click at [322, 400] on input "Horário de Término" at bounding box center [662, 402] width 690 height 12
type input "20:00"
drag, startPoint x: 323, startPoint y: 410, endPoint x: 323, endPoint y: 420, distance: 10.7
click at [323, 420] on div "Loja Extrabom - Loja 57 Anchieta Função [Selecione...] Repositor Repositor + Re…" at bounding box center [545, 10] width 937 height 863
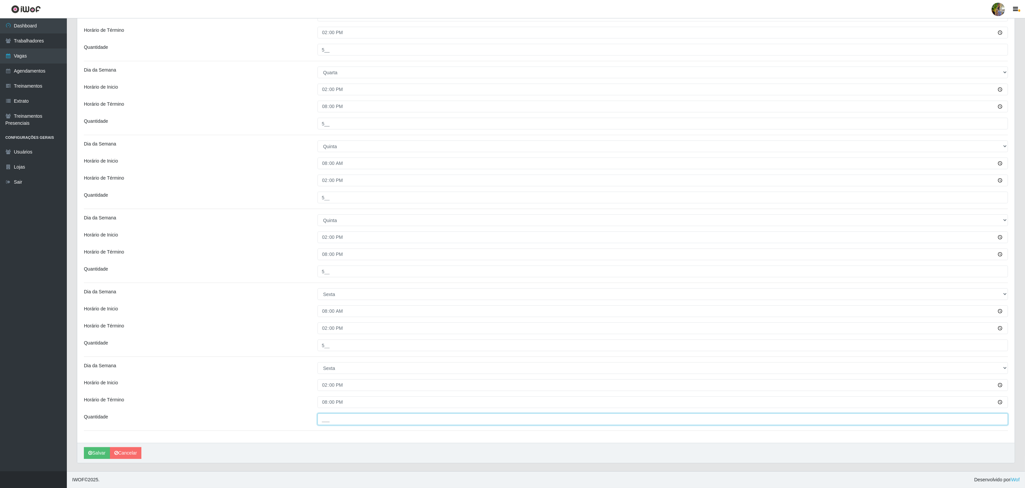
click at [329, 421] on input "___" at bounding box center [662, 419] width 690 height 12
type input "5__"
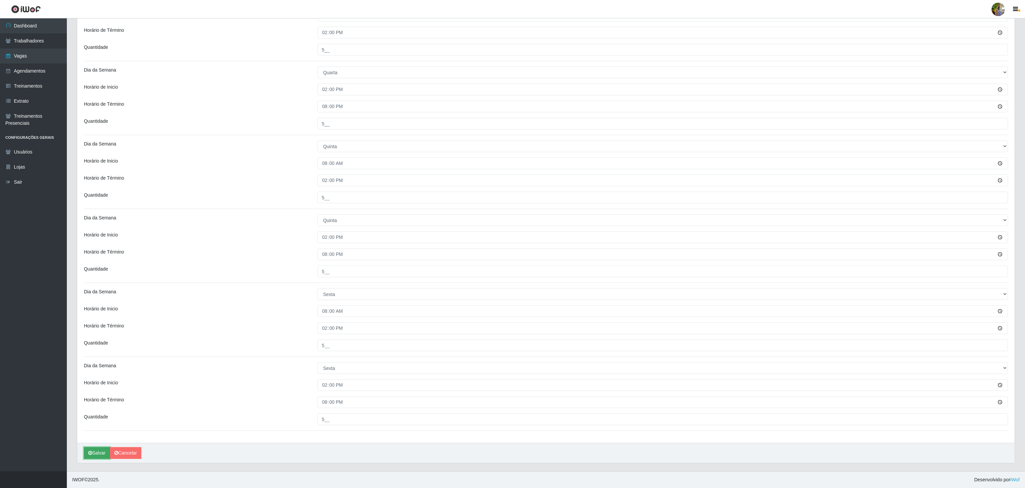
click at [104, 449] on button "Salvar" at bounding box center [97, 453] width 26 height 12
click at [91, 452] on icon "submit" at bounding box center [90, 452] width 4 height 5
click at [97, 454] on button "Salvar" at bounding box center [97, 453] width 26 height 12
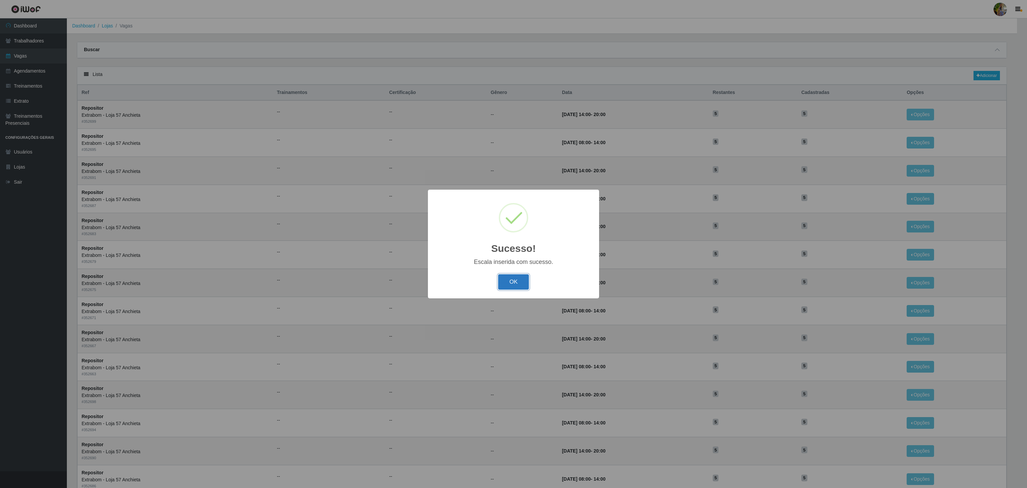
click at [507, 284] on button "OK" at bounding box center [513, 282] width 31 height 16
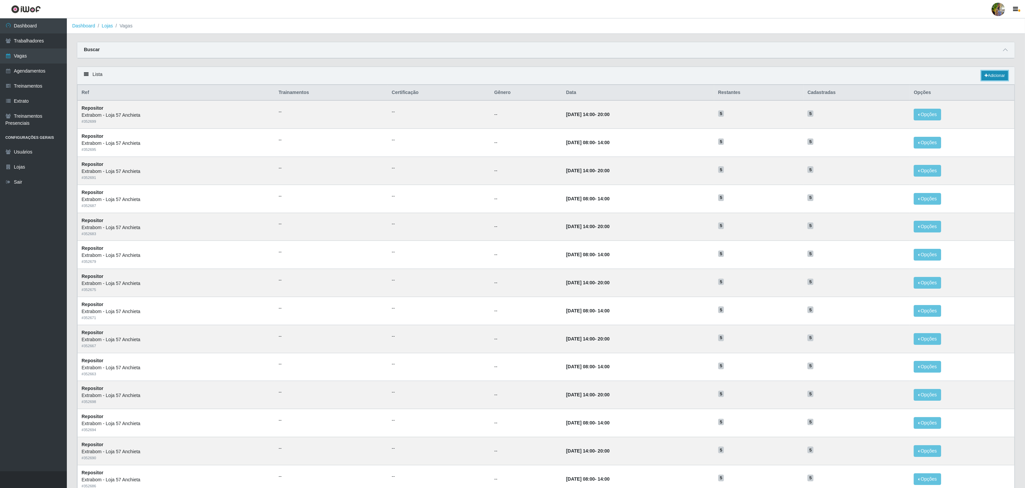
click at [1000, 76] on link "Adicionar" at bounding box center [994, 75] width 26 height 9
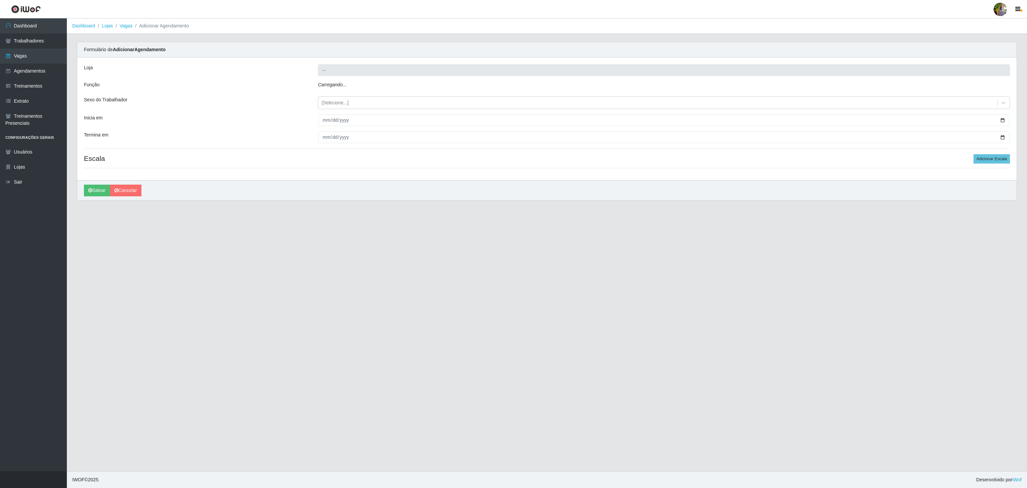
click at [407, 90] on div "Carregando..." at bounding box center [664, 86] width 702 height 10
type input "Extrabom - Loja 57 Anchieta"
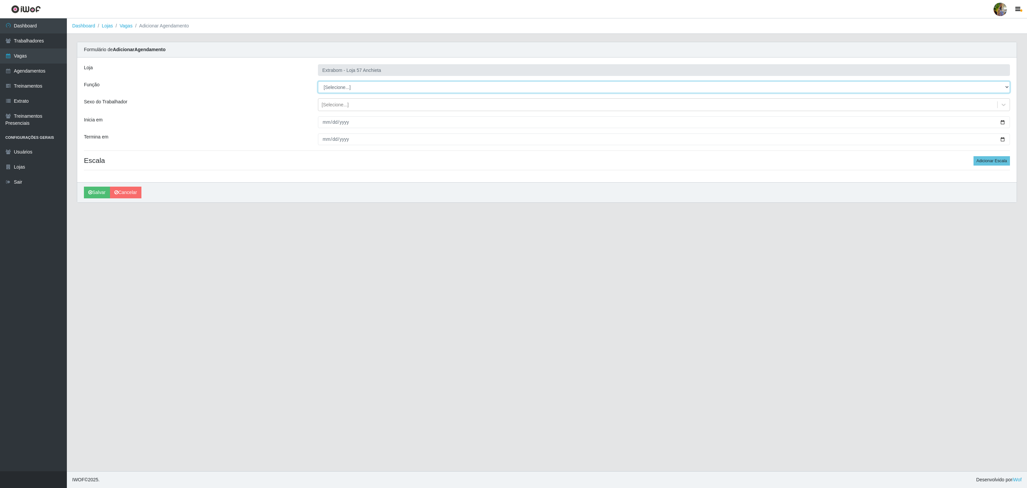
click at [401, 85] on select "[Selecione...] Repositor Repositor + Repositor ++" at bounding box center [664, 87] width 692 height 12
select select "82"
click at [318, 82] on select "[Selecione...] Repositor Repositor + Repositor ++" at bounding box center [664, 87] width 692 height 12
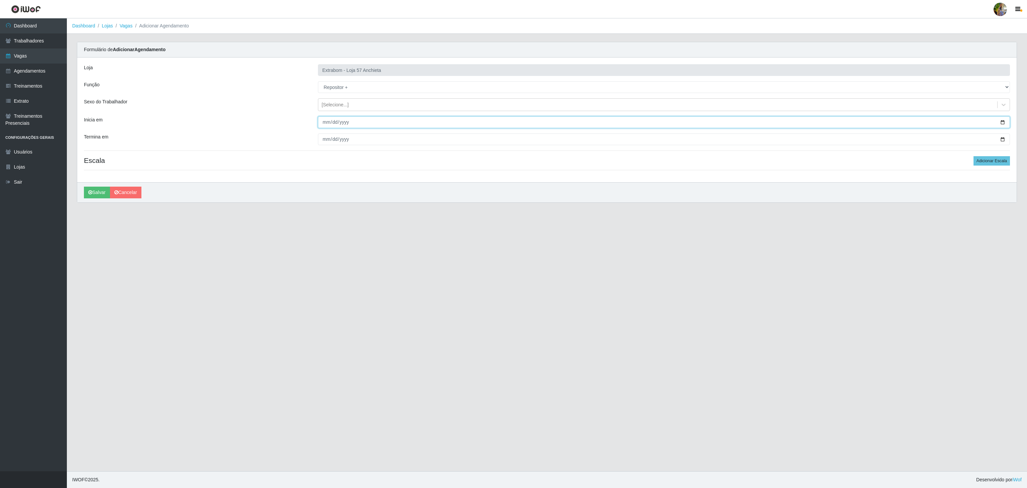
click at [324, 117] on input "Inicia em" at bounding box center [664, 122] width 692 height 12
type input "2025-11-01"
click at [327, 140] on input "Termina em" at bounding box center [664, 139] width 692 height 12
type input "2025-11-30"
click at [974, 156] on div "Loja Extrabom - Loja 57 Anchieta Função [Selecione...] Repositor Repositor + Re…" at bounding box center [546, 119] width 939 height 125
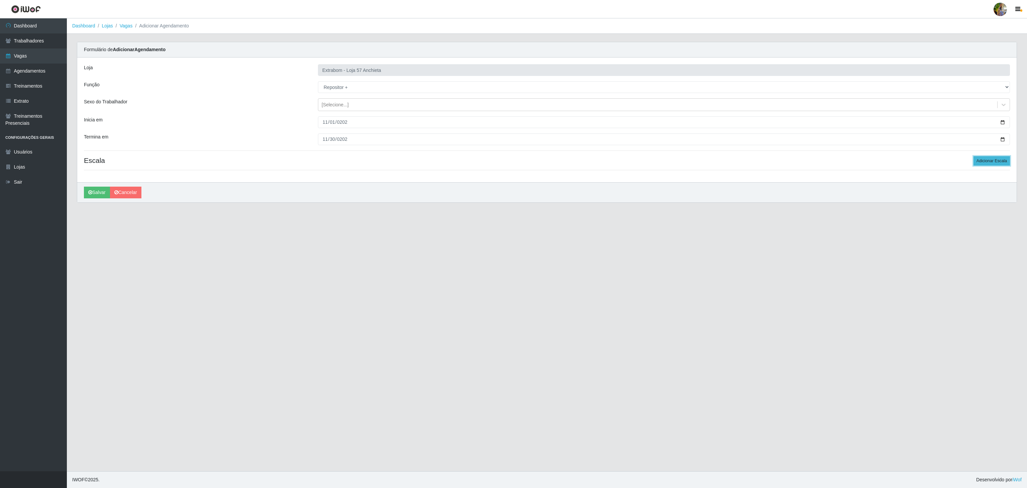
click at [981, 160] on button "Adicionar Escala" at bounding box center [991, 160] width 36 height 9
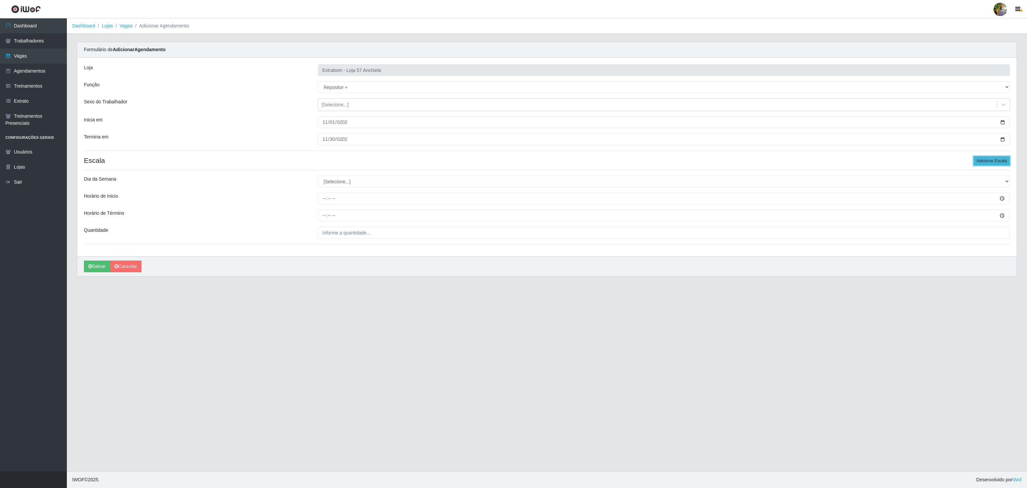
click at [981, 160] on button "Adicionar Escala" at bounding box center [991, 160] width 36 height 9
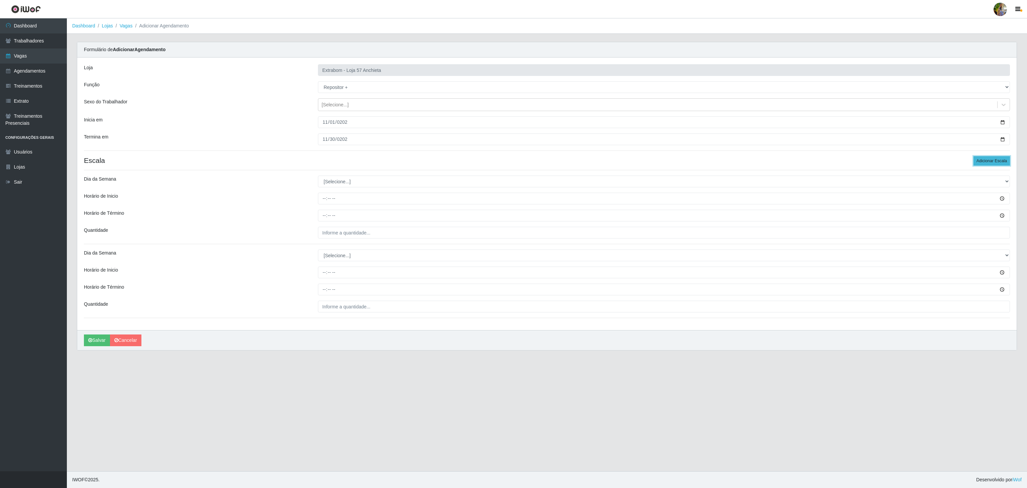
click at [1007, 157] on button "Adicionar Escala" at bounding box center [991, 160] width 36 height 9
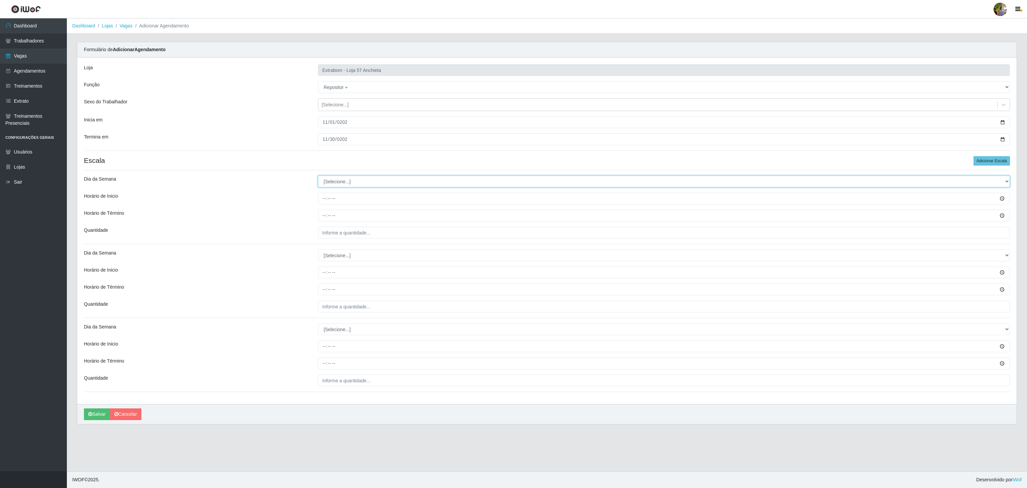
click at [337, 180] on select "[Selecione...] Segunda Terça Quarta Quinta Sexta Sábado Domingo" at bounding box center [664, 181] width 692 height 12
select select "6"
click at [318, 177] on select "[Selecione...] Segunda Terça Quarta Quinta Sexta Sábado Domingo" at bounding box center [664, 181] width 692 height 12
click at [324, 197] on input "Horário de Inicio" at bounding box center [664, 198] width 692 height 12
type input "08:00"
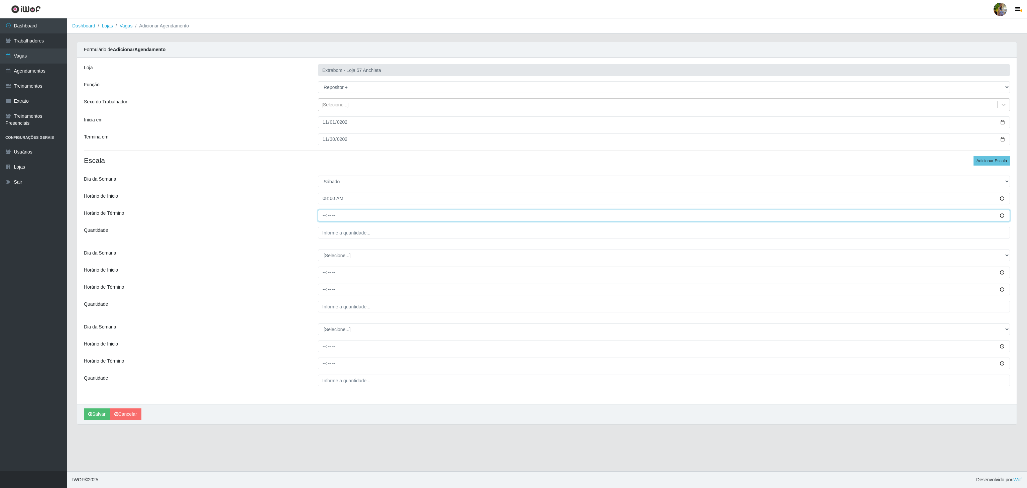
click at [321, 217] on input "Horário de Término" at bounding box center [664, 216] width 692 height 12
click at [323, 219] on input "15:00" at bounding box center [664, 216] width 692 height 12
type input "14:00"
drag, startPoint x: 335, startPoint y: 242, endPoint x: 344, endPoint y: 237, distance: 9.6
click at [335, 241] on div "Loja Extrabom - Loja 57 Anchieta Função [Selecione...] Repositor Repositor + Re…" at bounding box center [546, 230] width 939 height 346
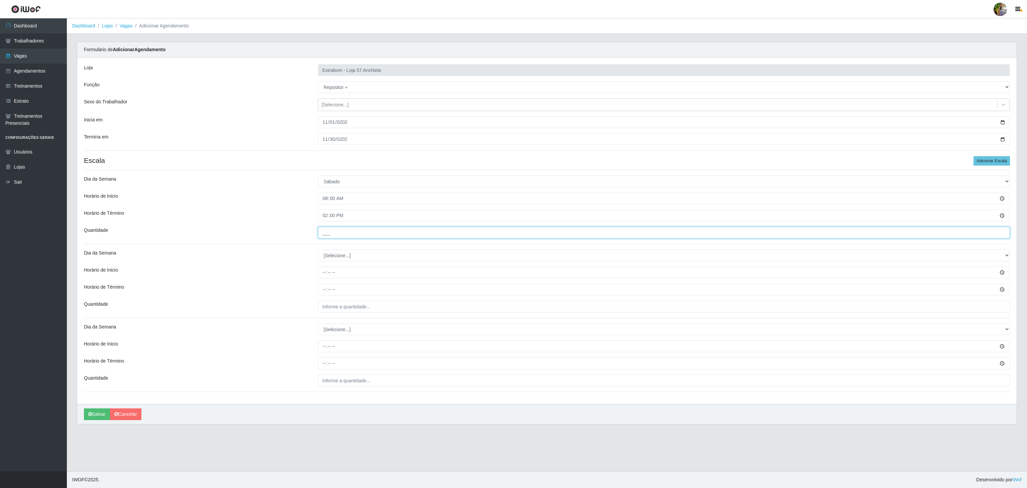
click at [344, 237] on input "___" at bounding box center [664, 233] width 692 height 12
type input "5__"
click at [375, 254] on select "[Selecione...] Segunda Terça Quarta Quinta Sexta Sábado Domingo" at bounding box center [664, 255] width 692 height 12
select select "6"
click at [318, 251] on select "[Selecione...] Segunda Terça Quarta Quinta Sexta Sábado Domingo" at bounding box center [664, 255] width 692 height 12
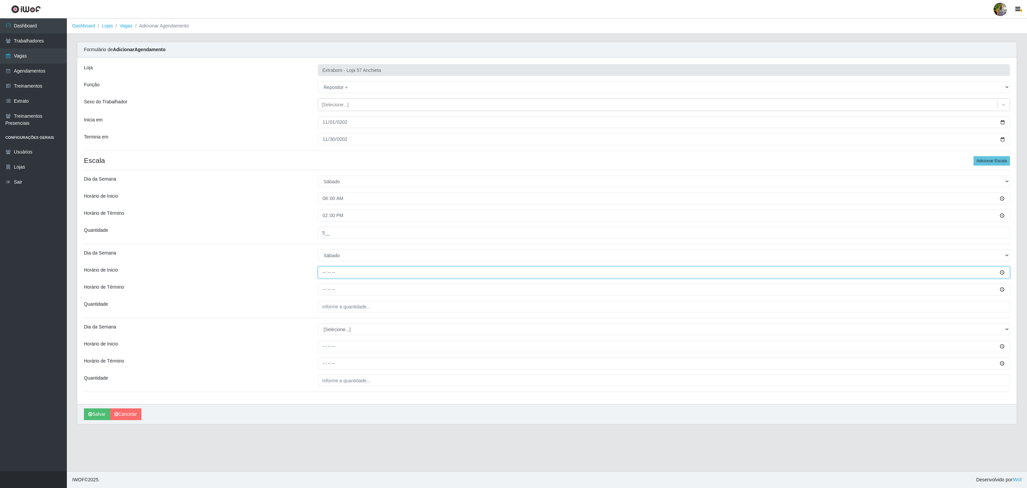
click at [323, 268] on input "Horário de Inicio" at bounding box center [664, 272] width 692 height 12
click at [323, 278] on input "Horário de Inicio" at bounding box center [664, 272] width 692 height 12
type input "14:00"
click at [324, 295] on input "Horário de Término" at bounding box center [664, 289] width 692 height 12
type input "20:00"
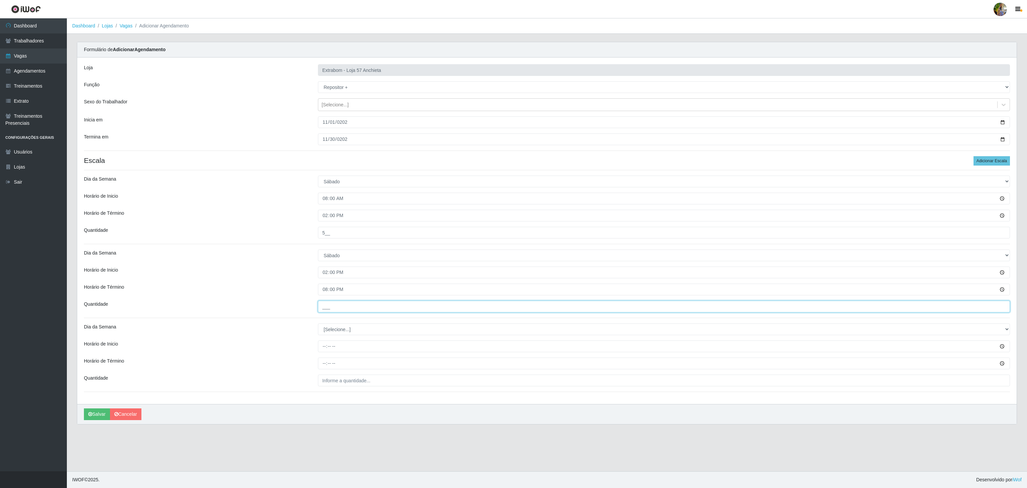
click at [326, 307] on input "___" at bounding box center [664, 306] width 692 height 12
type input "5__"
click at [399, 328] on select "[Selecione...] Segunda Terça Quarta Quinta Sexta Sábado Domingo" at bounding box center [664, 329] width 692 height 12
select select "0"
click at [318, 325] on select "[Selecione...] Segunda Terça Quarta Quinta Sexta Sábado Domingo" at bounding box center [664, 329] width 692 height 12
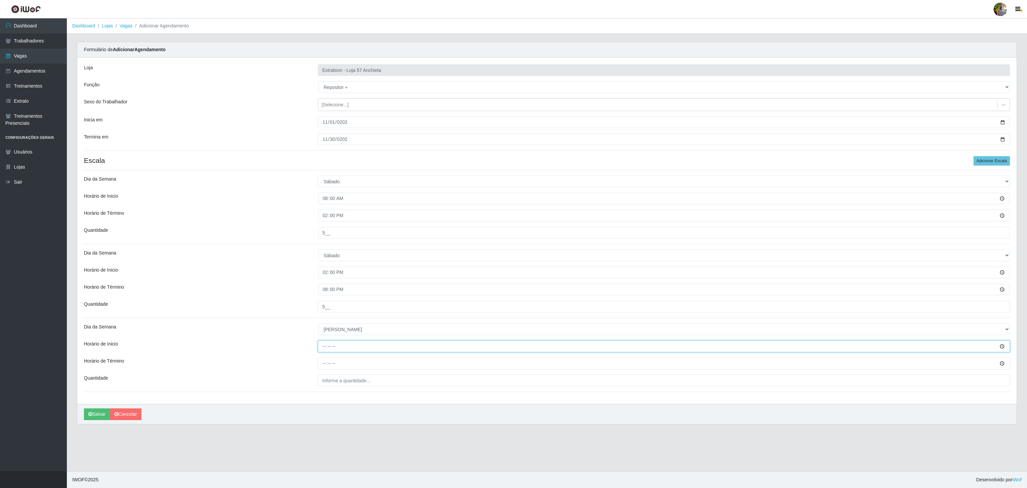
click at [324, 347] on input "Horário de Inicio" at bounding box center [664, 346] width 692 height 12
type input "07:00"
click at [321, 361] on input "Horário de Término" at bounding box center [664, 363] width 692 height 12
type input "13:00"
click at [375, 392] on hr at bounding box center [547, 391] width 926 height 0
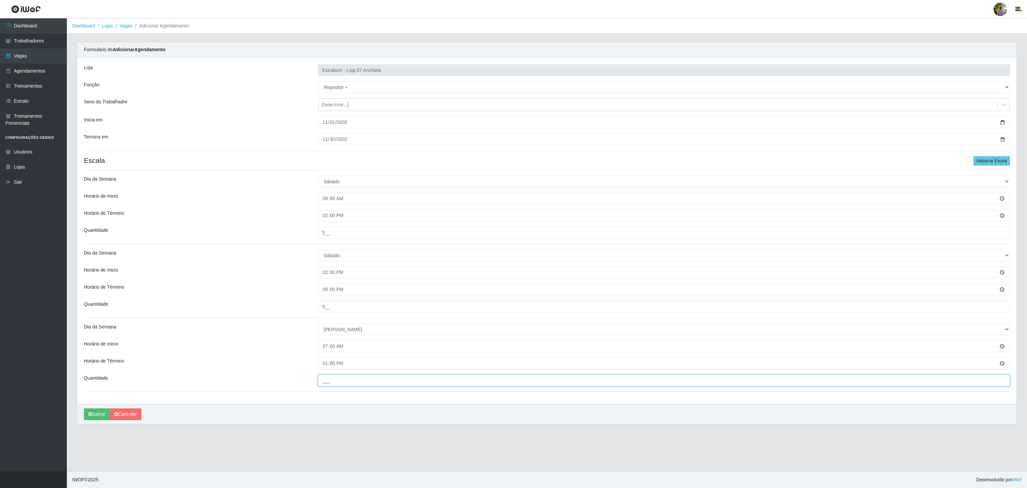
click at [378, 386] on input "___" at bounding box center [664, 380] width 692 height 12
type input "10_"
click at [101, 419] on button "Salvar" at bounding box center [97, 414] width 26 height 12
click at [97, 412] on button "Salvar" at bounding box center [97, 414] width 26 height 12
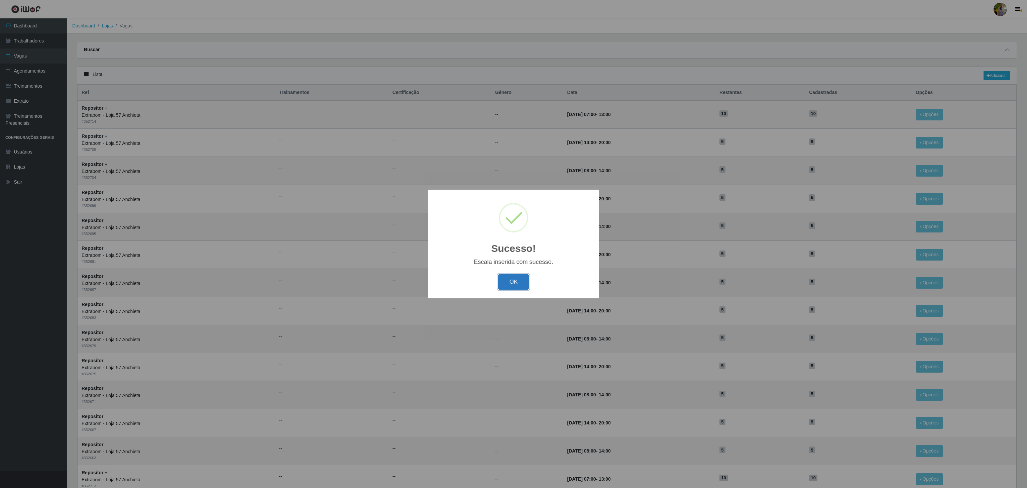
click at [525, 277] on button "OK" at bounding box center [513, 282] width 31 height 16
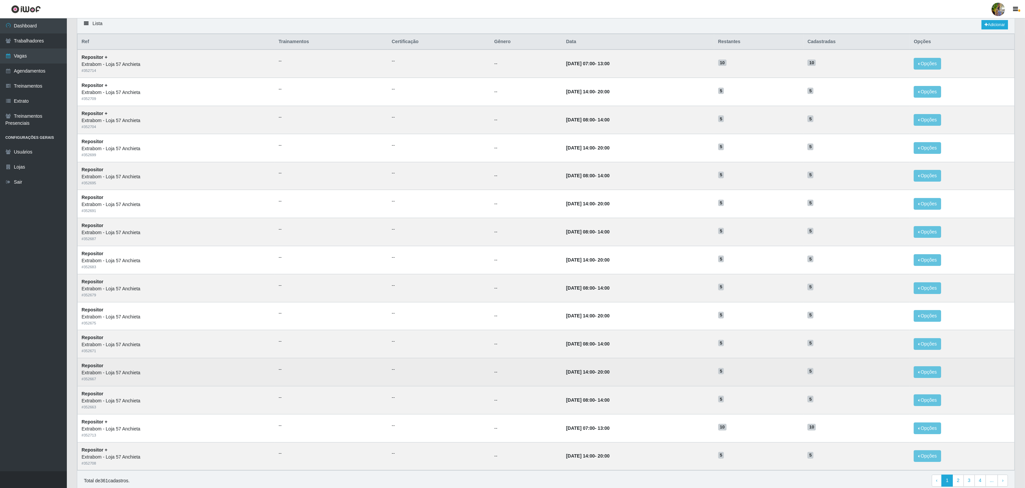
scroll to position [84, 0]
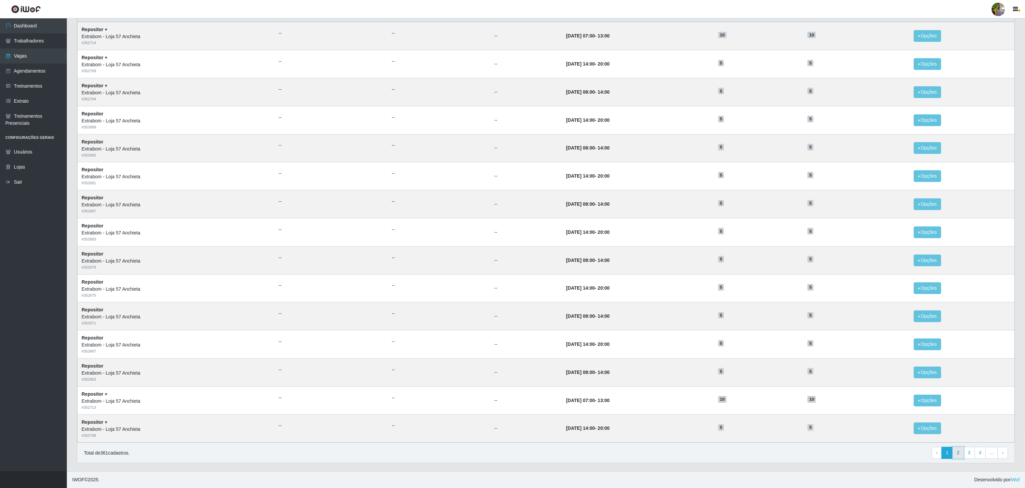
click at [956, 450] on link "2" at bounding box center [957, 452] width 11 height 12
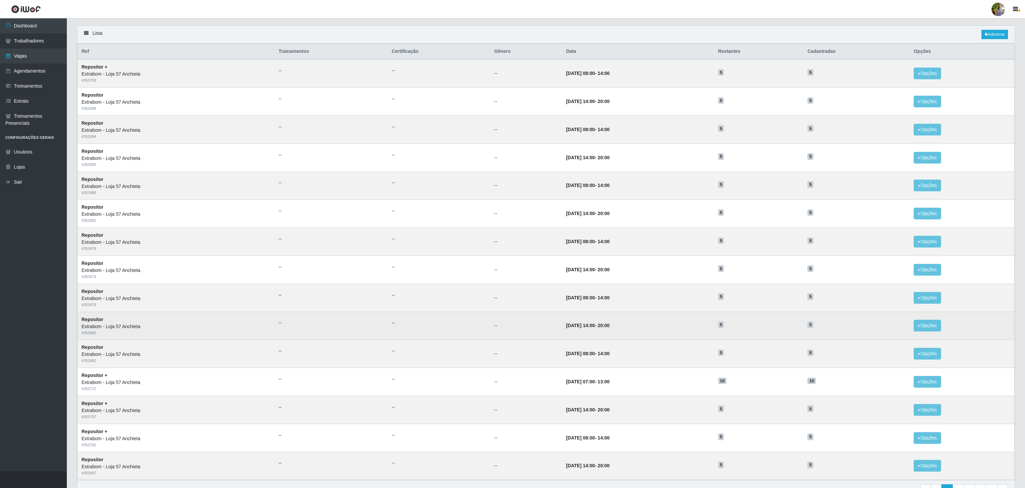
scroll to position [84, 0]
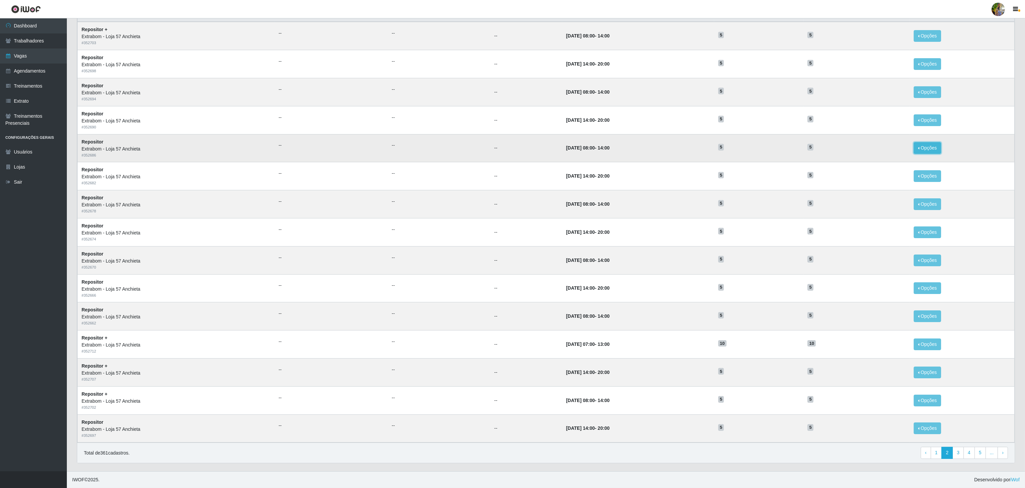
click at [930, 148] on button "Opções" at bounding box center [927, 148] width 27 height 12
click at [870, 161] on icon "button" at bounding box center [866, 163] width 7 height 5
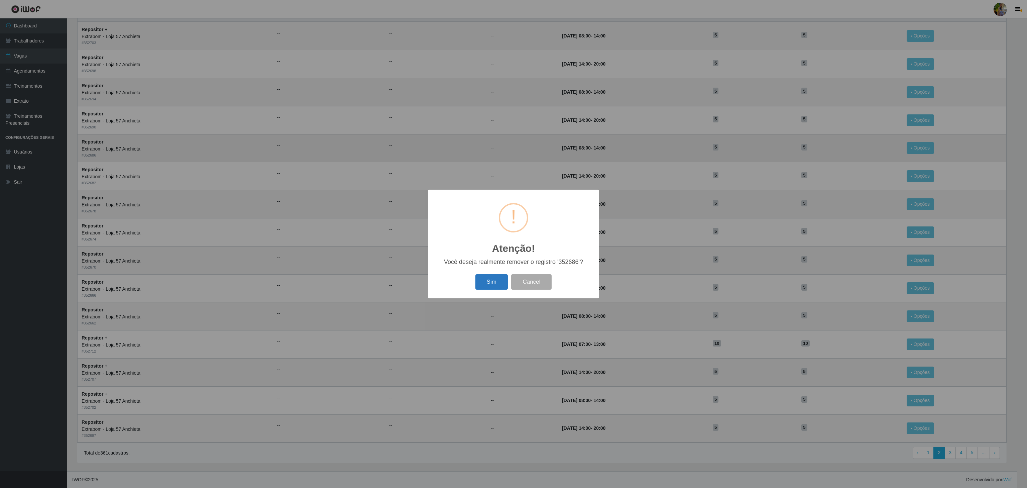
click at [503, 281] on button "Sim" at bounding box center [491, 282] width 32 height 16
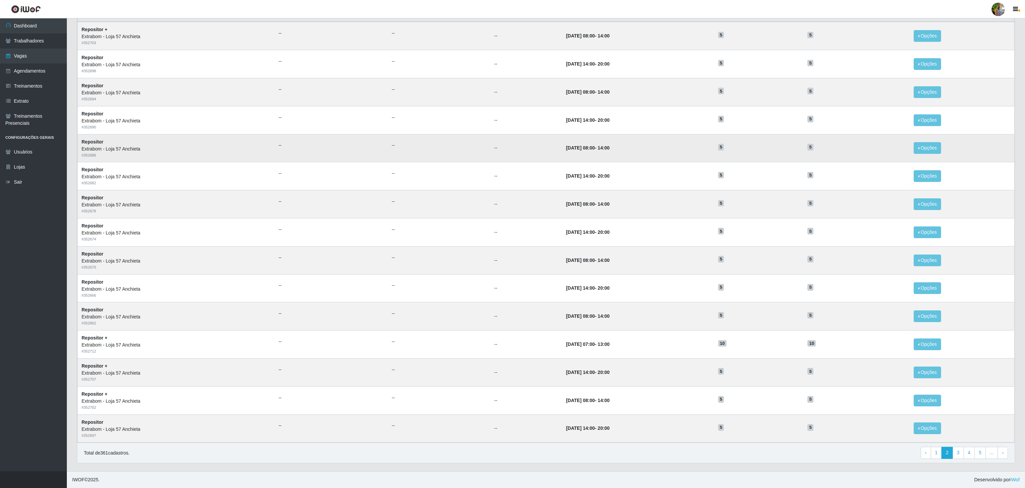
scroll to position [0, 0]
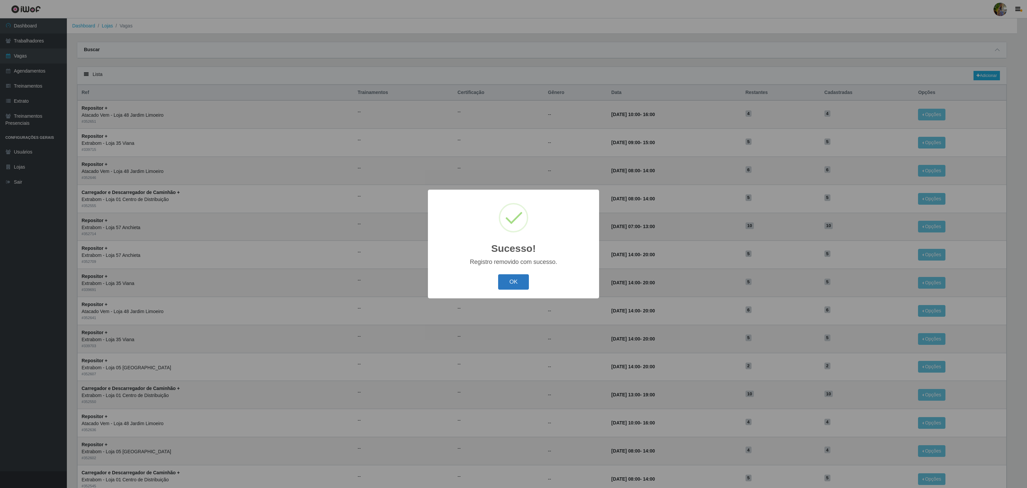
click at [519, 286] on button "OK" at bounding box center [513, 282] width 31 height 16
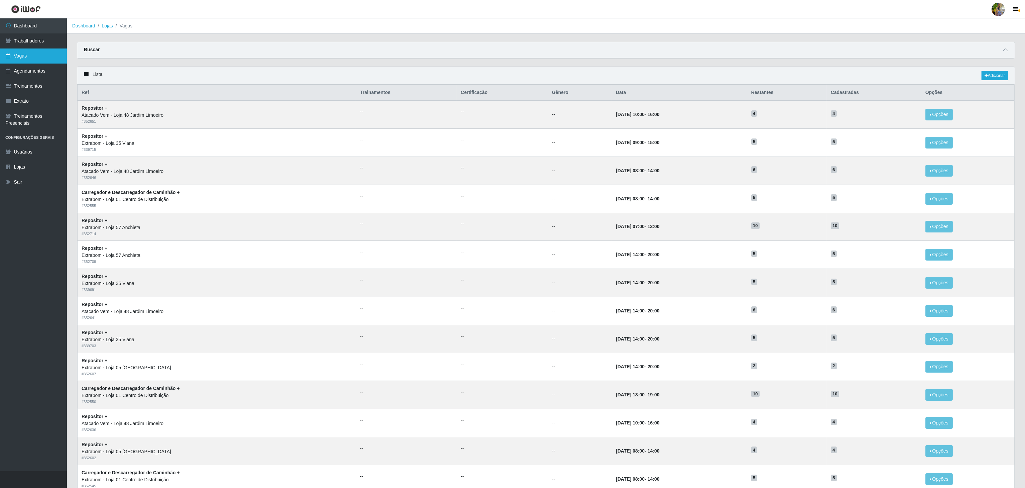
click at [49, 51] on link "Vagas" at bounding box center [33, 55] width 67 height 15
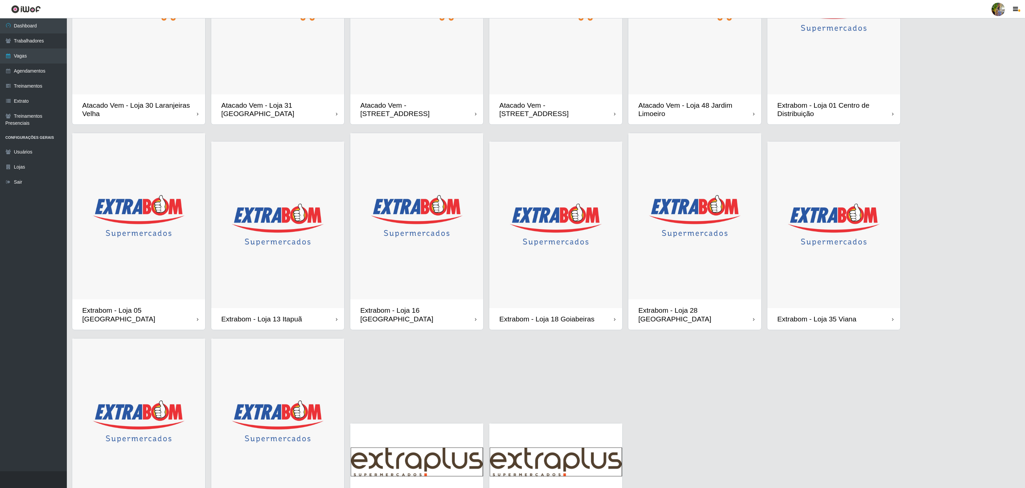
scroll to position [169, 0]
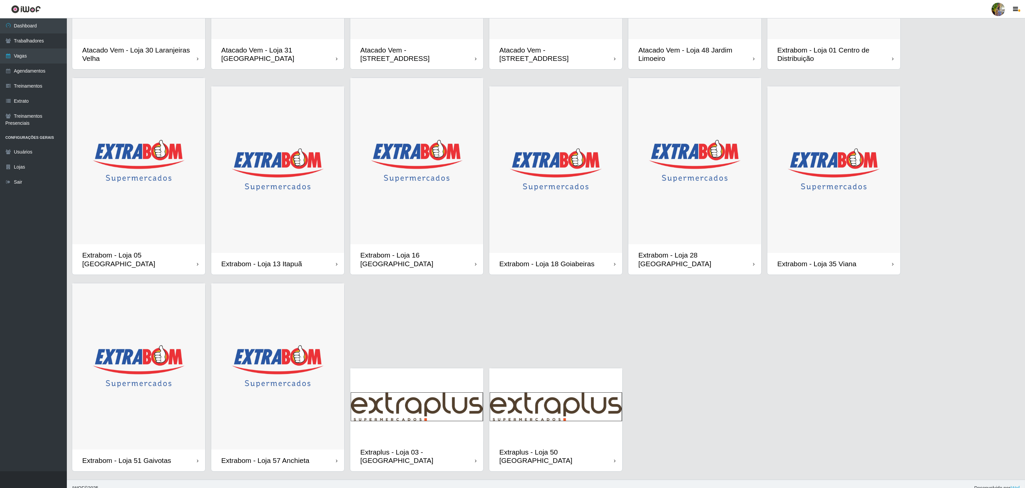
click at [292, 381] on img at bounding box center [277, 366] width 133 height 166
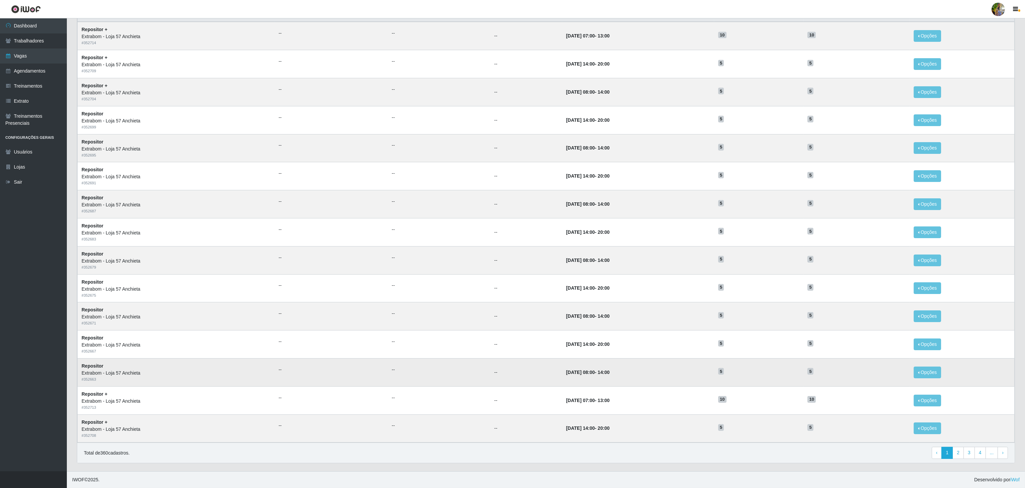
scroll to position [84, 0]
click at [957, 448] on link "2" at bounding box center [957, 452] width 11 height 12
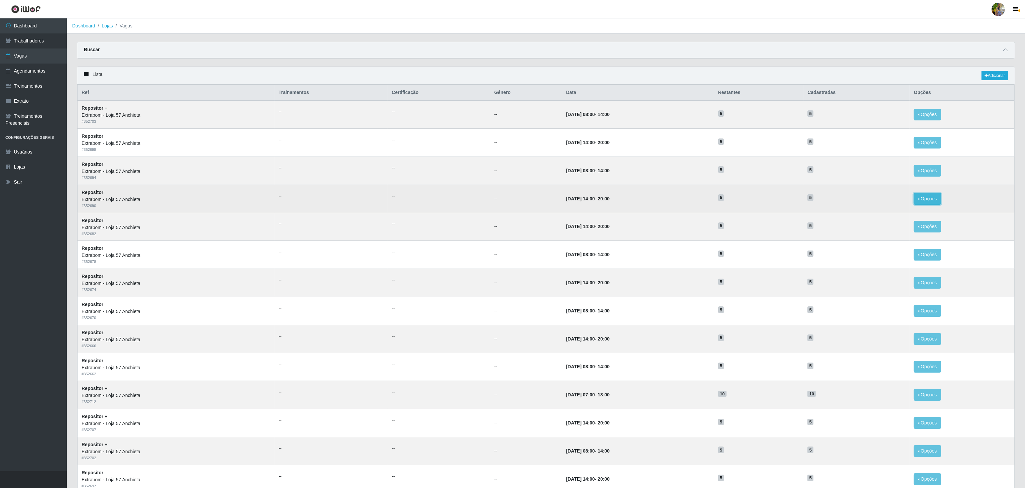
click at [938, 202] on button "Opções" at bounding box center [927, 199] width 27 height 12
click at [870, 216] on icon "button" at bounding box center [866, 214] width 7 height 5
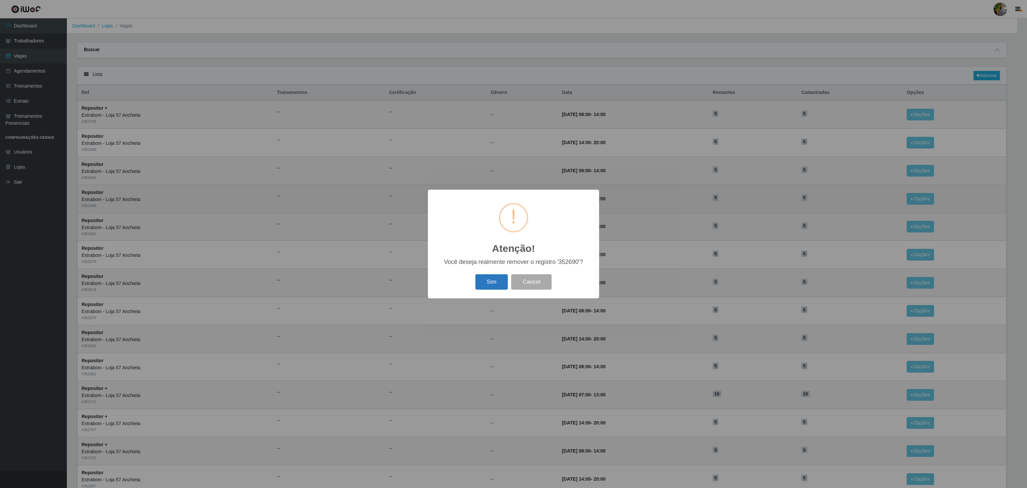
click at [499, 284] on button "Sim" at bounding box center [491, 282] width 32 height 16
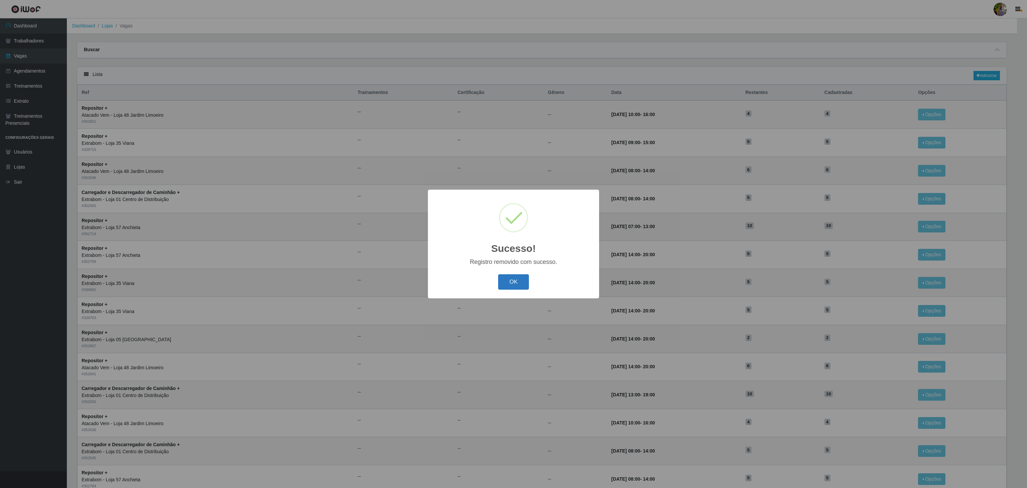
click at [504, 283] on button "OK" at bounding box center [513, 282] width 31 height 16
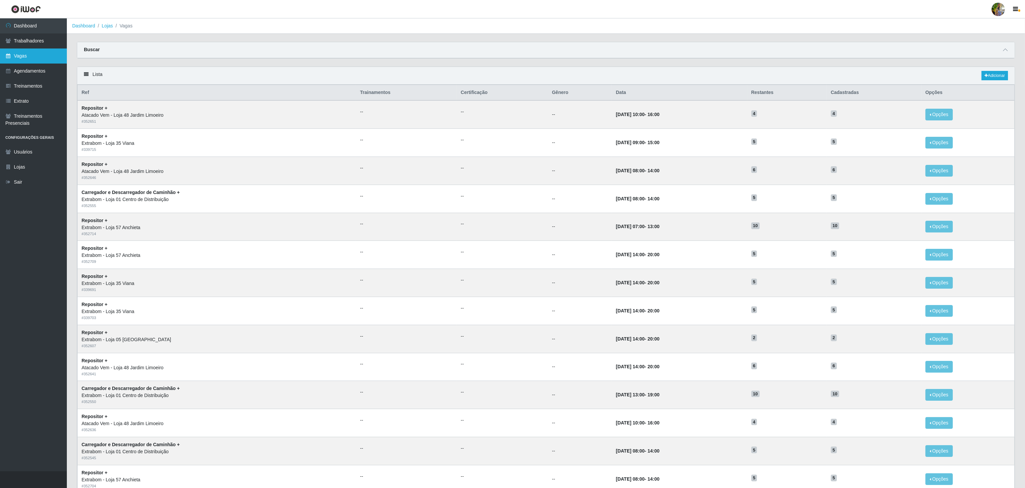
click at [43, 58] on link "Vagas" at bounding box center [33, 55] width 67 height 15
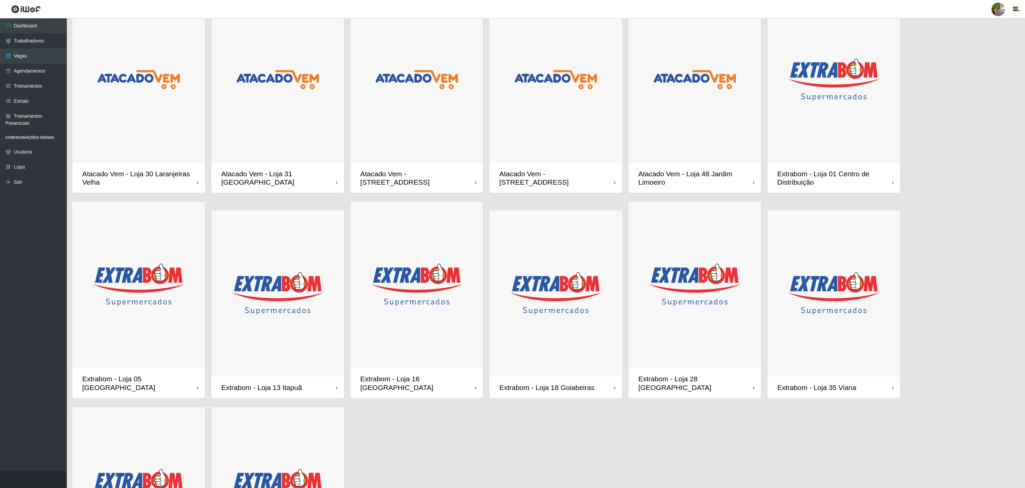
scroll to position [169, 0]
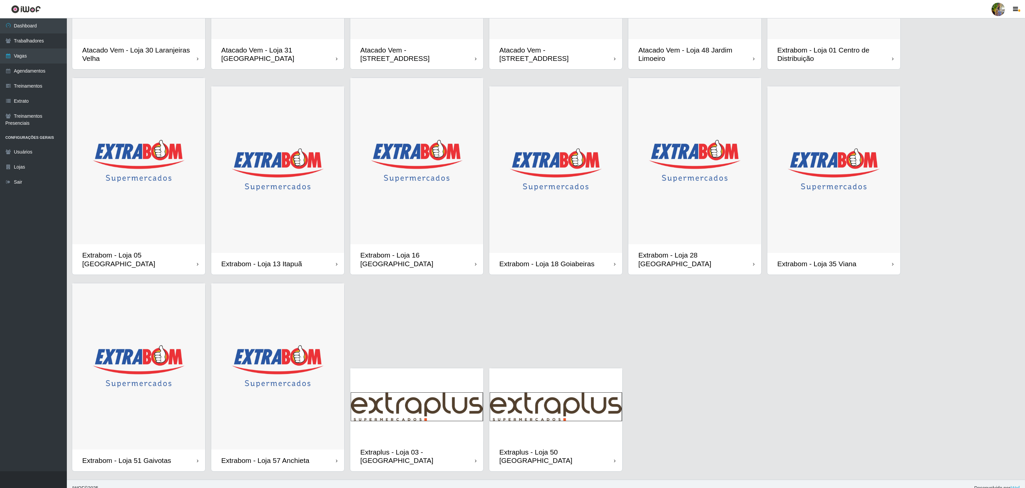
click at [299, 348] on img at bounding box center [277, 366] width 133 height 166
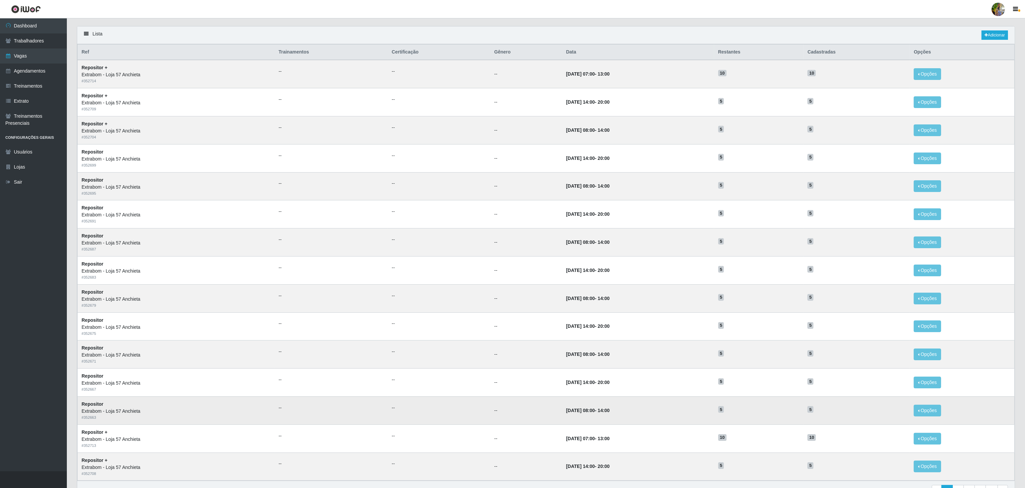
scroll to position [84, 0]
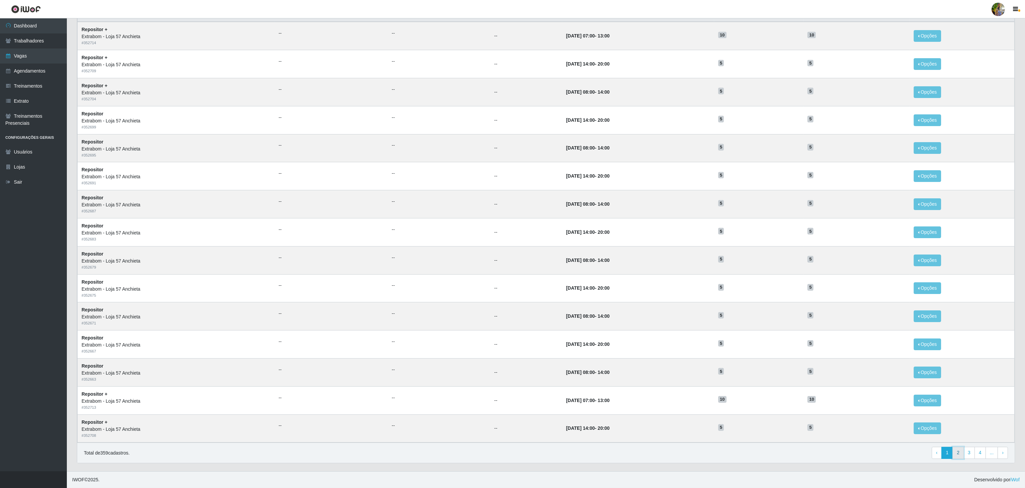
click at [956, 455] on link "2" at bounding box center [957, 452] width 11 height 12
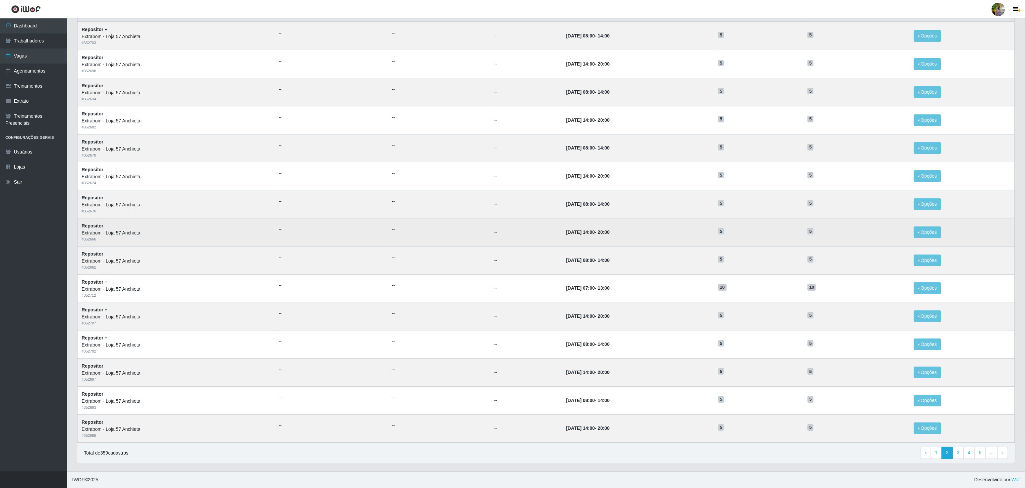
scroll to position [84, 0]
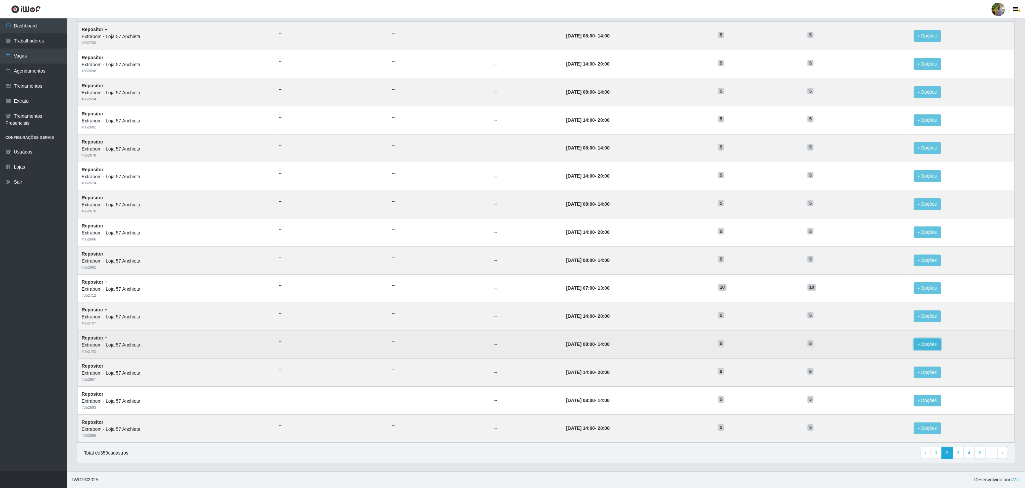
click at [940, 343] on button "Opções" at bounding box center [927, 344] width 27 height 12
click at [891, 356] on div "Deletar" at bounding box center [886, 359] width 39 height 7
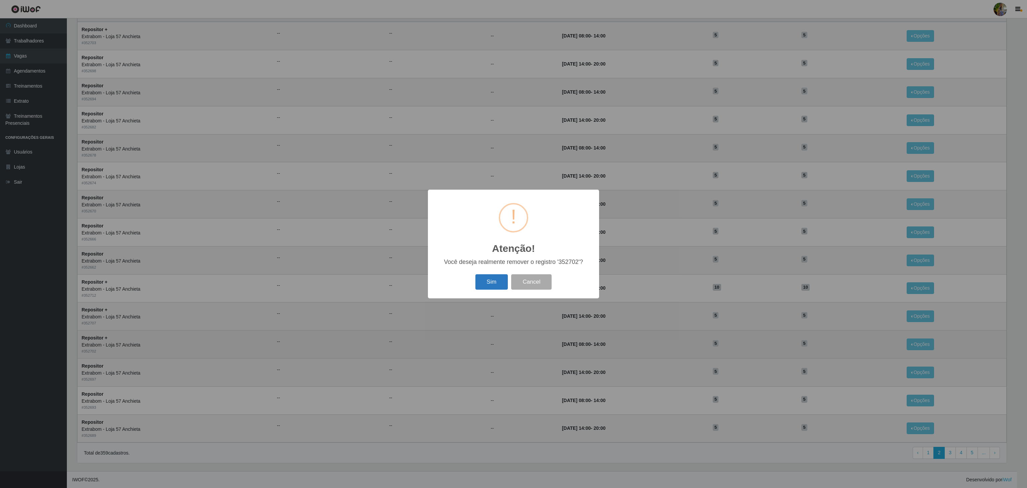
click at [478, 282] on button "Sim" at bounding box center [491, 282] width 32 height 16
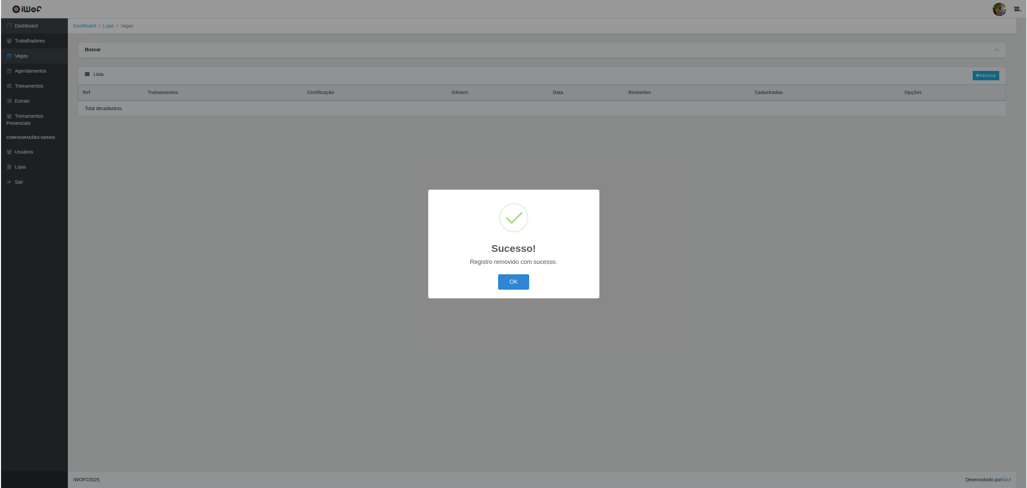
scroll to position [0, 0]
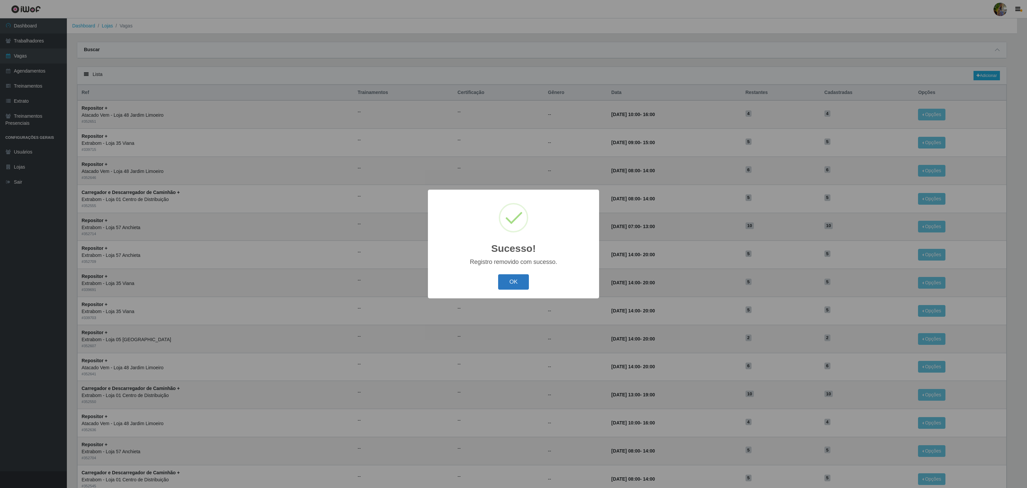
click at [521, 288] on button "OK" at bounding box center [513, 282] width 31 height 16
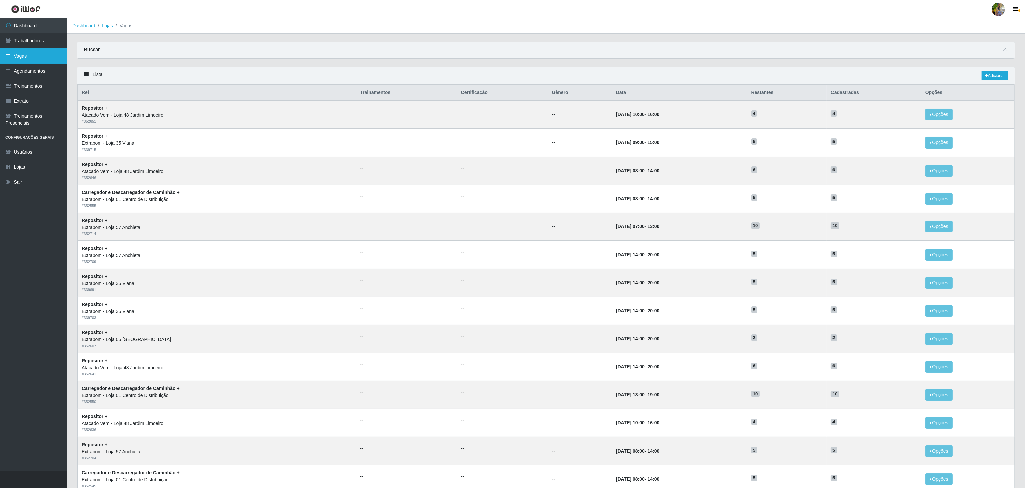
click at [60, 53] on link "Vagas" at bounding box center [33, 55] width 67 height 15
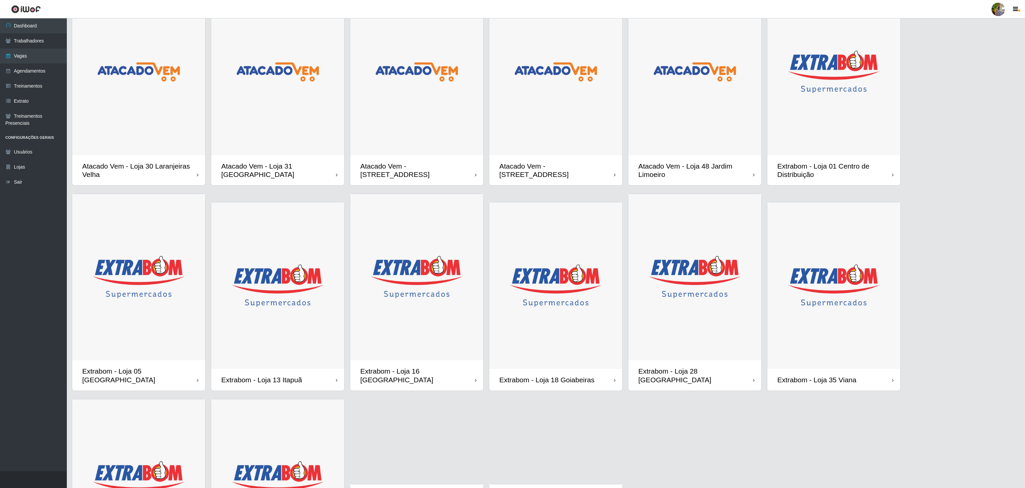
scroll to position [76, 0]
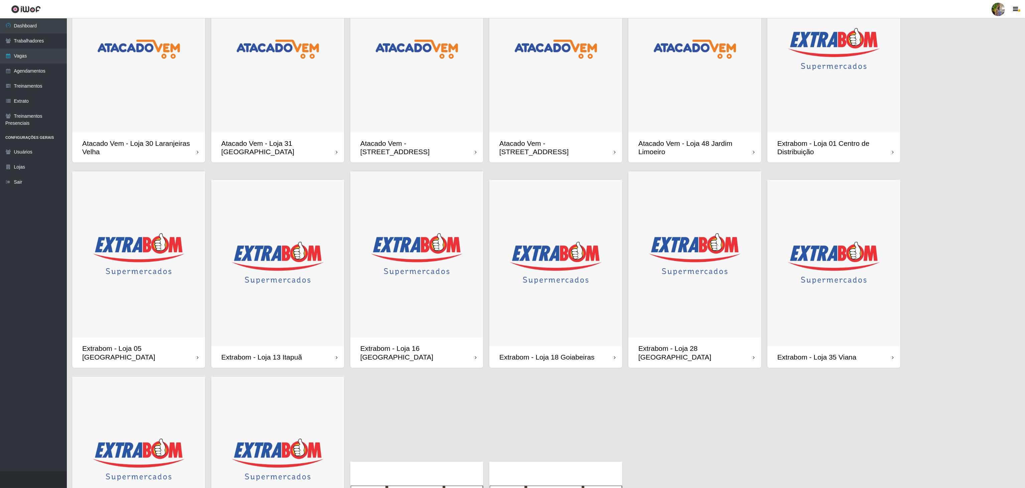
click at [284, 421] on img at bounding box center [277, 459] width 133 height 166
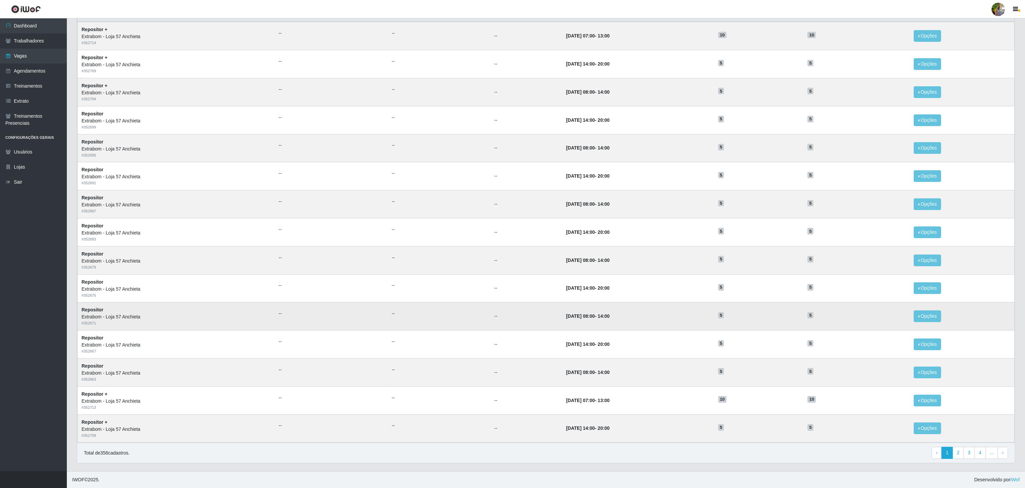
scroll to position [84, 0]
click at [950, 453] on link "1" at bounding box center [946, 452] width 11 height 12
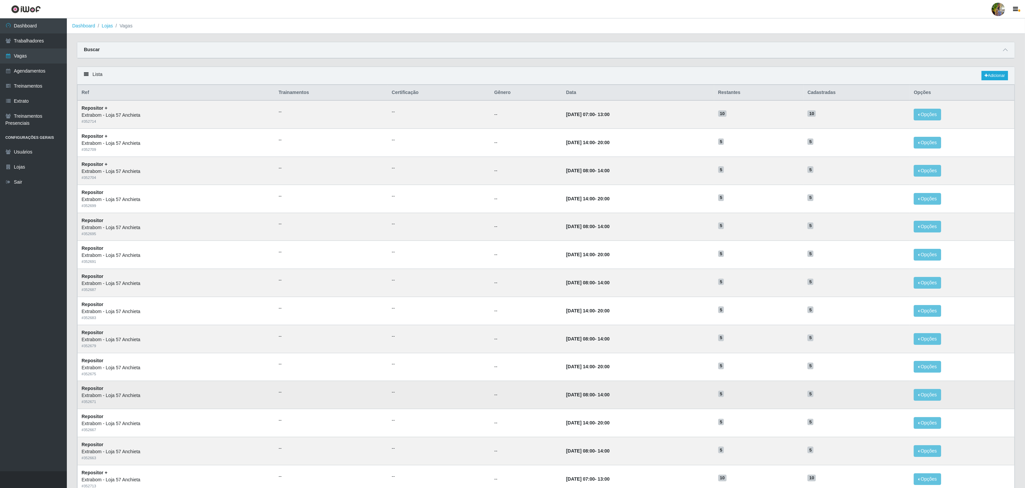
scroll to position [84, 0]
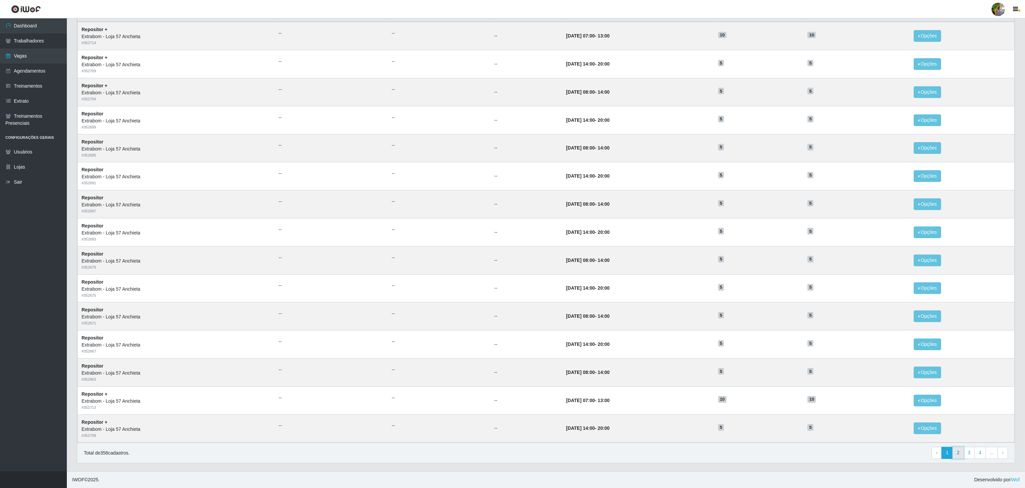
click at [953, 454] on link "2" at bounding box center [957, 452] width 11 height 12
click at [930, 316] on button "Opções" at bounding box center [927, 316] width 27 height 12
click at [894, 330] on div "Deletar" at bounding box center [886, 331] width 39 height 7
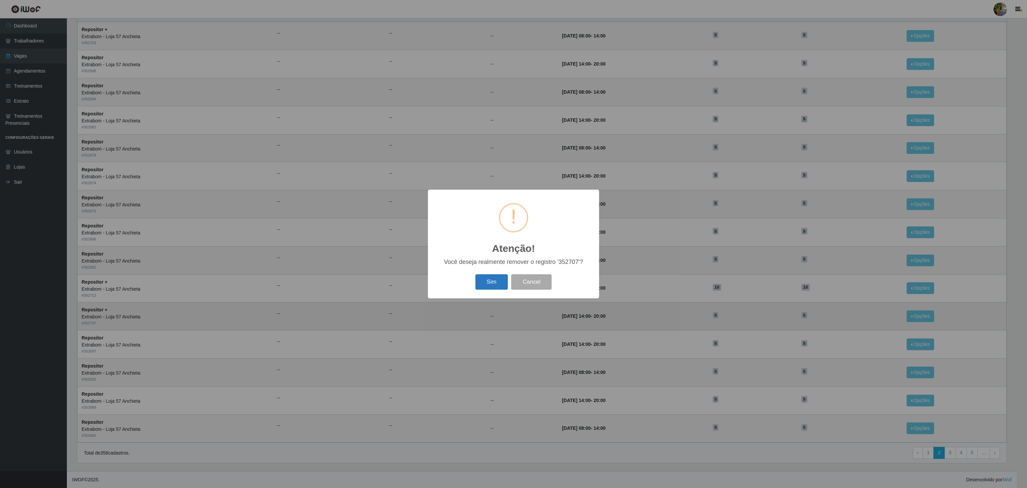
click at [481, 286] on button "Sim" at bounding box center [491, 282] width 32 height 16
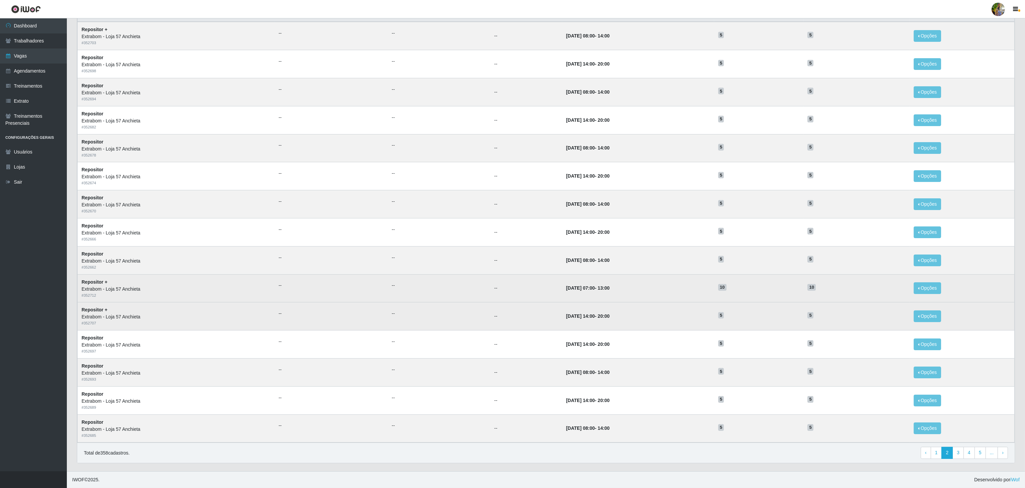
scroll to position [0, 0]
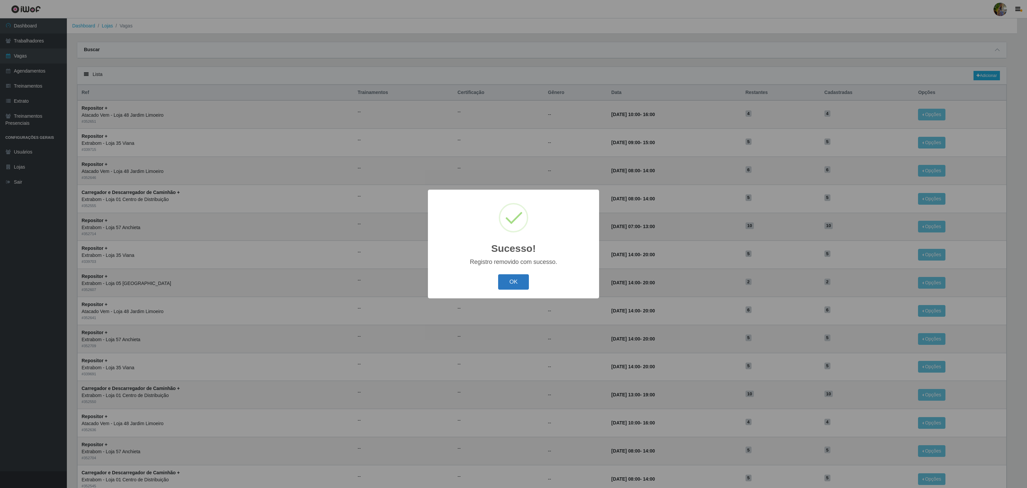
click at [504, 281] on button "OK" at bounding box center [513, 282] width 31 height 16
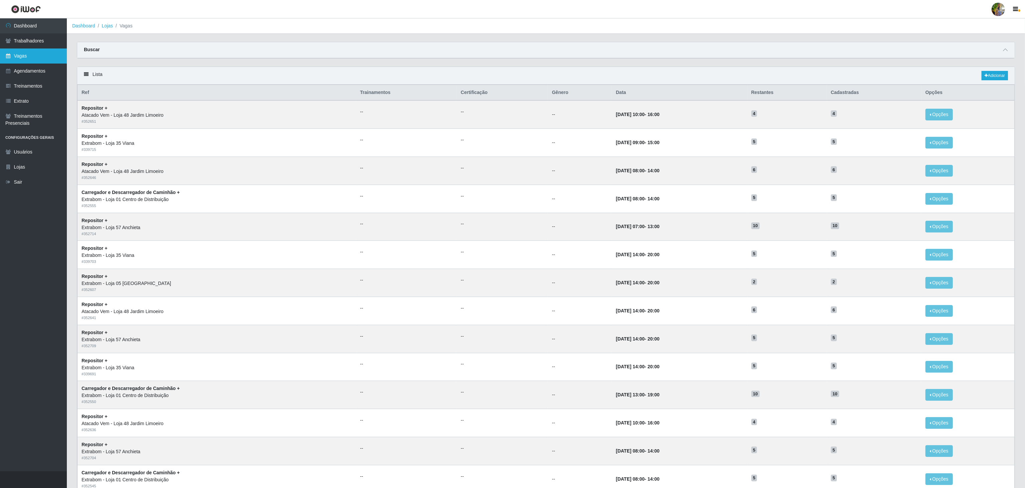
click at [57, 52] on link "Vagas" at bounding box center [33, 55] width 67 height 15
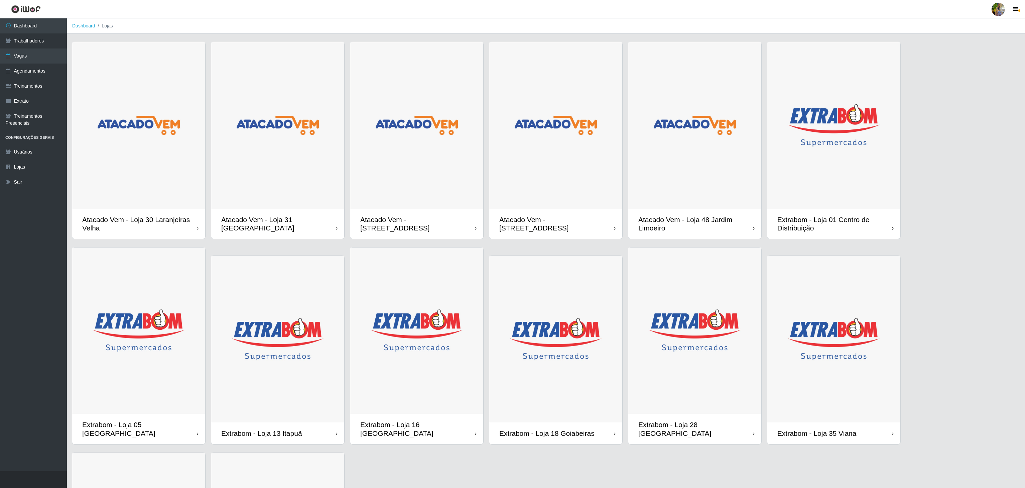
click at [806, 185] on img at bounding box center [833, 125] width 133 height 166
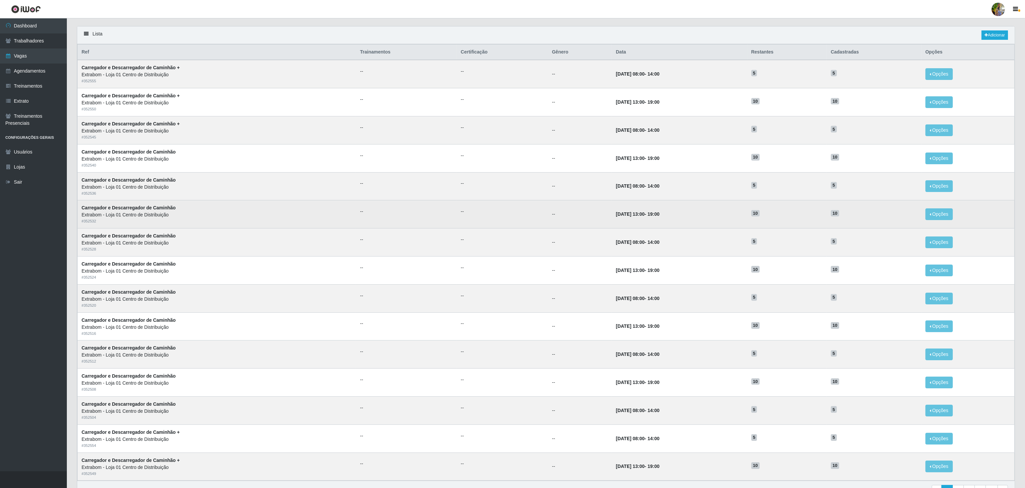
scroll to position [84, 0]
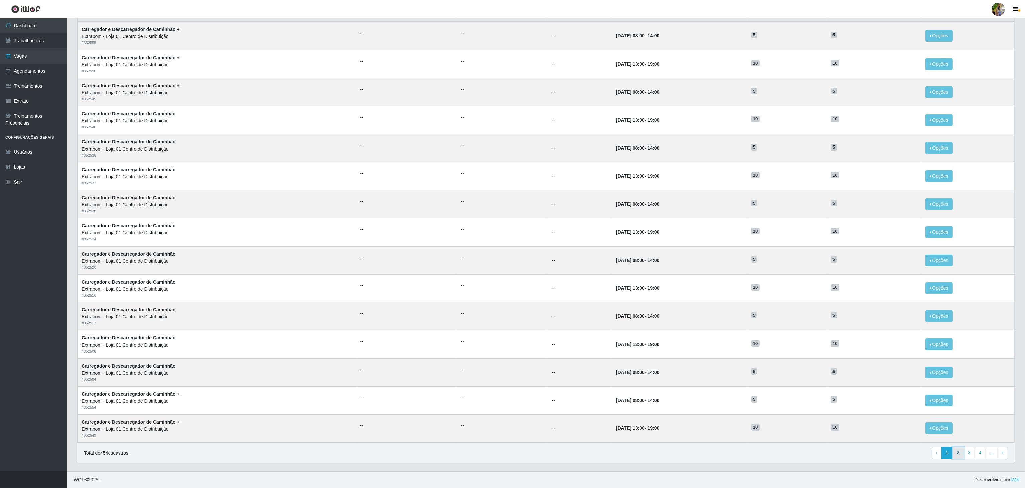
click at [959, 451] on link "2" at bounding box center [957, 452] width 11 height 12
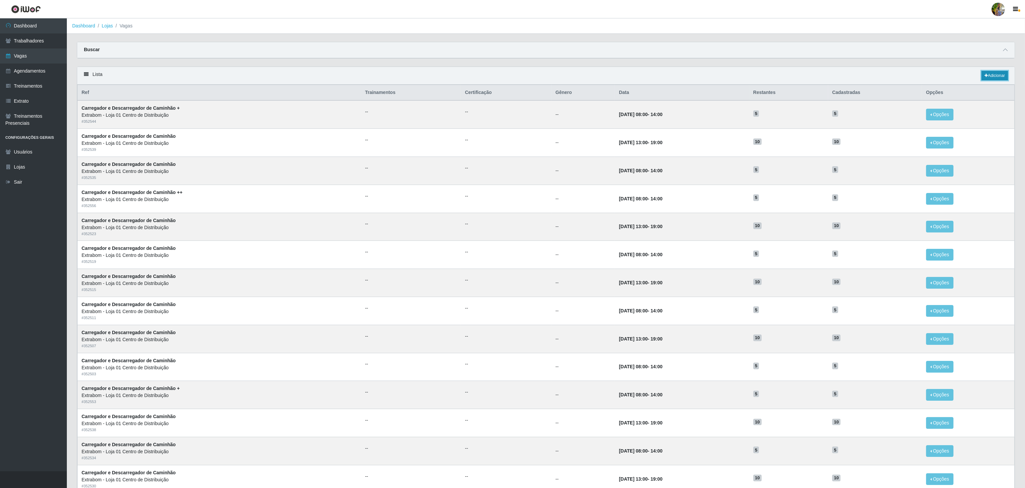
click at [989, 77] on link "Adicionar" at bounding box center [994, 75] width 26 height 9
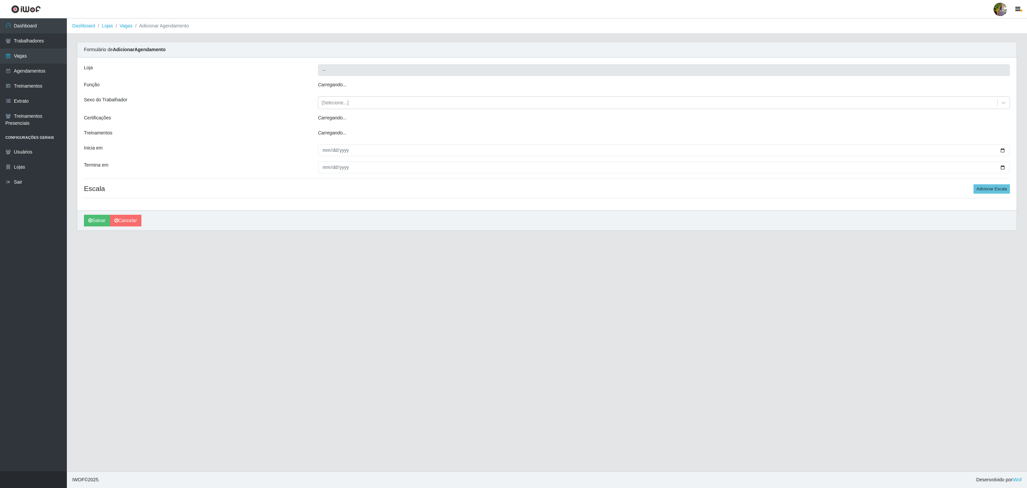
type input "Extrabom - Loja 01 Centro de Distribuição"
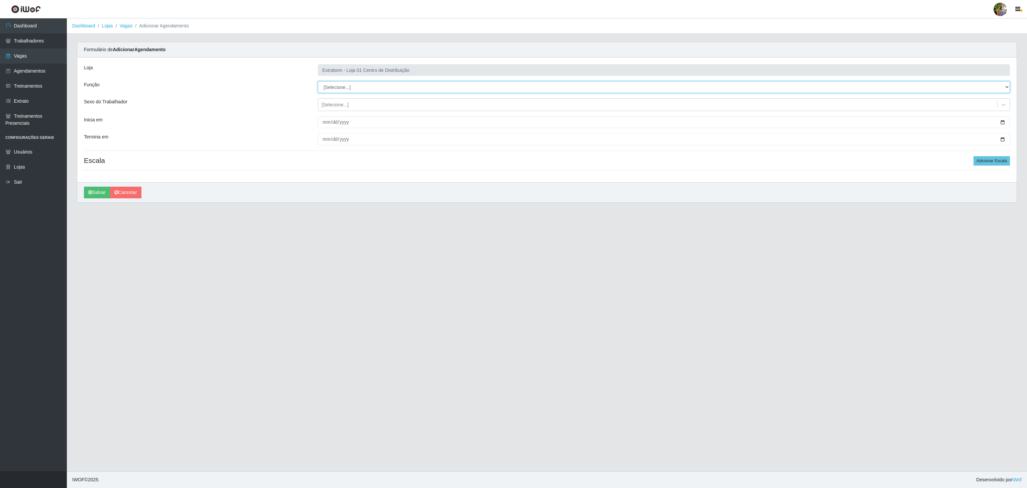
click at [342, 89] on select "[Selecione...] Carregador e Descarregador de Caminhão Carregador e Descarregado…" at bounding box center [664, 87] width 692 height 12
select select "139"
click at [318, 82] on select "[Selecione...] Carregador e Descarregador de Caminhão Carregador e Descarregado…" at bounding box center [664, 87] width 692 height 12
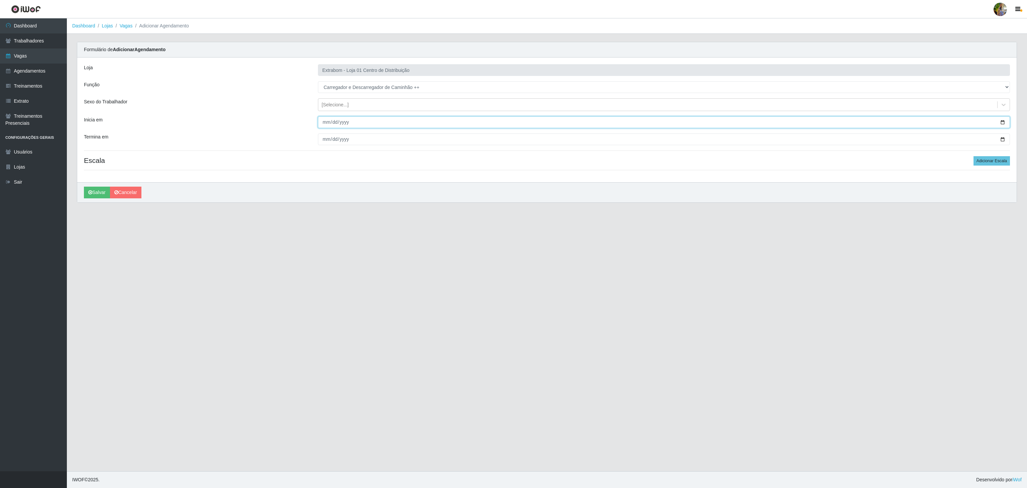
drag, startPoint x: 325, startPoint y: 117, endPoint x: 322, endPoint y: 126, distance: 9.9
click at [322, 126] on input "Inicia em" at bounding box center [664, 122] width 692 height 12
type input "2025-11-15"
click at [321, 140] on input "Termina em" at bounding box center [664, 139] width 692 height 12
type input "2025-11-15"
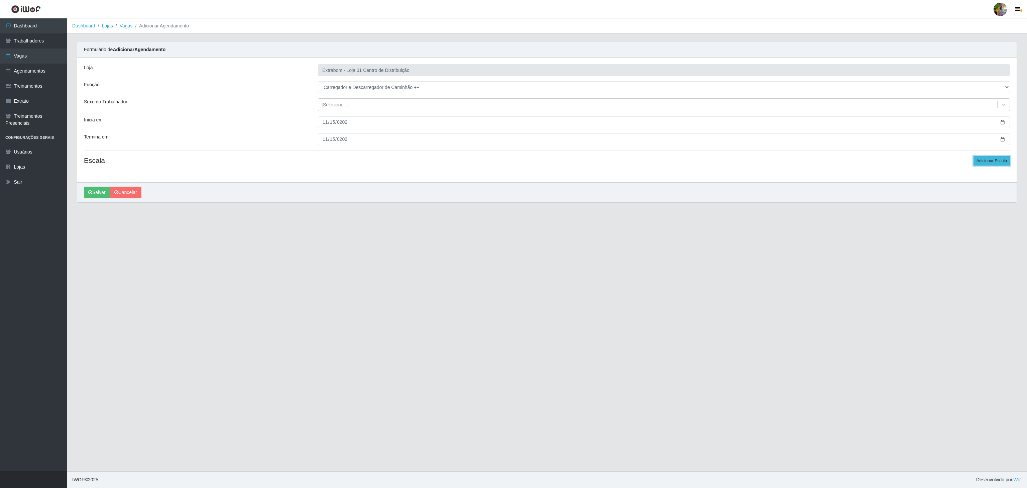
click at [988, 159] on button "Adicionar Escala" at bounding box center [991, 160] width 36 height 9
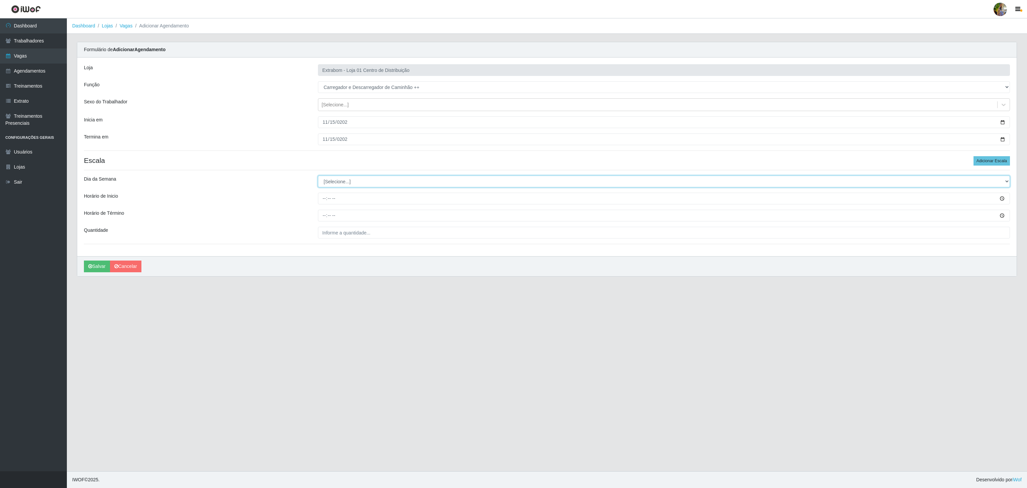
click at [373, 182] on select "[Selecione...] Segunda Terça Quarta Quinta Sexta Sábado Domingo" at bounding box center [664, 181] width 692 height 12
select select "4"
click at [318, 177] on select "[Selecione...] Segunda Terça Quarta Quinta Sexta Sábado Domingo" at bounding box center [664, 181] width 692 height 12
click at [322, 204] on input "Horário de Inicio" at bounding box center [664, 198] width 692 height 12
type input "08:00"
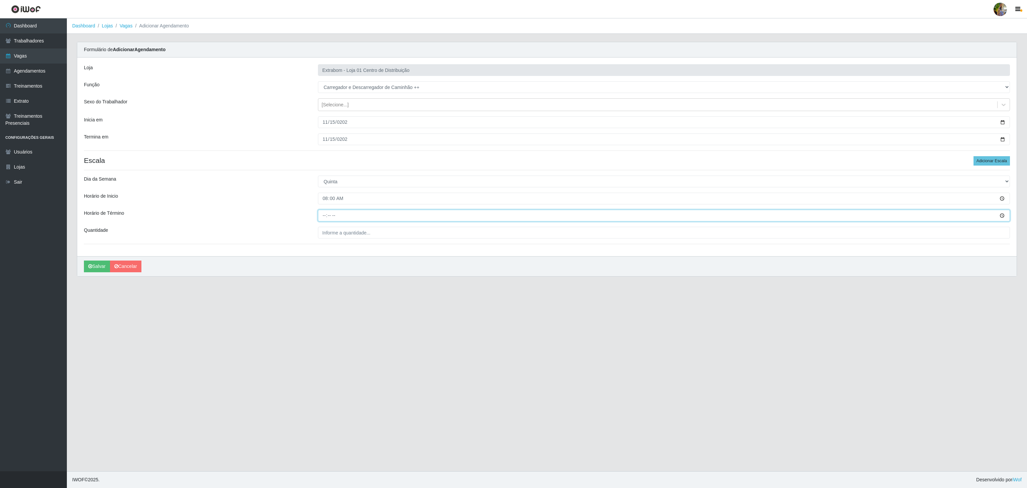
click at [324, 216] on input "Horário de Término" at bounding box center [664, 216] width 692 height 12
type input "14:00"
click at [359, 232] on input "___" at bounding box center [664, 233] width 692 height 12
type input "5__"
drag, startPoint x: 99, startPoint y: 259, endPoint x: 98, endPoint y: 267, distance: 8.7
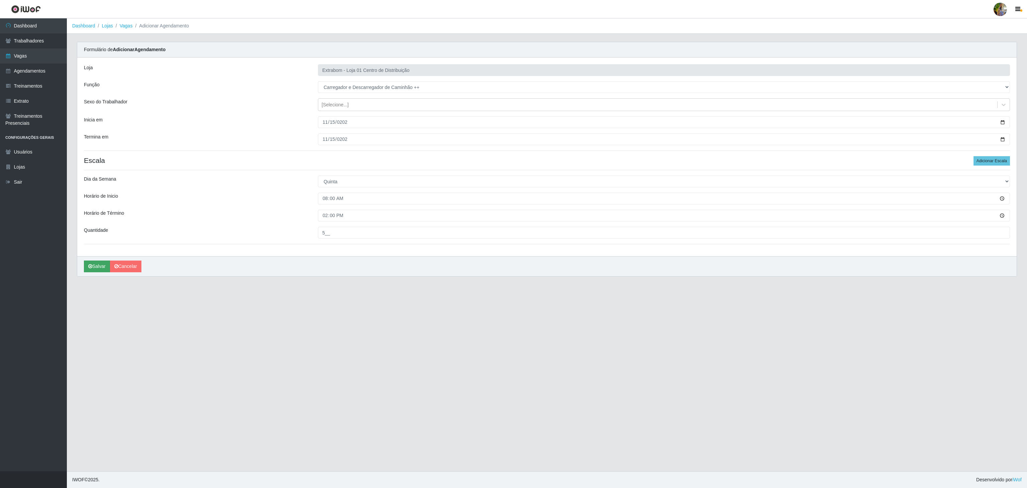
click at [99, 259] on div "Salvar Cancelar" at bounding box center [546, 266] width 939 height 20
click at [98, 267] on button "Salvar" at bounding box center [97, 266] width 26 height 12
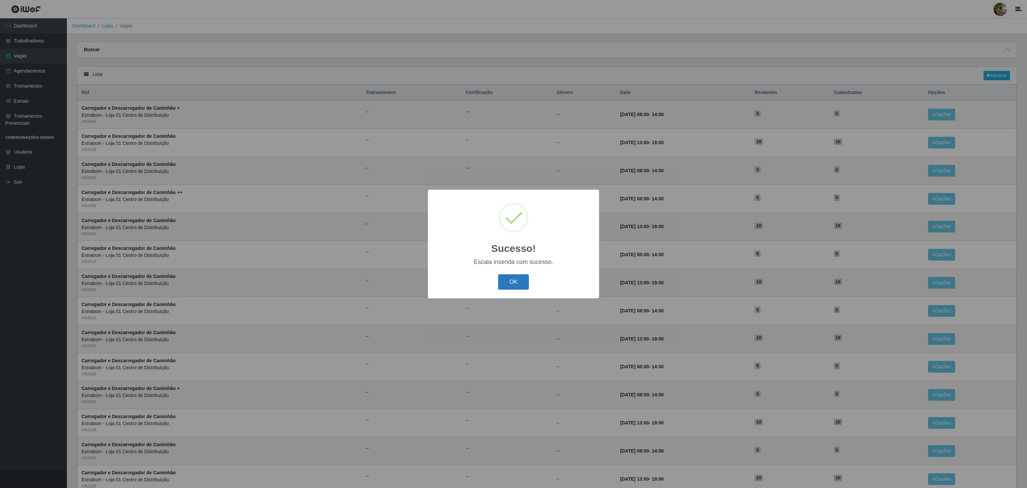
click at [511, 282] on button "OK" at bounding box center [513, 282] width 31 height 16
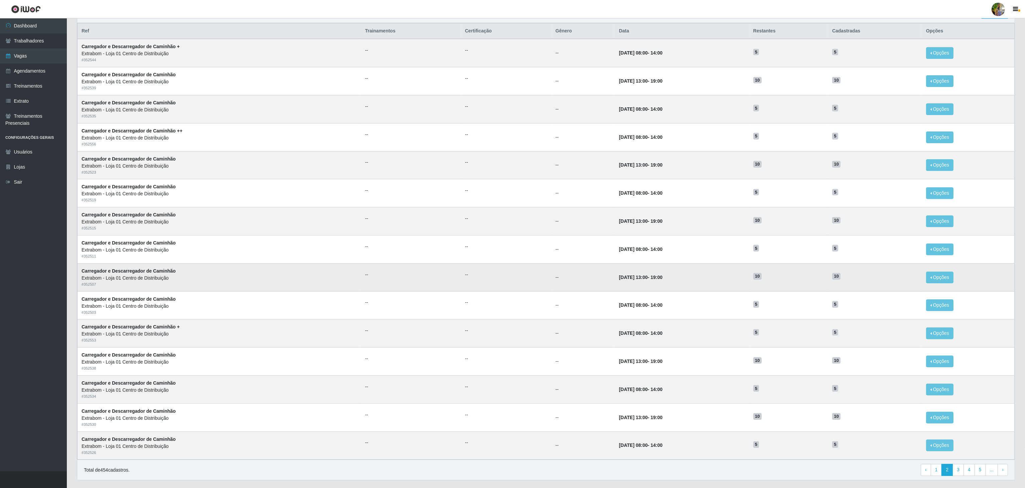
scroll to position [84, 0]
